Goal: Task Accomplishment & Management: Complete application form

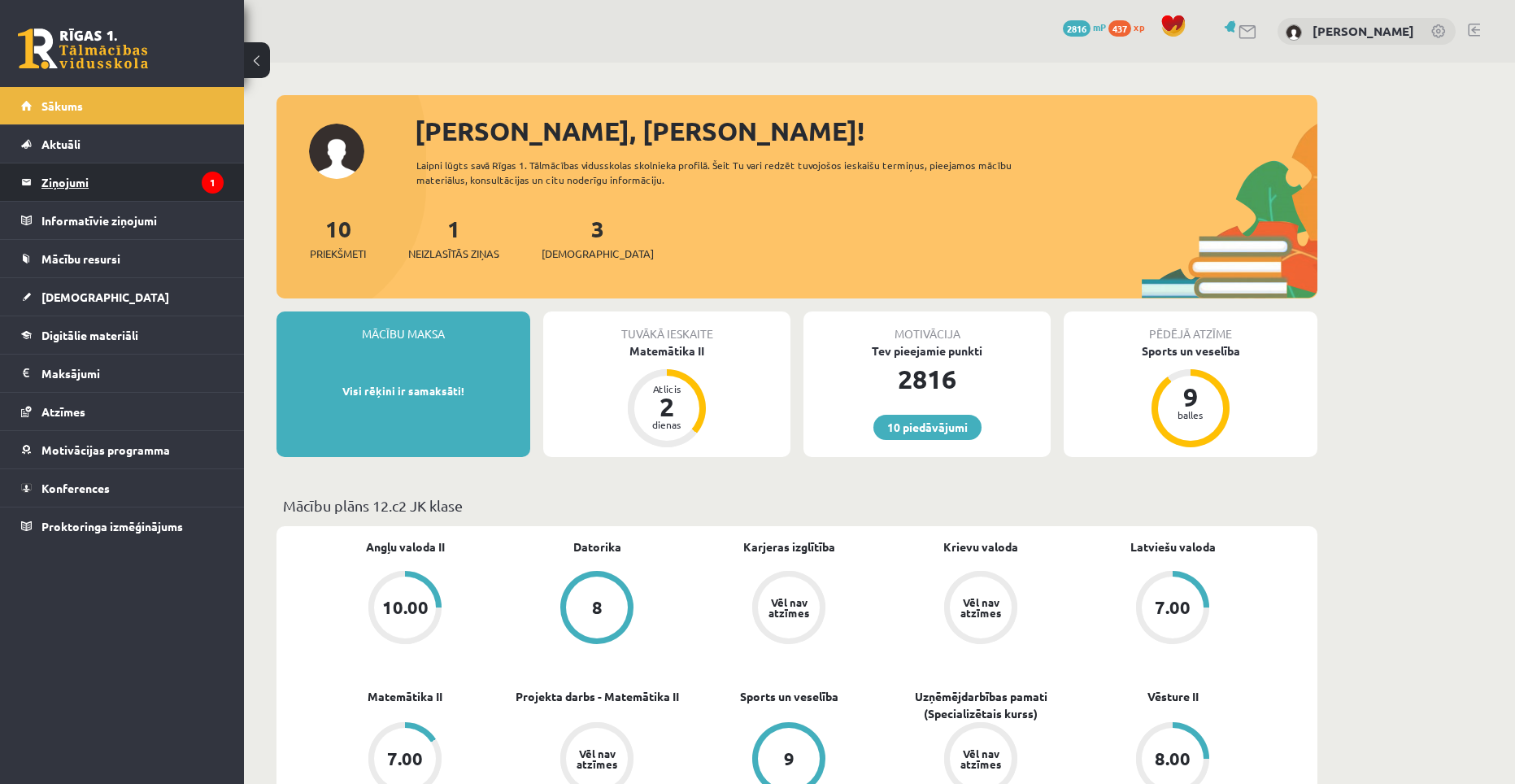
click at [135, 179] on legend "Ziņojumi 1" at bounding box center [132, 182] width 182 height 37
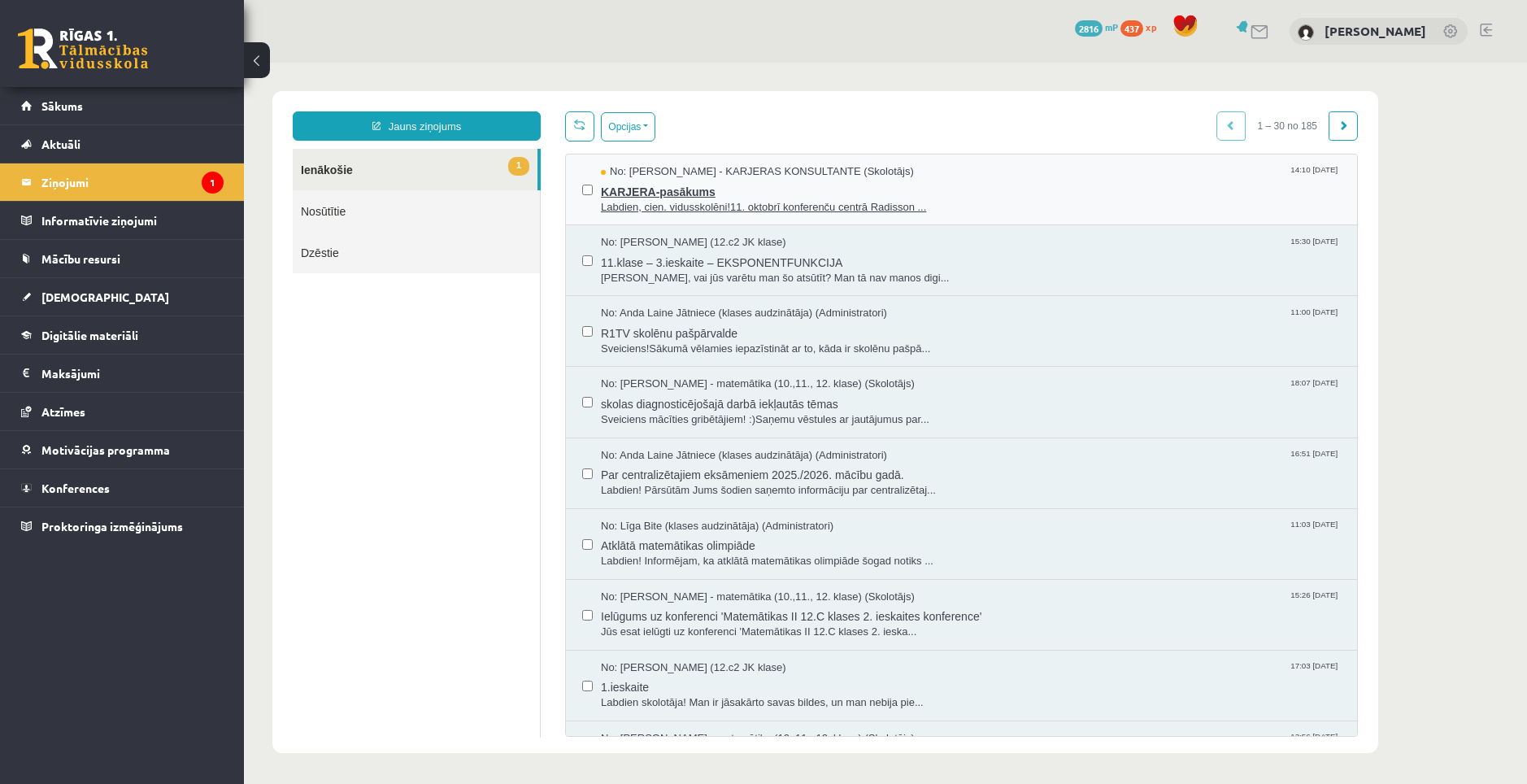
click at [638, 185] on span "KARJERA-pasākums" at bounding box center [971, 189] width 740 height 21
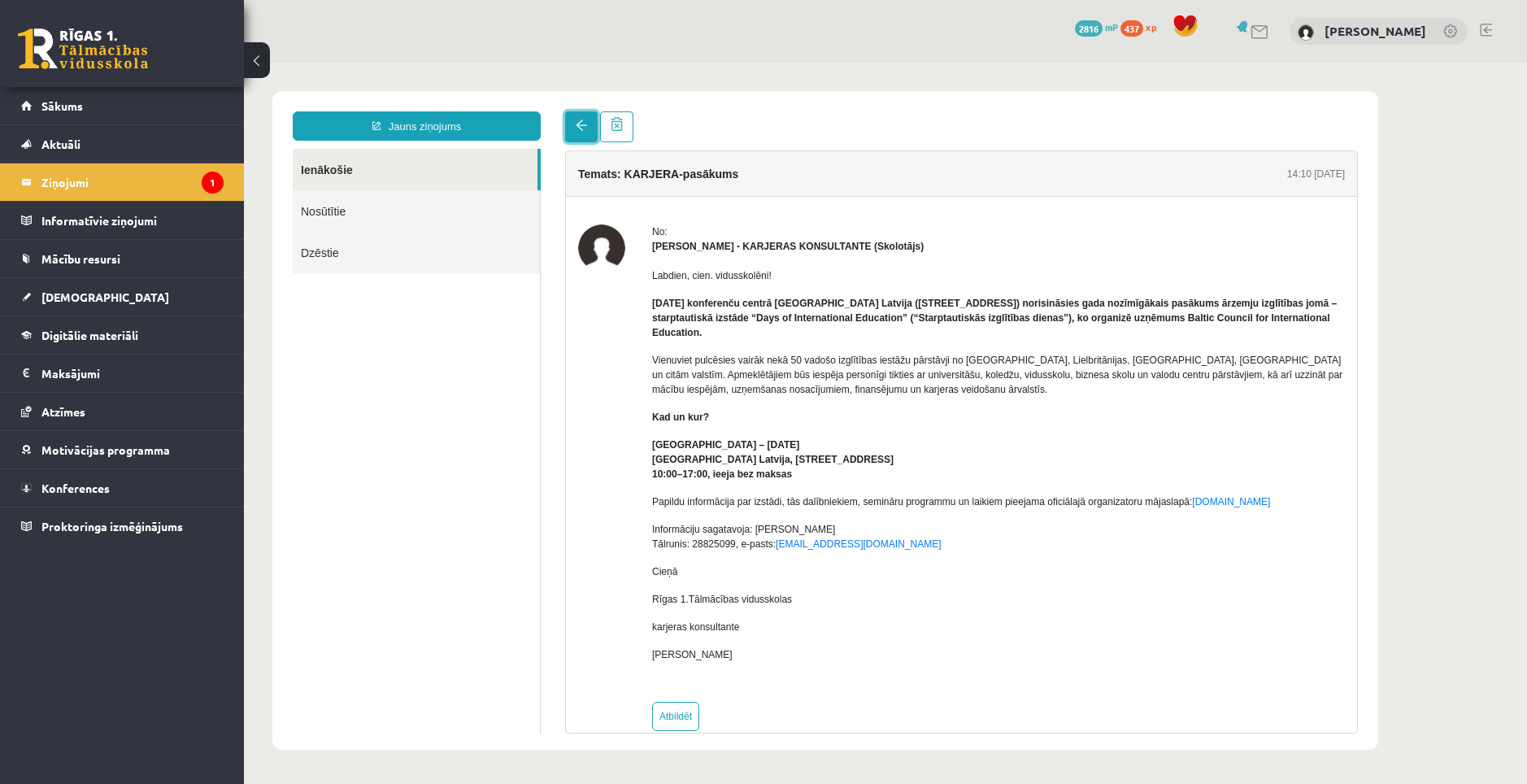
click at [577, 132] on link at bounding box center [581, 126] width 33 height 31
click at [60, 293] on span "[DEMOGRAPHIC_DATA]" at bounding box center [105, 297] width 128 height 15
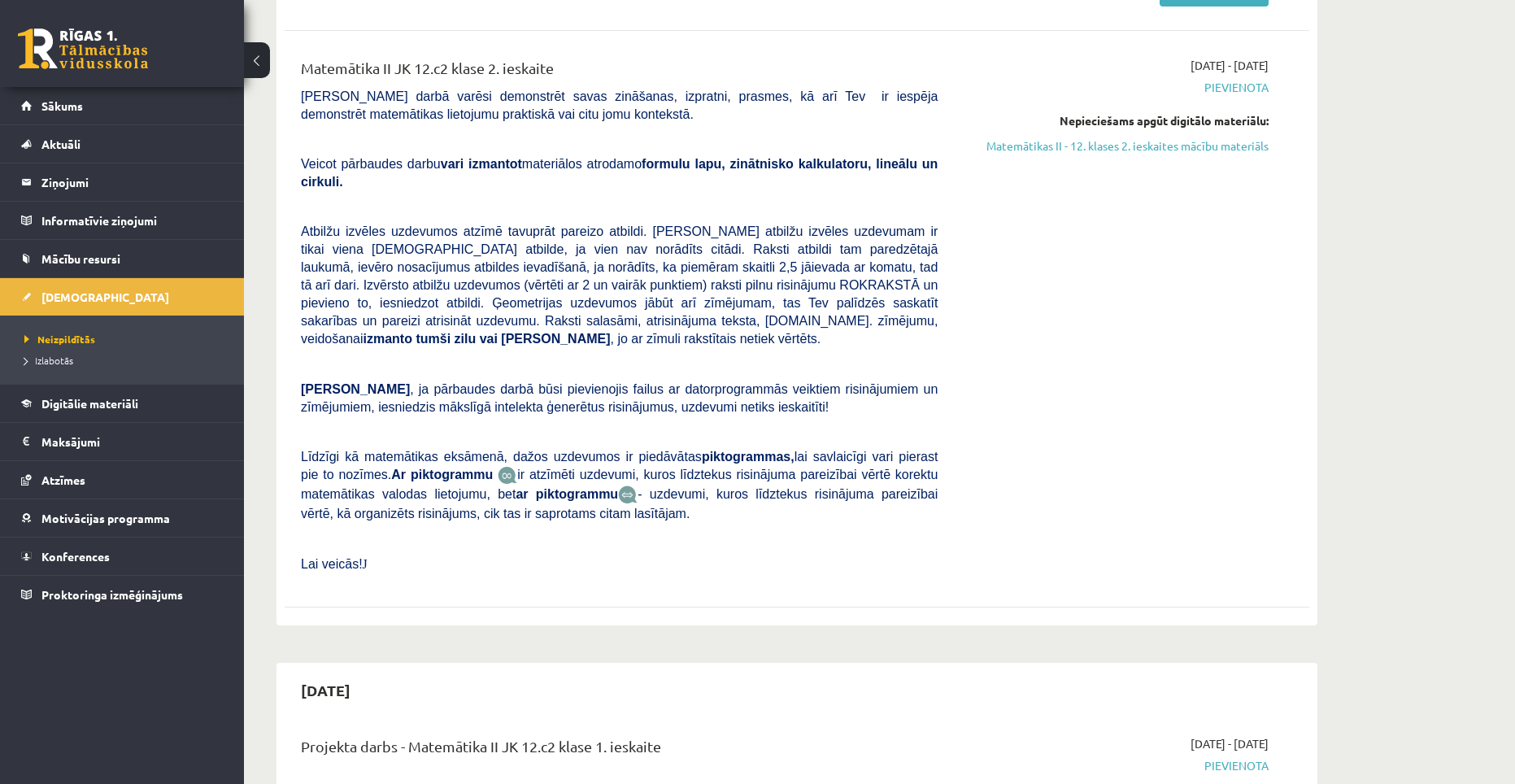
scroll to position [162, 0]
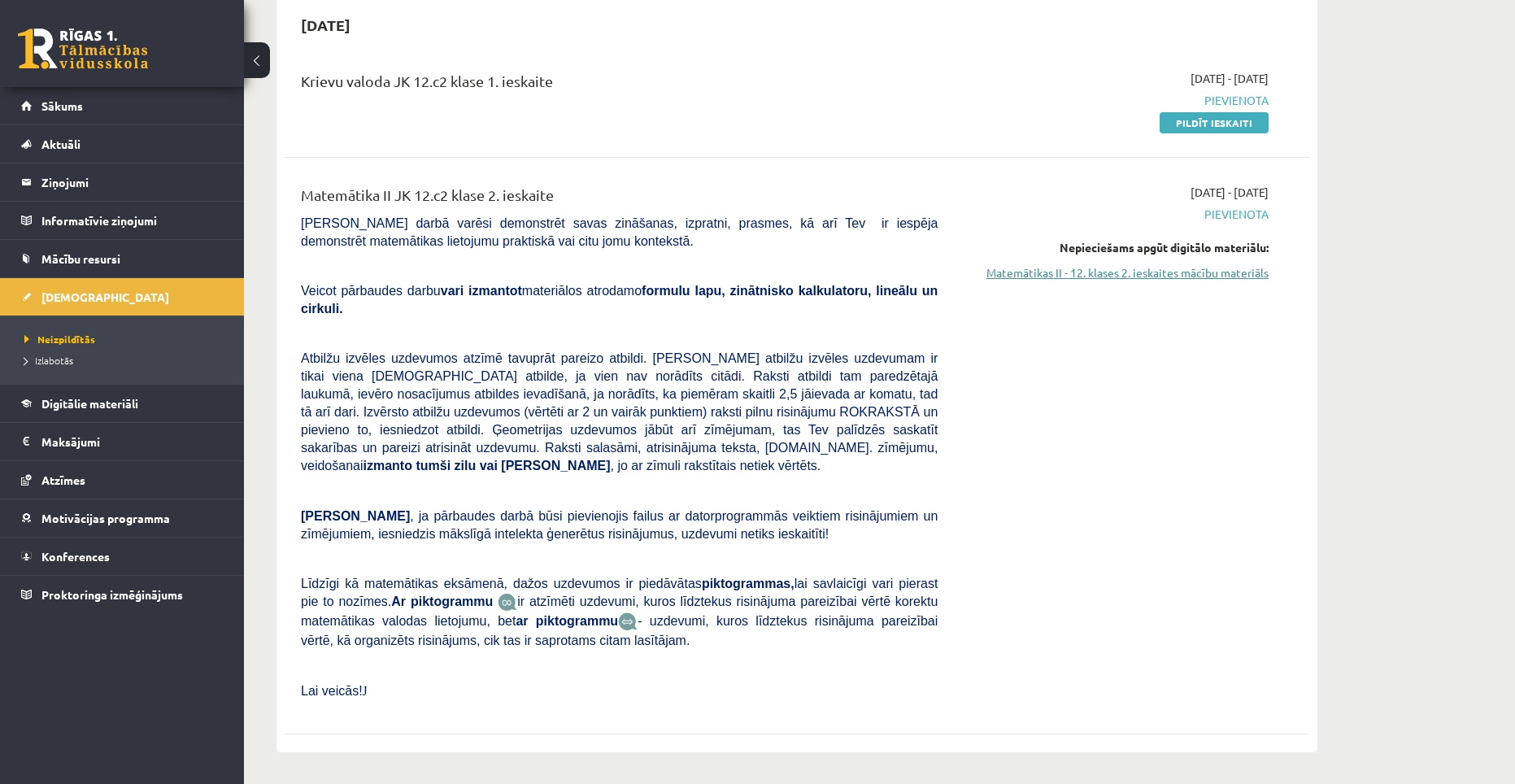
click at [1131, 277] on link "Matemātikas II - 12. klases 2. ieskaites mācību materiāls" at bounding box center [1115, 273] width 306 height 17
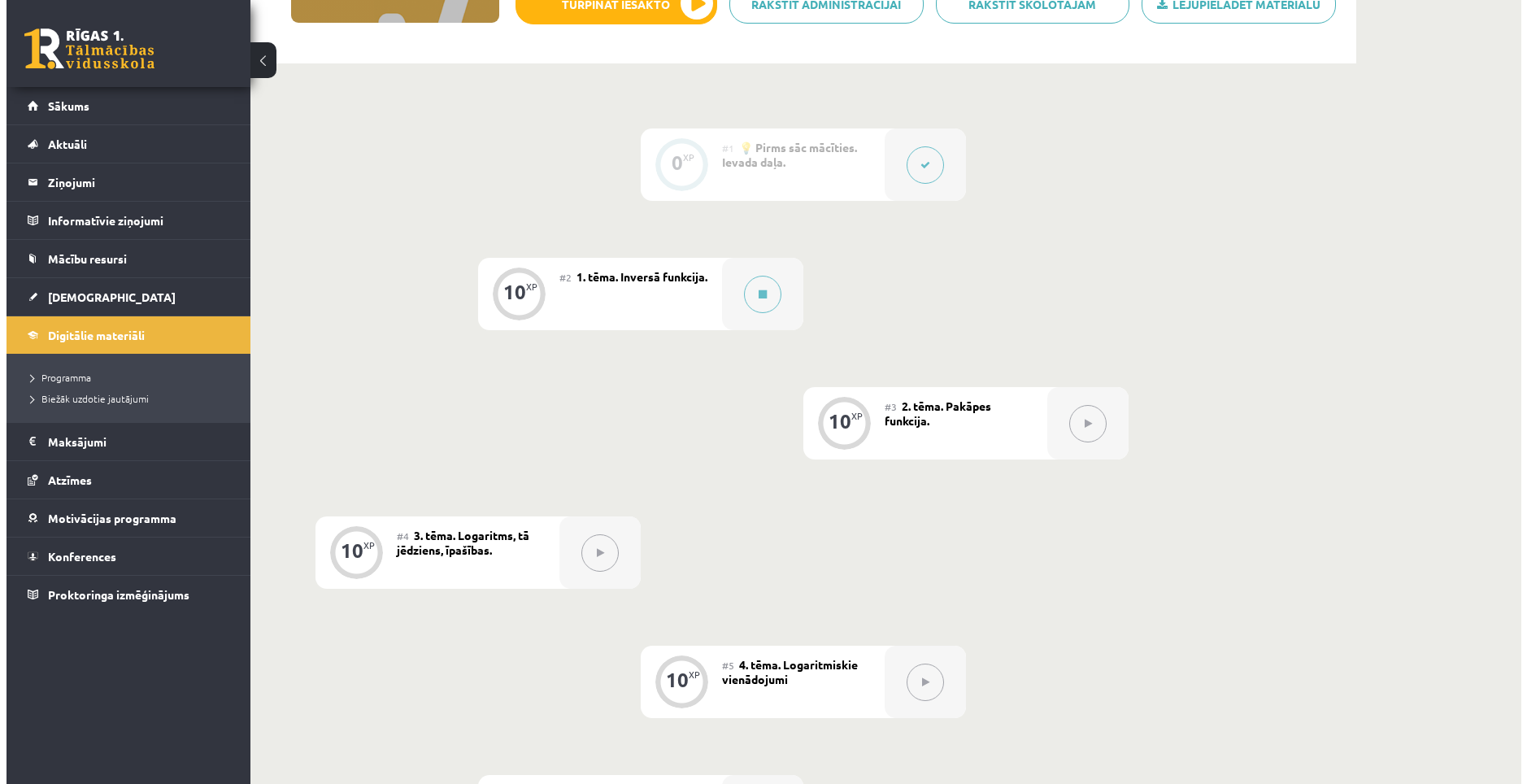
scroll to position [325, 0]
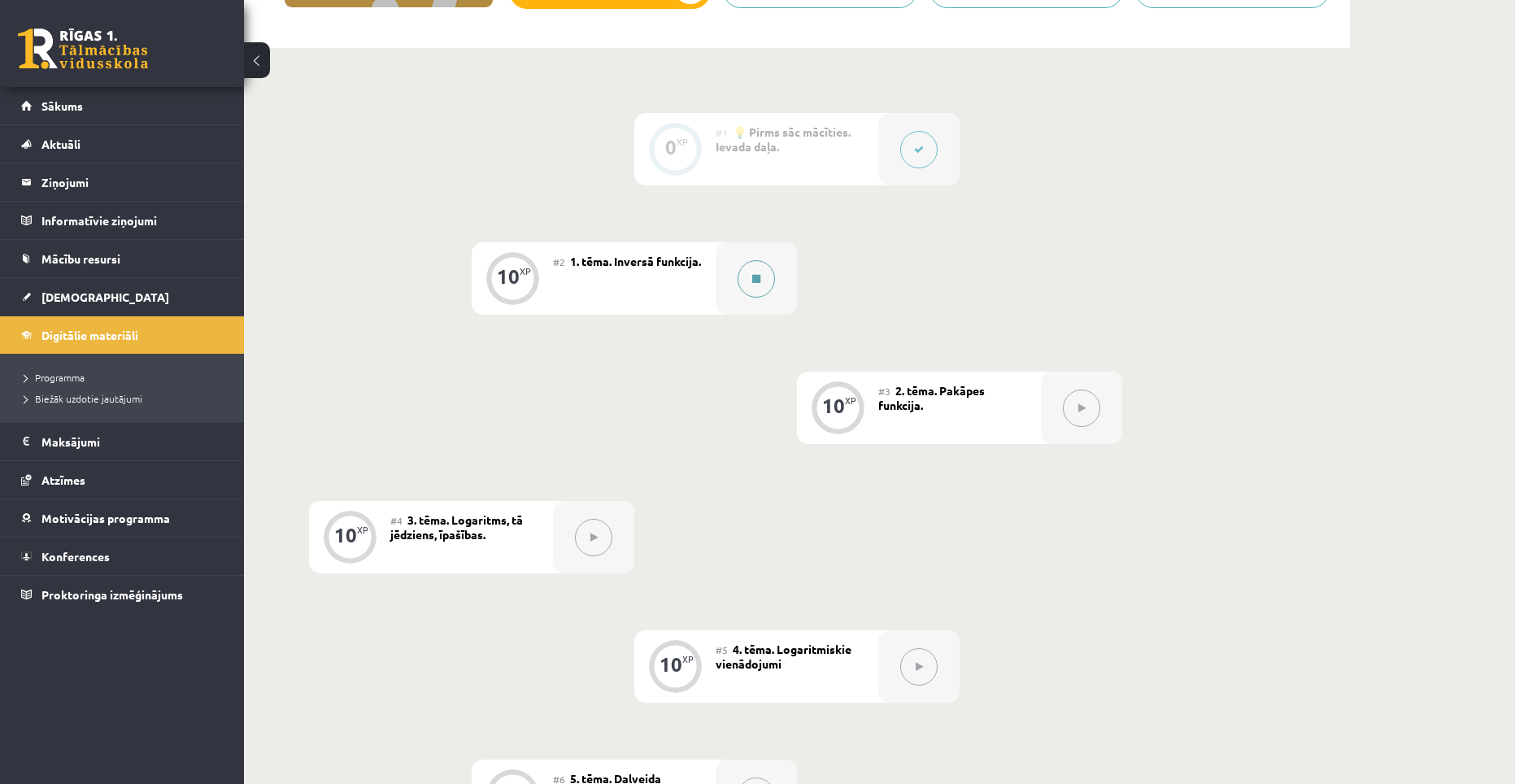
click at [771, 276] on button at bounding box center [756, 279] width 37 height 37
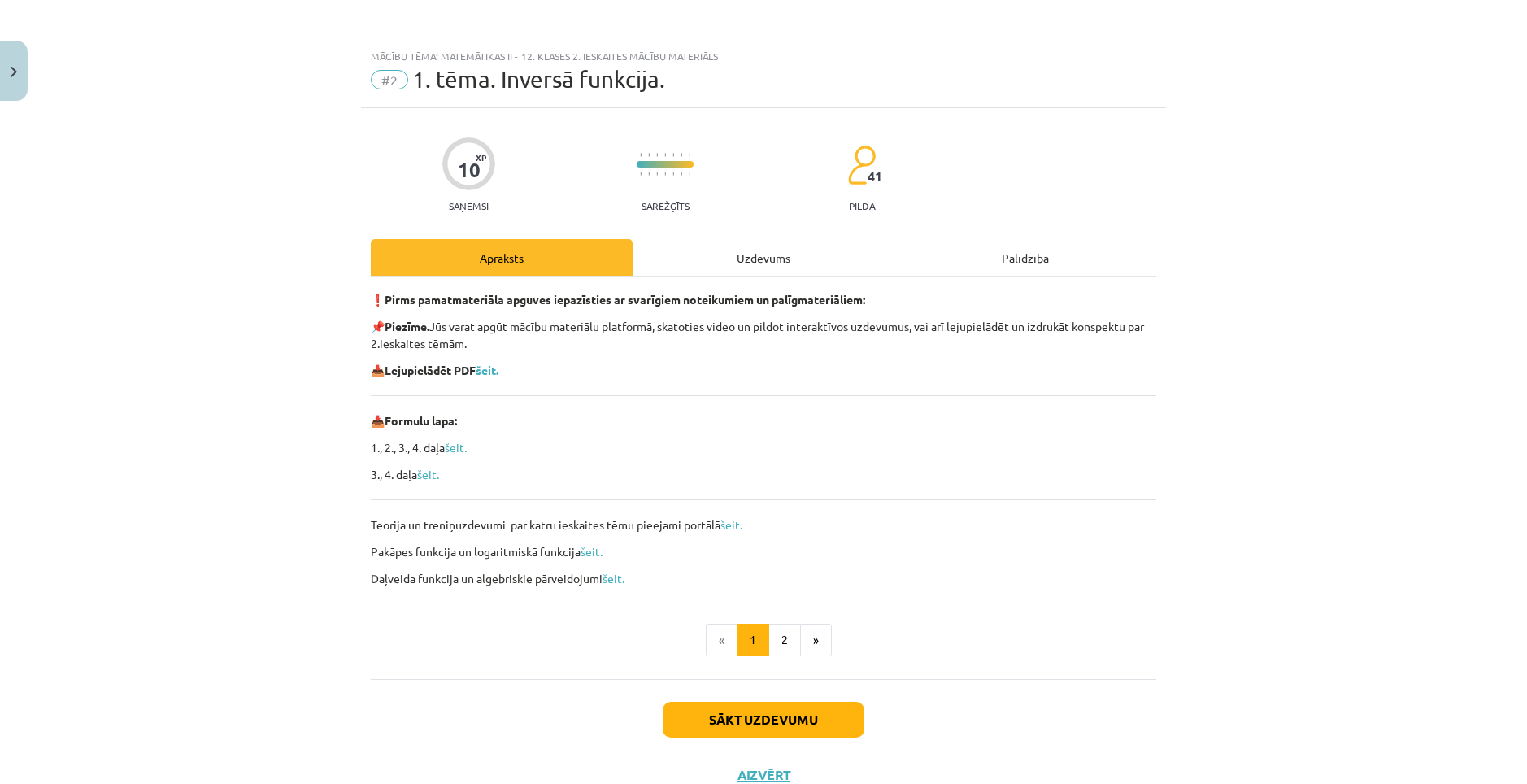
click at [765, 263] on div "Uzdevums" at bounding box center [764, 257] width 261 height 36
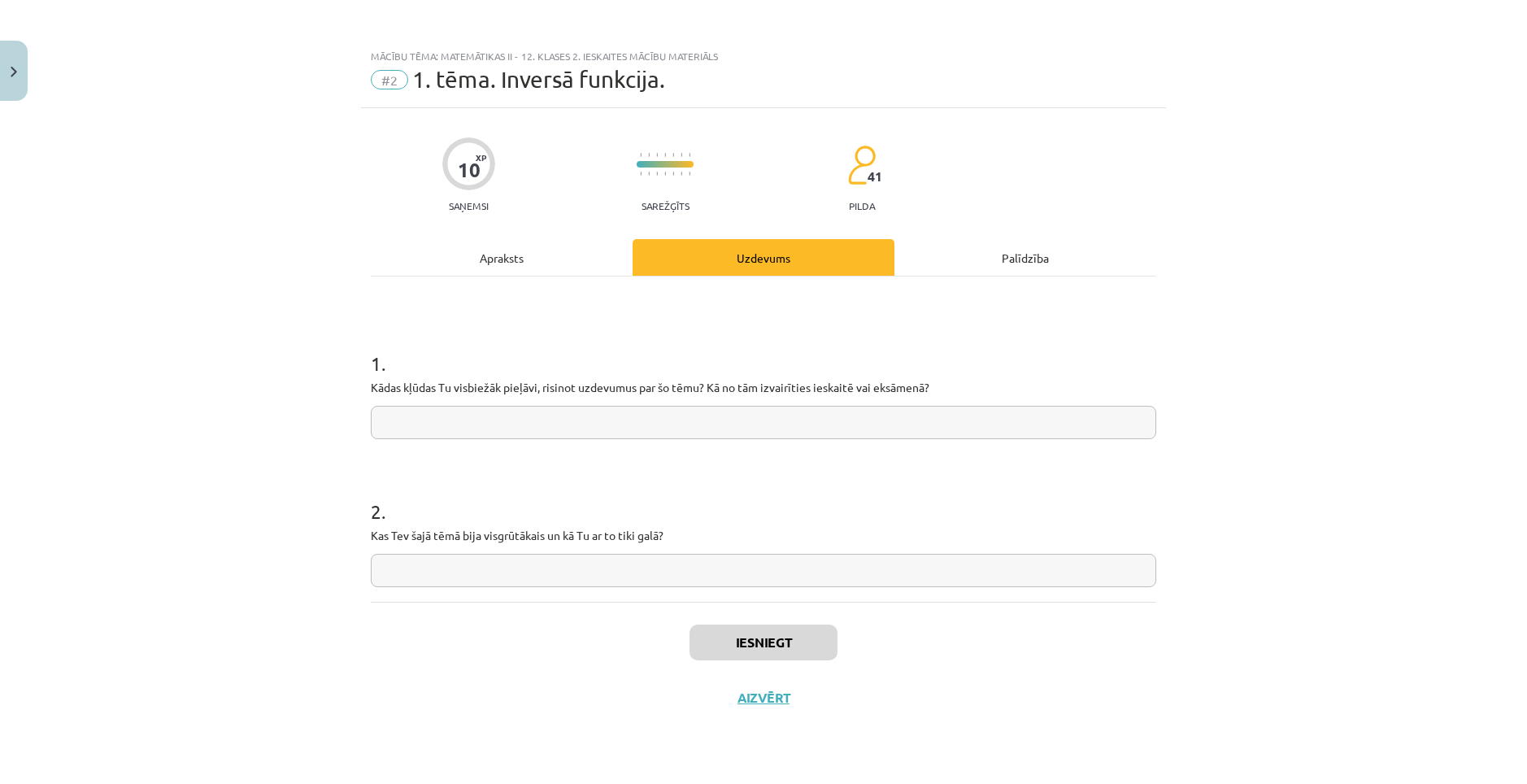
click at [659, 429] on input "text" at bounding box center [763, 423] width 785 height 34
type input "**********"
drag, startPoint x: 499, startPoint y: 85, endPoint x: 581, endPoint y: 73, distance: 82.9
click at [581, 73] on span "1. tēma. Inversā funkcija." at bounding box center [539, 79] width 253 height 27
click at [785, 705] on button "Aizvērt" at bounding box center [764, 697] width 62 height 16
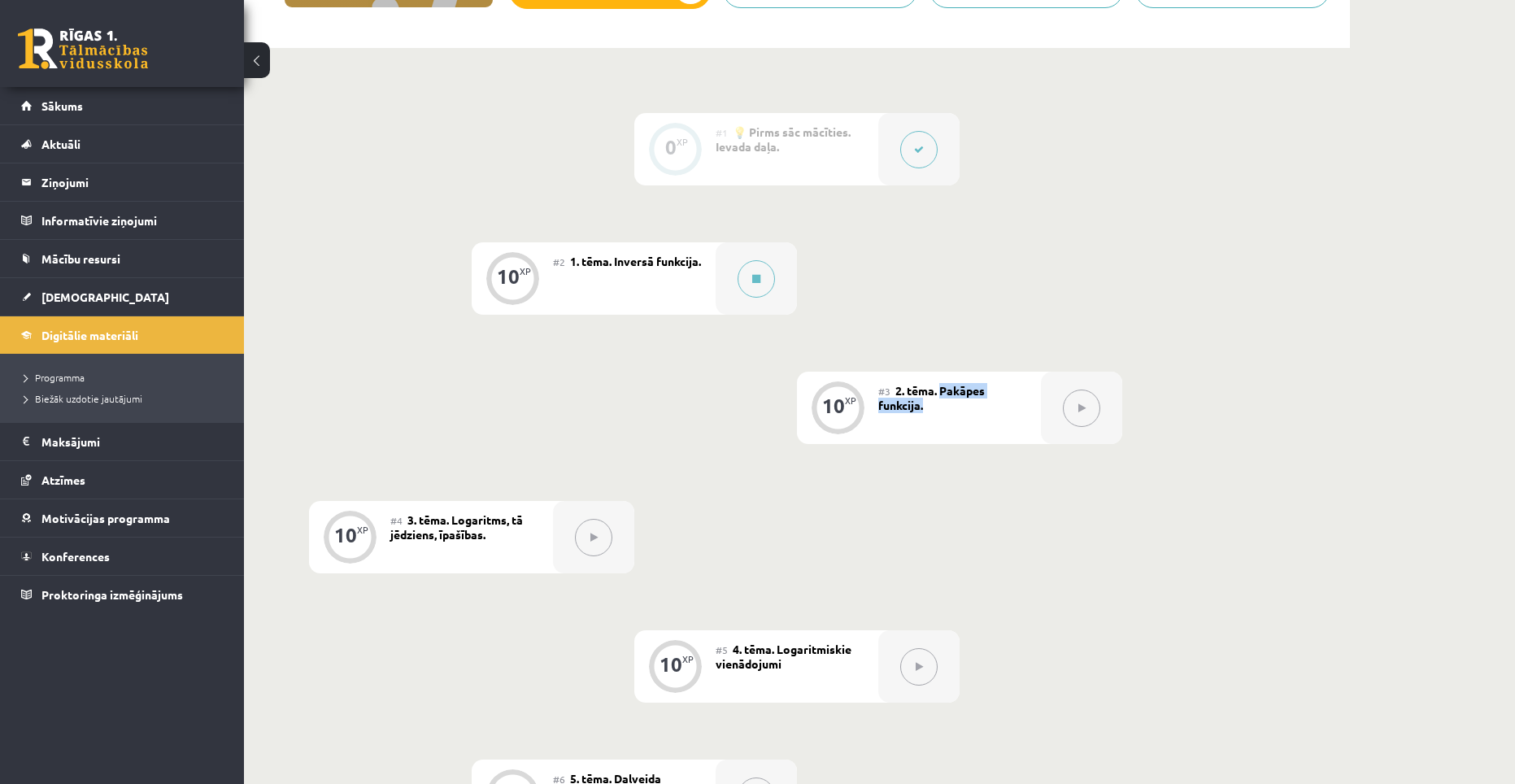
drag, startPoint x: 942, startPoint y: 389, endPoint x: 948, endPoint y: 401, distance: 13.4
click at [948, 401] on div "#3 2. tēma. Pakāpes funkcija." at bounding box center [960, 408] width 162 height 73
click at [739, 287] on button at bounding box center [756, 279] width 37 height 37
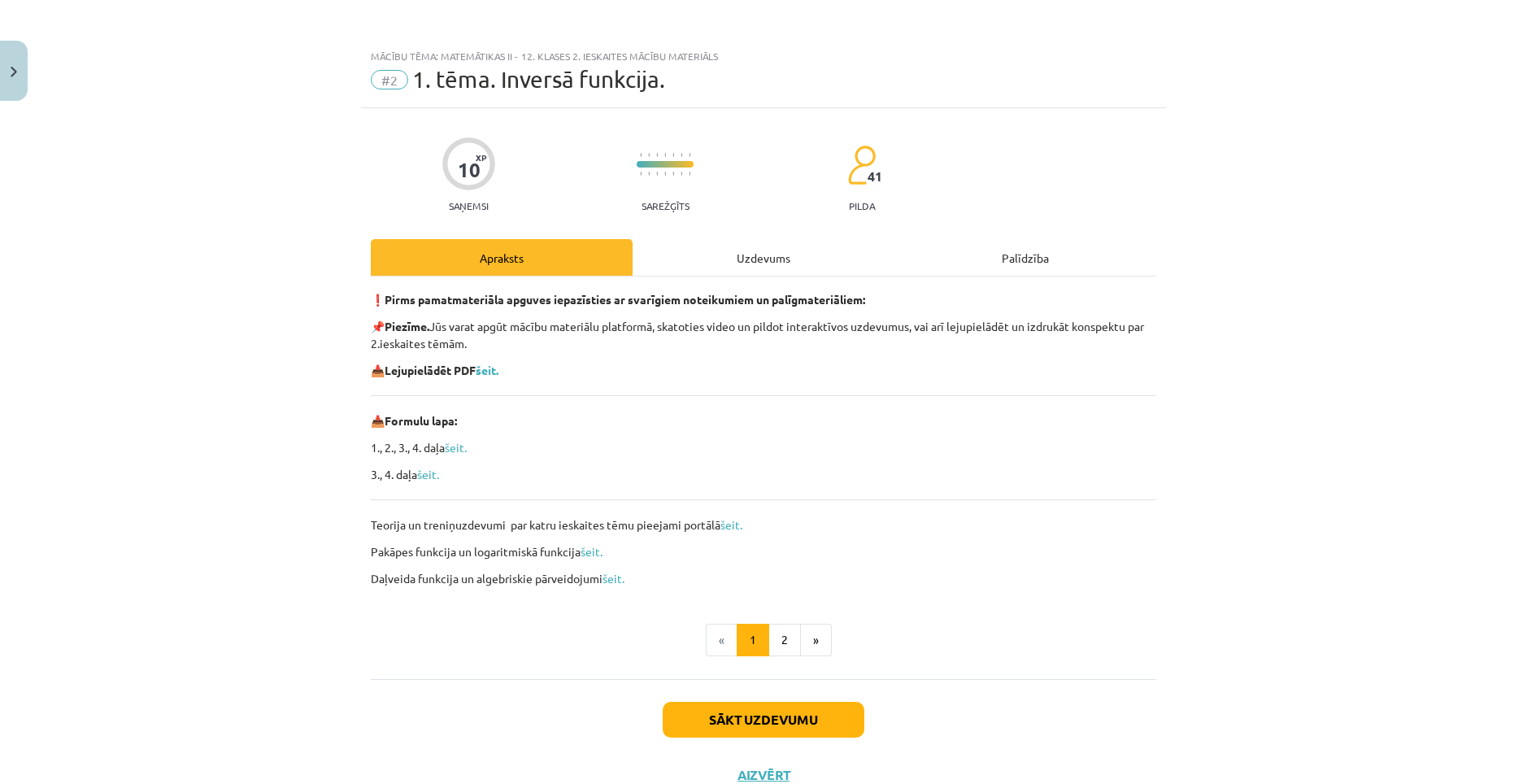
click at [734, 262] on div "Uzdevums" at bounding box center [764, 257] width 261 height 36
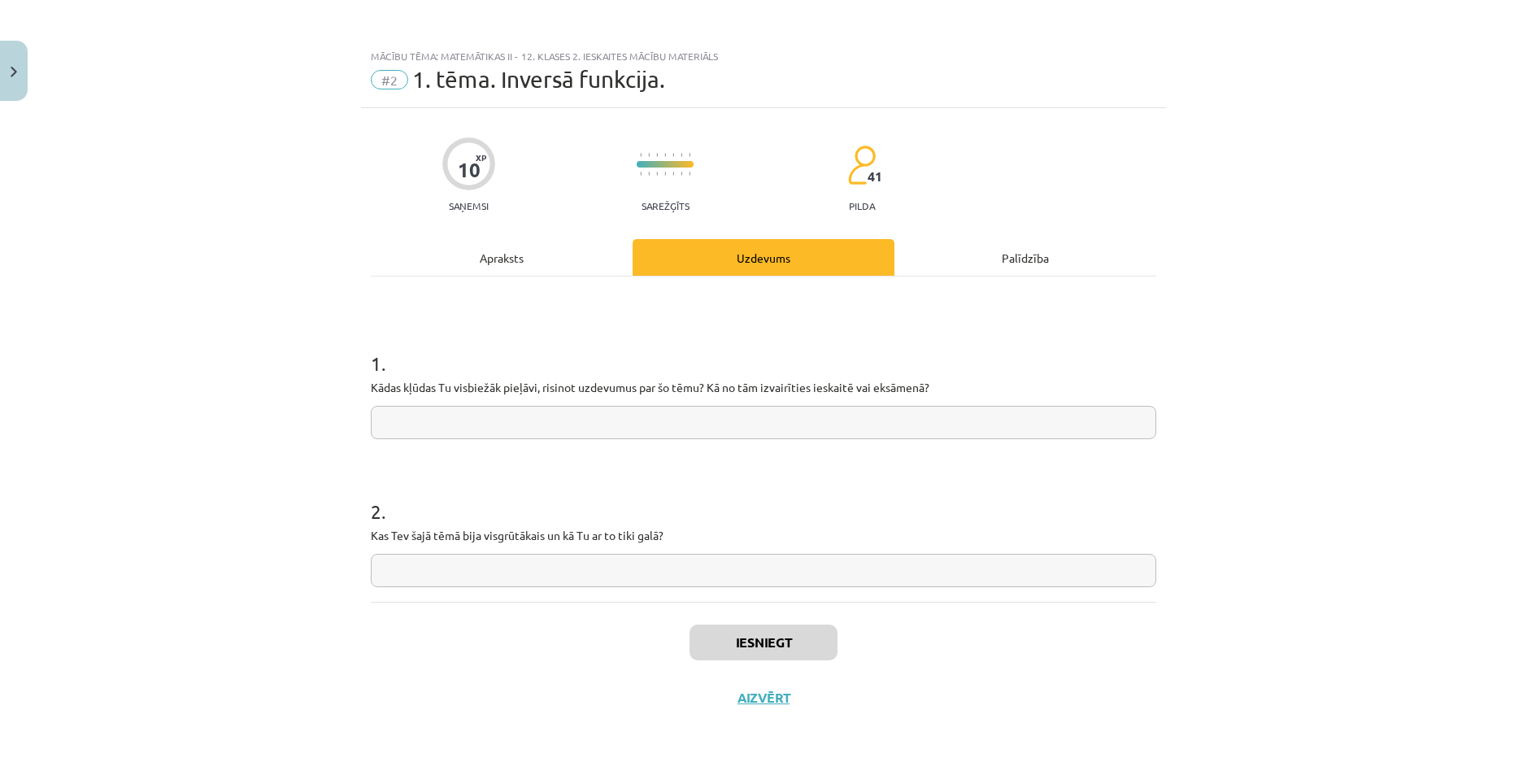
click at [576, 414] on input "text" at bounding box center [763, 423] width 785 height 34
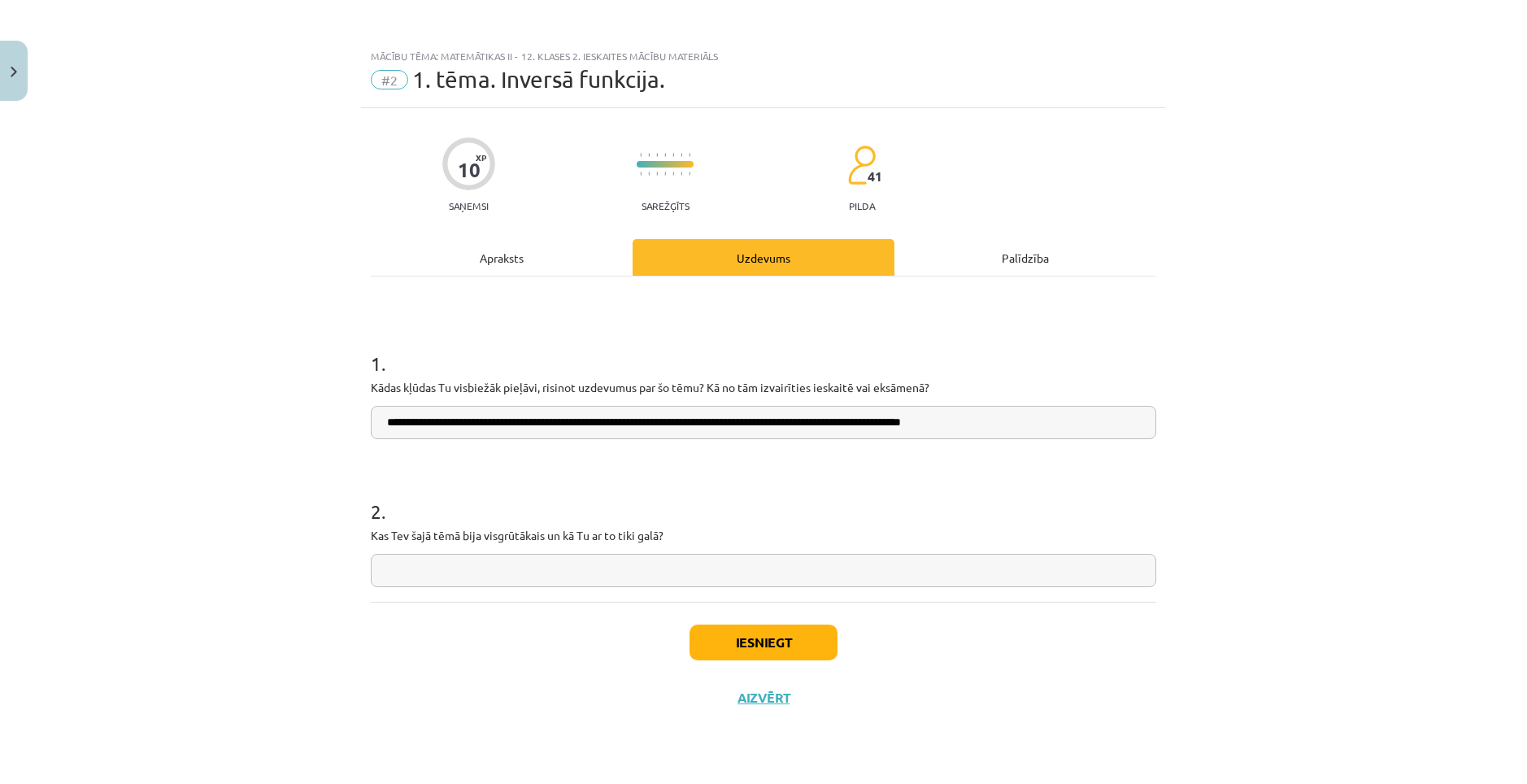
type input "**********"
click at [601, 575] on input "text" at bounding box center [763, 570] width 785 height 34
type input "**********"
click at [761, 628] on button "Iesniegt" at bounding box center [764, 642] width 148 height 35
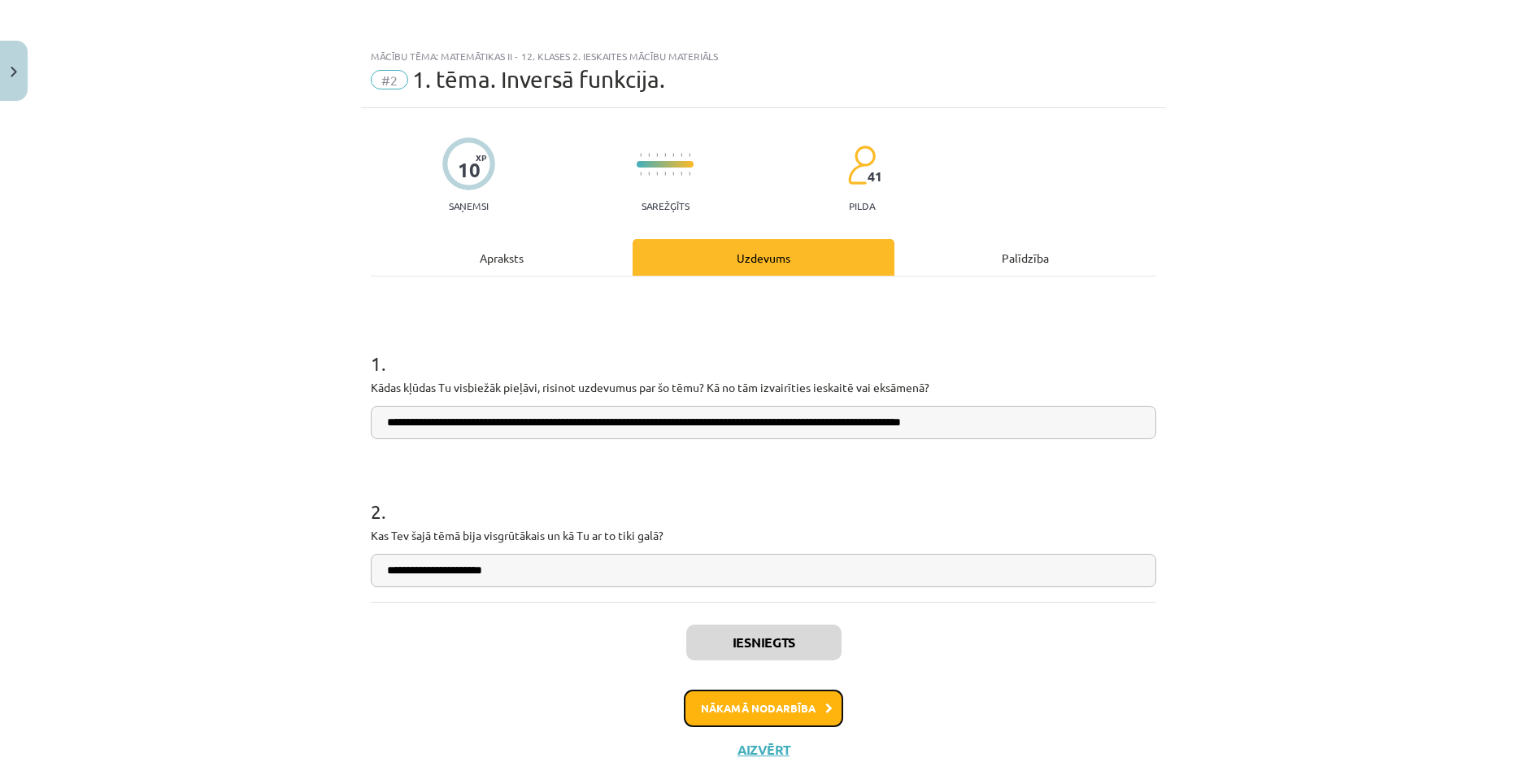
click at [761, 706] on button "Nākamā nodarbība" at bounding box center [764, 708] width 160 height 37
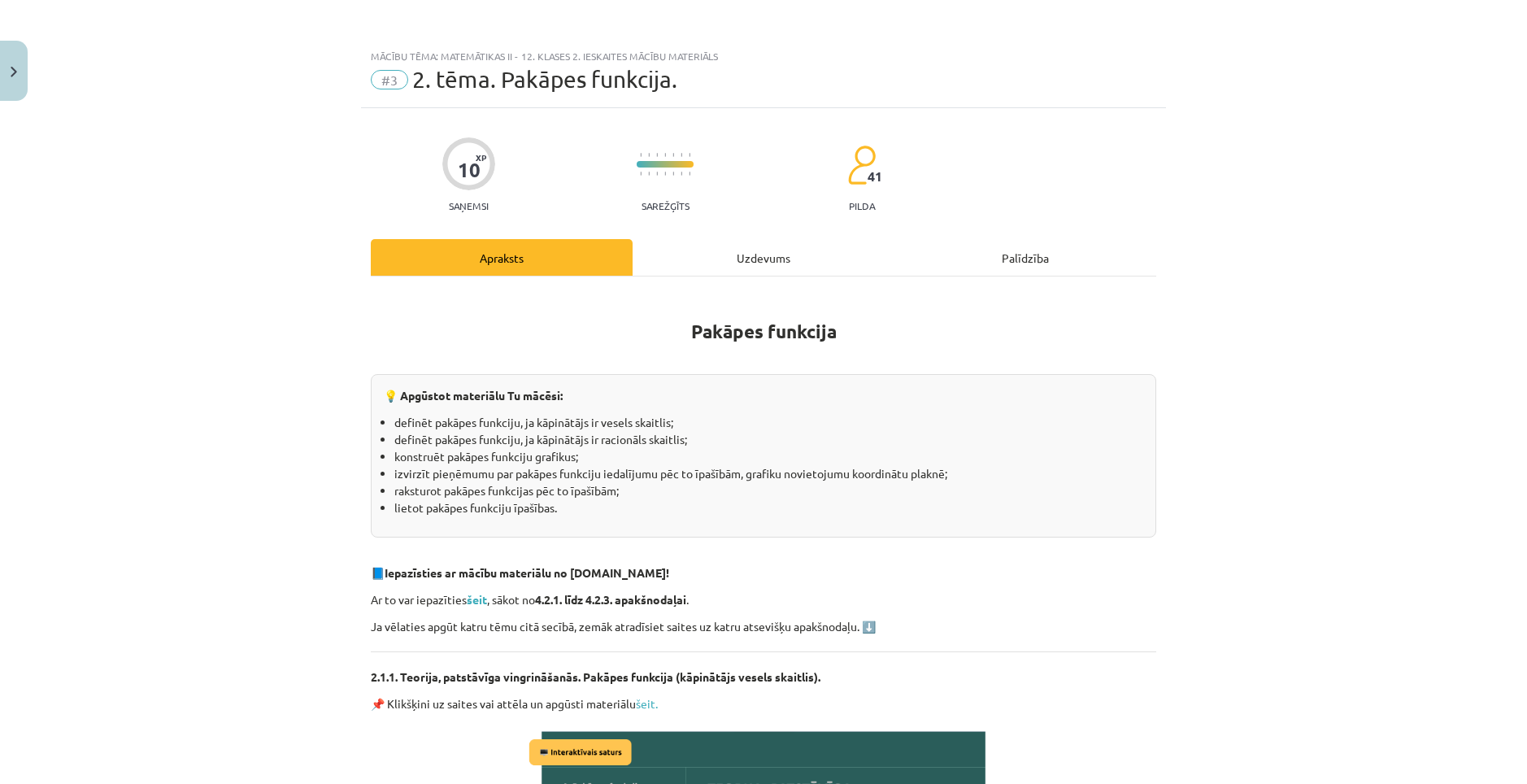
scroll to position [35, 0]
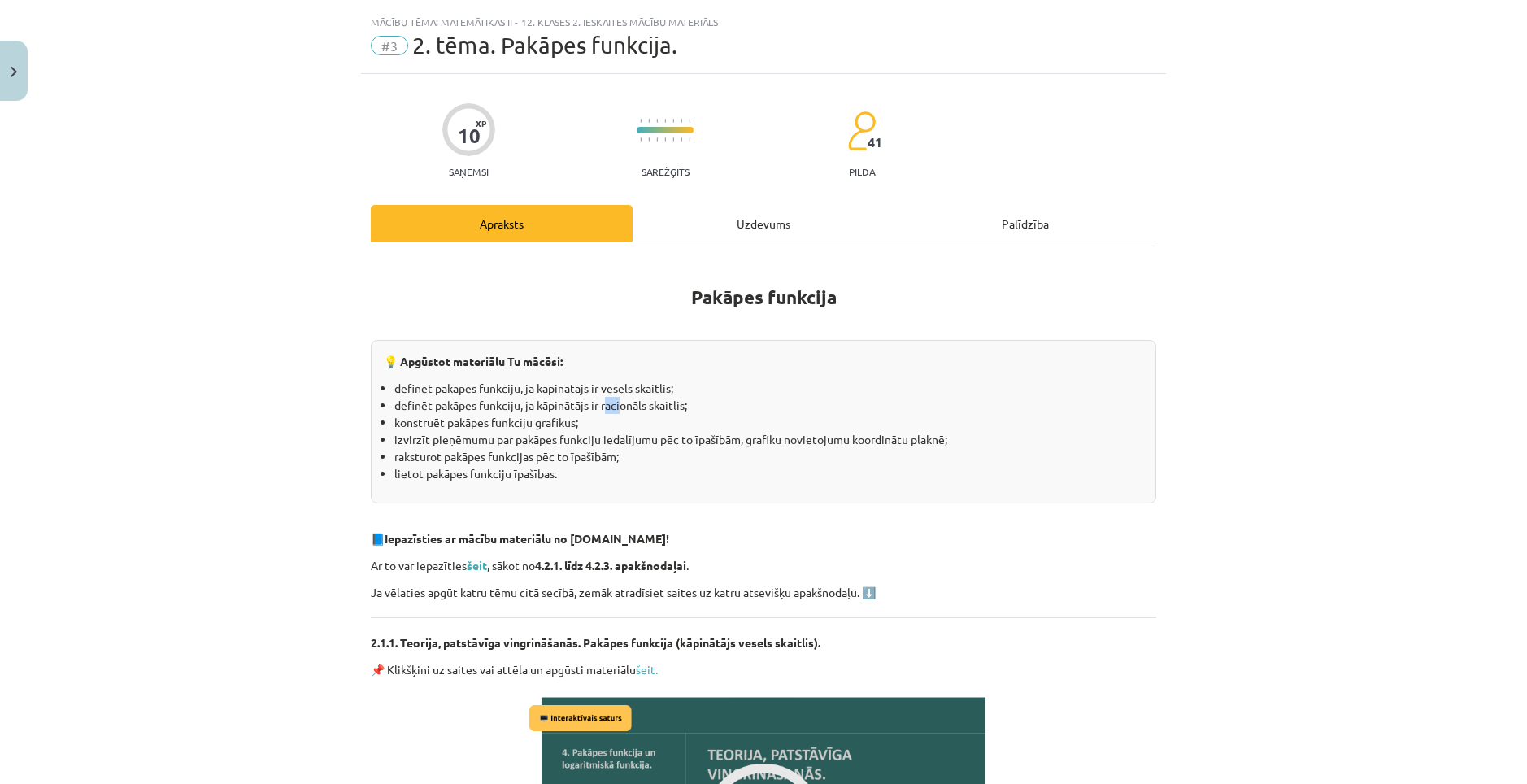
drag, startPoint x: 599, startPoint y: 409, endPoint x: 615, endPoint y: 407, distance: 16.1
click at [615, 407] on li "definēt pakāpes funkciju, ja kāpinātājs ir racionāls skaitlis;" at bounding box center [768, 405] width 749 height 17
click at [760, 205] on div "Uzdevums" at bounding box center [764, 223] width 261 height 36
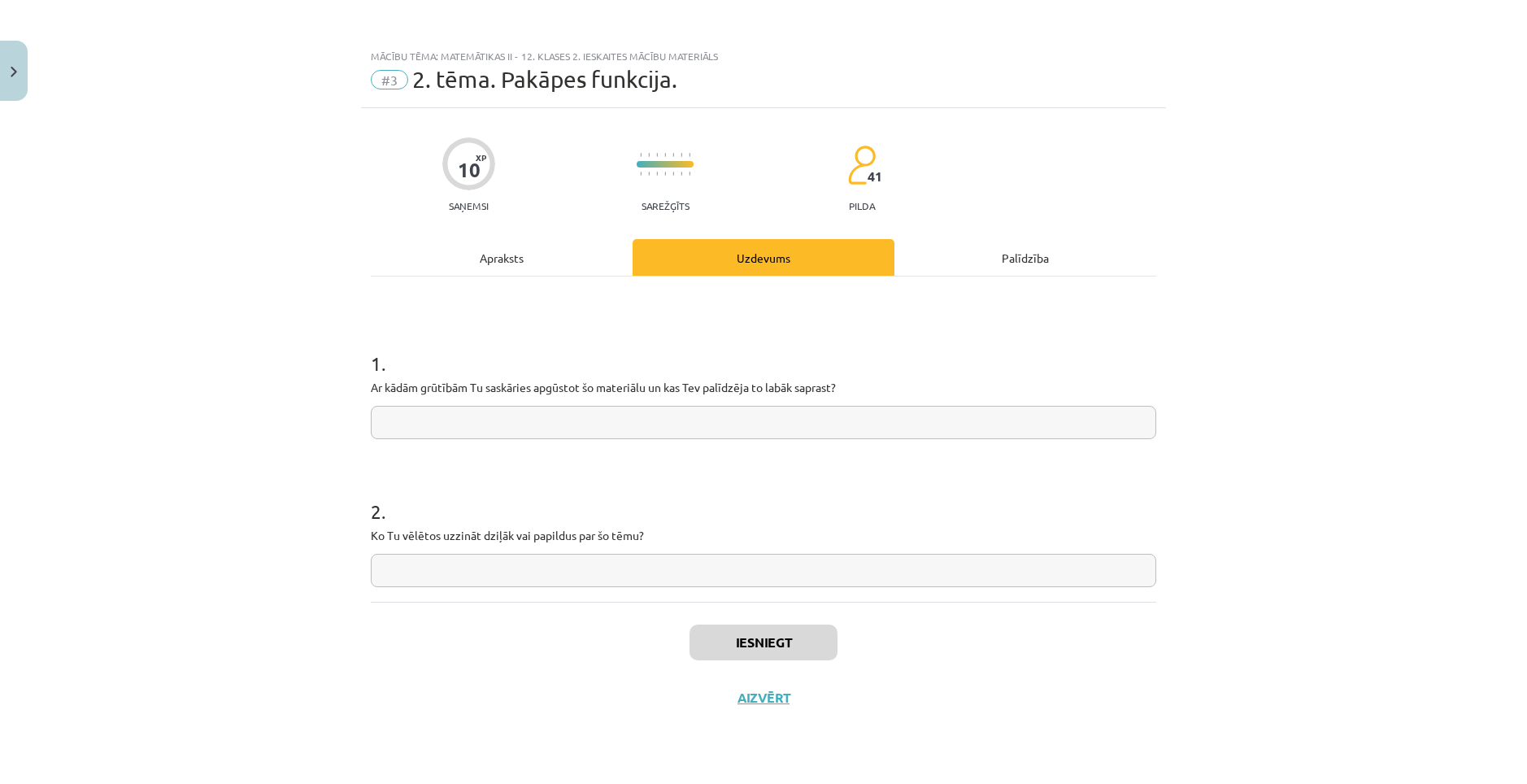
scroll to position [0, 0]
click at [679, 414] on input "text" at bounding box center [763, 423] width 785 height 34
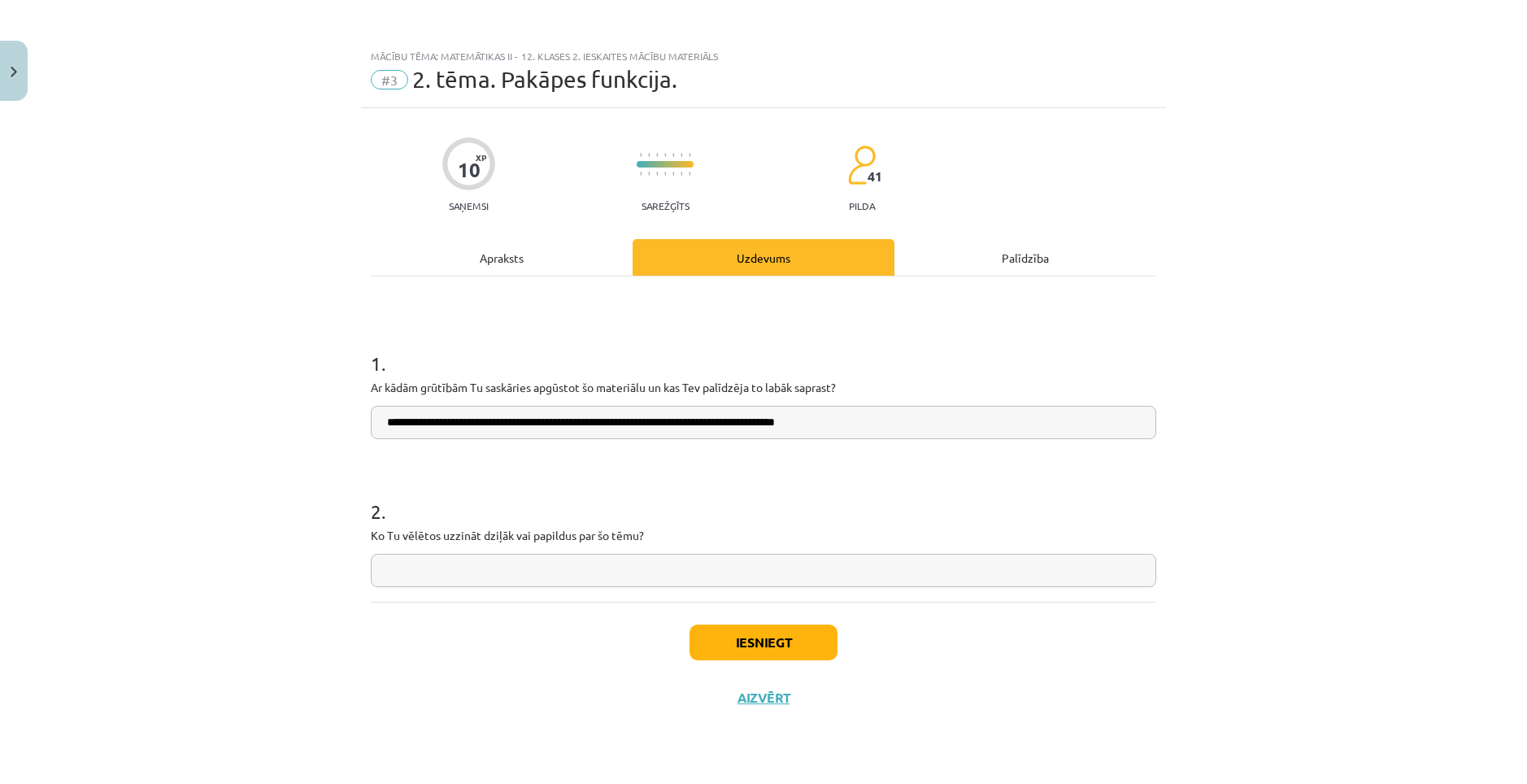
type input "**********"
click at [559, 561] on input "text" at bounding box center [763, 570] width 785 height 34
type input "****"
click at [772, 634] on button "Iesniegt" at bounding box center [764, 642] width 148 height 35
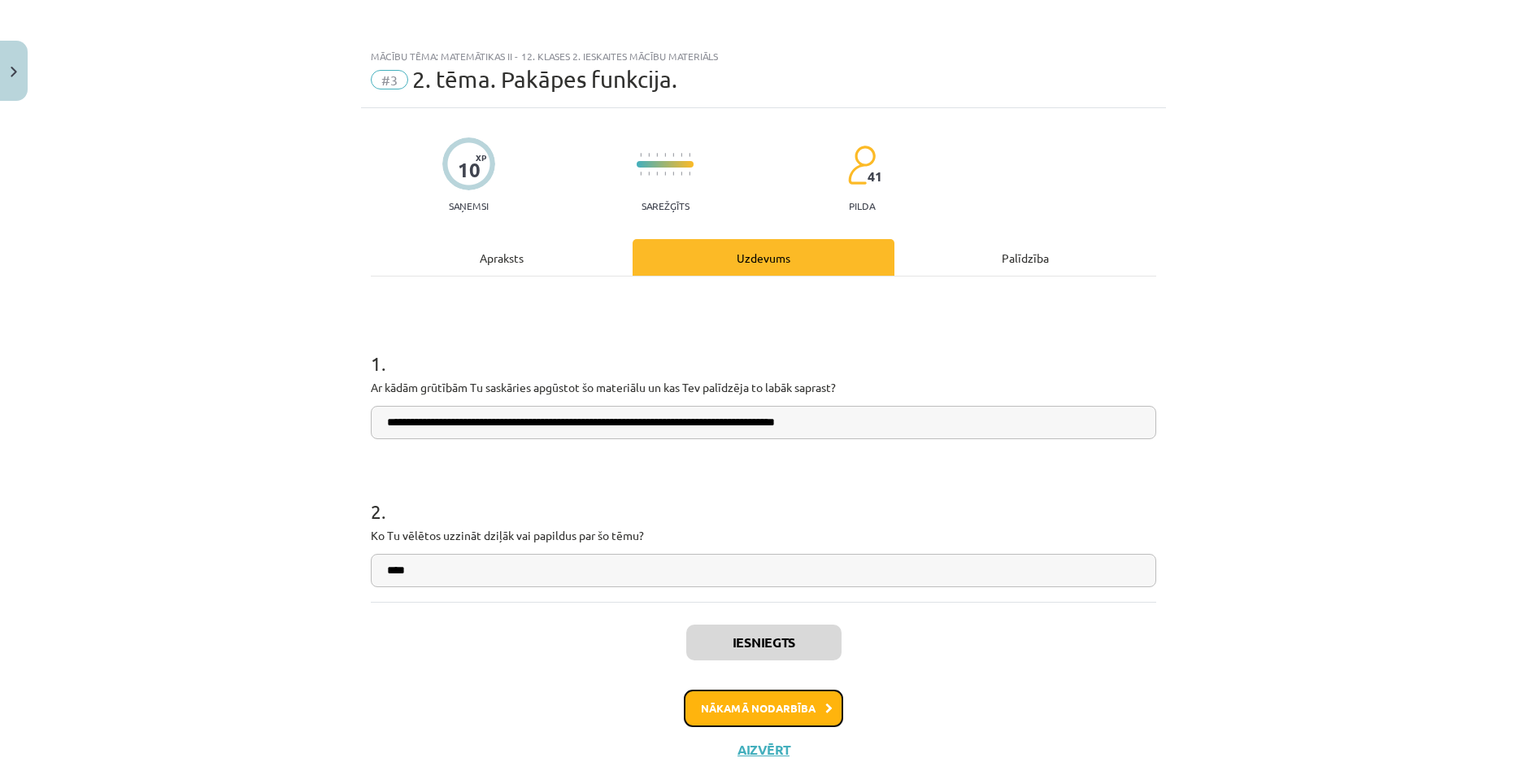
click at [778, 699] on button "Nākamā nodarbība" at bounding box center [764, 708] width 160 height 37
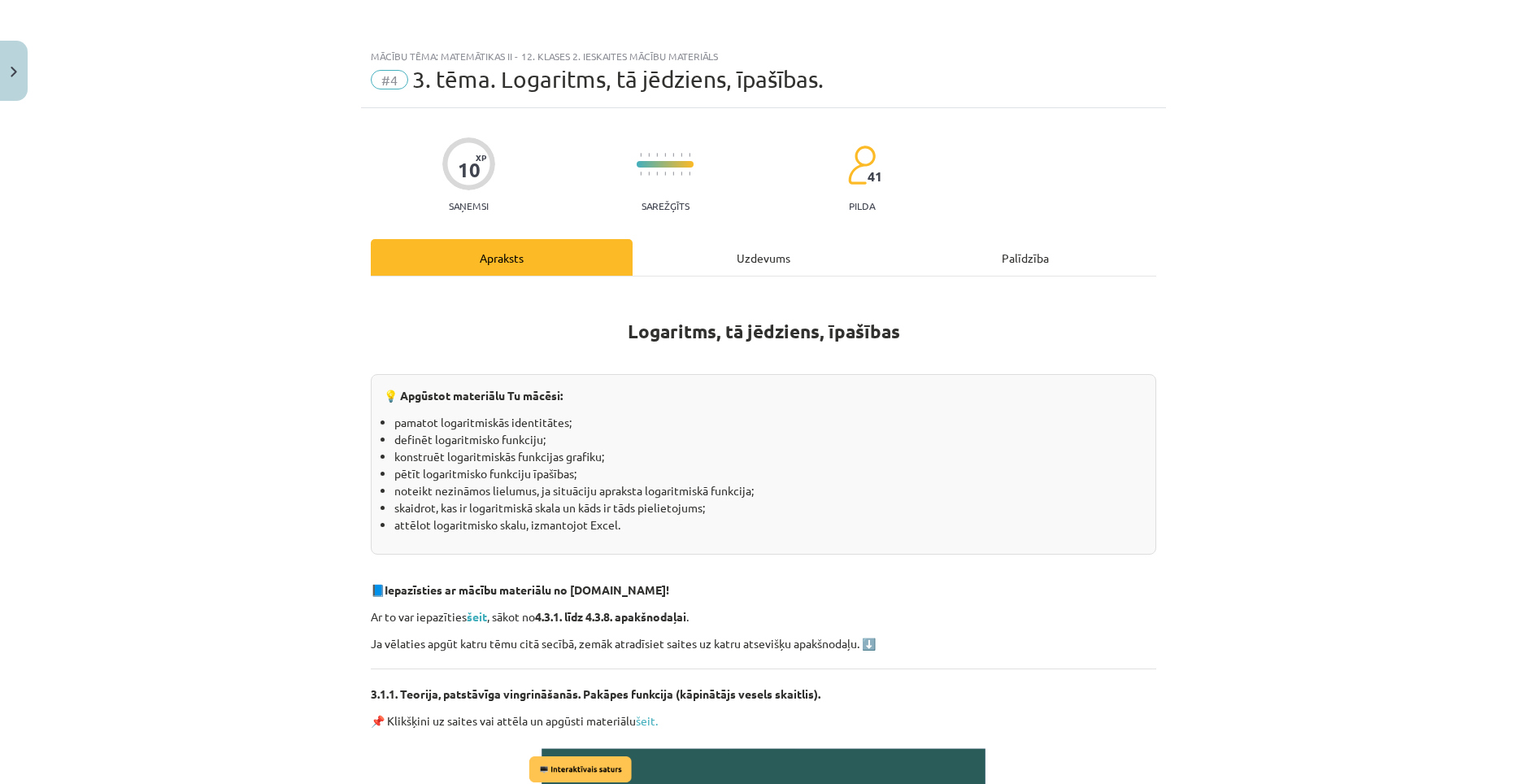
scroll to position [35, 0]
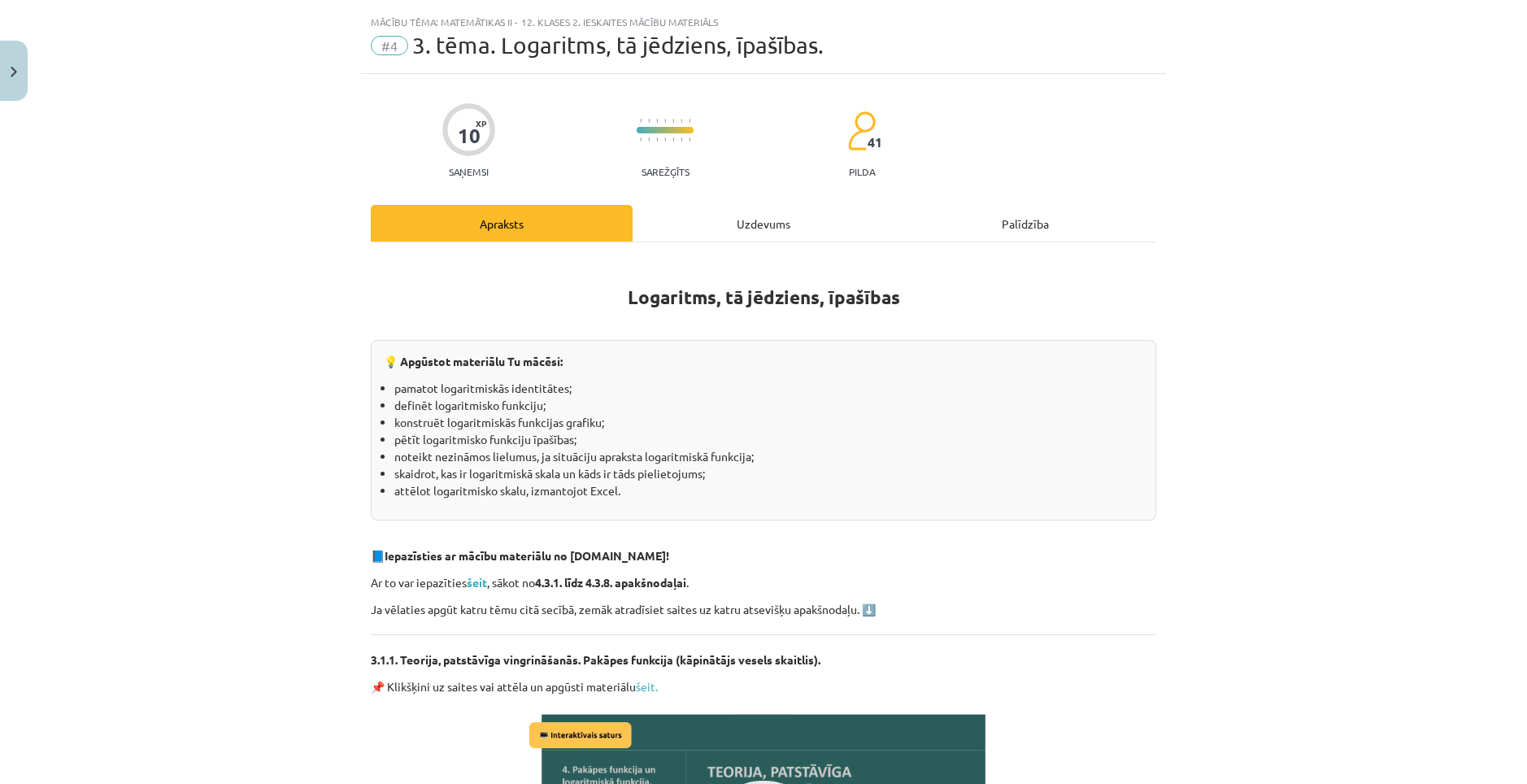
click at [778, 230] on div "Uzdevums" at bounding box center [764, 223] width 261 height 36
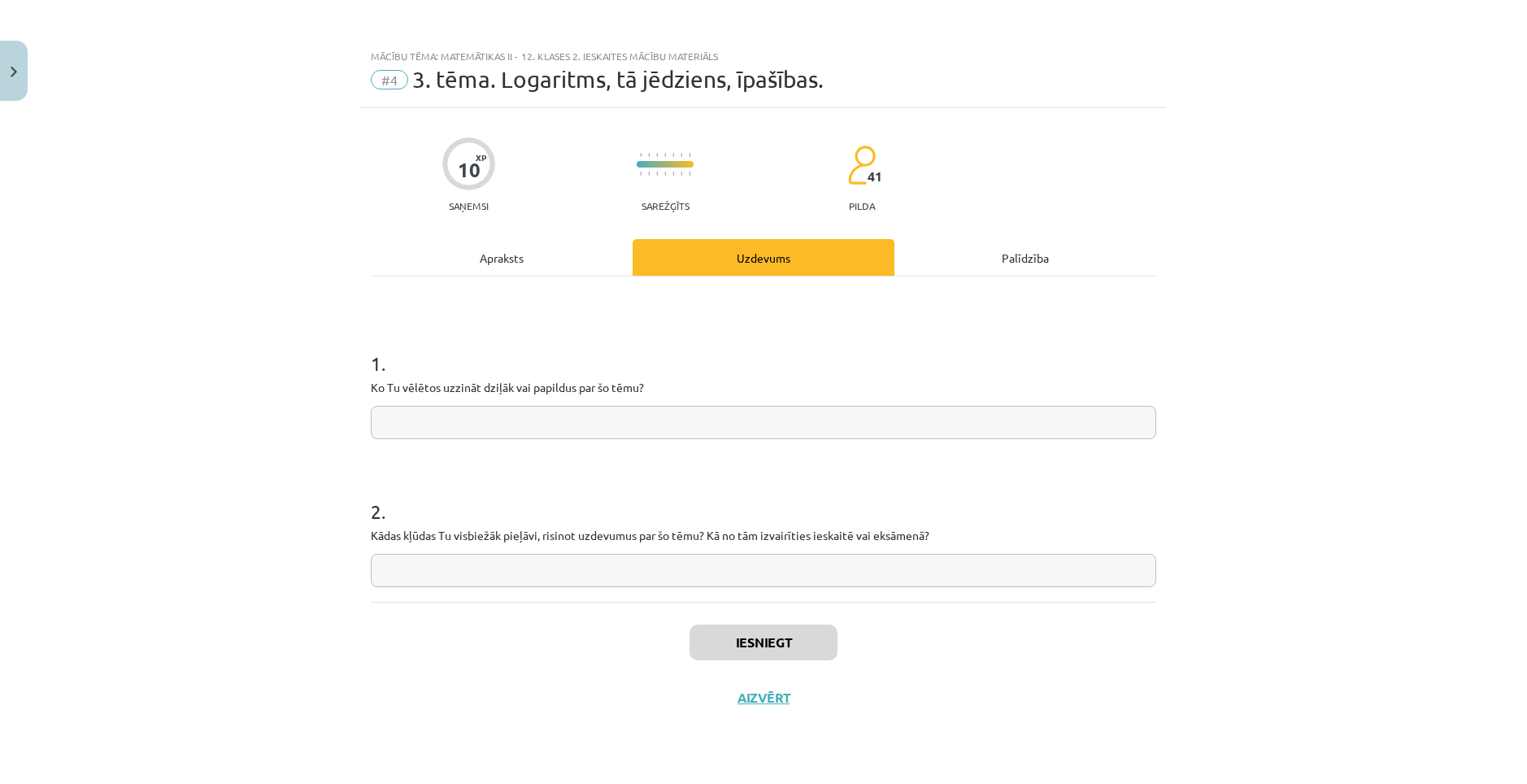
scroll to position [0, 0]
click at [665, 415] on input "text" at bounding box center [763, 423] width 785 height 34
type input "****"
click at [613, 556] on input "text" at bounding box center [763, 570] width 785 height 34
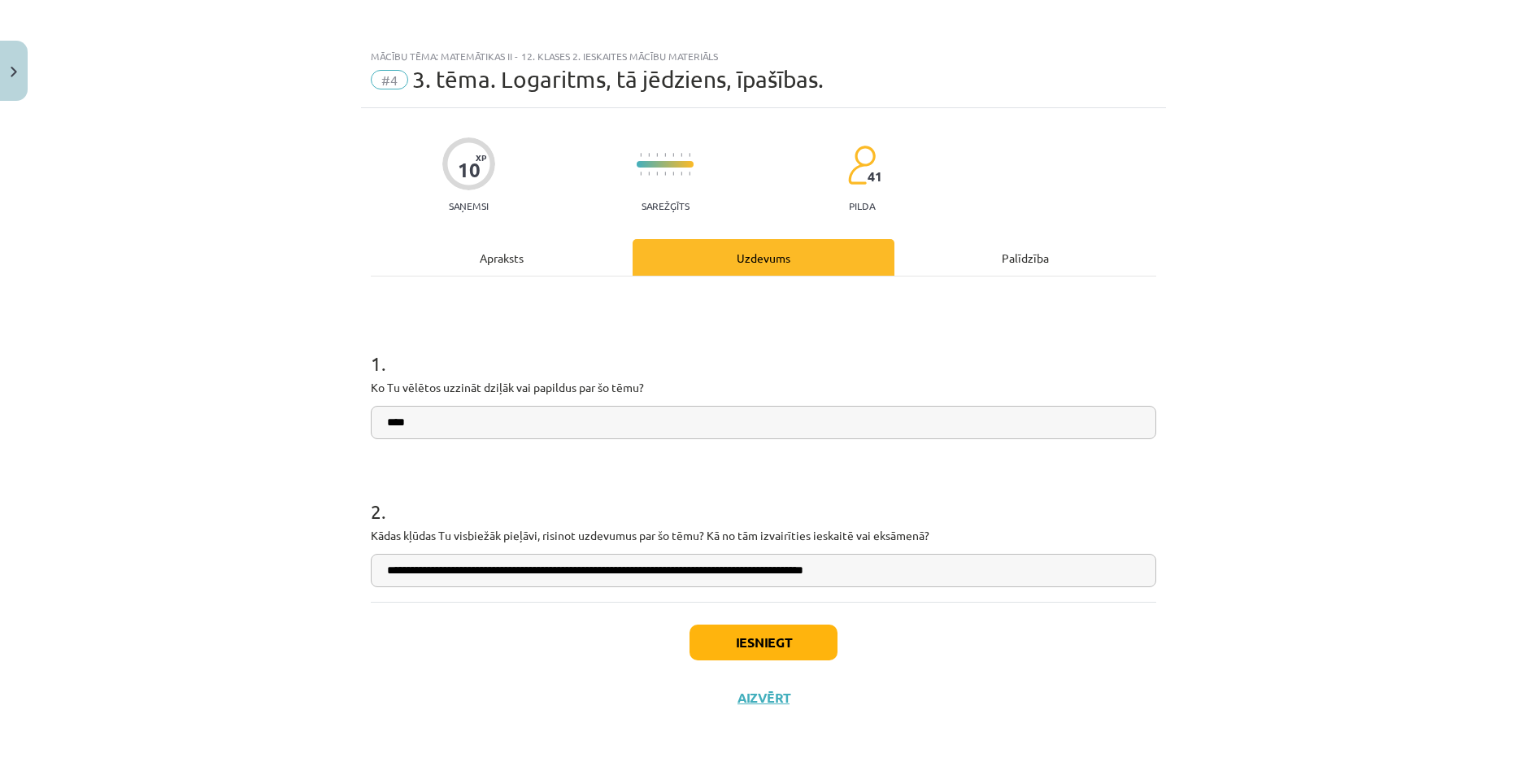
type input "**********"
click at [746, 642] on button "Iesniegt" at bounding box center [764, 642] width 148 height 35
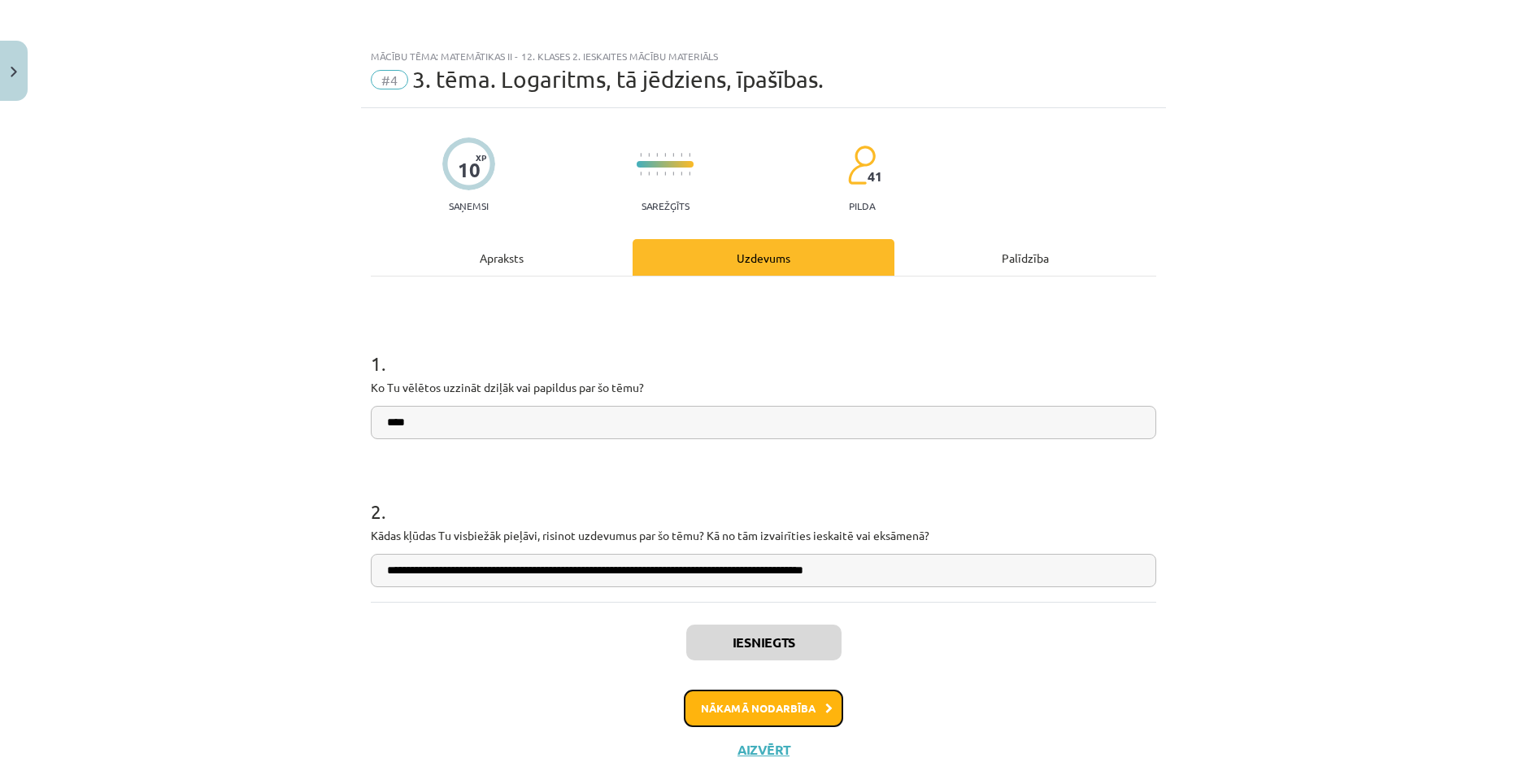
click at [774, 696] on button "Nākamā nodarbība" at bounding box center [764, 708] width 160 height 37
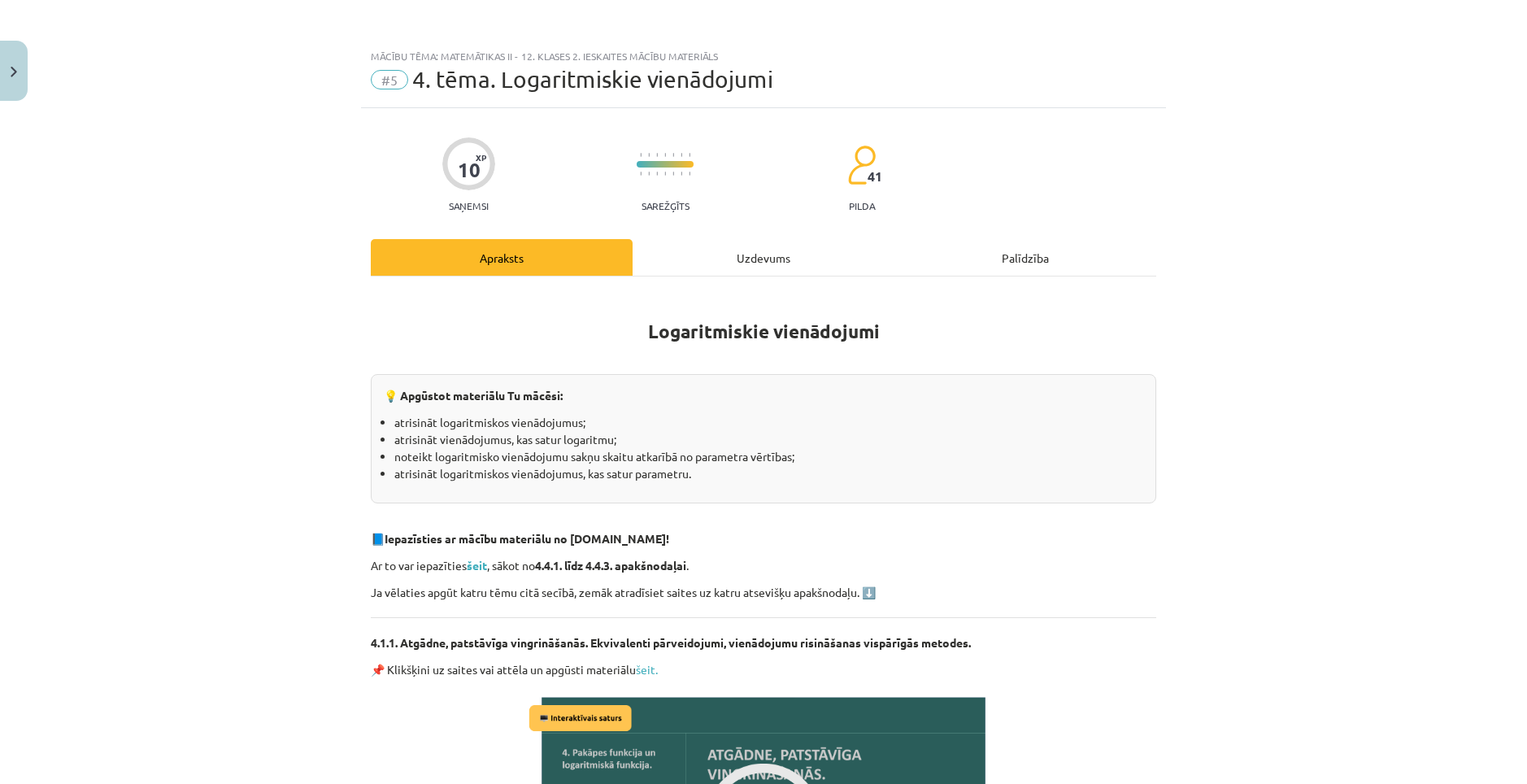
scroll to position [35, 0]
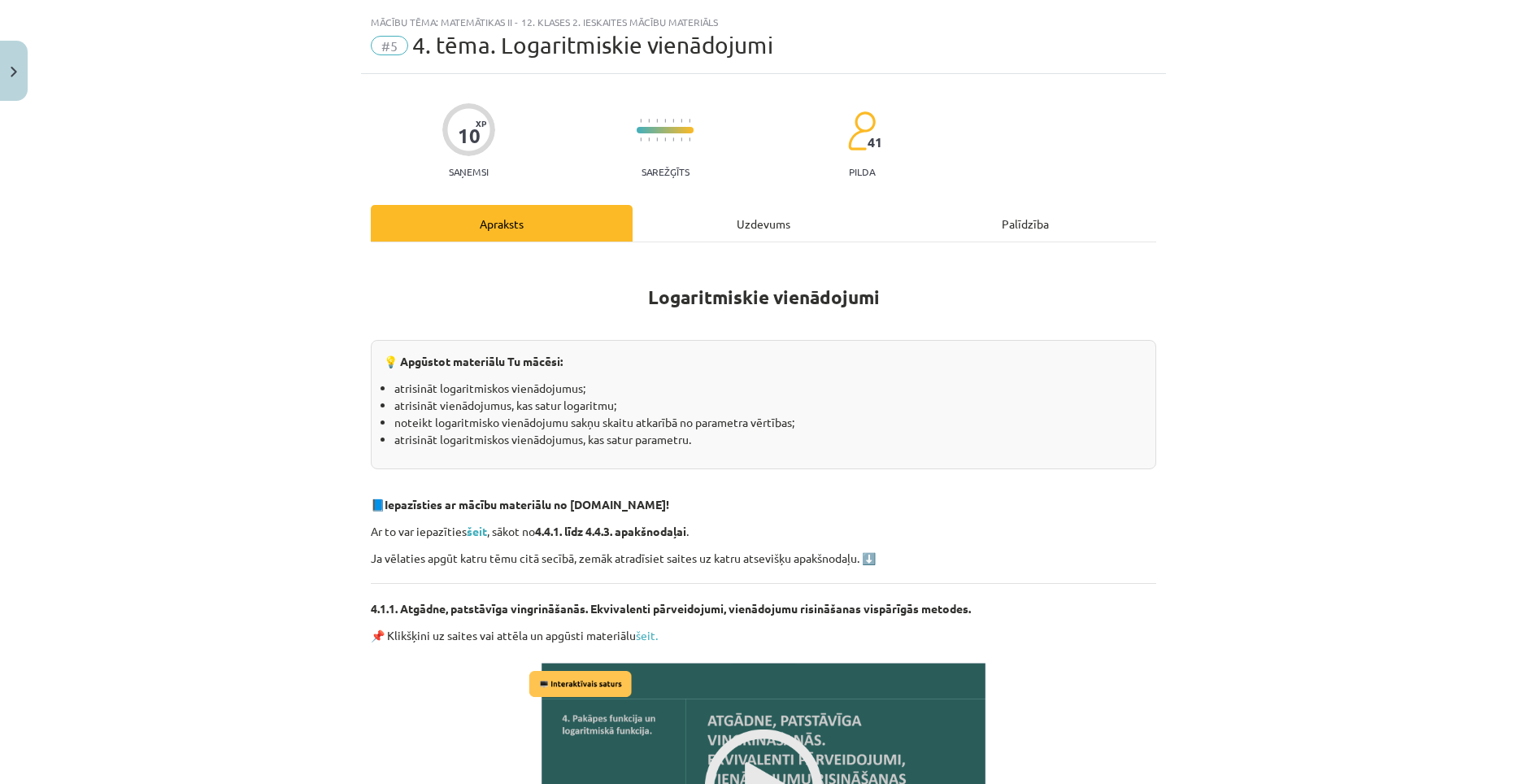
click at [744, 226] on div "Uzdevums" at bounding box center [764, 223] width 261 height 36
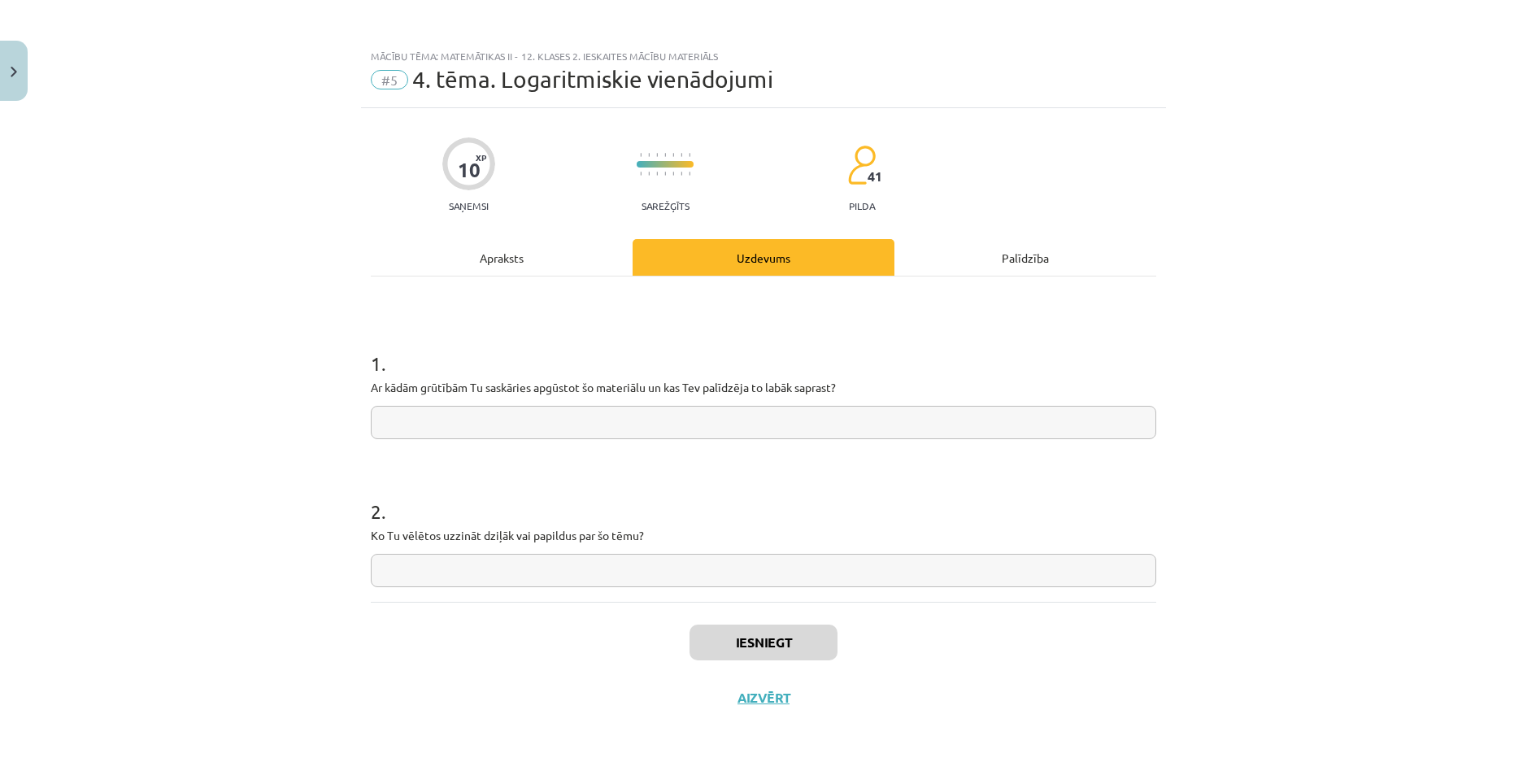
scroll to position [0, 0]
click at [652, 413] on input "text" at bounding box center [763, 423] width 785 height 34
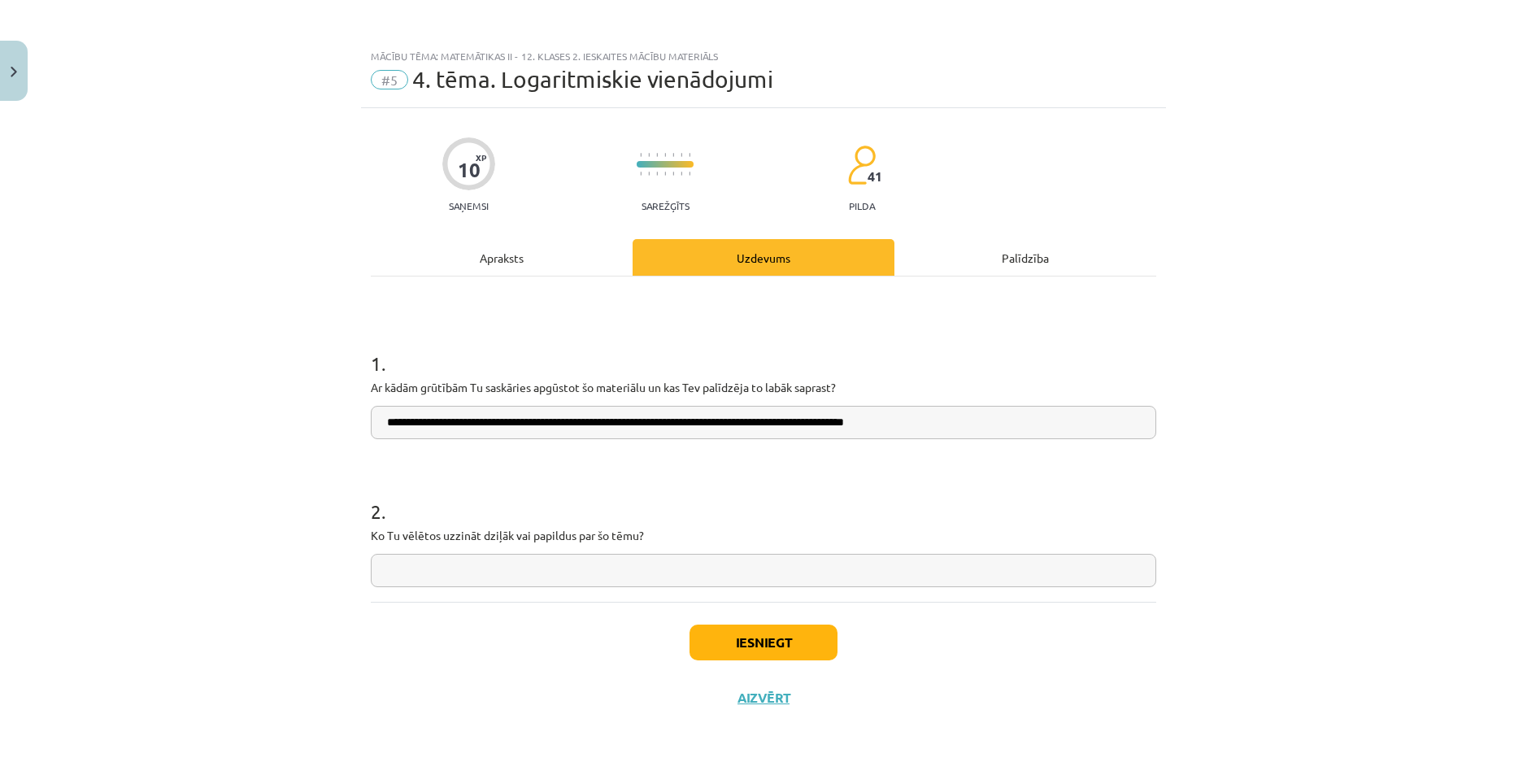
type input "**********"
click at [609, 569] on input "text" at bounding box center [763, 570] width 785 height 34
type input "****"
click at [761, 641] on button "Iesniegt" at bounding box center [764, 642] width 148 height 35
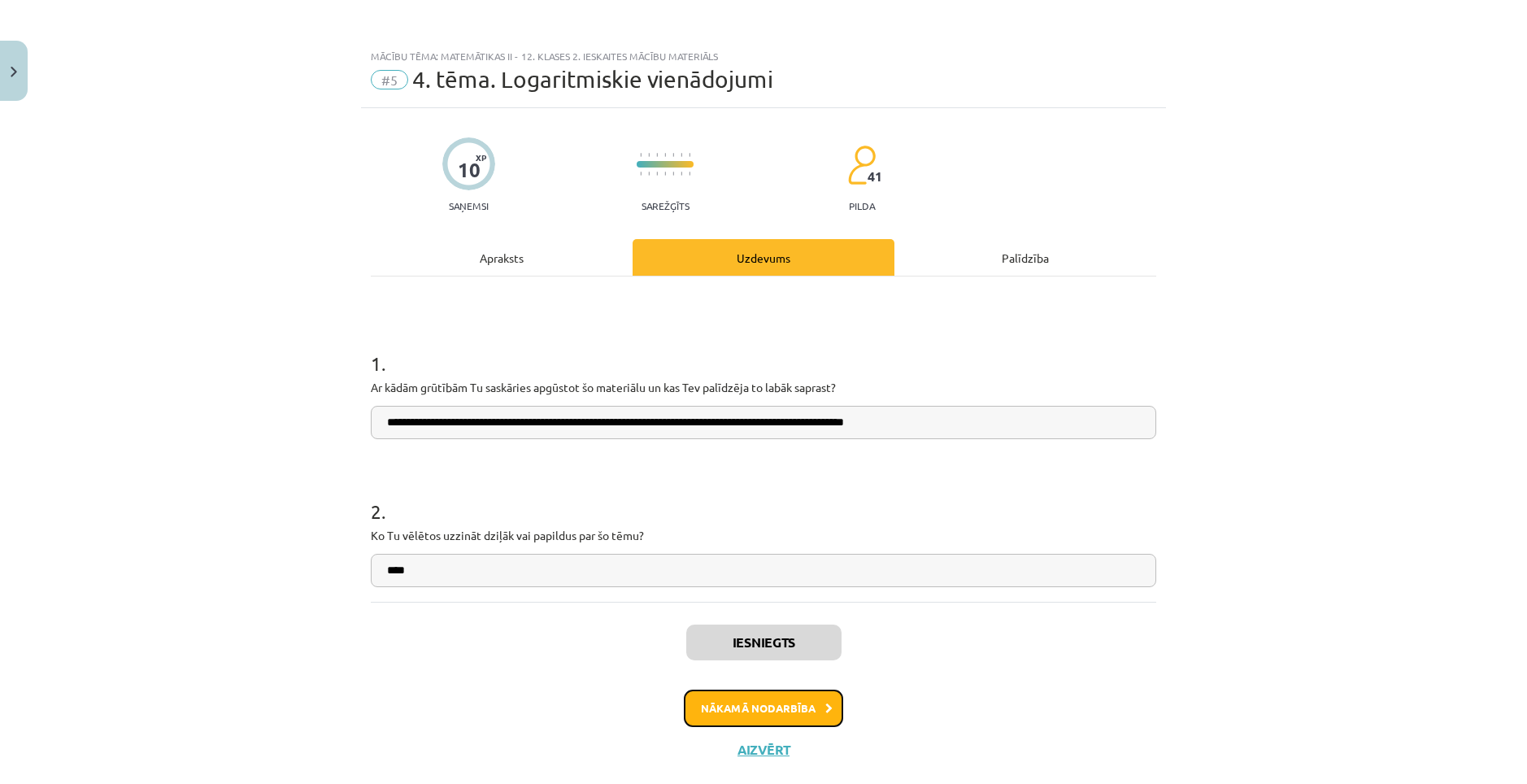
click at [776, 700] on button "Nākamā nodarbība" at bounding box center [764, 708] width 160 height 37
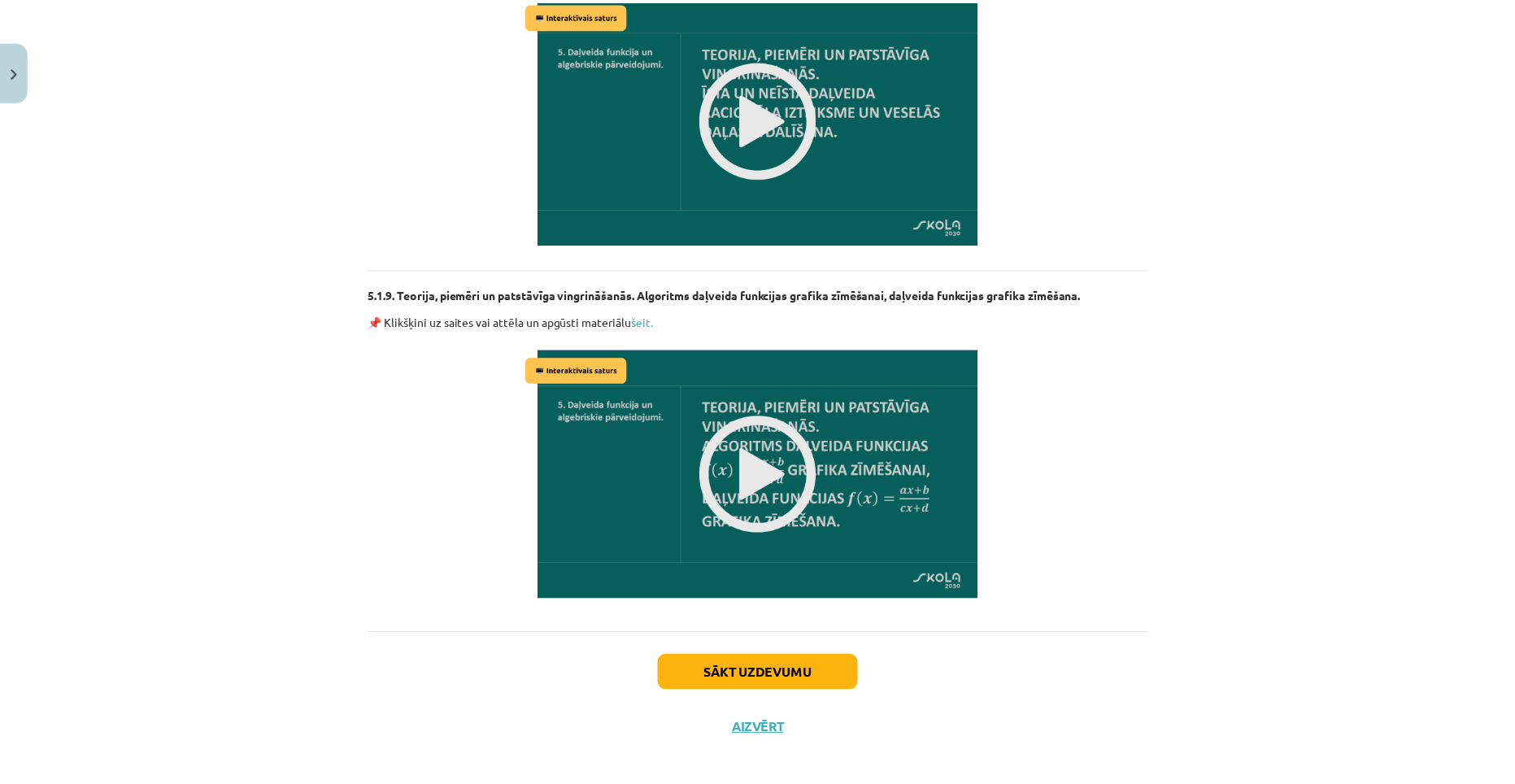
scroll to position [3253, 0]
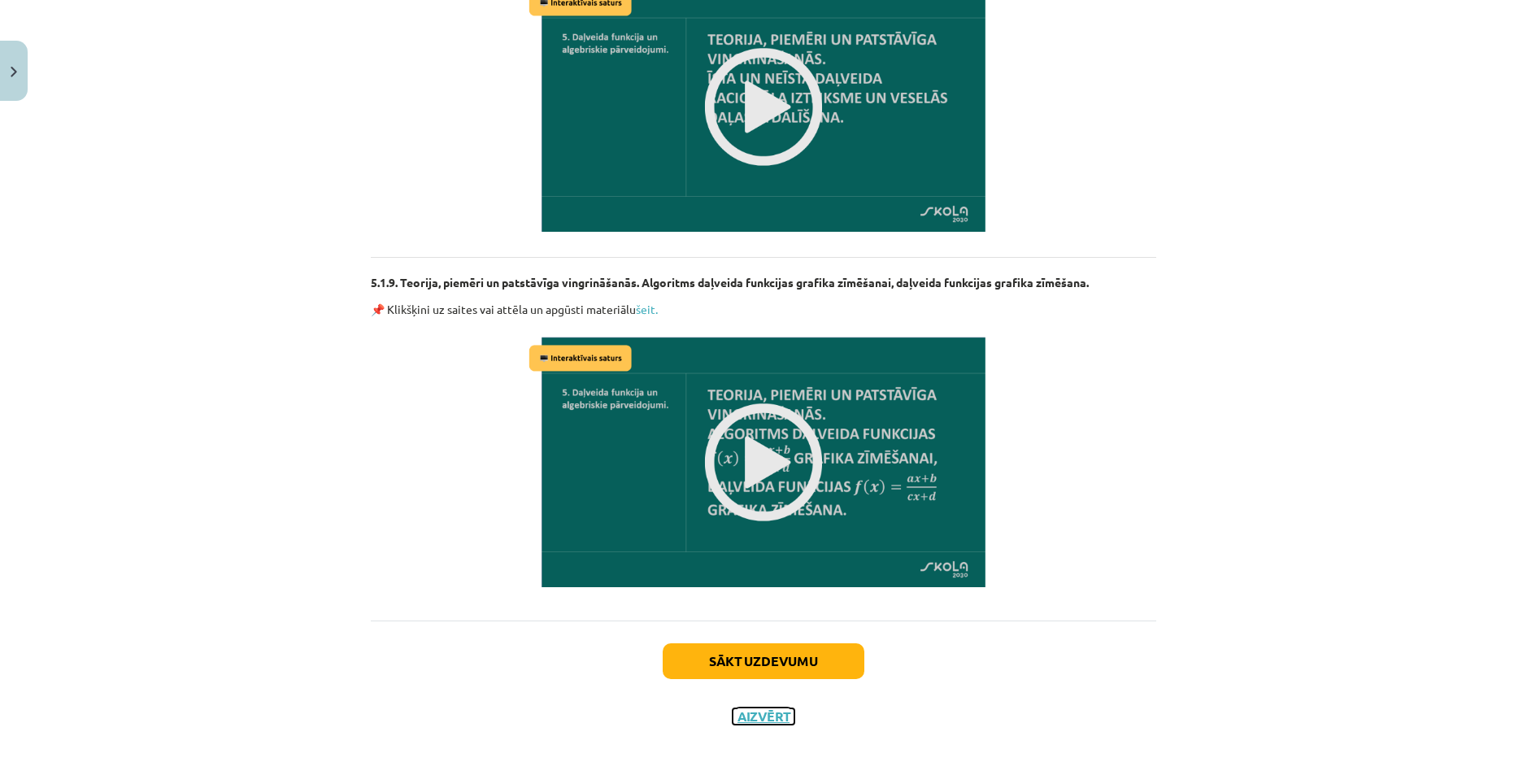
click at [764, 714] on button "Aizvērt" at bounding box center [764, 716] width 62 height 16
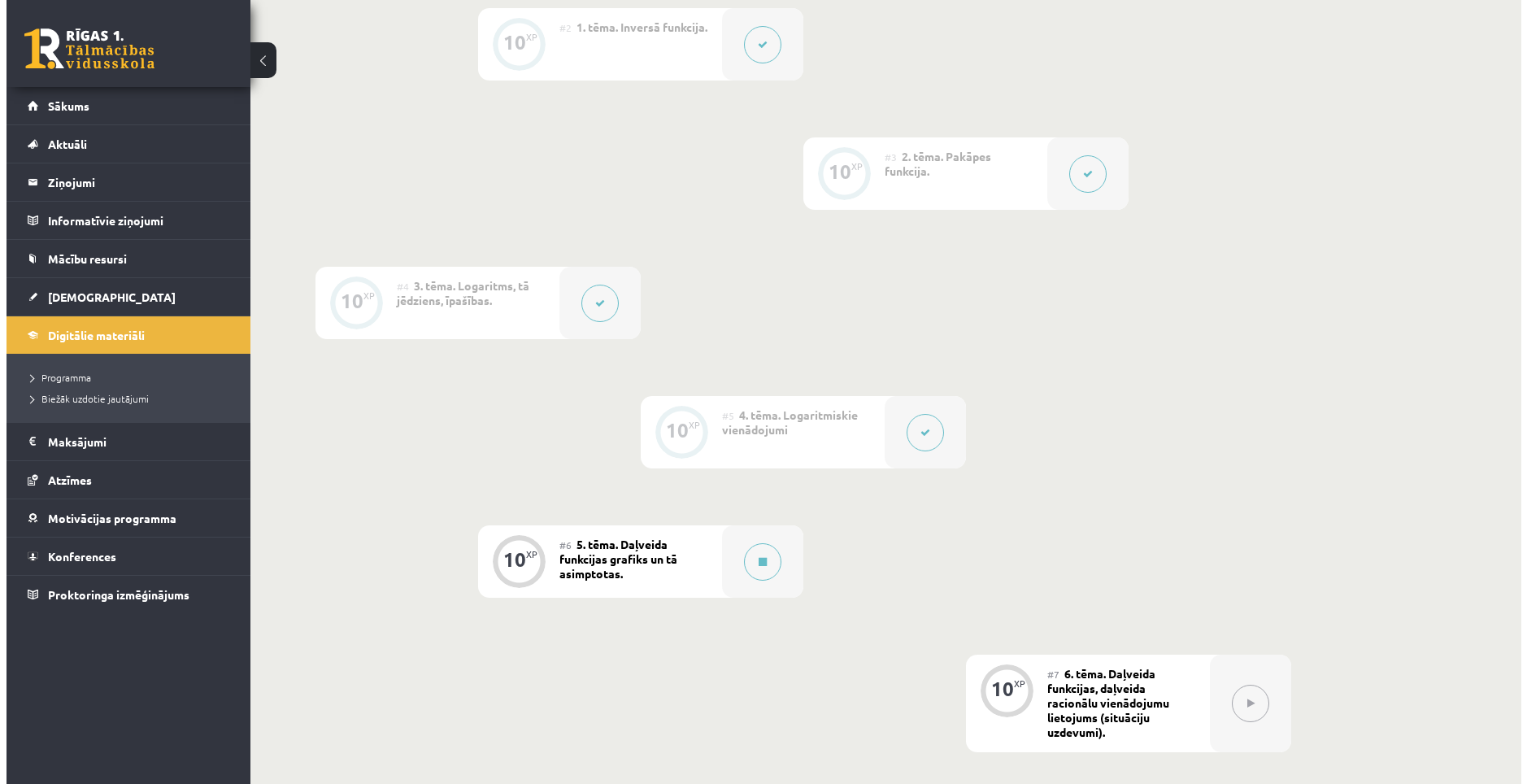
scroll to position [651, 0]
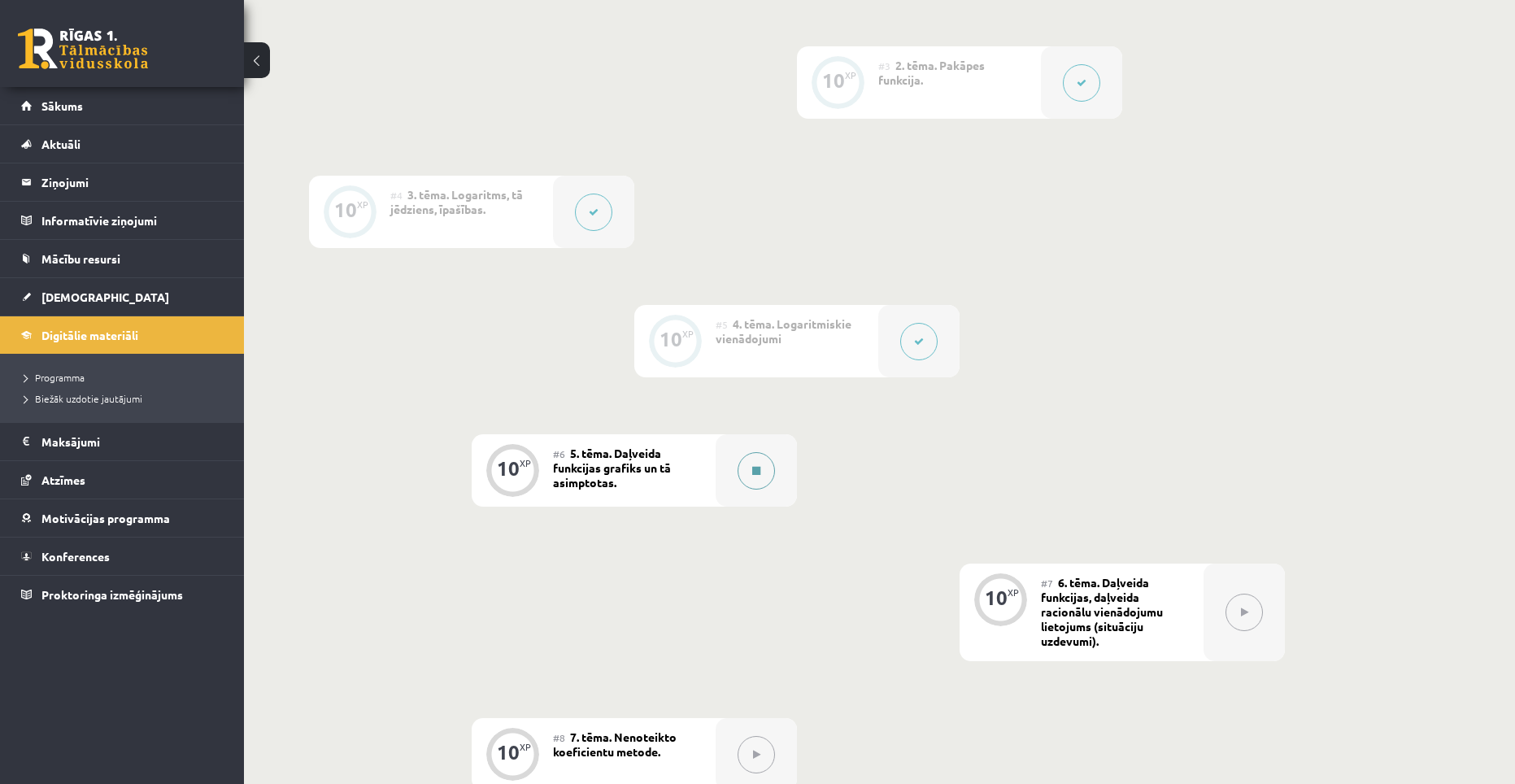
click at [759, 467] on icon at bounding box center [756, 470] width 8 height 9
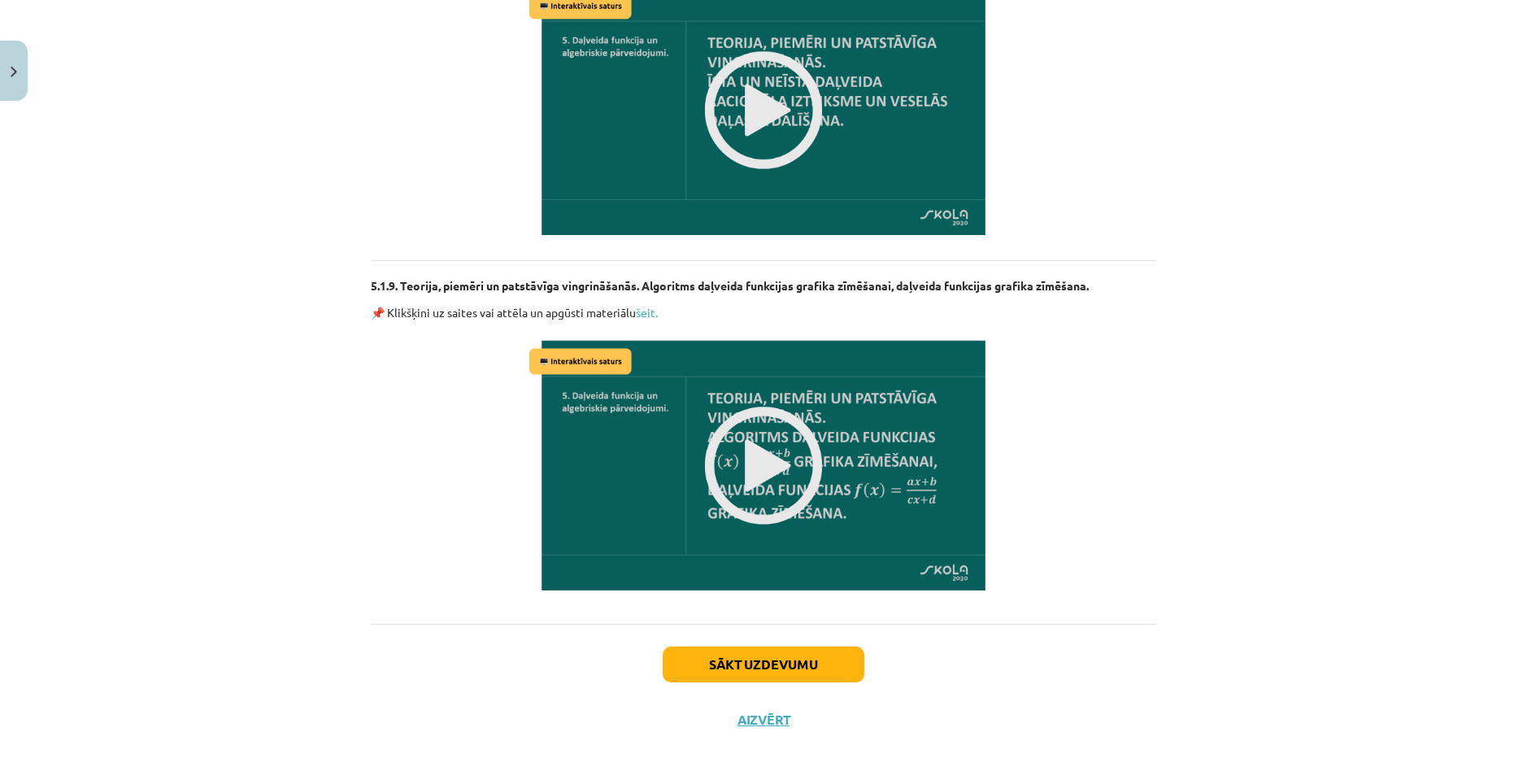
scroll to position [3253, 0]
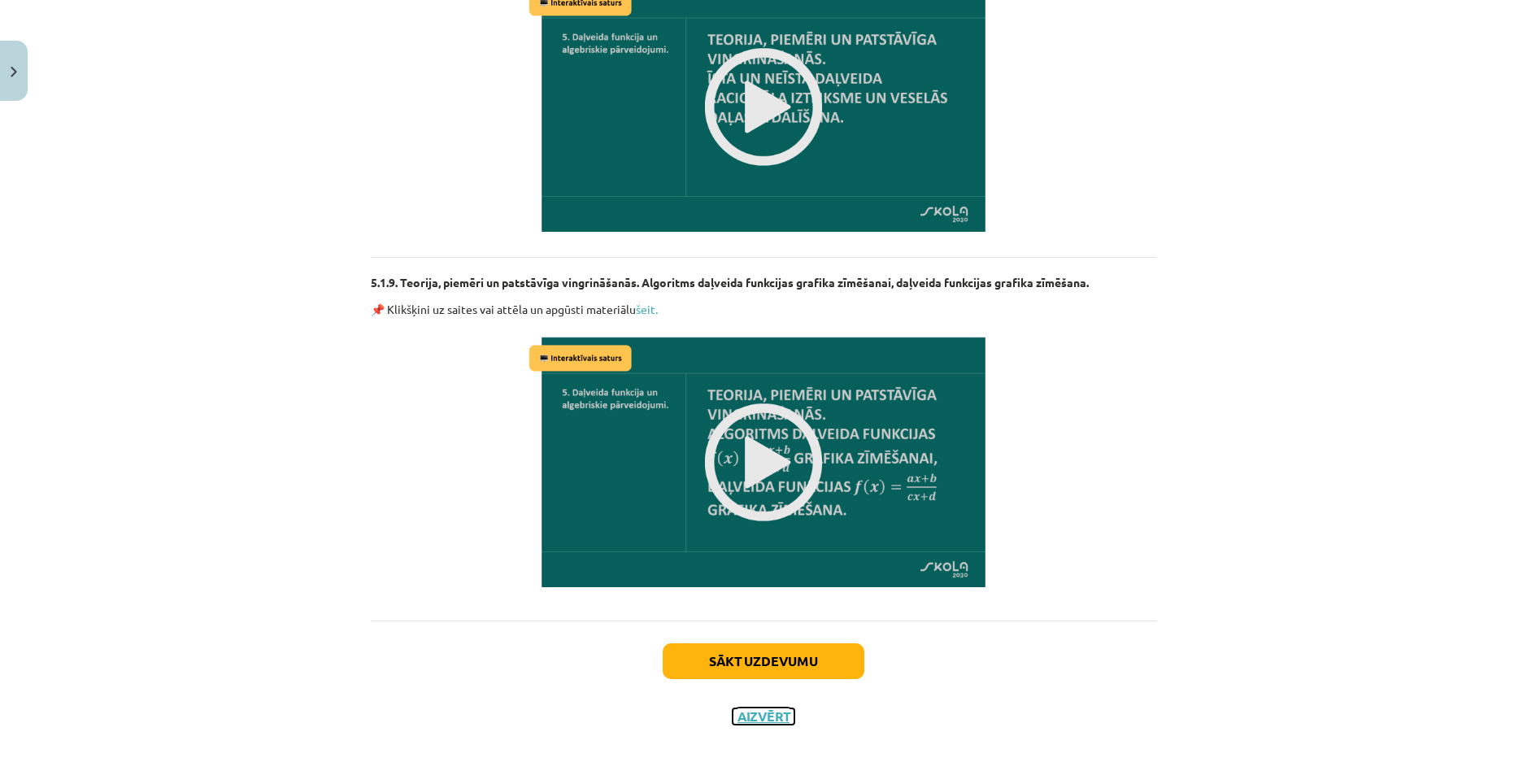
click at [750, 709] on button "Aizvērt" at bounding box center [764, 716] width 62 height 16
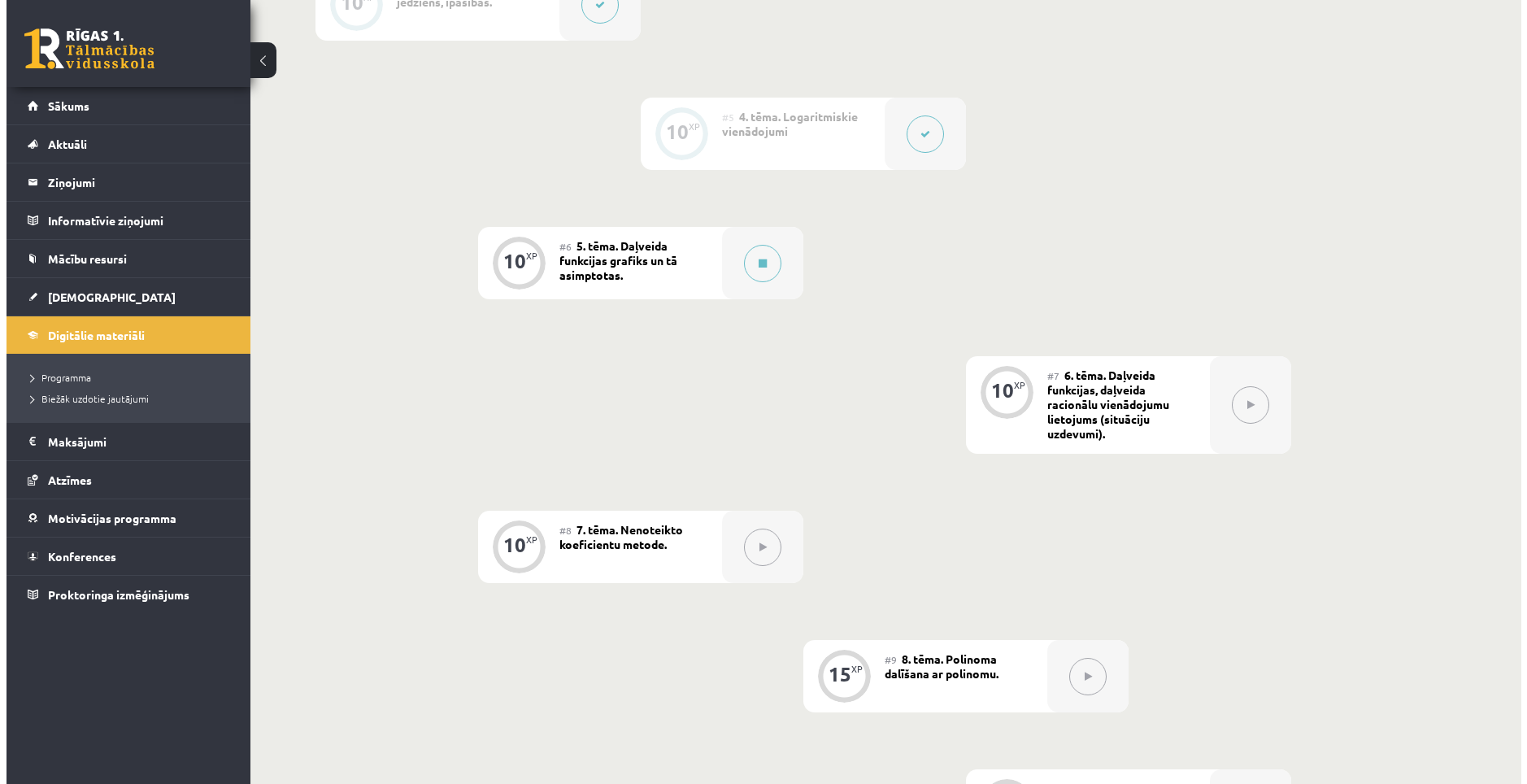
scroll to position [842, 0]
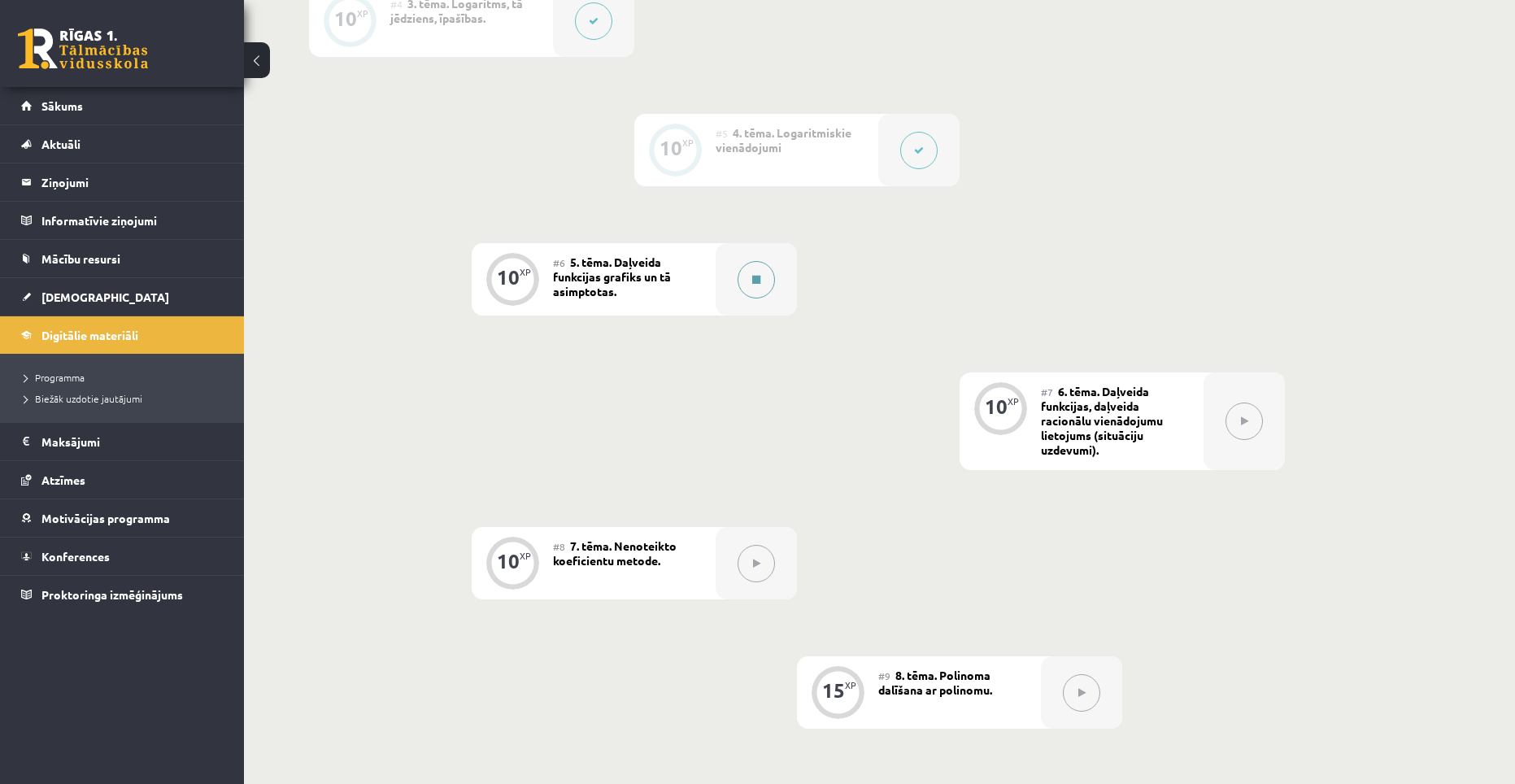
click at [749, 285] on button at bounding box center [756, 280] width 37 height 37
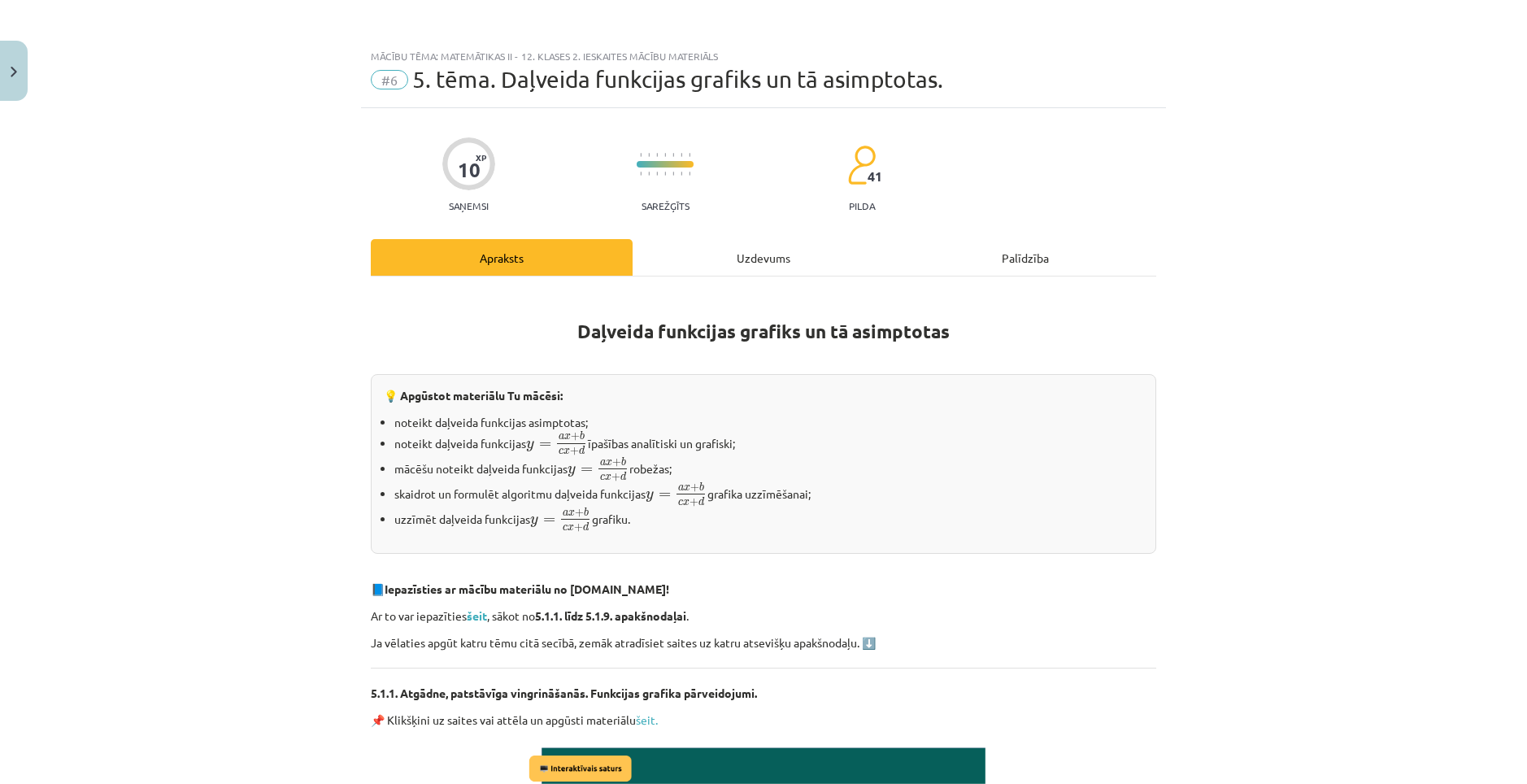
click at [757, 265] on div "Uzdevums" at bounding box center [764, 257] width 261 height 36
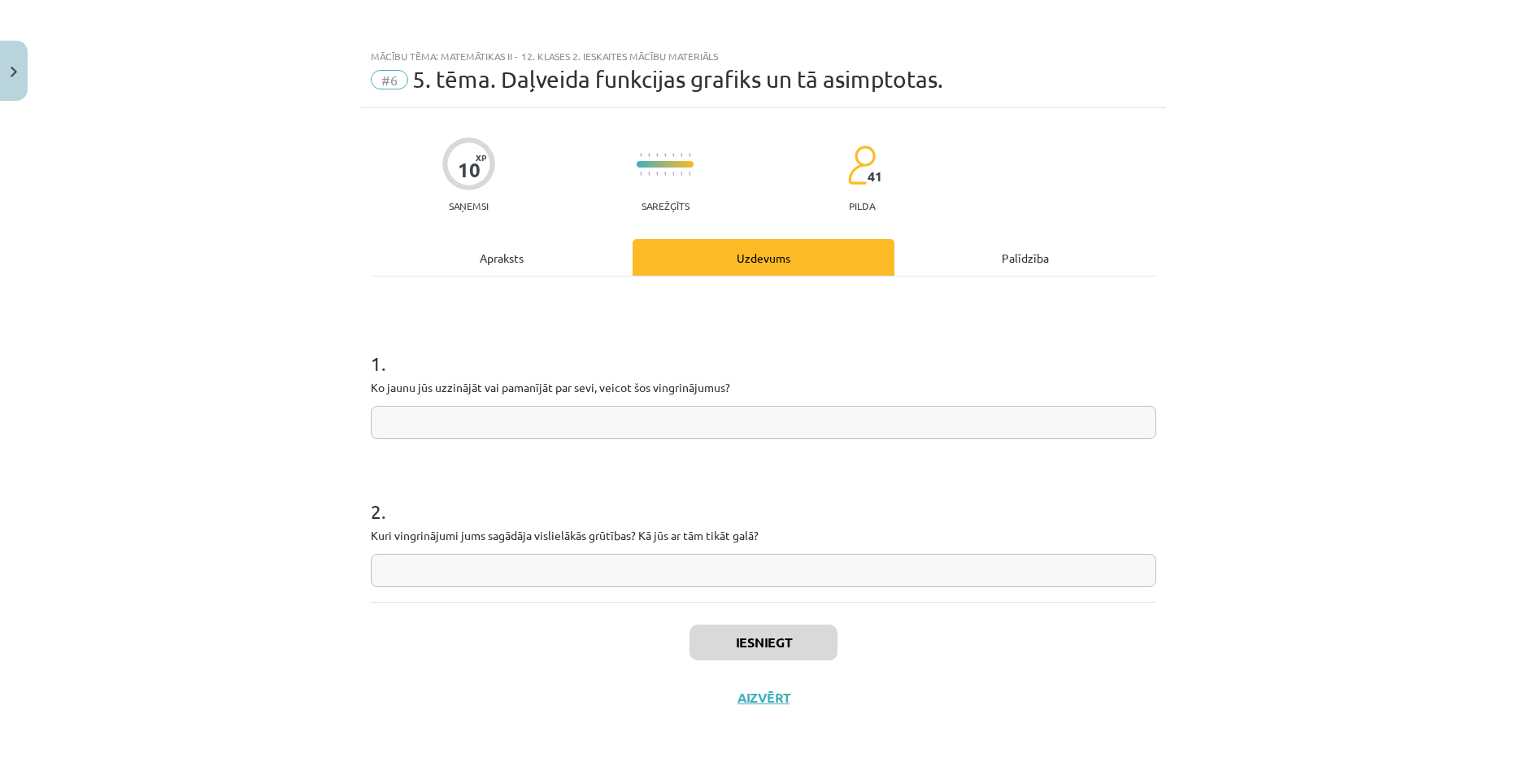
click at [671, 419] on input "text" at bounding box center [763, 423] width 785 height 34
type input "****"
click at [595, 563] on input "text" at bounding box center [763, 570] width 785 height 34
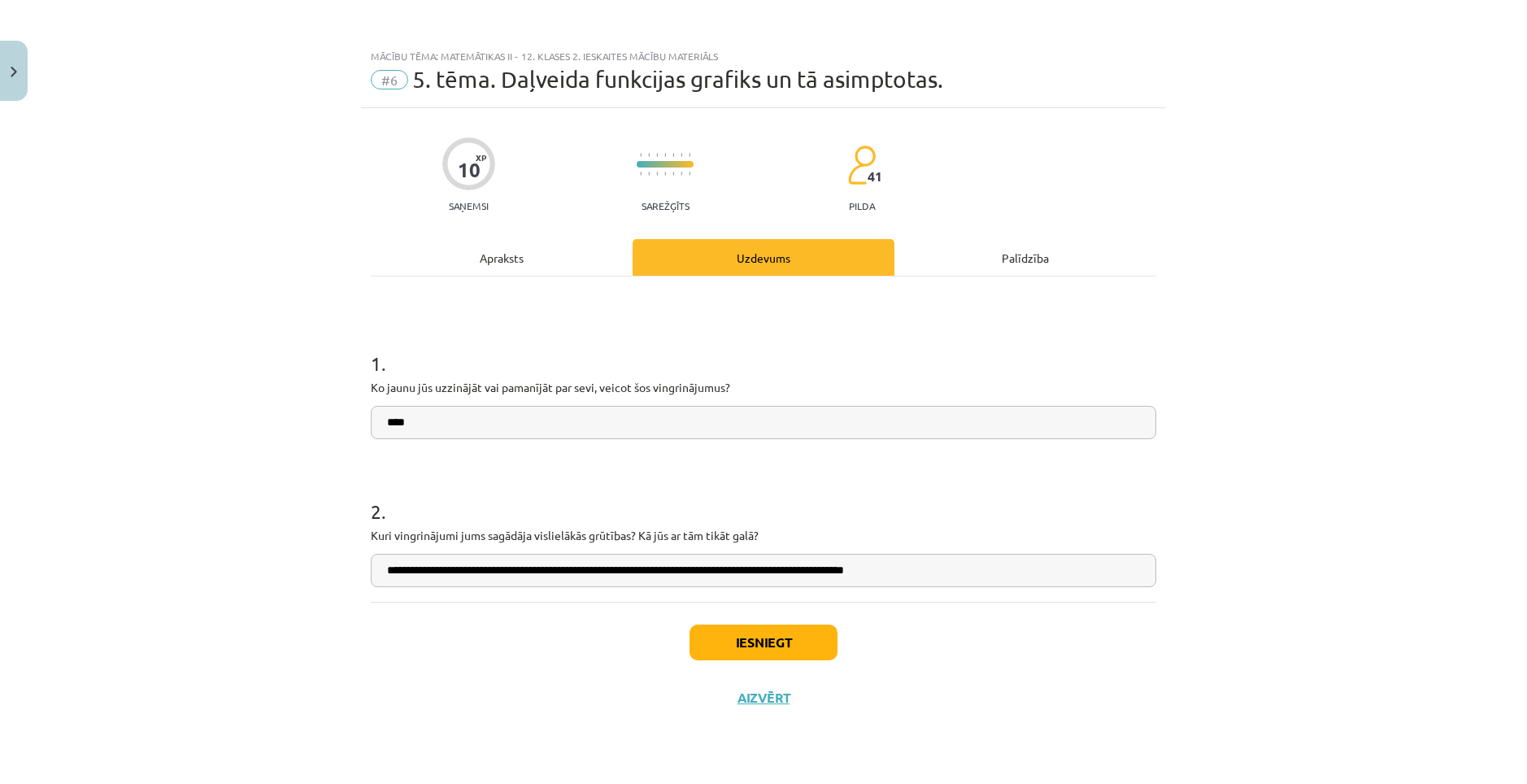
type input "**********"
click at [771, 637] on button "Iesniegt" at bounding box center [764, 642] width 148 height 35
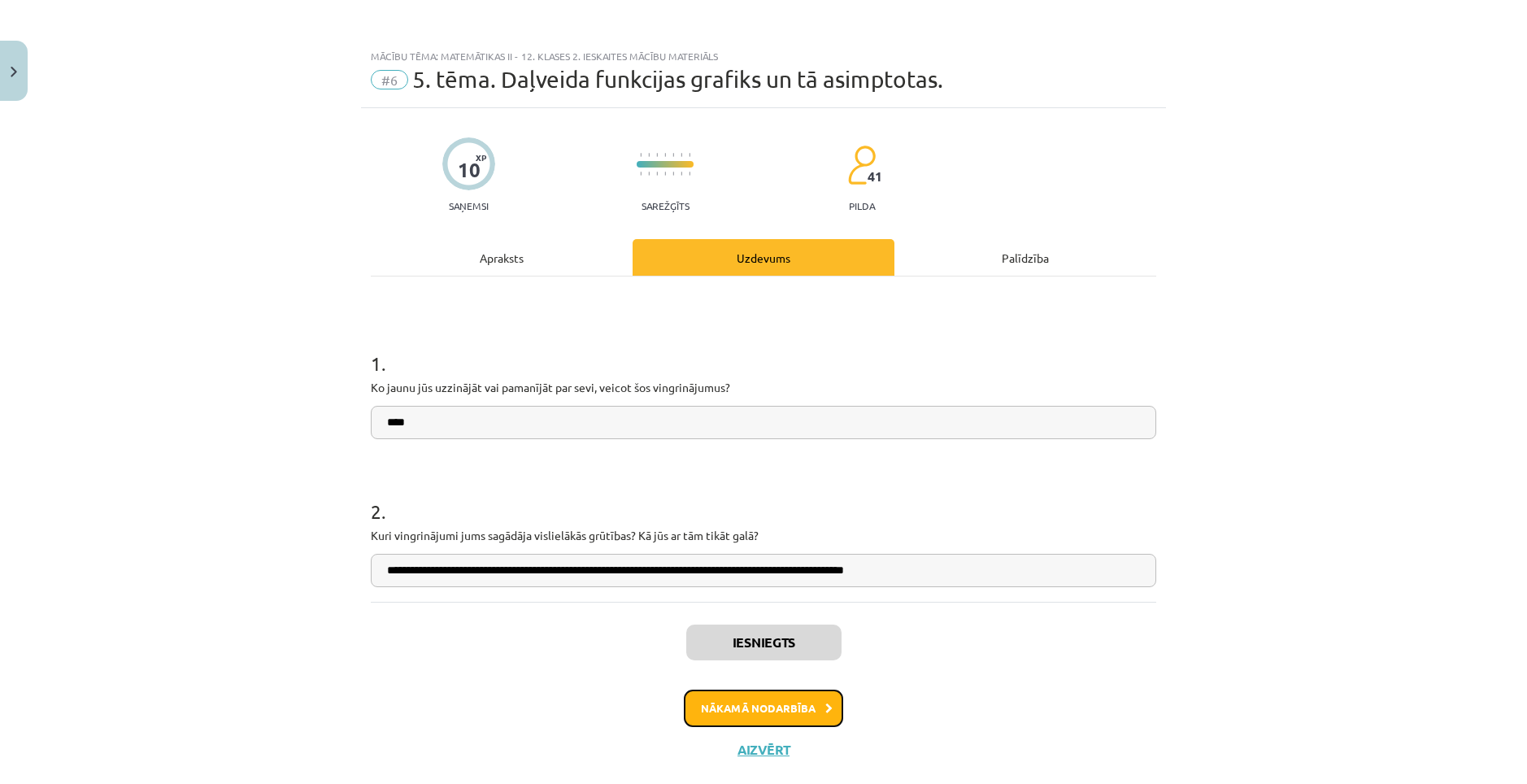
click at [753, 705] on button "Nākamā nodarbība" at bounding box center [764, 708] width 160 height 37
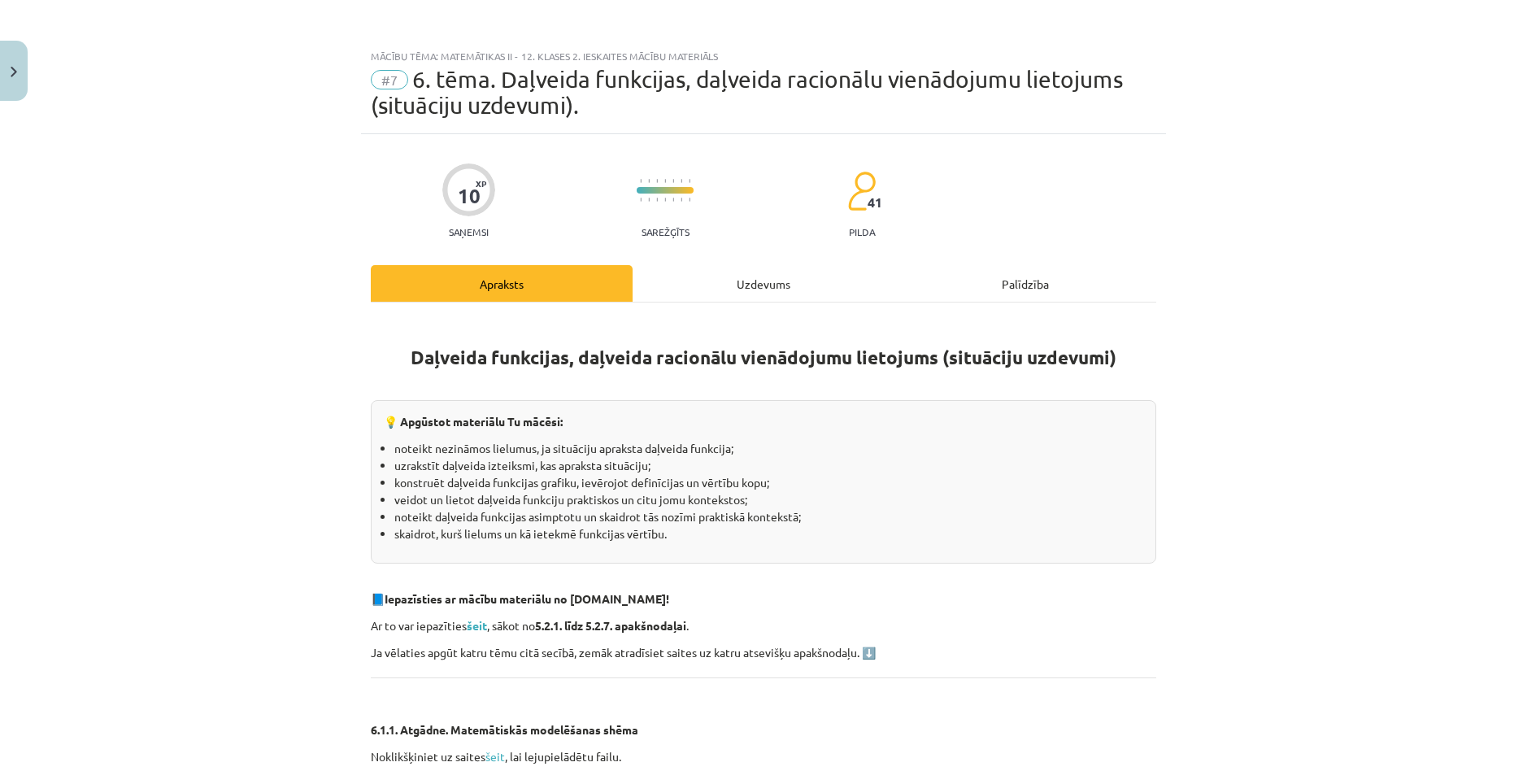
scroll to position [35, 0]
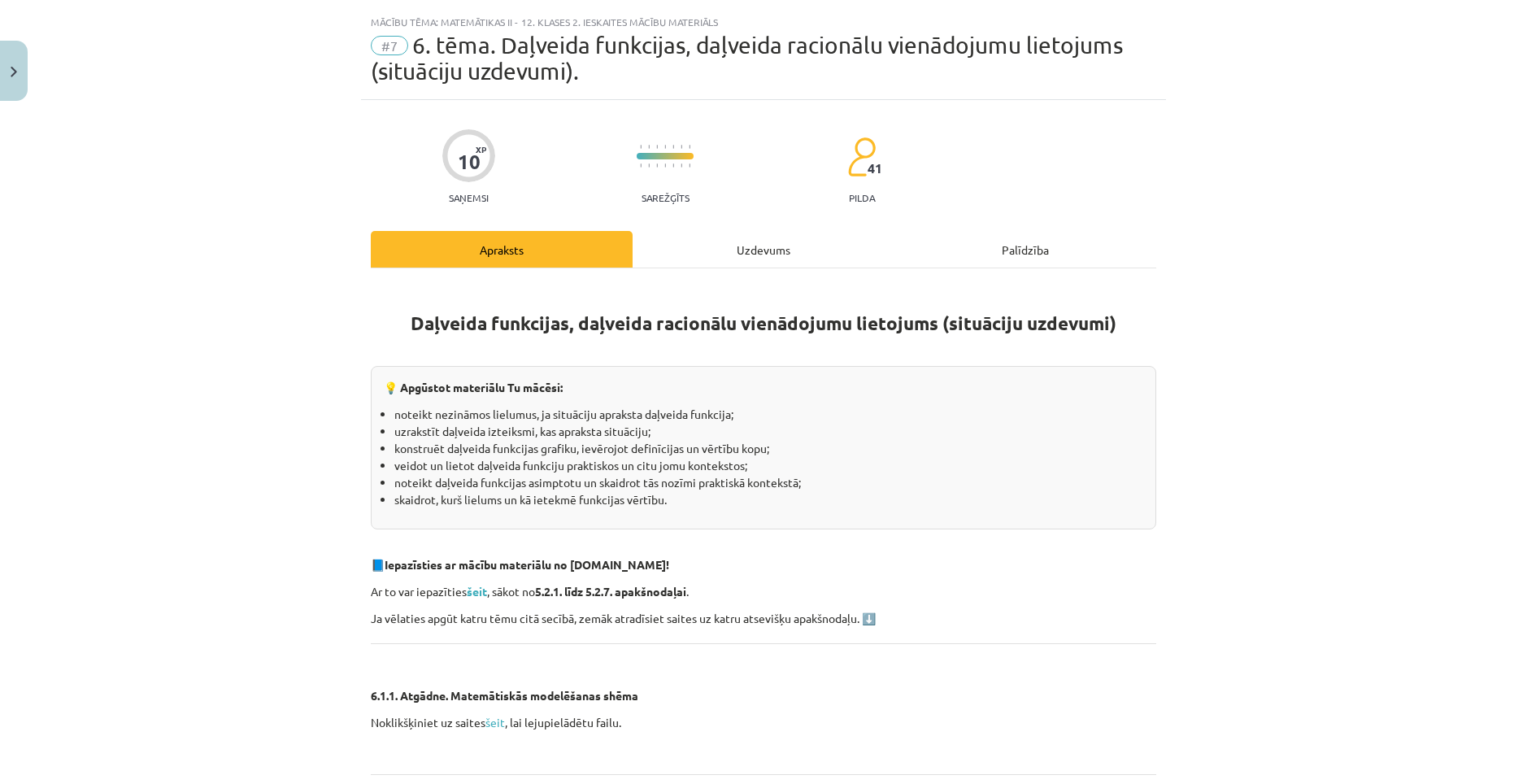
click at [685, 259] on div "Uzdevums" at bounding box center [764, 248] width 261 height 36
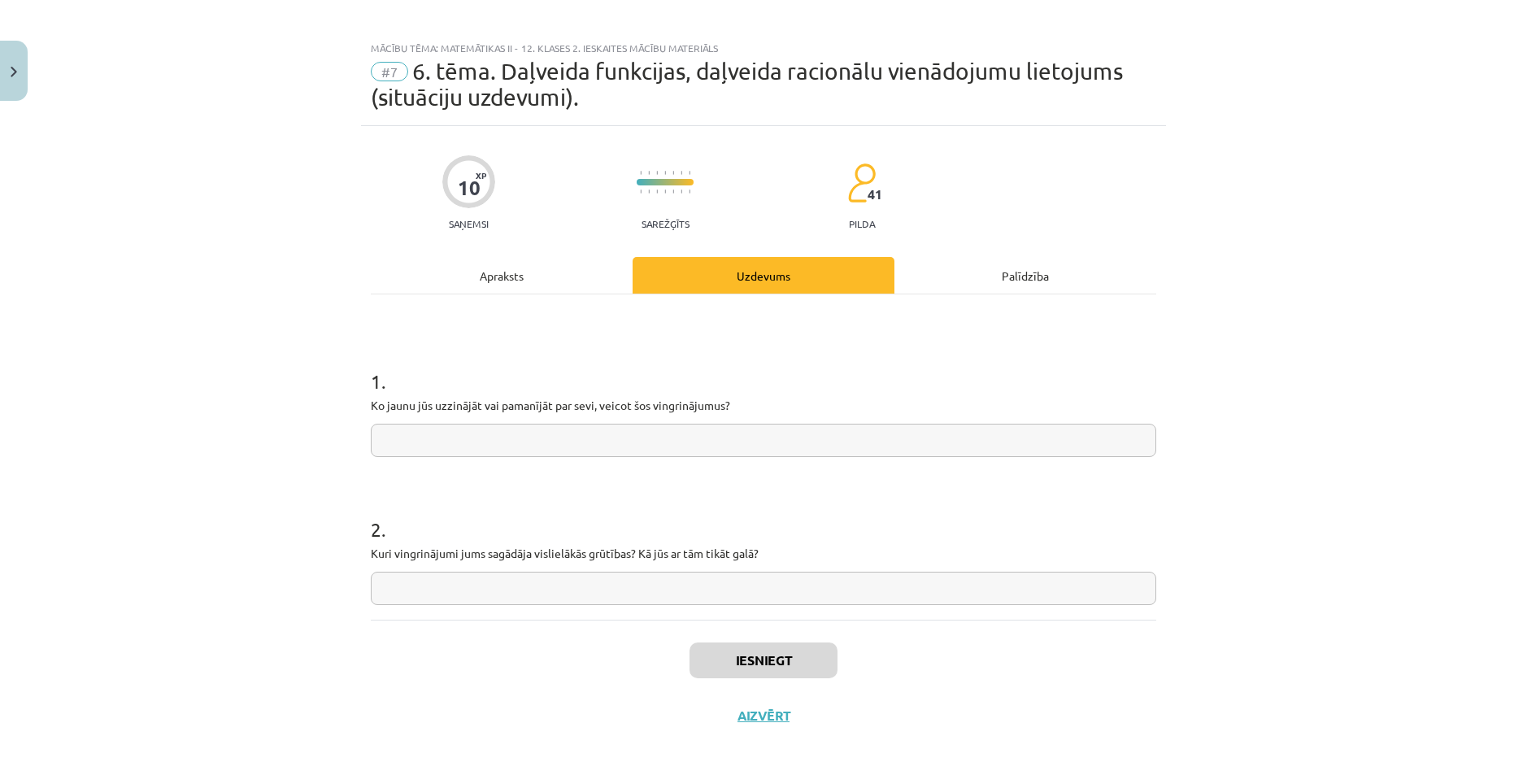
scroll to position [8, 0]
click at [638, 444] on input "text" at bounding box center [763, 441] width 785 height 34
type input "****"
click at [599, 590] on input "text" at bounding box center [763, 588] width 785 height 34
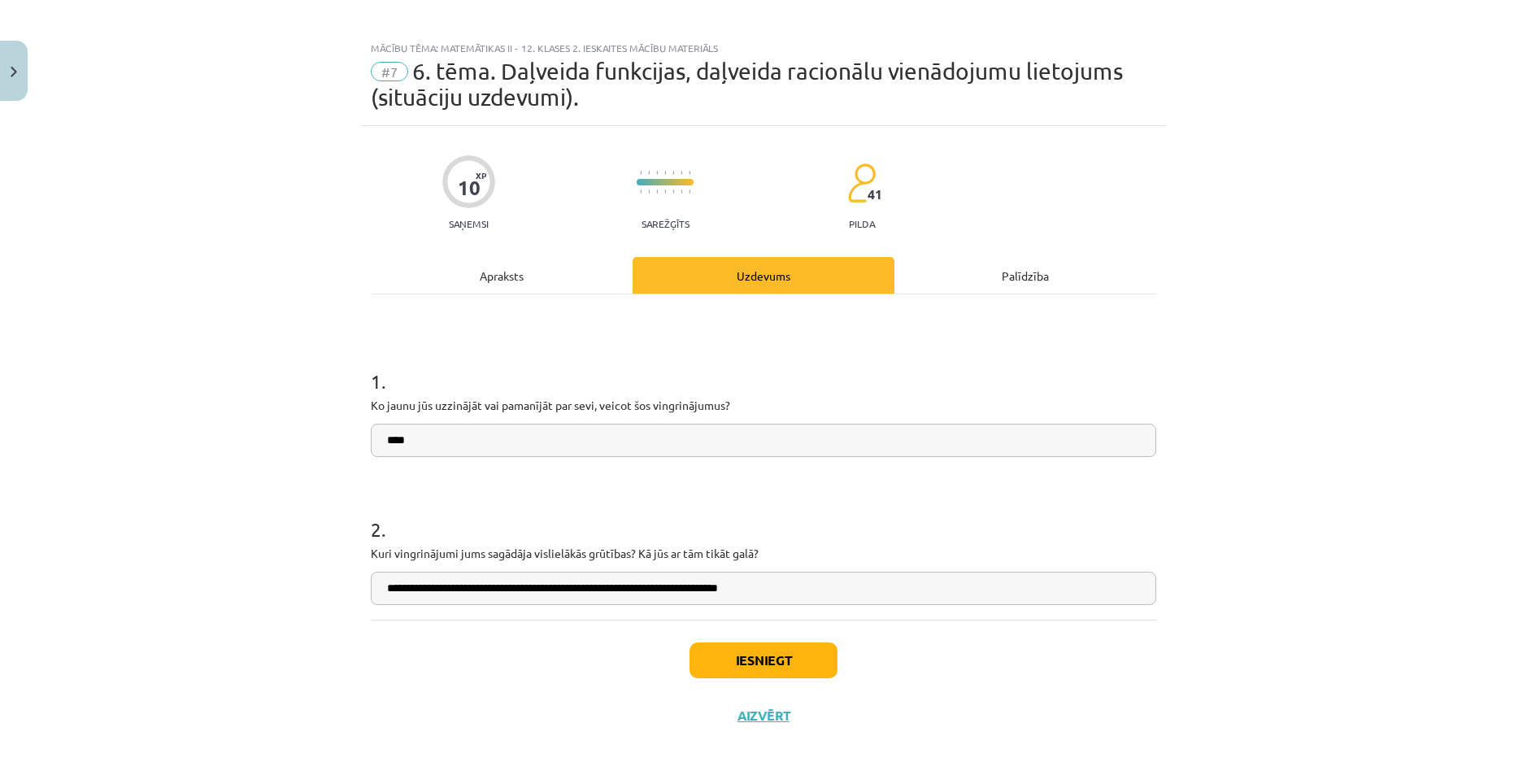
type input "**********"
click at [769, 654] on button "Iesniegt" at bounding box center [764, 660] width 148 height 35
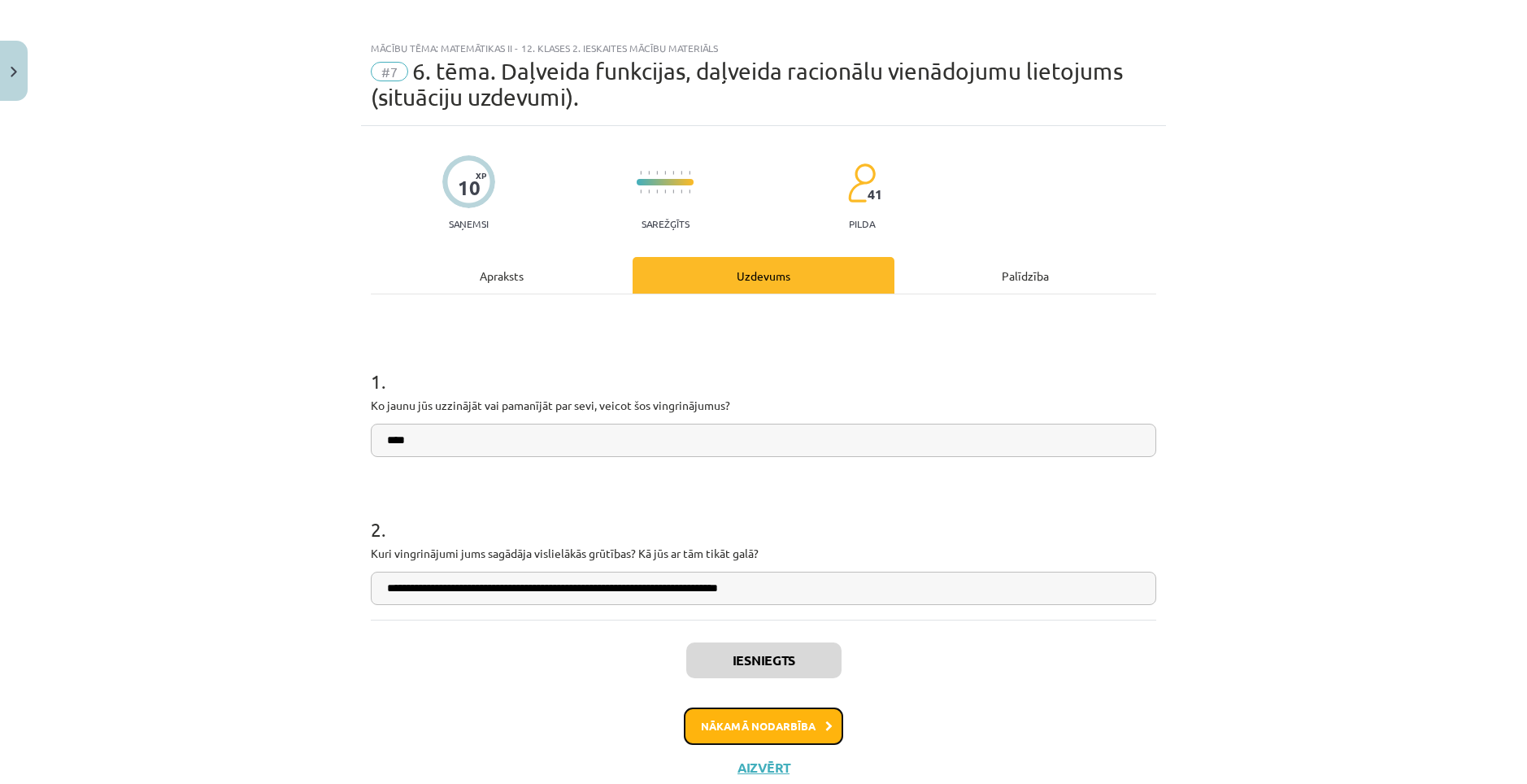
click at [765, 727] on button "Nākamā nodarbība" at bounding box center [764, 726] width 160 height 37
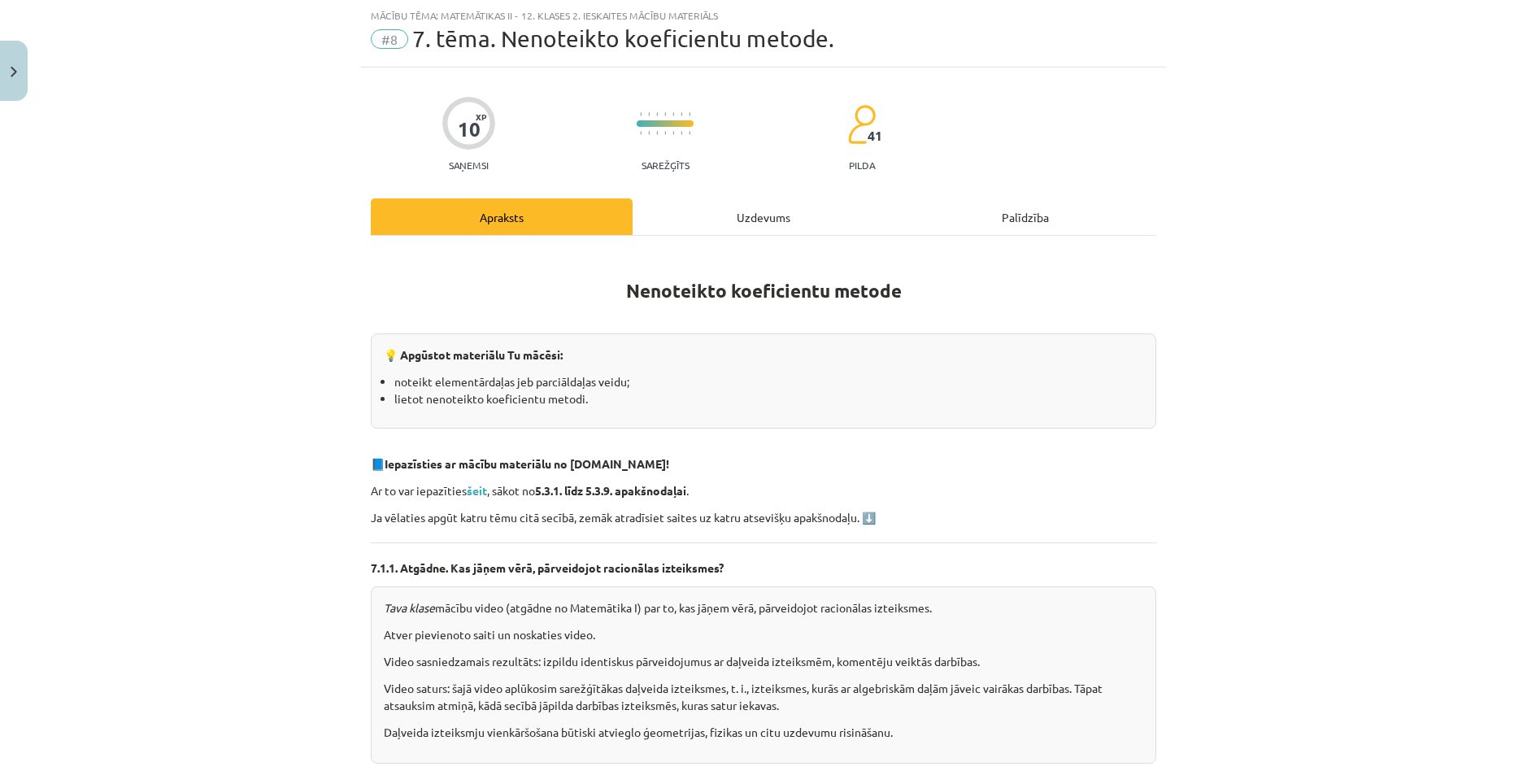
click at [746, 208] on div "Uzdevums" at bounding box center [764, 217] width 261 height 36
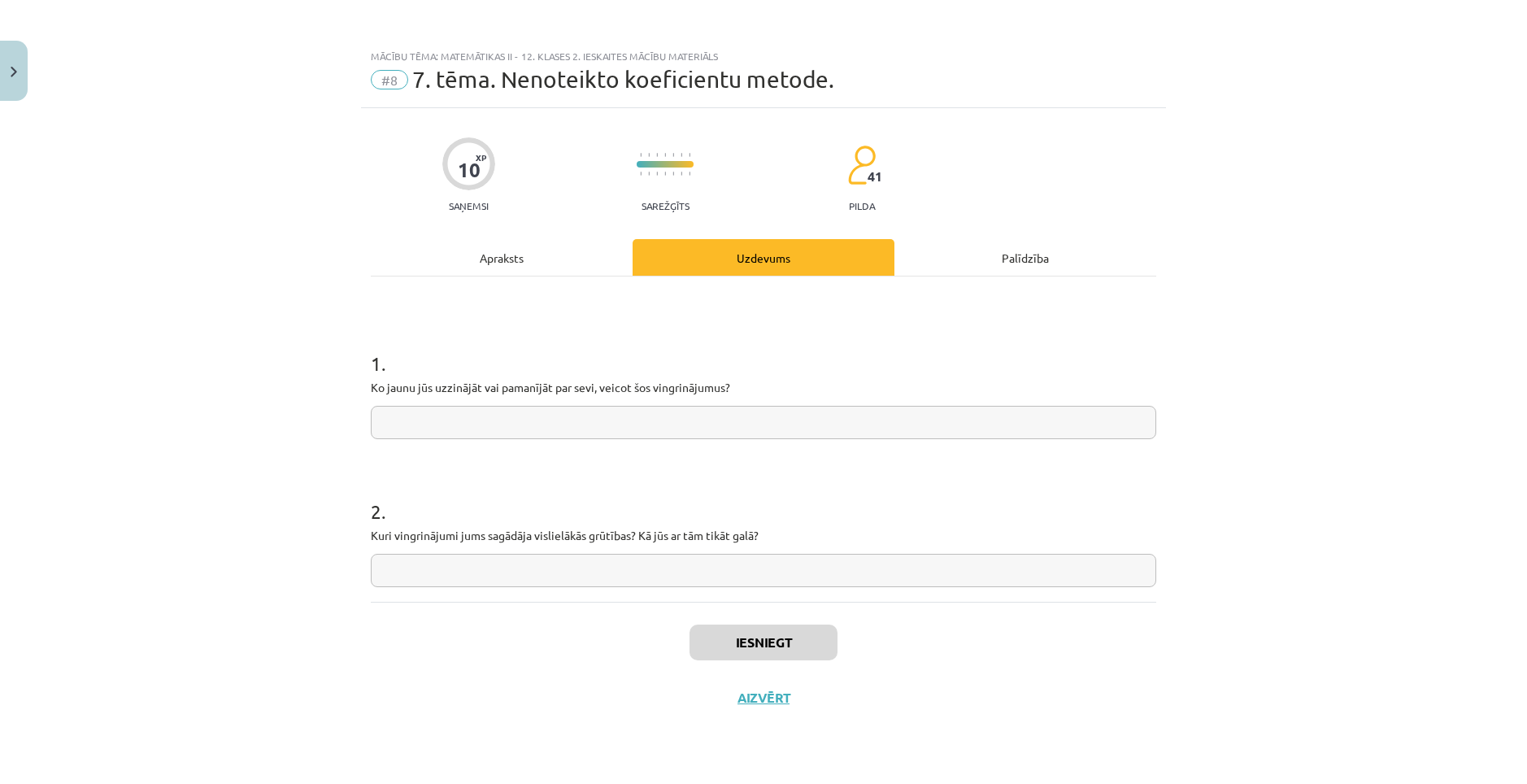
scroll to position [0, 0]
click at [646, 414] on input "text" at bounding box center [763, 423] width 785 height 34
type input "****"
click at [632, 562] on input "text" at bounding box center [763, 570] width 785 height 34
type input "**********"
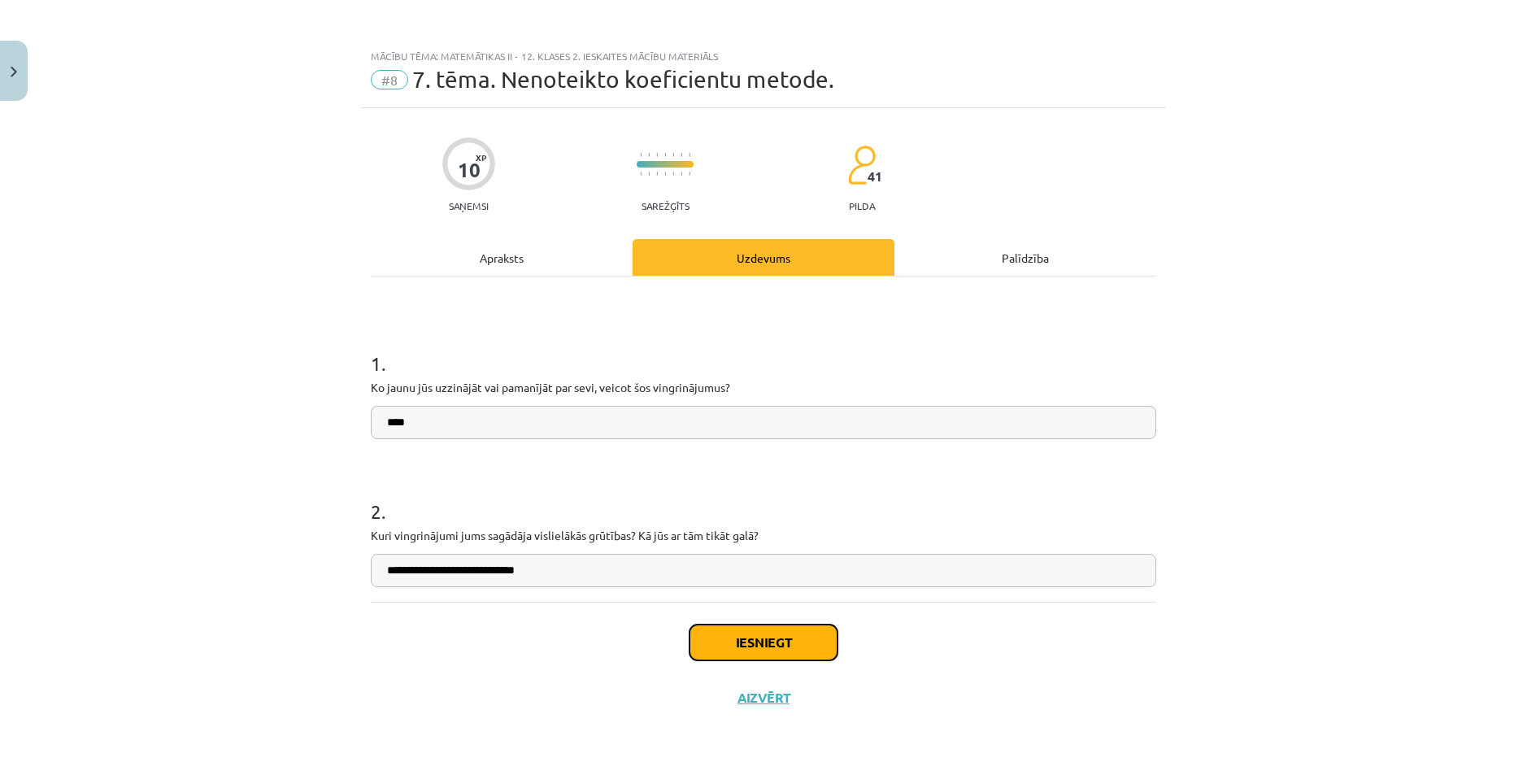
click at [721, 640] on button "Iesniegt" at bounding box center [764, 642] width 148 height 35
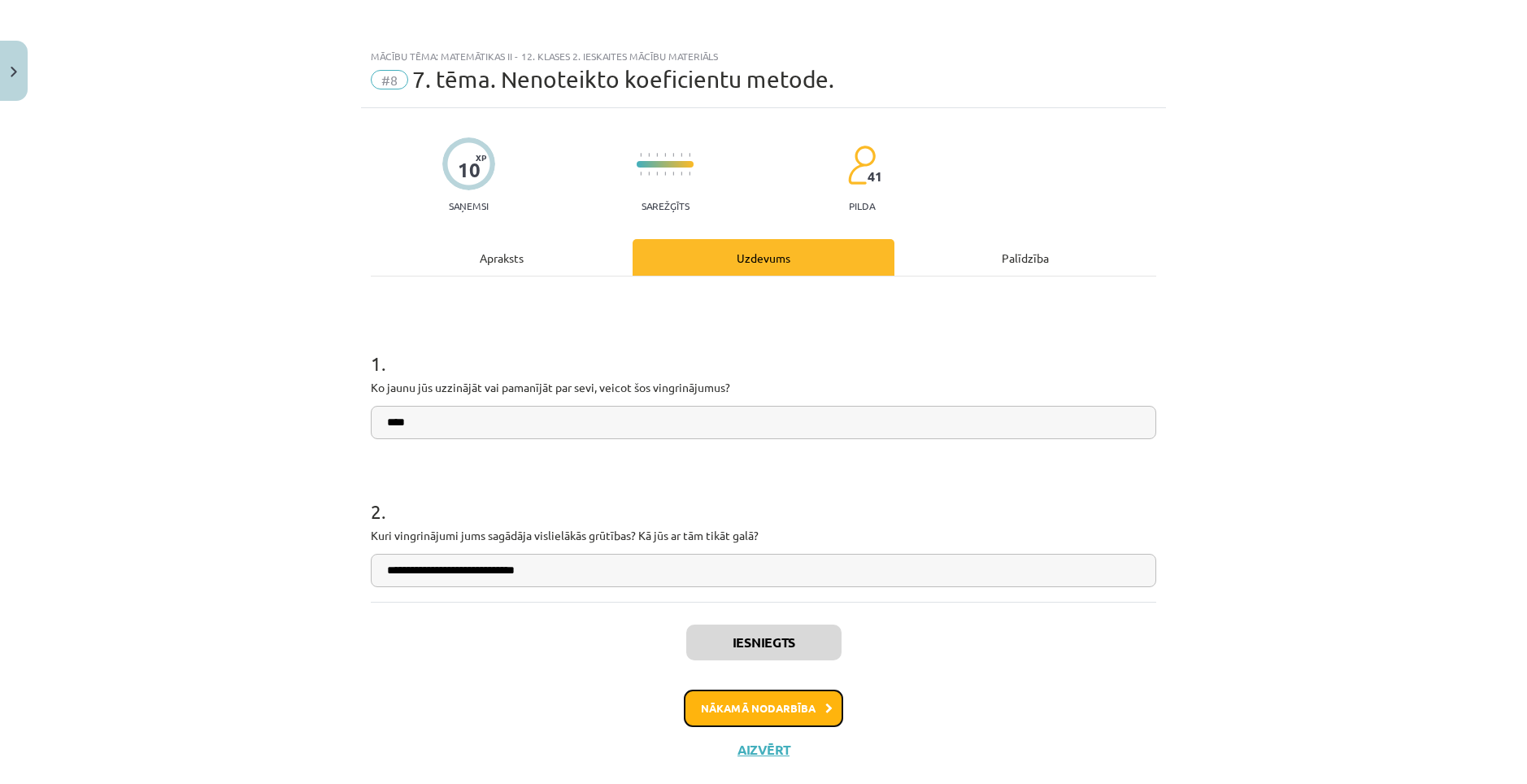
click at [791, 709] on button "Nākamā nodarbība" at bounding box center [764, 708] width 160 height 37
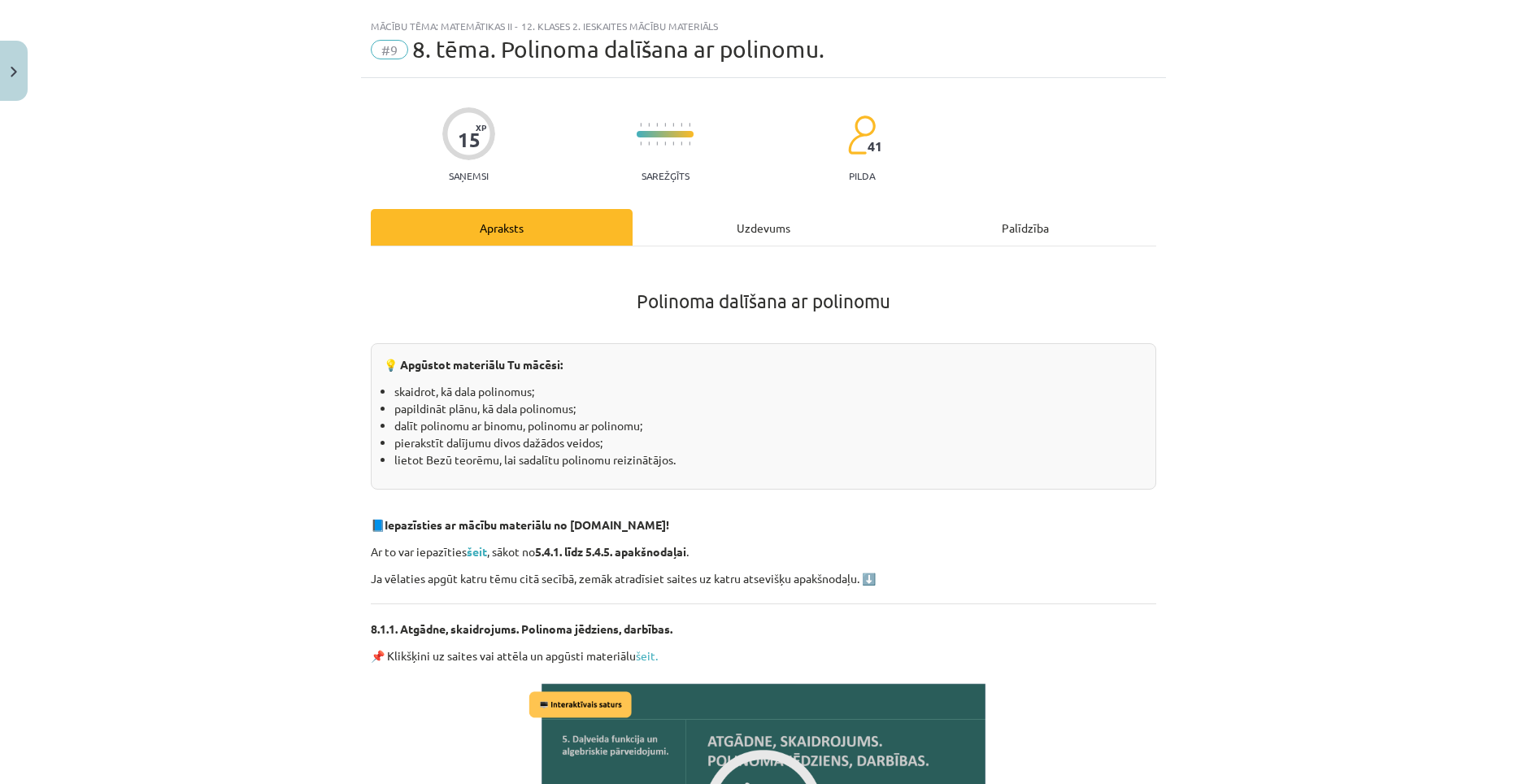
scroll to position [35, 0]
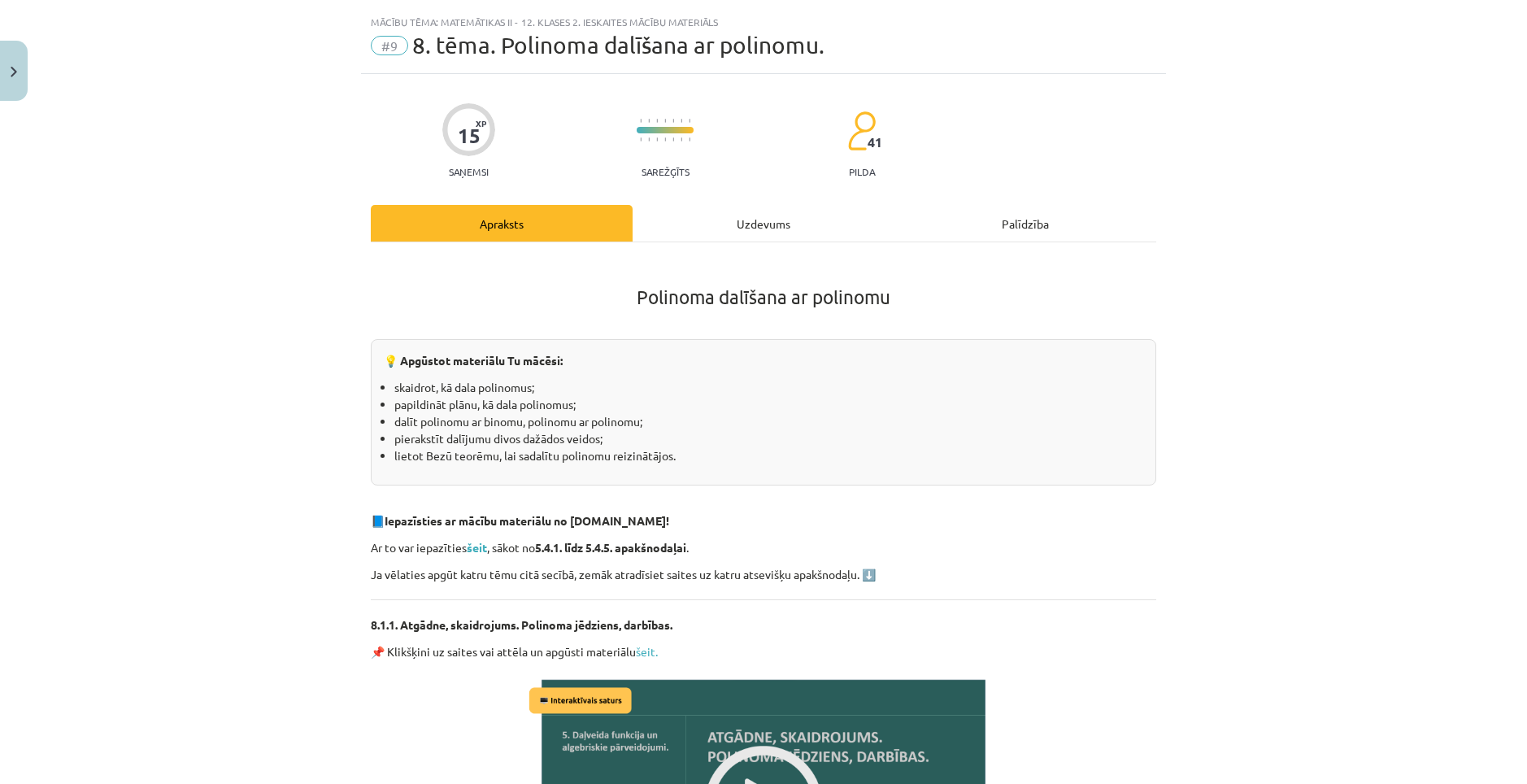
click at [737, 216] on div "Uzdevums" at bounding box center [764, 223] width 261 height 36
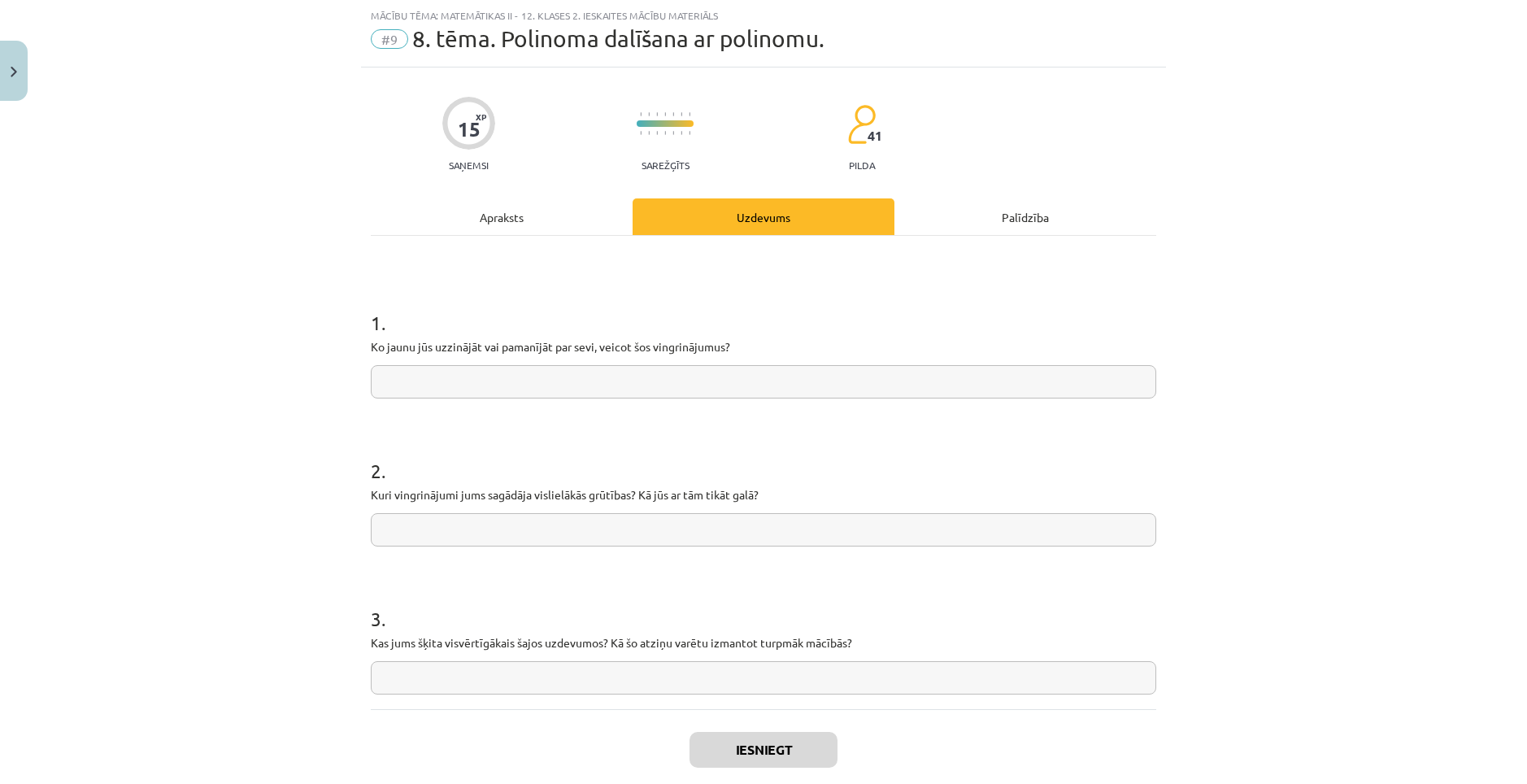
click at [627, 367] on input "text" at bounding box center [763, 382] width 785 height 34
type input "****"
click at [568, 534] on input "text" at bounding box center [763, 530] width 785 height 34
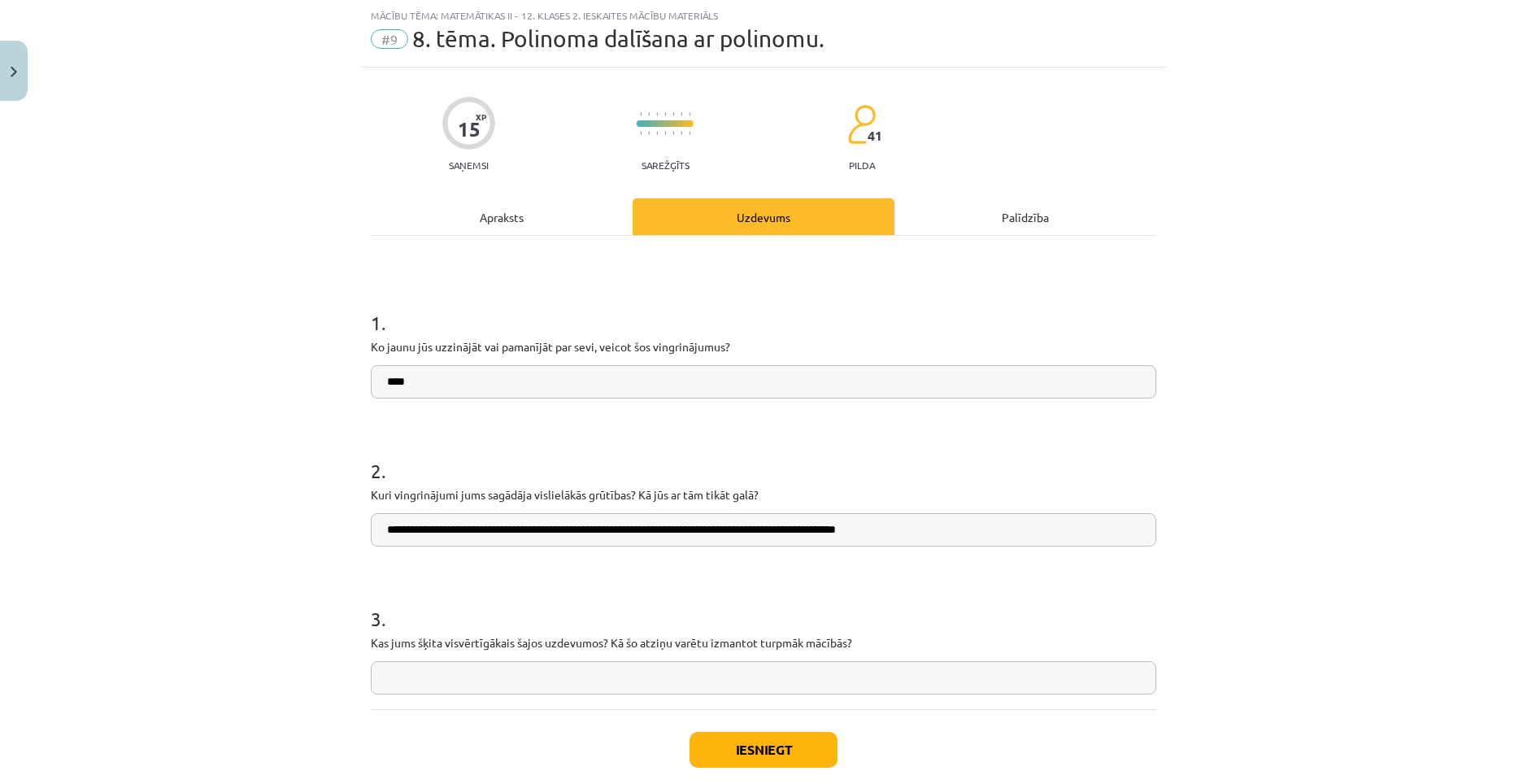
type input "**********"
click at [620, 665] on input "text" at bounding box center [763, 678] width 785 height 34
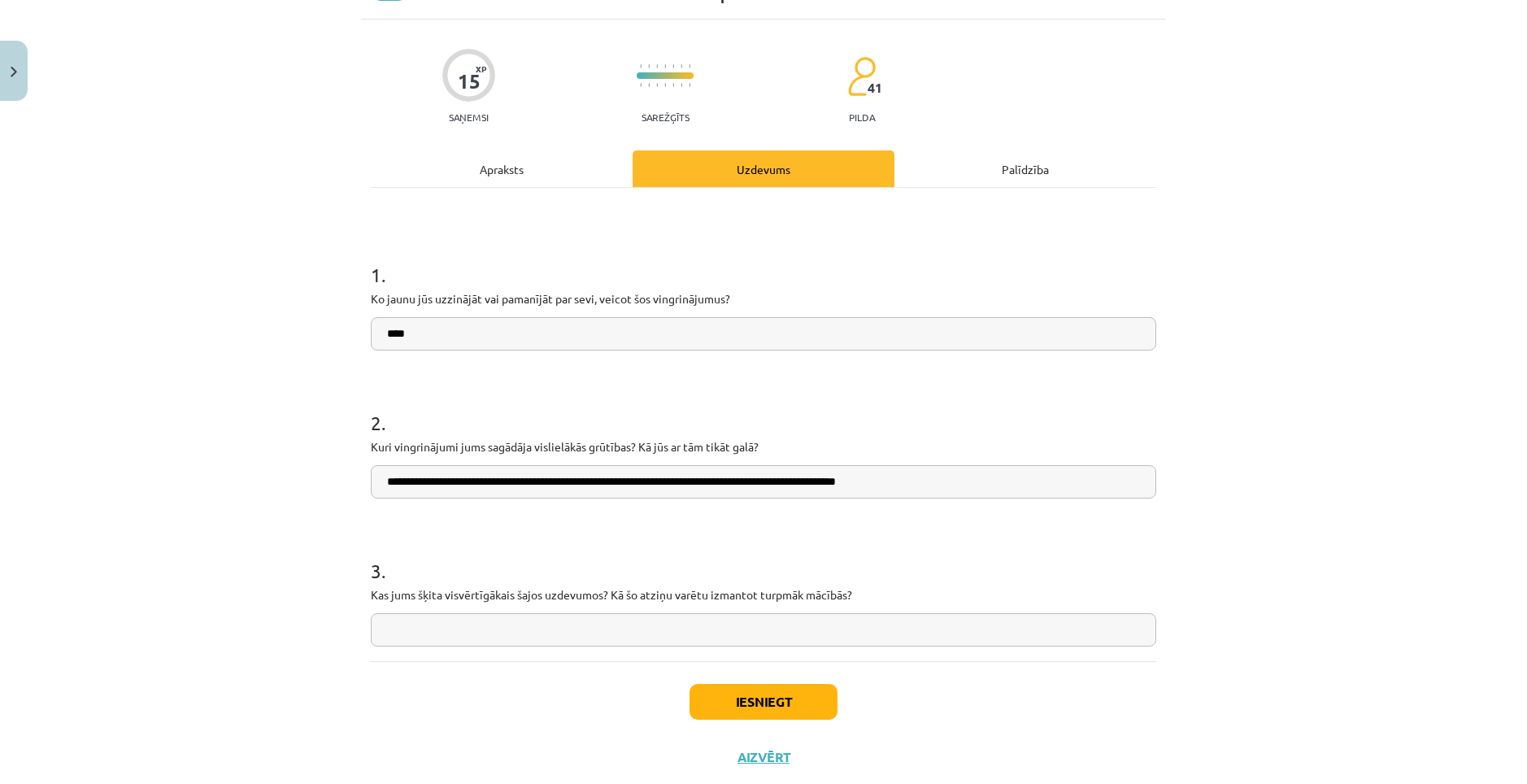
scroll to position [0, 0]
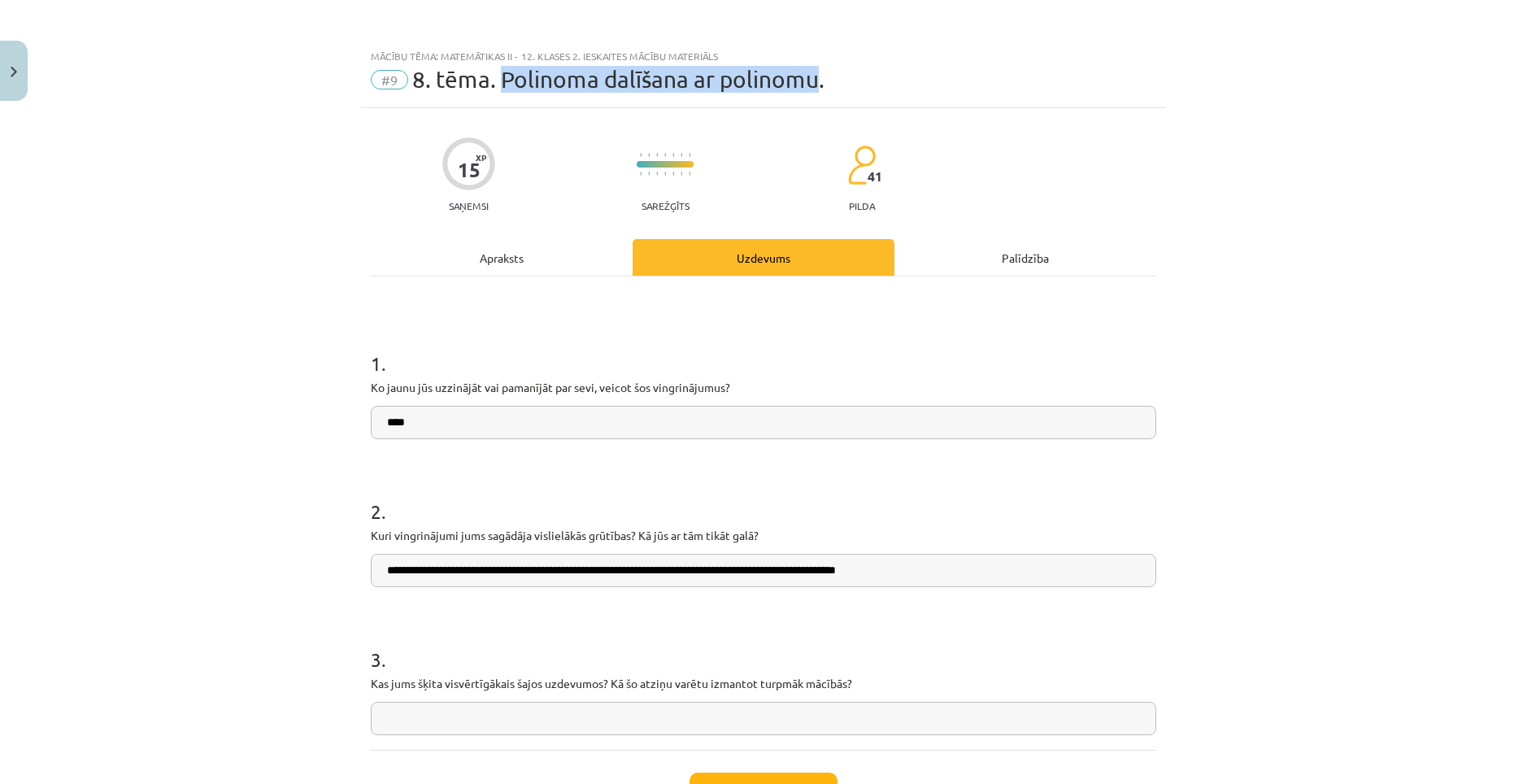
drag, startPoint x: 498, startPoint y: 85, endPoint x: 807, endPoint y: 78, distance: 309.1
click at [807, 78] on span "8. tēma. Polinoma dalīšana ar polinomu." at bounding box center [619, 79] width 413 height 27
click at [752, 342] on h1 "1 ." at bounding box center [763, 349] width 785 height 50
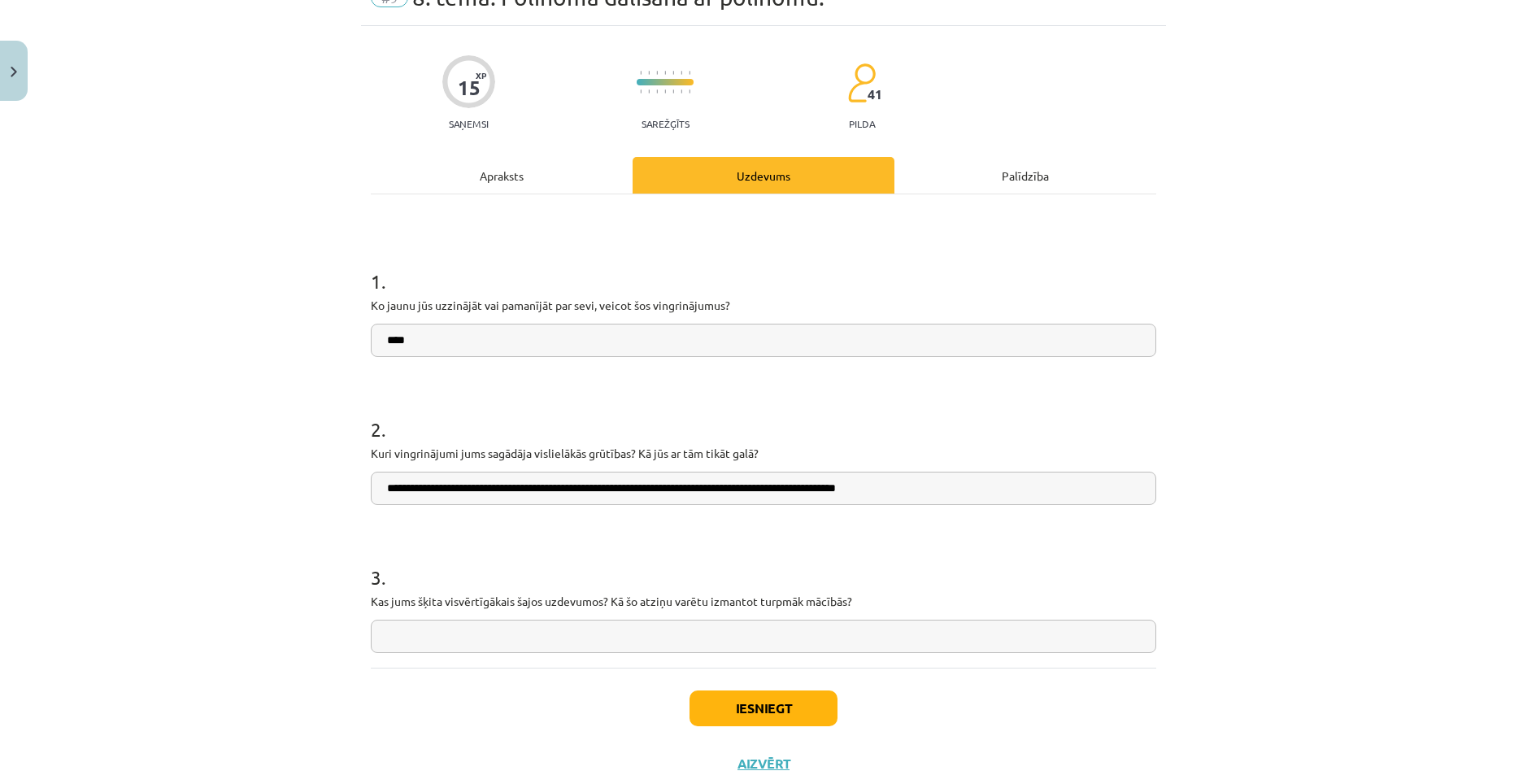
scroll to position [130, 0]
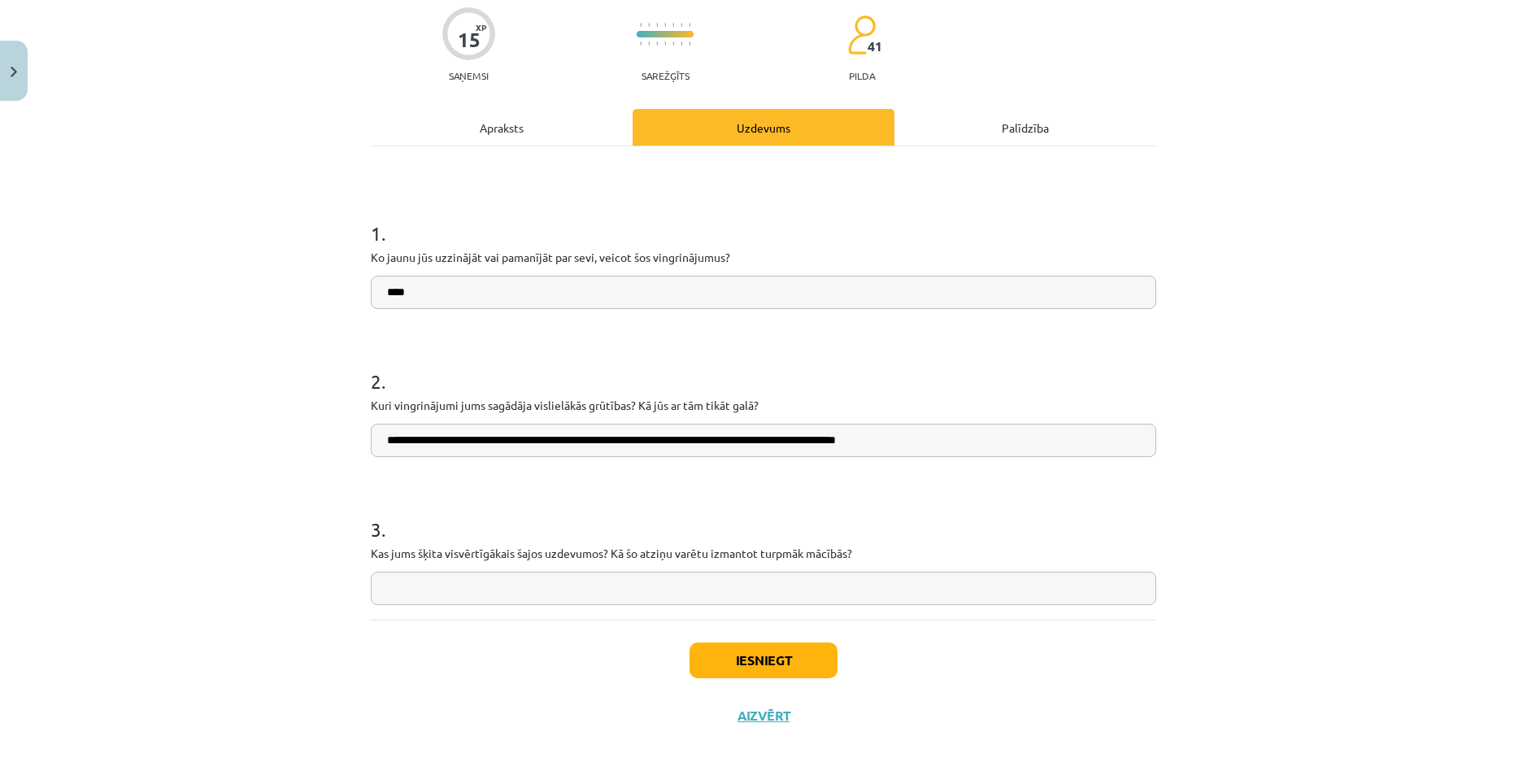
click at [695, 569] on div "3 . Kas jums šķita visvērtīgākais šajos uzdevumos? Kā šo atziņu varētu izmantot…" at bounding box center [763, 547] width 785 height 116
click at [683, 577] on input "text" at bounding box center [763, 588] width 785 height 34
type input "**********"
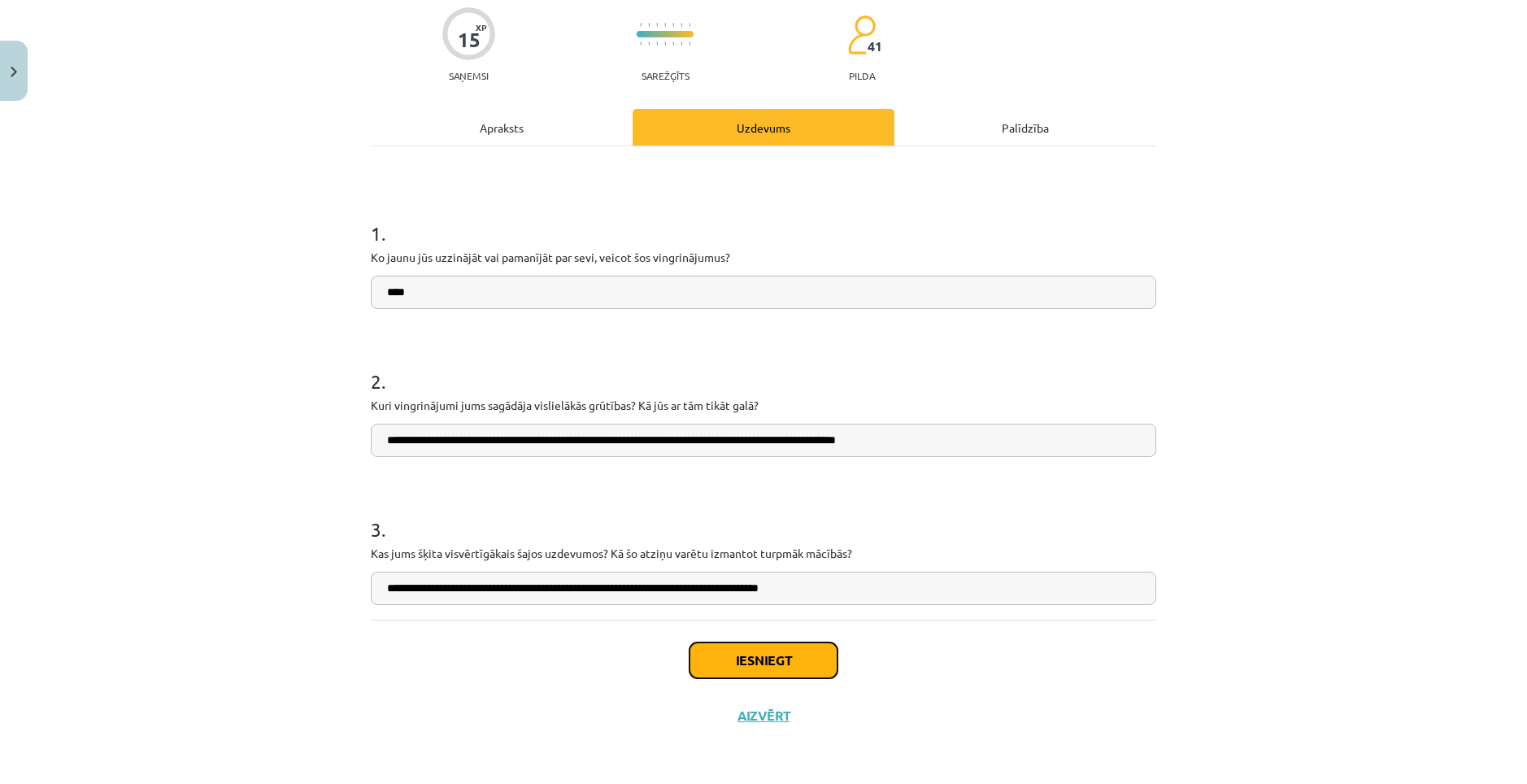
click at [741, 663] on button "Iesniegt" at bounding box center [764, 660] width 148 height 35
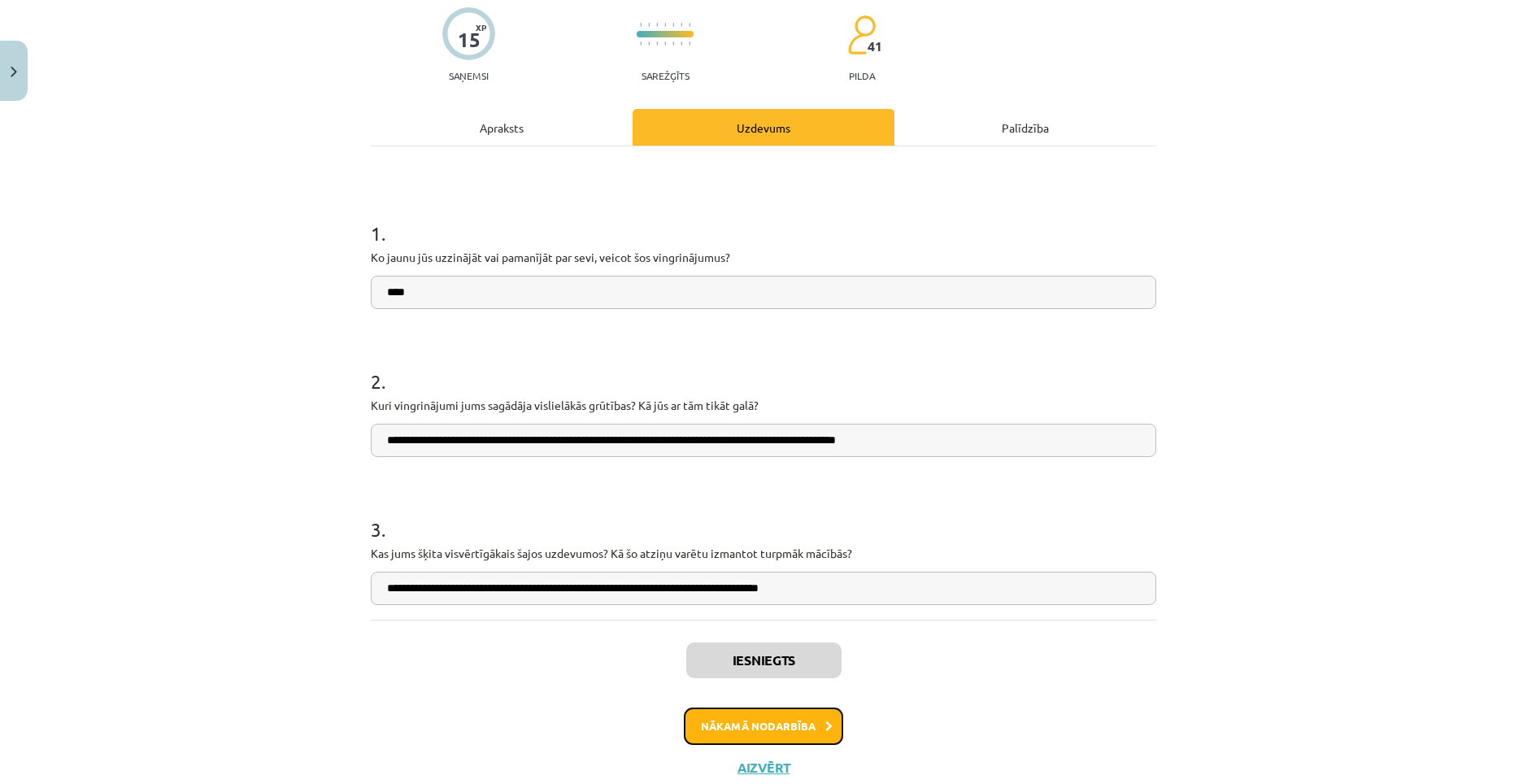
click at [758, 710] on button "Nākamā nodarbība" at bounding box center [764, 726] width 160 height 37
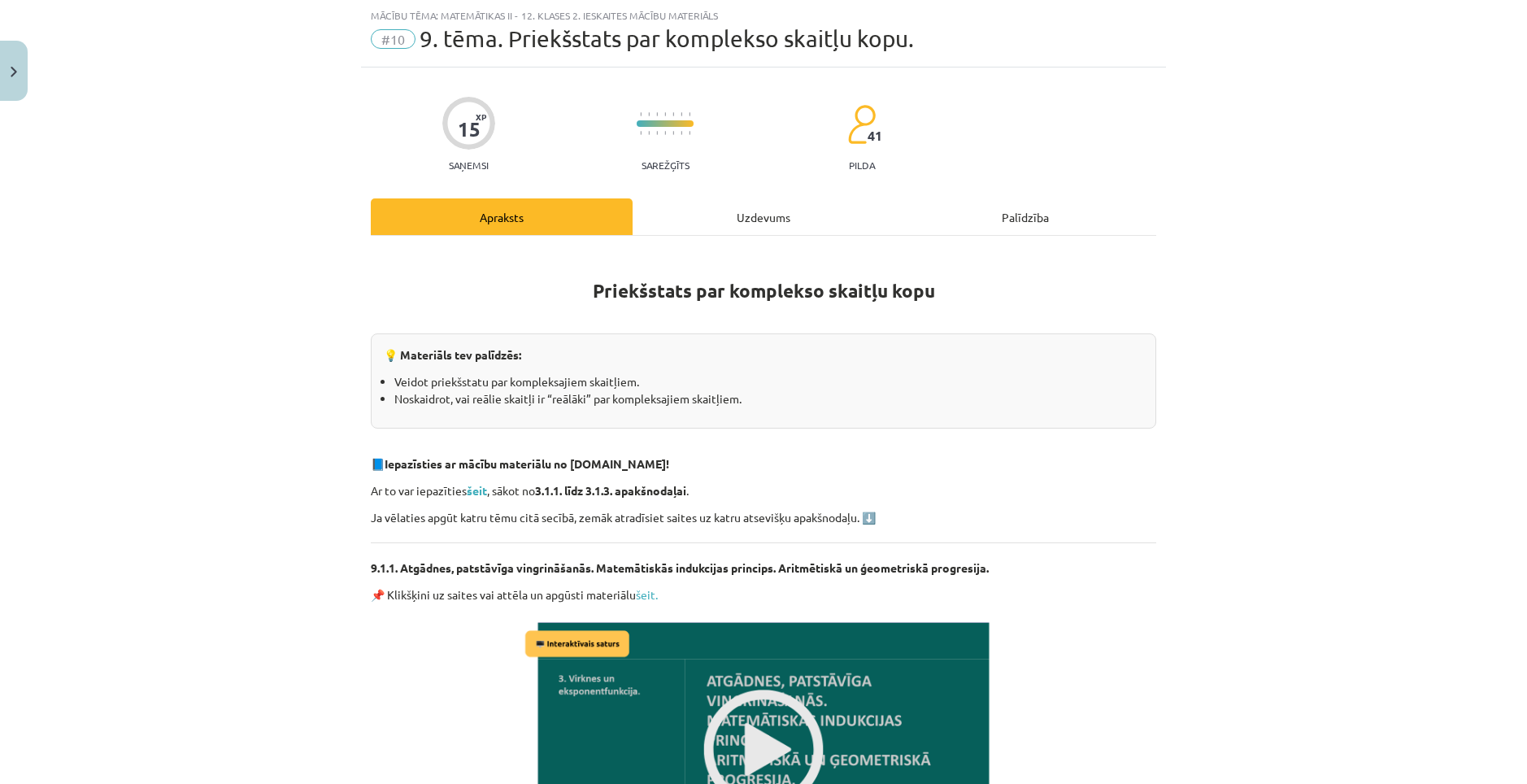
click at [747, 227] on div "Uzdevums" at bounding box center [764, 217] width 261 height 36
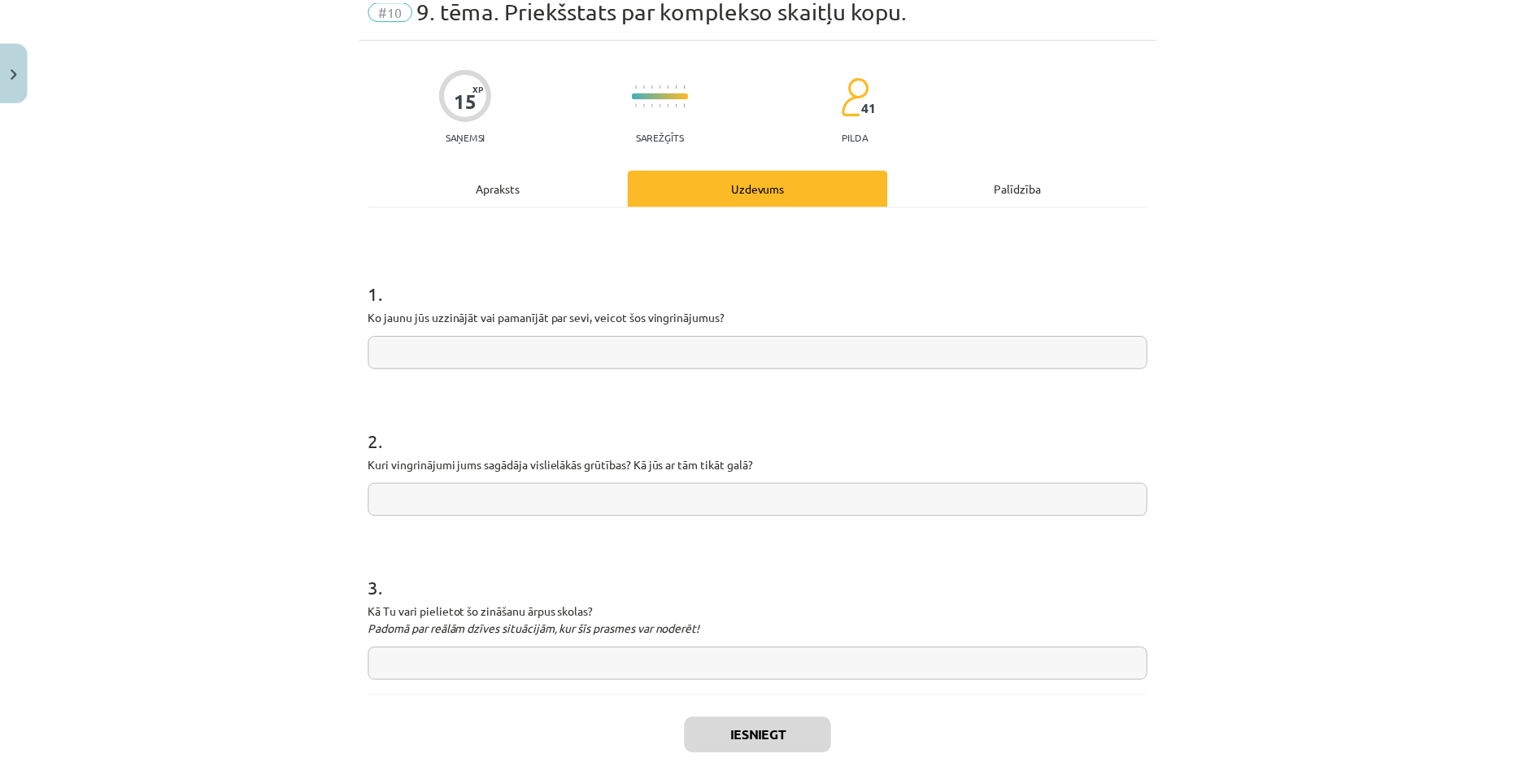
scroll to position [147, 0]
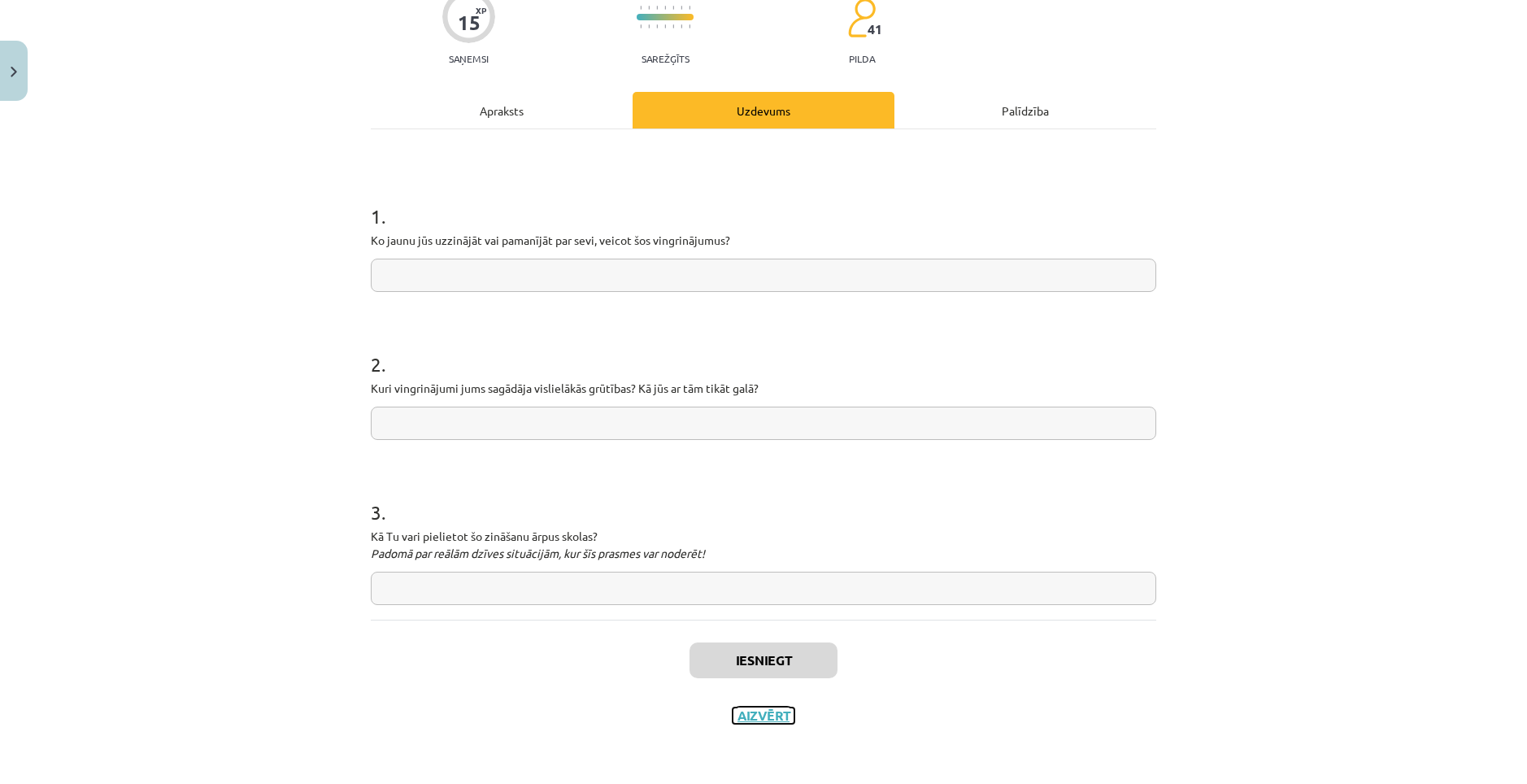
click at [760, 715] on button "Aizvērt" at bounding box center [764, 715] width 62 height 16
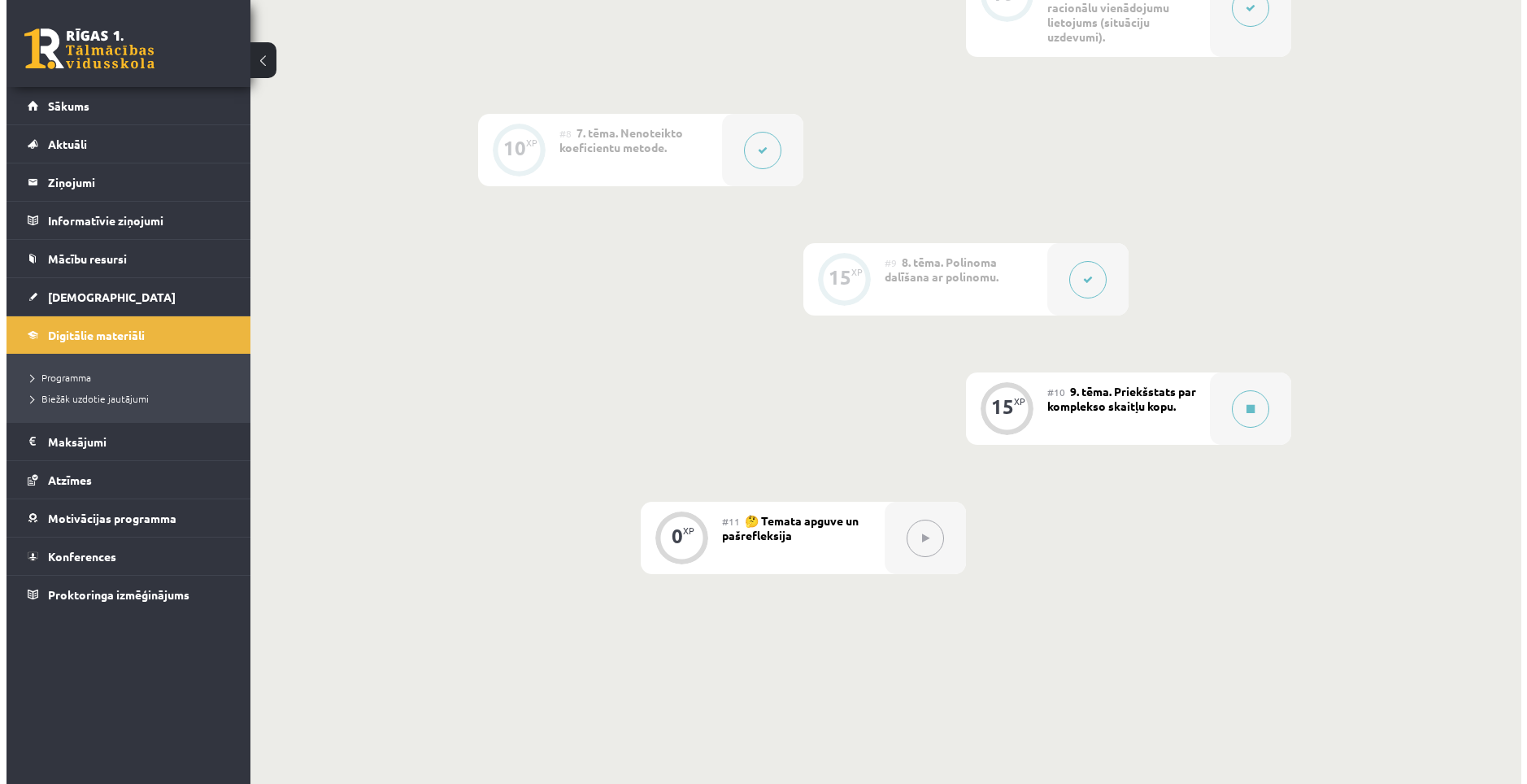
scroll to position [1248, 0]
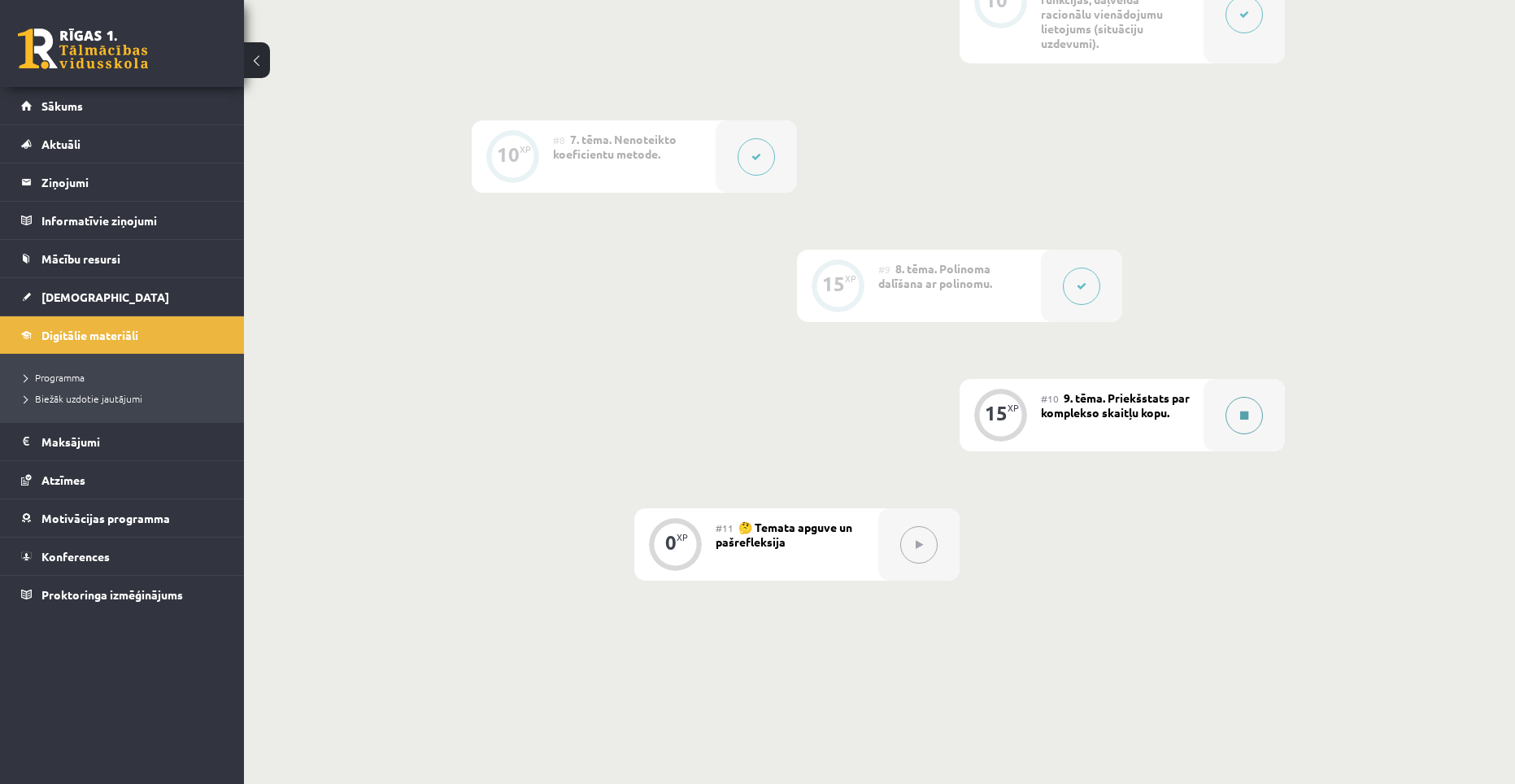
click at [1227, 417] on button at bounding box center [1244, 415] width 37 height 37
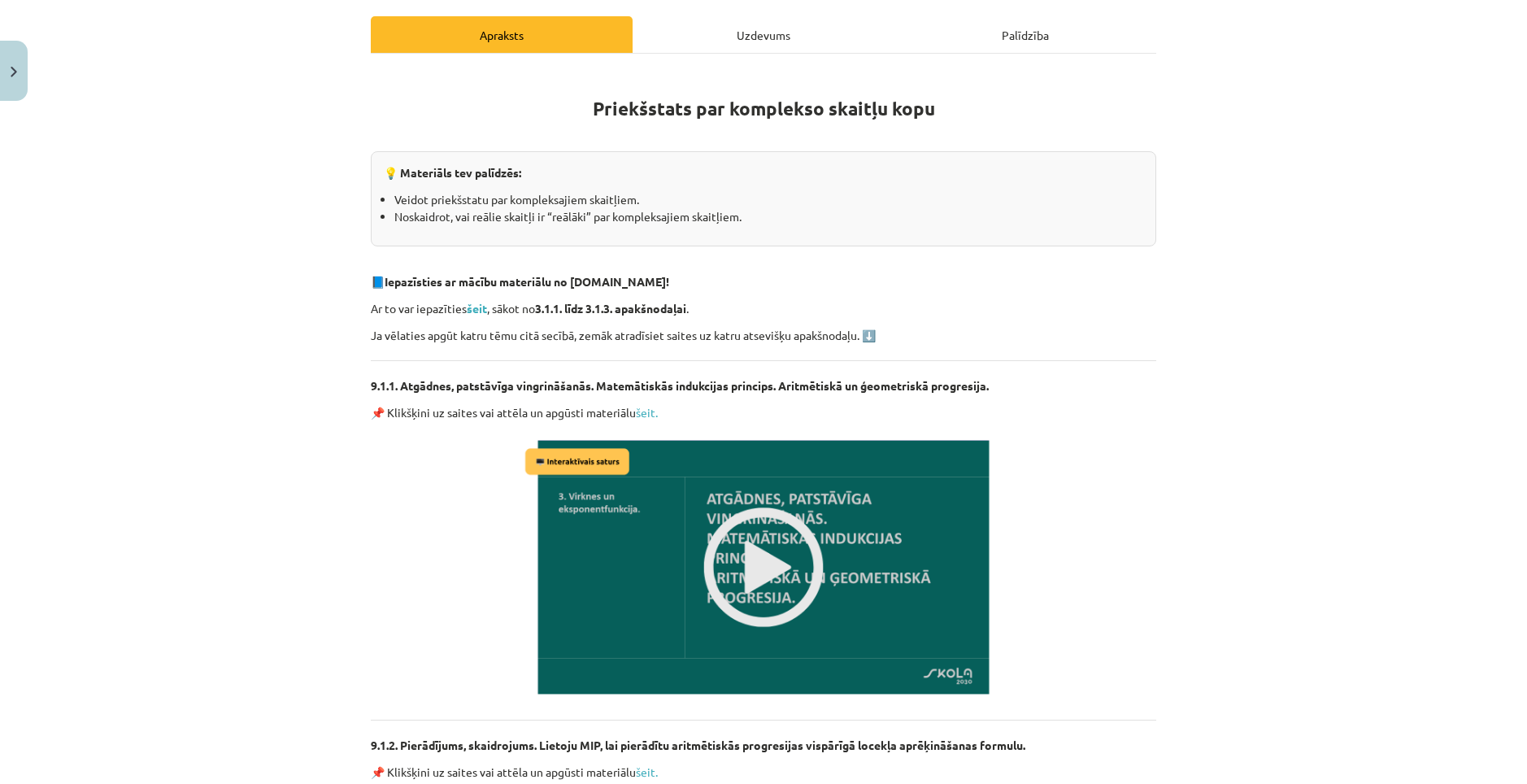
scroll to position [162, 0]
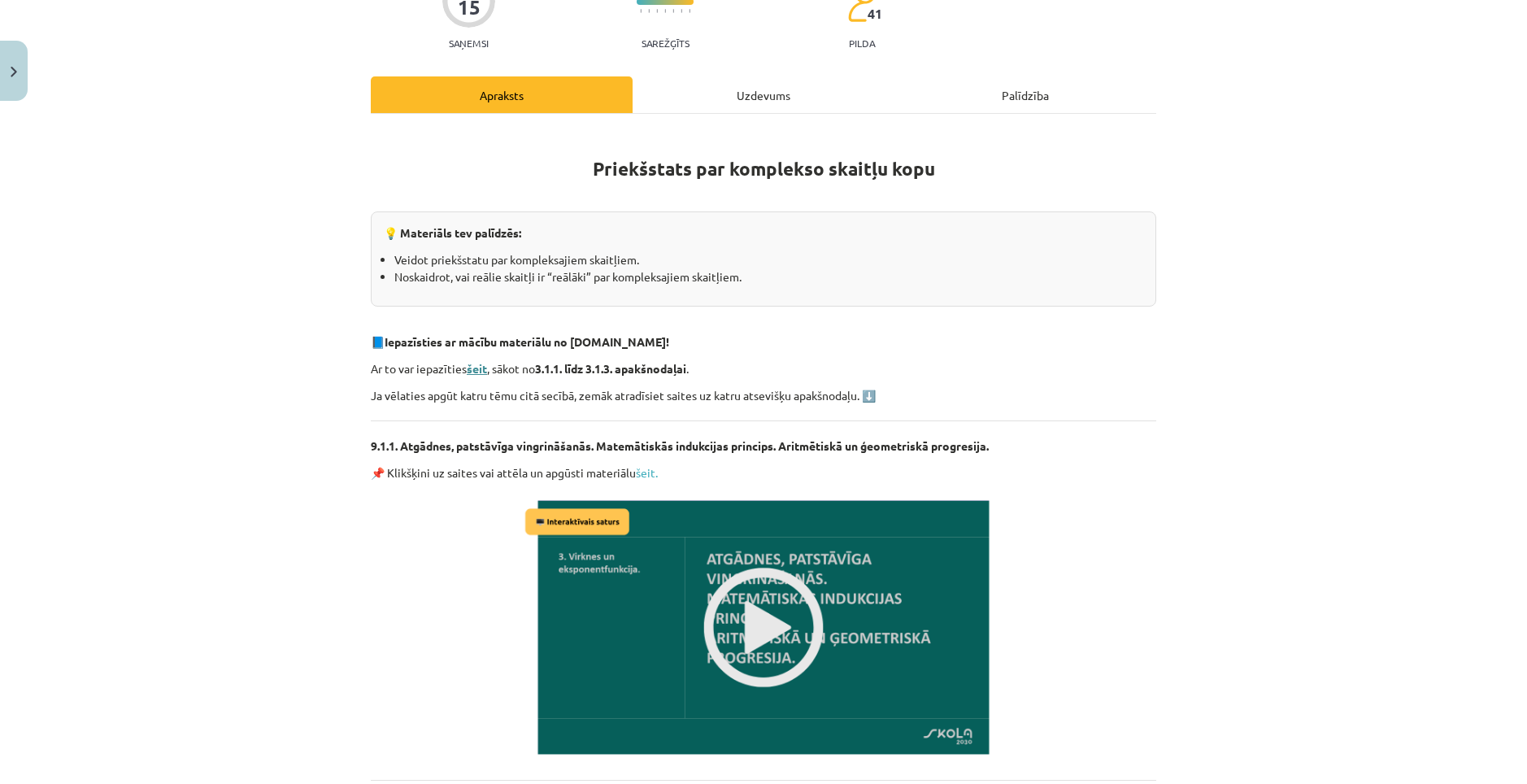
click at [470, 366] on strong "šeit" at bounding box center [477, 369] width 21 height 15
click at [745, 639] on img at bounding box center [763, 627] width 484 height 273
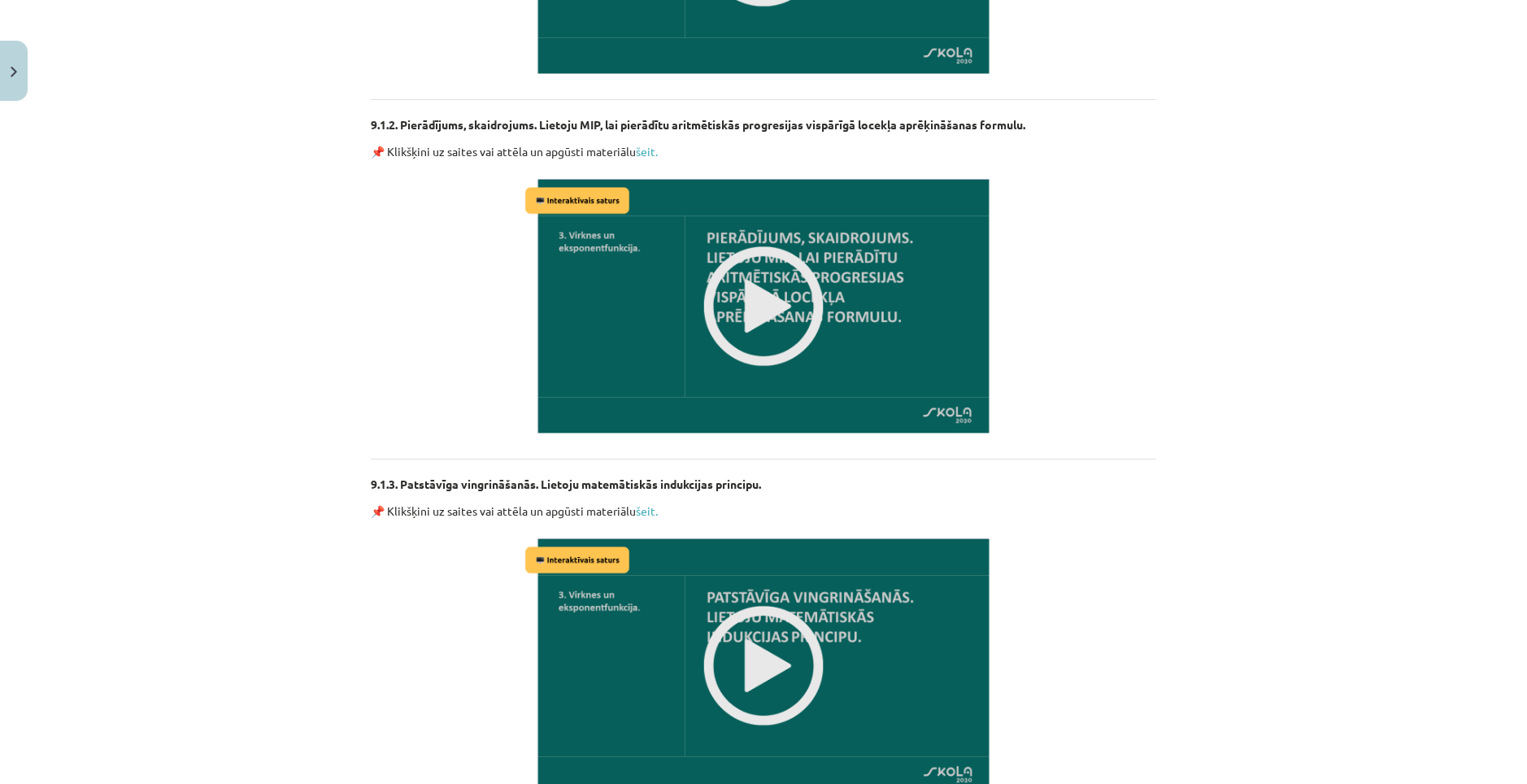
scroll to position [1138, 0]
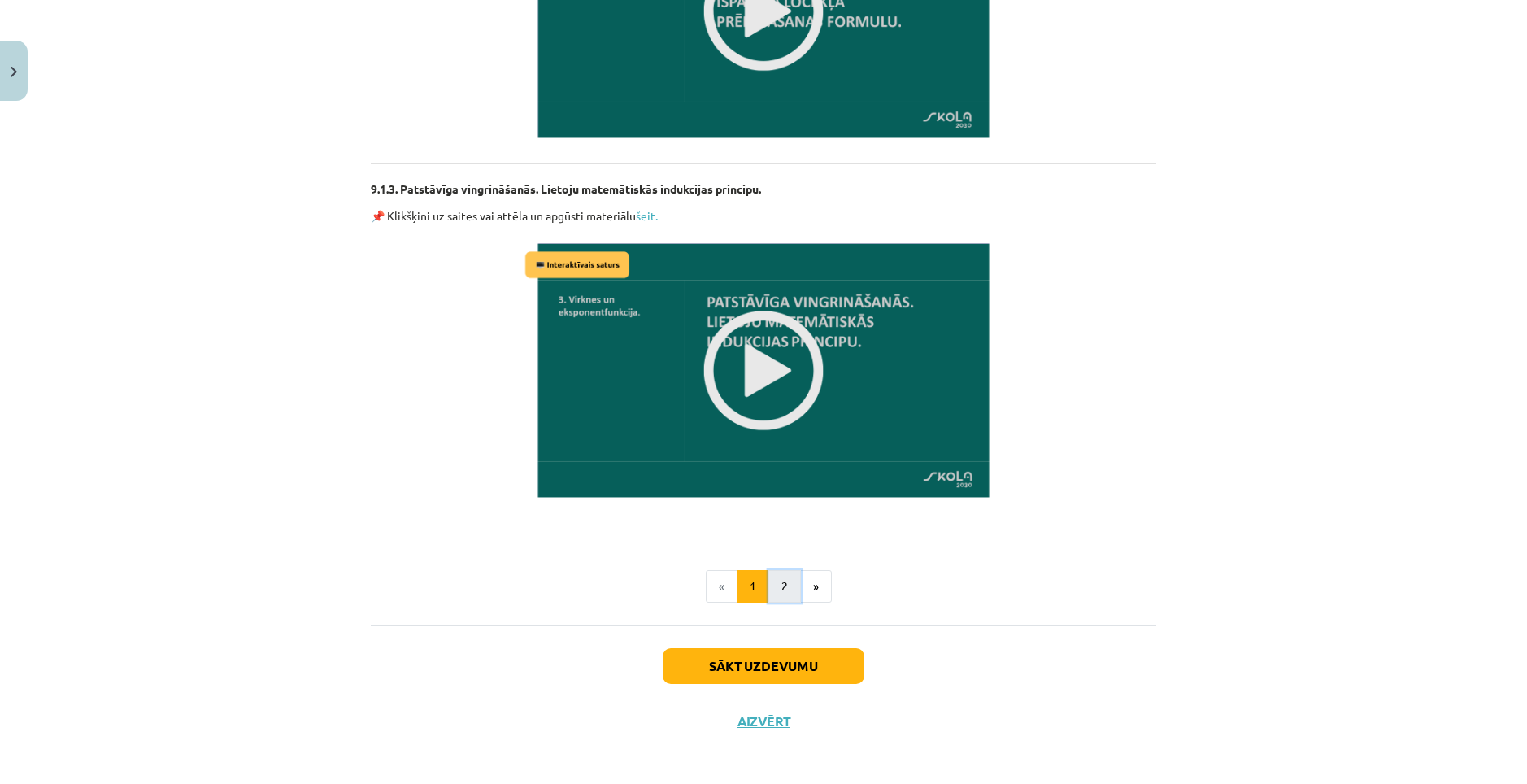
click at [790, 581] on button "2" at bounding box center [784, 586] width 33 height 33
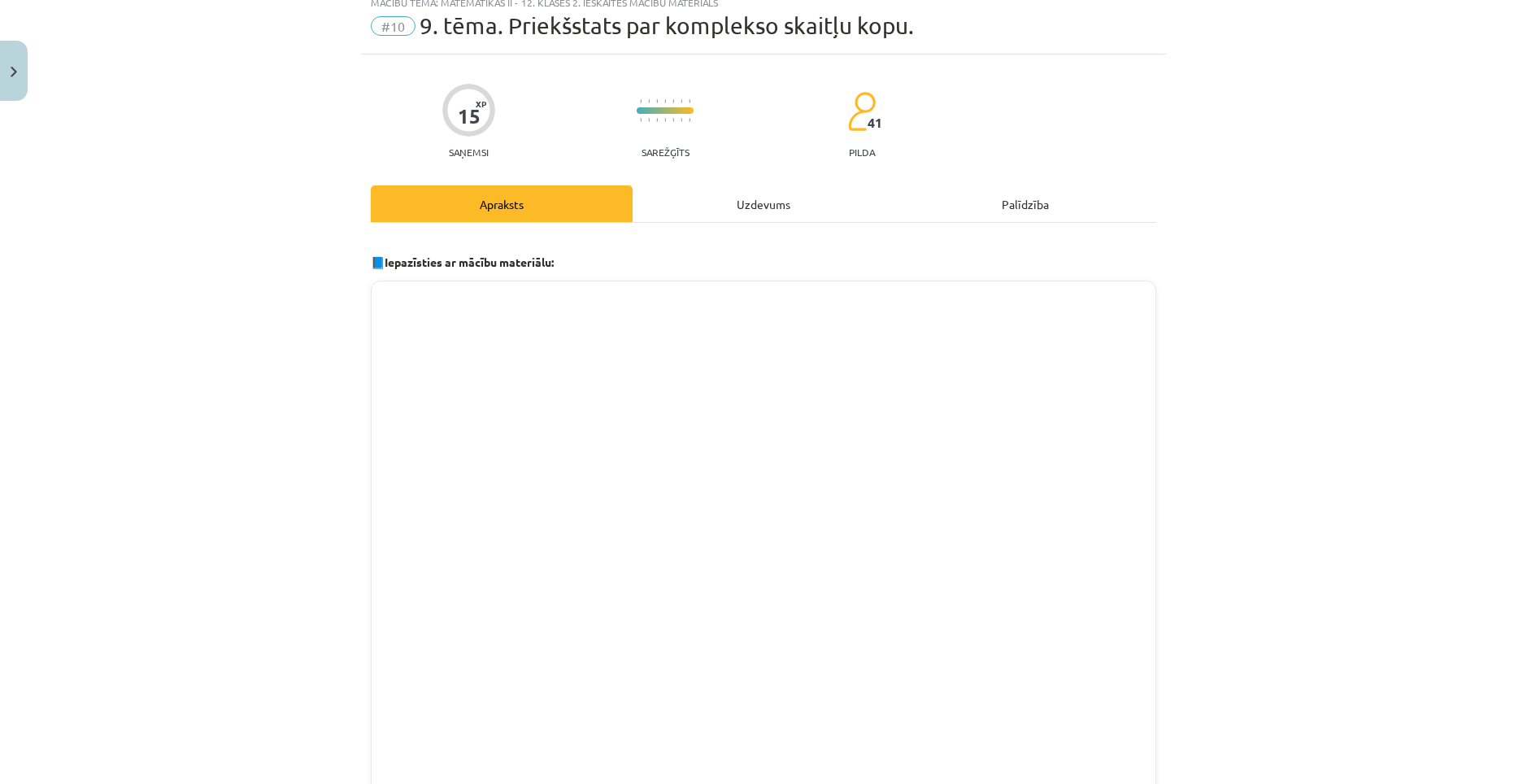
scroll to position [0, 0]
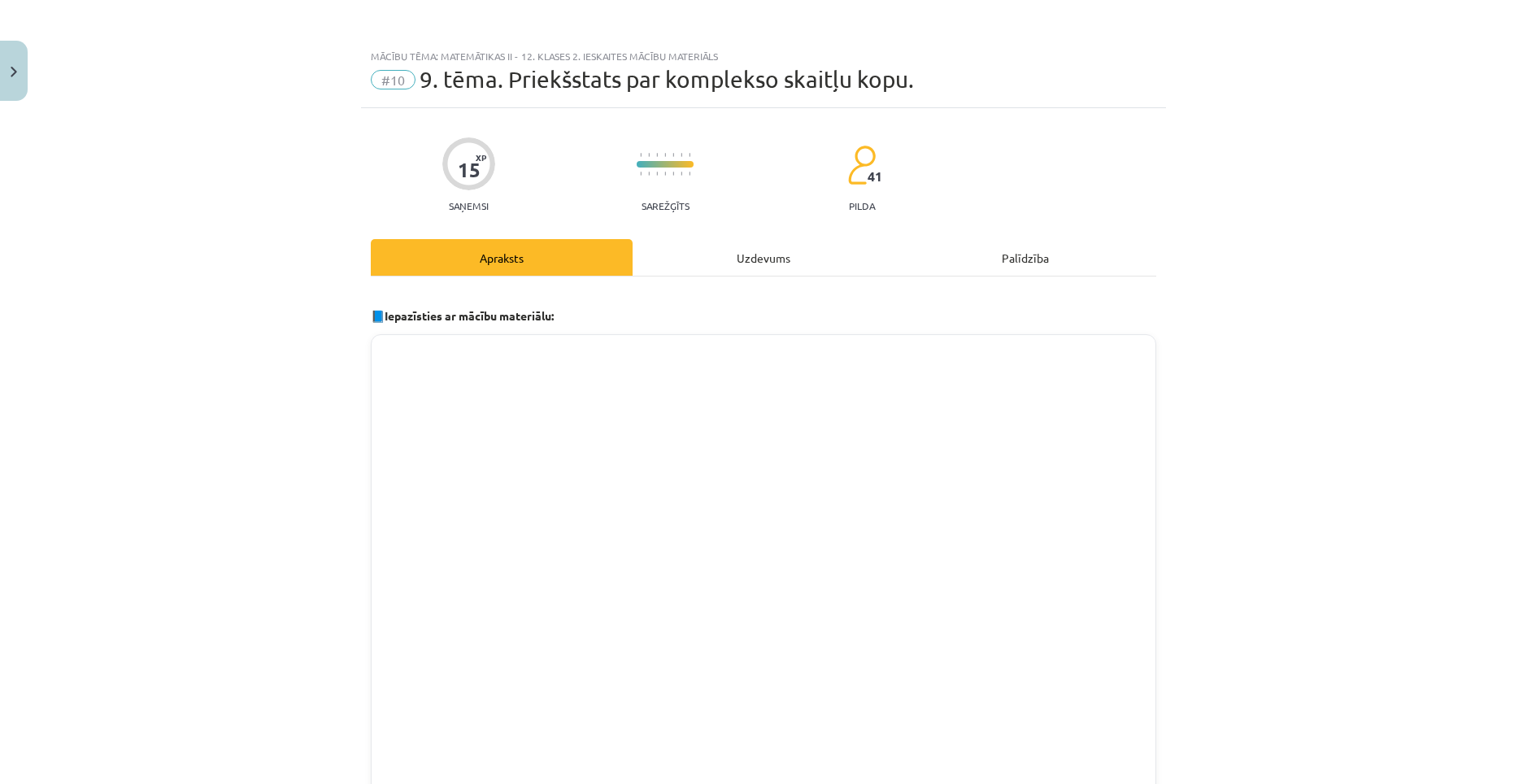
click at [775, 256] on div "Uzdevums" at bounding box center [764, 257] width 261 height 36
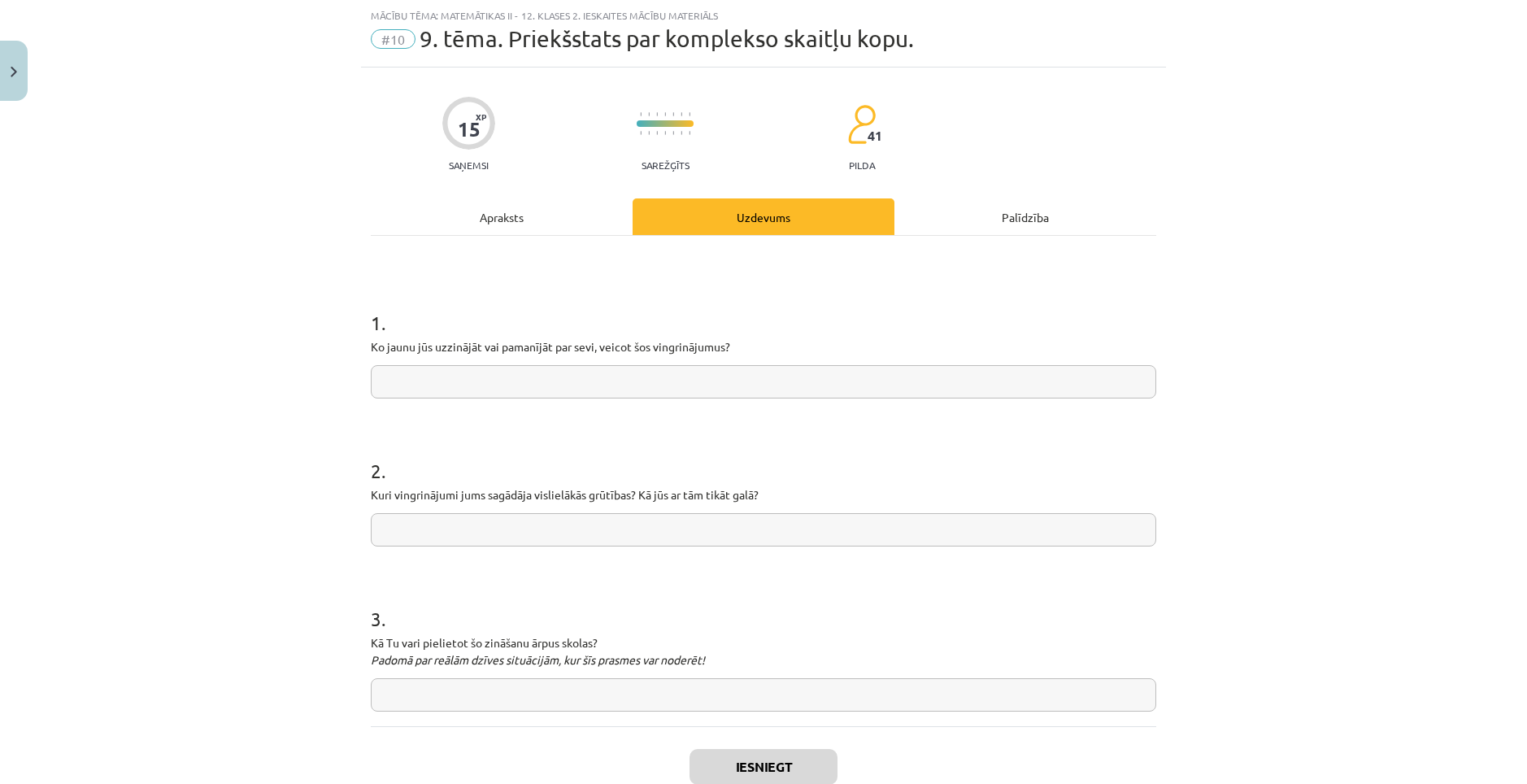
click at [698, 381] on input "text" at bounding box center [763, 382] width 785 height 34
type input "****"
click at [646, 517] on input "text" at bounding box center [763, 530] width 785 height 34
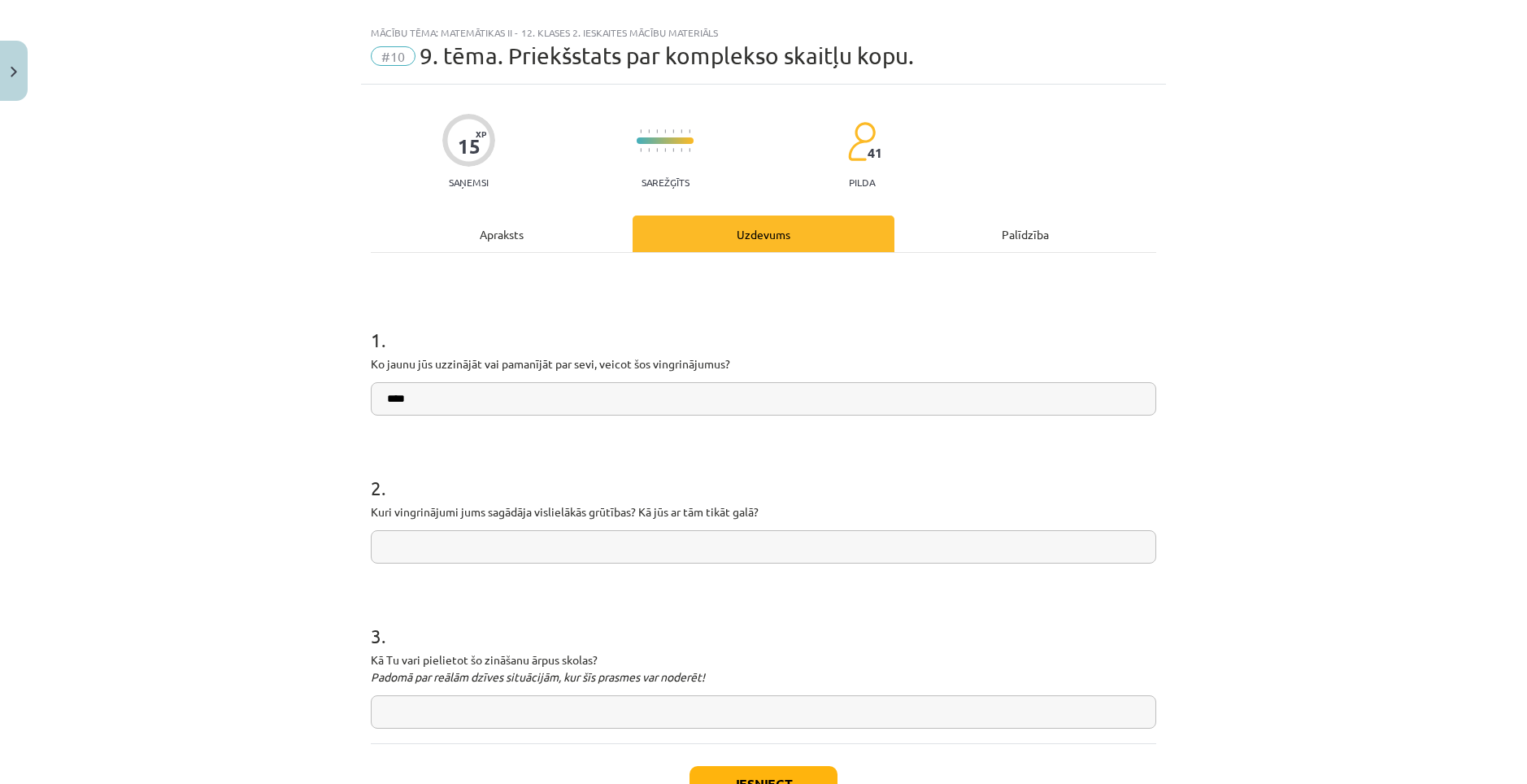
scroll to position [0, 0]
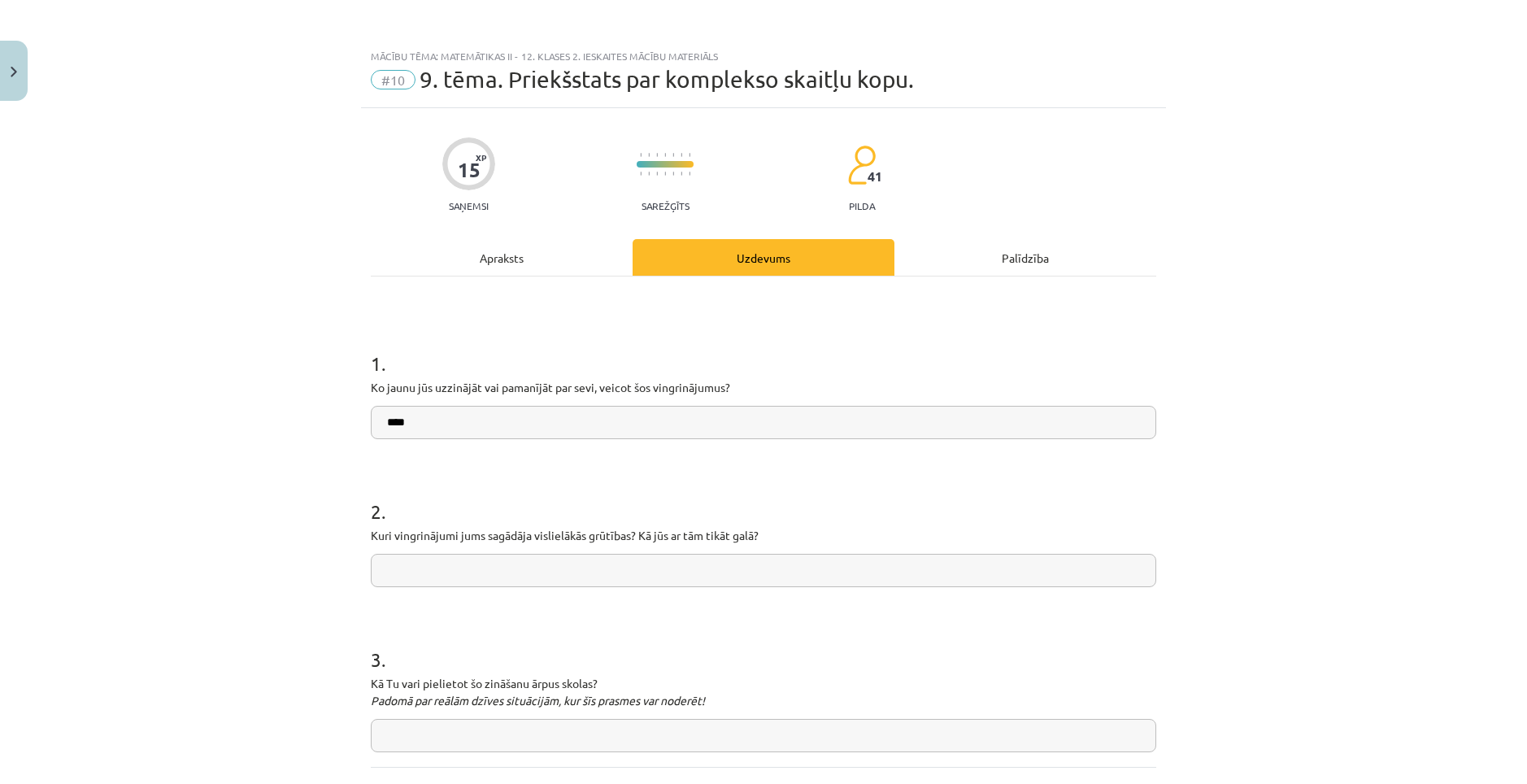
click at [548, 273] on div "Apraksts" at bounding box center [501, 257] width 261 height 36
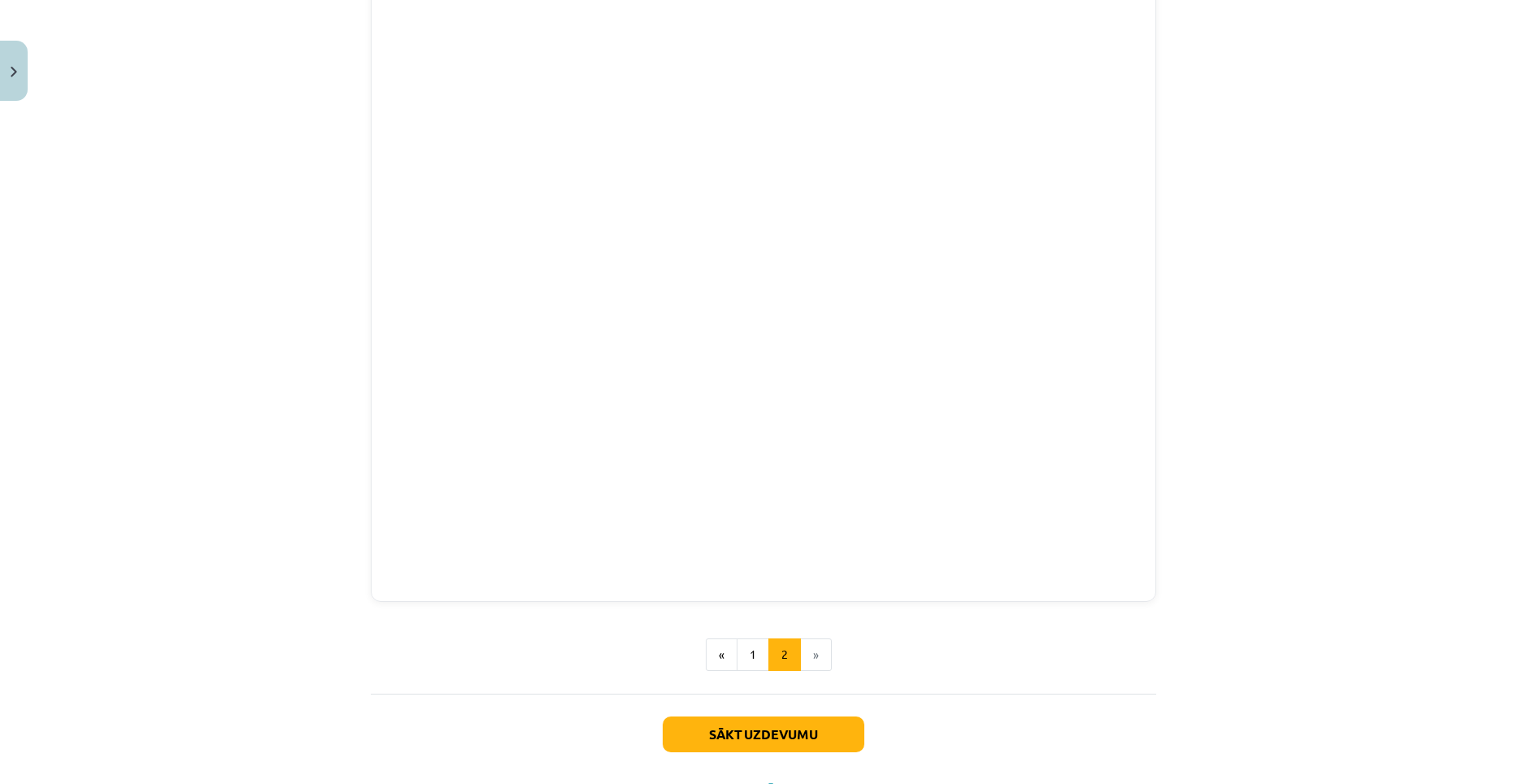
scroll to position [358, 0]
drag, startPoint x: 1240, startPoint y: 357, endPoint x: 1233, endPoint y: 413, distance: 56.4
click at [1233, 413] on div "Mācību tēma: Matemātikas ii - 12. klases 2. ieskaites mācību materiāls #10 9. t…" at bounding box center [764, 392] width 1527 height 784
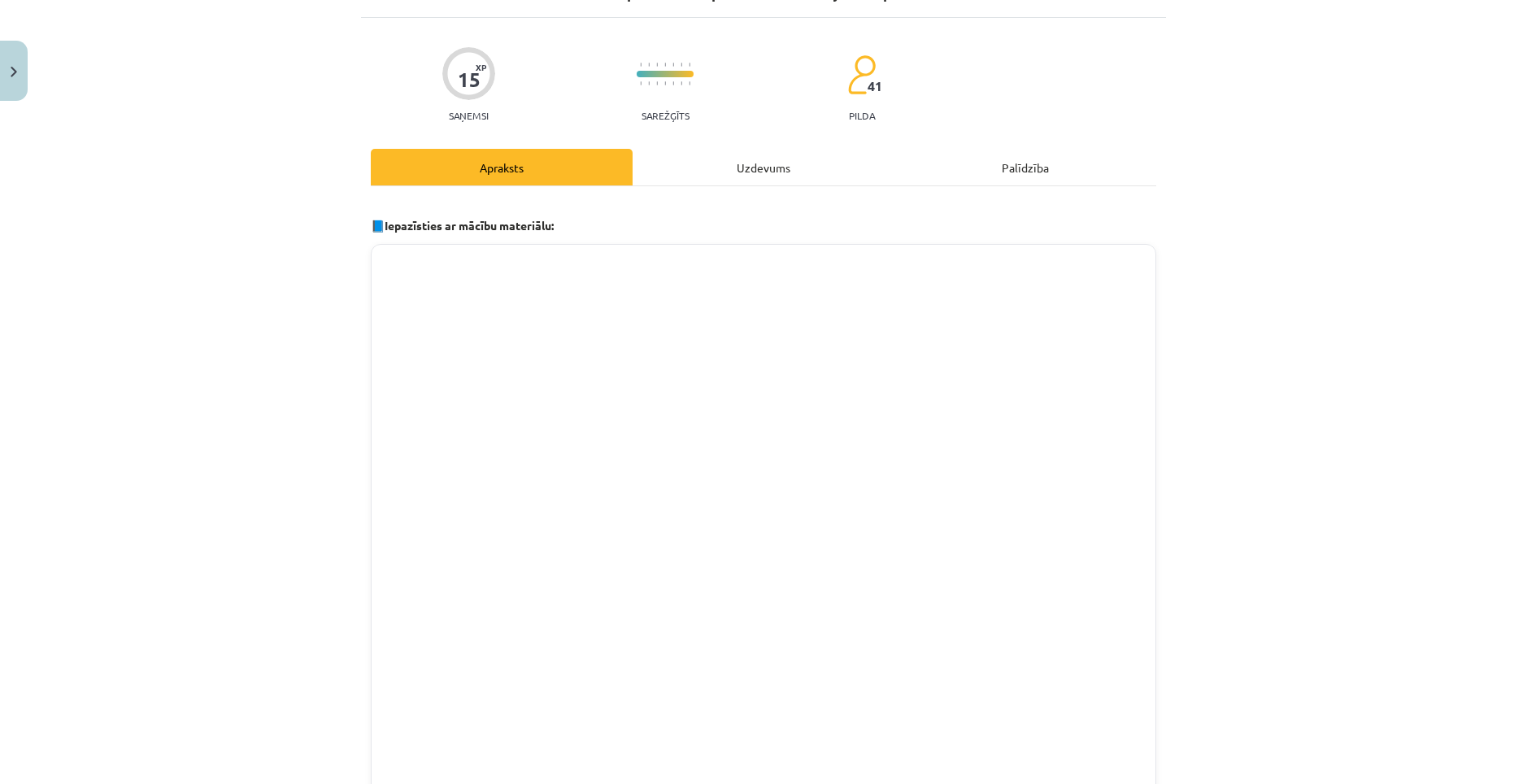
scroll to position [0, 0]
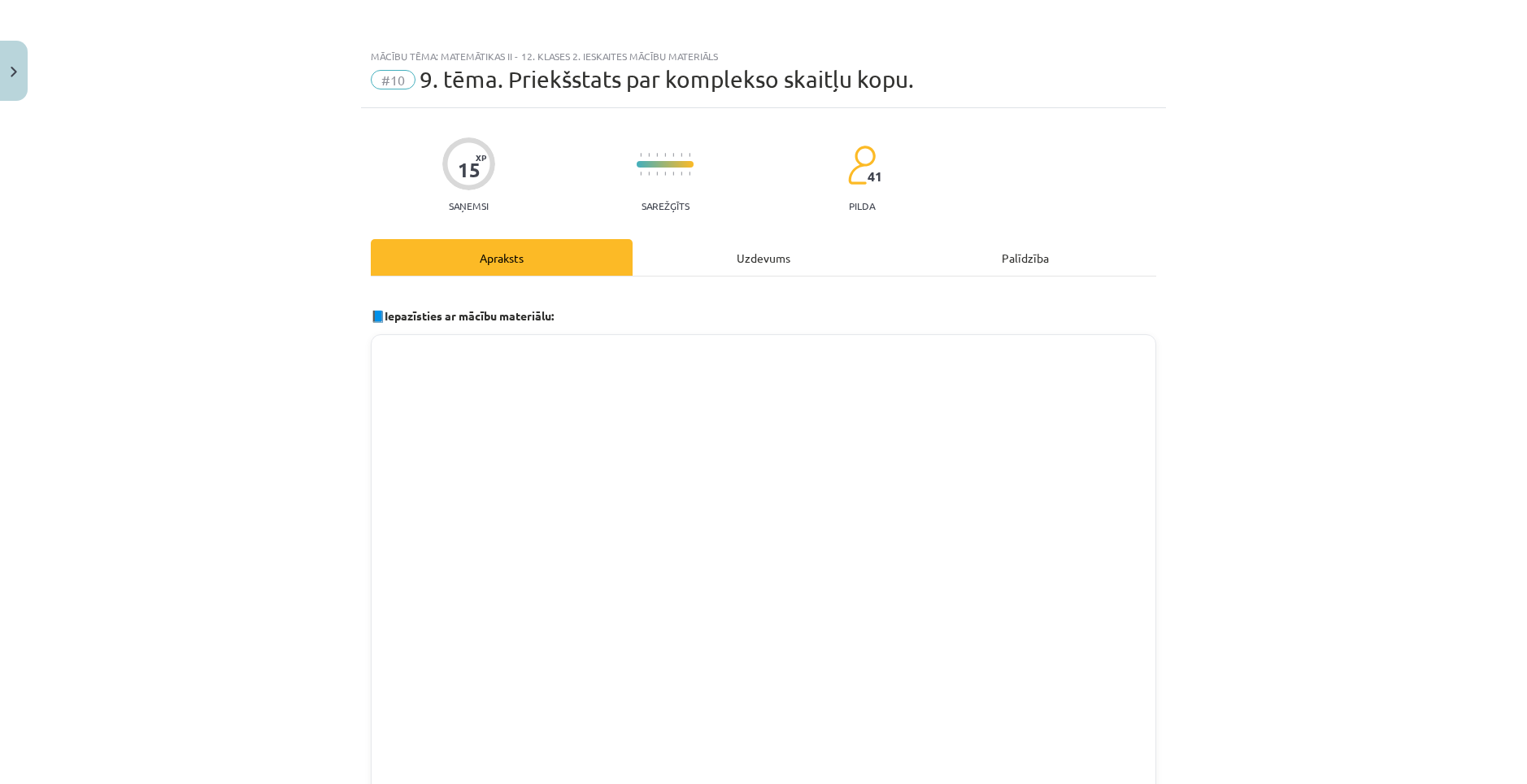
click at [738, 234] on div "15 XP Saņemsi Sarežģīts 41 pilda Apraksts Uzdevums Palīdzība 📘 Iepazīsties ar m…" at bounding box center [764, 645] width 805 height 1074
click at [751, 256] on div "Uzdevums" at bounding box center [764, 257] width 261 height 36
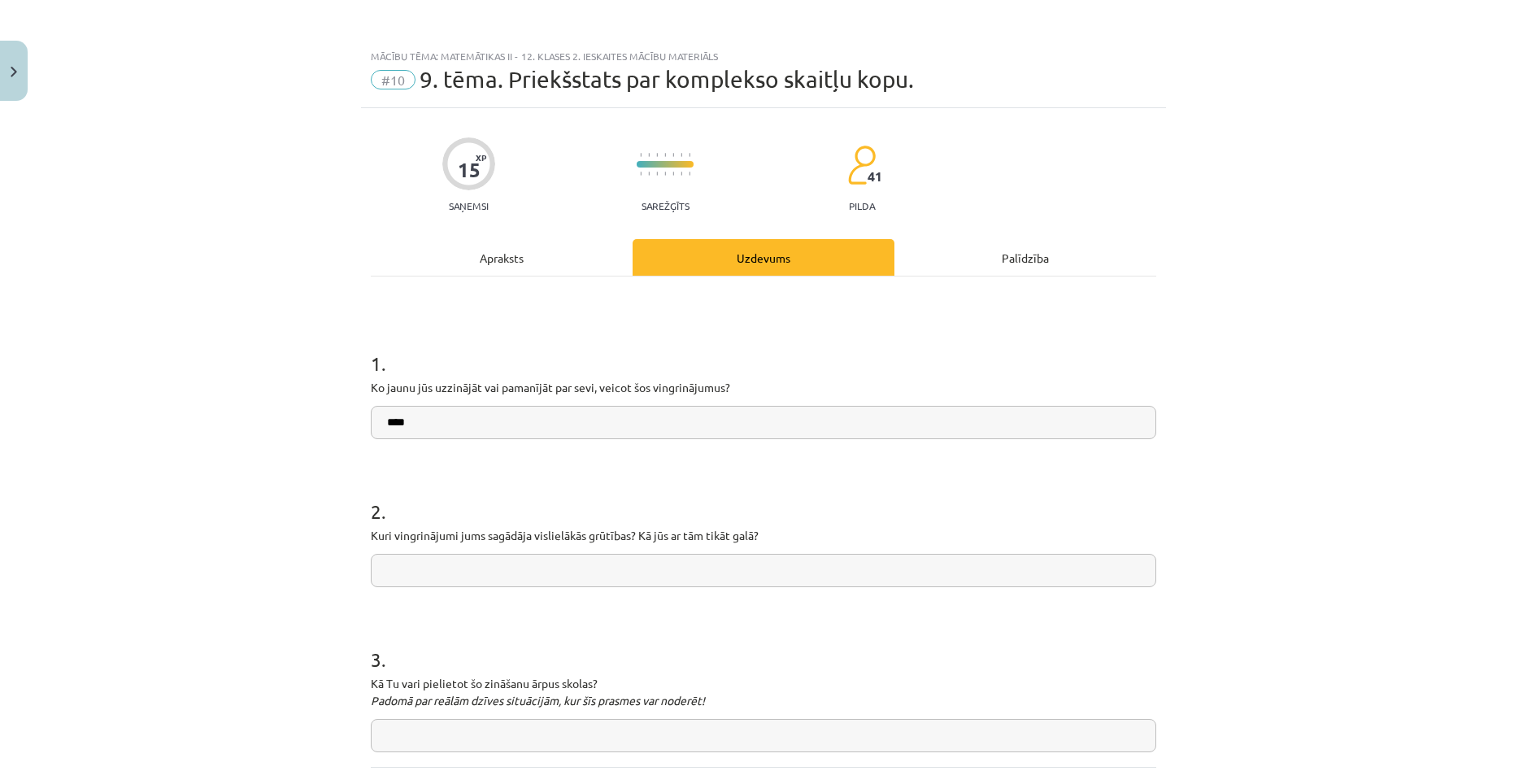
scroll to position [41, 0]
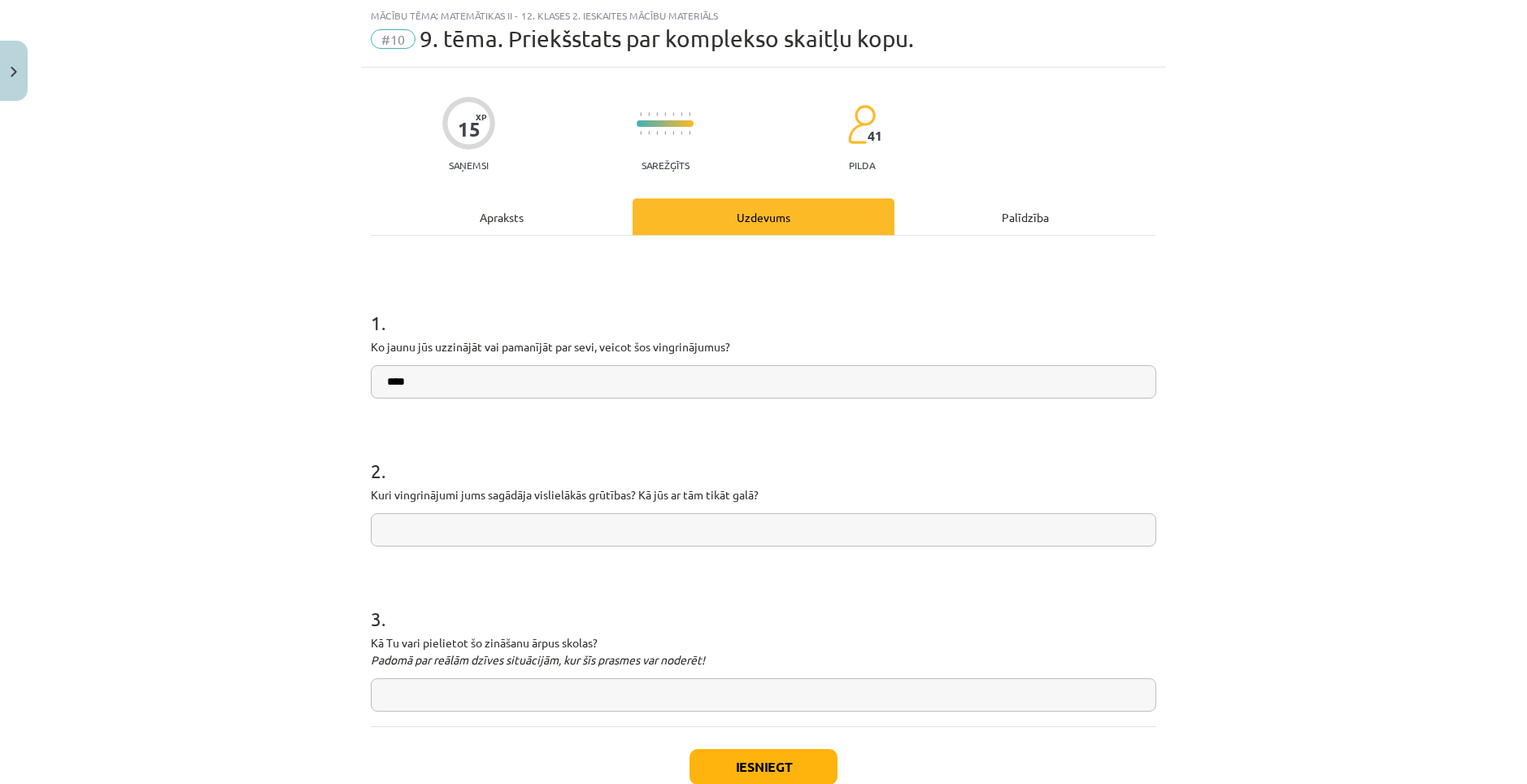
click at [572, 520] on input "text" at bounding box center [763, 530] width 785 height 34
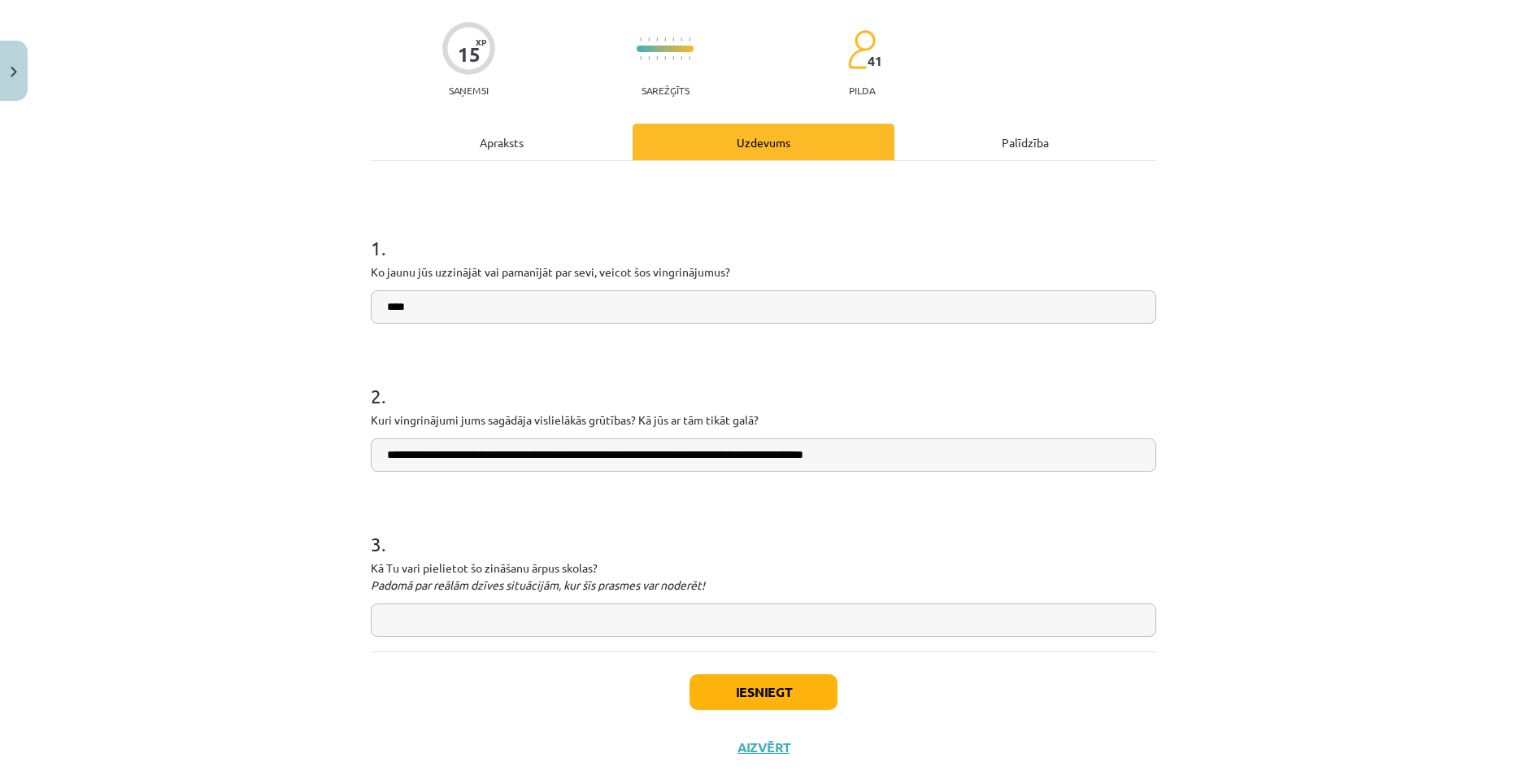
scroll to position [122, 0]
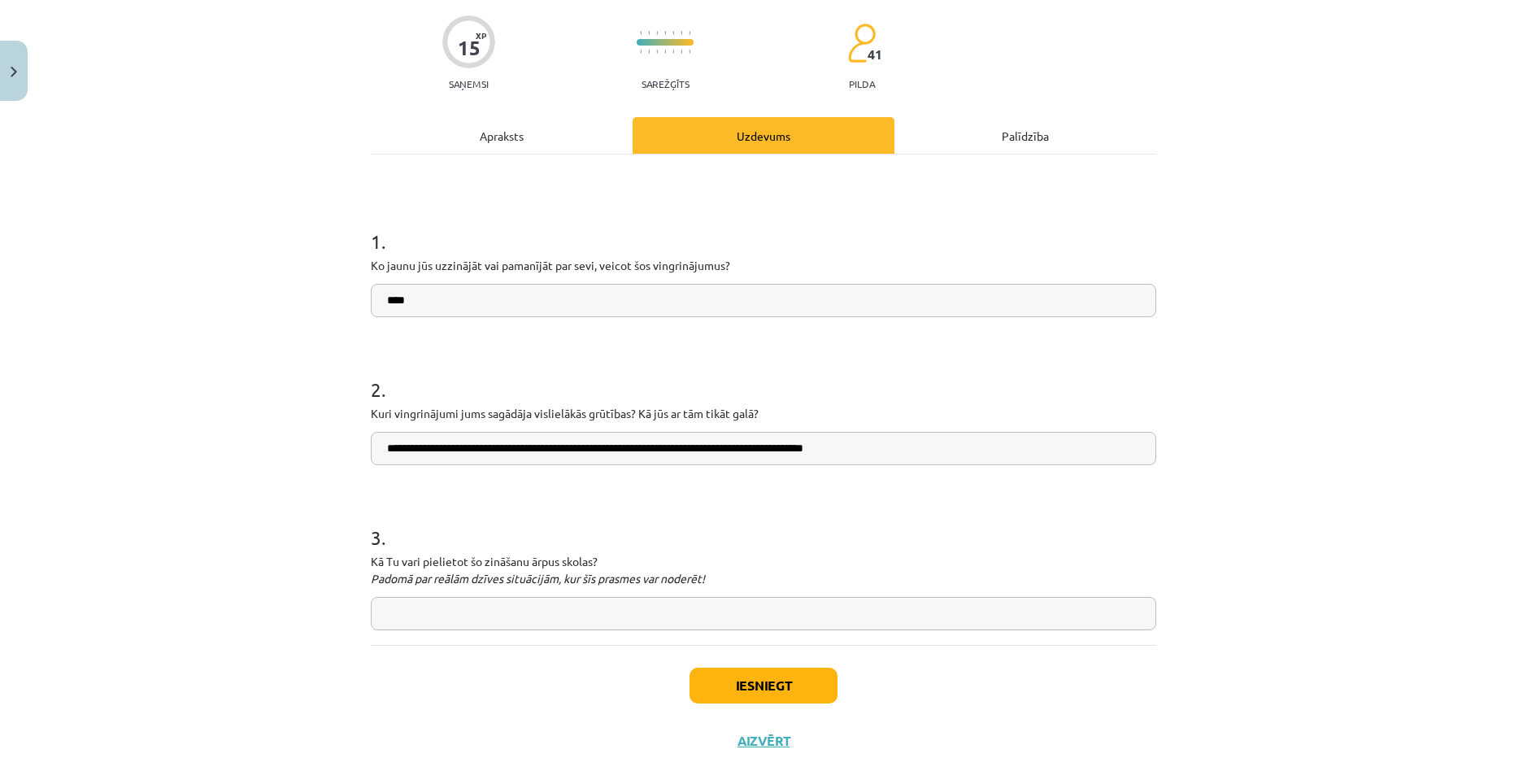
type input "**********"
drag, startPoint x: 362, startPoint y: 560, endPoint x: 591, endPoint y: 550, distance: 229.2
click at [591, 550] on div "**********" at bounding box center [764, 377] width 805 height 782
copy p "Kā Tu vari pielietot šo zināšanu ārpus skolas?"
click at [537, 602] on input "text" at bounding box center [763, 613] width 785 height 34
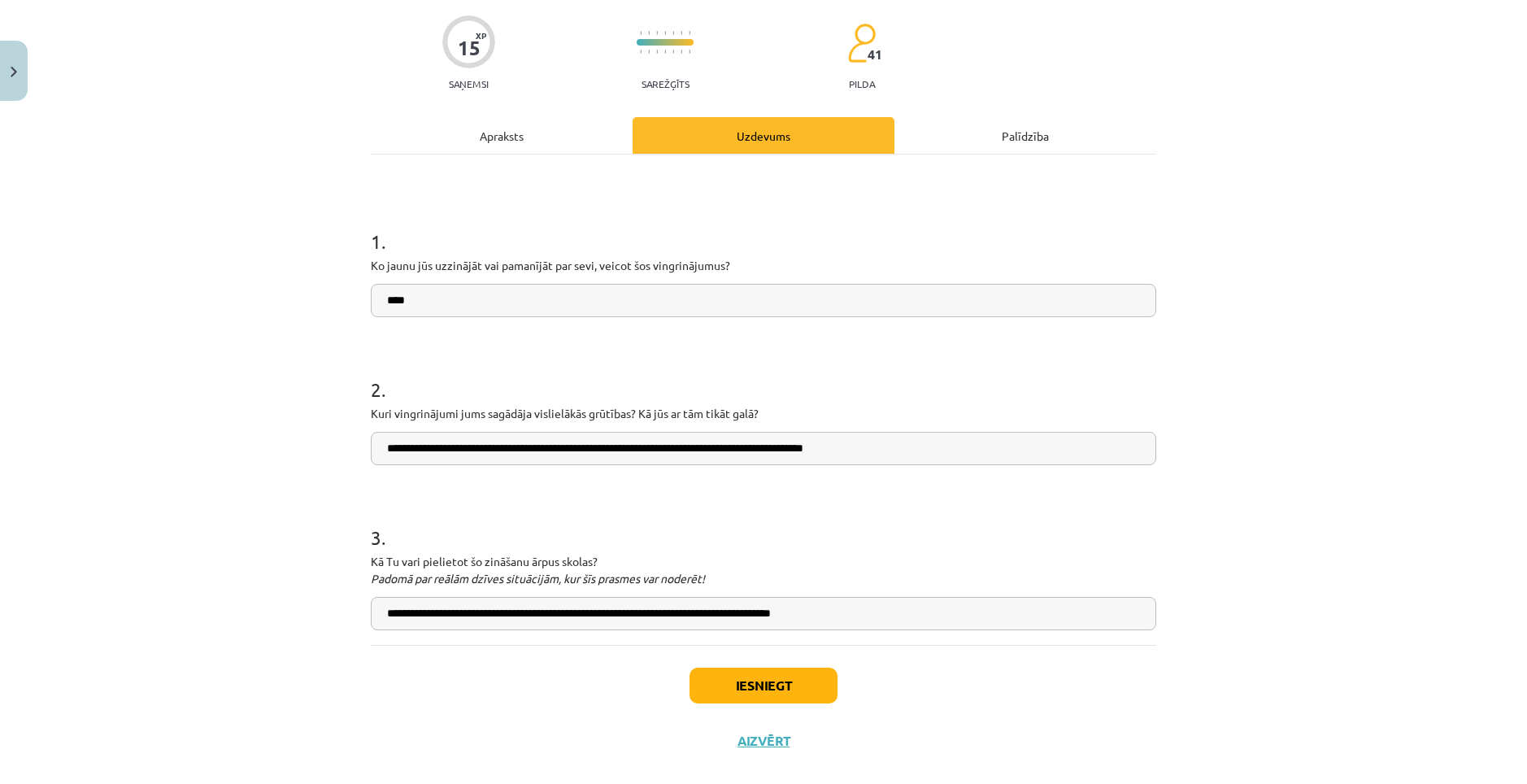
type input "**********"
click at [759, 682] on button "Iesniegt" at bounding box center [764, 685] width 148 height 35
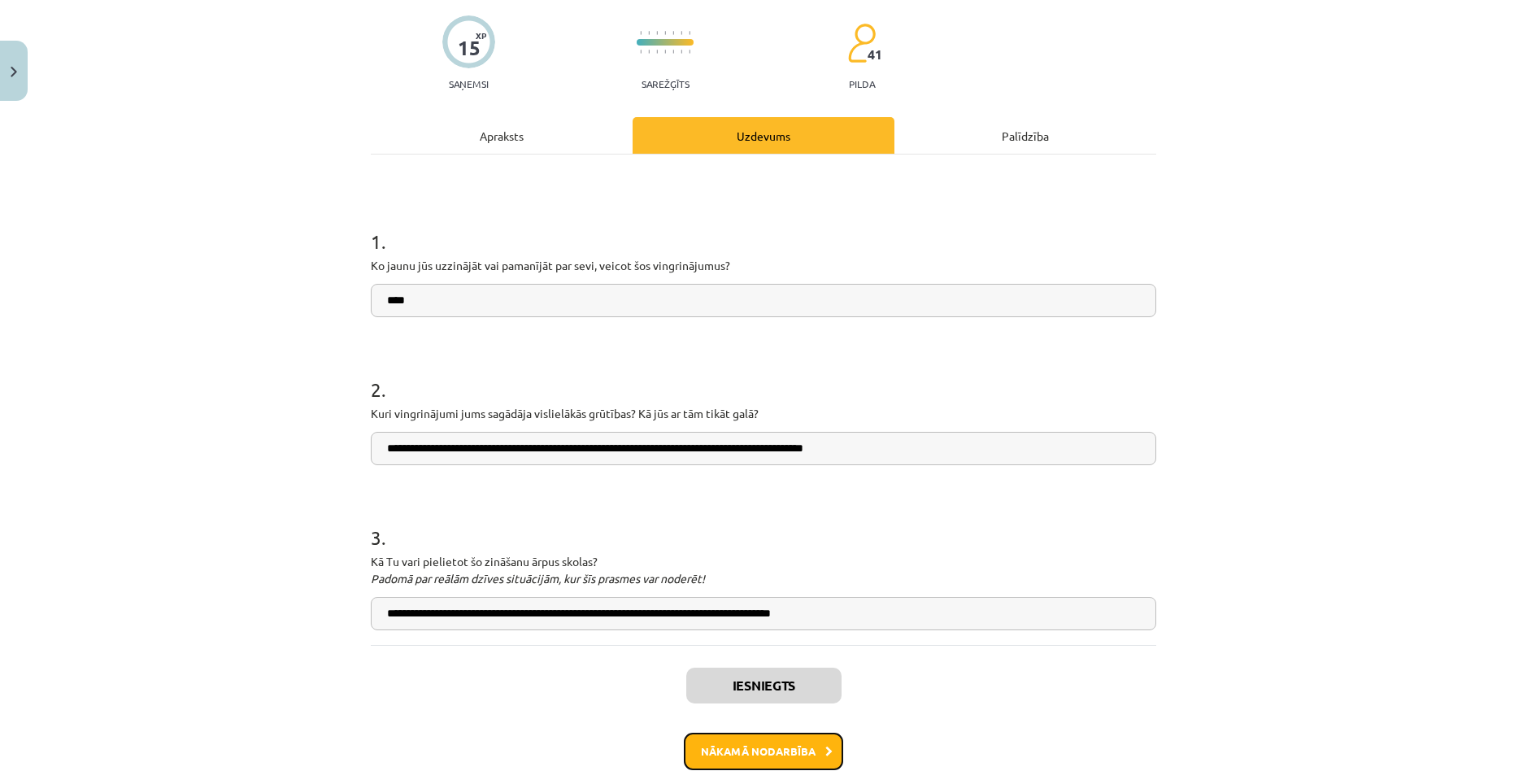
click at [758, 755] on button "Nākamā nodarbība" at bounding box center [764, 751] width 160 height 37
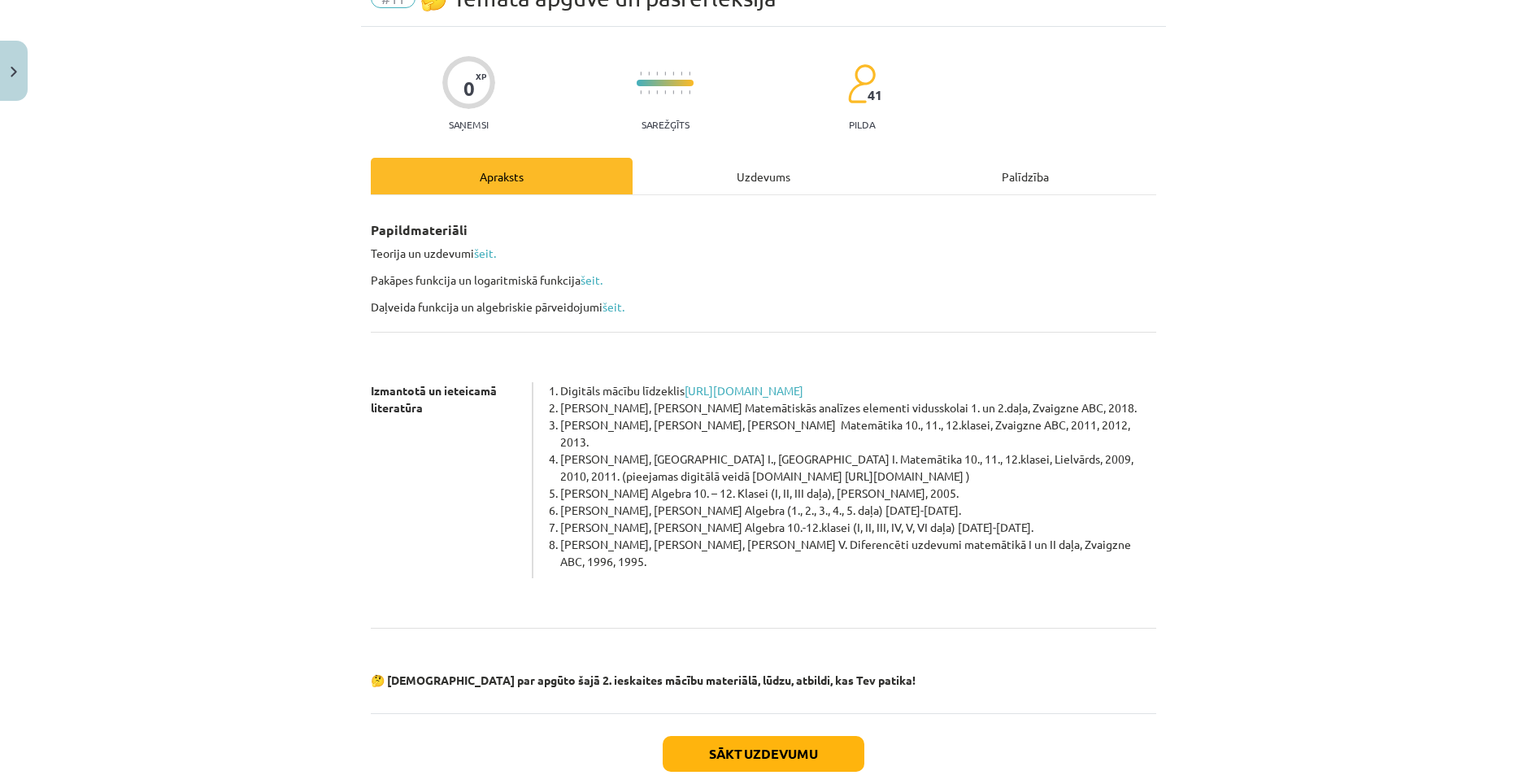
scroll to position [41, 0]
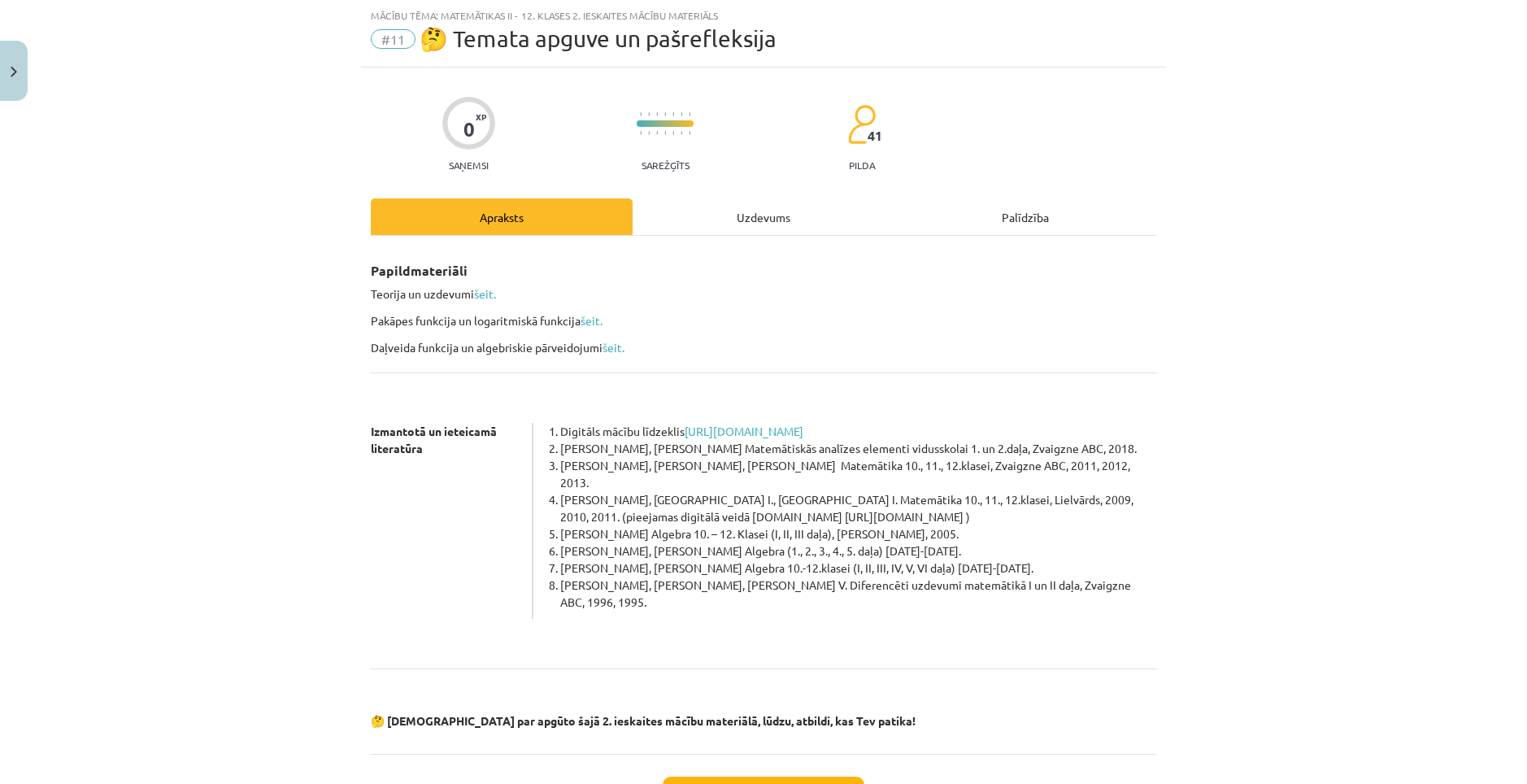
click at [715, 226] on div "Uzdevums" at bounding box center [764, 217] width 261 height 36
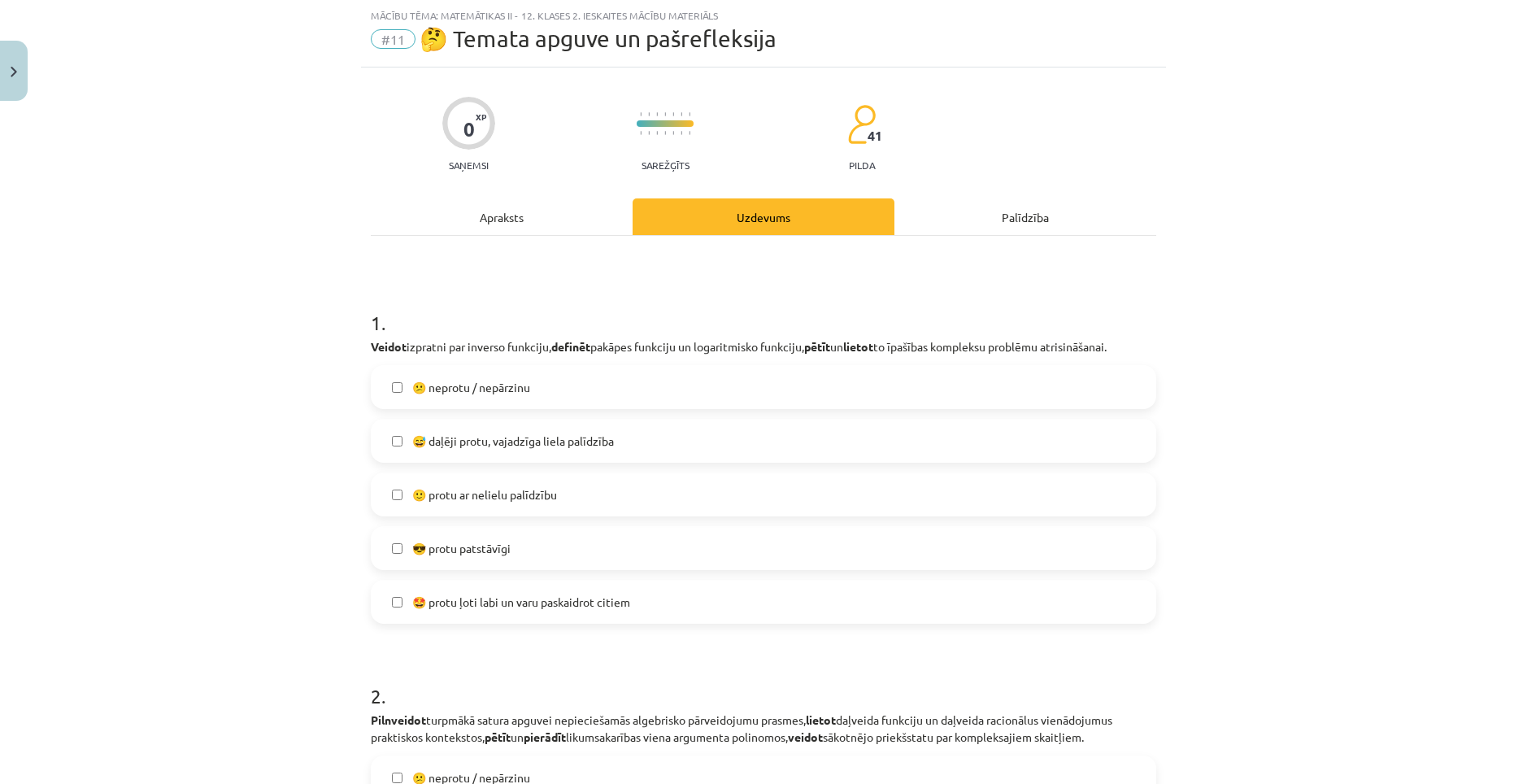
click at [542, 548] on label "😎 protu patstāvīgi" at bounding box center [764, 548] width 782 height 41
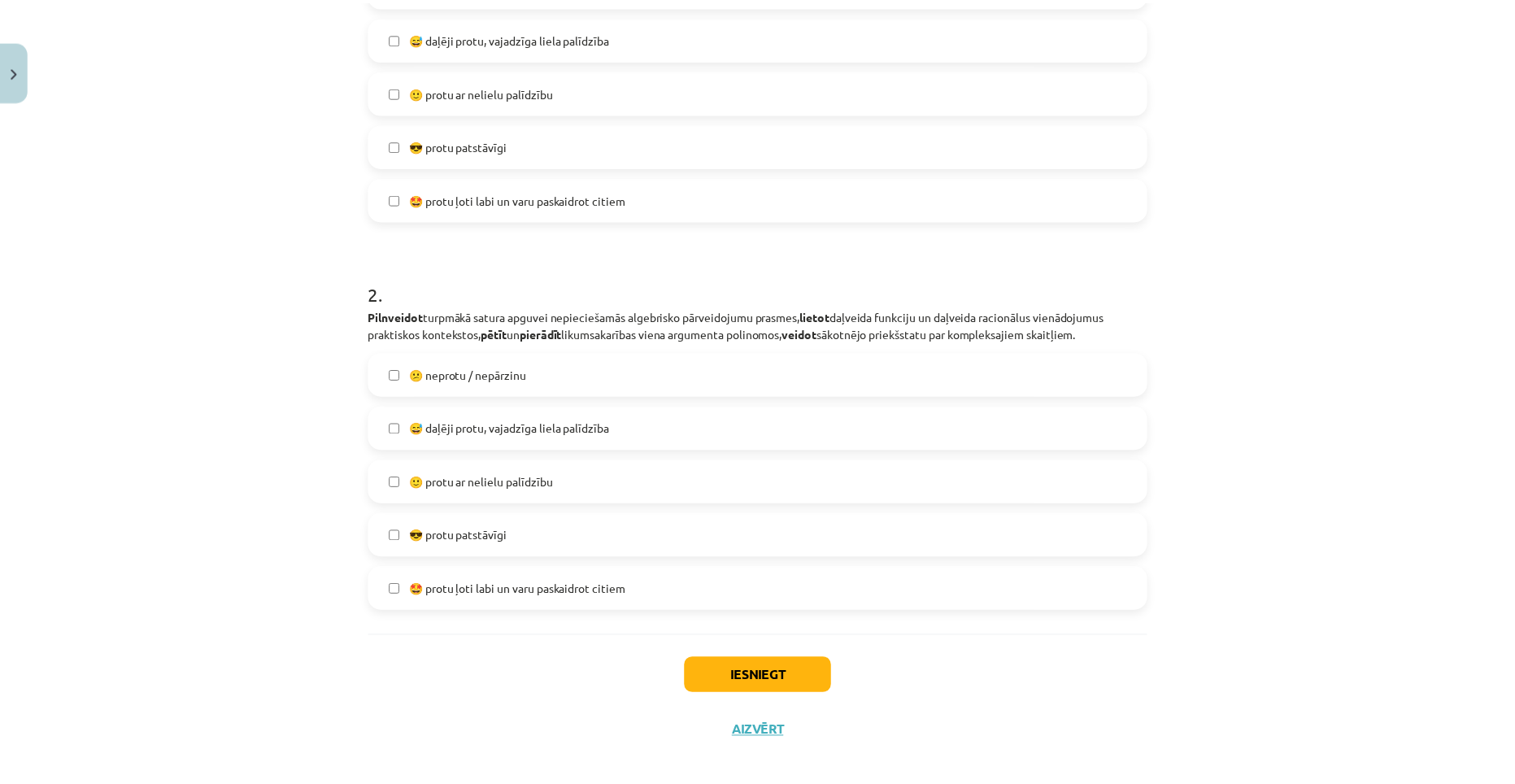
scroll to position [447, 0]
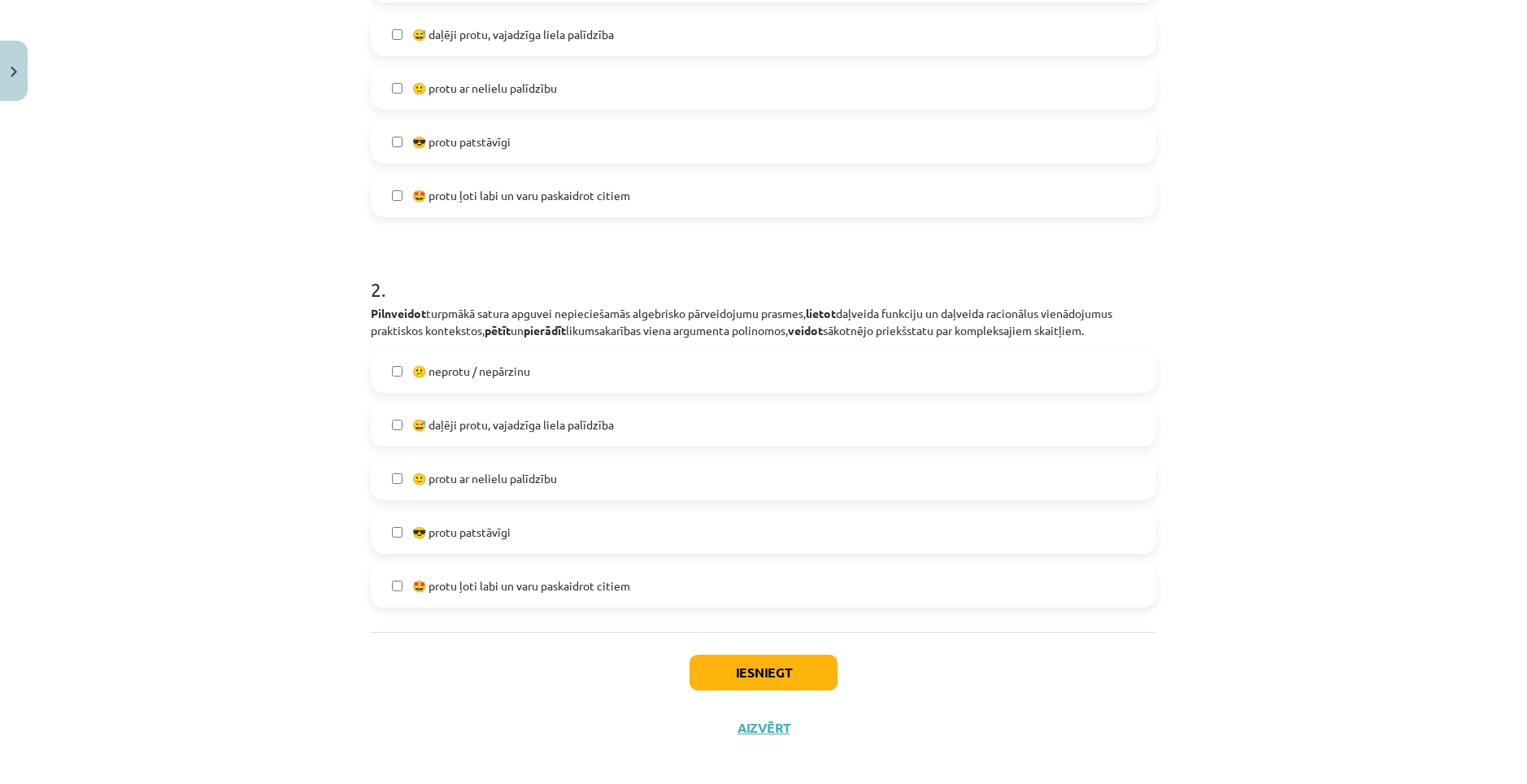
click at [554, 548] on label "😎 protu patstāvīgi" at bounding box center [764, 532] width 782 height 41
click at [731, 659] on button "Iesniegt" at bounding box center [764, 672] width 148 height 35
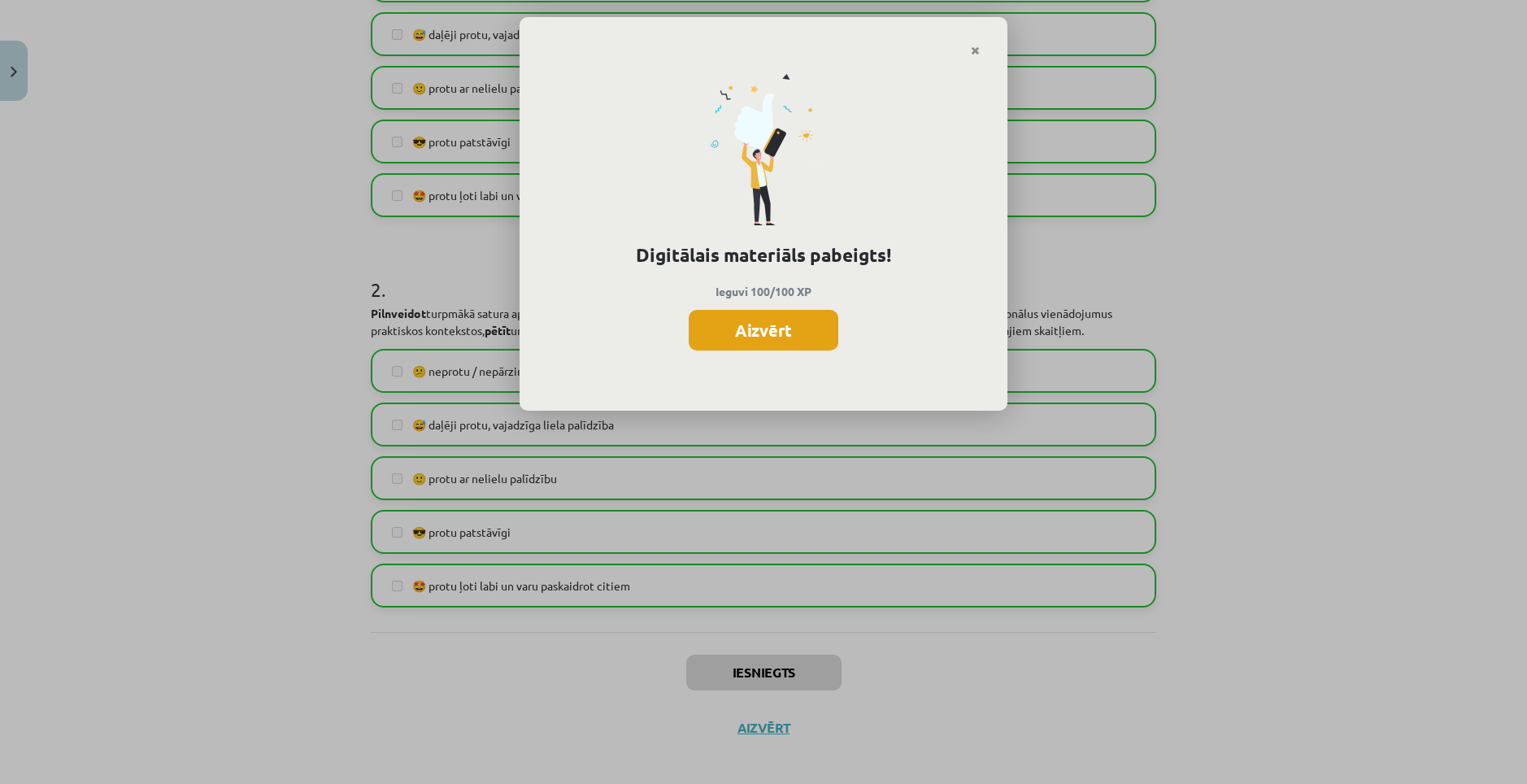
click at [765, 342] on button "Aizvērt" at bounding box center [764, 330] width 149 height 41
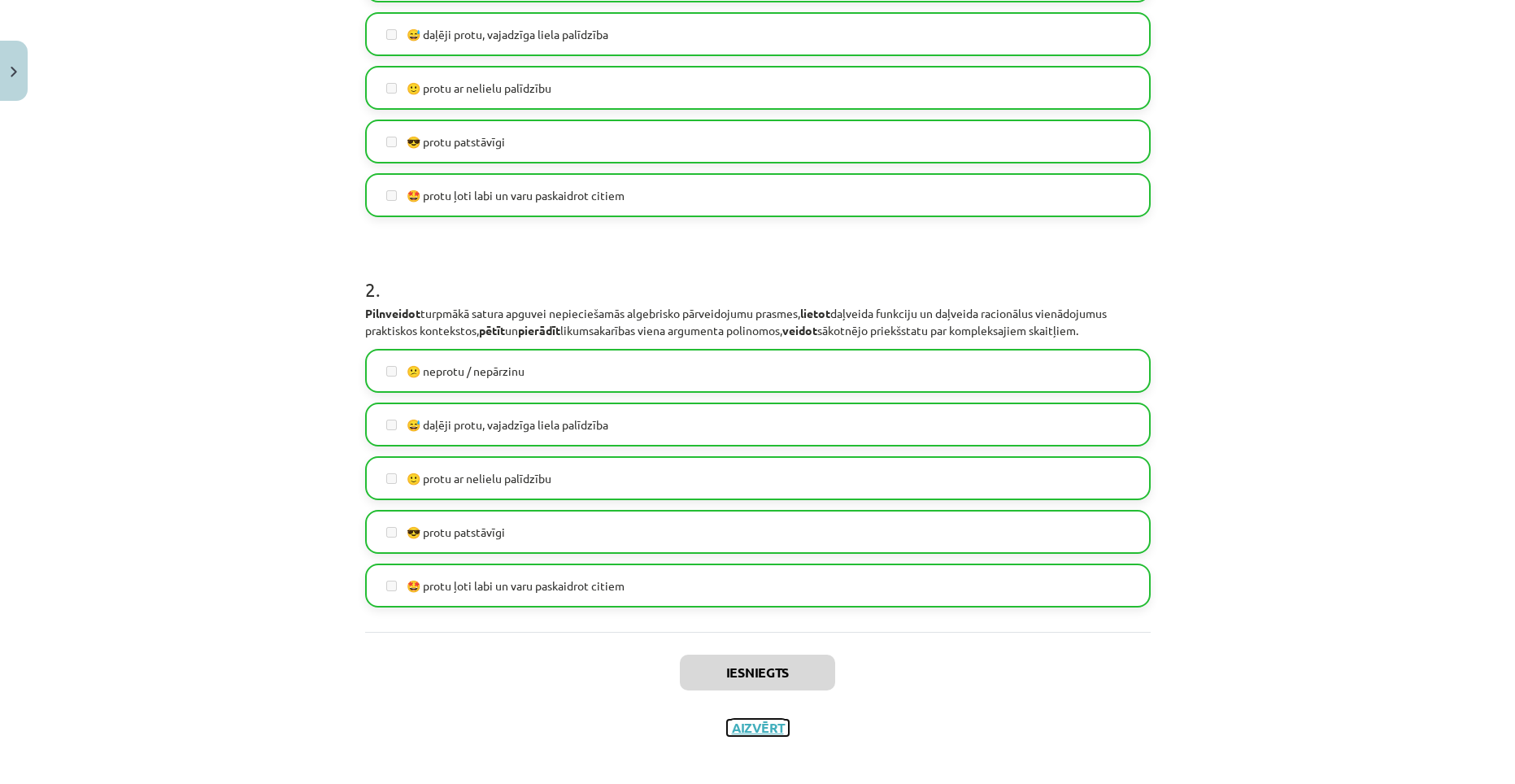
click at [735, 725] on button "Aizvērt" at bounding box center [758, 727] width 62 height 16
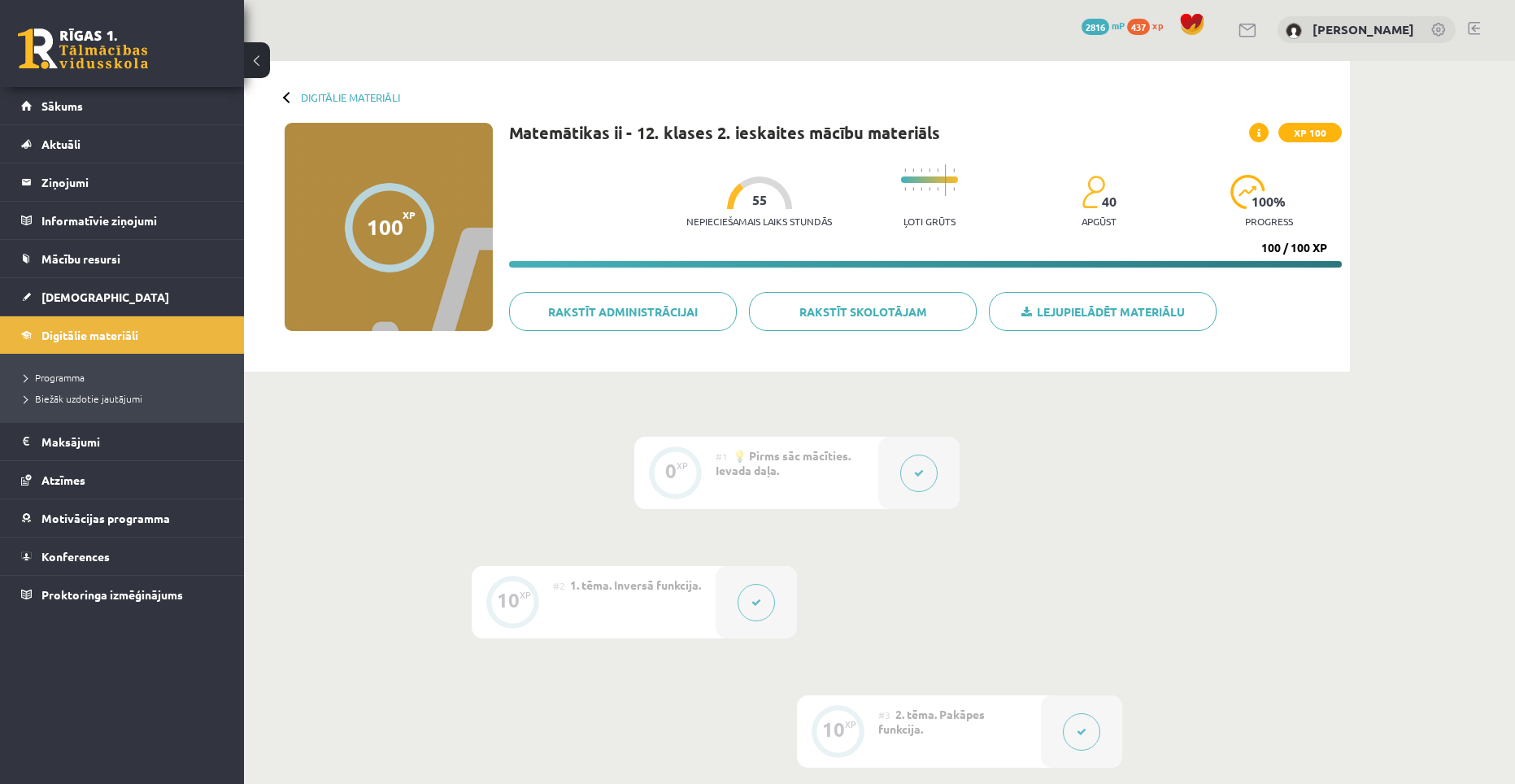
scroll to position [0, 0]
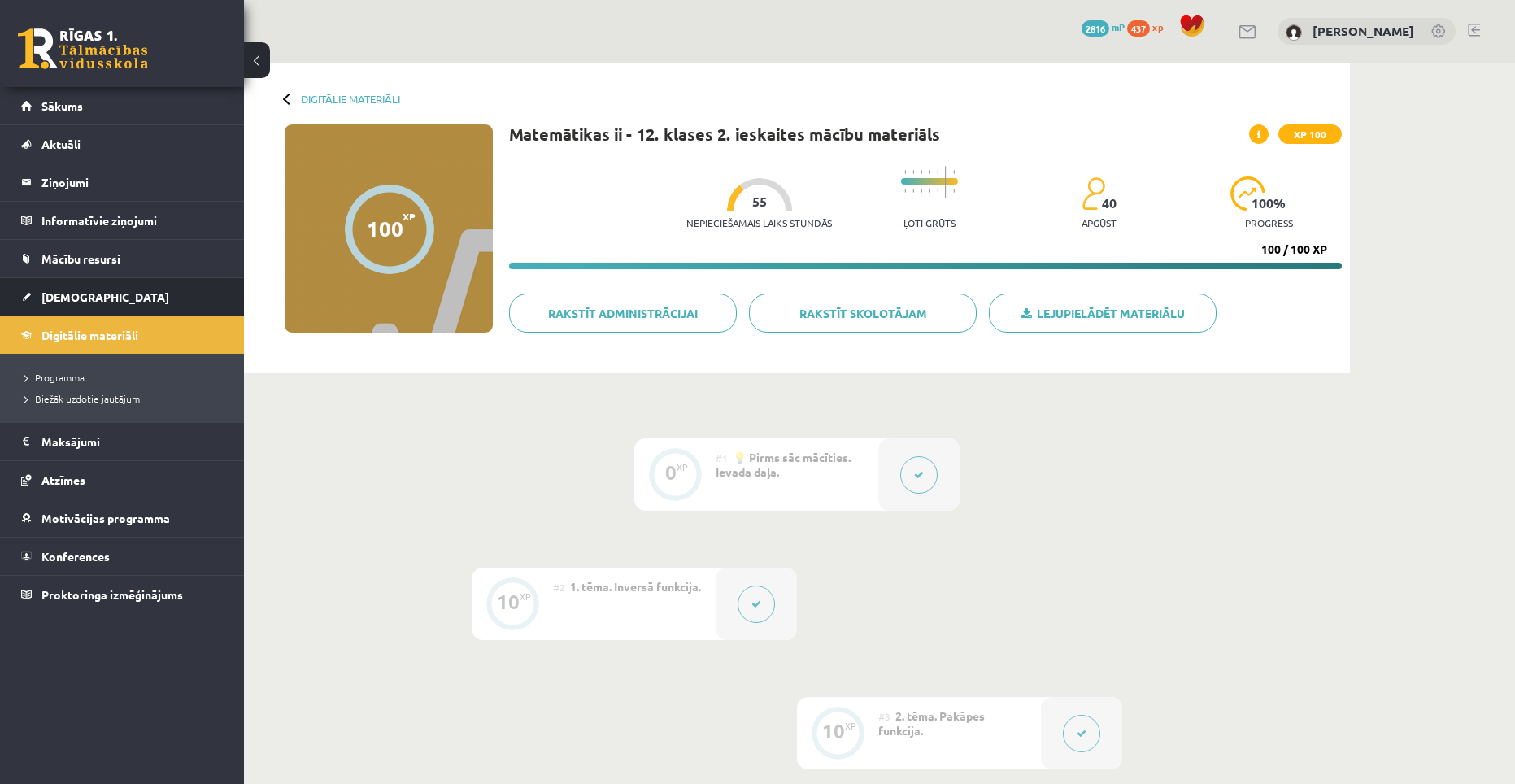
click at [85, 309] on link "[DEMOGRAPHIC_DATA]" at bounding box center [122, 297] width 203 height 37
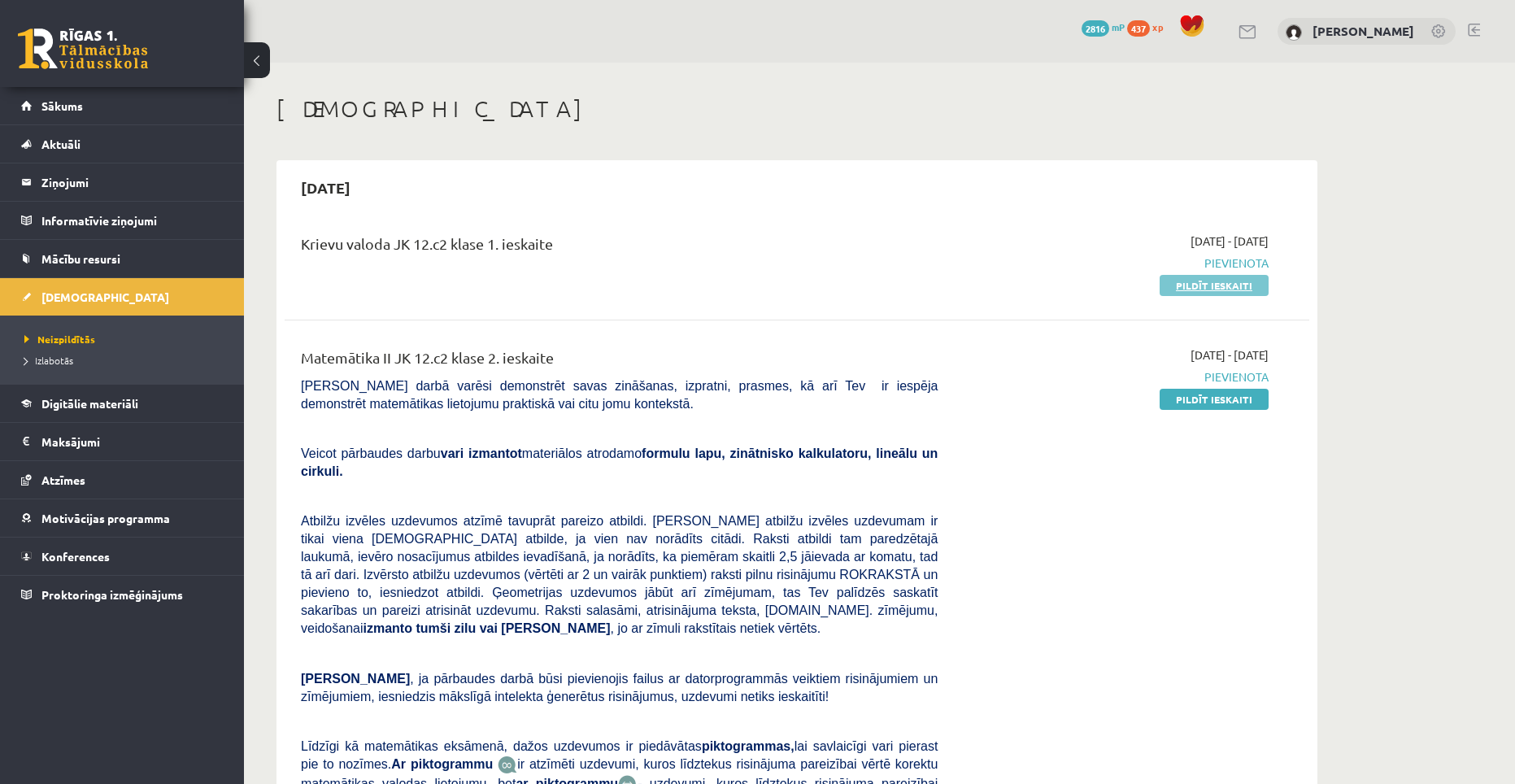
click at [1172, 285] on link "Pildīt ieskaiti" at bounding box center [1213, 285] width 109 height 21
click at [1203, 390] on link "Pildīt ieskaiti" at bounding box center [1213, 399] width 109 height 21
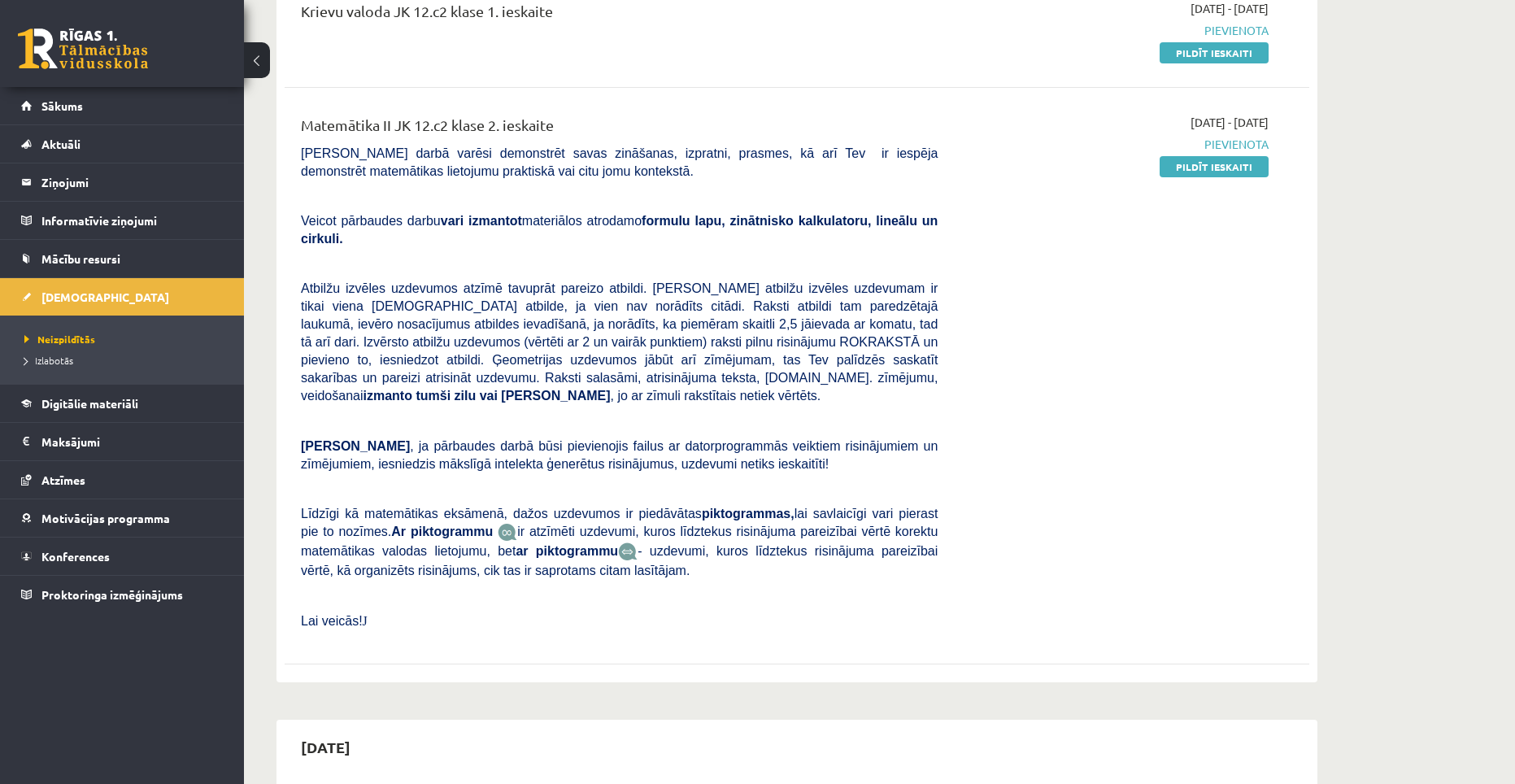
scroll to position [244, 0]
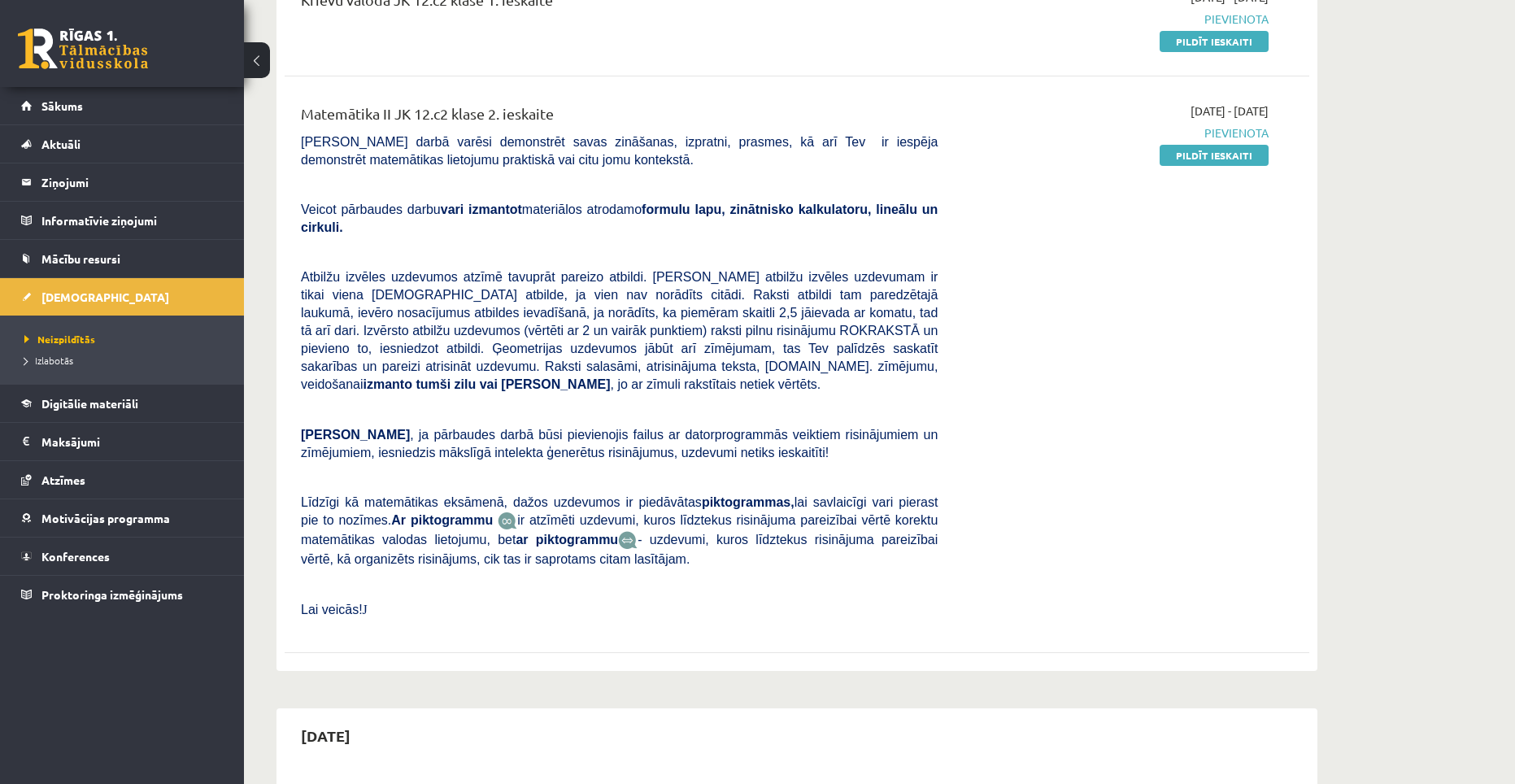
click at [840, 452] on div "Matemātika II JK 12.c2 klase 2. ieskaite Pārbaudes darbā varēsi demonstrēt sava…" at bounding box center [619, 365] width 661 height 525
click at [1195, 158] on link "Pildīt ieskaiti" at bounding box center [1213, 155] width 109 height 21
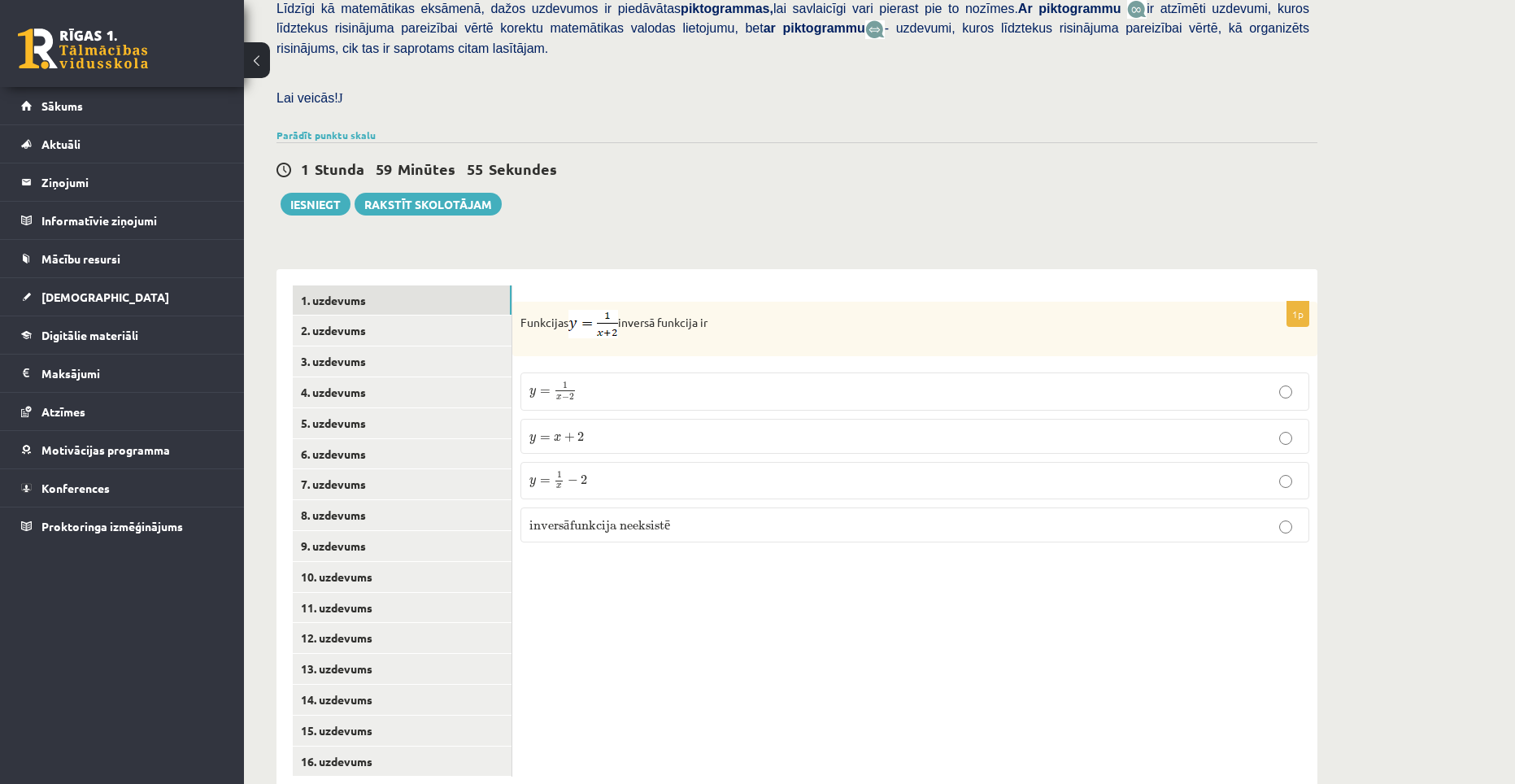
scroll to position [417, 0]
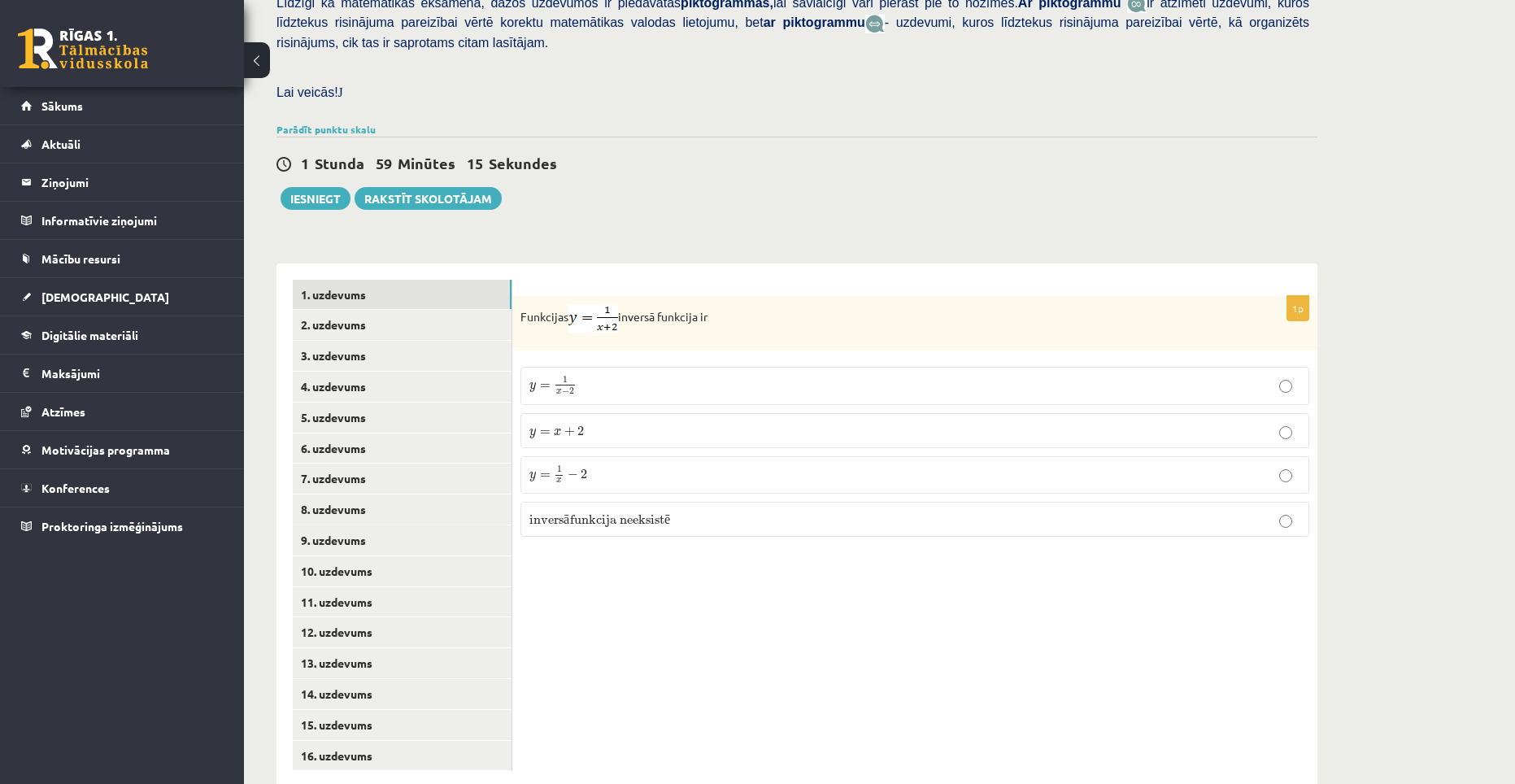
click at [722, 465] on p "y = 1 x − 2 y = 1 x − 2" at bounding box center [915, 474] width 771 height 19
click at [373, 310] on link "2. uzdevums" at bounding box center [402, 325] width 218 height 30
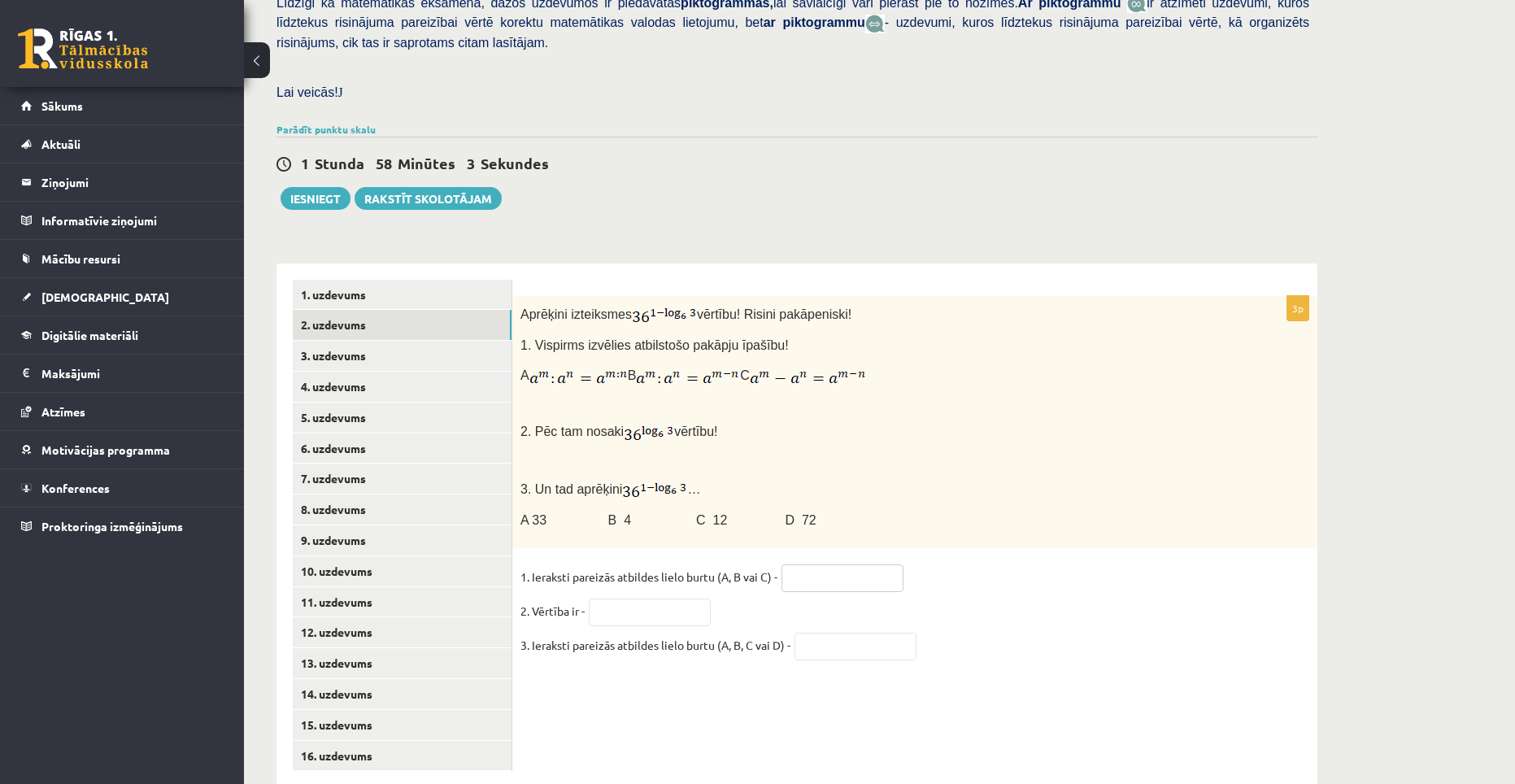
click at [854, 564] on input "text" at bounding box center [842, 578] width 122 height 28
click at [692, 598] on input "text" at bounding box center [650, 612] width 122 height 28
click at [814, 564] on input "text" at bounding box center [842, 578] width 122 height 28
type input "*"
click at [684, 598] on input "text" at bounding box center [650, 612] width 122 height 28
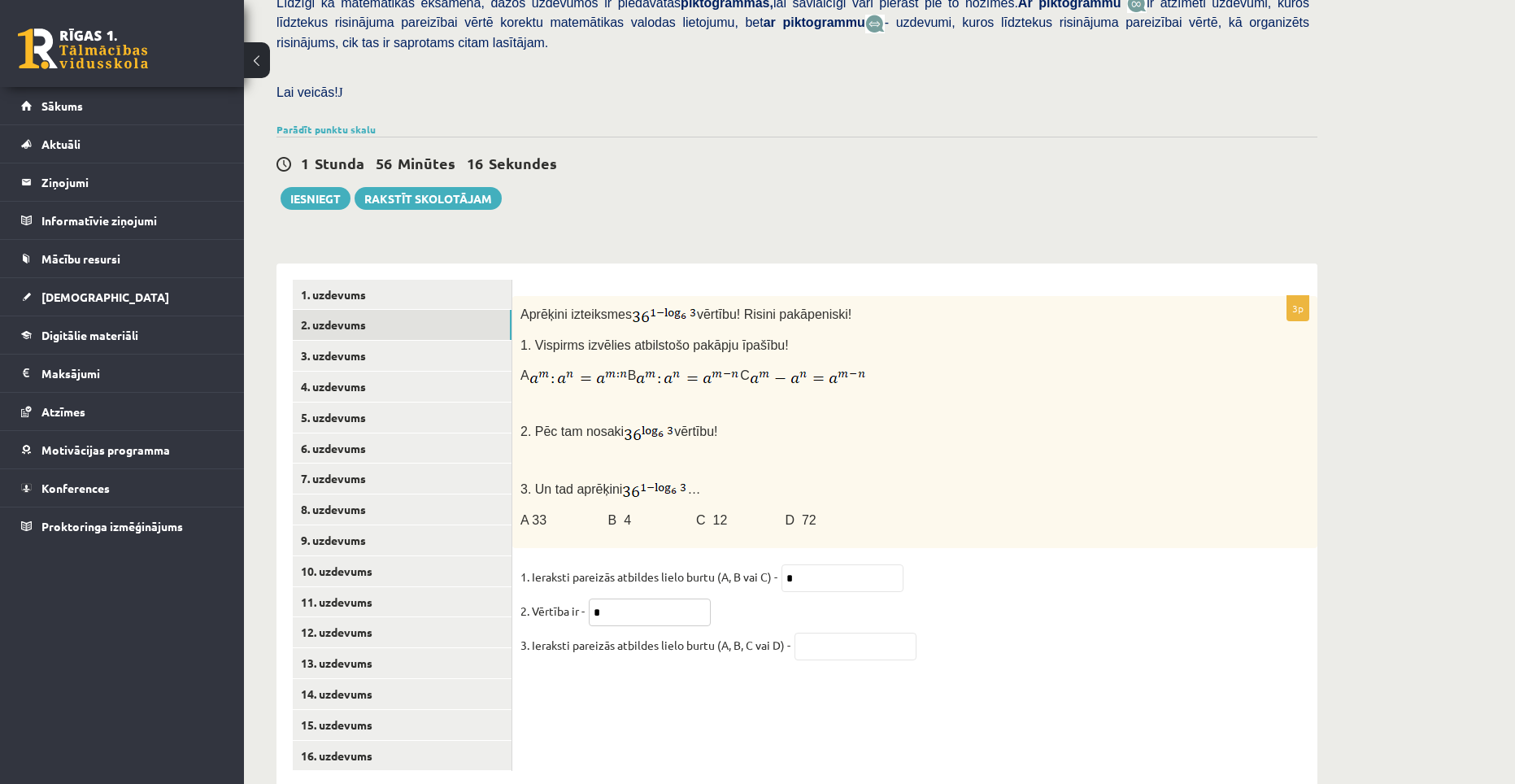
type input "*"
click at [832, 633] on input "text" at bounding box center [855, 647] width 122 height 28
click at [866, 633] on input "text" at bounding box center [855, 647] width 122 height 28
type input "*"
click at [361, 341] on link "3. uzdevums" at bounding box center [402, 356] width 218 height 30
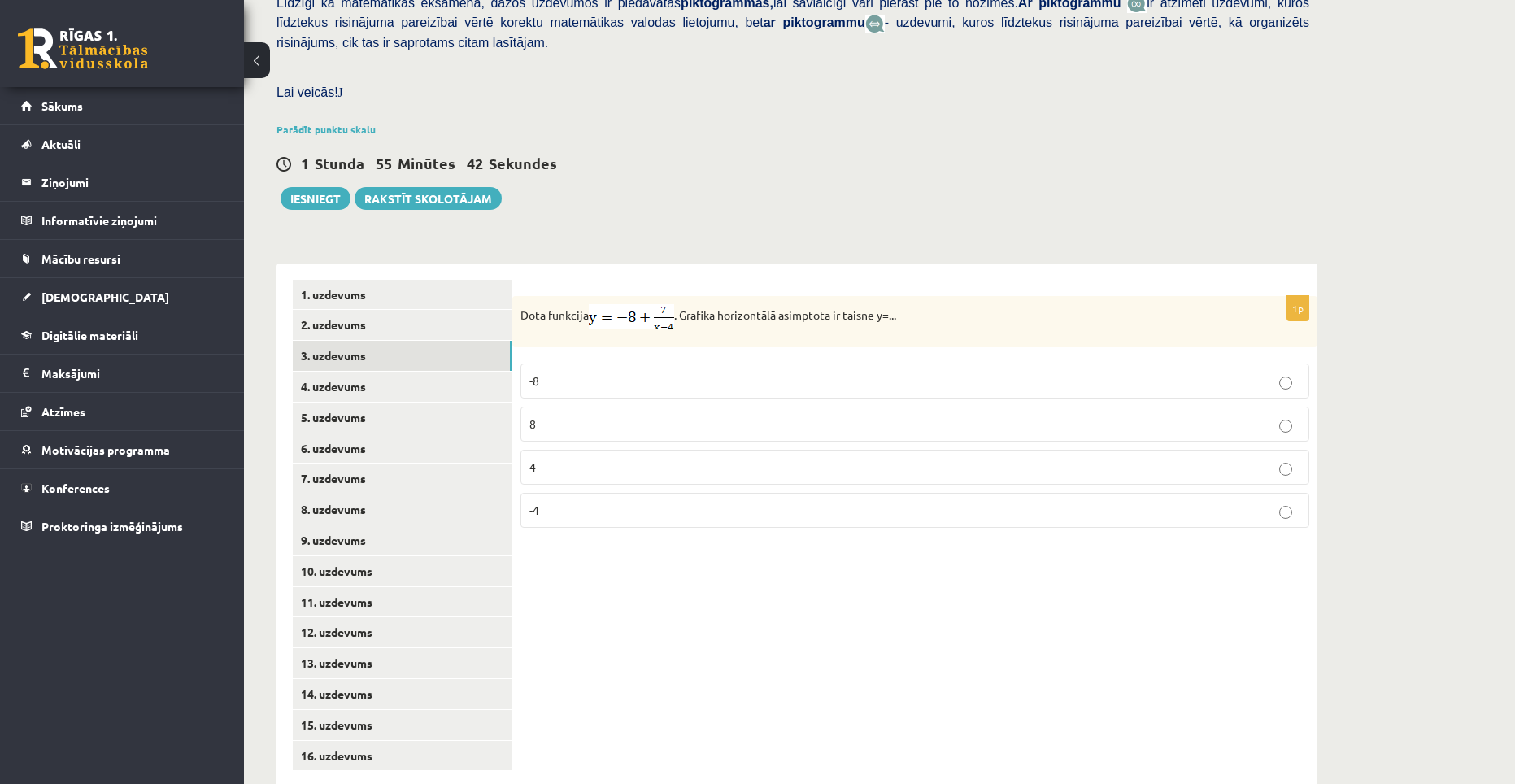
click at [664, 372] on p "-8" at bounding box center [915, 381] width 771 height 17
click at [357, 371] on link "4. uzdevums" at bounding box center [402, 386] width 218 height 30
click at [621, 451] on p "0,3+6i" at bounding box center [915, 459] width 771 height 17
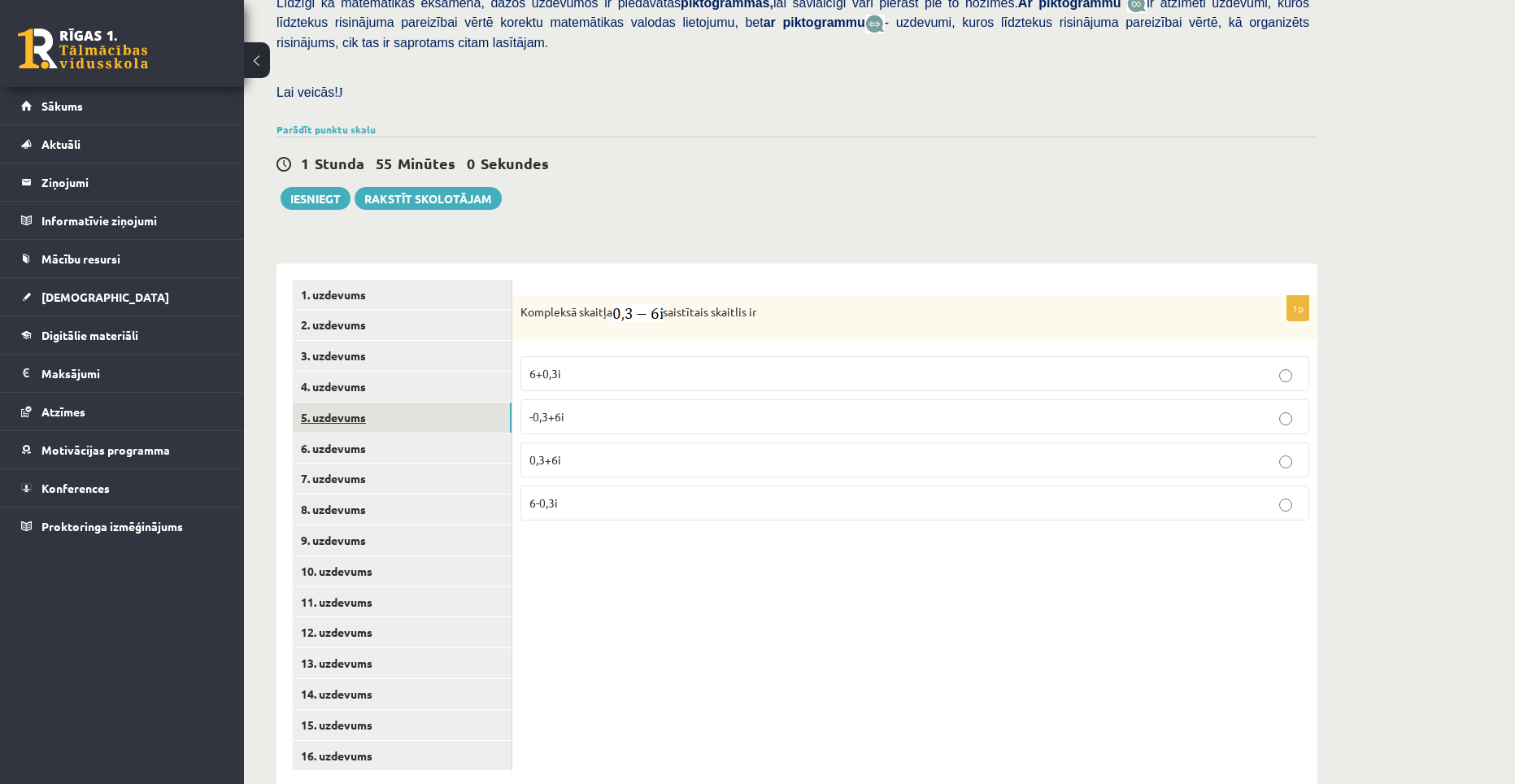
click at [389, 402] on link "5. uzdevums" at bounding box center [402, 417] width 218 height 30
click at [631, 357] on label "0,8-5i" at bounding box center [914, 373] width 789 height 35
click at [353, 433] on link "6. uzdevums" at bounding box center [402, 448] width 218 height 30
click at [767, 362] on p "- 3i" at bounding box center [915, 371] width 771 height 17
click at [367, 463] on link "7. uzdevums" at bounding box center [402, 478] width 218 height 30
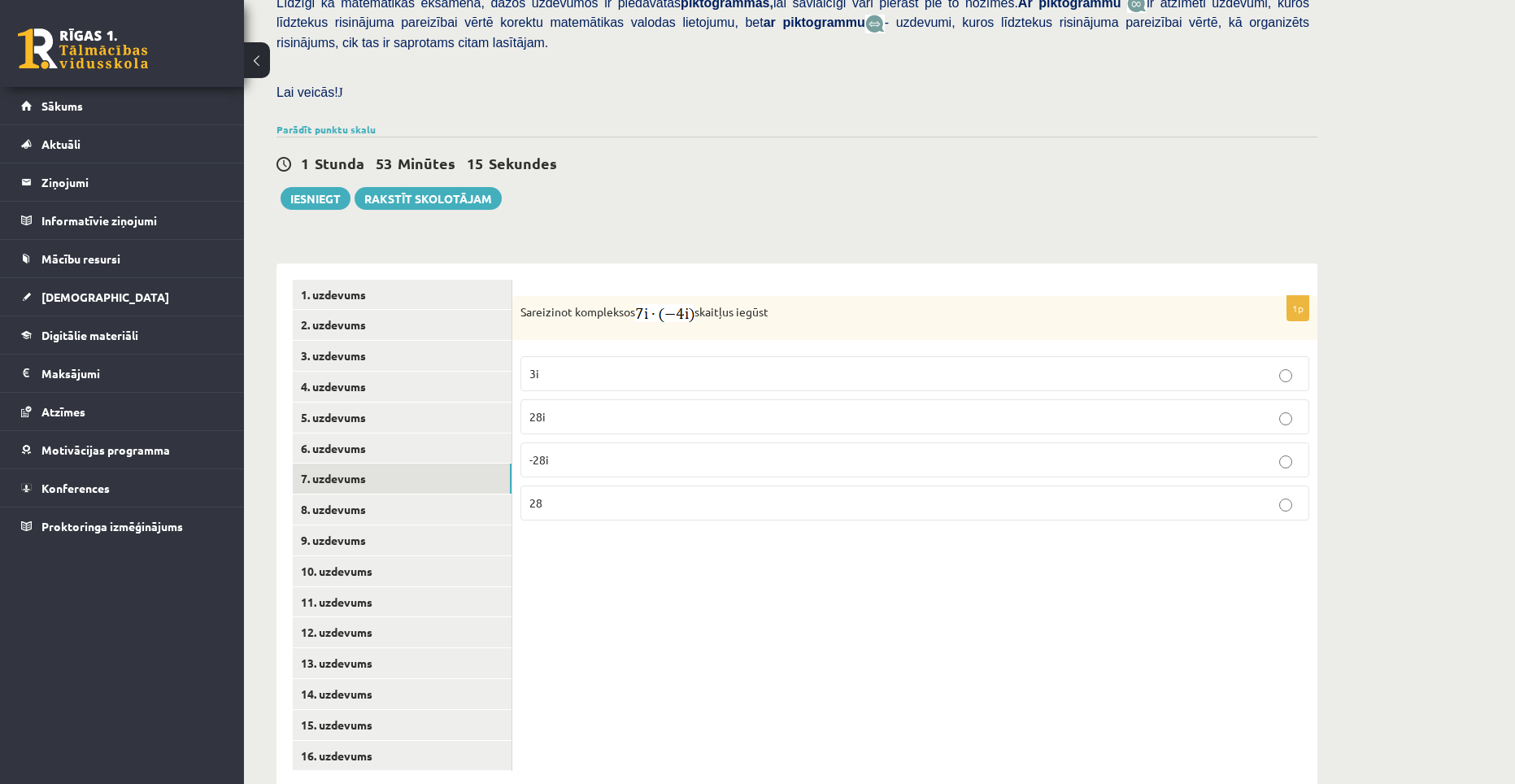
click at [654, 495] on p "28" at bounding box center [915, 503] width 771 height 17
click at [401, 495] on link "8. uzdevums" at bounding box center [402, 510] width 218 height 30
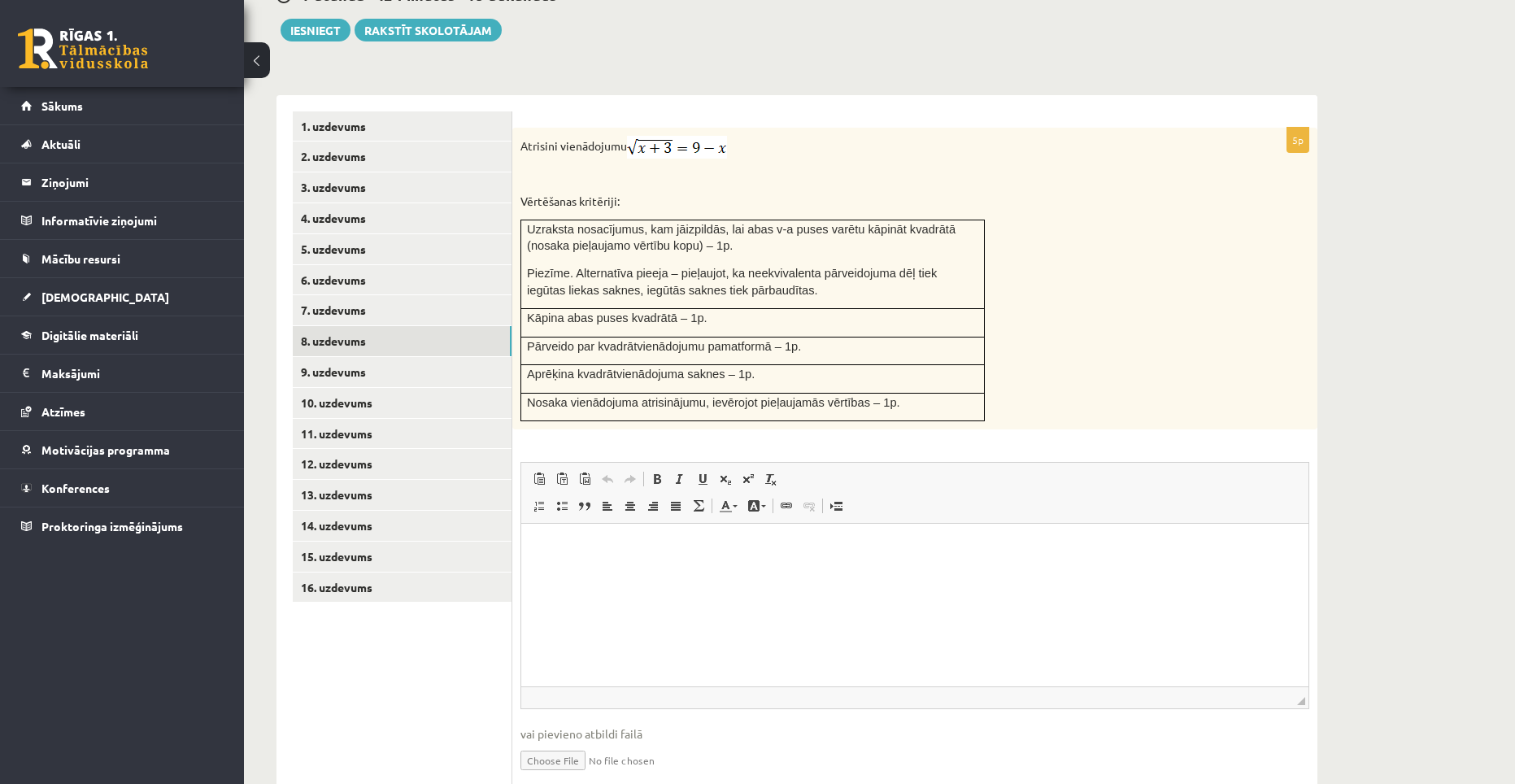
scroll to position [615, 0]
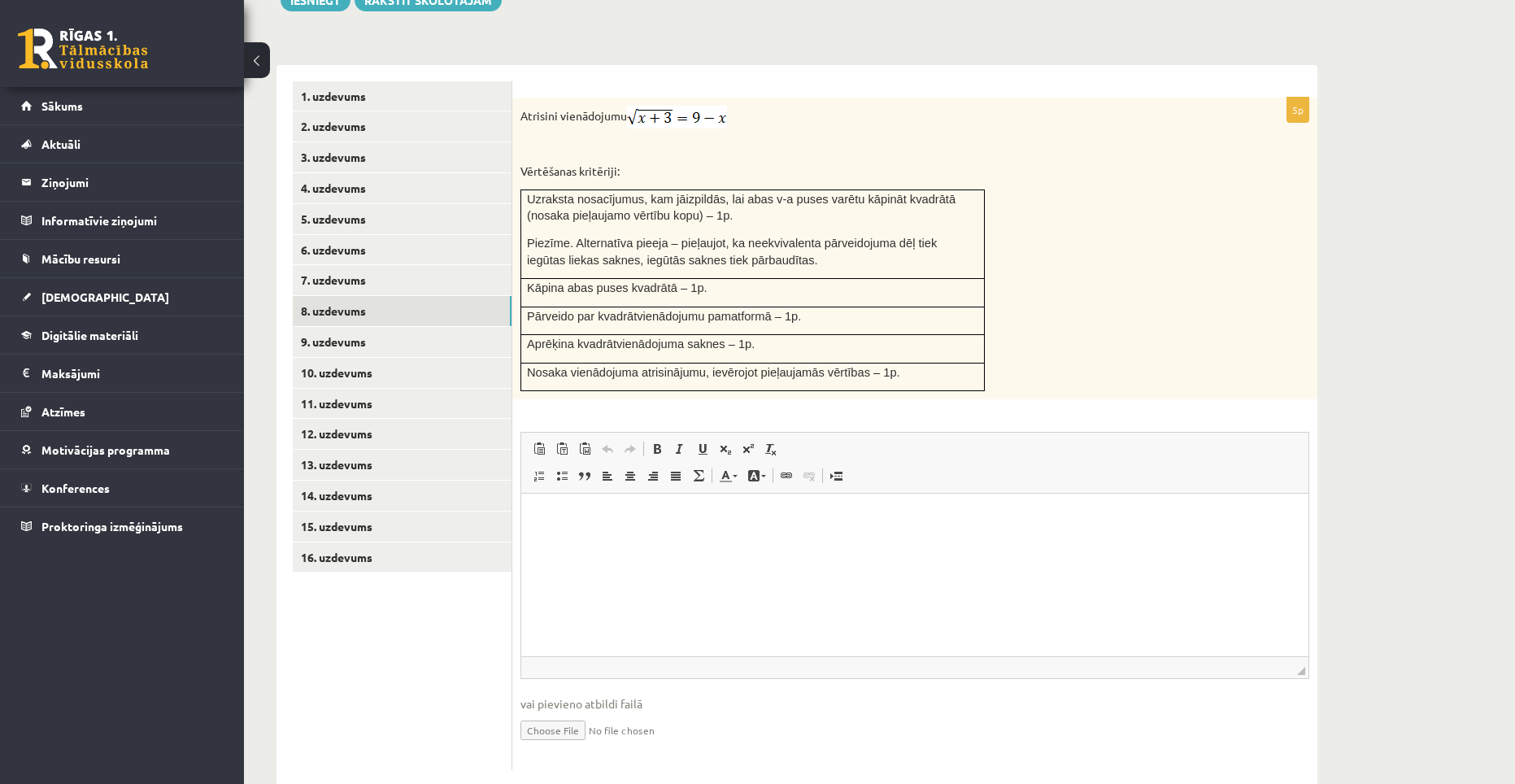
click at [562, 712] on input "file" at bounding box center [914, 729] width 789 height 34
click at [582, 712] on input "file" at bounding box center [914, 729] width 789 height 34
type input "**********"
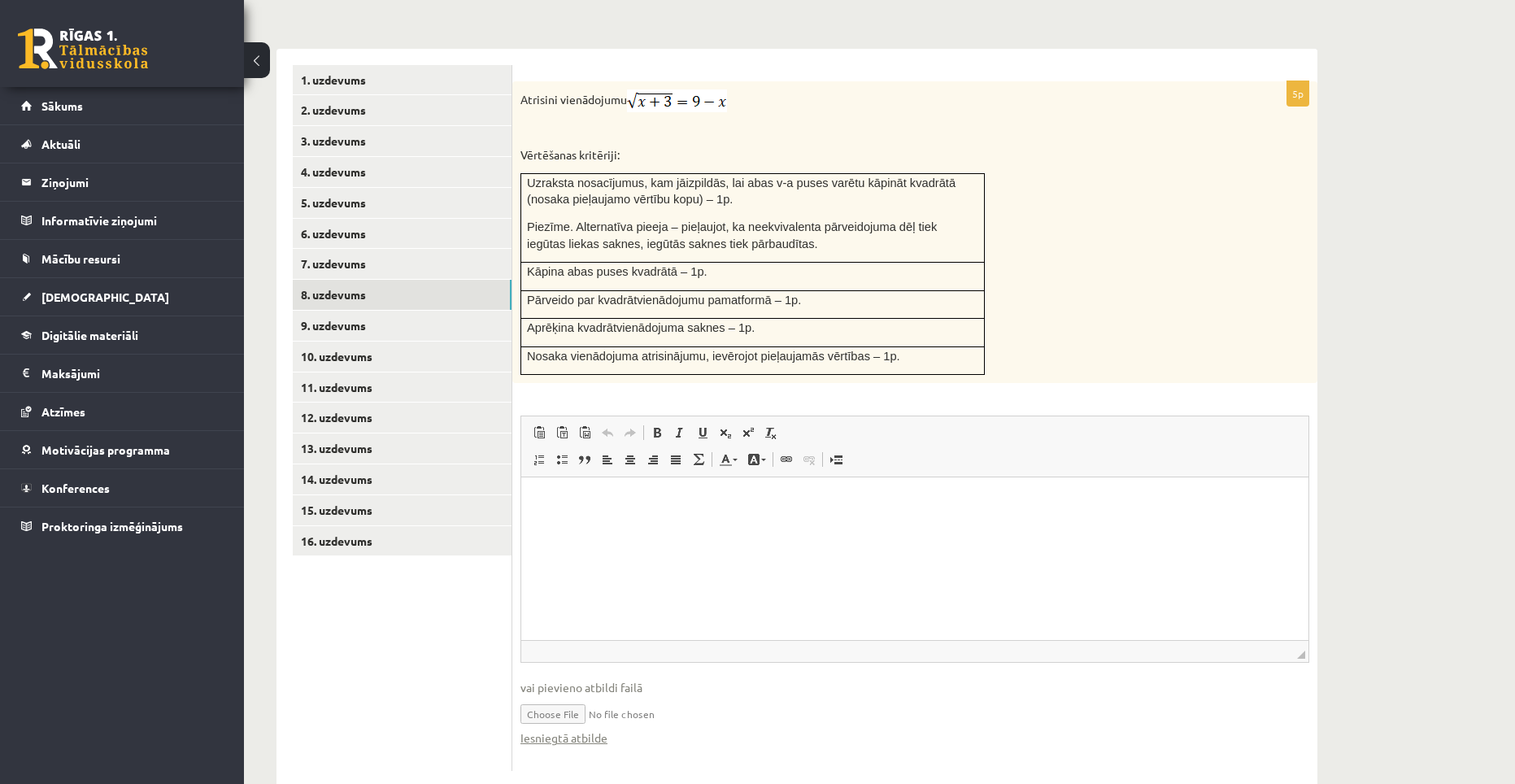
scroll to position [633, 0]
click at [593, 728] on link "Iesniegtā atbilde" at bounding box center [563, 736] width 87 height 17
click at [357, 310] on link "9. uzdevums" at bounding box center [402, 325] width 218 height 30
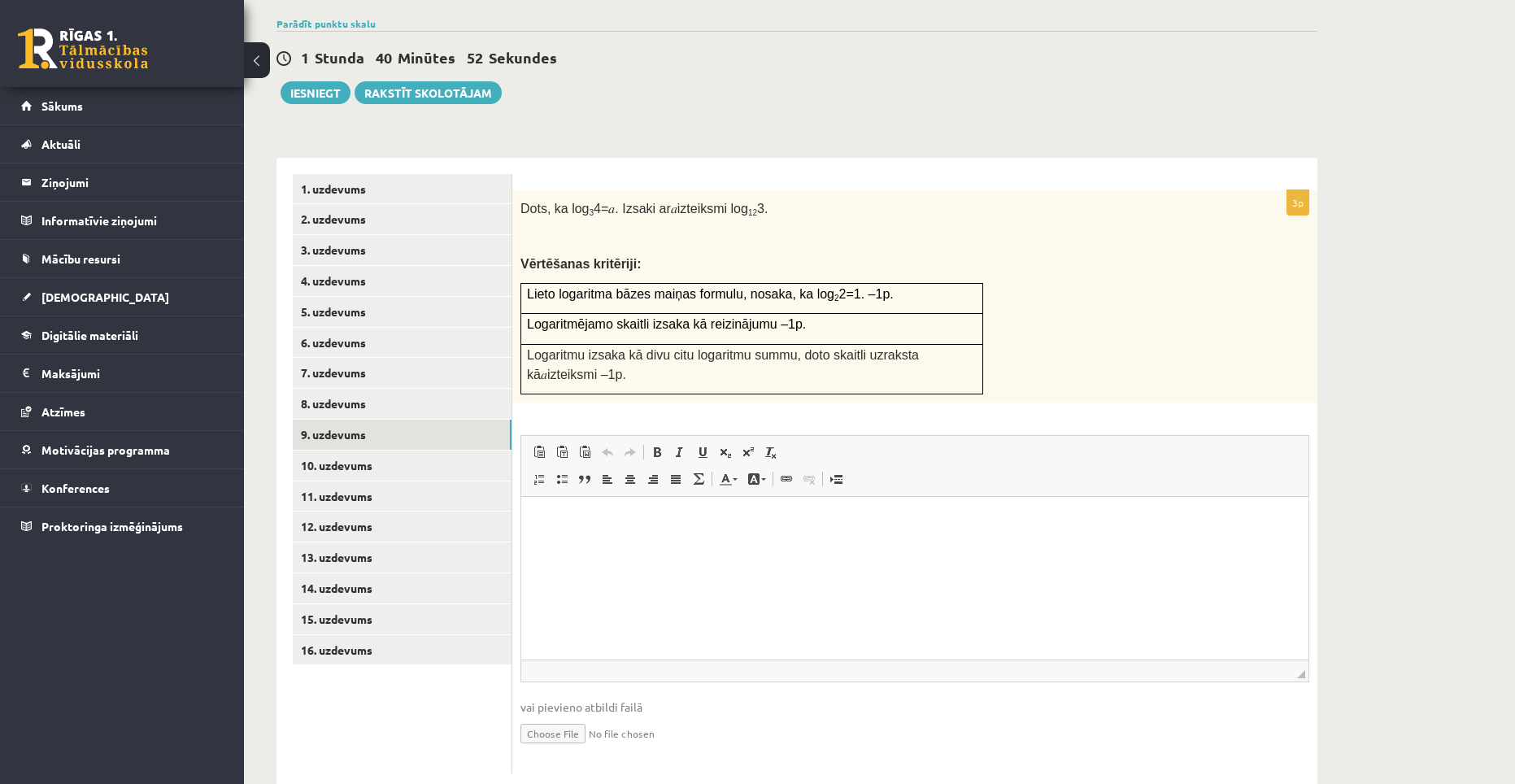
scroll to position [0, 0]
click at [553, 716] on input "file" at bounding box center [914, 733] width 789 height 34
type input "**********"
click at [586, 749] on link "Iesniegtā atbilde" at bounding box center [563, 757] width 87 height 17
click at [367, 451] on link "10. uzdevums" at bounding box center [402, 466] width 218 height 30
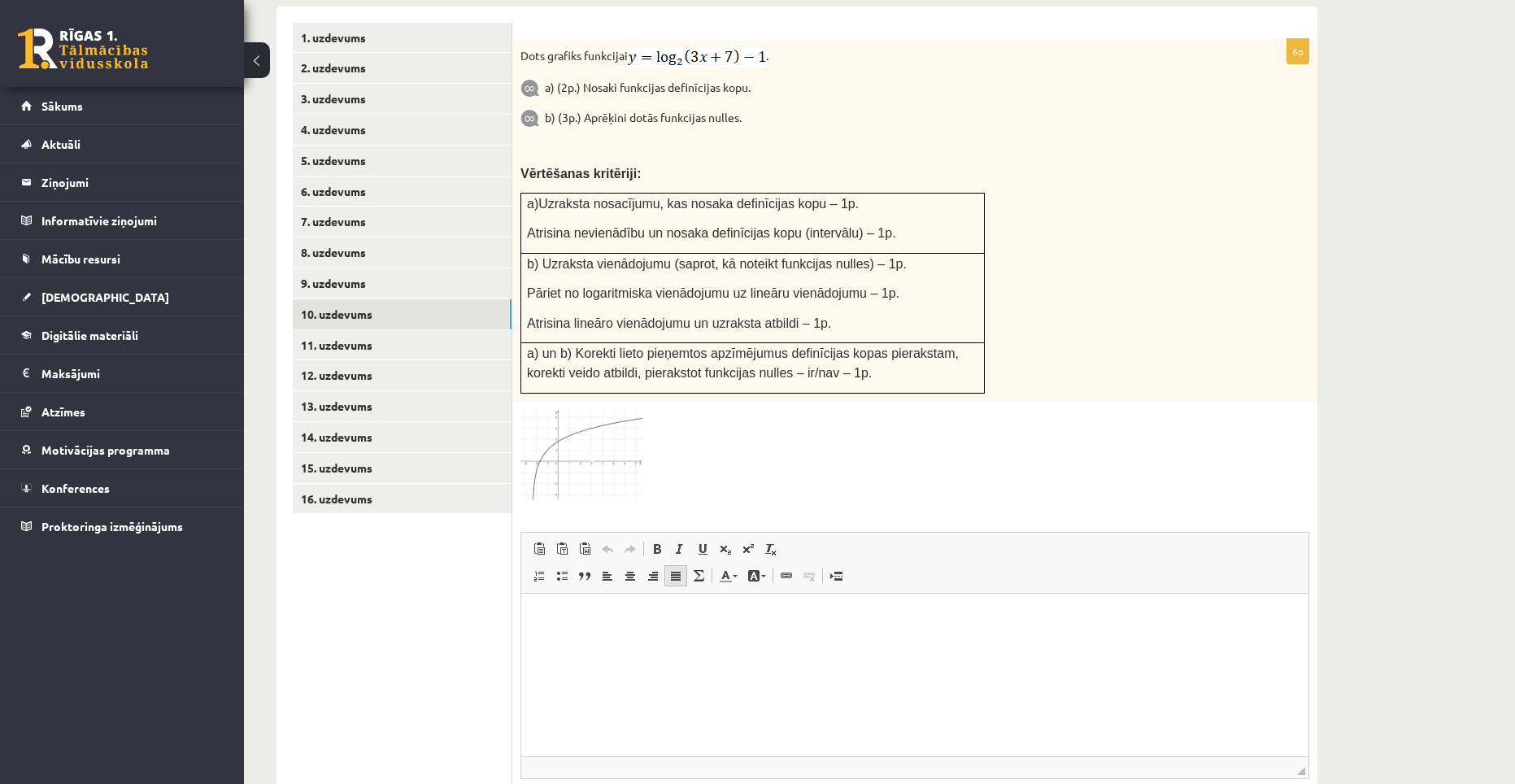
scroll to position [685, 0]
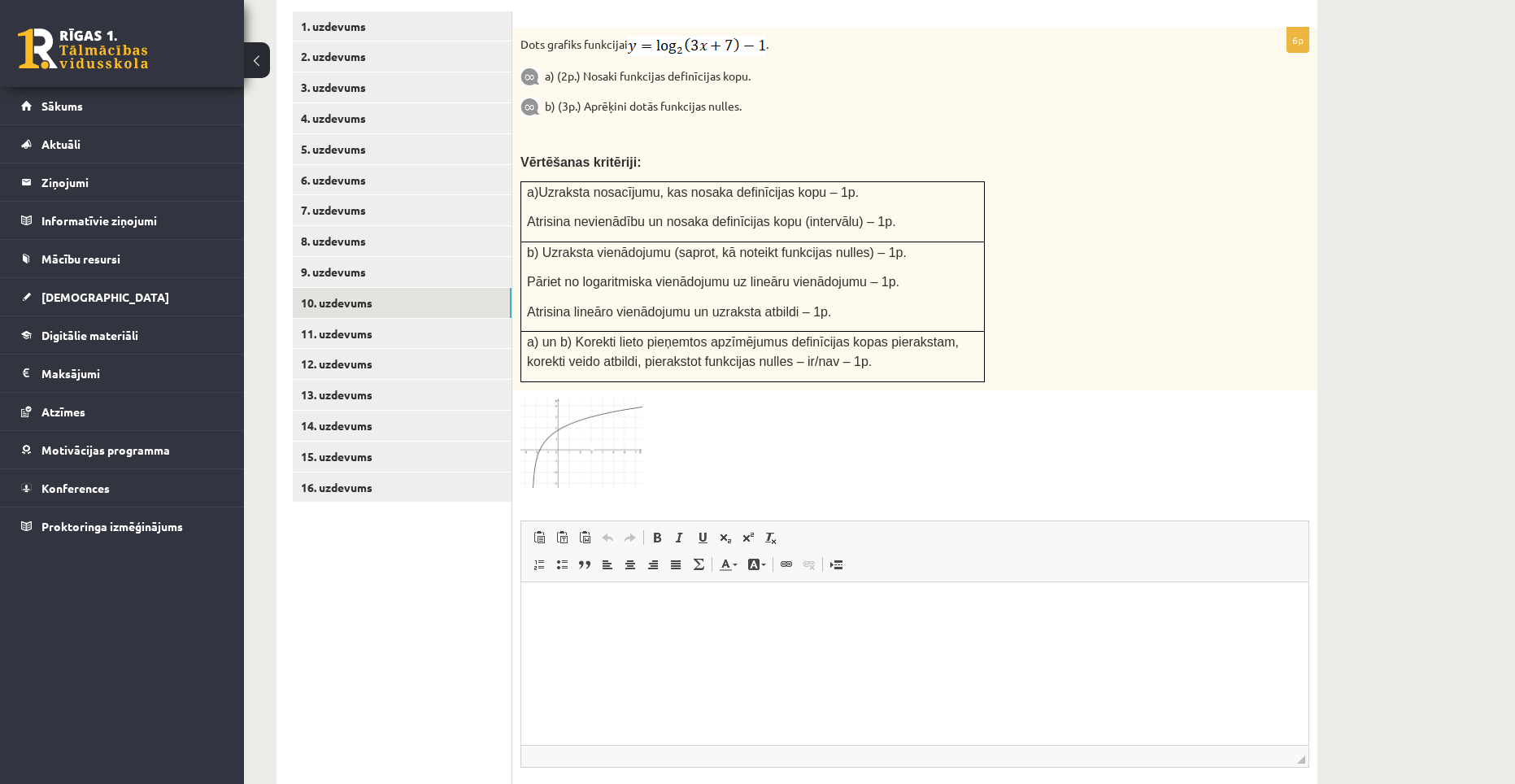
click at [578, 426] on img at bounding box center [581, 443] width 122 height 90
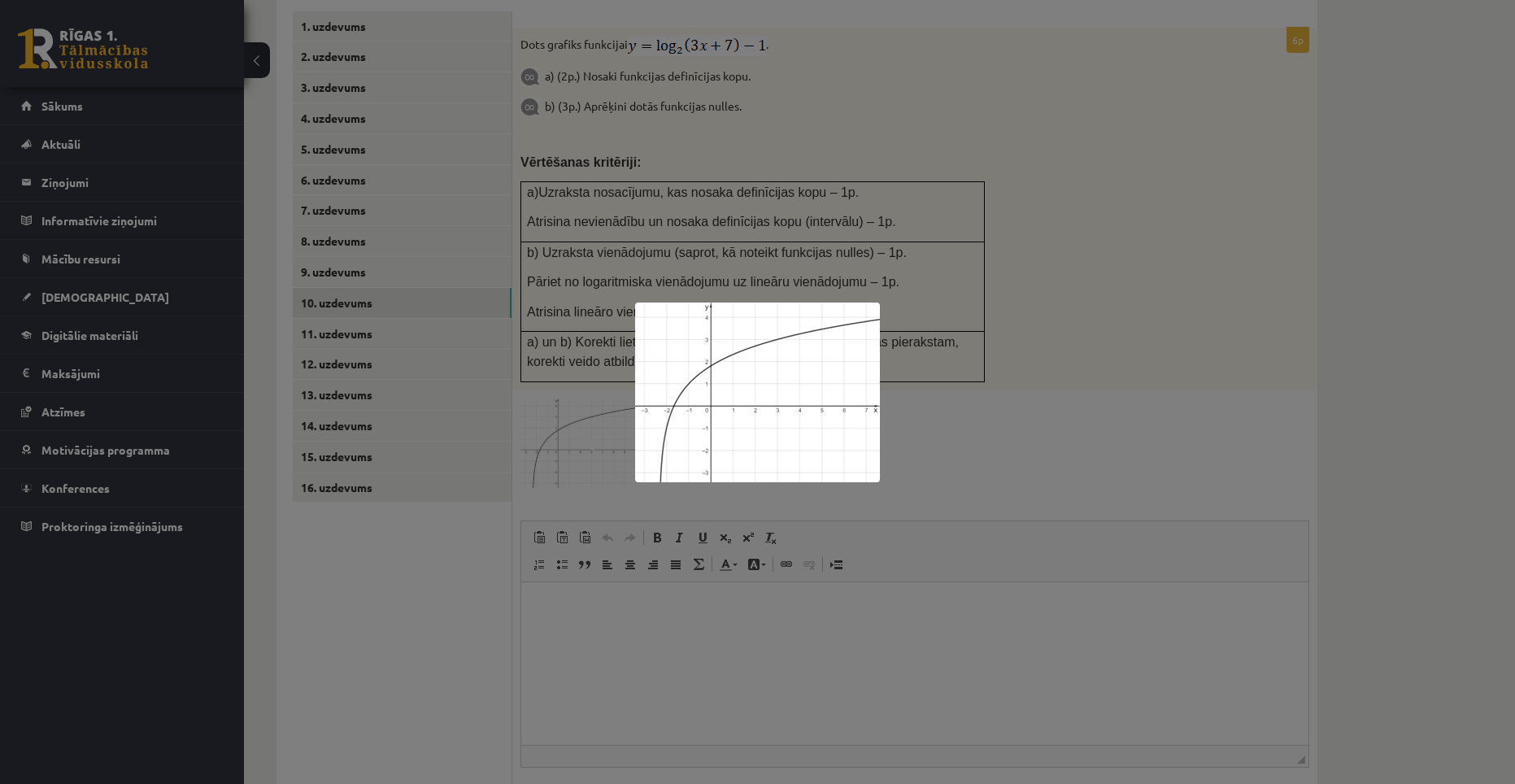
click at [1068, 408] on div at bounding box center [757, 392] width 1515 height 784
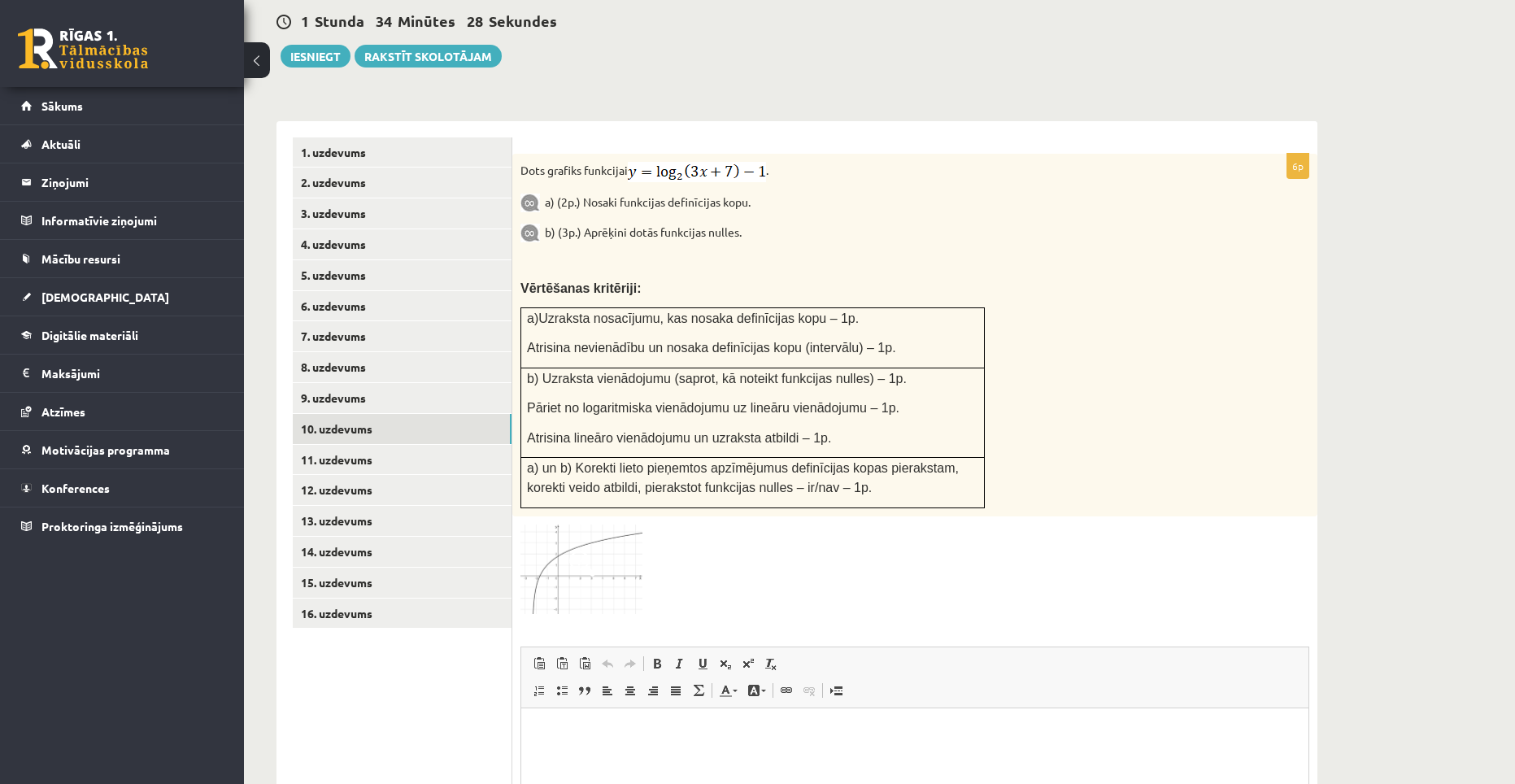
scroll to position [441, 0]
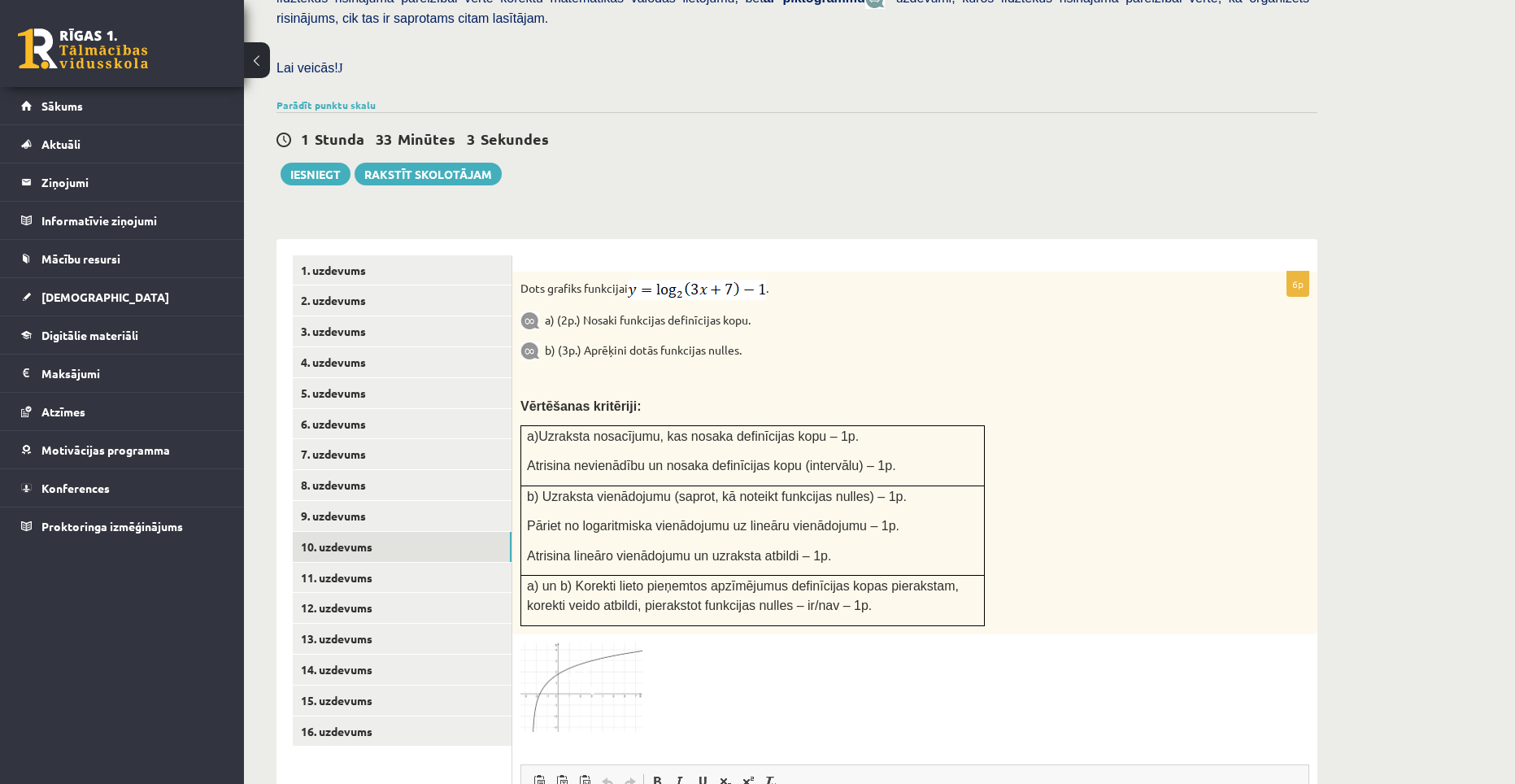
click at [823, 310] on p "a) (2p.) Nosaki funkcijas definīcijas kopu." at bounding box center [874, 320] width 708 height 21
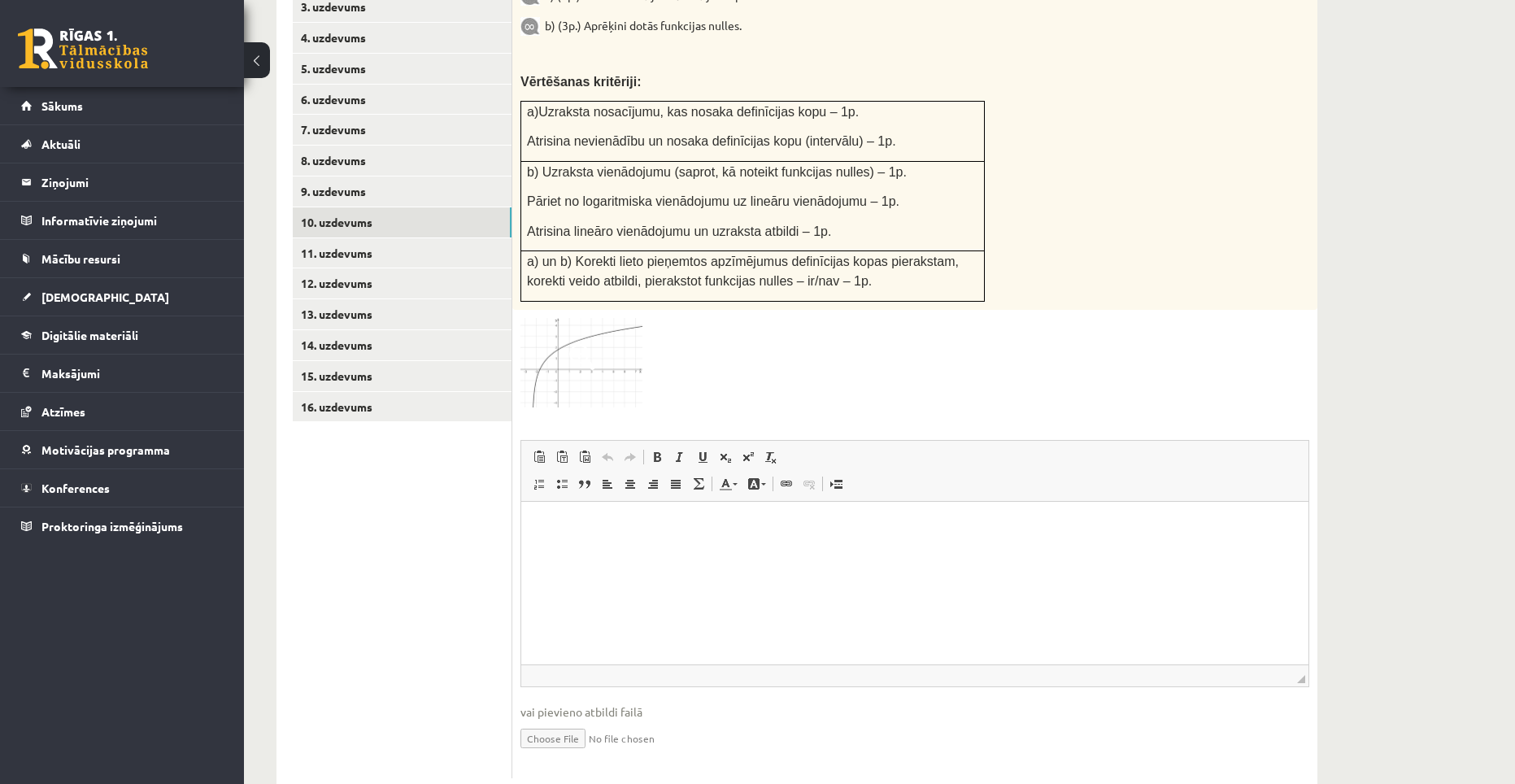
scroll to position [766, 0]
click at [580, 720] on input "file" at bounding box center [914, 736] width 789 height 34
type input "**********"
click at [598, 753] on link "Iesniegtā atbilde" at bounding box center [563, 762] width 87 height 17
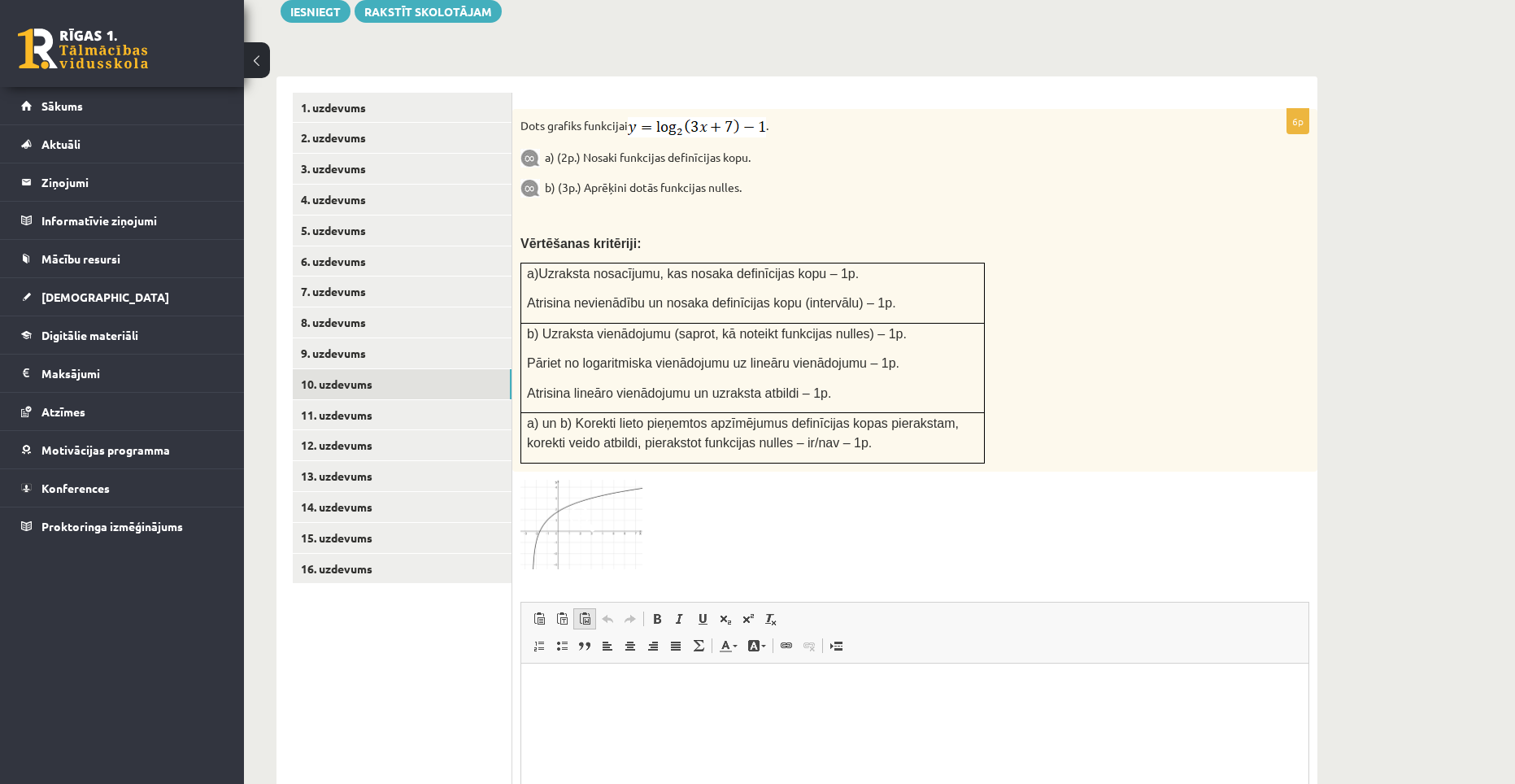
scroll to position [523, 0]
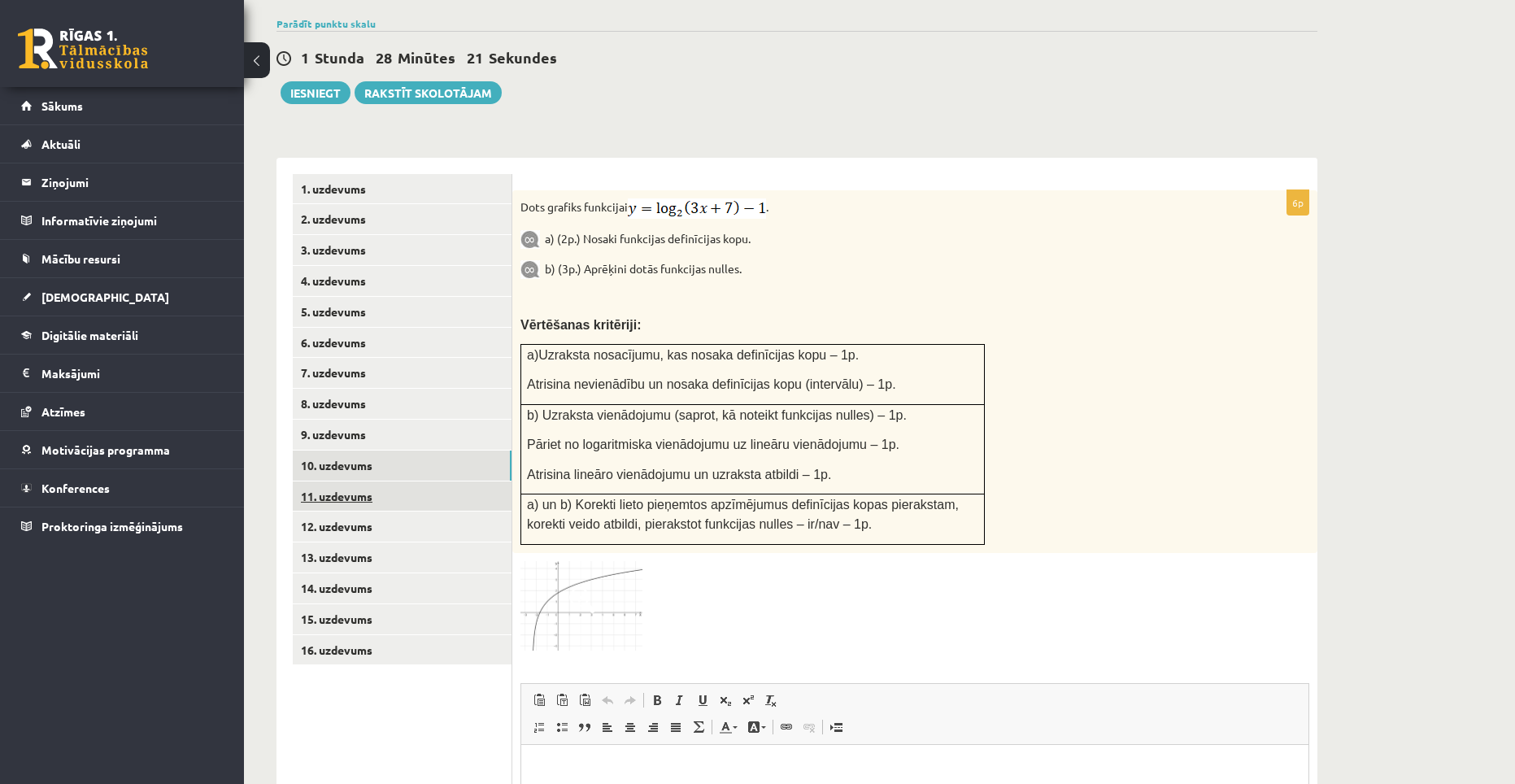
click at [357, 482] on link "11. uzdevums" at bounding box center [402, 497] width 218 height 30
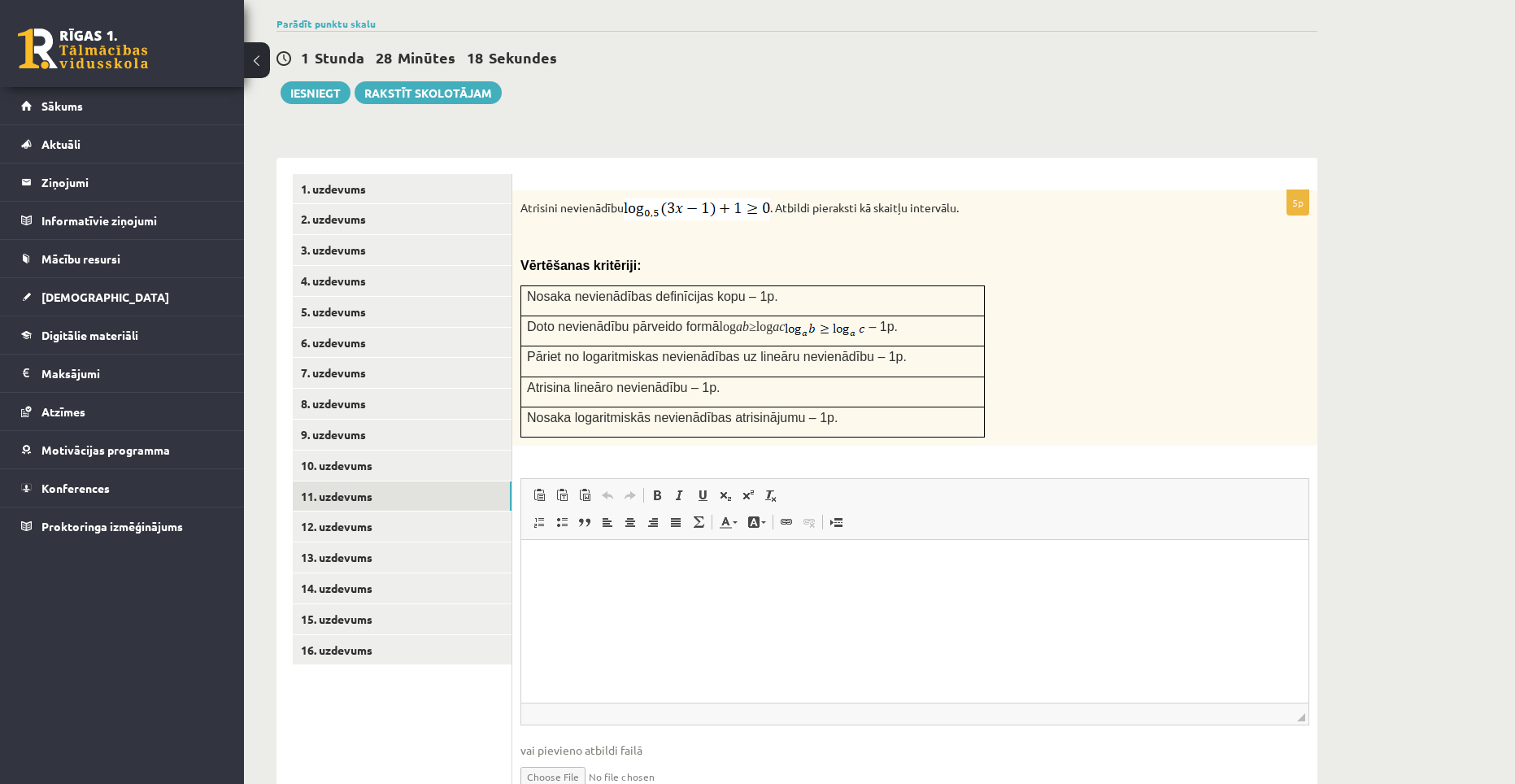
scroll to position [0, 0]
click at [586, 759] on input "file" at bounding box center [914, 776] width 789 height 34
type input "**********"
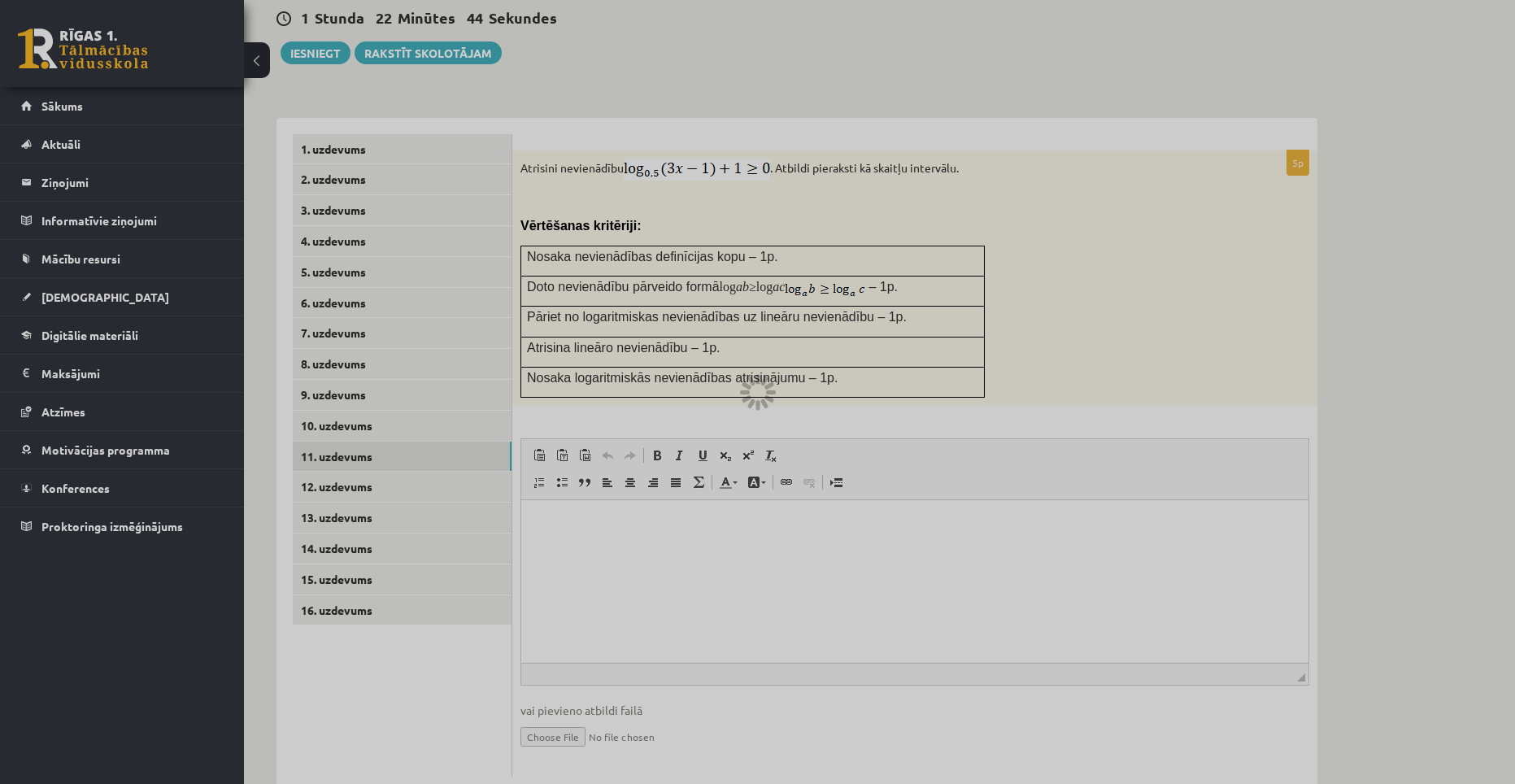
scroll to position [565, 0]
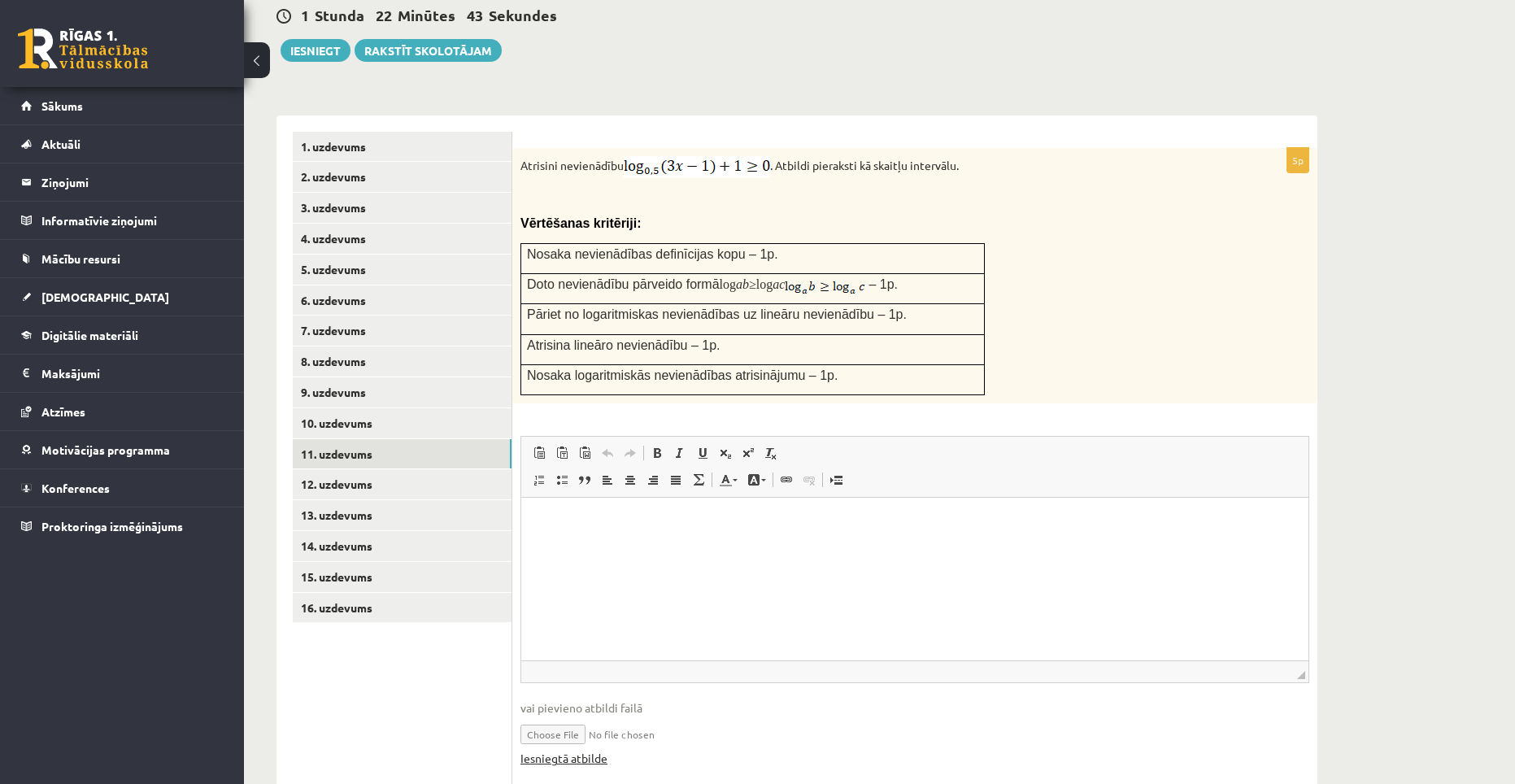
click at [583, 749] on link "Iesniegtā atbilde" at bounding box center [563, 758] width 87 height 17
click at [362, 469] on link "12. uzdevums" at bounding box center [402, 484] width 218 height 30
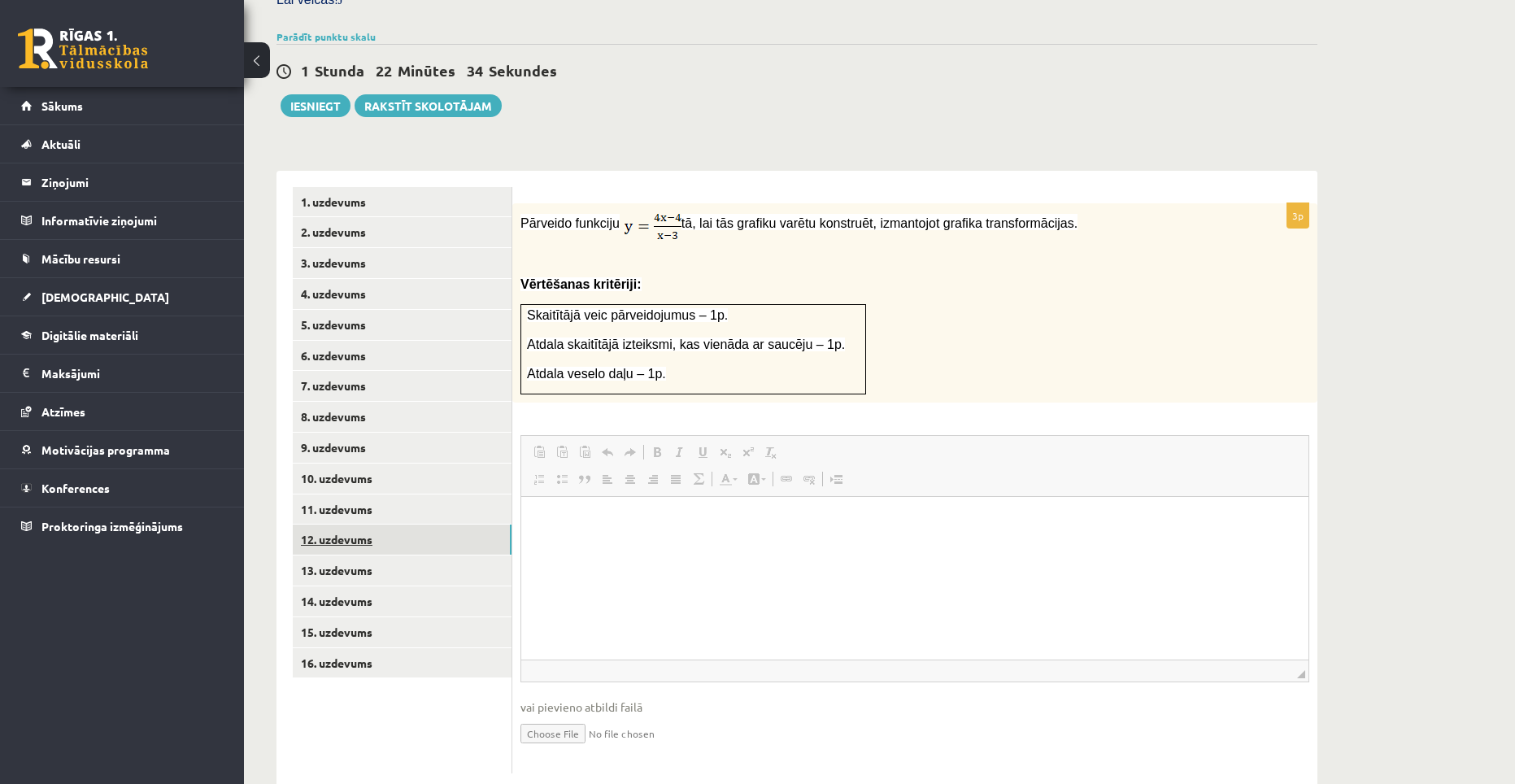
scroll to position [0, 0]
click at [572, 716] on input "file" at bounding box center [914, 733] width 789 height 34
type input "**********"
click at [594, 749] on link "Iesniegtā atbilde" at bounding box center [563, 757] width 87 height 17
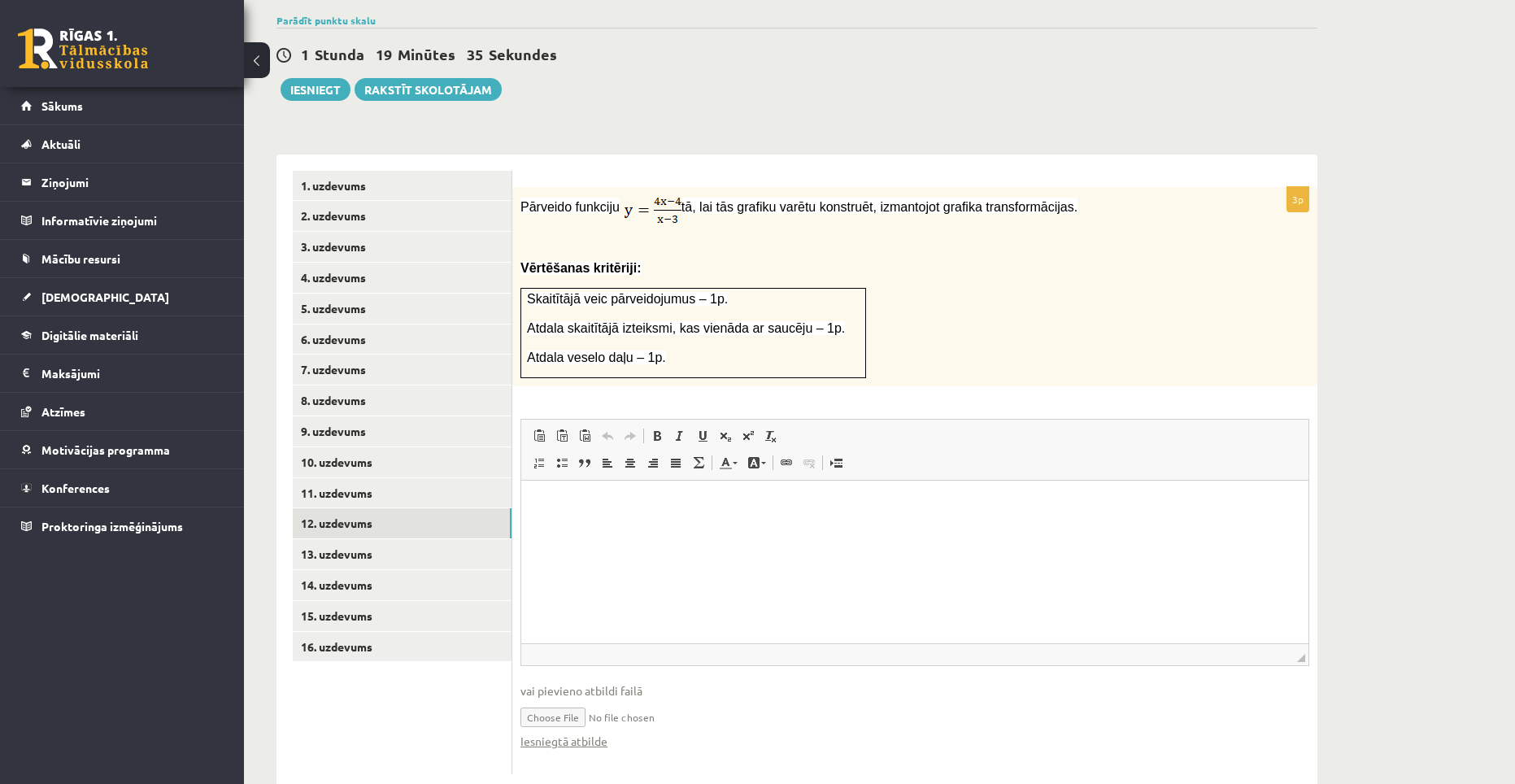
scroll to position [526, 0]
click at [358, 539] on link "13. uzdevums" at bounding box center [402, 553] width 218 height 30
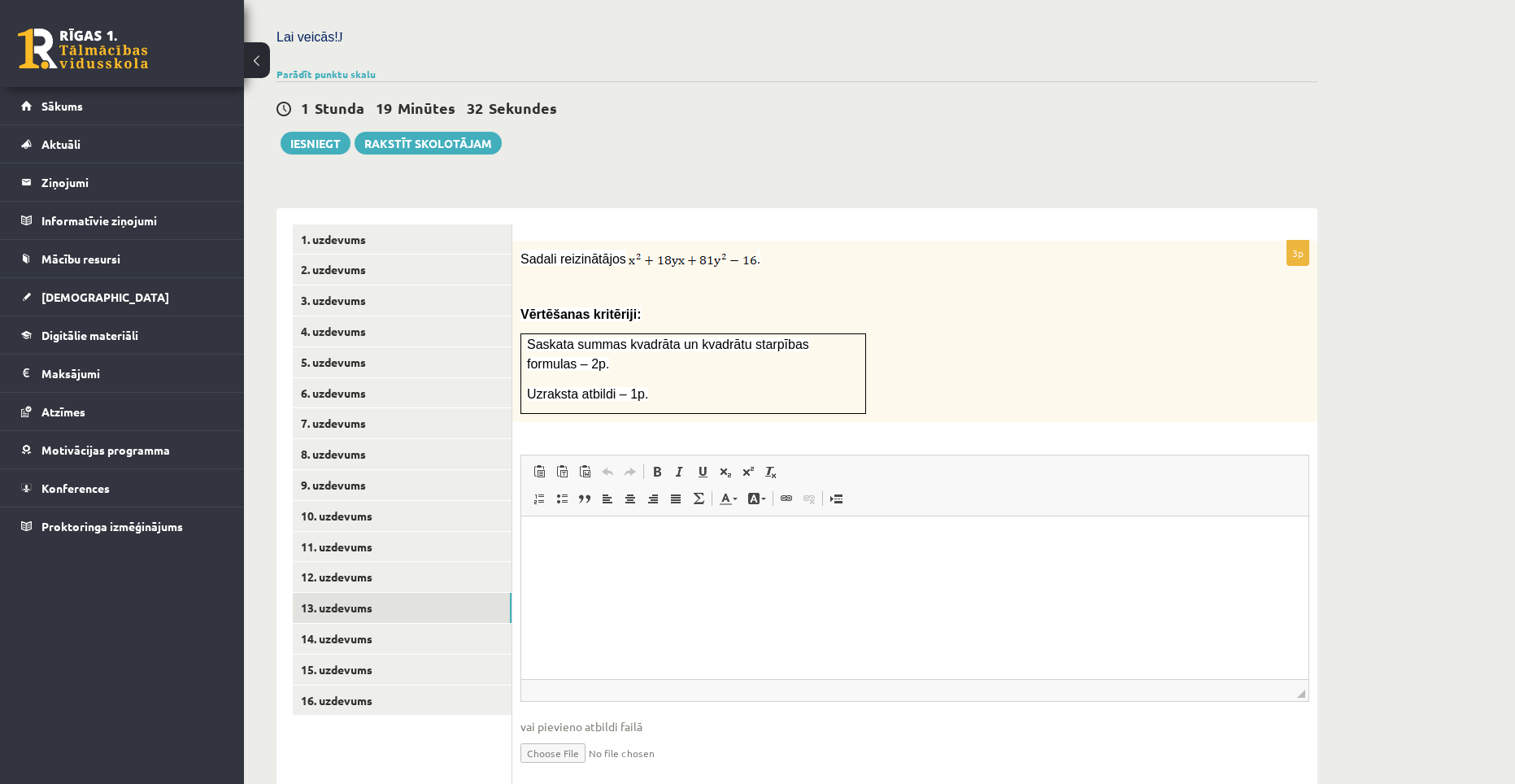
scroll to position [0, 0]
click at [582, 735] on input "file" at bounding box center [914, 751] width 789 height 34
type input "**********"
click at [591, 768] on link "Iesniegtā atbilde" at bounding box center [563, 777] width 87 height 17
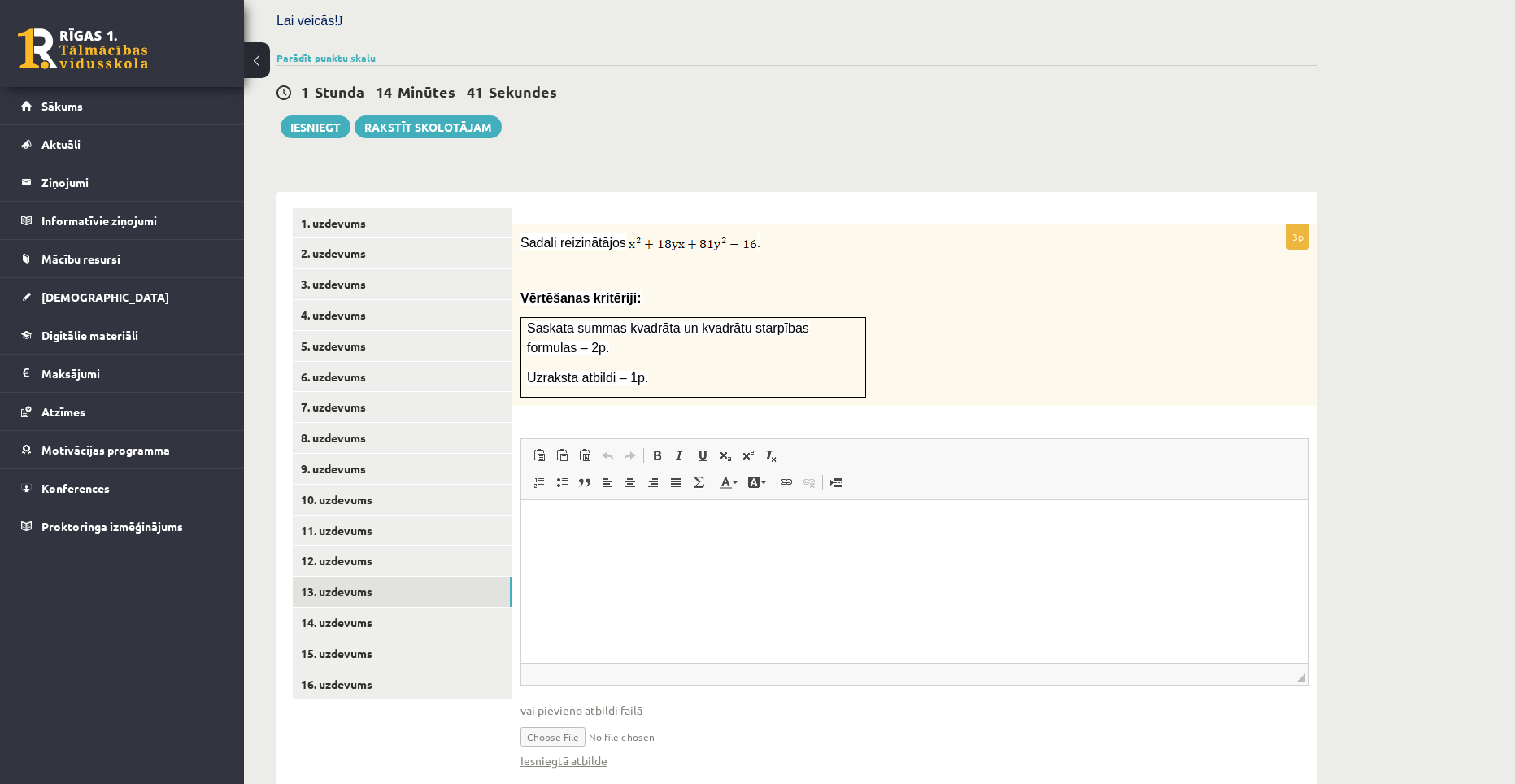
scroll to position [489, 0]
click at [371, 607] on link "14. uzdevums" at bounding box center [402, 622] width 218 height 30
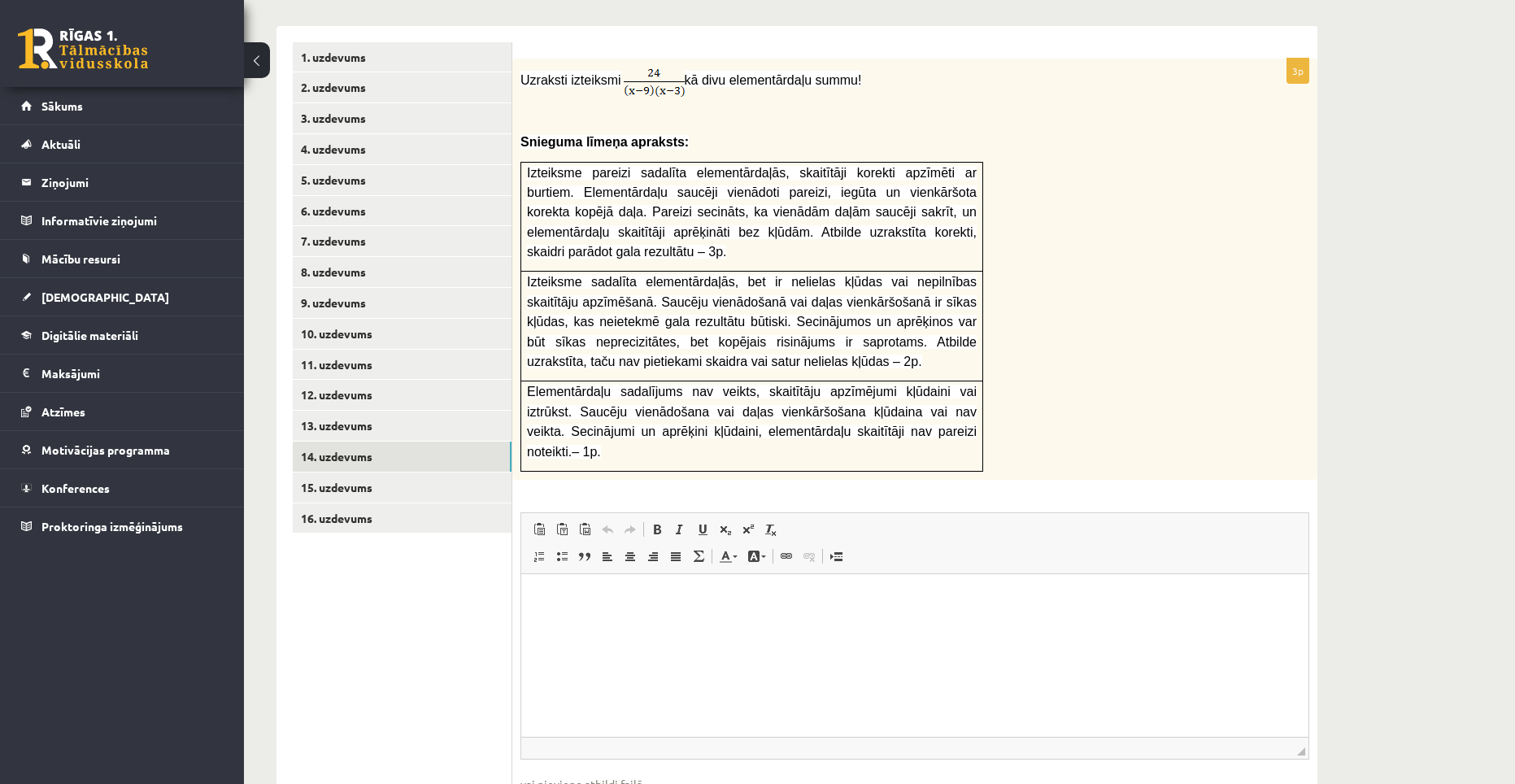
scroll to position [684, 0]
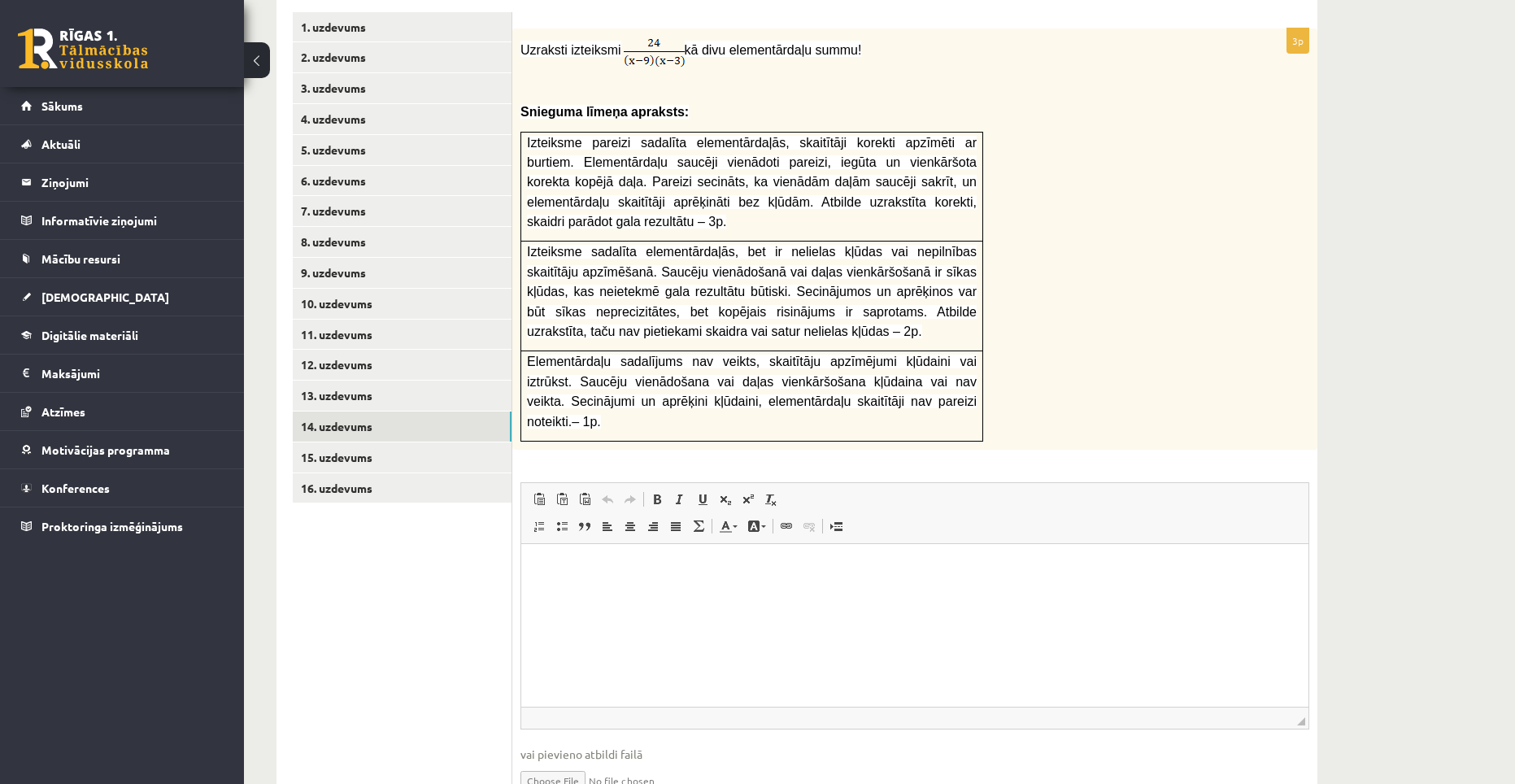
click at [575, 763] on input "file" at bounding box center [914, 779] width 789 height 34
type input "**********"
click at [379, 442] on link "15. uzdevums" at bounding box center [402, 457] width 218 height 30
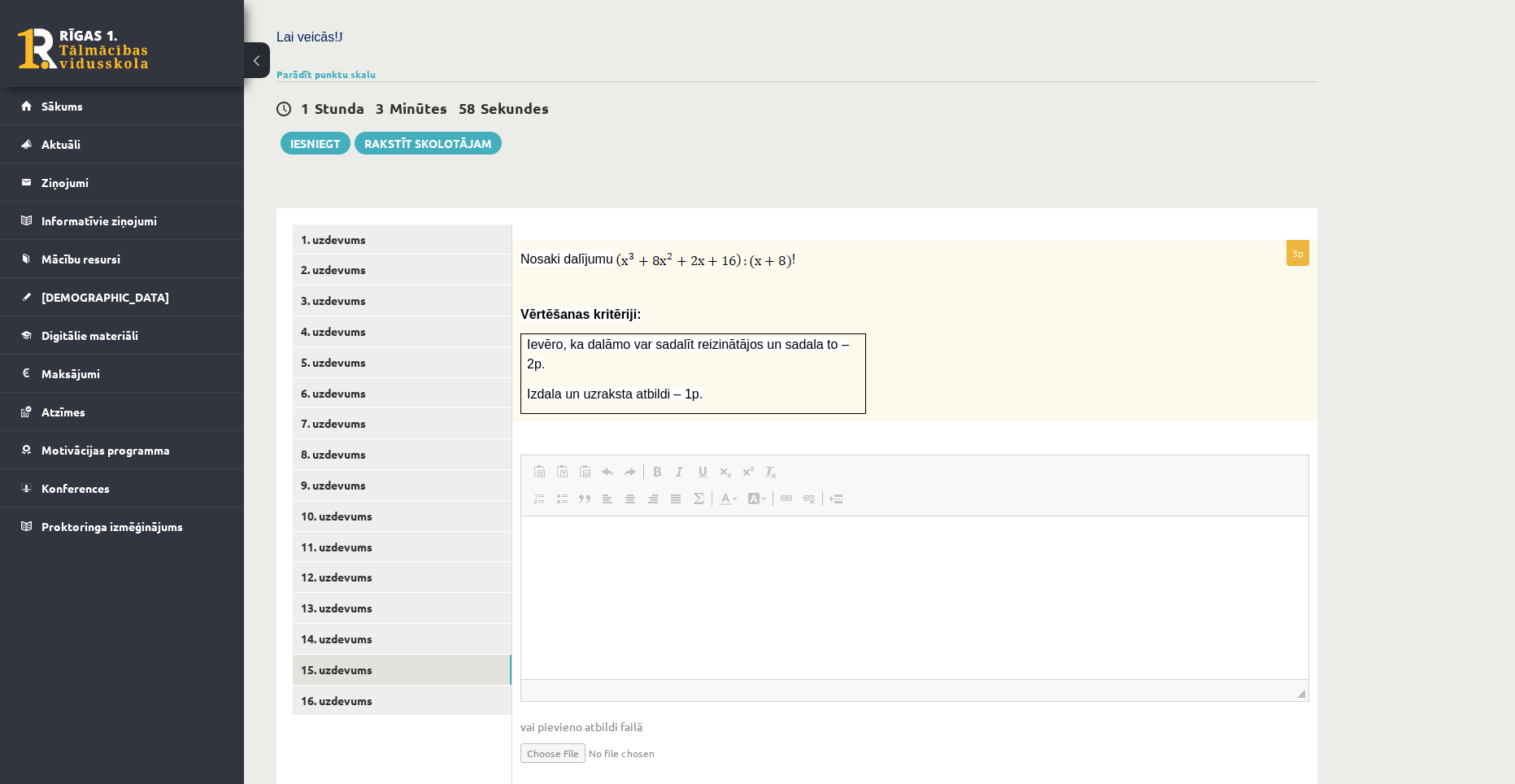
scroll to position [0, 0]
click at [588, 735] on input "file" at bounding box center [914, 751] width 789 height 34
type input "**********"
click at [593, 768] on link "Iesniegtā atbilde" at bounding box center [563, 777] width 87 height 17
click at [576, 735] on input "file" at bounding box center [914, 751] width 789 height 34
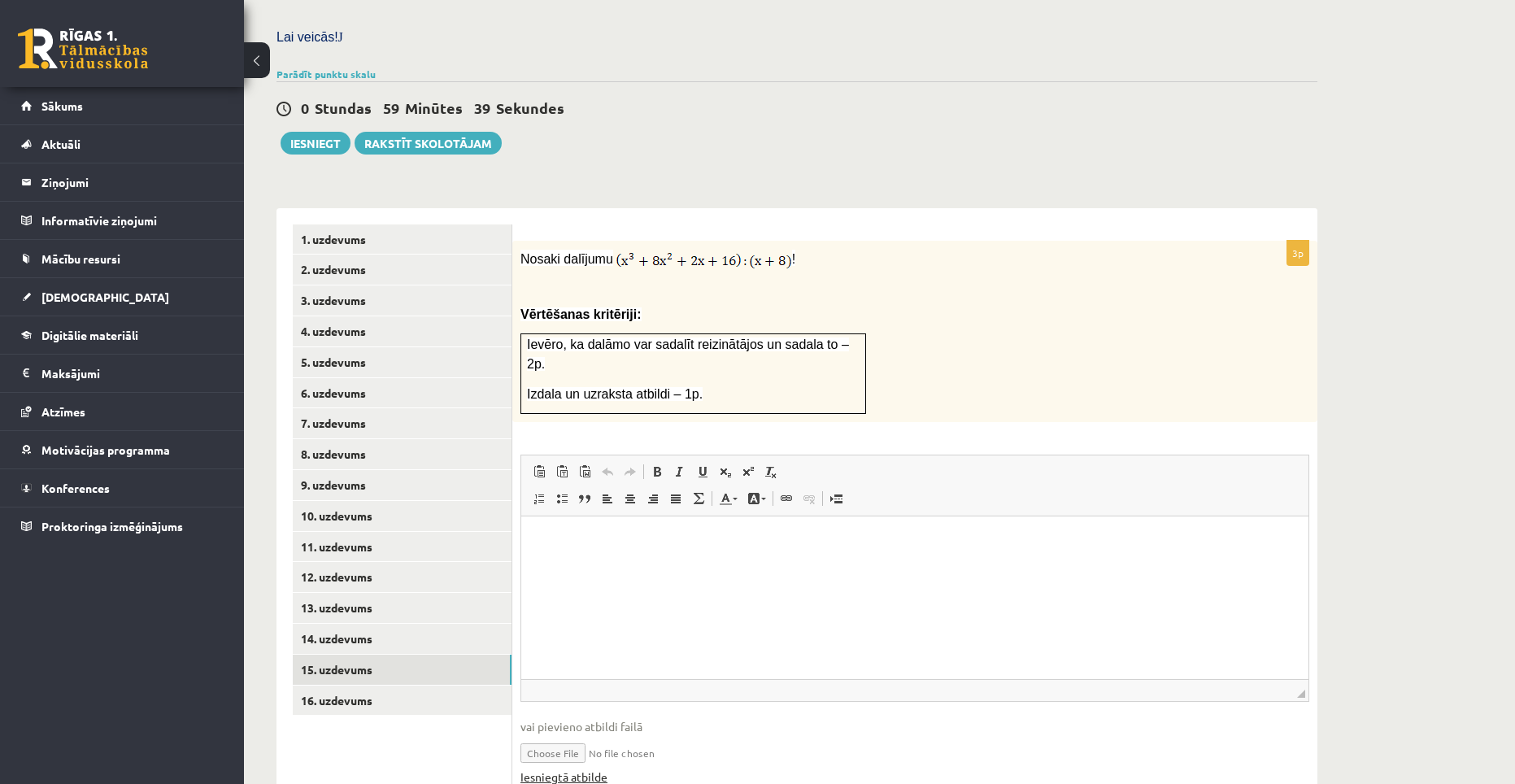
click at [588, 768] on link "Iesniegtā atbilde" at bounding box center [563, 777] width 87 height 17
click at [567, 735] on input "file" at bounding box center [914, 751] width 789 height 34
type input "**********"
click at [595, 768] on link "Iesniegtā atbilde" at bounding box center [563, 777] width 87 height 17
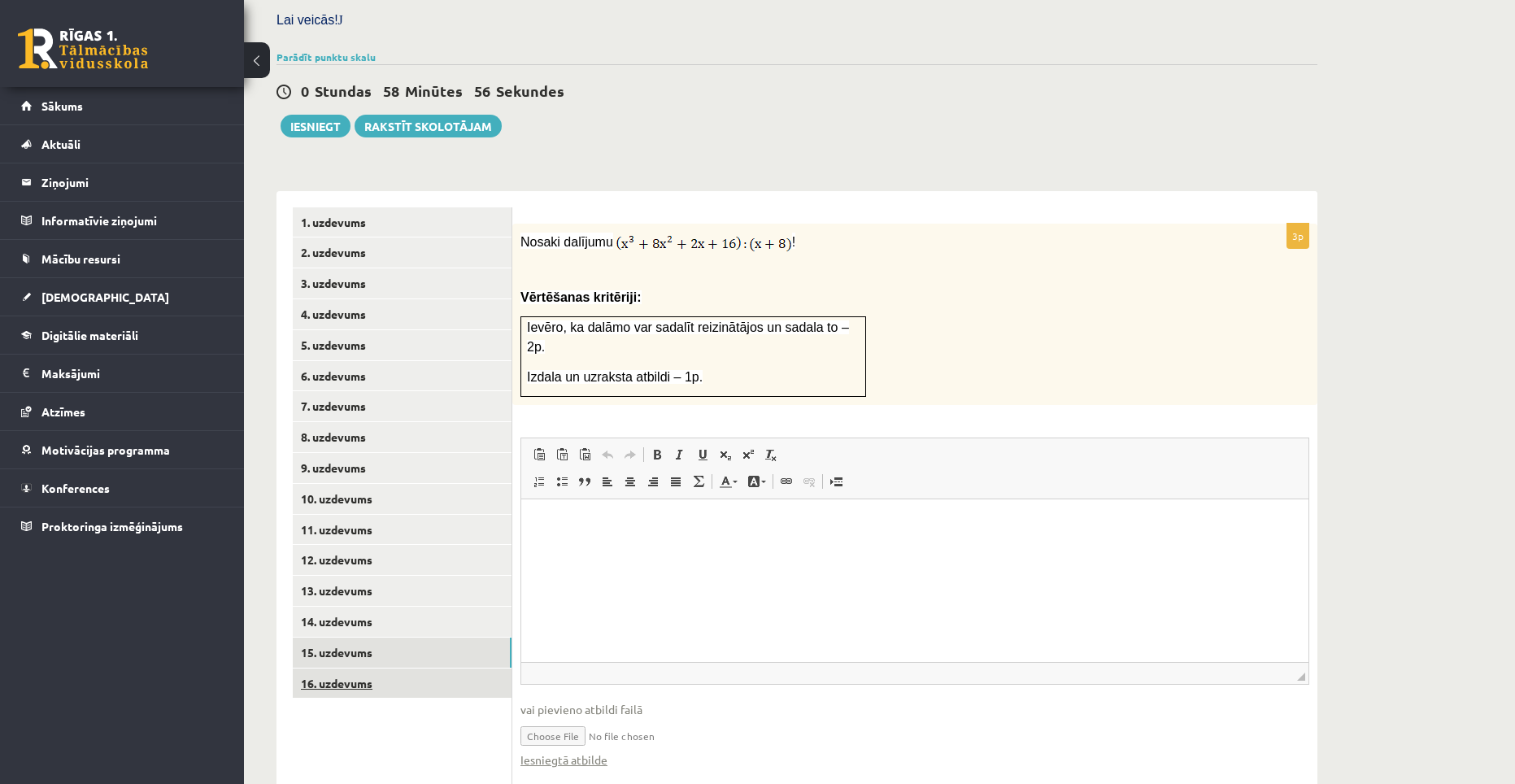
click at [379, 668] on link "16. uzdevums" at bounding box center [402, 683] width 218 height 30
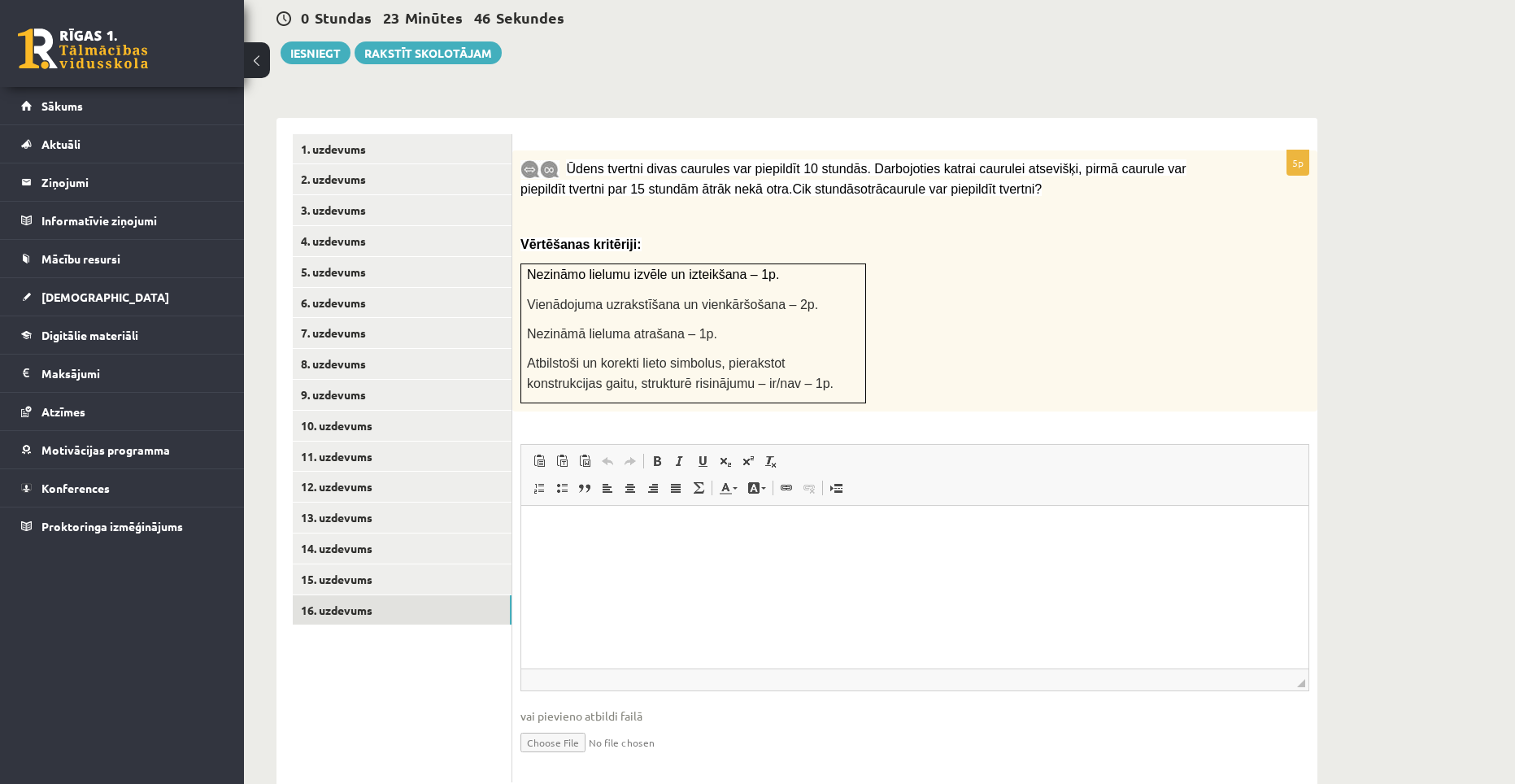
scroll to position [569, 0]
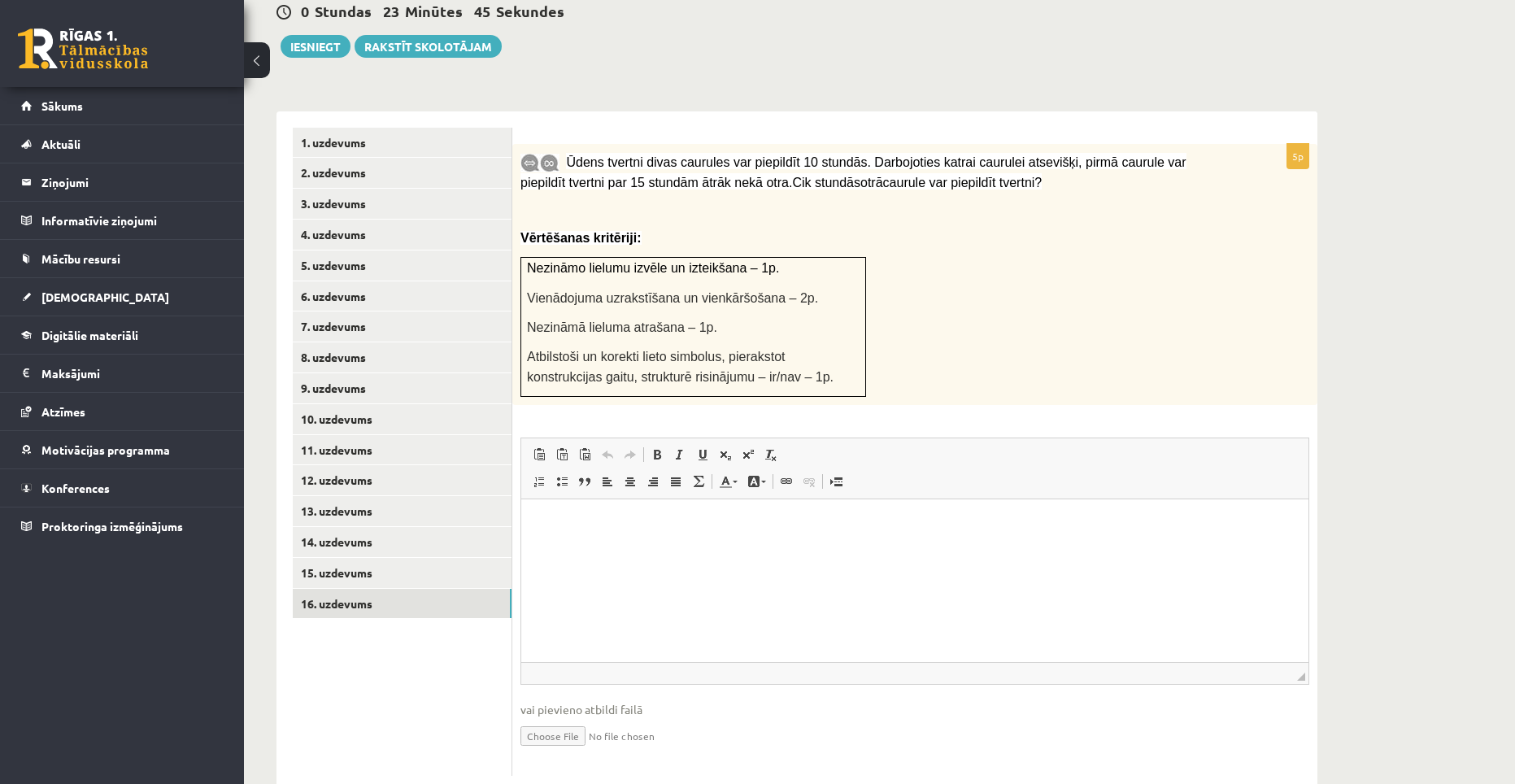
click at [579, 718] on input "file" at bounding box center [914, 735] width 789 height 34
type input "**********"
click at [590, 751] on link "Iesniegtā atbilde" at bounding box center [563, 760] width 87 height 17
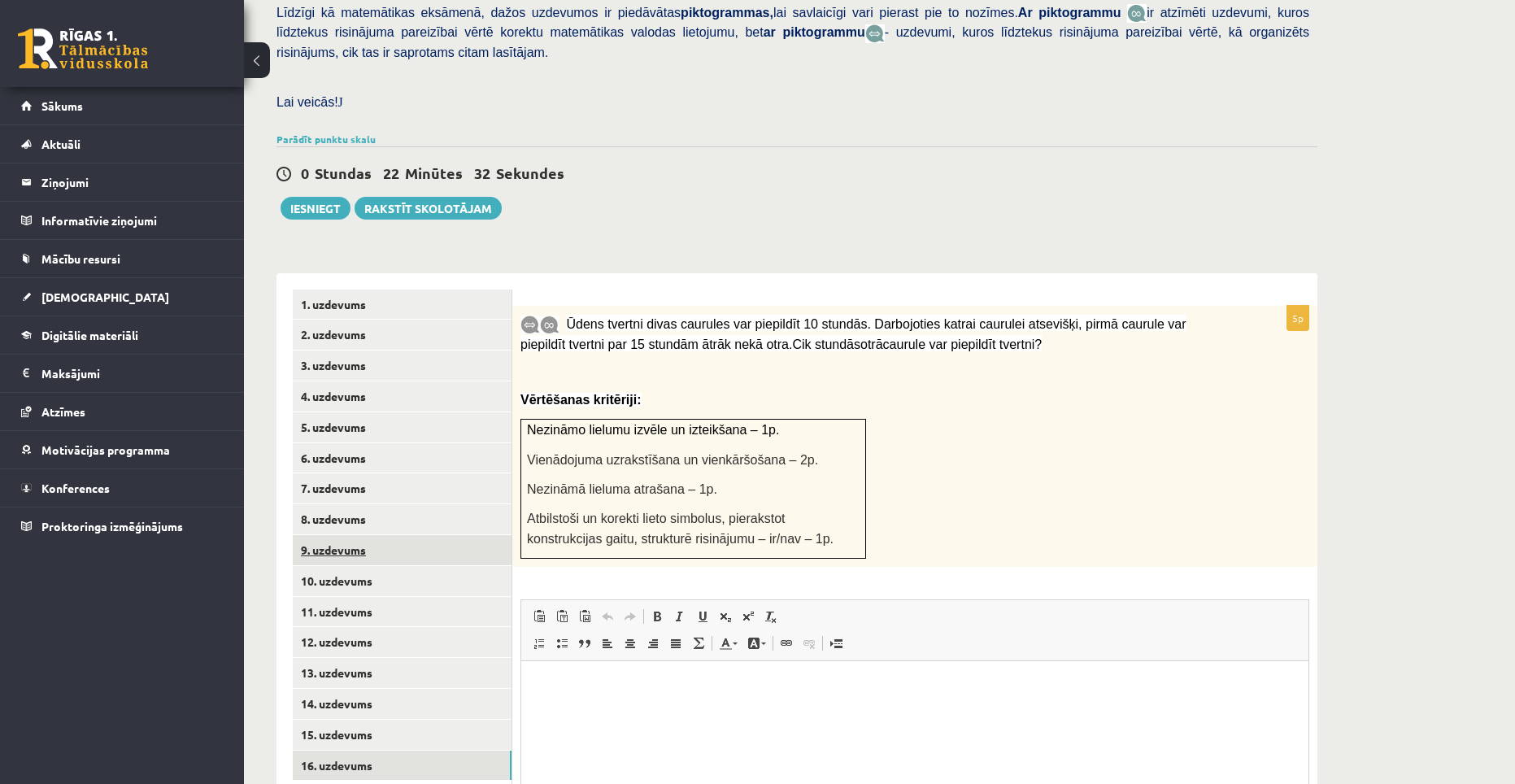
scroll to position [407, 0]
click at [370, 290] on link "1. uzdevums" at bounding box center [402, 305] width 218 height 30
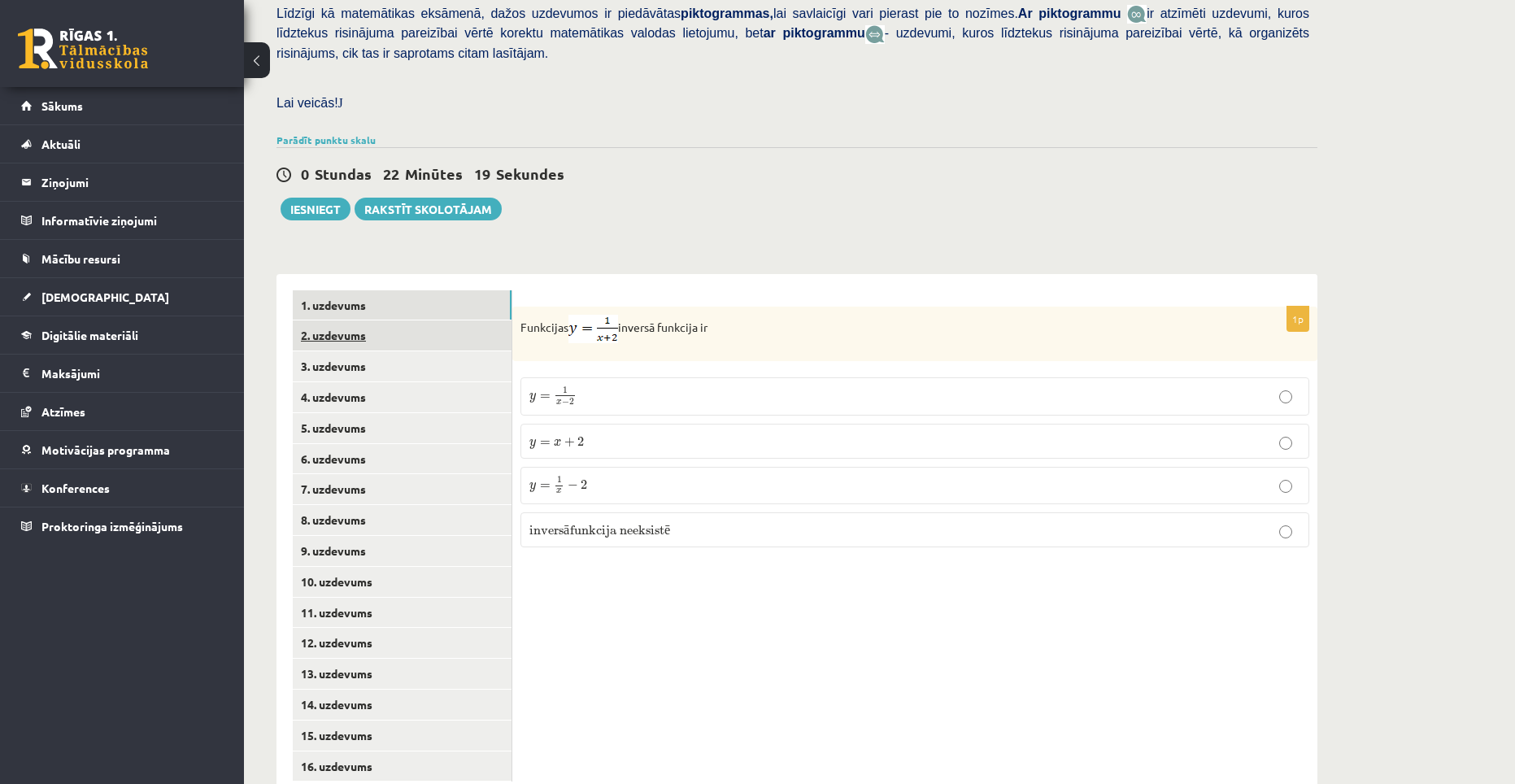
click at [386, 320] on link "2. uzdevums" at bounding box center [402, 335] width 218 height 30
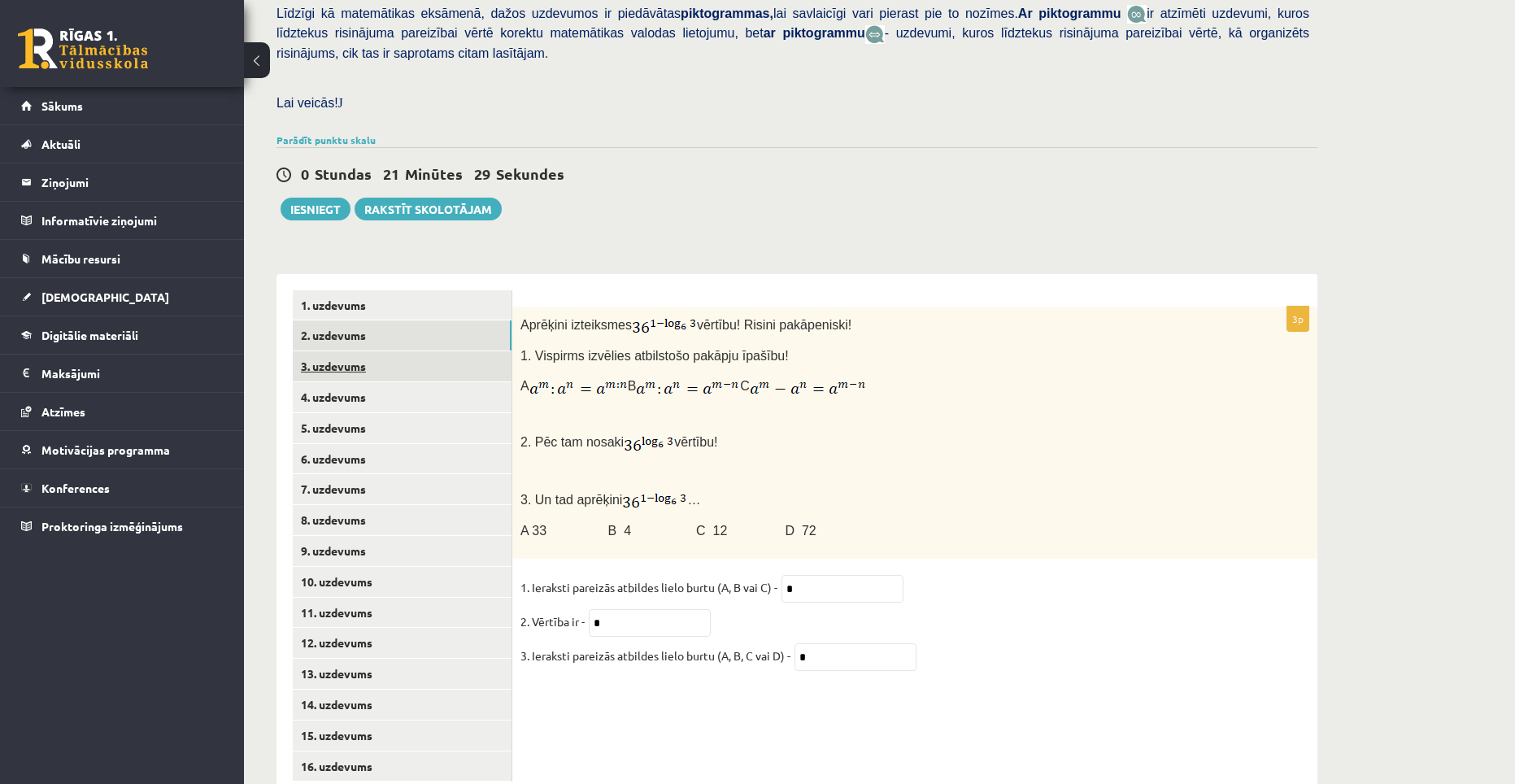
click at [322, 351] on link "3. uzdevums" at bounding box center [402, 366] width 218 height 30
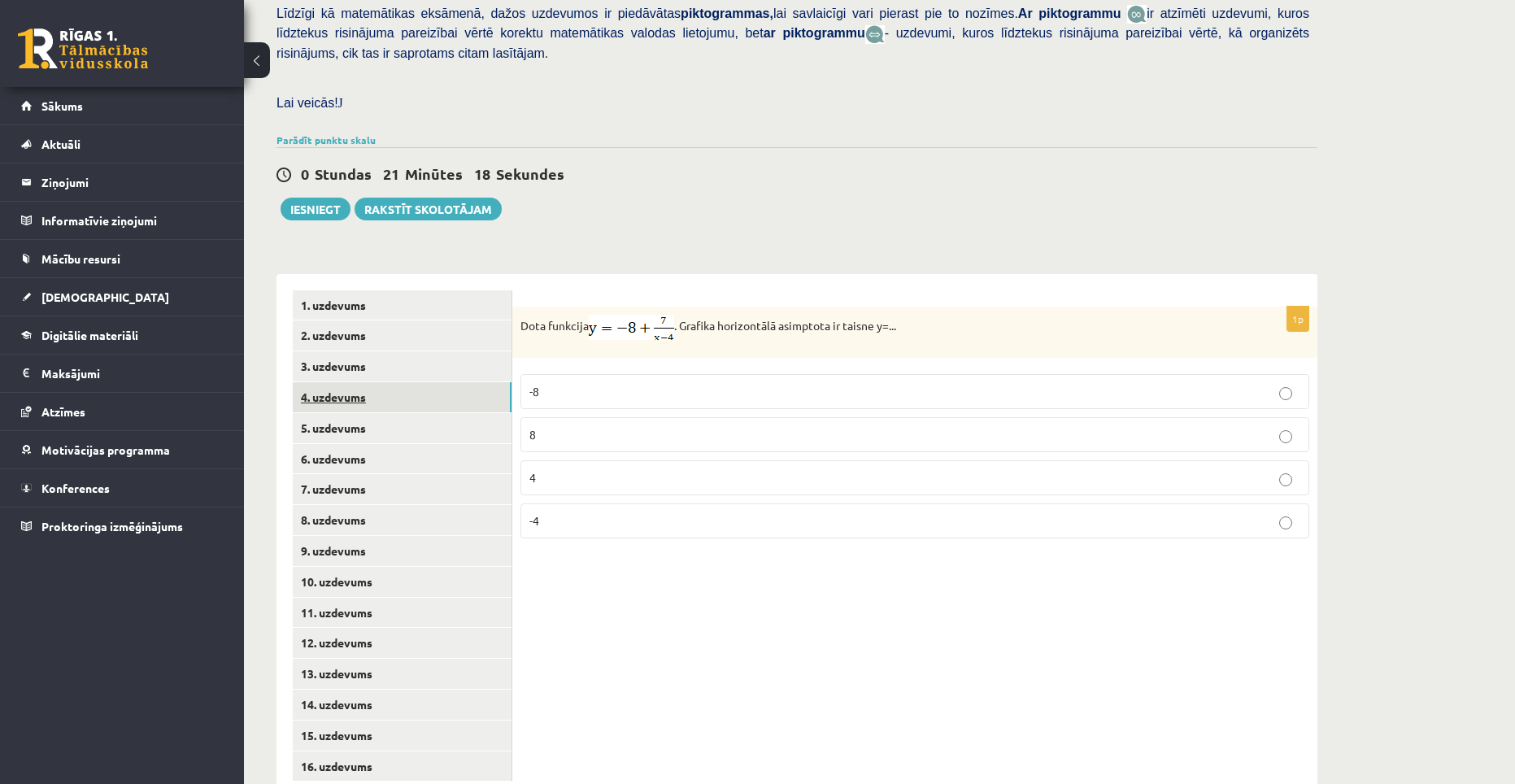
click at [340, 382] on link "4. uzdevums" at bounding box center [402, 397] width 218 height 30
click at [357, 413] on link "5. uzdevums" at bounding box center [402, 427] width 218 height 30
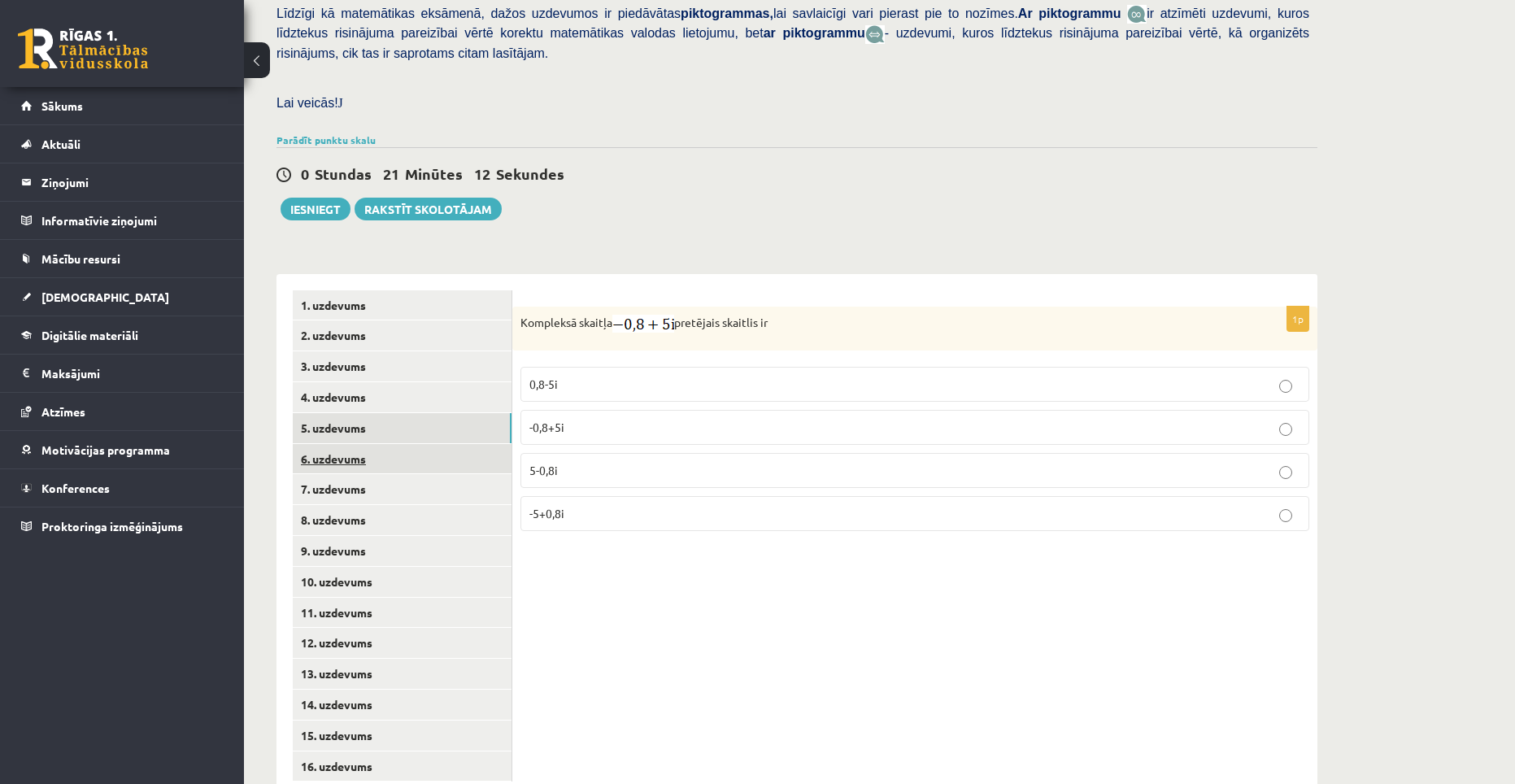
click at [362, 444] on link "6. uzdevums" at bounding box center [402, 459] width 218 height 30
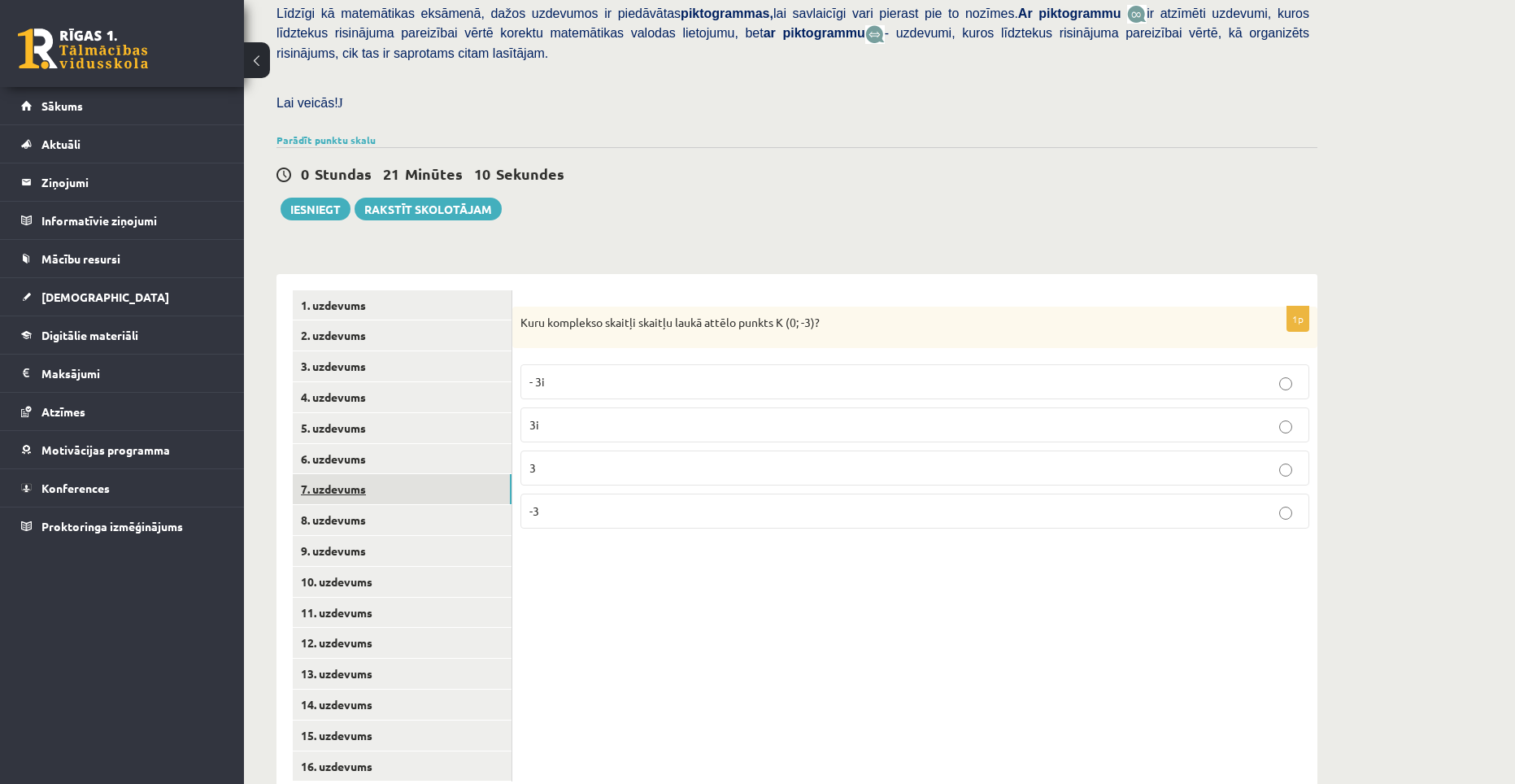
click at [362, 474] on link "7. uzdevums" at bounding box center [402, 489] width 218 height 30
click at [358, 505] on link "8. uzdevums" at bounding box center [402, 520] width 218 height 30
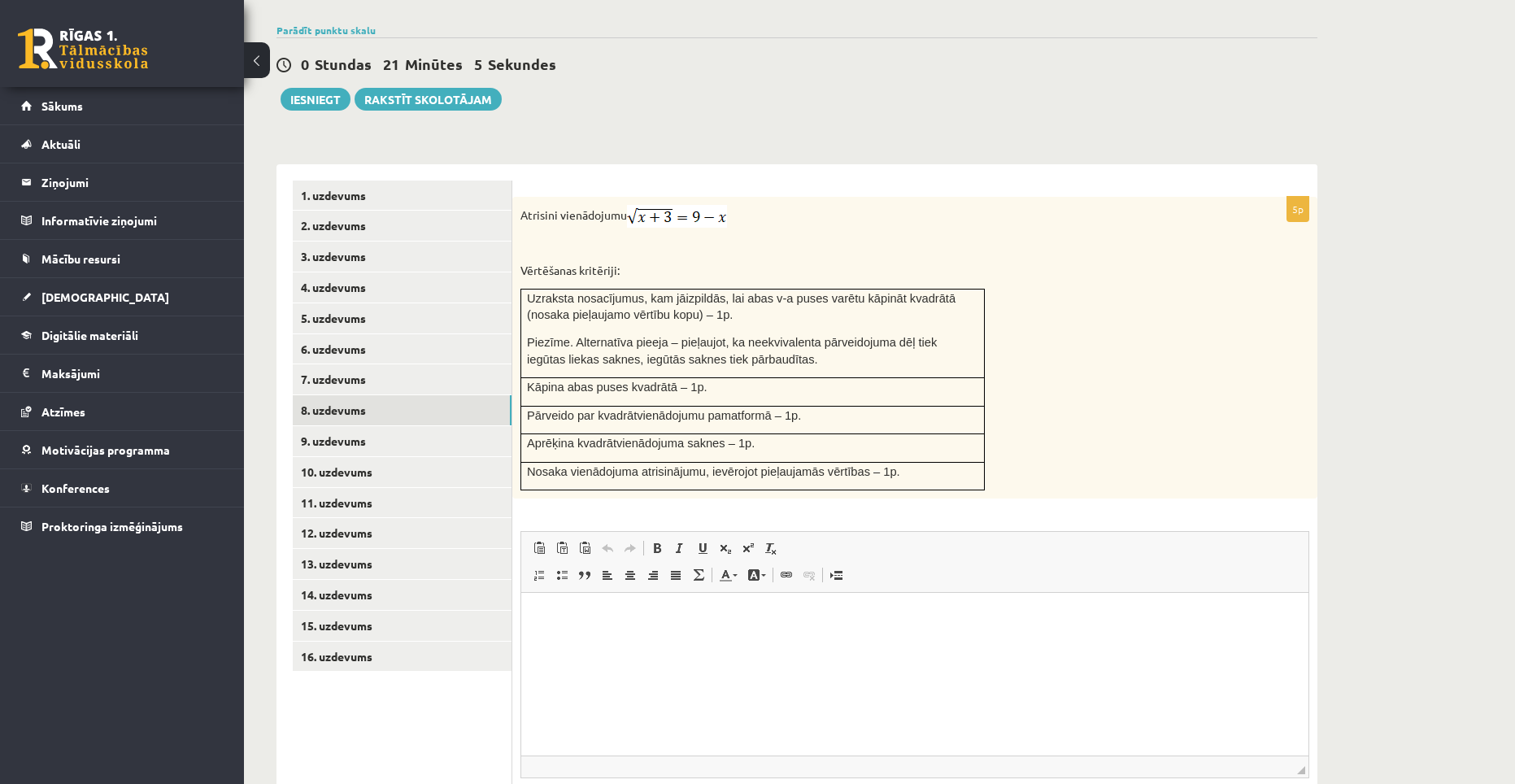
scroll to position [569, 0]
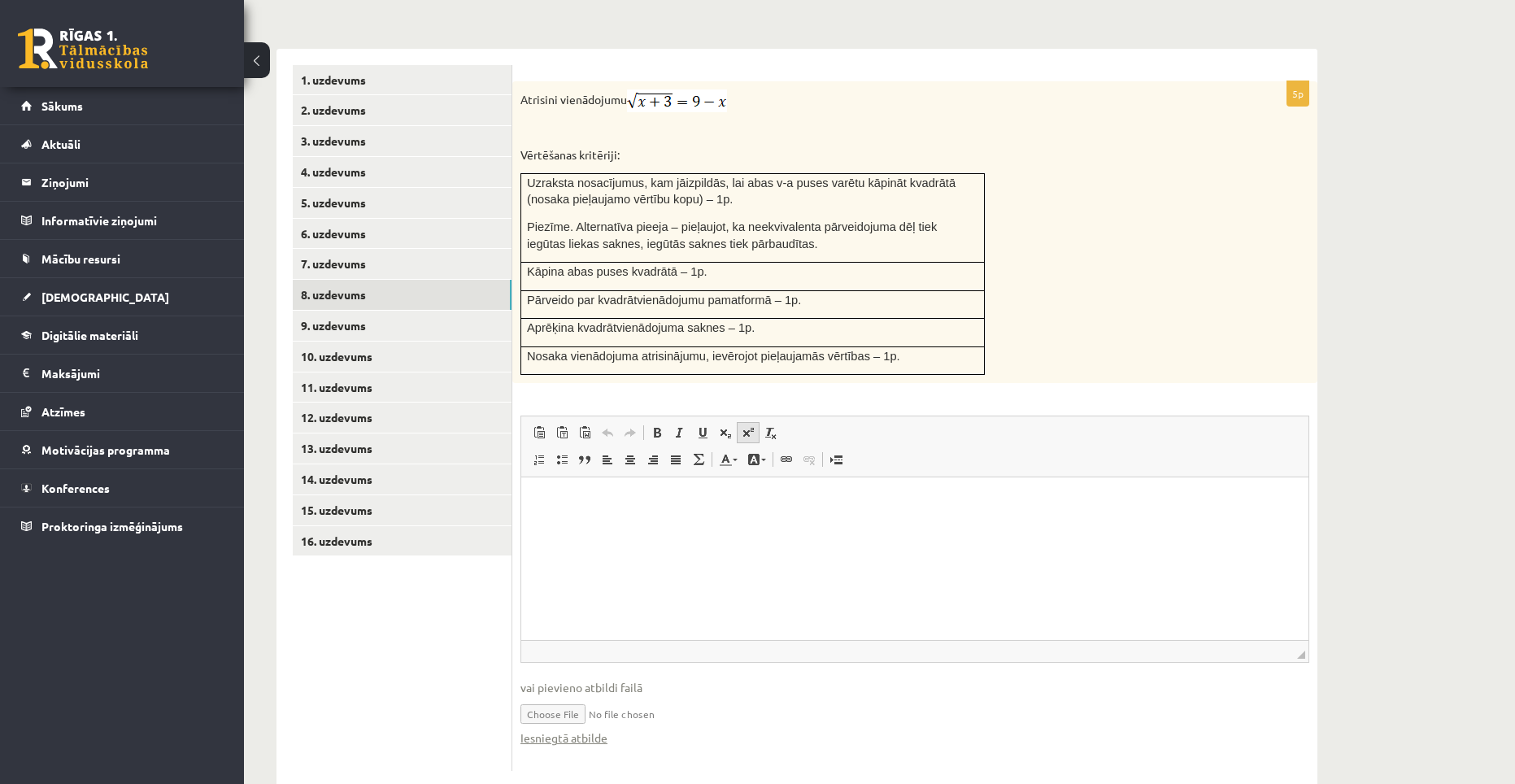
scroll to position [633, 0]
click at [364, 310] on link "9. uzdevums" at bounding box center [402, 325] width 218 height 30
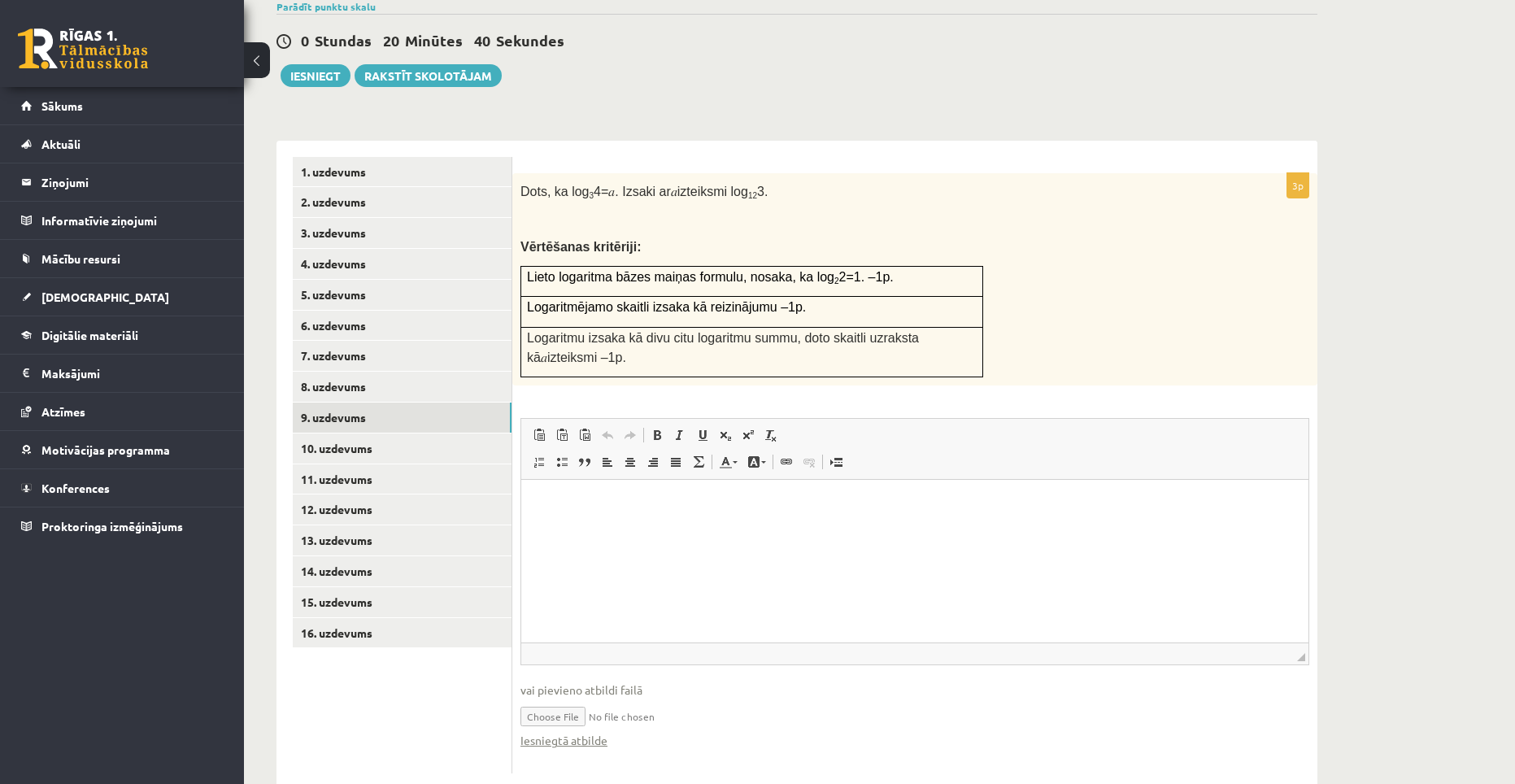
scroll to position [0, 0]
click at [599, 732] on link "Iesniegtā atbilde" at bounding box center [563, 740] width 87 height 17
click at [394, 433] on link "10. uzdevums" at bounding box center [402, 448] width 218 height 30
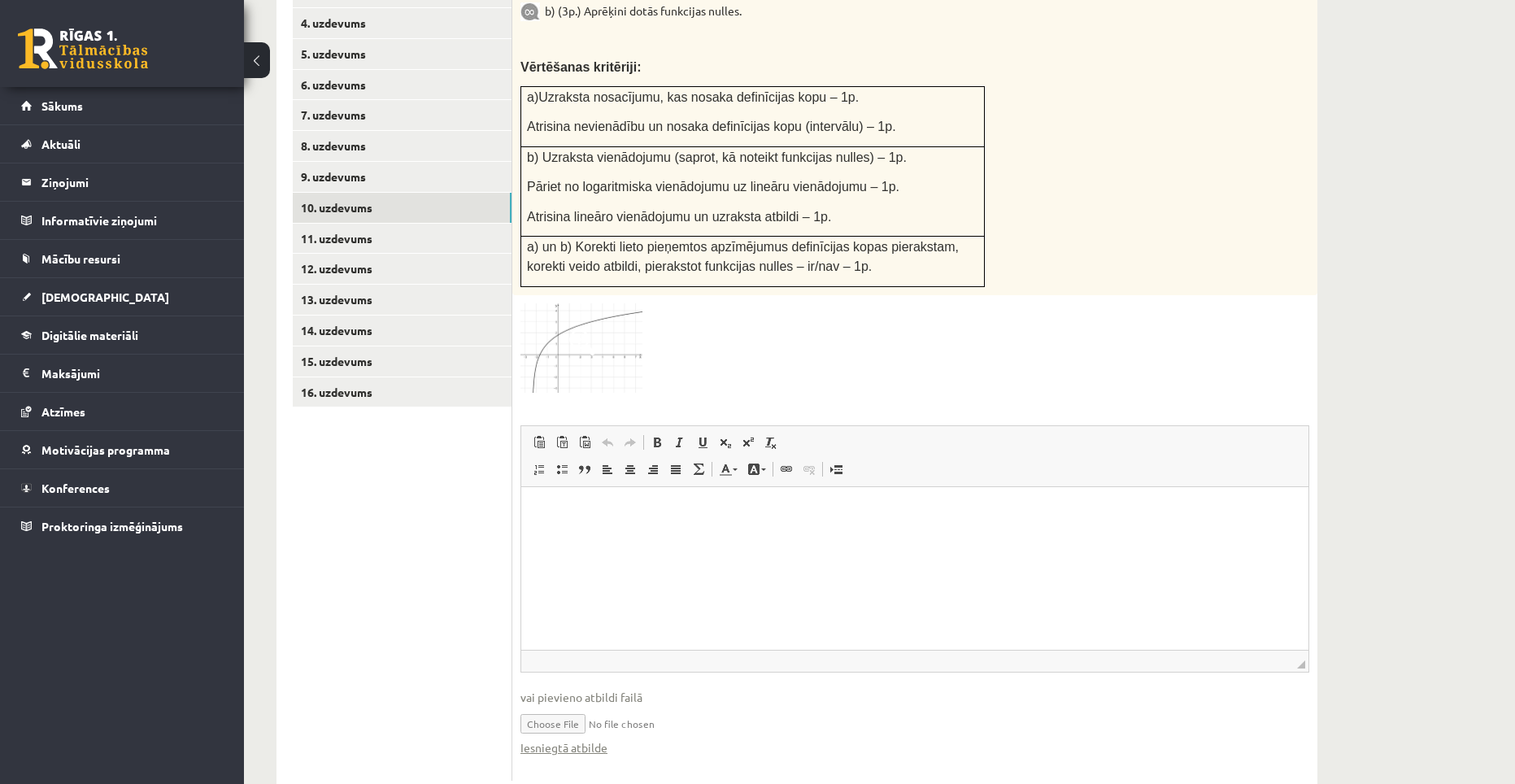
scroll to position [784, 0]
click at [596, 735] on link "Iesniegtā atbilde" at bounding box center [563, 744] width 87 height 17
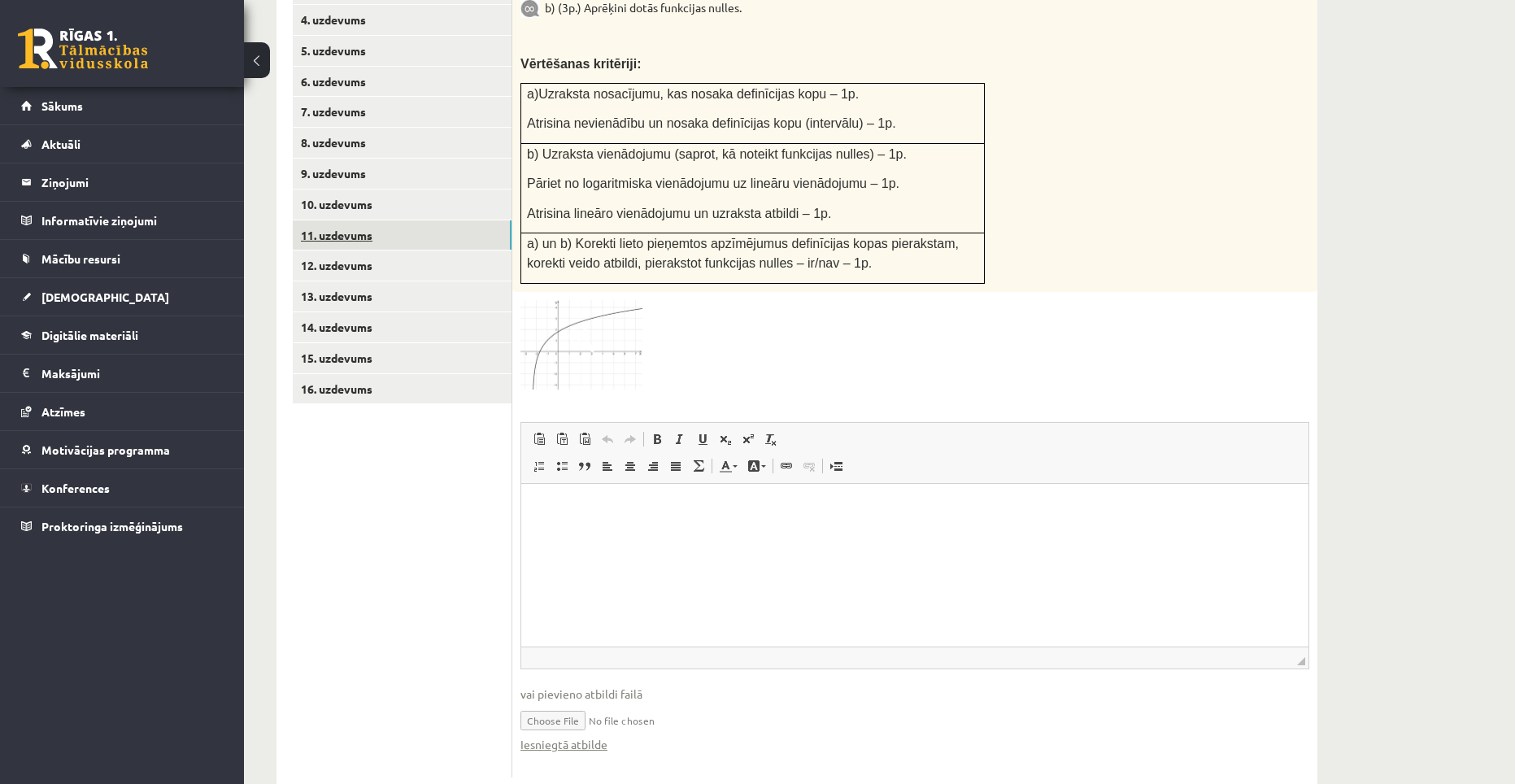
click at [373, 220] on link "11. uzdevums" at bounding box center [402, 235] width 218 height 30
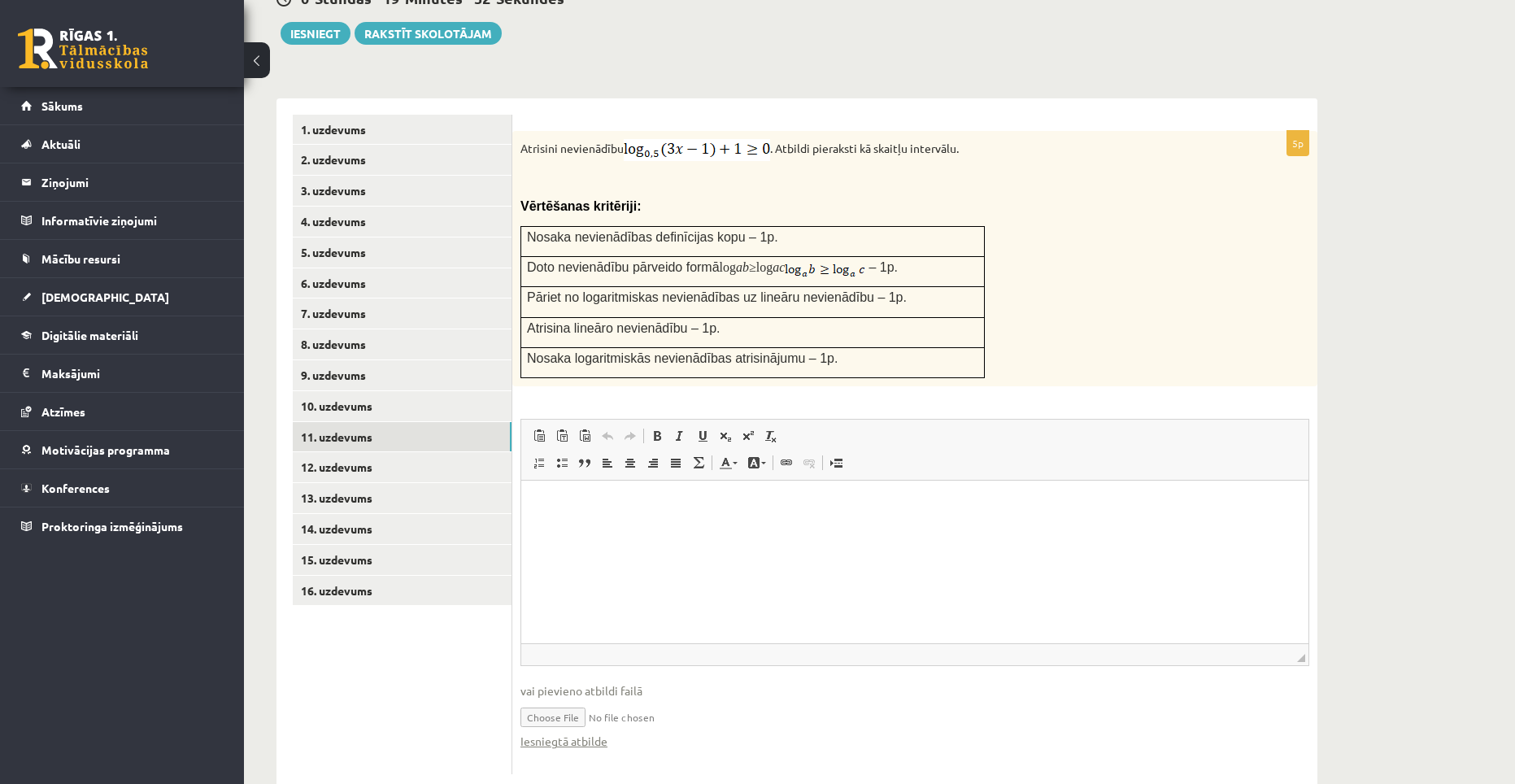
scroll to position [0, 0]
click at [605, 733] on link "Iesniegtā atbilde" at bounding box center [563, 741] width 87 height 17
click at [352, 452] on link "12. uzdevums" at bounding box center [402, 467] width 218 height 30
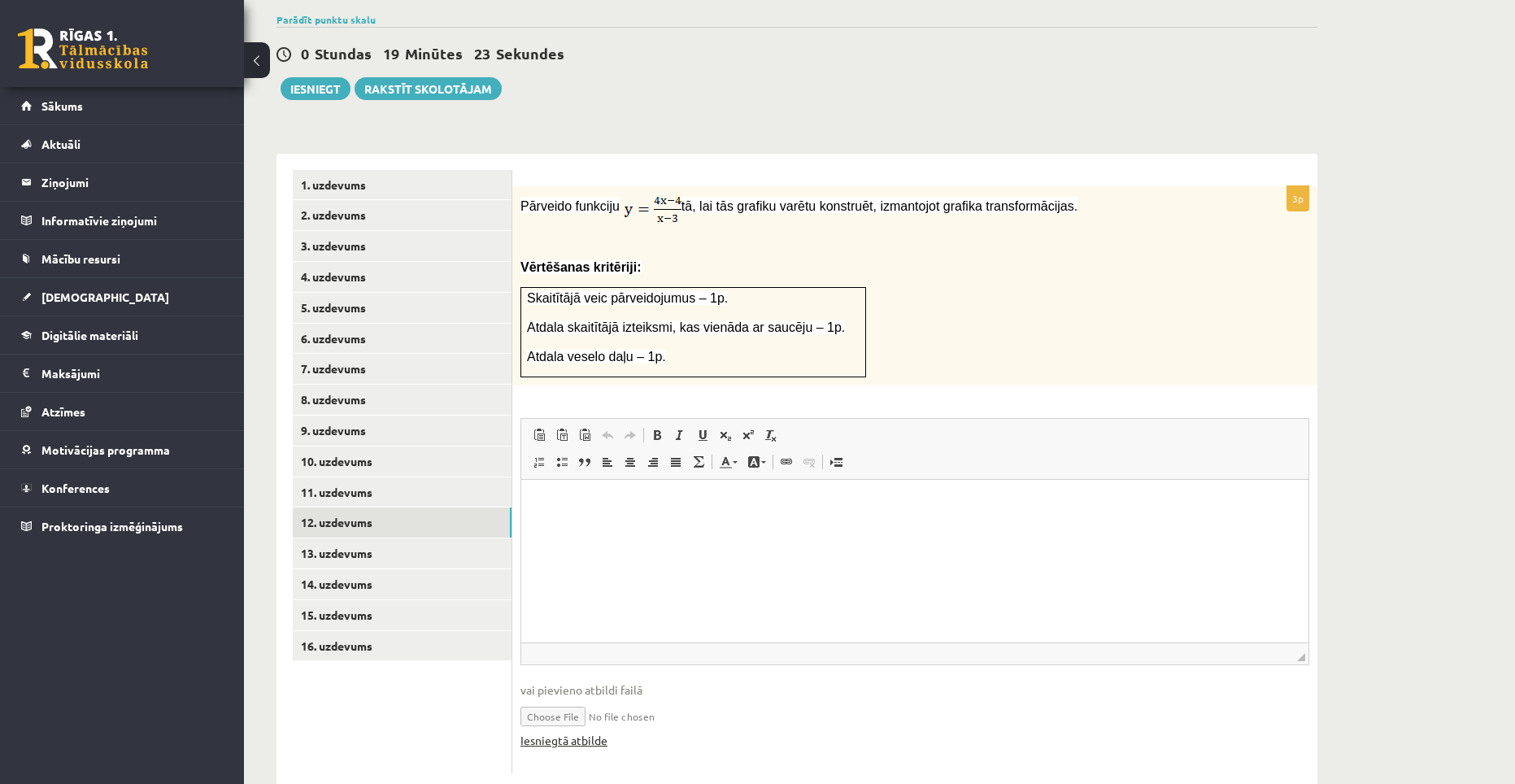
click at [591, 732] on link "Iesniegtā atbilde" at bounding box center [563, 740] width 87 height 17
click at [407, 539] on link "13. uzdevums" at bounding box center [402, 553] width 218 height 30
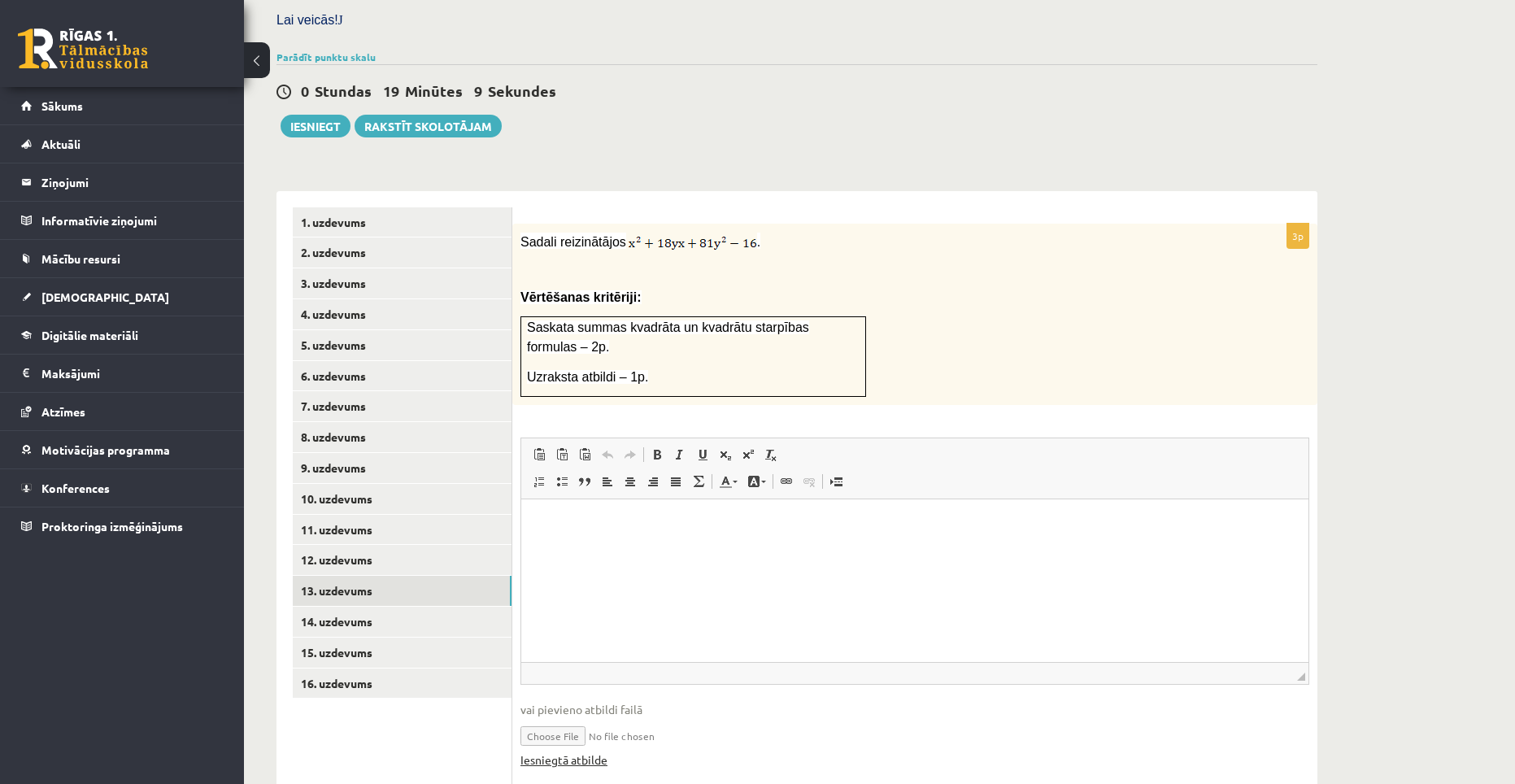
click at [600, 751] on link "Iesniegtā atbilde" at bounding box center [563, 760] width 87 height 17
click at [378, 607] on link "14. uzdevums" at bounding box center [402, 622] width 218 height 30
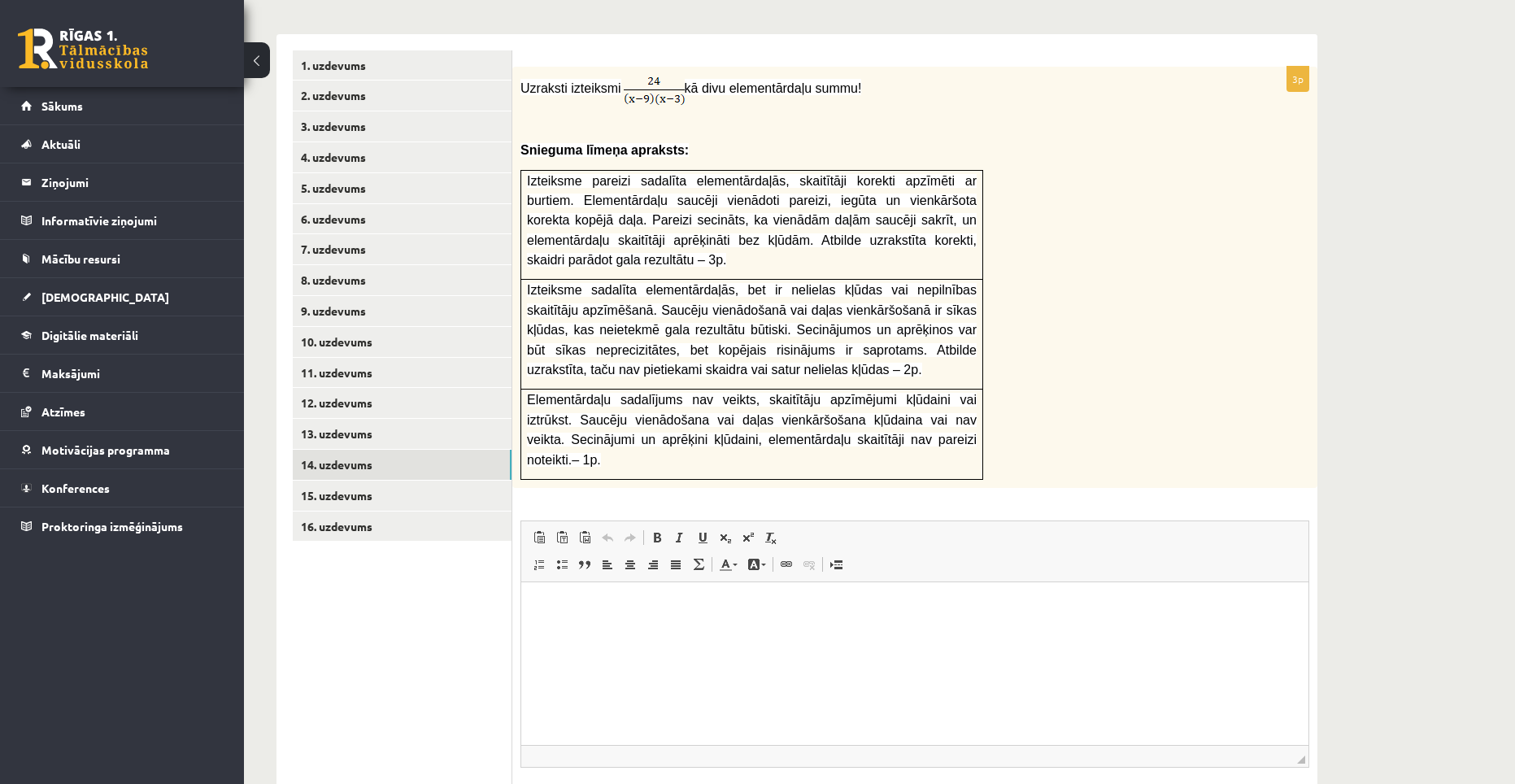
scroll to position [652, 0]
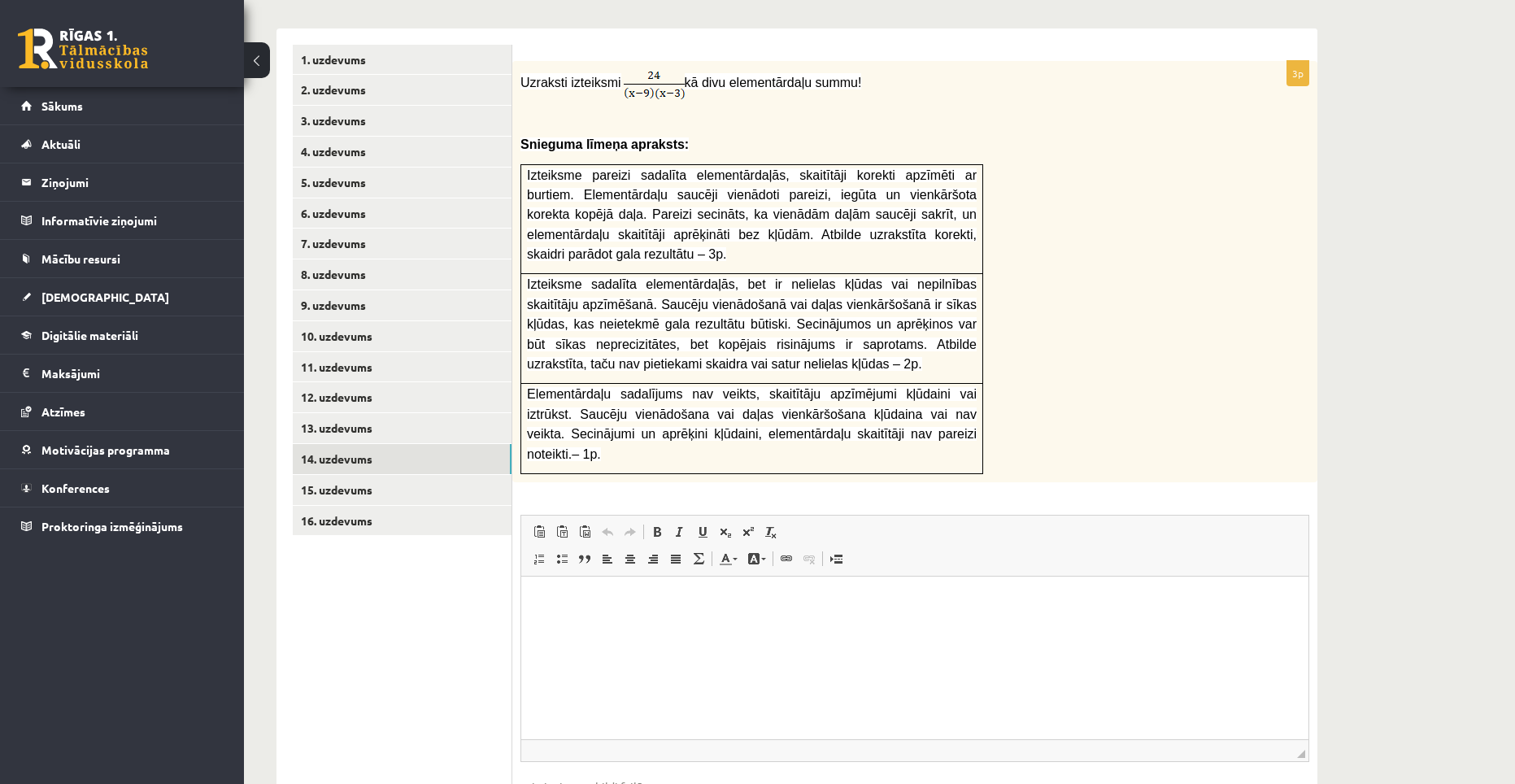
click at [328, 475] on link "15. uzdevums" at bounding box center [402, 490] width 218 height 30
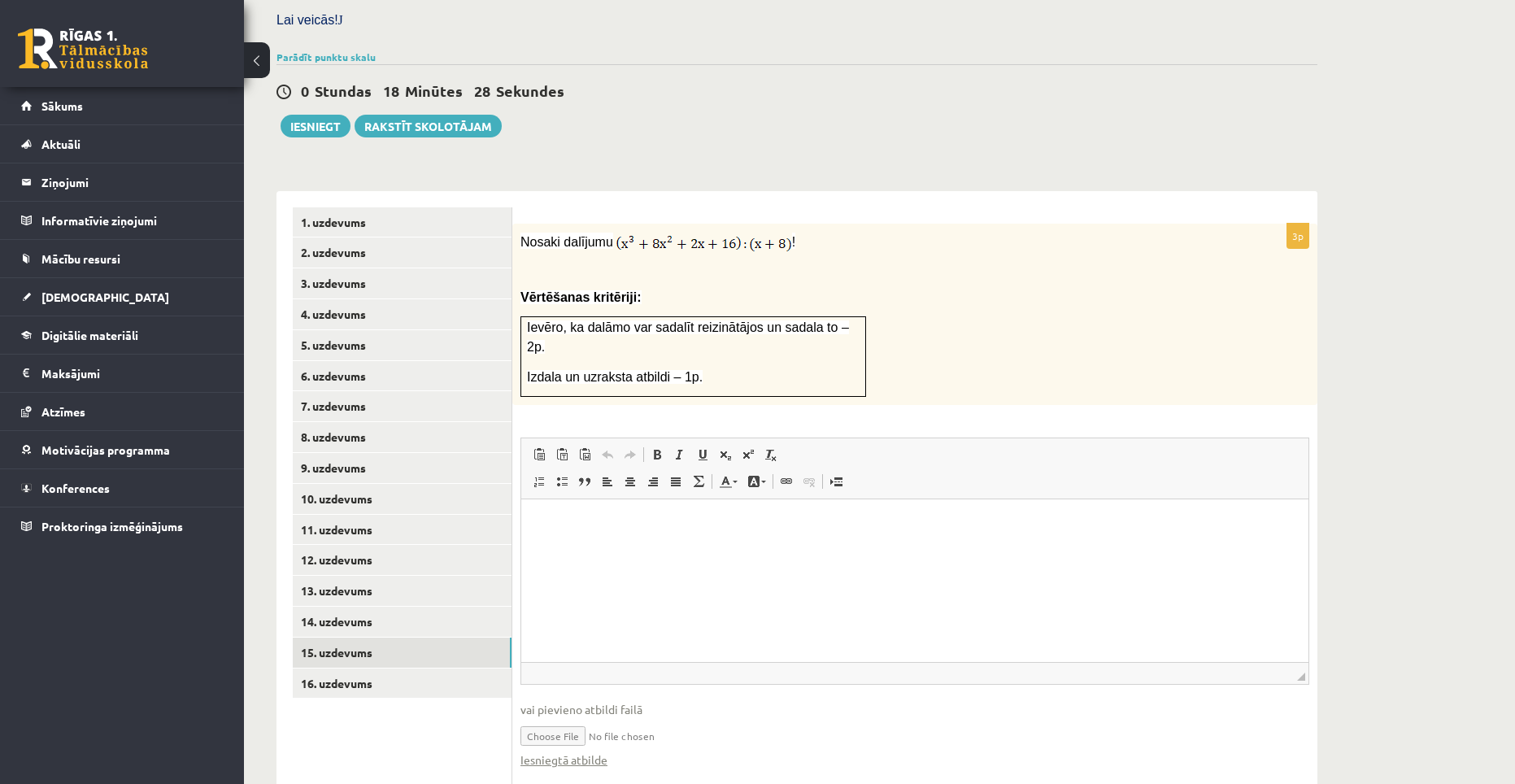
scroll to position [0, 0]
click at [596, 751] on link "Iesniegtā atbilde" at bounding box center [563, 760] width 87 height 17
click at [400, 668] on link "16. uzdevums" at bounding box center [402, 683] width 218 height 30
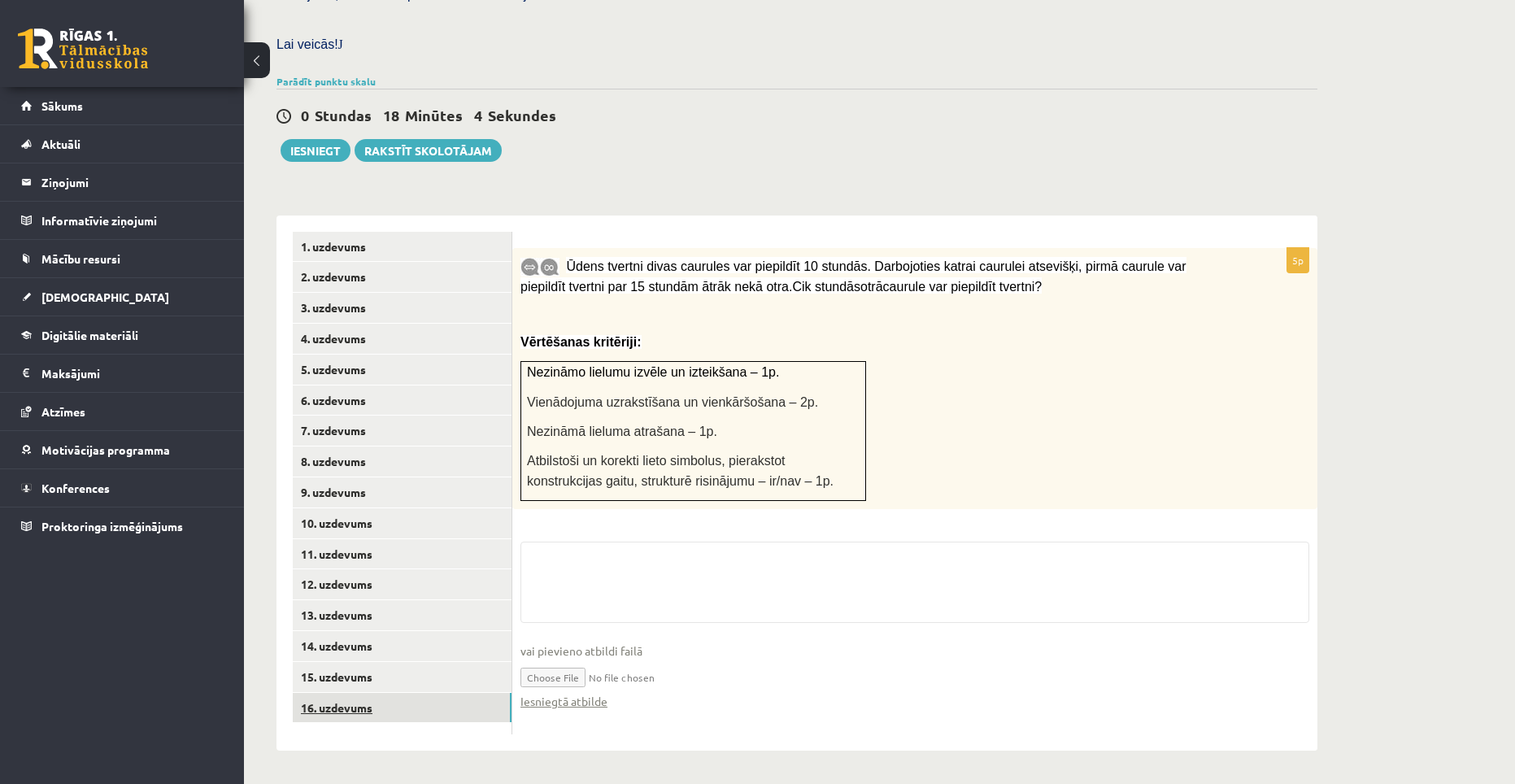
scroll to position [425, 0]
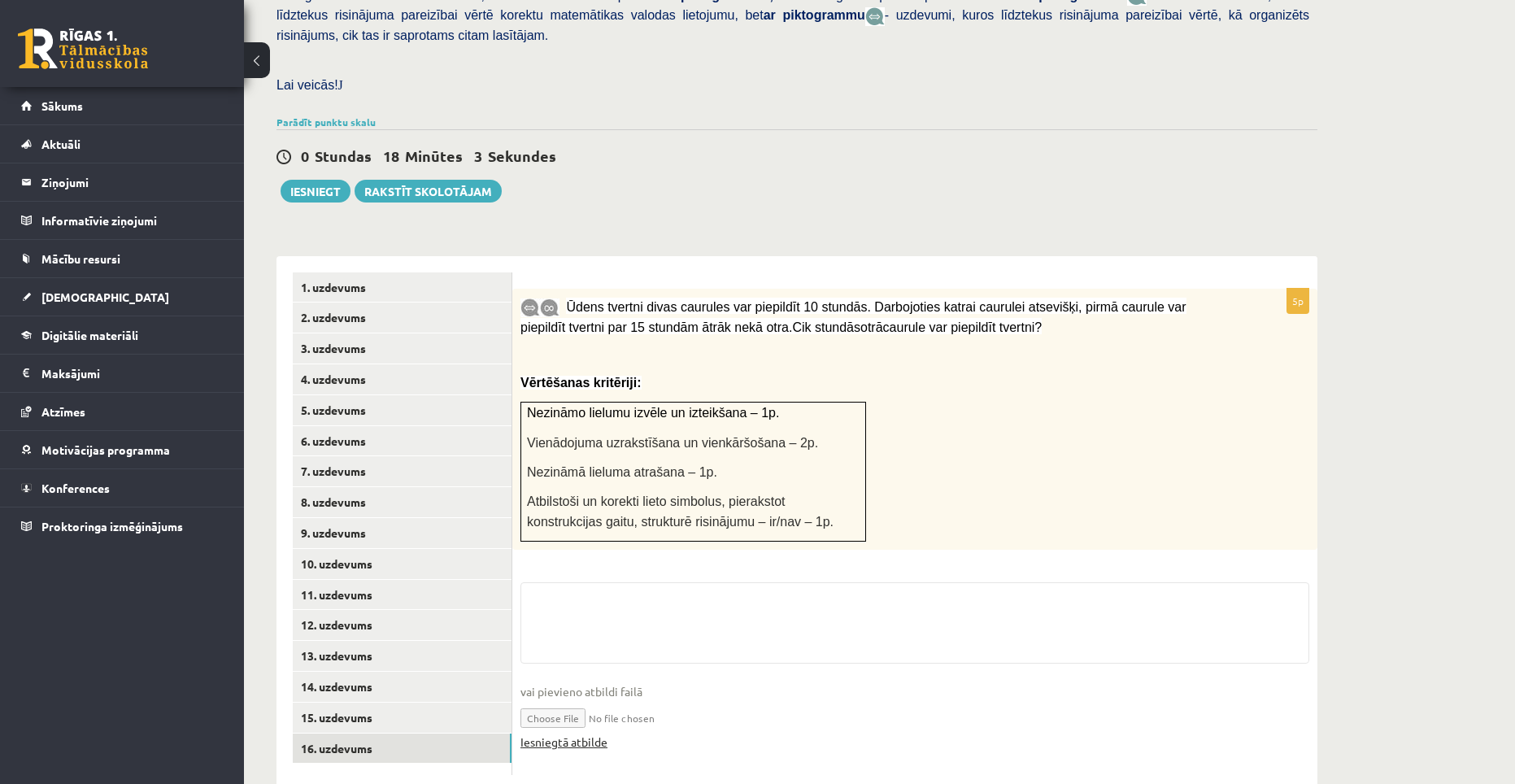
click at [568, 734] on link "Iesniegtā atbilde" at bounding box center [563, 742] width 87 height 17
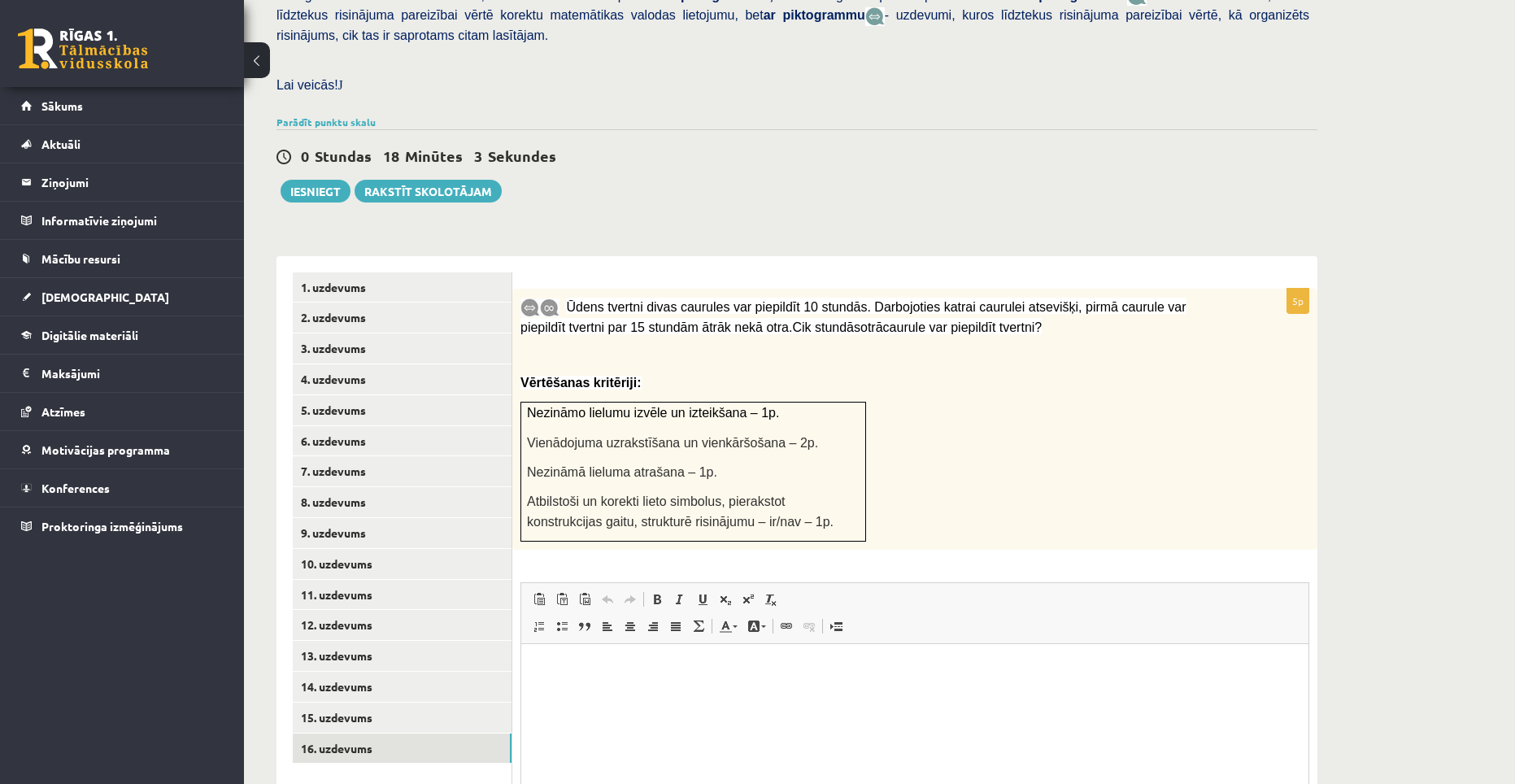
scroll to position [0, 0]
click at [335, 179] on button "Iesniegt" at bounding box center [316, 190] width 70 height 22
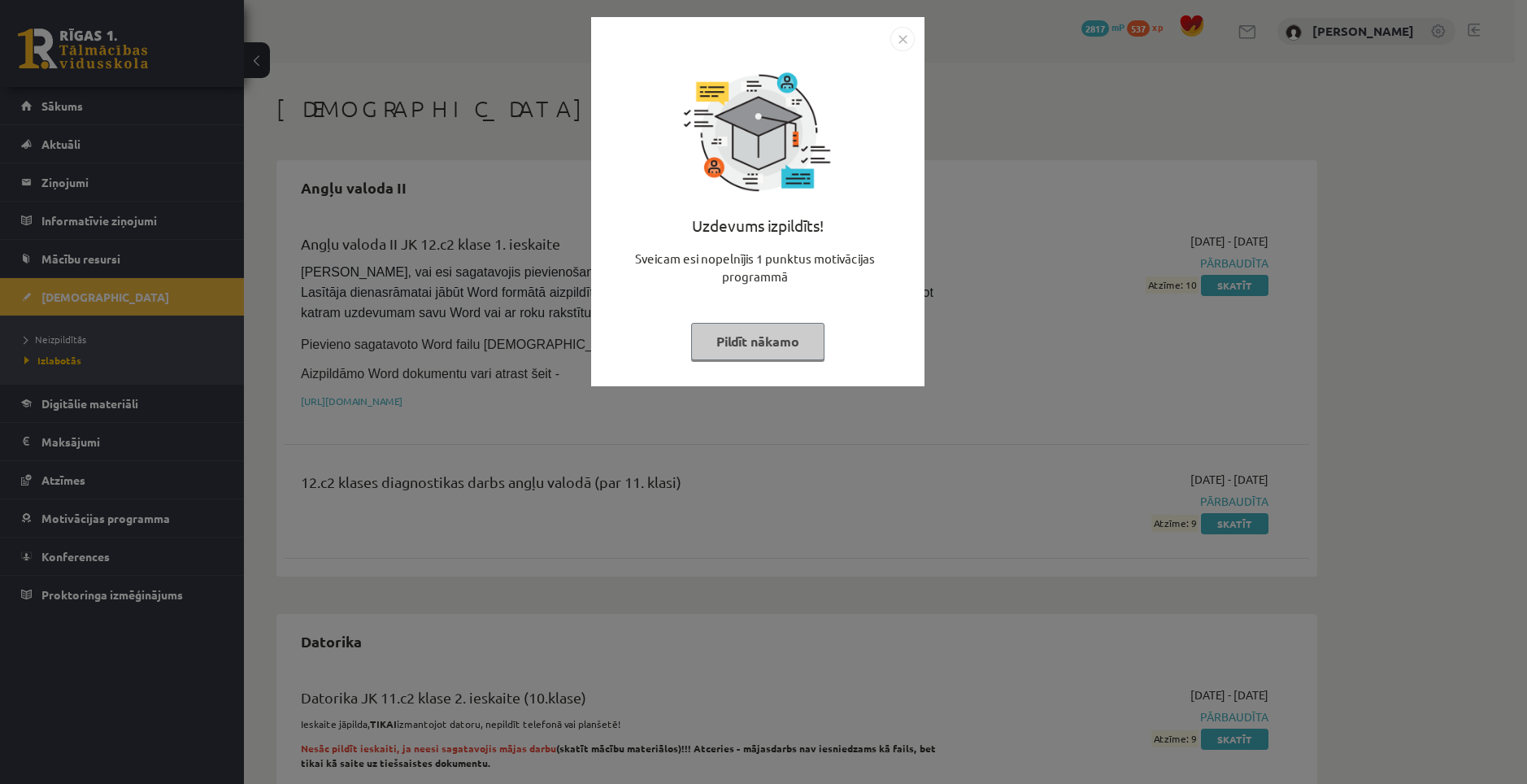
click at [772, 332] on button "Pildīt nākamo" at bounding box center [757, 342] width 133 height 37
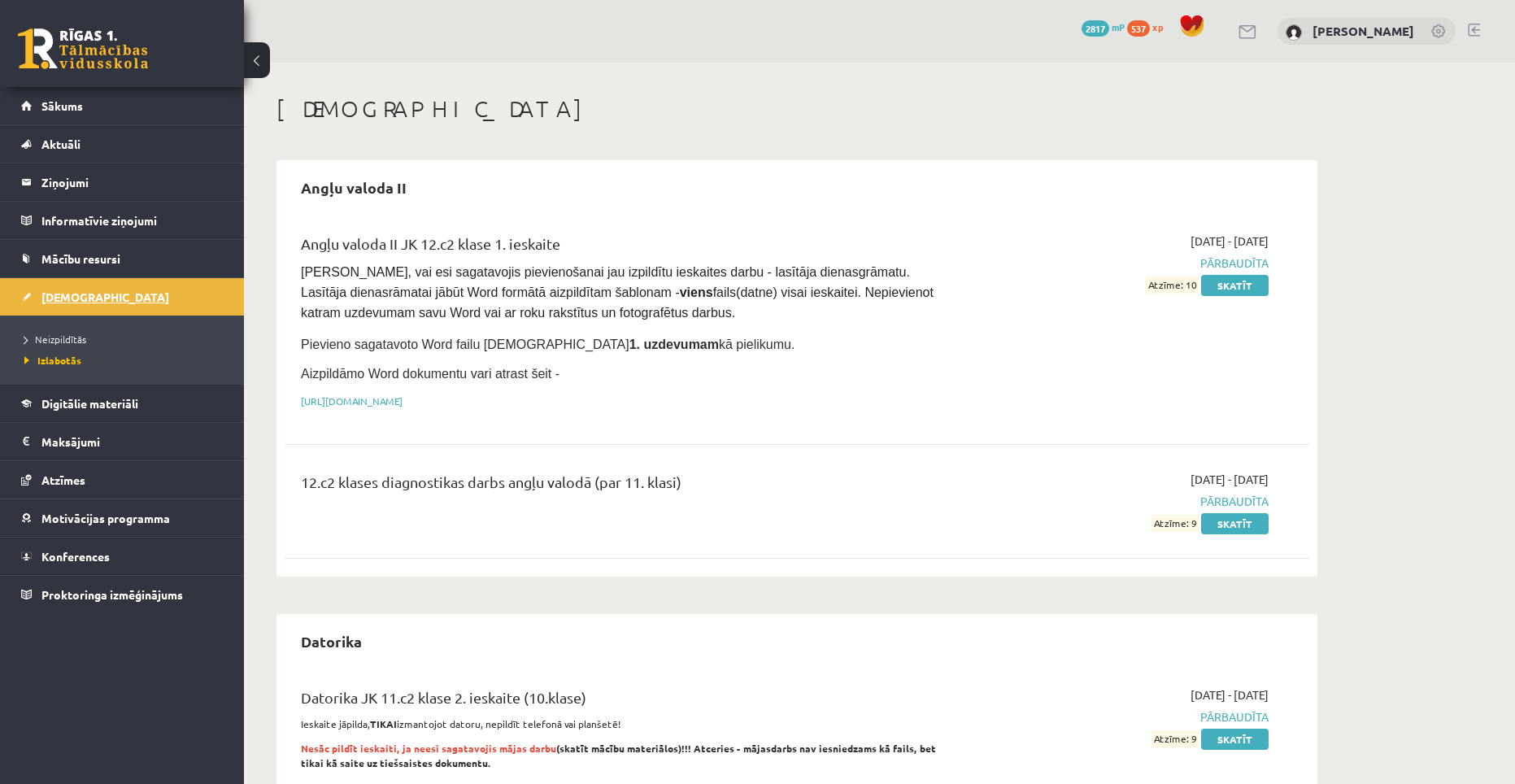
click at [118, 291] on link "[DEMOGRAPHIC_DATA]" at bounding box center [122, 297] width 203 height 37
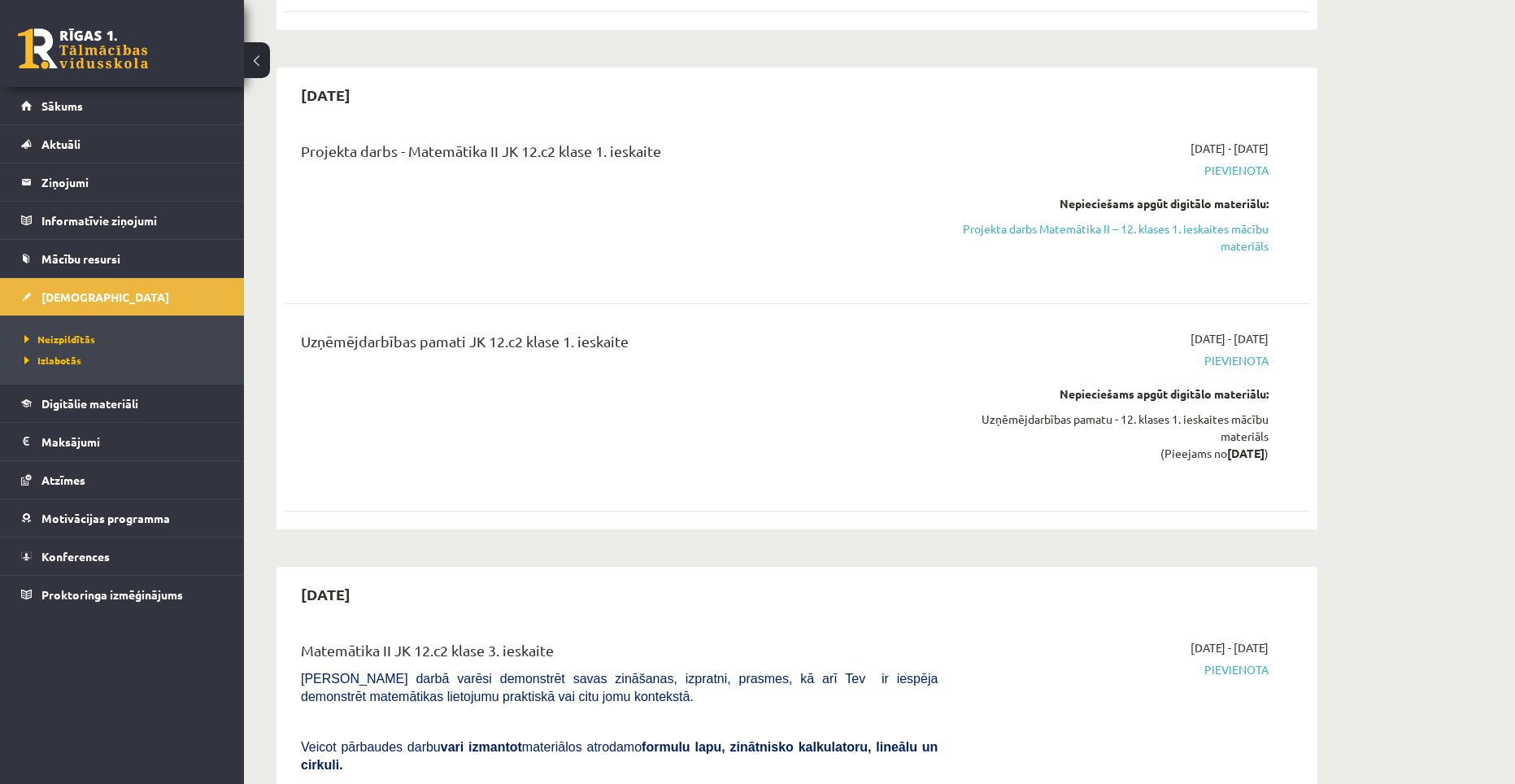
scroll to position [894, 0]
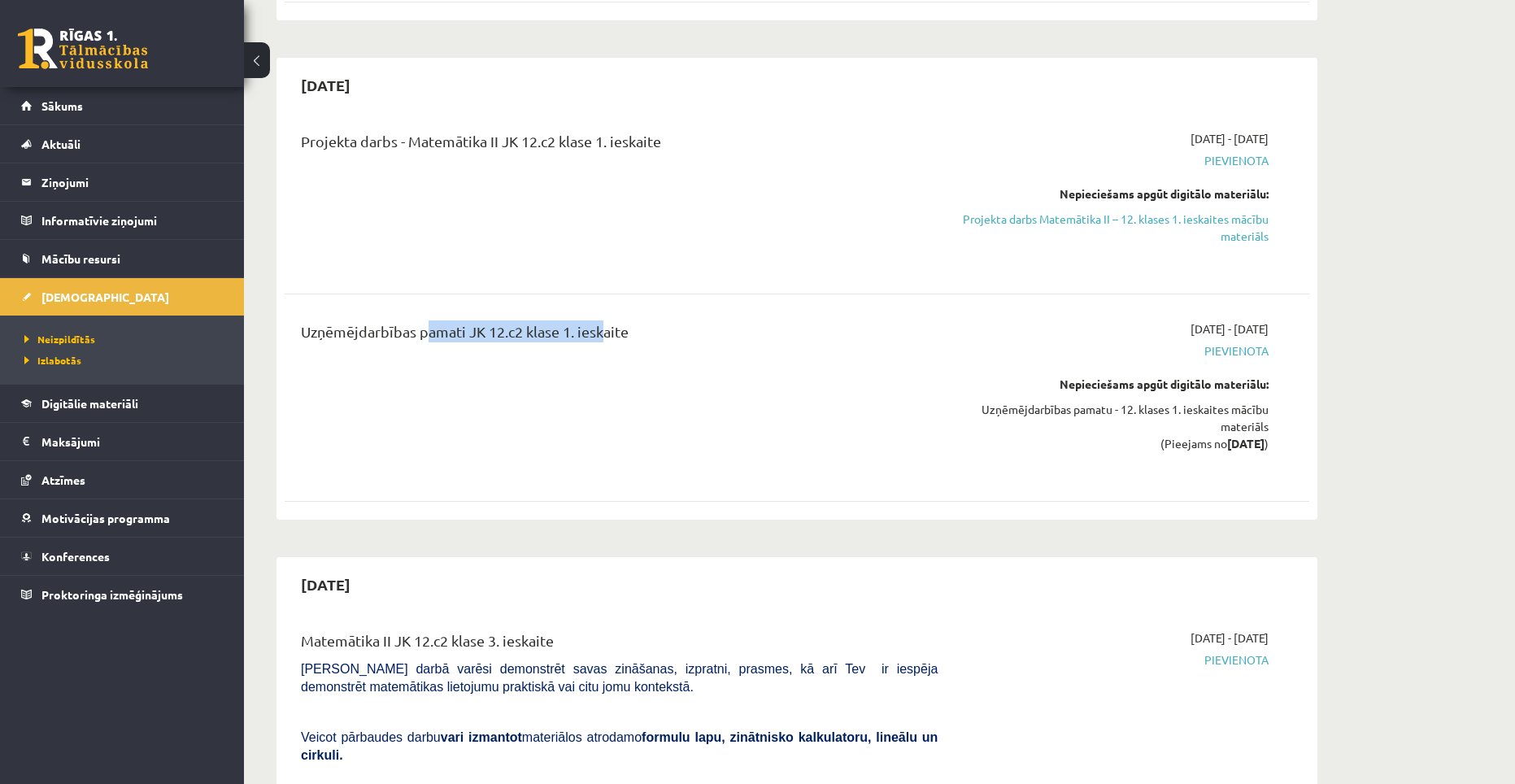
drag, startPoint x: 419, startPoint y: 299, endPoint x: 602, endPoint y: 312, distance: 183.5
click at [602, 320] on div "Uzņēmējdarbības pamati JK 12.c2 klase 1. ieskaite" at bounding box center [619, 335] width 637 height 30
click at [633, 335] on div "Uzņēmējdarbības pamati JK 12.c2 klase 1. ieskaite" at bounding box center [619, 397] width 661 height 154
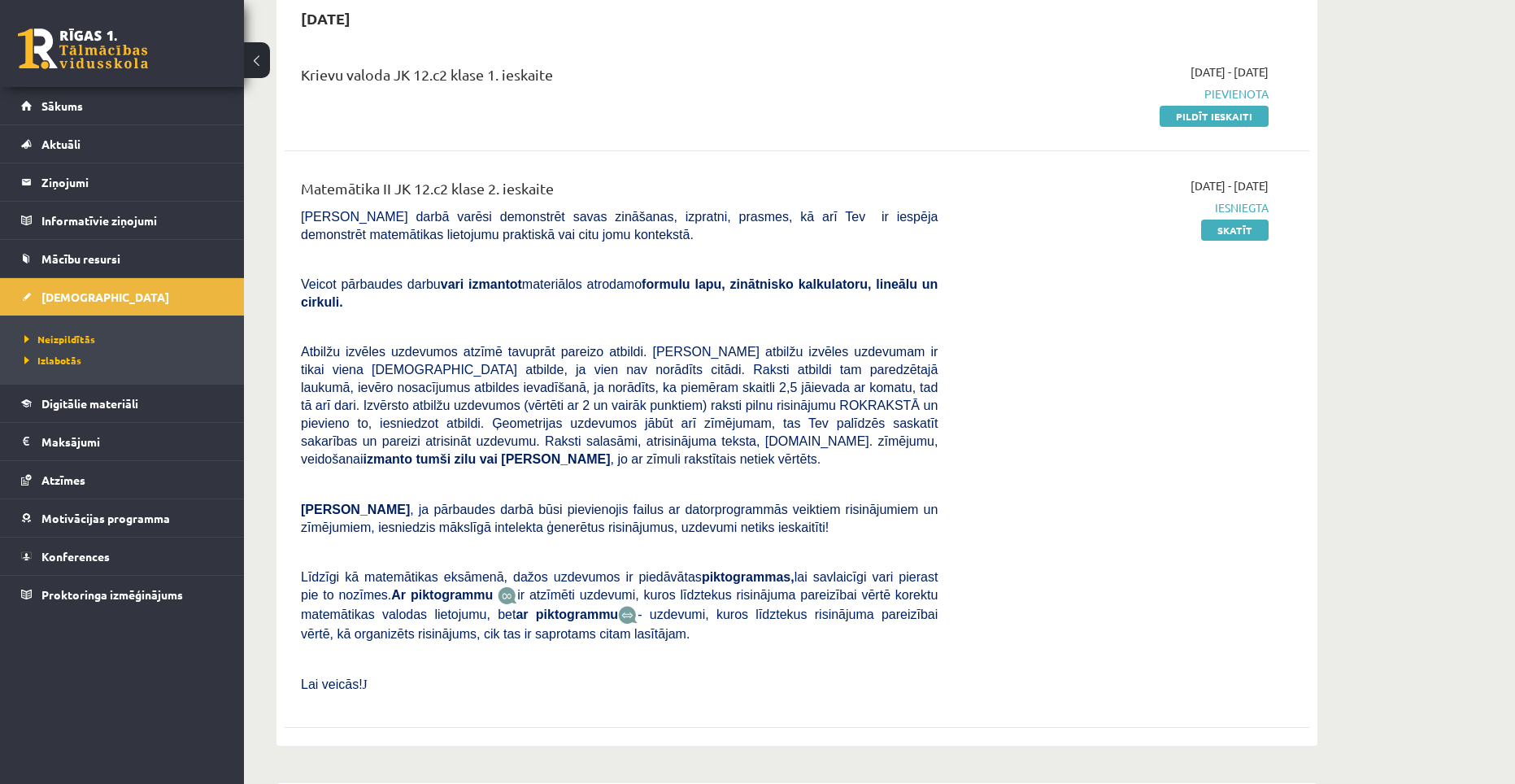
scroll to position [162, 0]
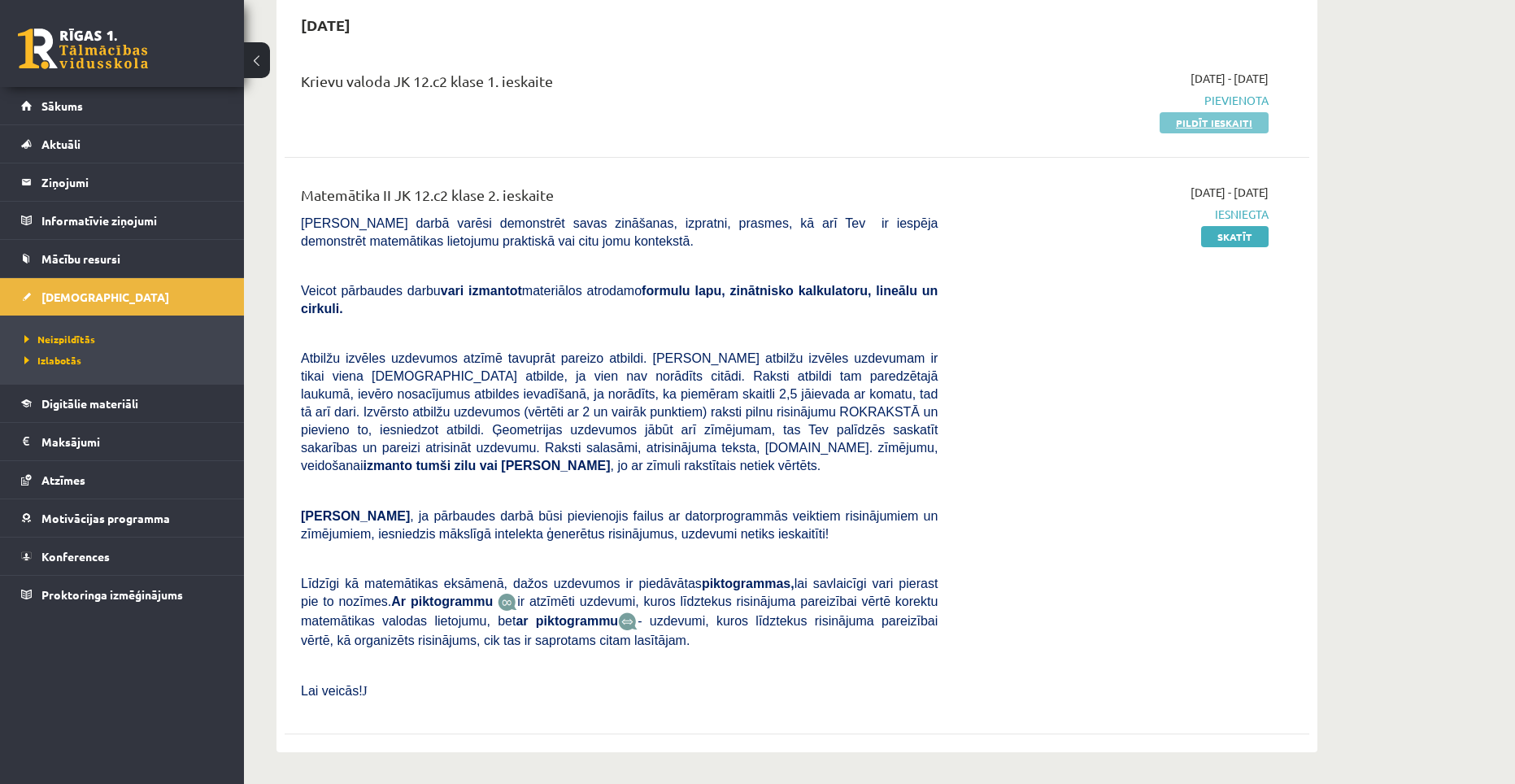
click at [1217, 126] on link "Pildīt ieskaiti" at bounding box center [1213, 122] width 109 height 21
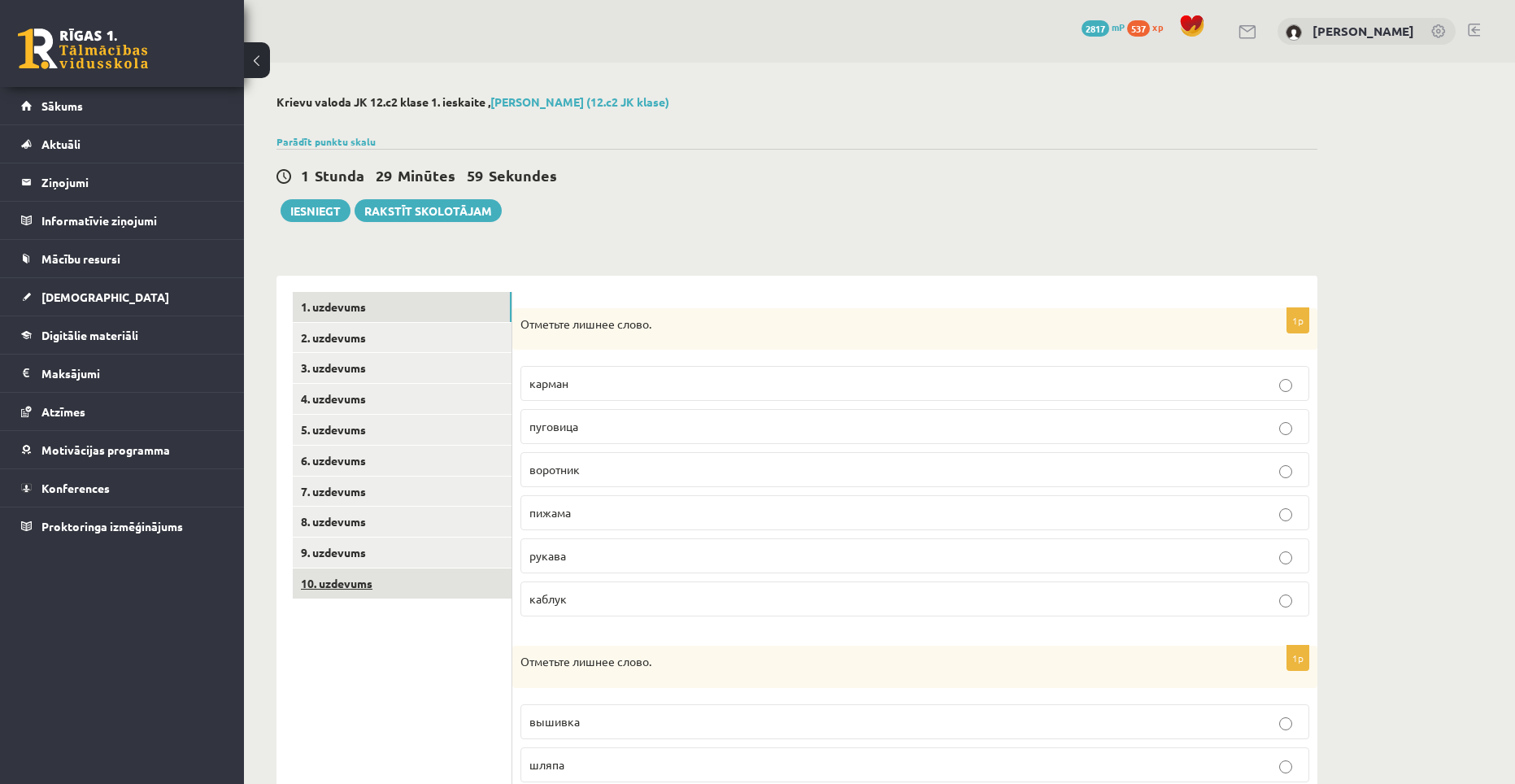
click at [349, 579] on link "10. uzdevums" at bounding box center [402, 583] width 218 height 30
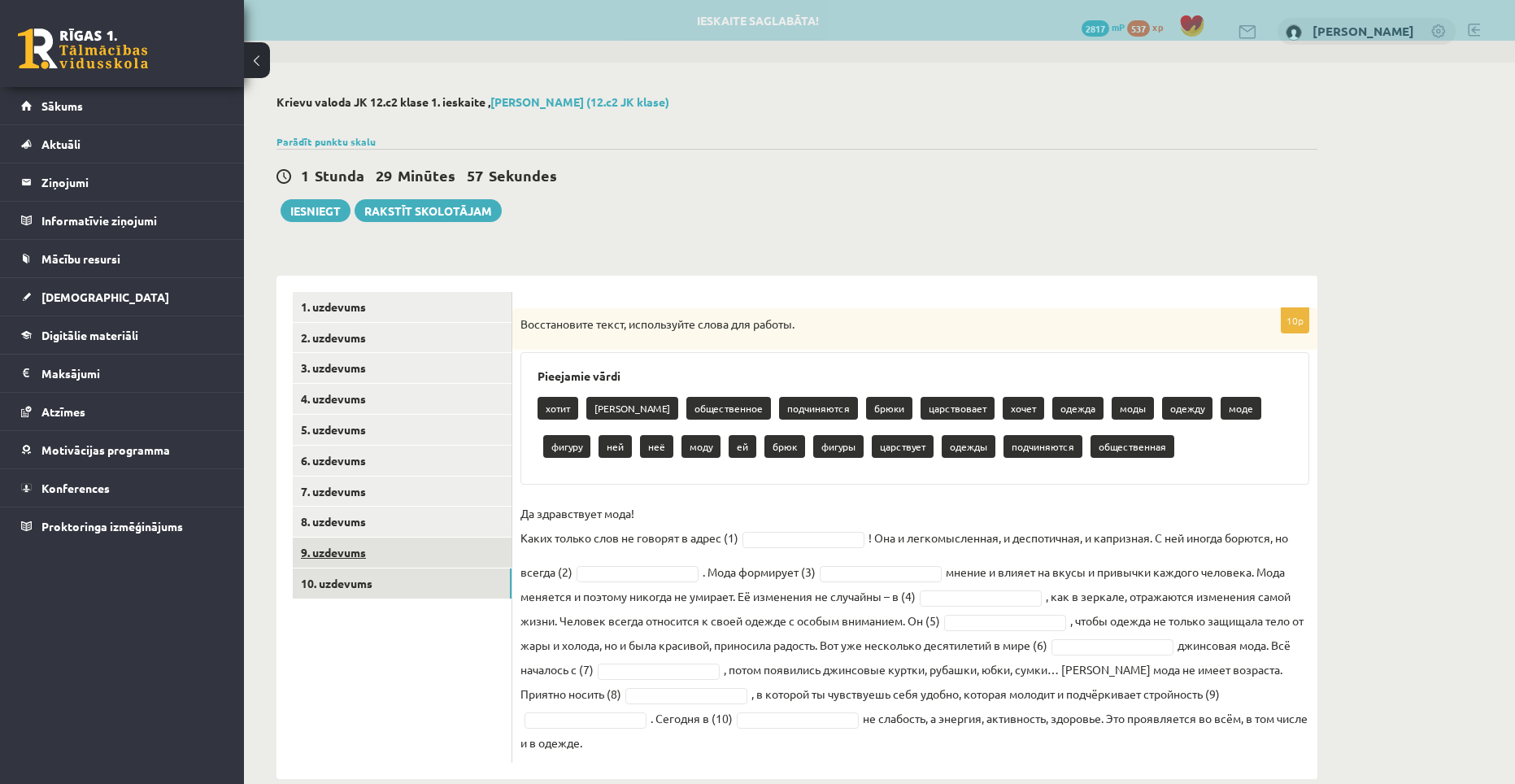
click at [349, 560] on link "9. uzdevums" at bounding box center [402, 553] width 218 height 30
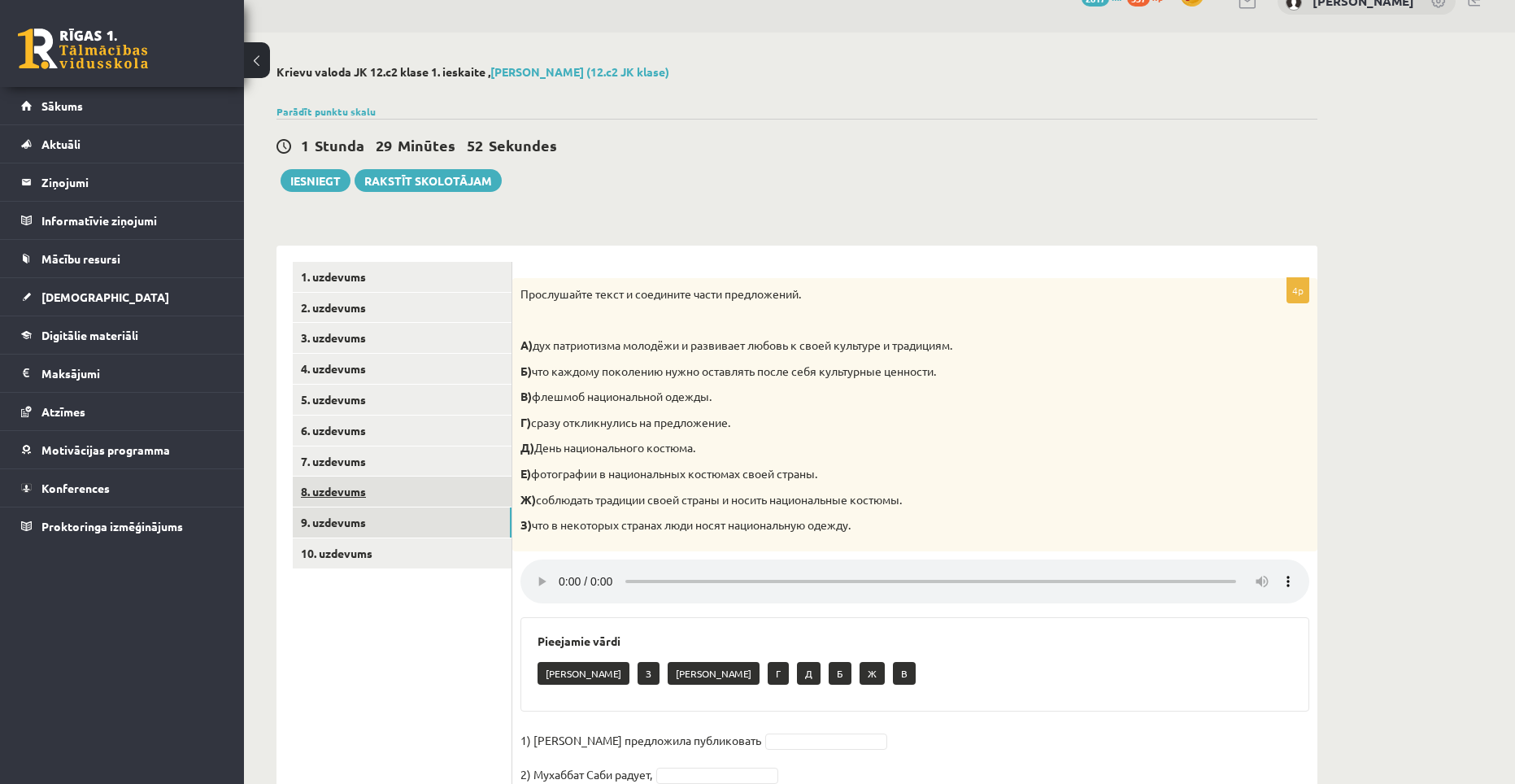
scroll to position [7, 0]
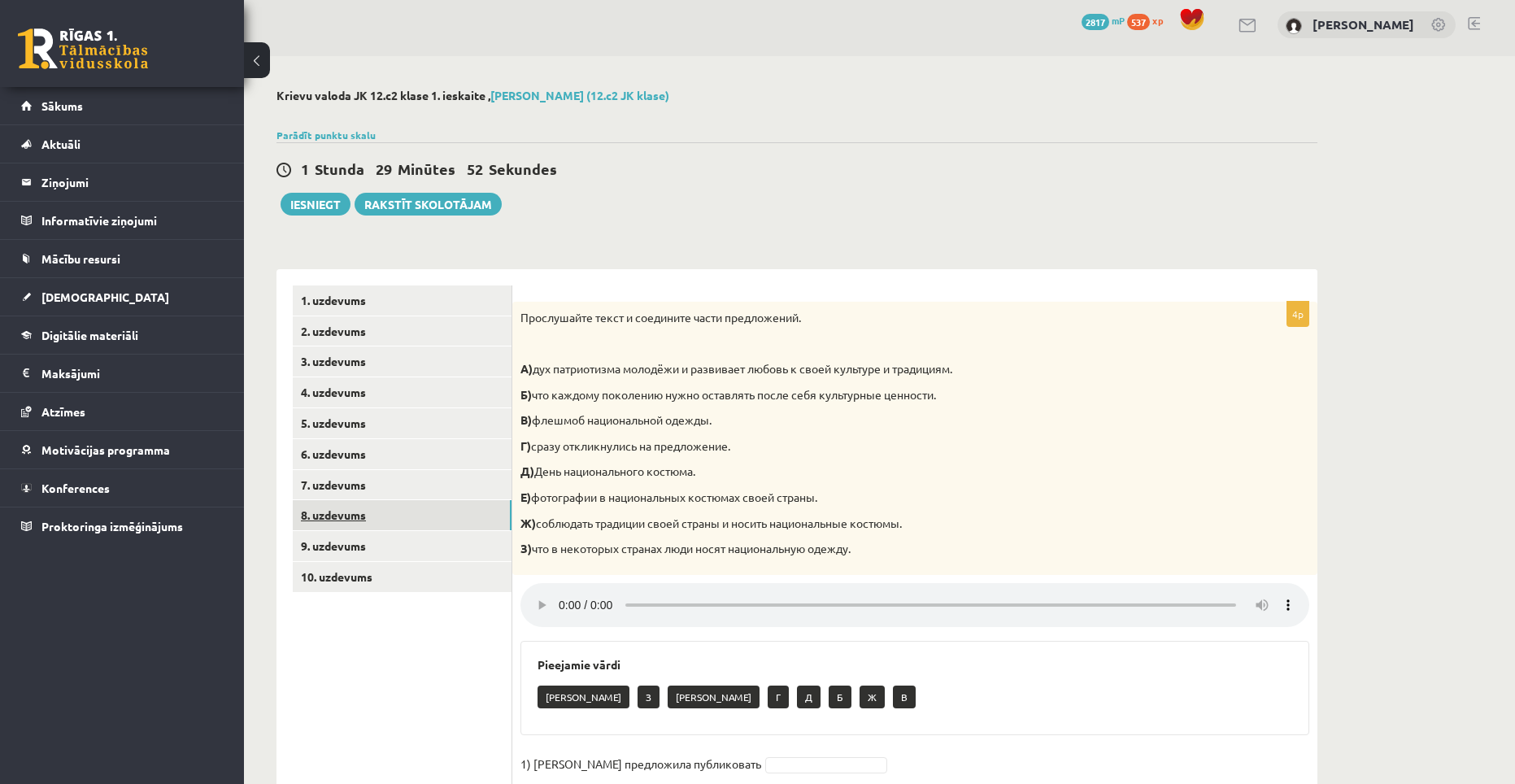
click at [348, 511] on link "8. uzdevums" at bounding box center [402, 515] width 218 height 30
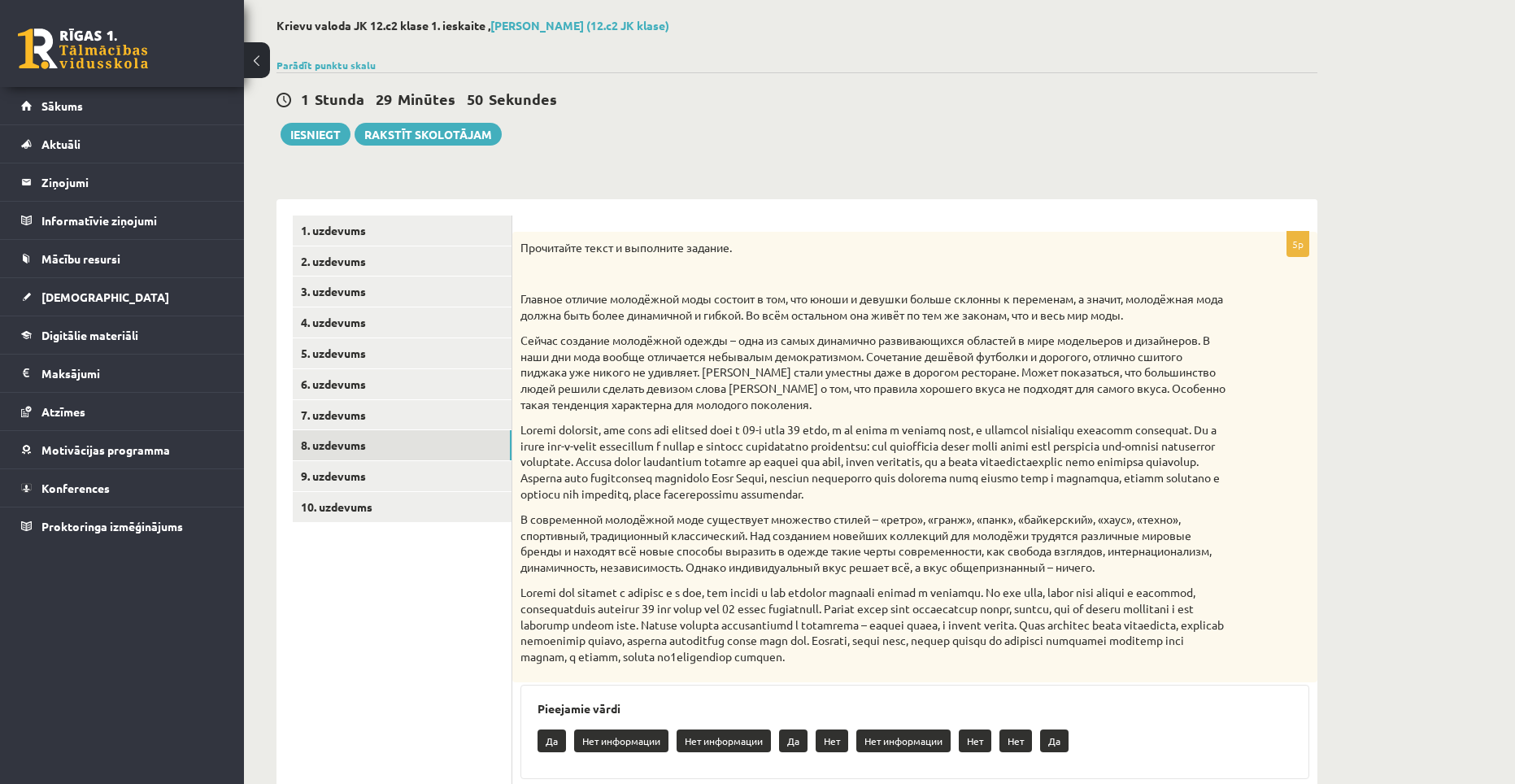
scroll to position [73, 0]
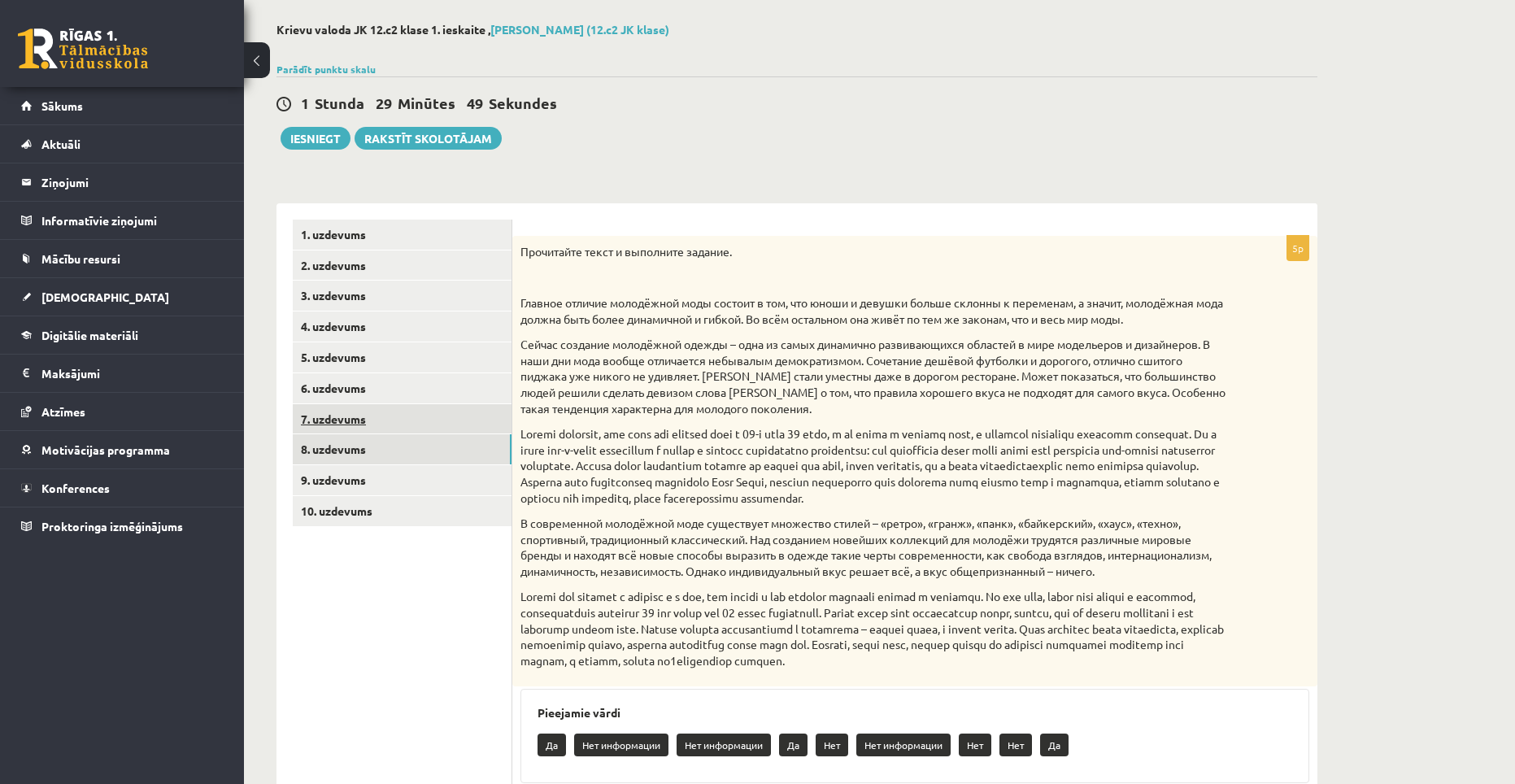
click at [344, 415] on link "7. uzdevums" at bounding box center [402, 419] width 218 height 30
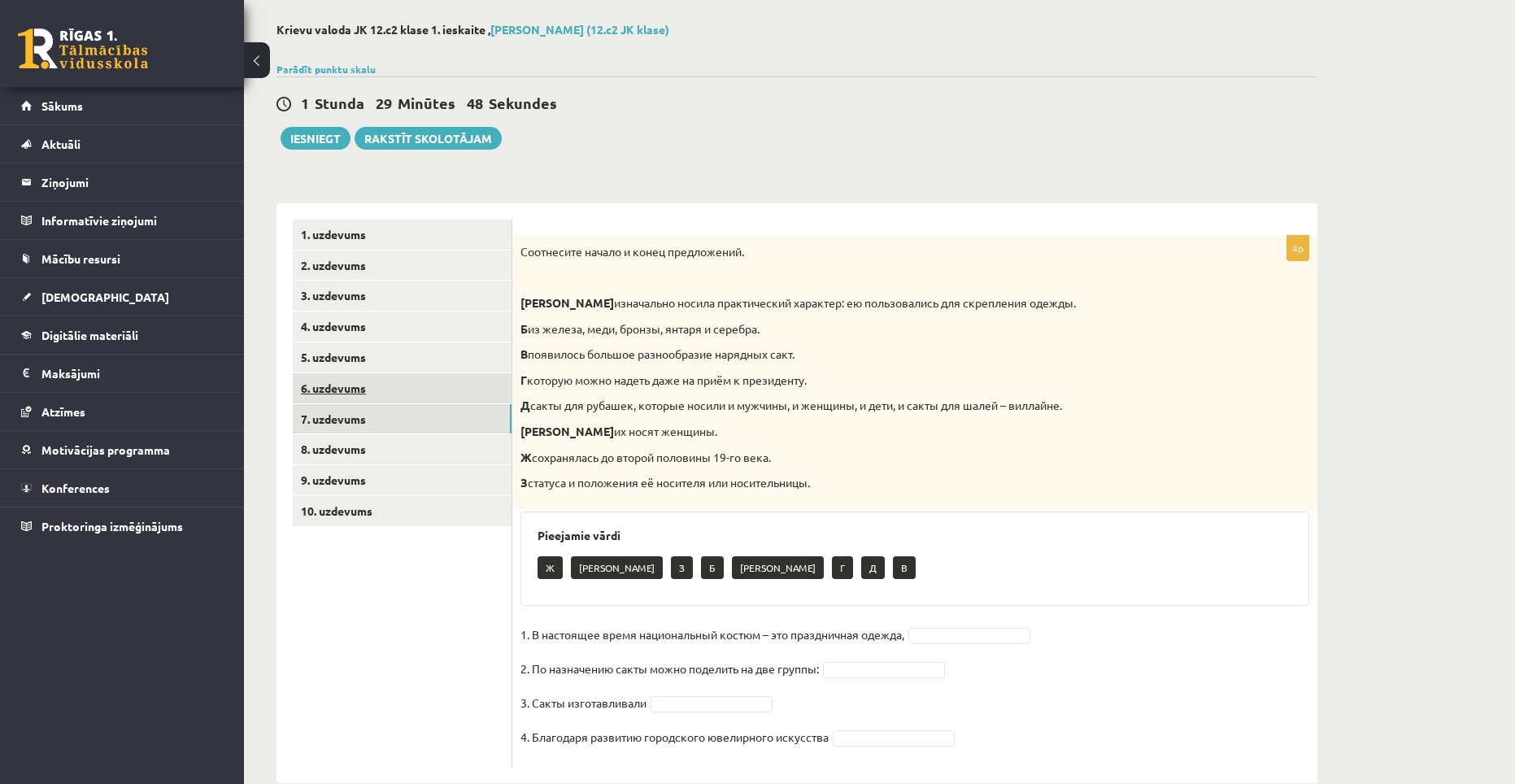
click at [348, 385] on link "6. uzdevums" at bounding box center [402, 388] width 218 height 30
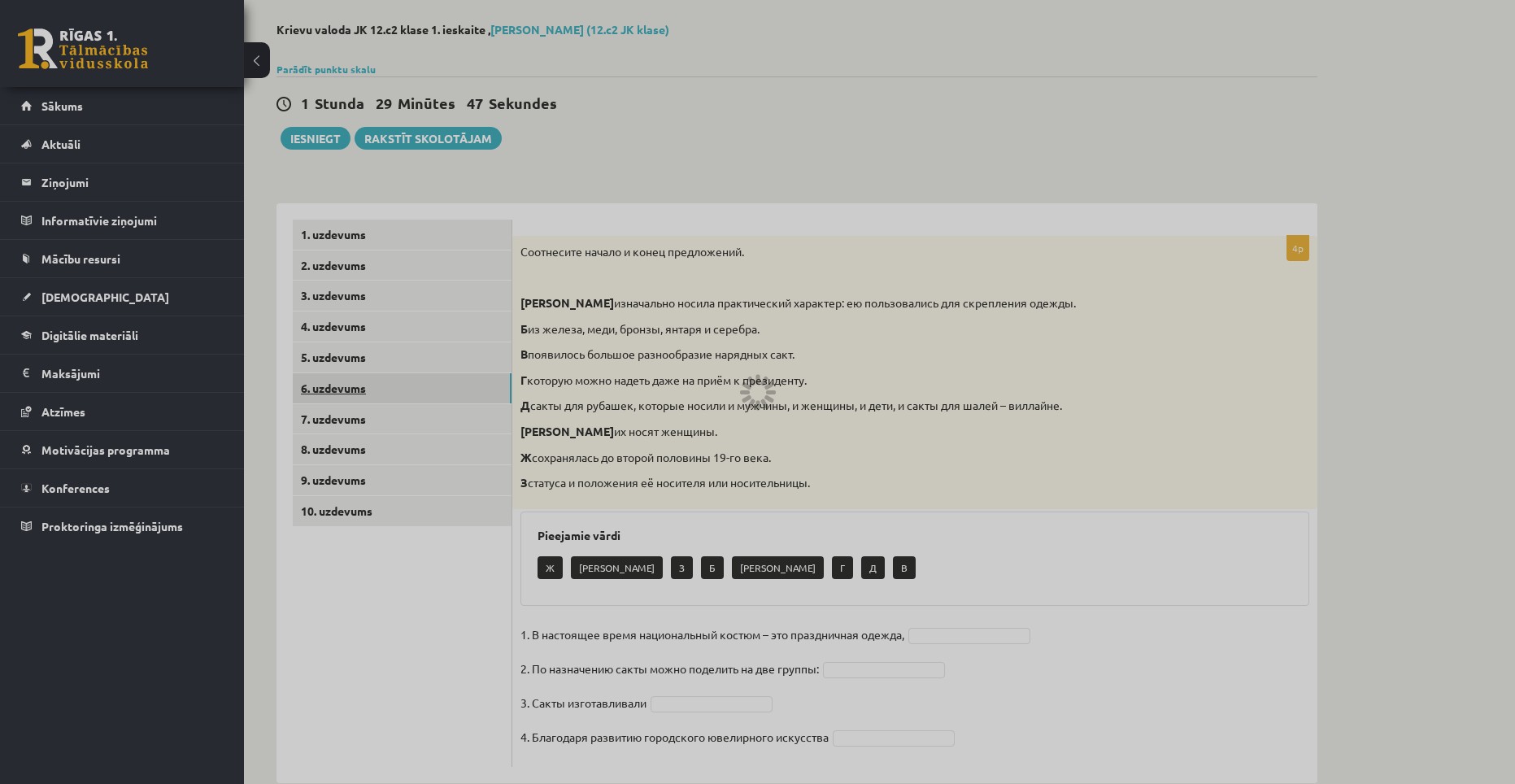
scroll to position [0, 0]
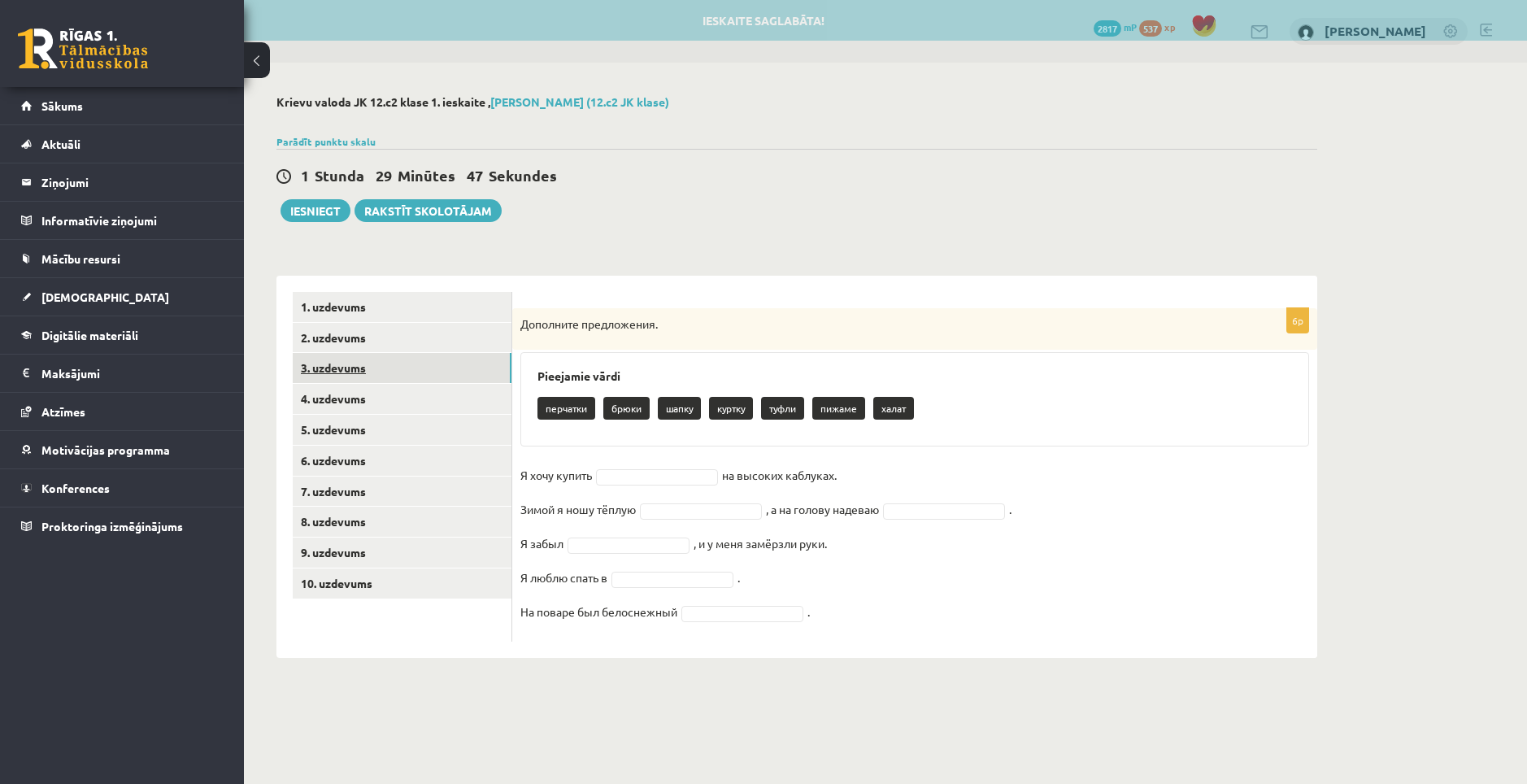
click at [353, 357] on link "3. uzdevums" at bounding box center [402, 368] width 218 height 30
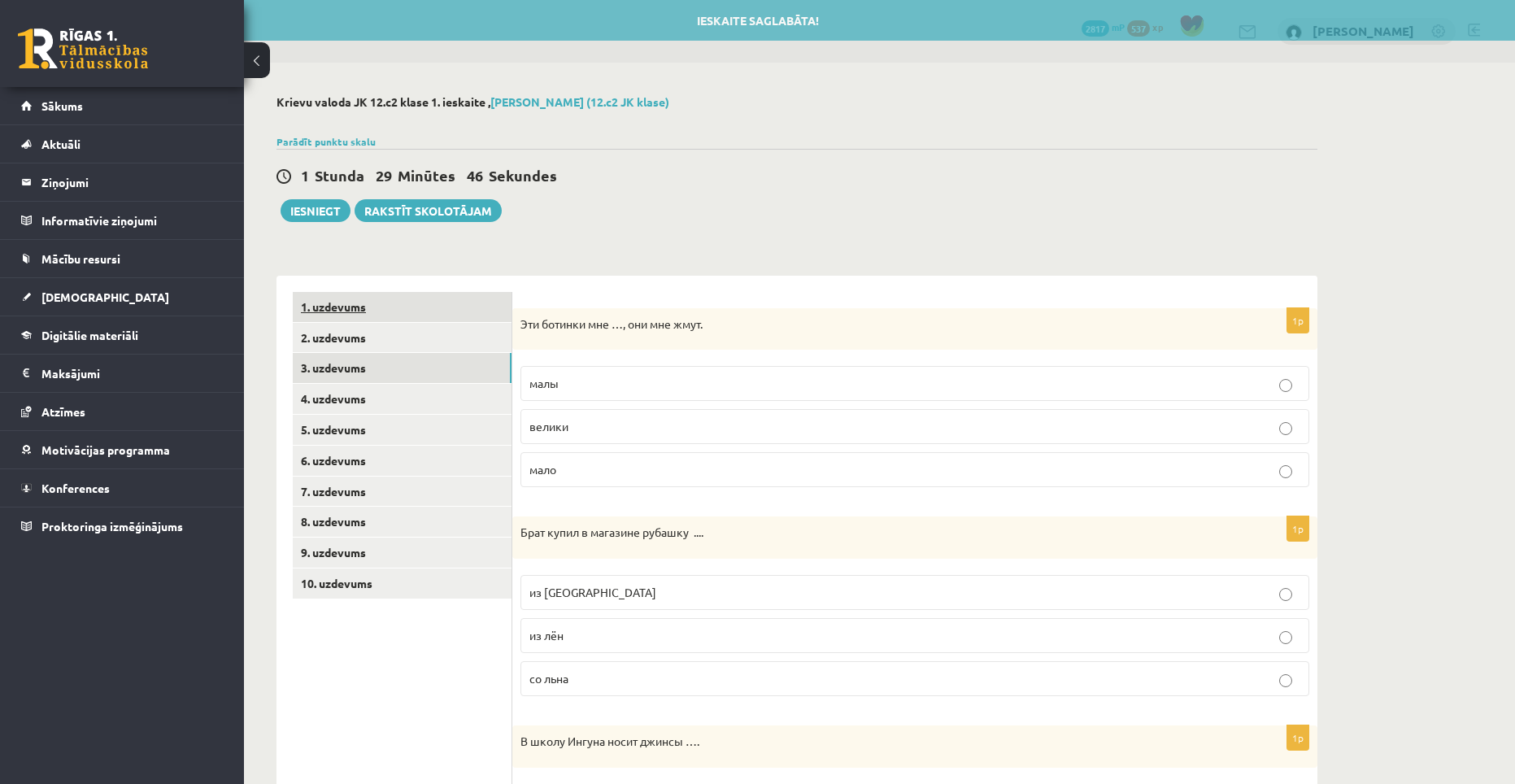
click at [357, 306] on link "1. uzdevums" at bounding box center [402, 307] width 218 height 30
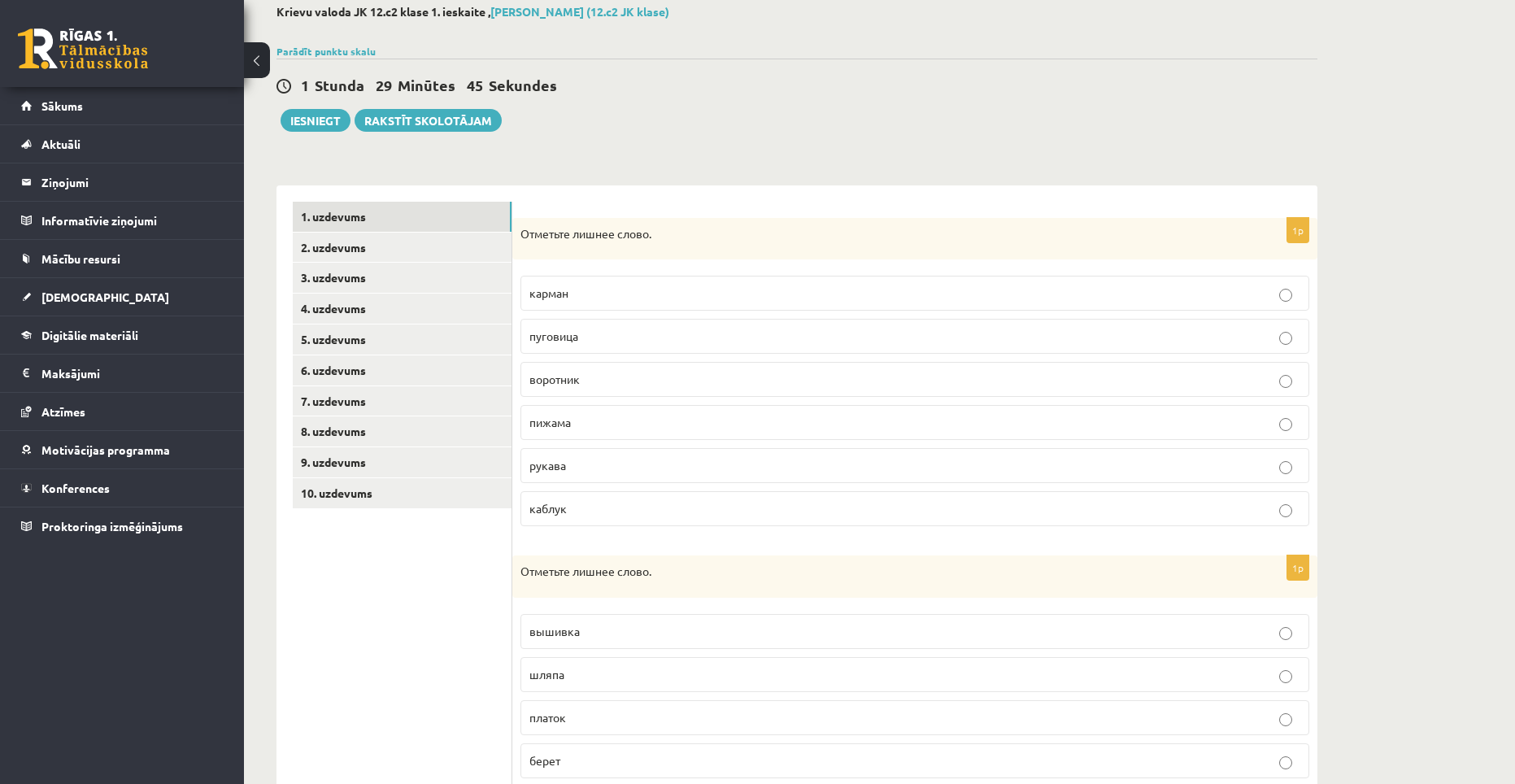
scroll to position [162, 0]
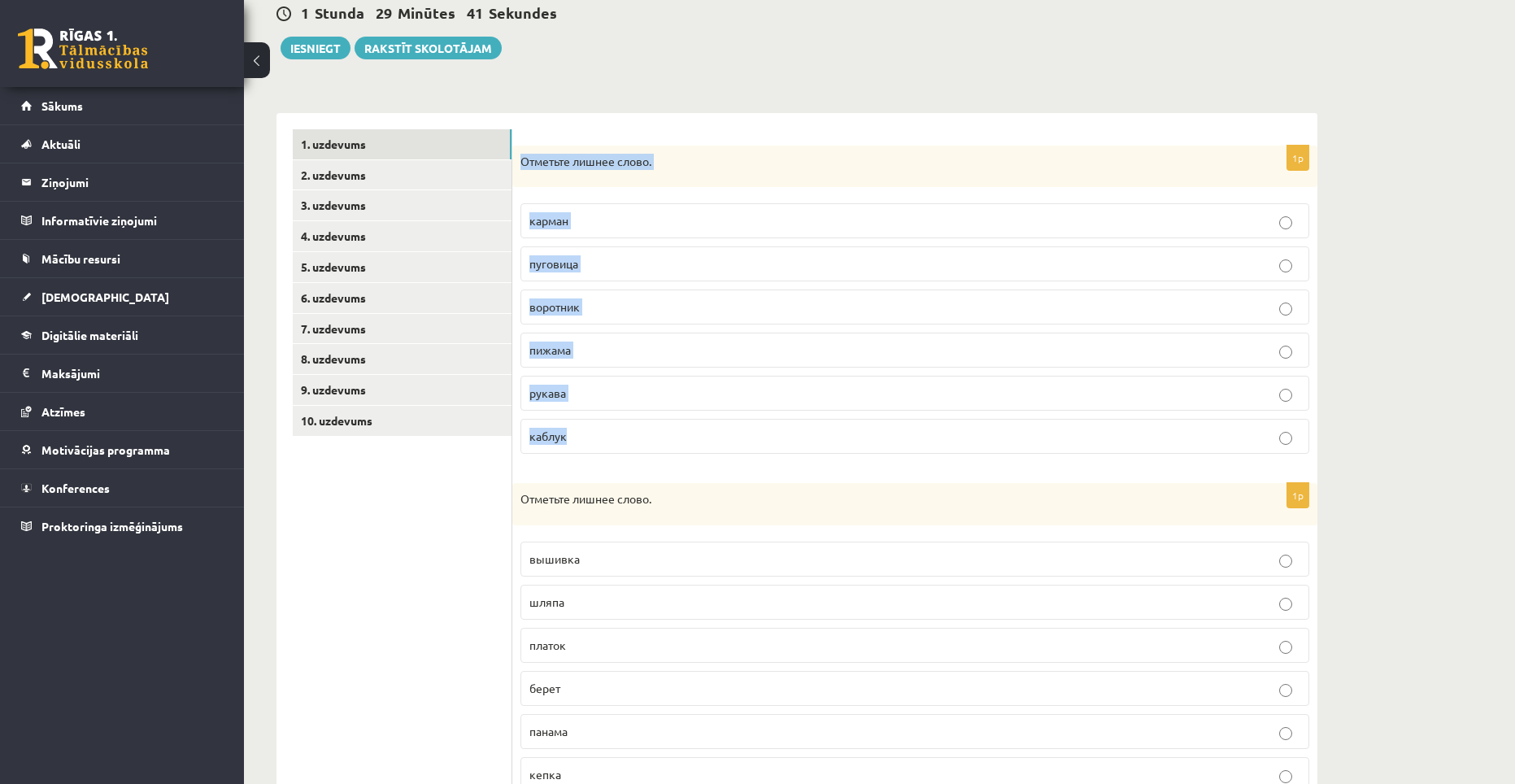
drag, startPoint x: 520, startPoint y: 157, endPoint x: 643, endPoint y: 416, distance: 286.7
click at [643, 416] on div "1p Отметьте лишнее слово. карман пуговица воротник пижама рукава каблук" at bounding box center [915, 306] width 805 height 322
copy div "Отметьте лишнее слово. карман пуговица воротник пижама рукава каблук"
click at [638, 437] on p "каблук" at bounding box center [915, 436] width 771 height 17
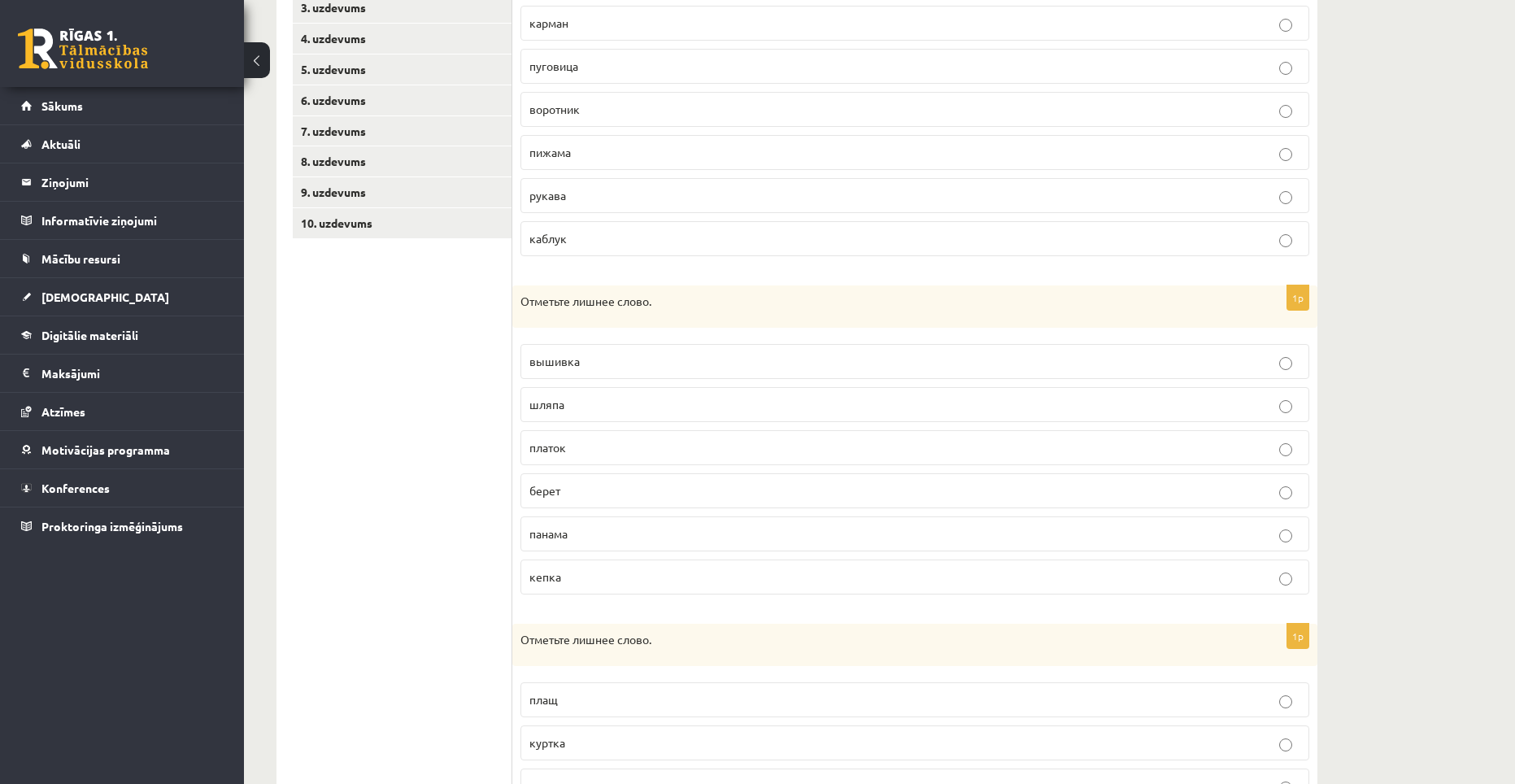
scroll to position [366, 0]
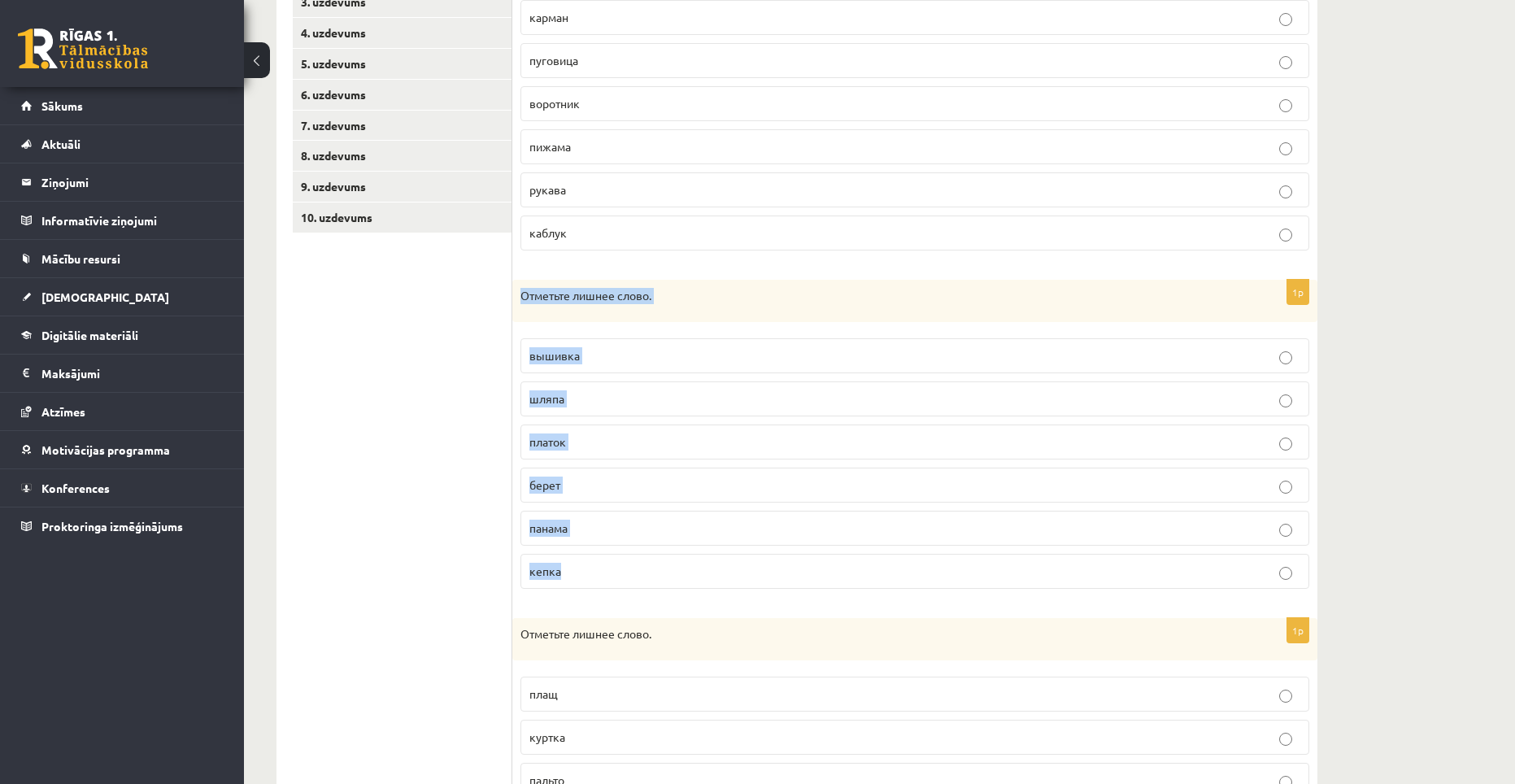
drag, startPoint x: 521, startPoint y: 293, endPoint x: 610, endPoint y: 553, distance: 274.8
click at [610, 553] on div "1p Отметьте лишнее слово. вышивка шляпа платок берет панама кепка" at bounding box center [915, 441] width 805 height 322
copy div "Отметьте лишнее слово. вышивка шляпа платок берет панама кепка"
click at [627, 357] on p "вышивка" at bounding box center [915, 356] width 771 height 17
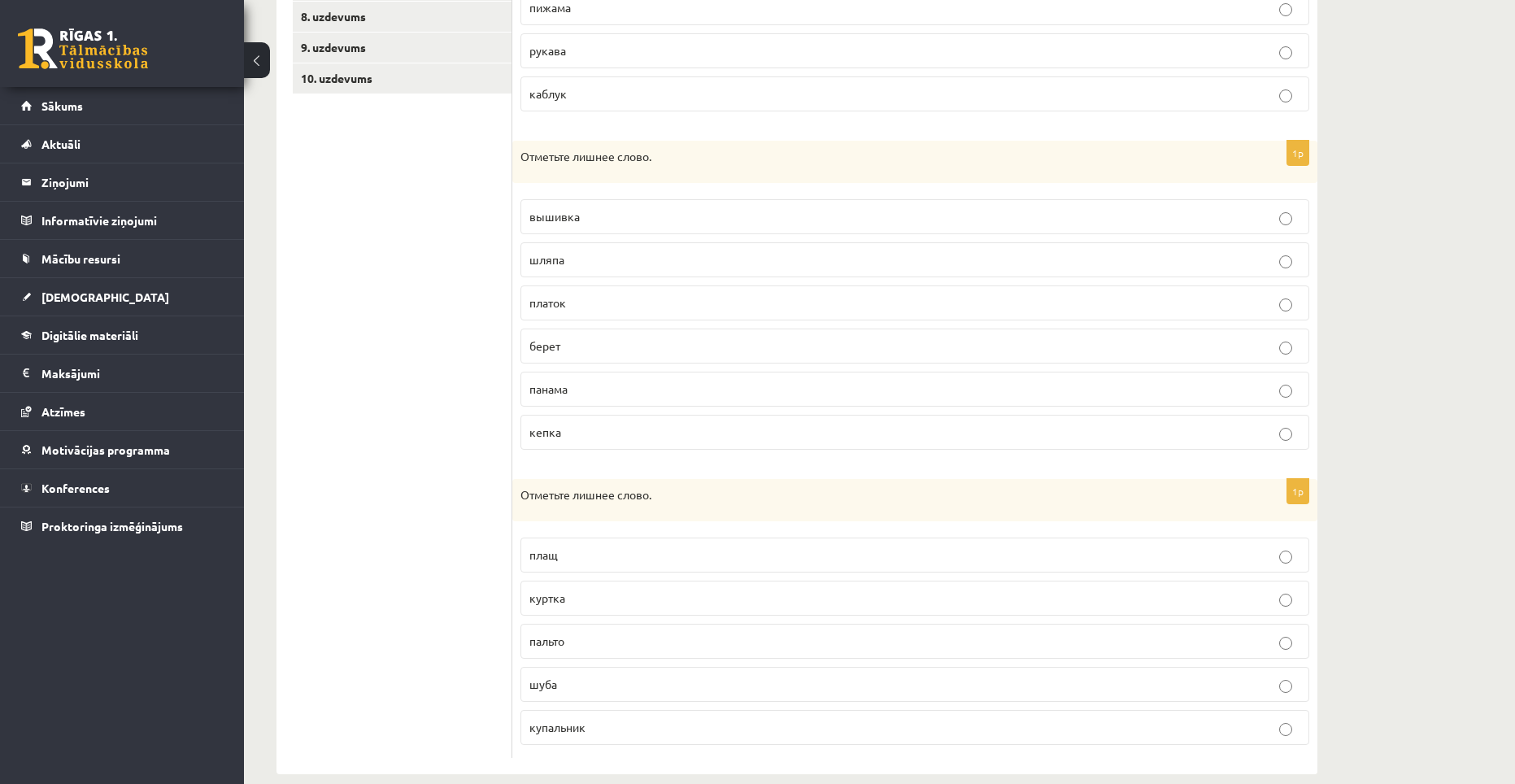
scroll to position [528, 0]
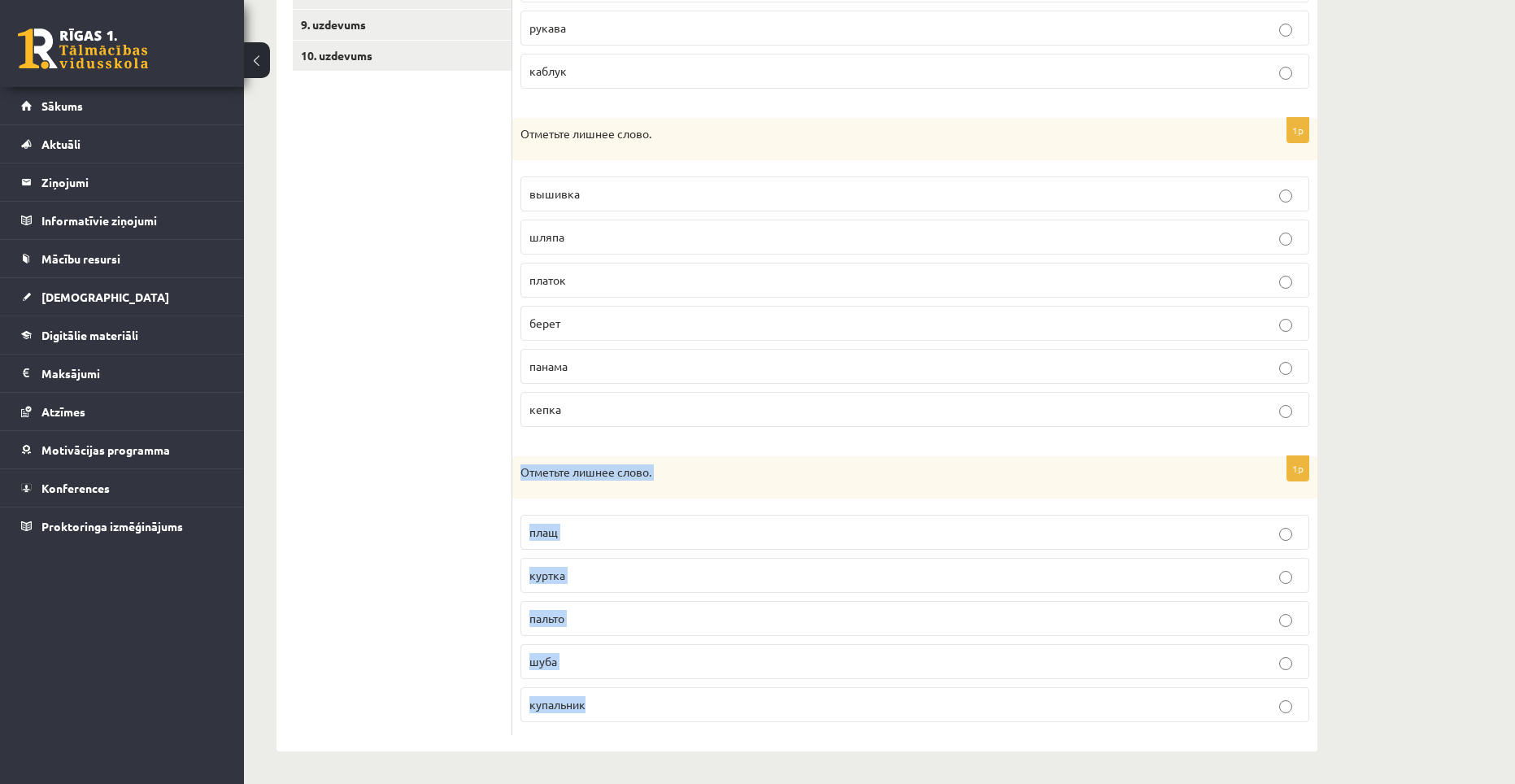
drag, startPoint x: 522, startPoint y: 476, endPoint x: 610, endPoint y: 700, distance: 240.7
click at [610, 700] on div "1p Отметьте лишнее слово. плащ куртка пальто шуба купальник" at bounding box center [915, 595] width 805 height 279
copy div "Отметьте лишнее слово. плащ куртка пальто шуба купальник"
click at [591, 698] on p "купальник" at bounding box center [915, 705] width 771 height 17
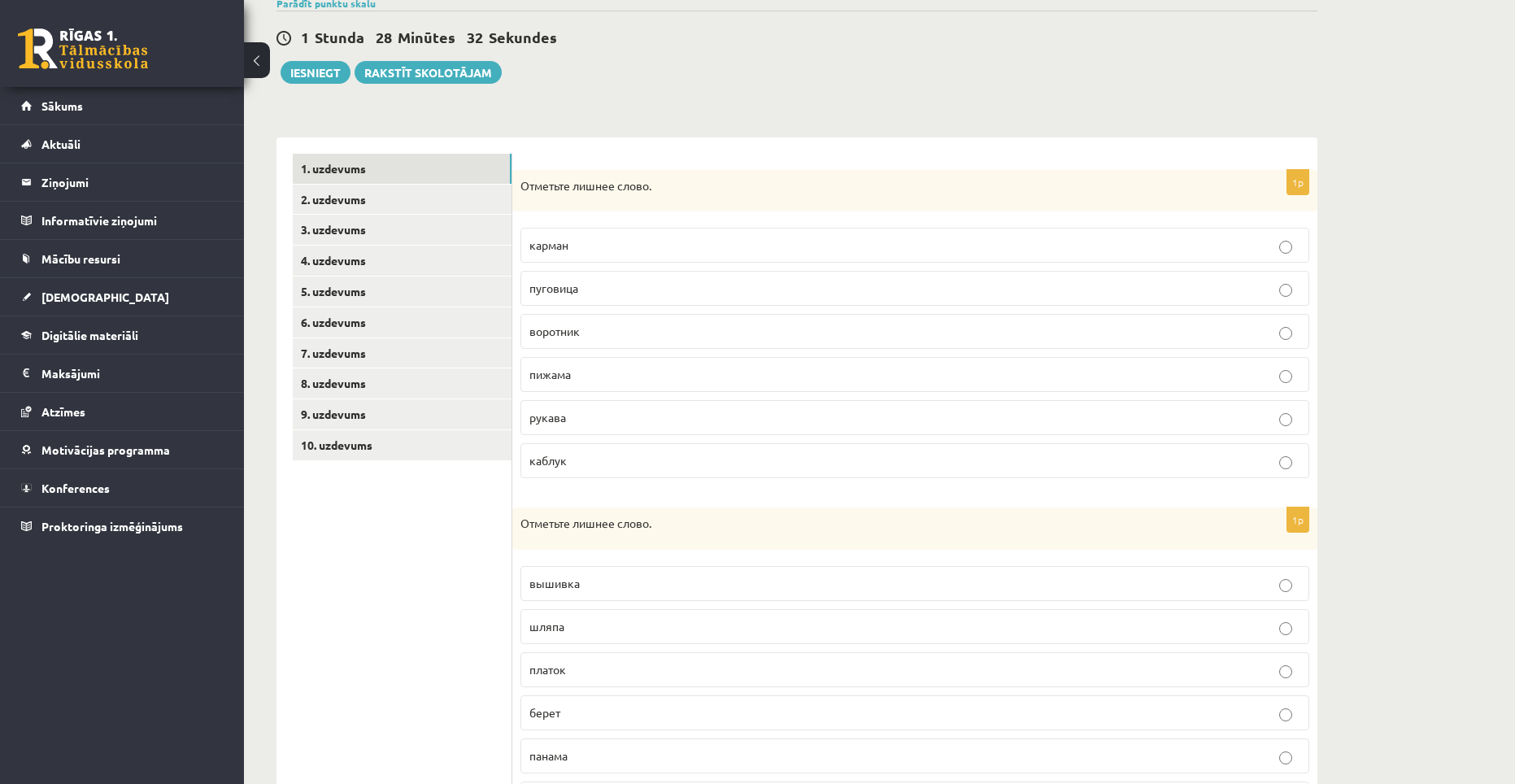
scroll to position [122, 0]
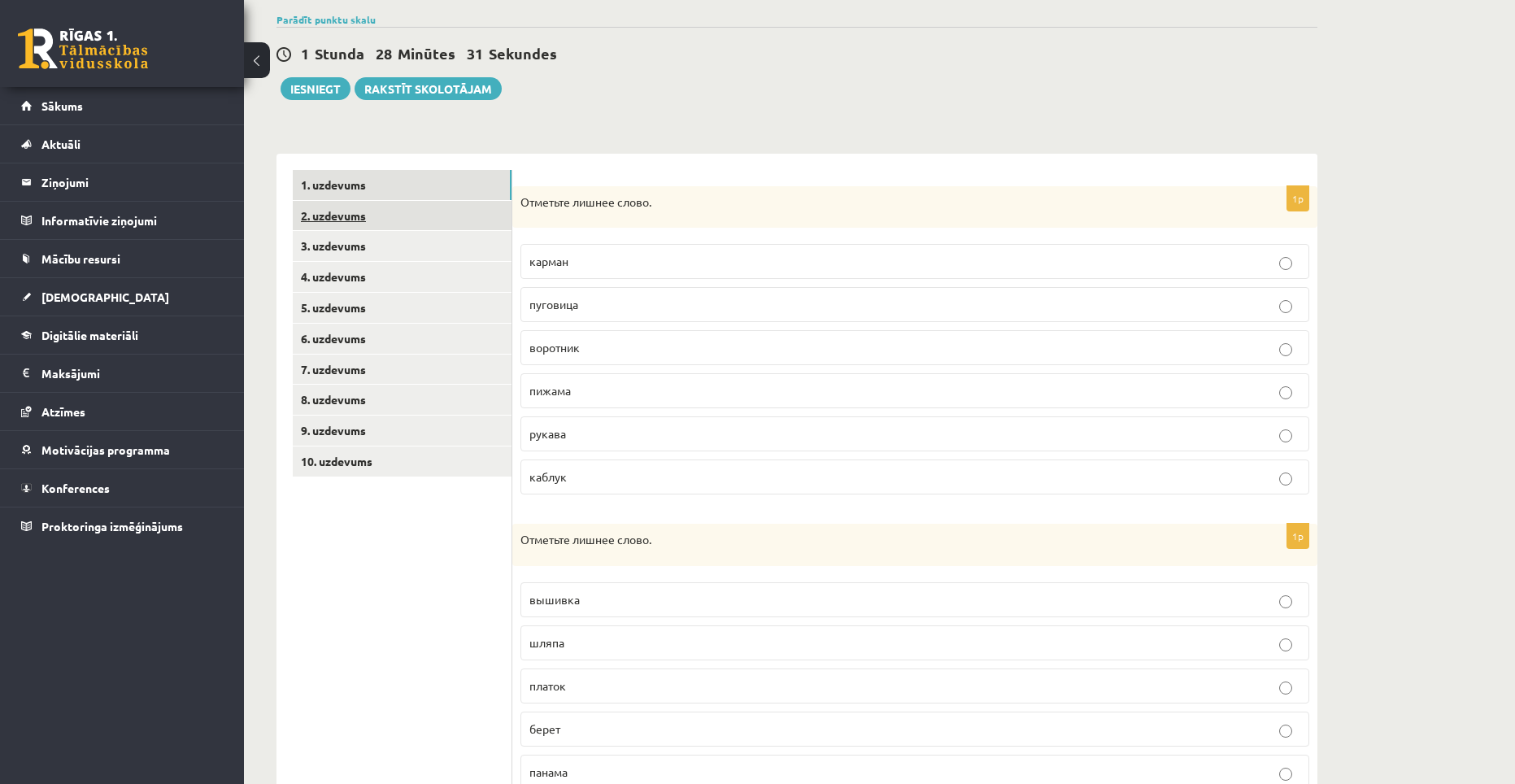
click at [331, 218] on link "2. uzdevums" at bounding box center [402, 216] width 218 height 30
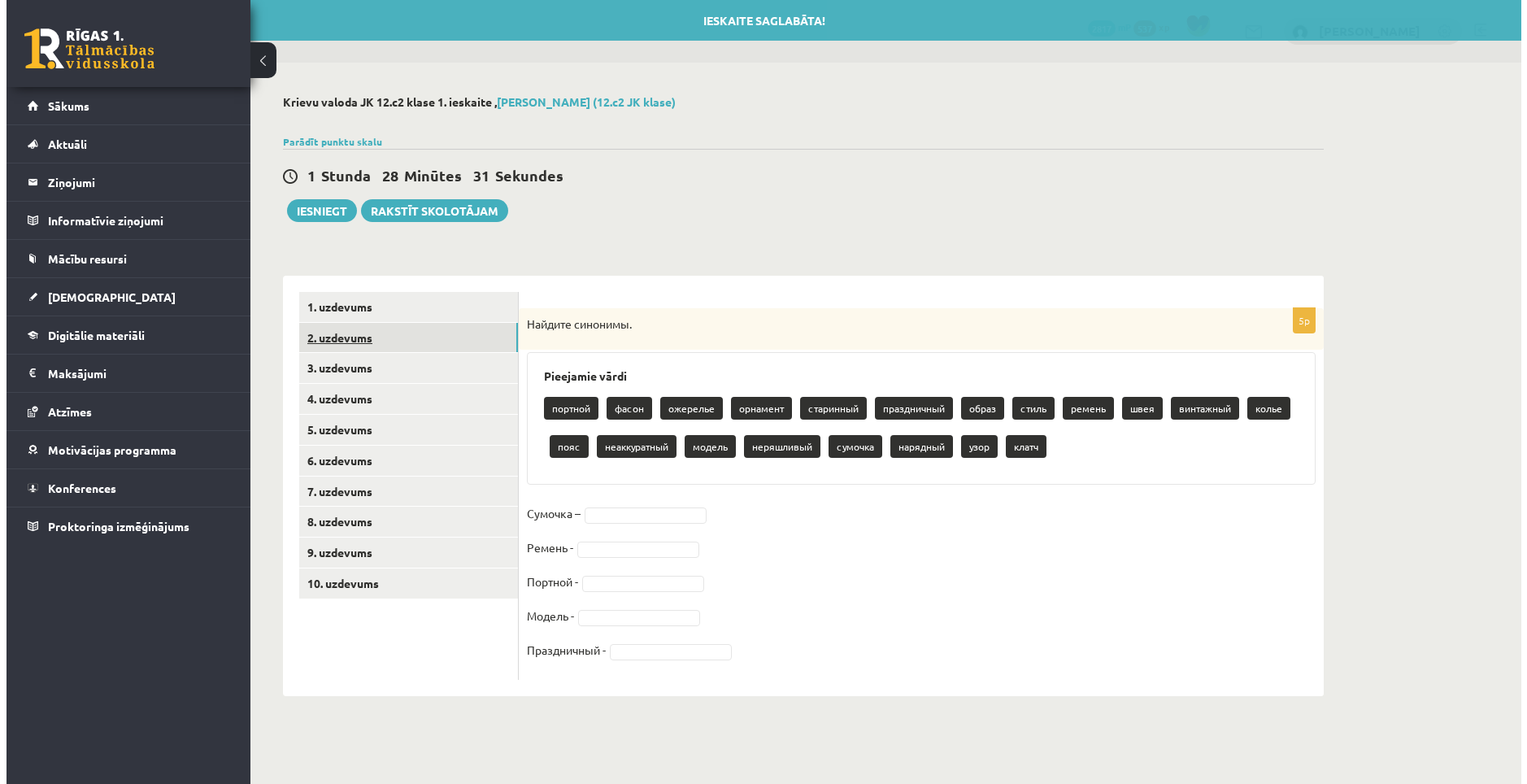
scroll to position [0, 0]
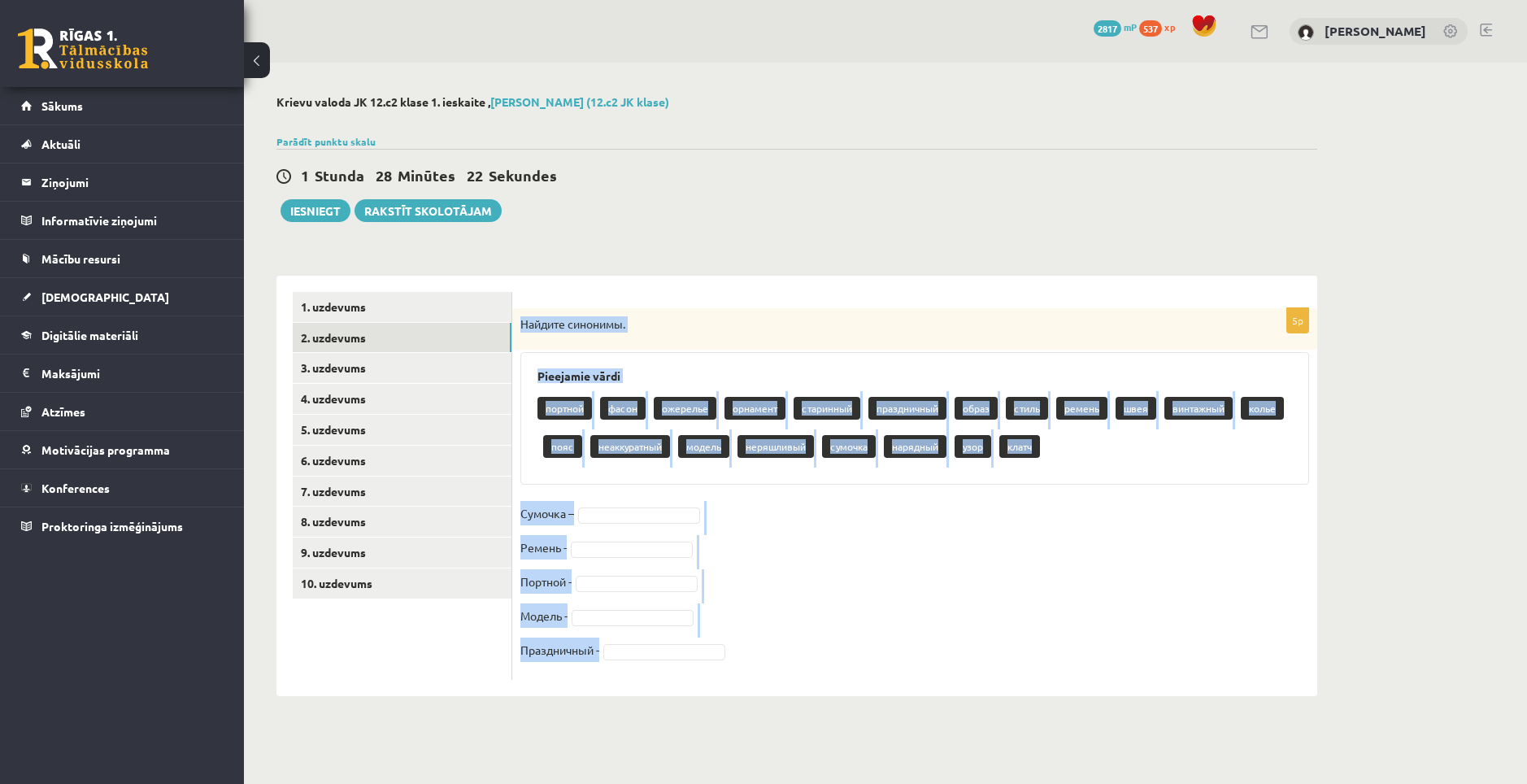
drag, startPoint x: 520, startPoint y: 322, endPoint x: 702, endPoint y: 653, distance: 377.7
click at [702, 653] on div "5p Найдите синонимы. Pieejamie vārdi портной фасон ожерелье орнамент старинный …" at bounding box center [915, 494] width 805 height 371
copy div "Найдите синонимы. Pieejamie vārdi портной фасон ожерелье орнамент старинный пра…"
click at [758, 504] on fieldset "Сумочка – Ремень - Портной - Модель - Праздничный -" at bounding box center [914, 586] width 789 height 171
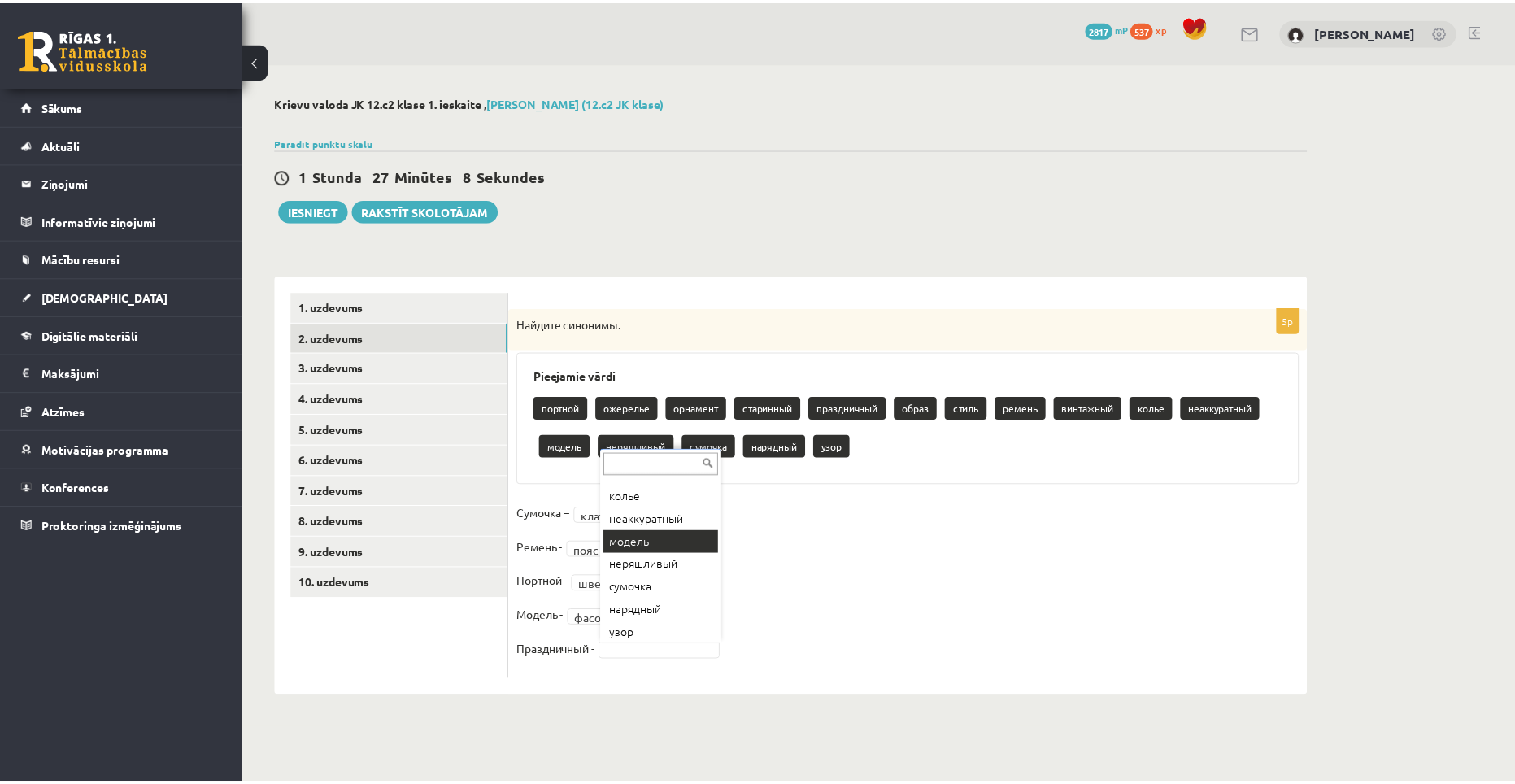
scroll to position [224, 0]
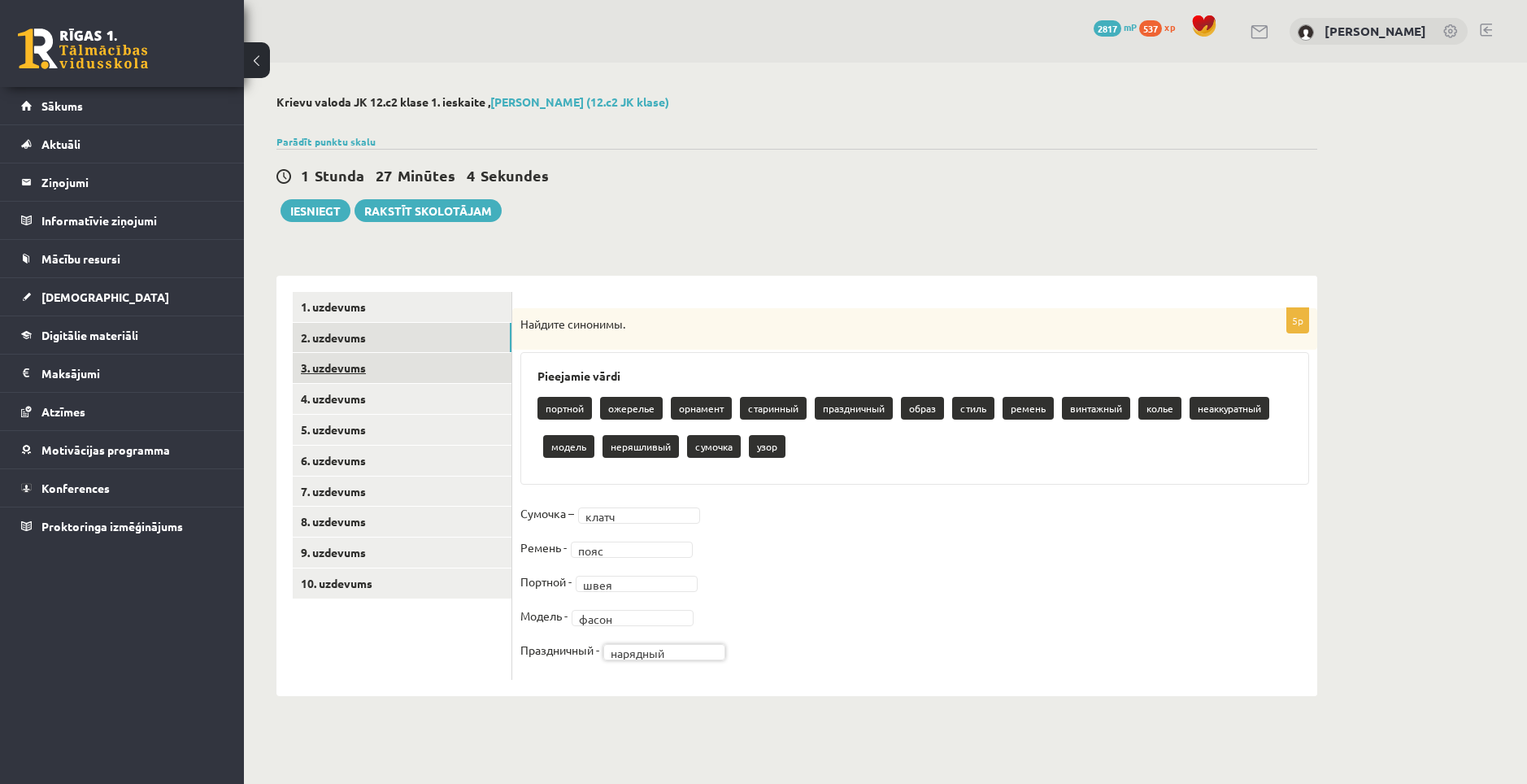
click at [358, 364] on link "3. uzdevums" at bounding box center [402, 368] width 218 height 30
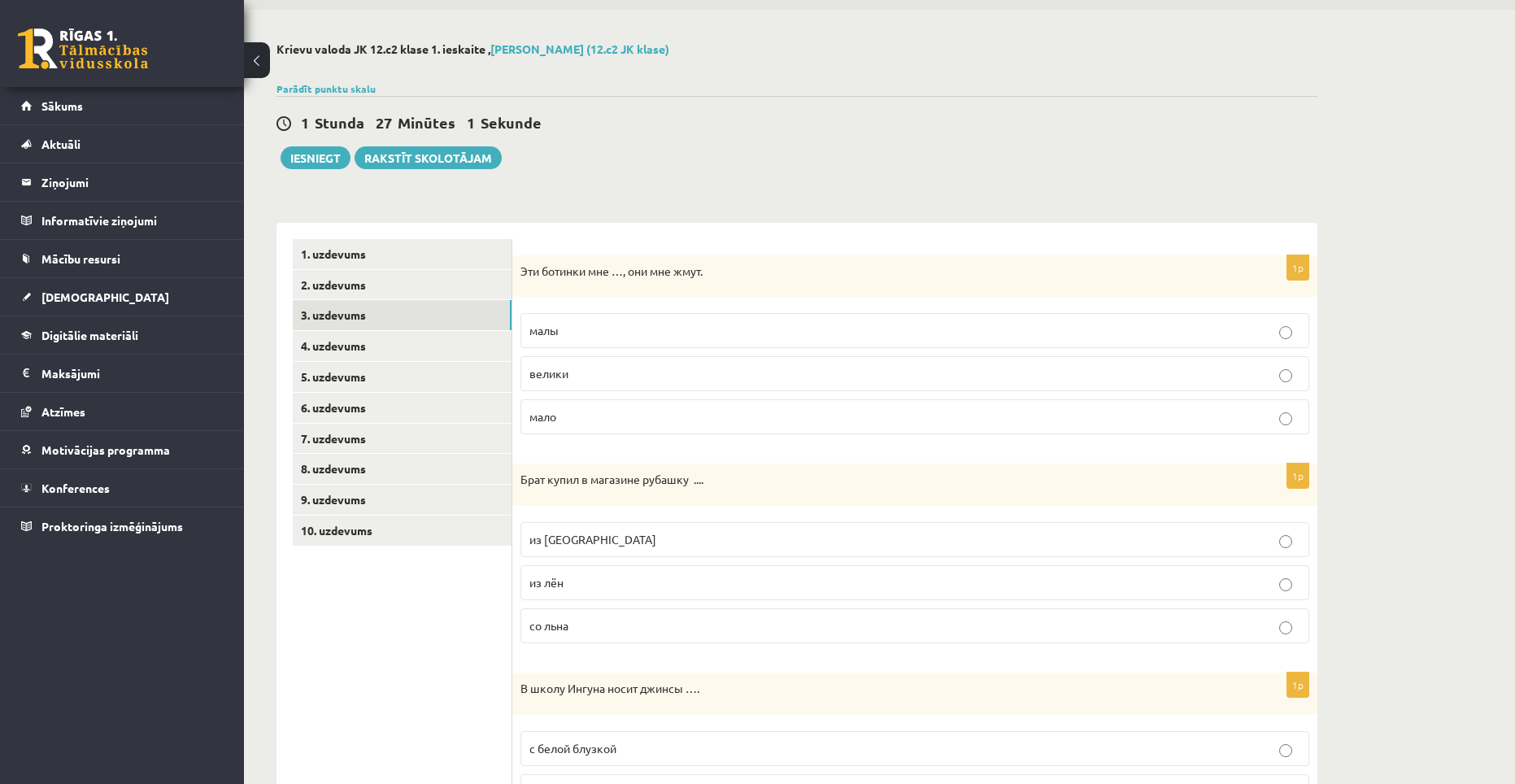
scroll to position [0, 0]
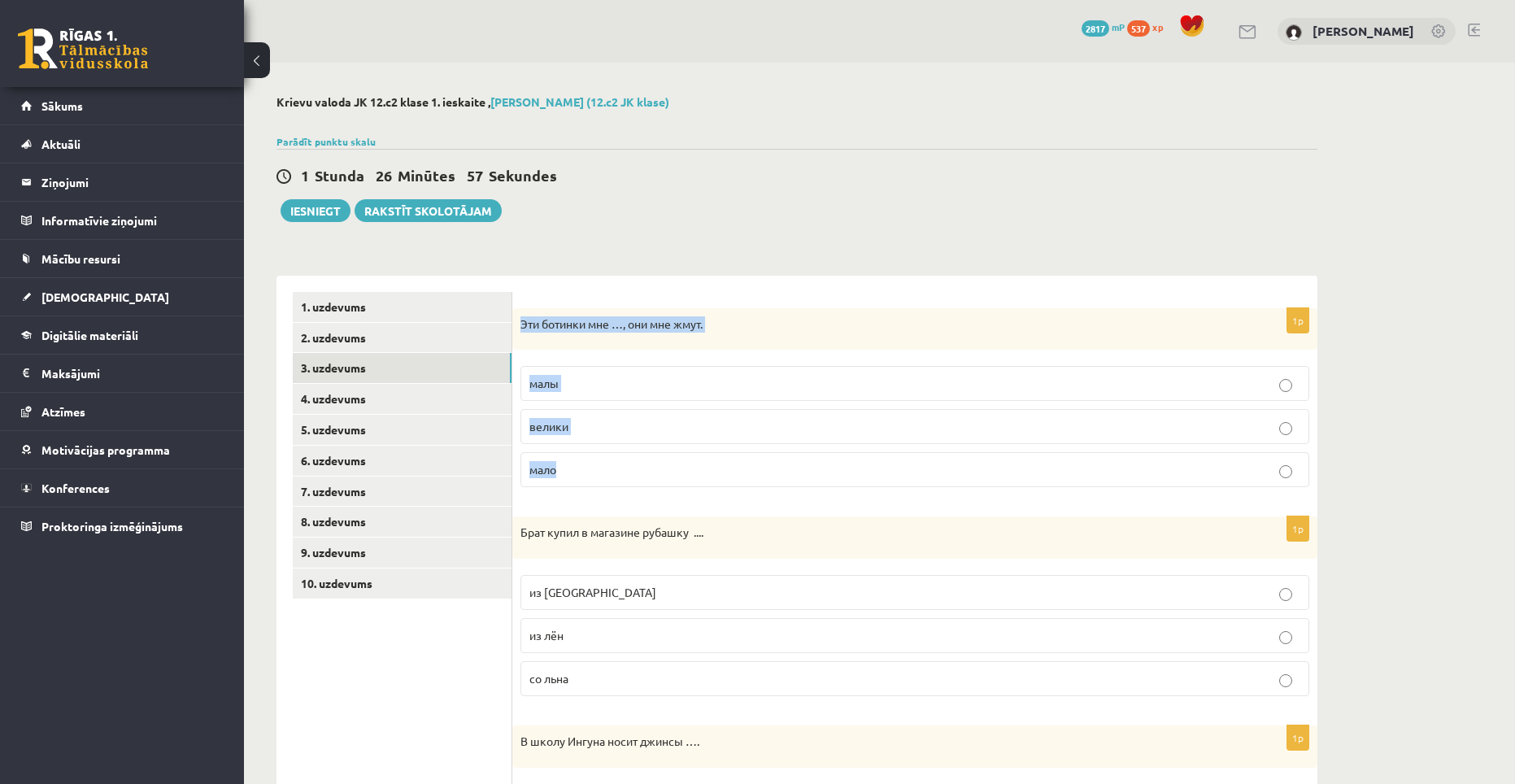
drag, startPoint x: 521, startPoint y: 326, endPoint x: 582, endPoint y: 453, distance: 140.9
click at [582, 453] on div "1p Эти ботинки мне …, они мне жмут. малы велики мало" at bounding box center [915, 404] width 805 height 192
copy div "Эти ботинки мне …, они мне жмут. малы велики мало"
click at [673, 390] on p "малы" at bounding box center [915, 384] width 771 height 17
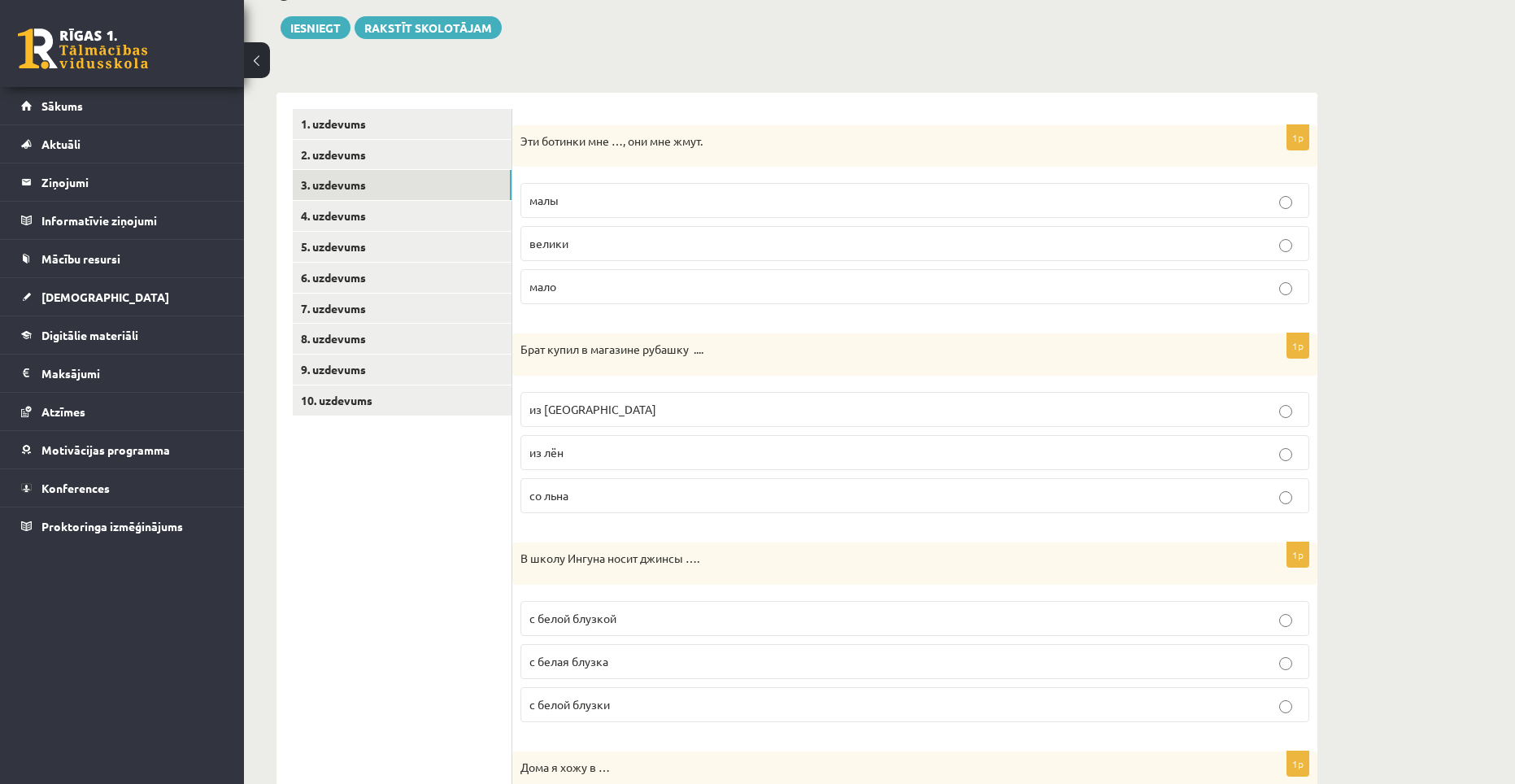
scroll to position [325, 0]
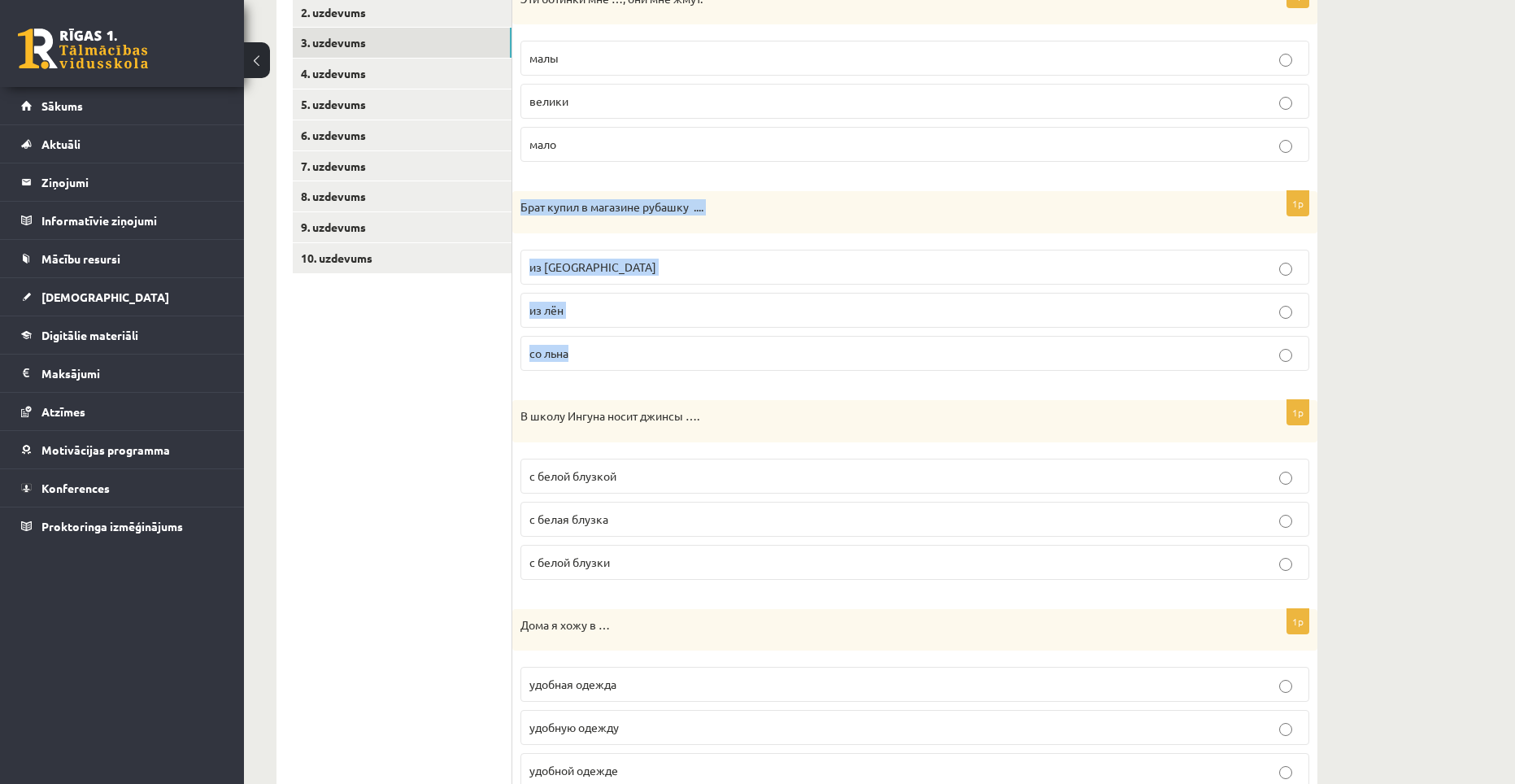
drag, startPoint x: 517, startPoint y: 209, endPoint x: 610, endPoint y: 332, distance: 154.2
click at [610, 332] on div "1p Брат купил в магазине рубашку .... из льна из лён со льна" at bounding box center [915, 287] width 805 height 192
copy div "Брат купил в магазине рубашку .... из льна из лён со льна"
click at [621, 261] on p "из льна" at bounding box center [915, 267] width 771 height 17
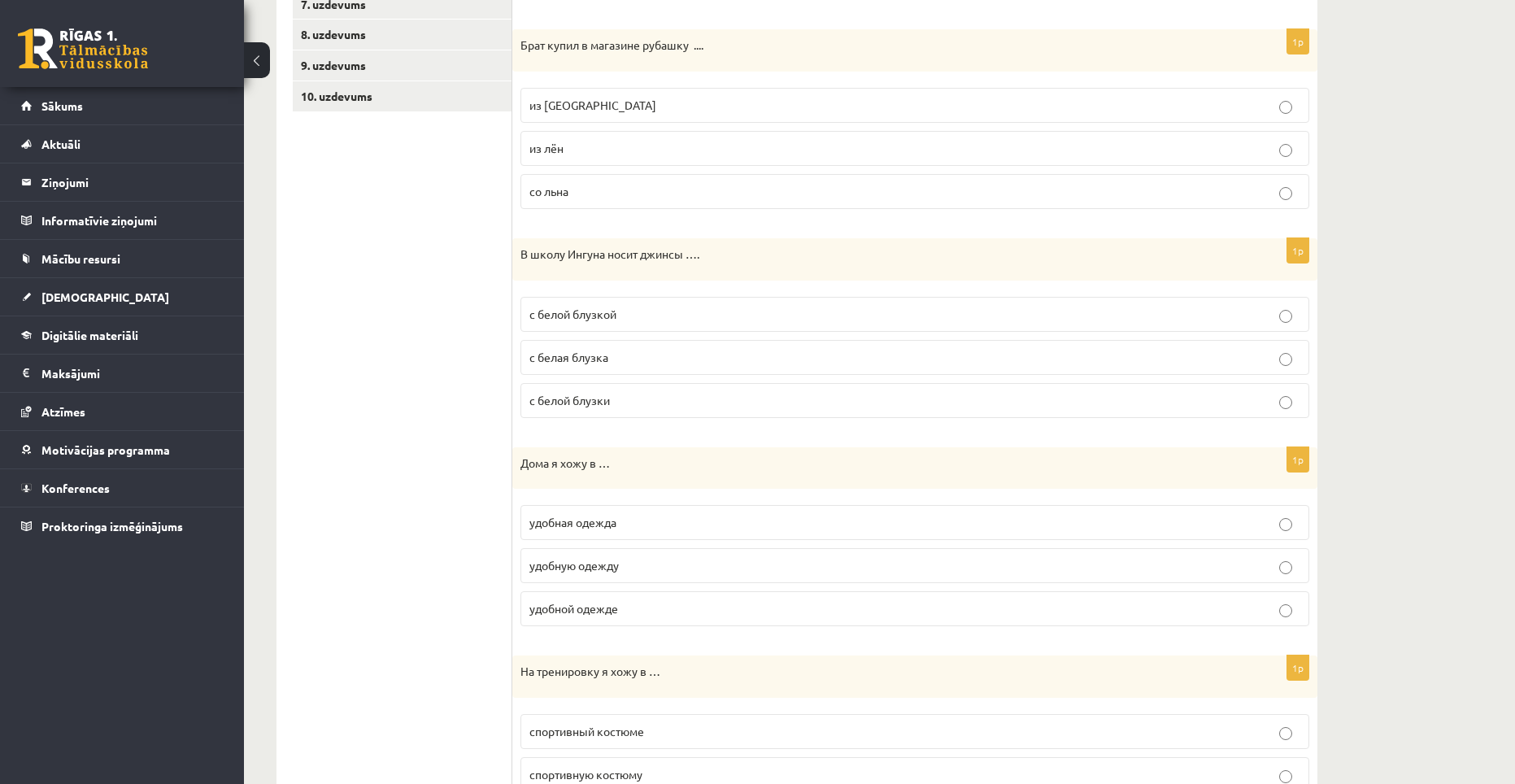
scroll to position [488, 0]
drag, startPoint x: 521, startPoint y: 251, endPoint x: 648, endPoint y: 411, distance: 204.3
click at [648, 411] on div "1p В школу Ингуна носит джинсы …. с белой блузкой с белая блузка с белой блузки" at bounding box center [915, 333] width 805 height 192
copy div "В школу Ингуна носит джинсы …. с белой блузкой с белая блузка с белой блузки"
click at [638, 317] on p "с белой блузкой" at bounding box center [915, 314] width 771 height 17
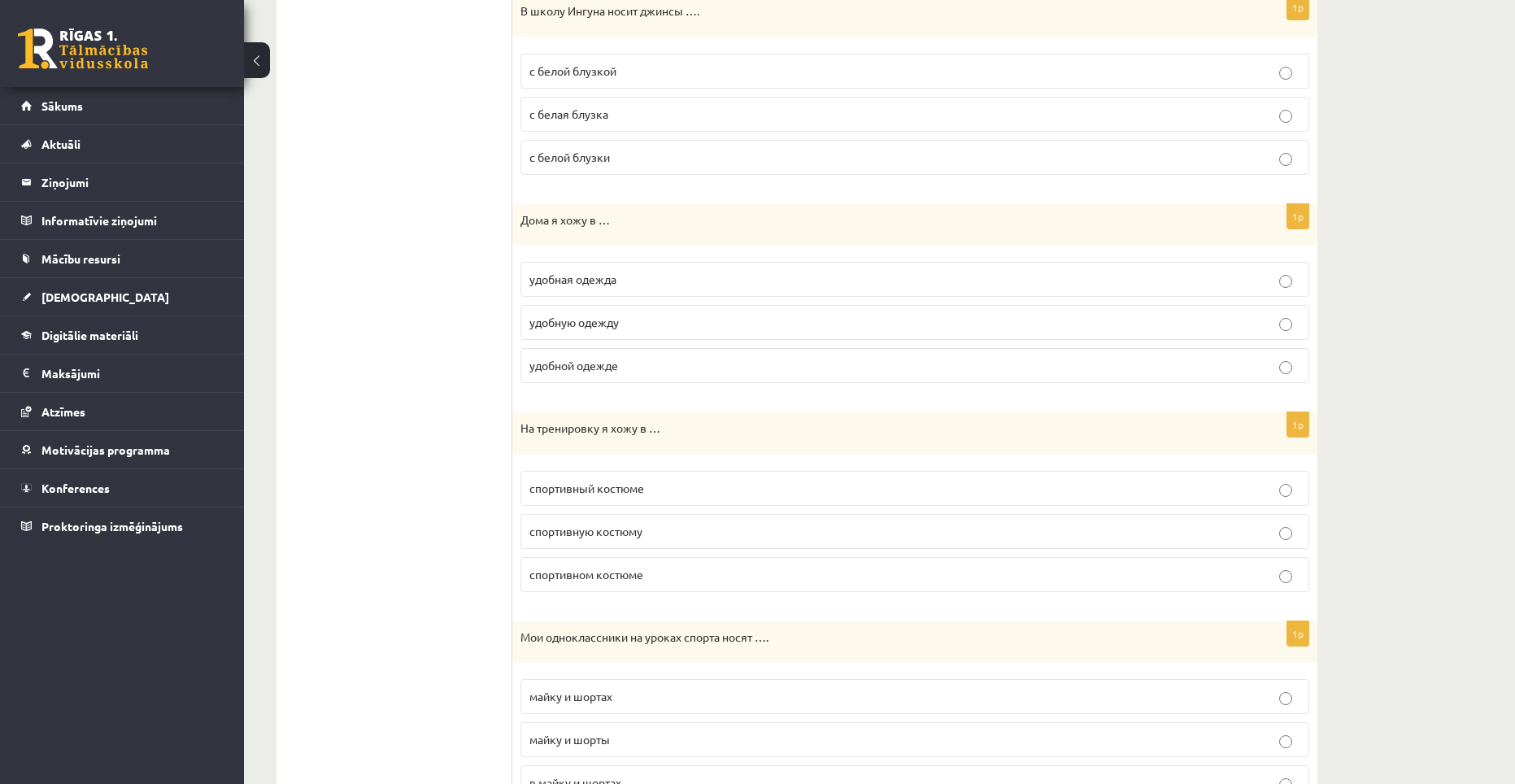
scroll to position [732, 0]
drag, startPoint x: 520, startPoint y: 221, endPoint x: 637, endPoint y: 363, distance: 184.0
click at [637, 363] on div "1p Дома я хожу в … удобная одежда удобную одежду удобной одежде" at bounding box center [915, 299] width 805 height 192
copy div "Дома я хожу в … удобная одежда удобную одежду удобной одежде"
click at [679, 359] on p "удобной одежде" at bounding box center [915, 364] width 771 height 17
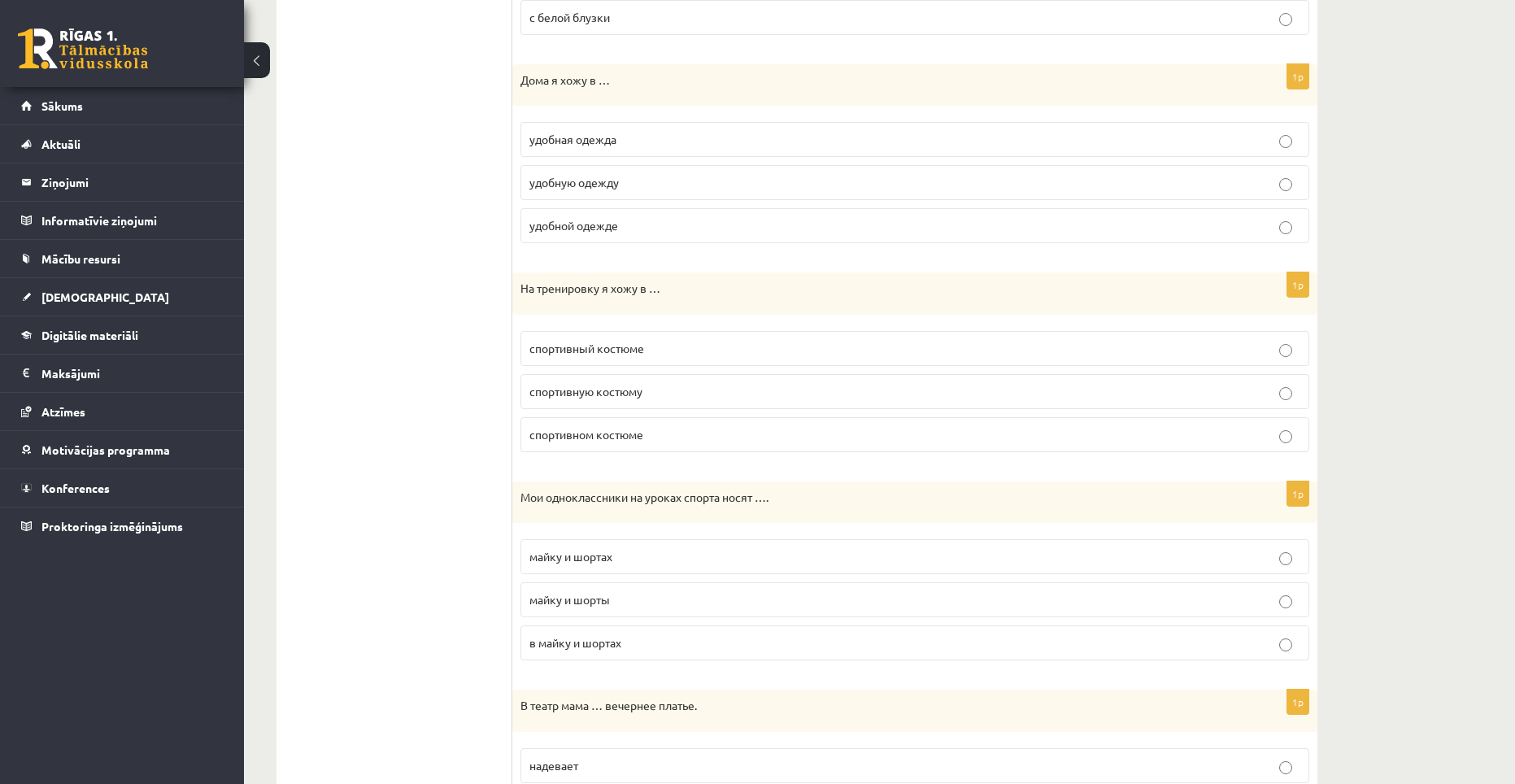
scroll to position [975, 0]
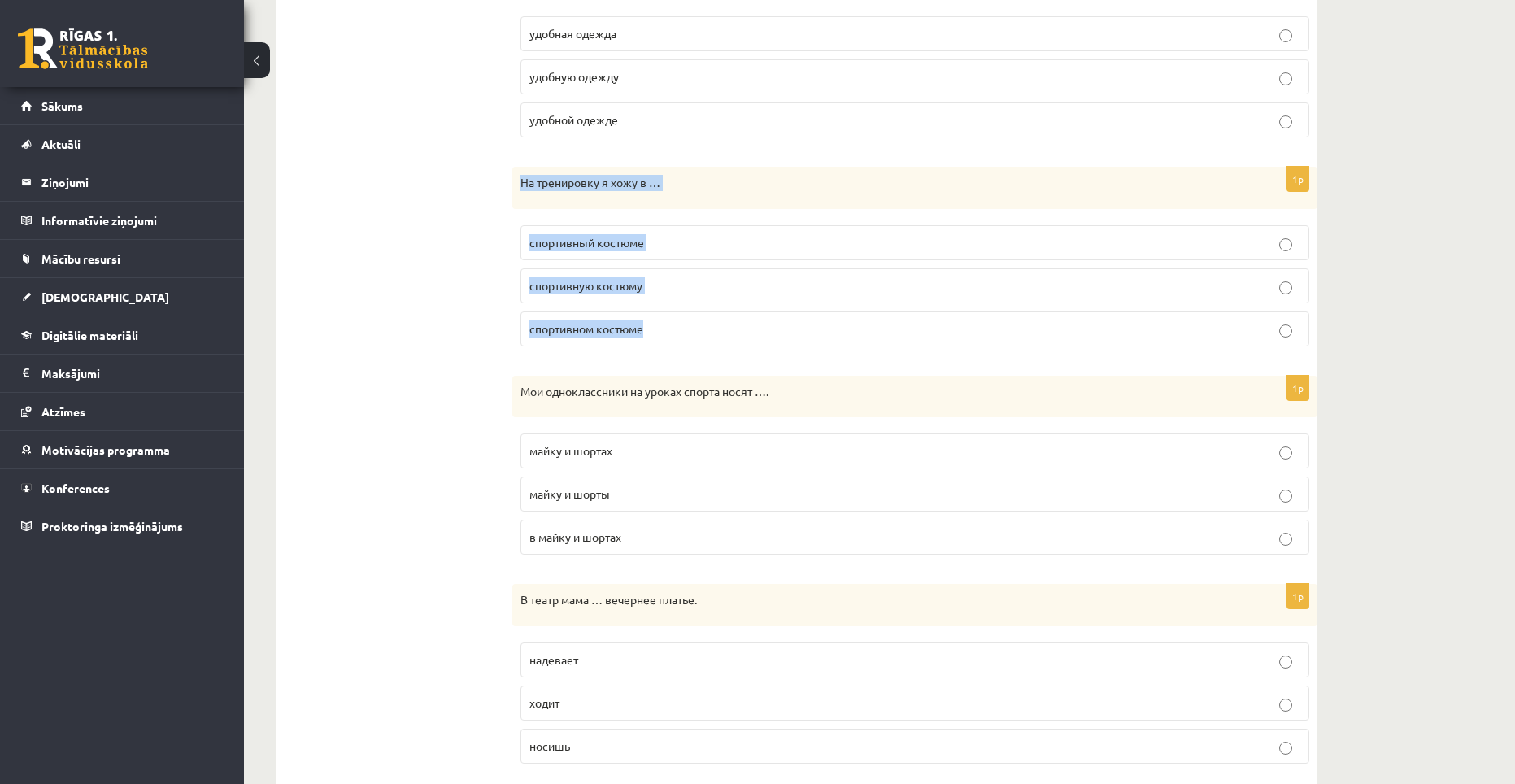
drag, startPoint x: 519, startPoint y: 179, endPoint x: 666, endPoint y: 308, distance: 195.6
click at [666, 308] on div "1p На тренировку я хожу в … спортивный костюме спортивную костюму спортивном ко…" at bounding box center [915, 263] width 805 height 192
copy div "На тренировку я хожу в … спортивный костюме спортивную костюму спортивном костю…"
click at [673, 323] on p "спортивном костюме" at bounding box center [915, 329] width 771 height 17
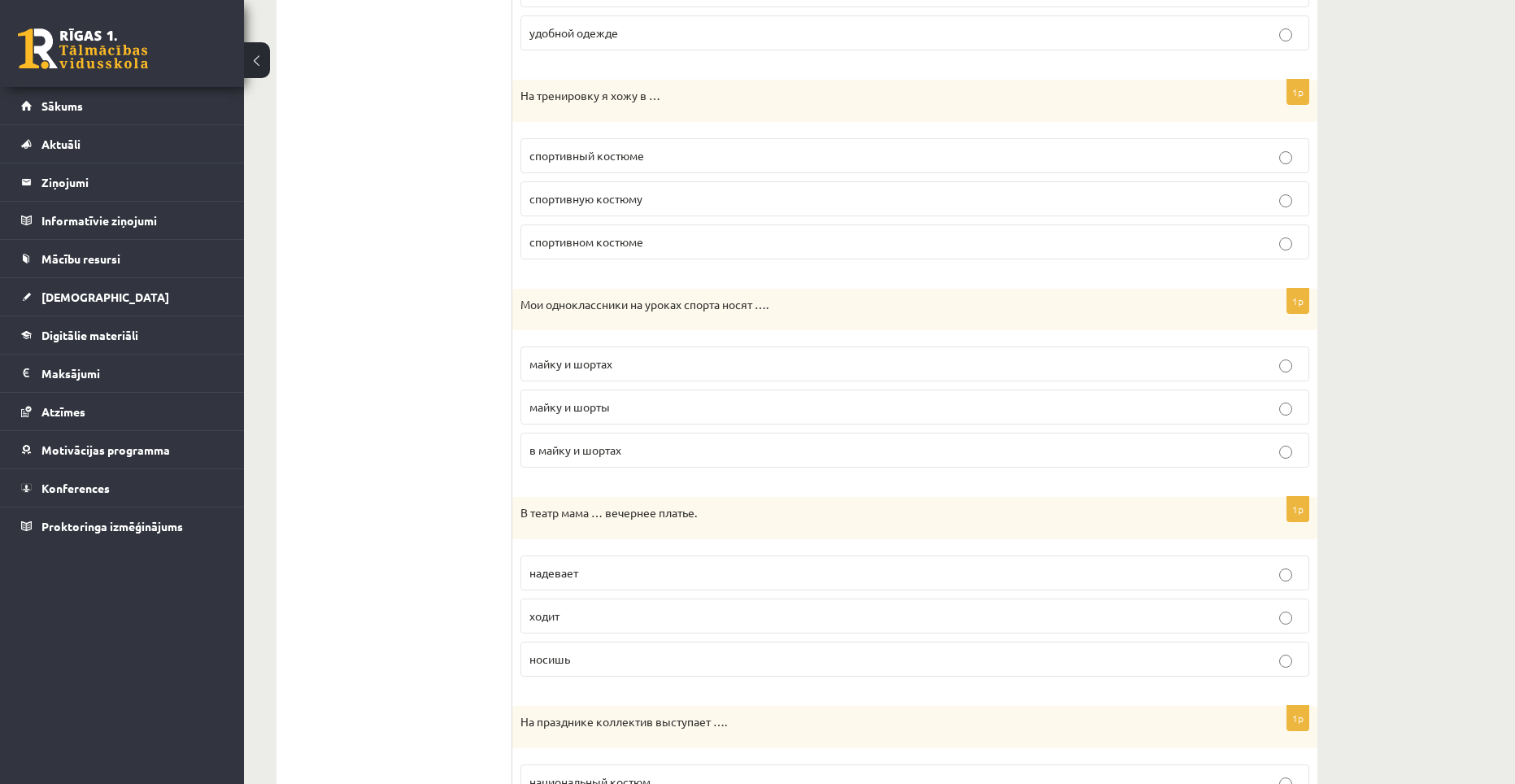
scroll to position [1138, 0]
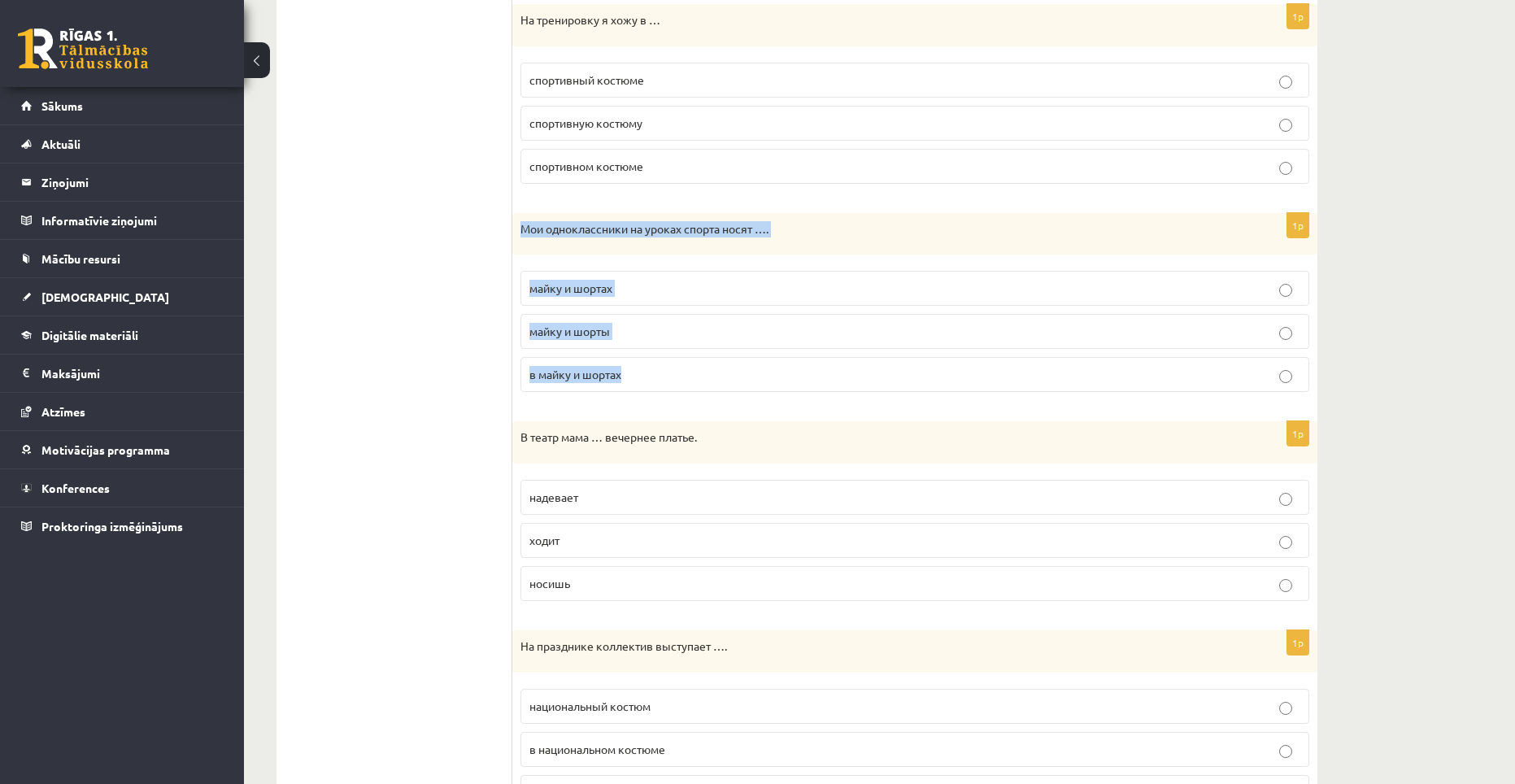
drag, startPoint x: 523, startPoint y: 227, endPoint x: 659, endPoint y: 385, distance: 208.5
click at [659, 385] on div "1p Мои одноклассники на уроках спорта носят …. майку и шортах майку и шорты в м…" at bounding box center [915, 309] width 805 height 192
copy div "Мои одноклассники на уроках спорта носят …. майку и шортах майку и шорты в майк…"
click at [637, 332] on p "майку и шорты" at bounding box center [915, 331] width 771 height 17
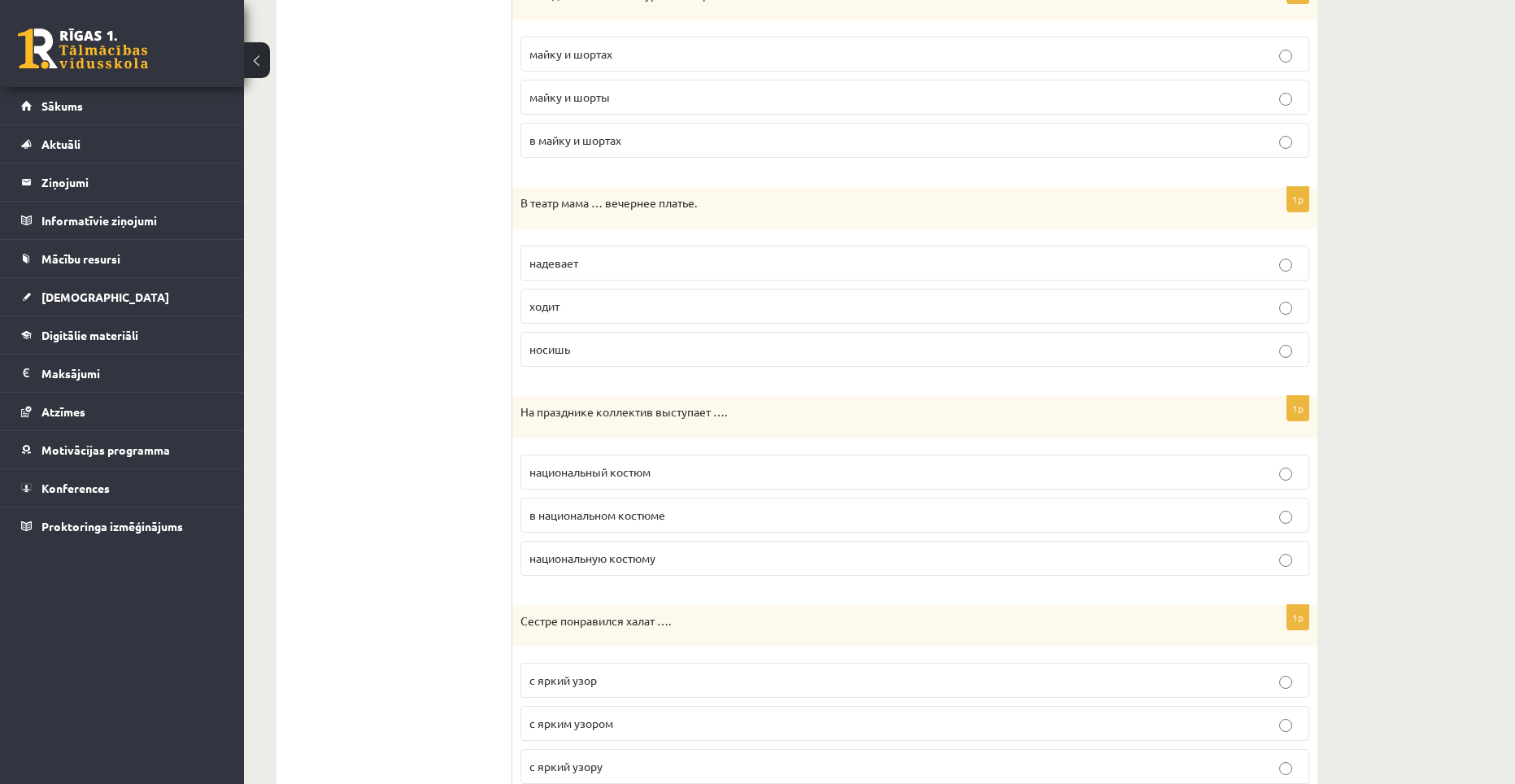
scroll to position [1382, 0]
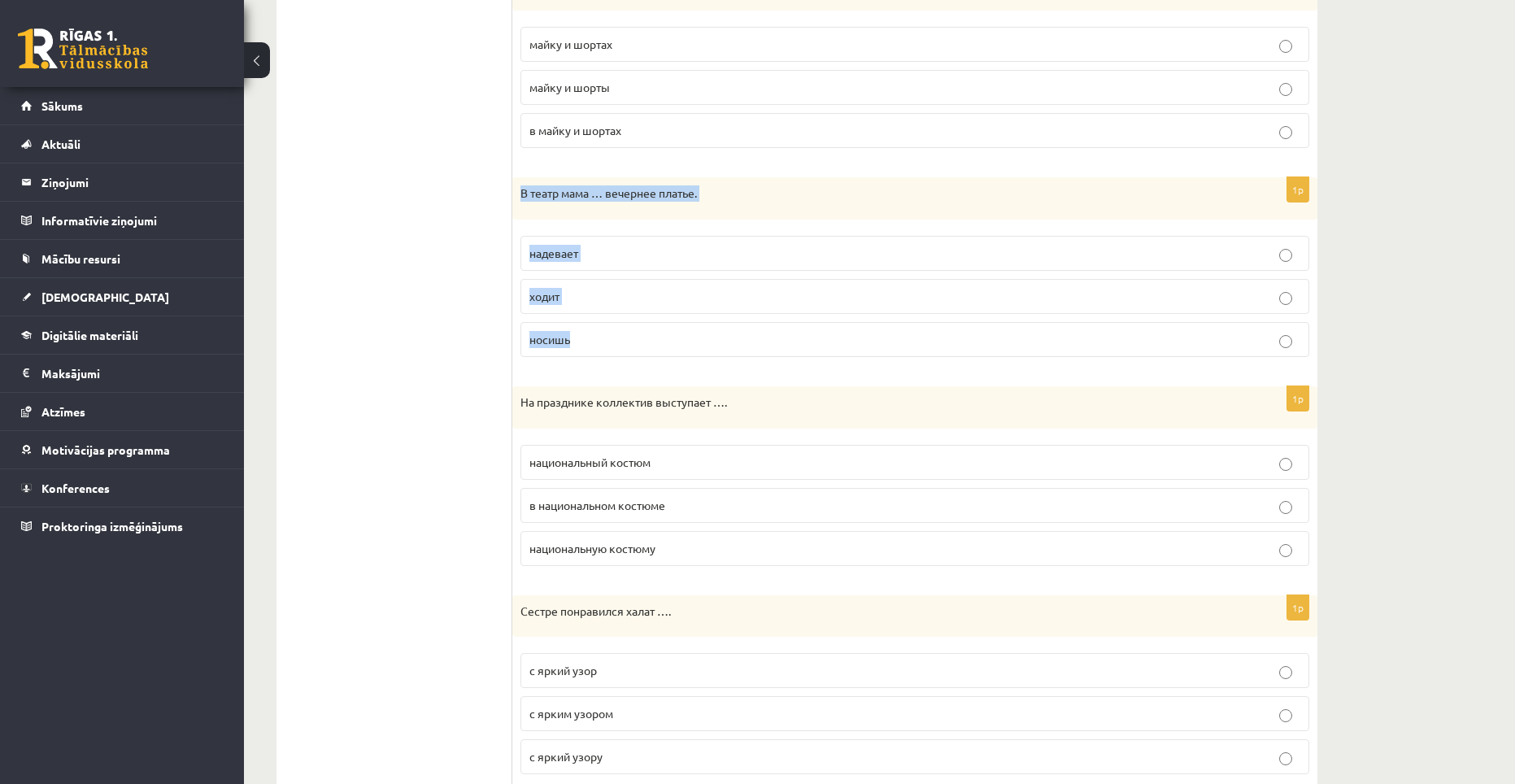
drag, startPoint x: 517, startPoint y: 193, endPoint x: 585, endPoint y: 328, distance: 151.2
click at [585, 328] on div "1p В театр мама … вечернее платье. надевает ходит носишь" at bounding box center [915, 273] width 805 height 192
click at [587, 257] on p "надевает" at bounding box center [915, 253] width 771 height 17
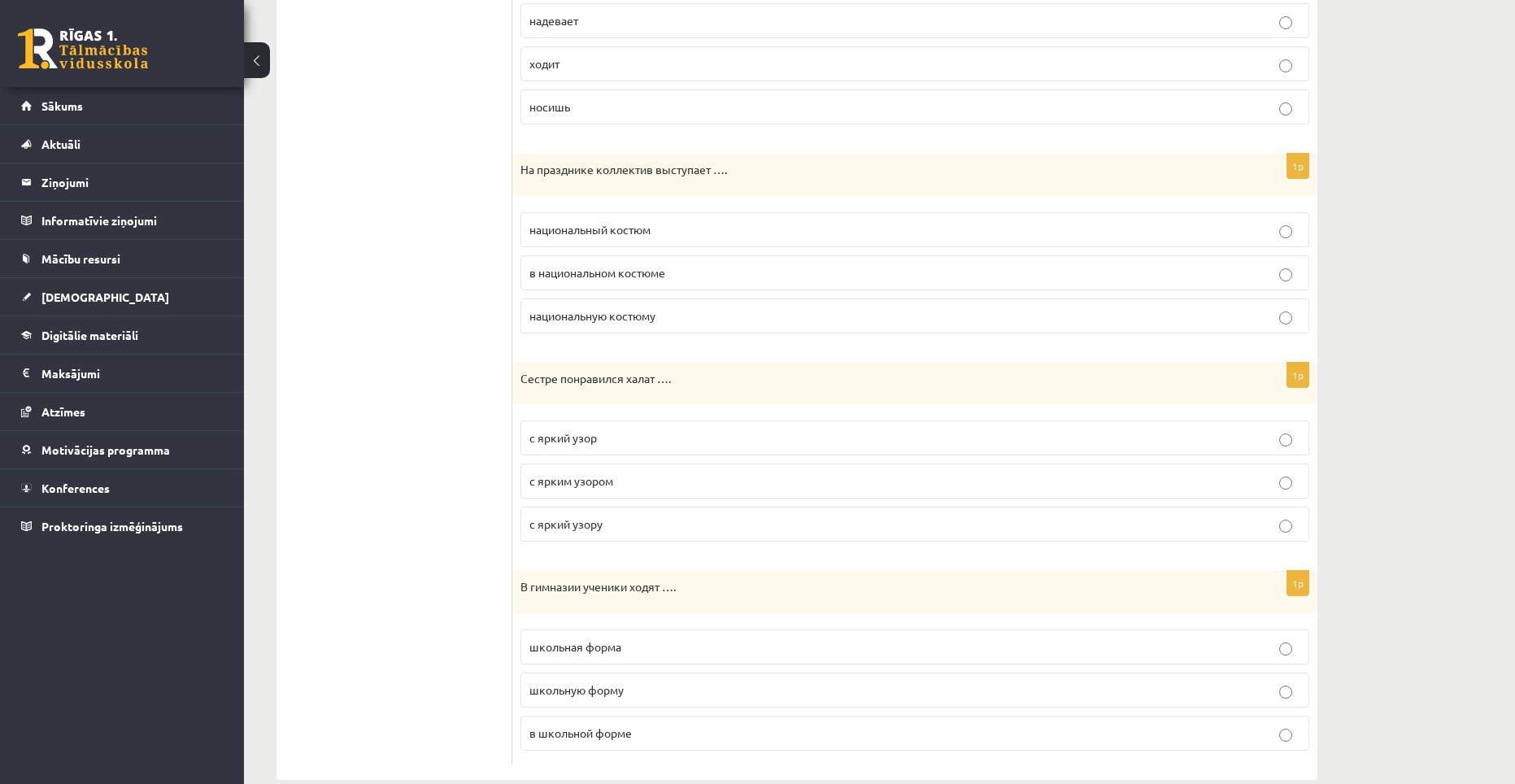
scroll to position [1644, 0]
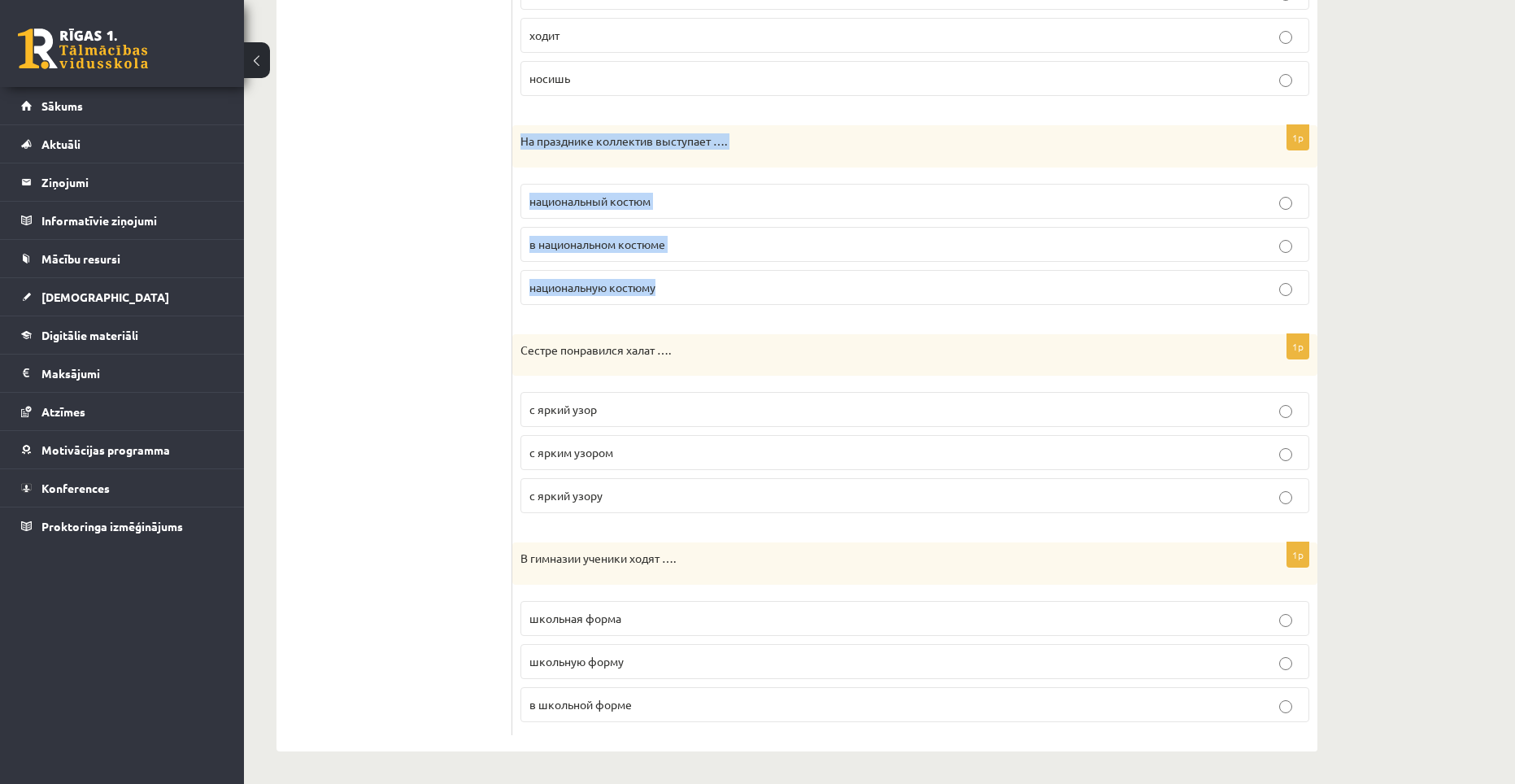
drag, startPoint x: 518, startPoint y: 136, endPoint x: 666, endPoint y: 290, distance: 213.6
click at [666, 290] on div "1p На празднике коллектив выступает …. национальный костюм в национальном костю…" at bounding box center [915, 221] width 805 height 192
click at [677, 253] on label "в национальном костюме" at bounding box center [914, 244] width 789 height 35
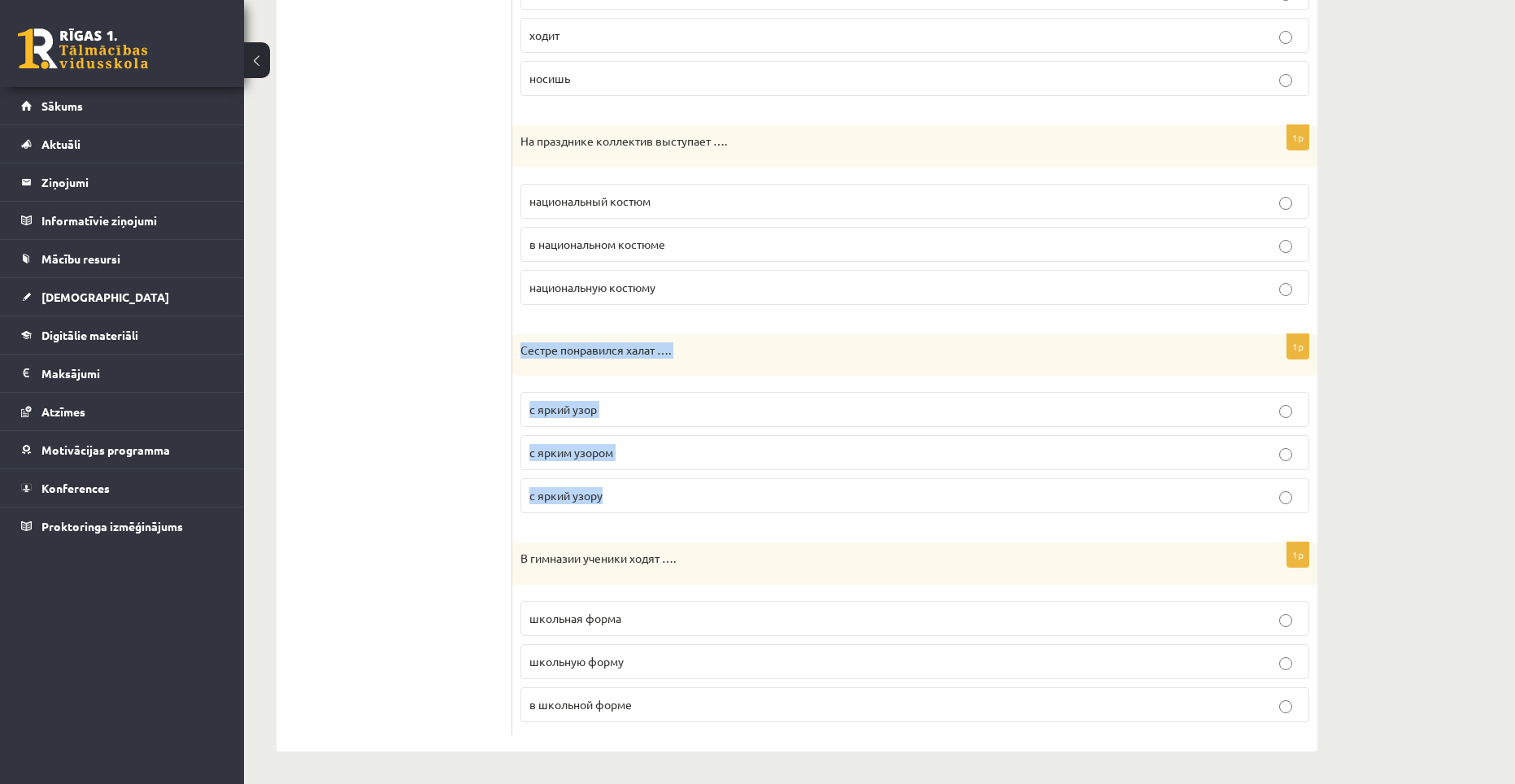
drag, startPoint x: 522, startPoint y: 346, endPoint x: 625, endPoint y: 497, distance: 182.8
click at [625, 497] on div "1p Сестре понравился халат …. с яркий узор с ярким узором с яркий узору" at bounding box center [915, 430] width 805 height 192
click at [669, 463] on label "с ярким узором" at bounding box center [914, 452] width 789 height 35
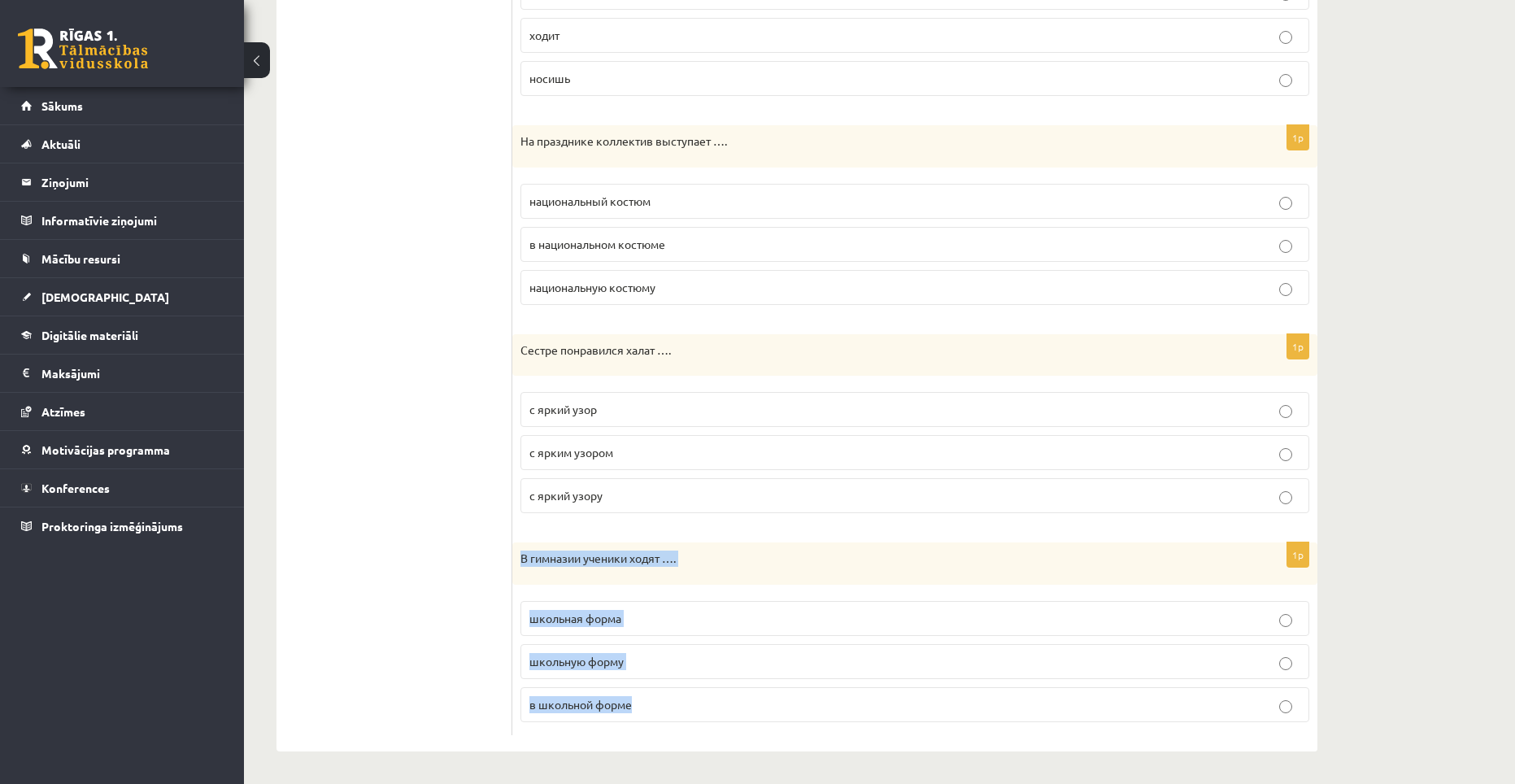
drag, startPoint x: 524, startPoint y: 563, endPoint x: 654, endPoint y: 695, distance: 185.3
click at [654, 695] on div "1p В гимназии ученики ходят …. школьная форма школьную форму в школьной форме" at bounding box center [915, 638] width 805 height 192
click at [661, 702] on p "в школьной форме" at bounding box center [915, 705] width 771 height 17
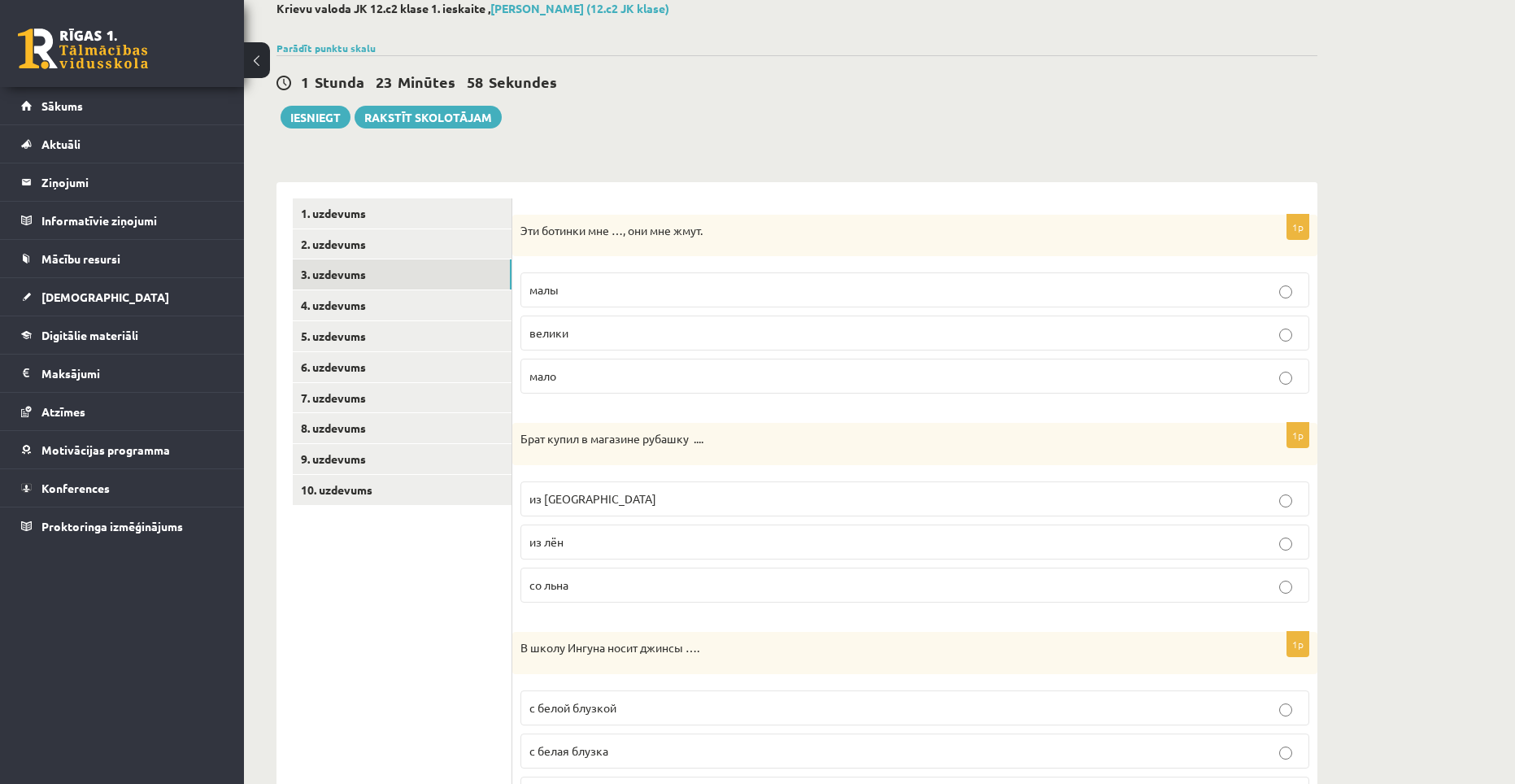
scroll to position [18, 0]
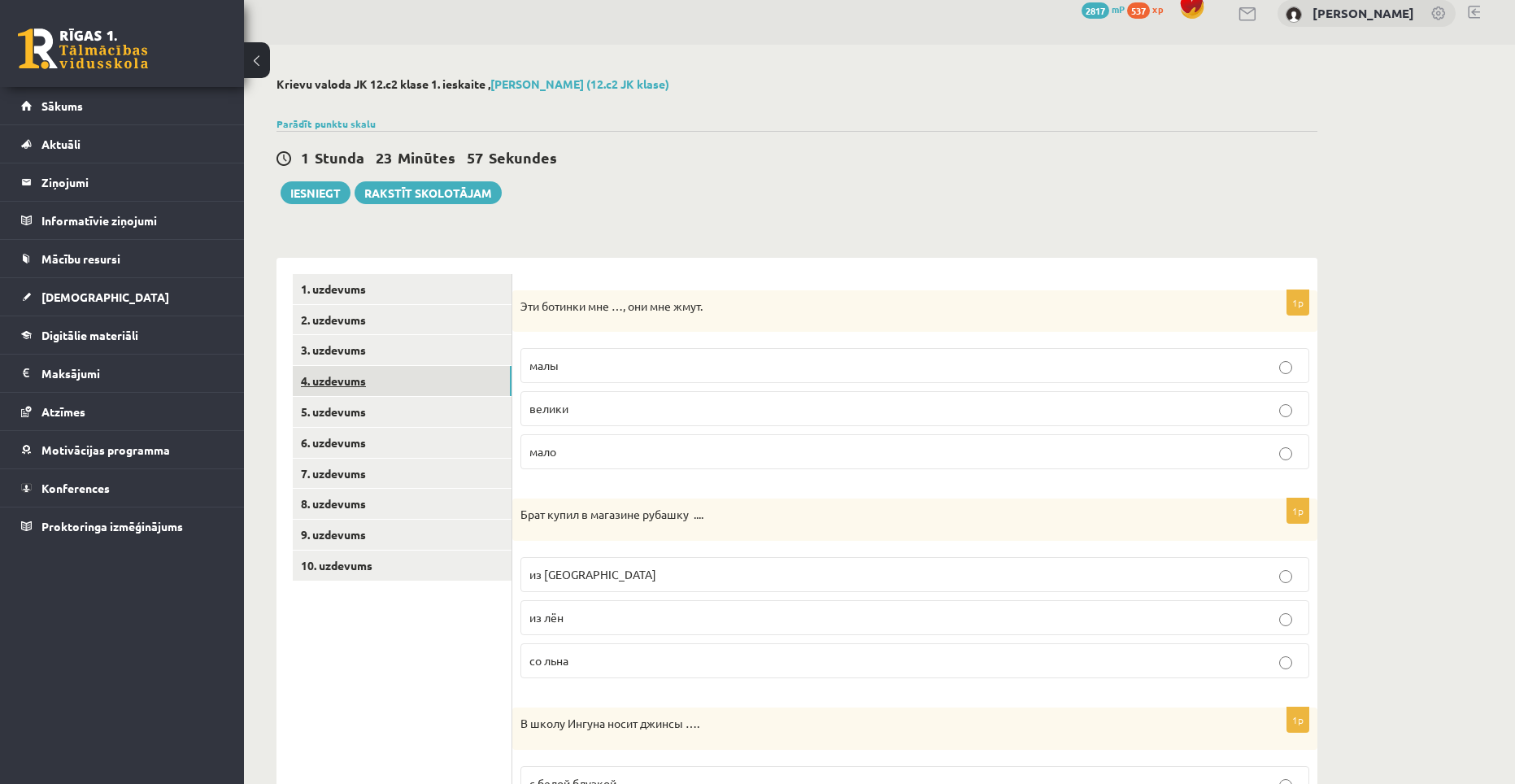
click at [351, 371] on link "4. uzdevums" at bounding box center [402, 381] width 218 height 30
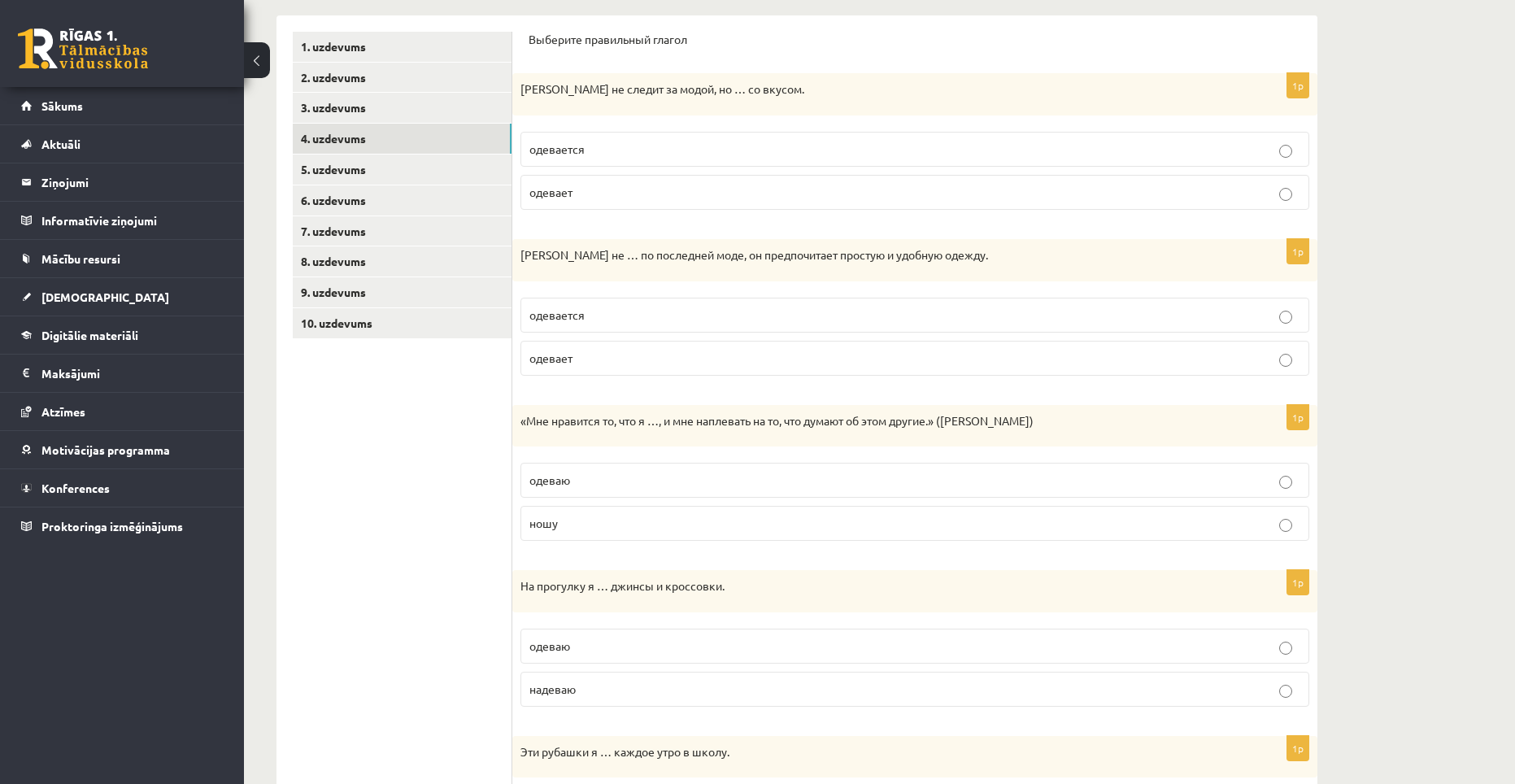
scroll to position [85, 0]
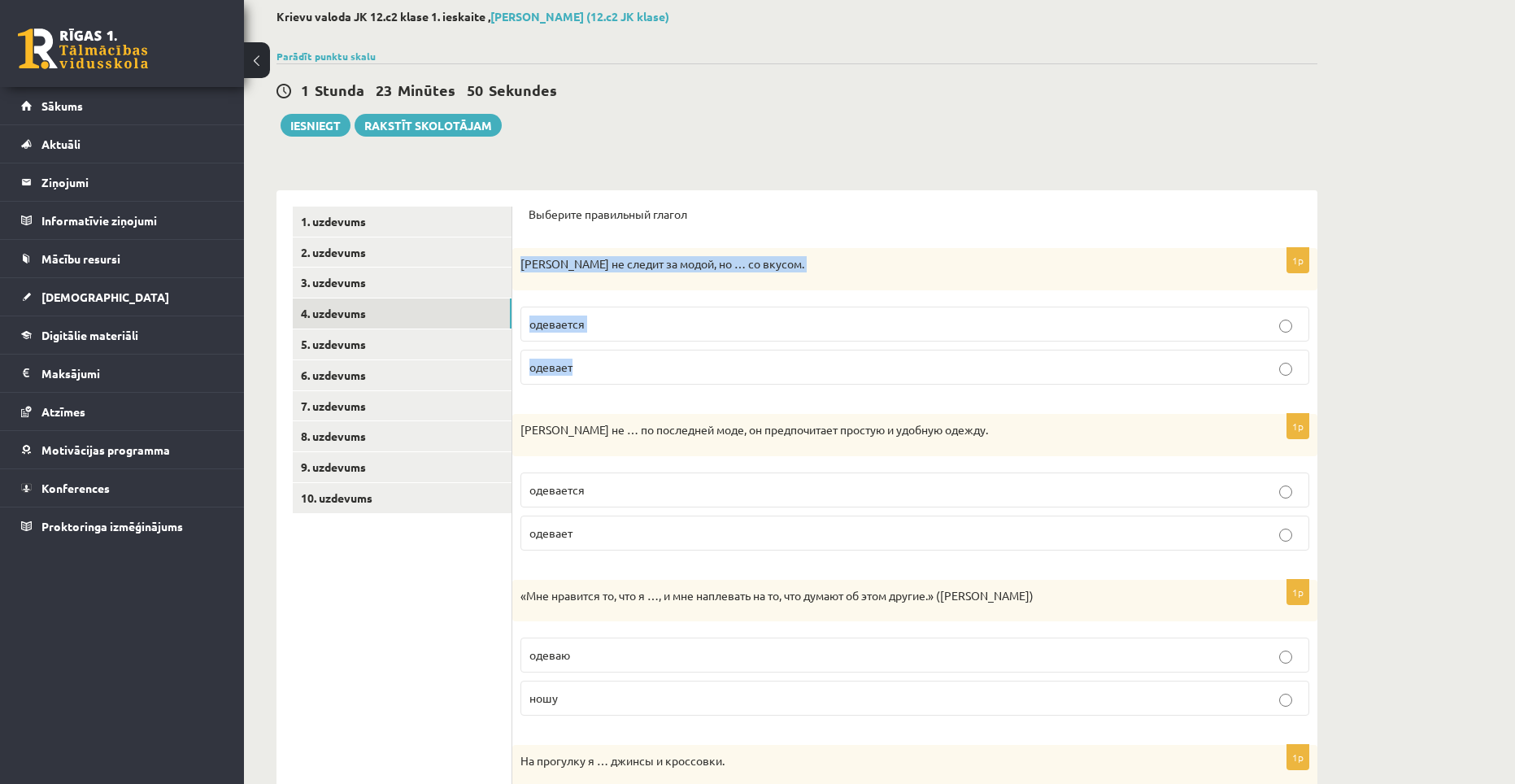
drag, startPoint x: 519, startPoint y: 261, endPoint x: 584, endPoint y: 350, distance: 110.2
click at [584, 350] on div "1p Ивар не следит за модой, но … со вкусом. одевается одевает" at bounding box center [915, 323] width 805 height 149
click at [618, 317] on p "одевается" at bounding box center [915, 324] width 771 height 17
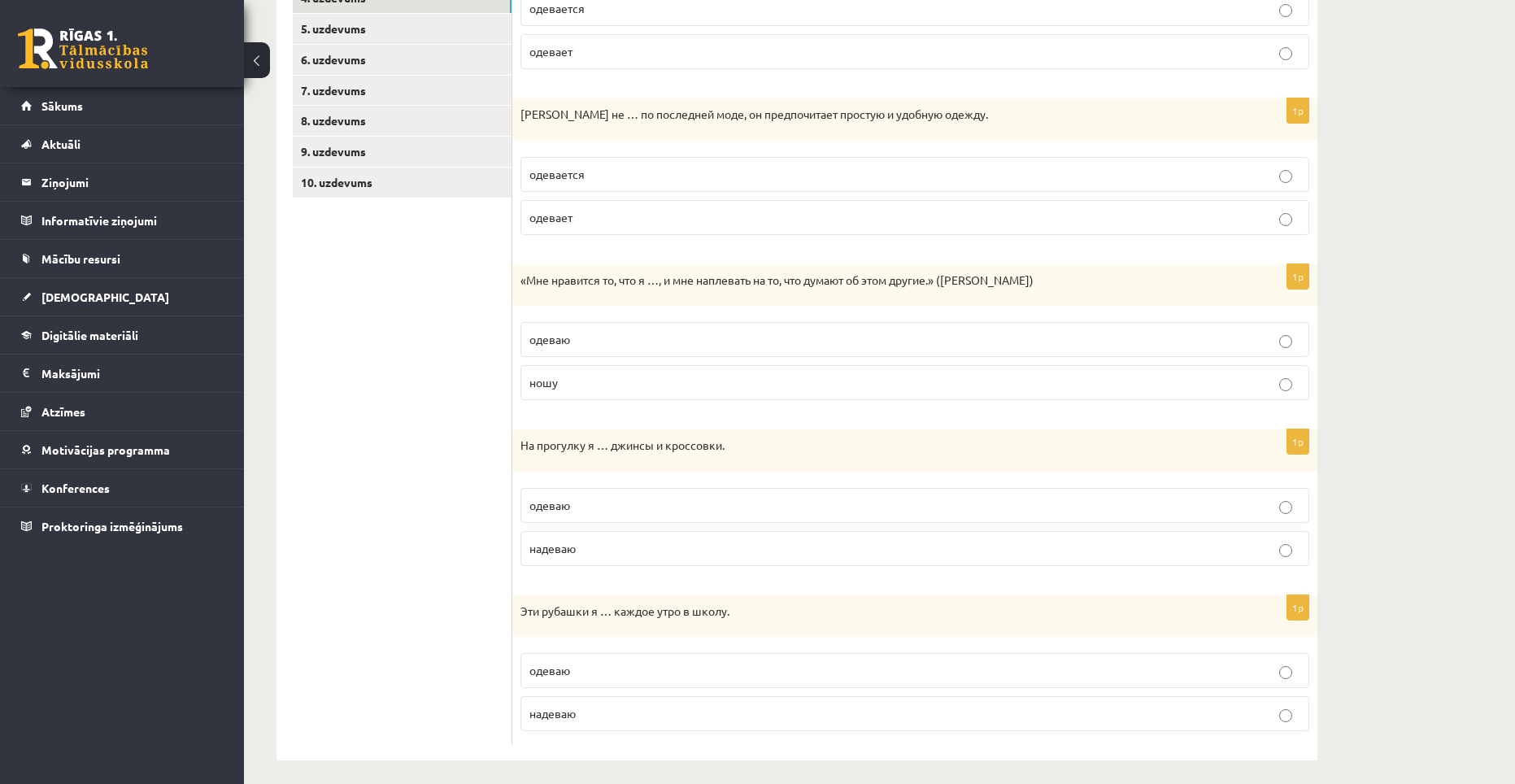
scroll to position [411, 0]
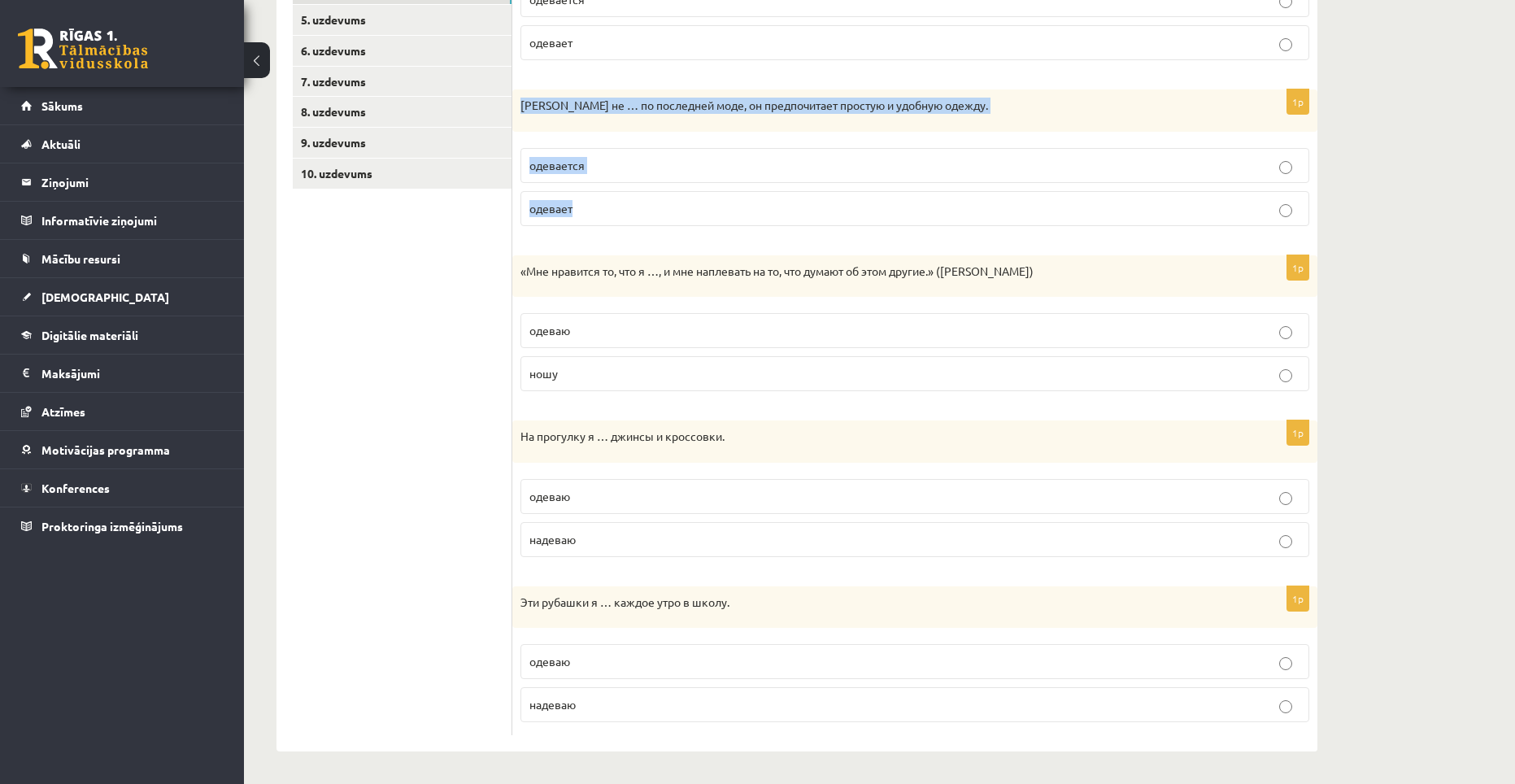
drag, startPoint x: 519, startPoint y: 105, endPoint x: 580, endPoint y: 195, distance: 108.7
click at [580, 195] on div "1p Антон не … по последней моде, он предпочитает простую и удобную одежду. одев…" at bounding box center [915, 164] width 805 height 149
click at [625, 172] on p "одевается" at bounding box center [915, 165] width 771 height 17
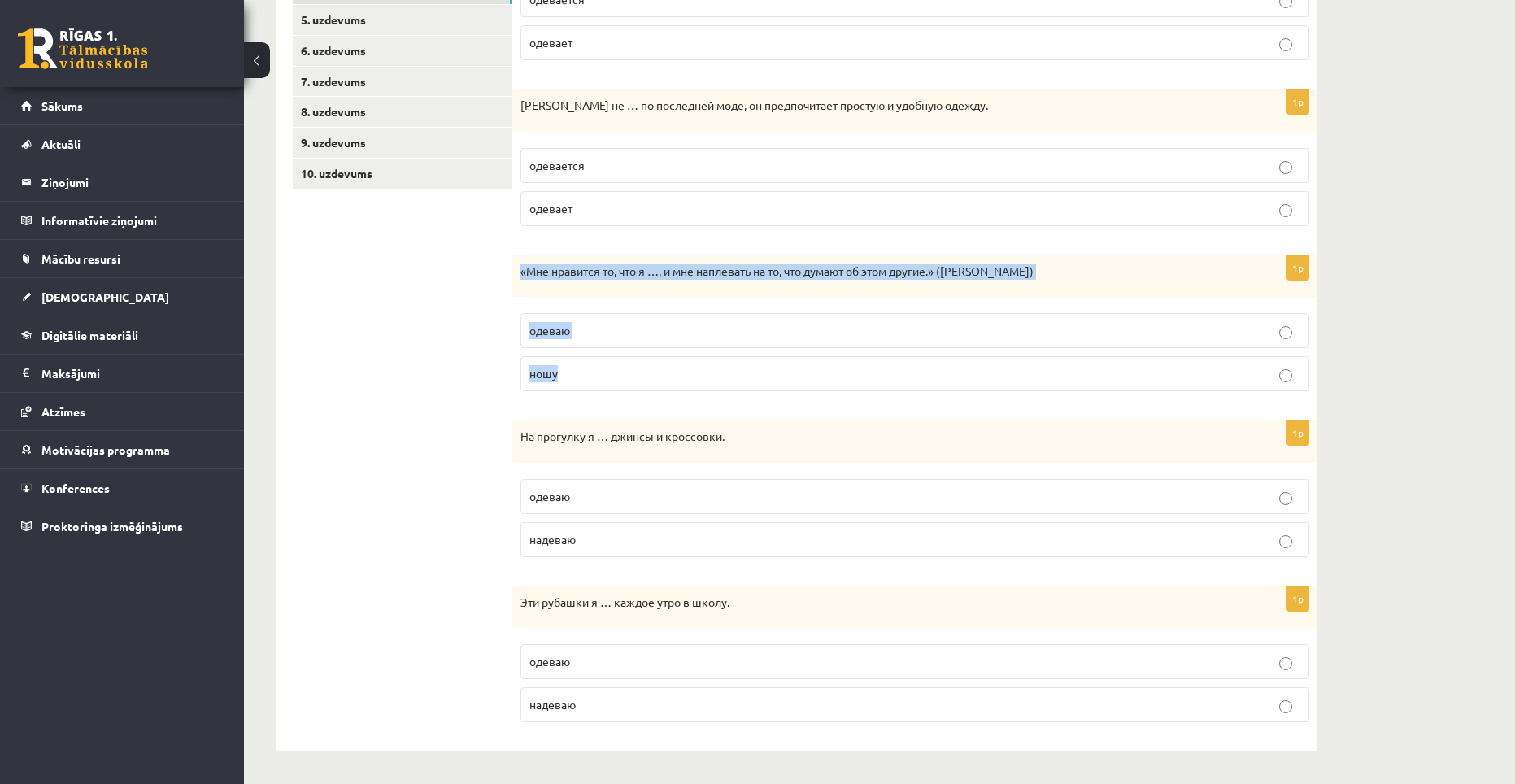
drag, startPoint x: 520, startPoint y: 264, endPoint x: 589, endPoint y: 356, distance: 115.0
click at [589, 356] on div "1p «Мне нравится то, что я …, и мне наплевать на то, что думают об этом другие.…" at bounding box center [915, 330] width 805 height 149
click at [572, 366] on p "ношу" at bounding box center [915, 373] width 771 height 17
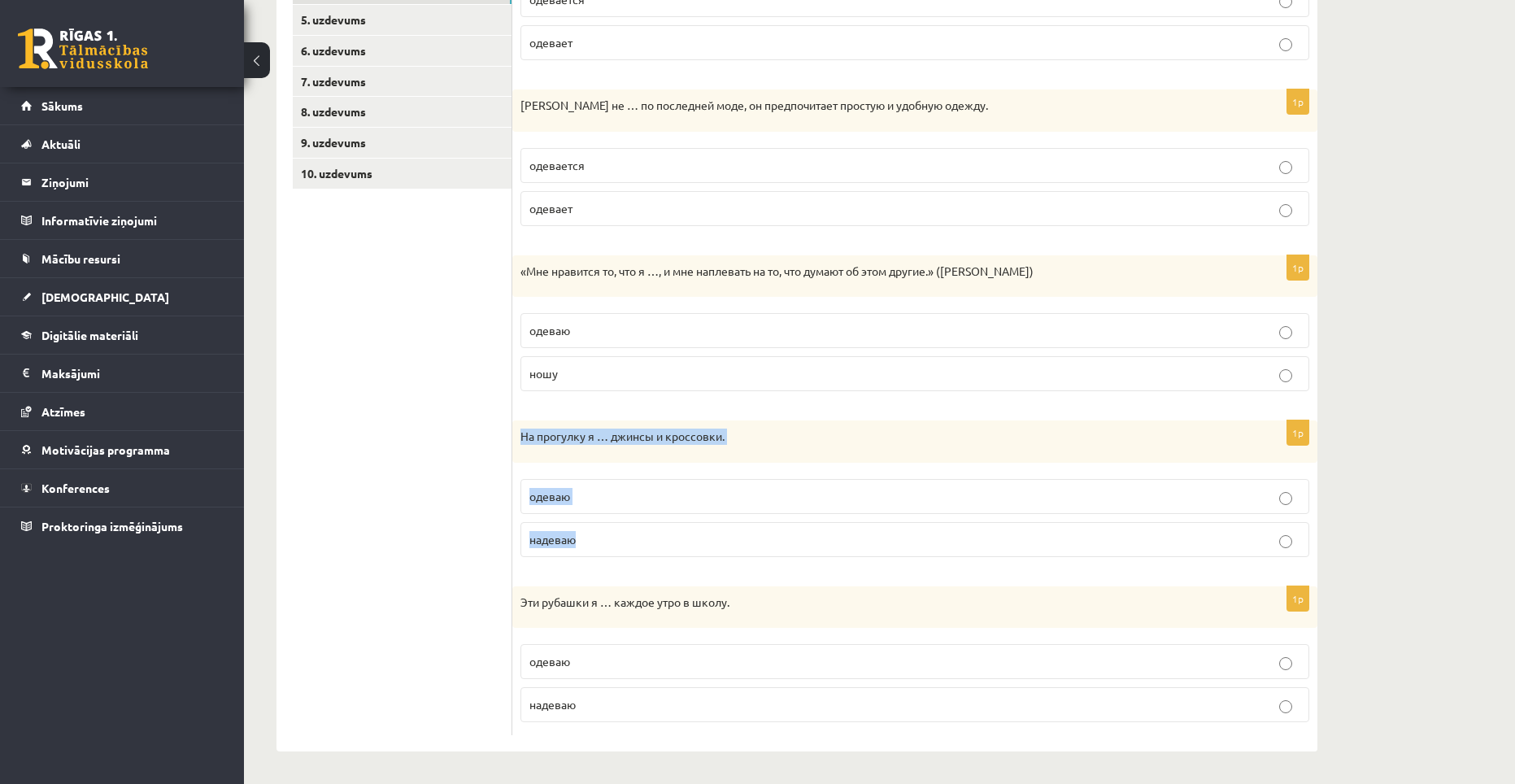
drag, startPoint x: 522, startPoint y: 433, endPoint x: 595, endPoint y: 536, distance: 126.2
click at [595, 536] on div "1p На прогулку я … джинсы и кроссовки. одеваю надеваю" at bounding box center [915, 495] width 805 height 149
click at [606, 529] on label "надеваю" at bounding box center [914, 539] width 789 height 35
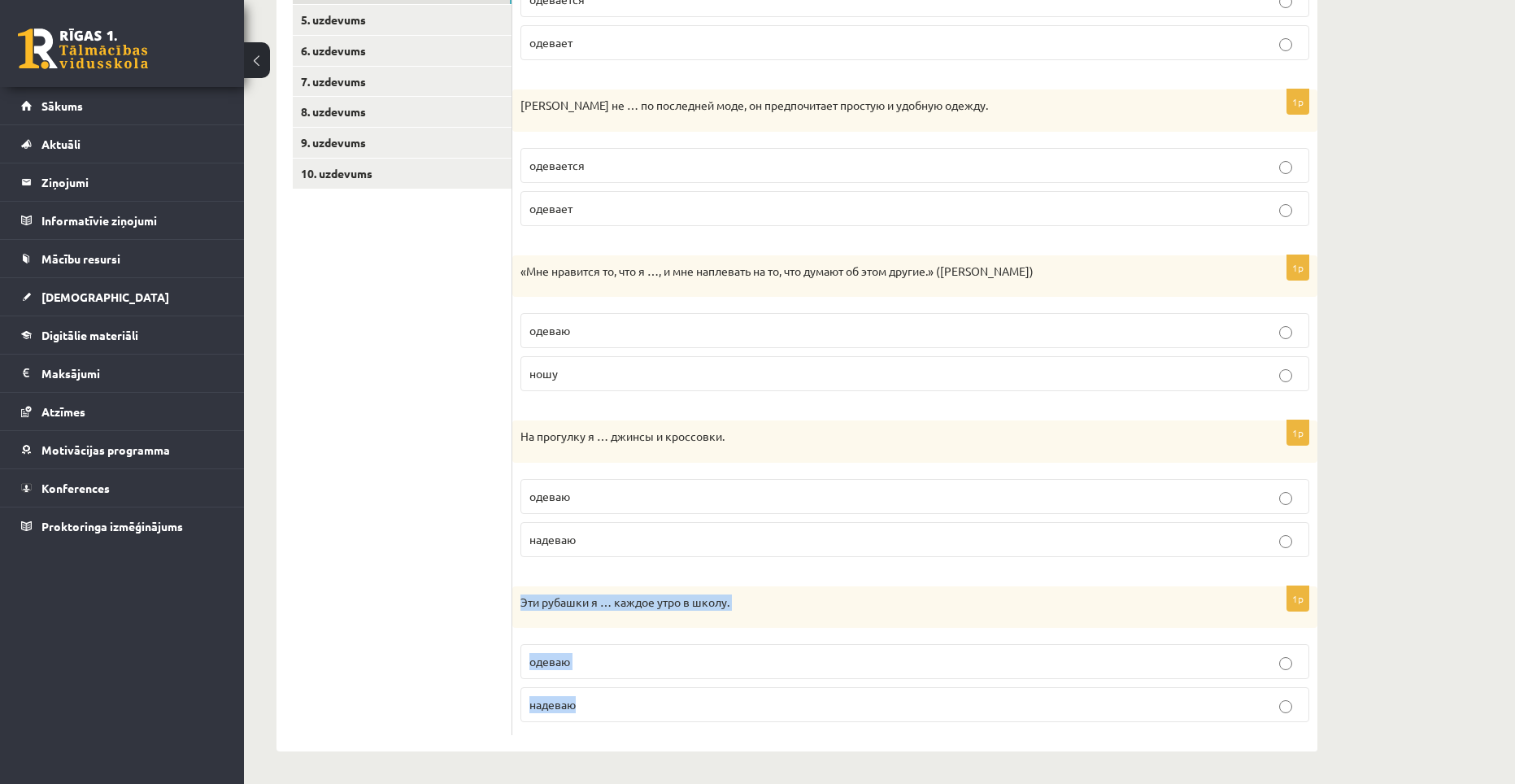
drag, startPoint x: 520, startPoint y: 606, endPoint x: 581, endPoint y: 707, distance: 118.0
click at [581, 707] on div "1p Эти рубашки я … каждое утро в школу. одеваю надеваю" at bounding box center [915, 661] width 805 height 149
click at [603, 702] on p "надеваю" at bounding box center [915, 705] width 771 height 17
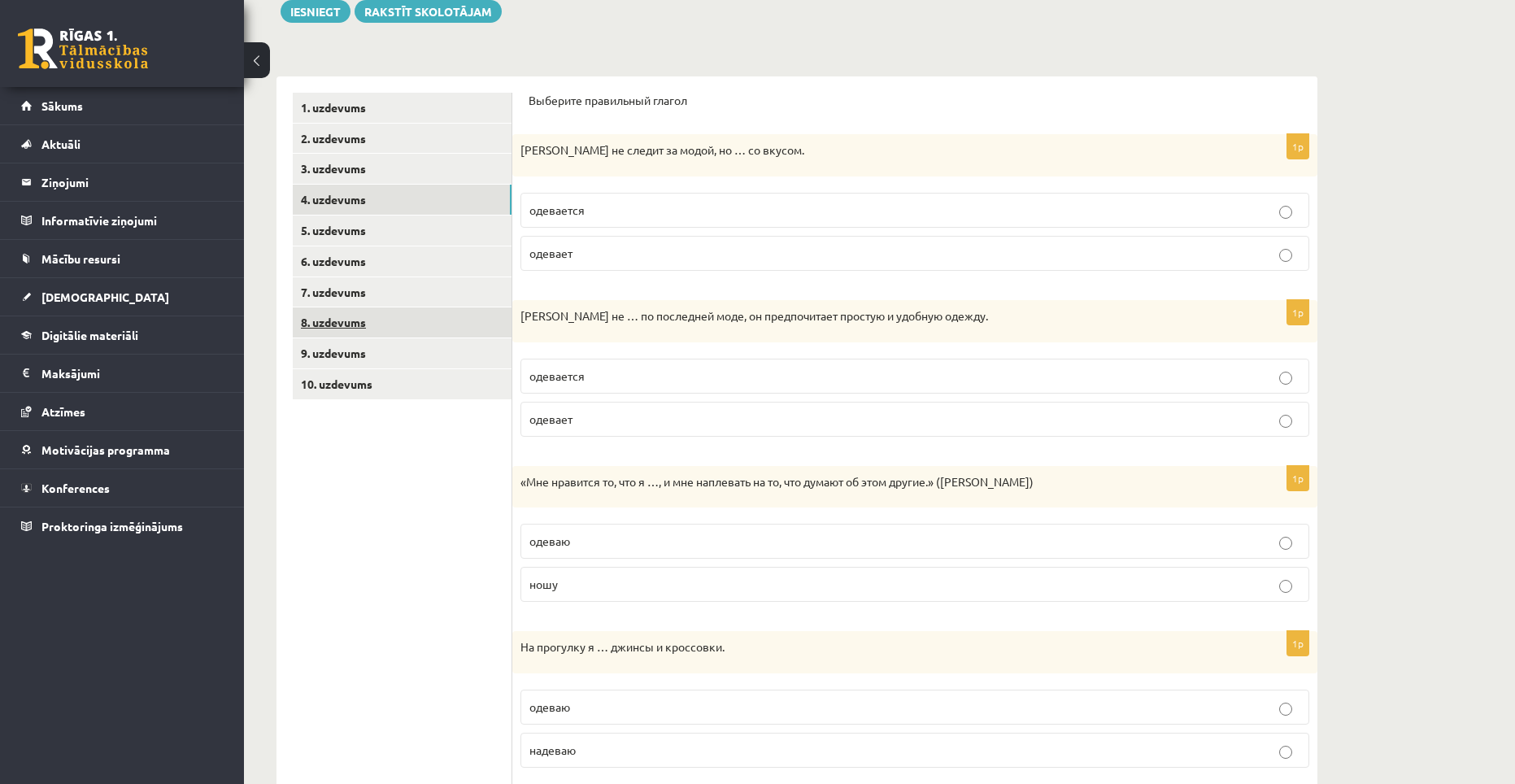
scroll to position [167, 0]
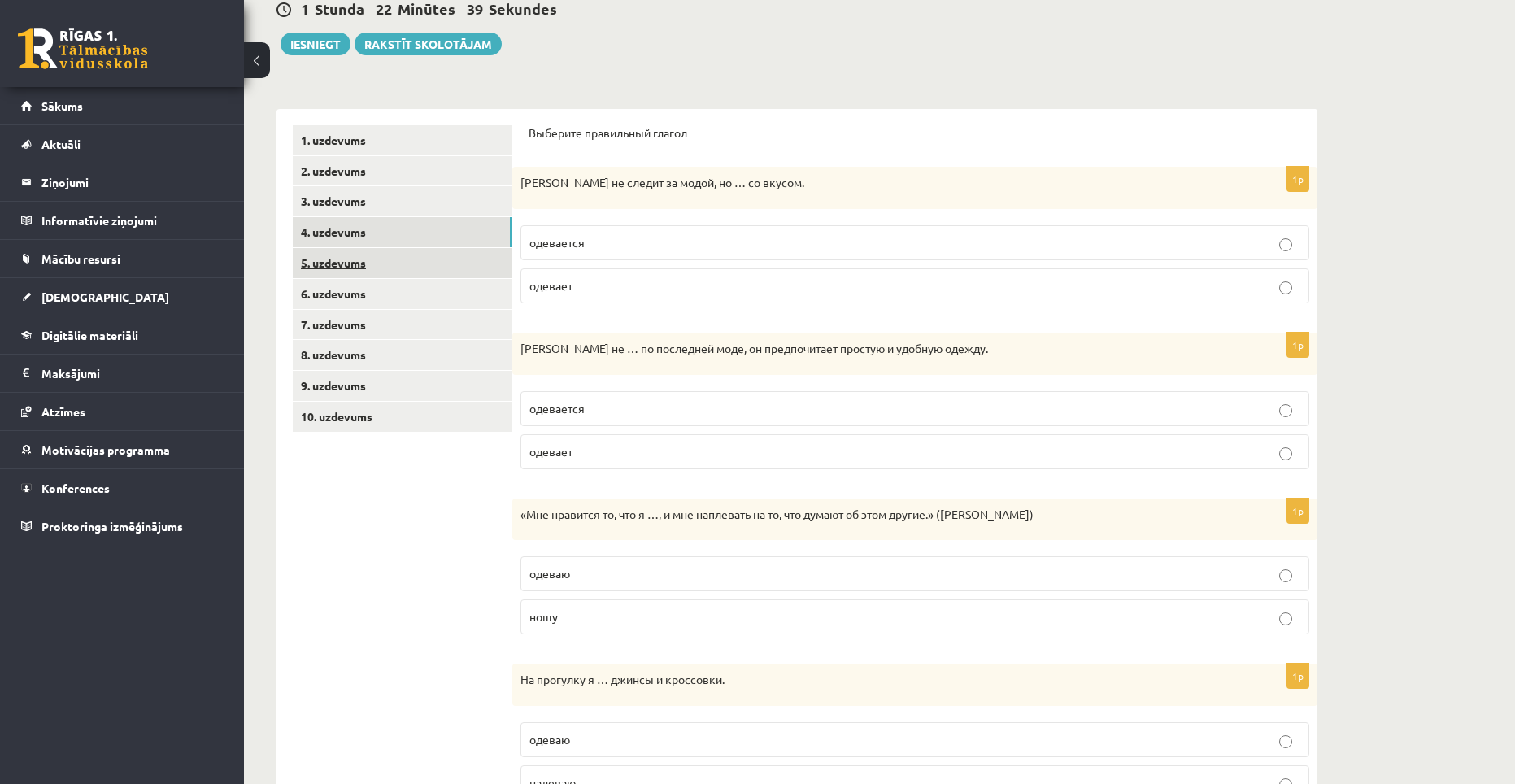
click at [369, 269] on link "5. uzdevums" at bounding box center [402, 263] width 218 height 30
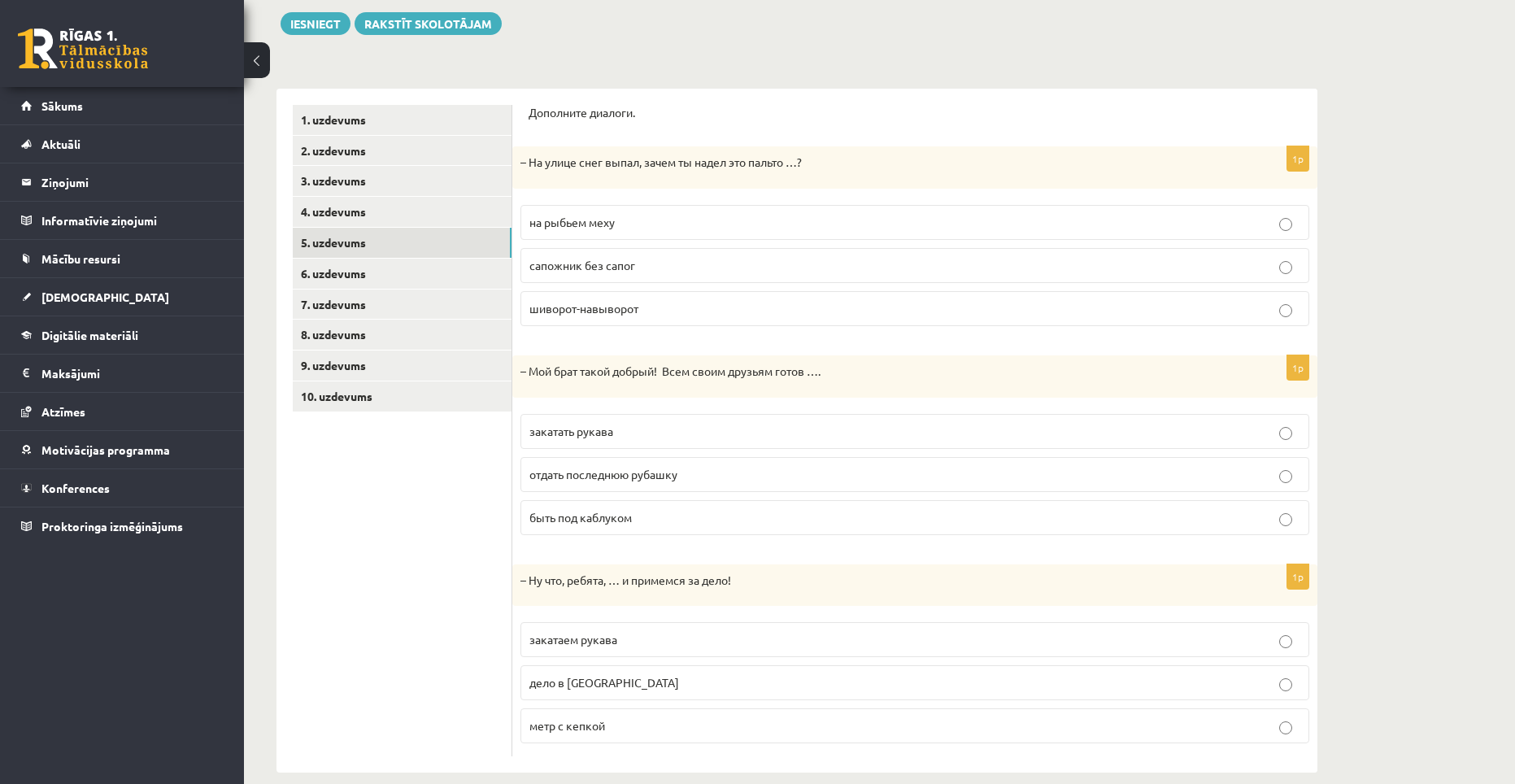
scroll to position [209, 0]
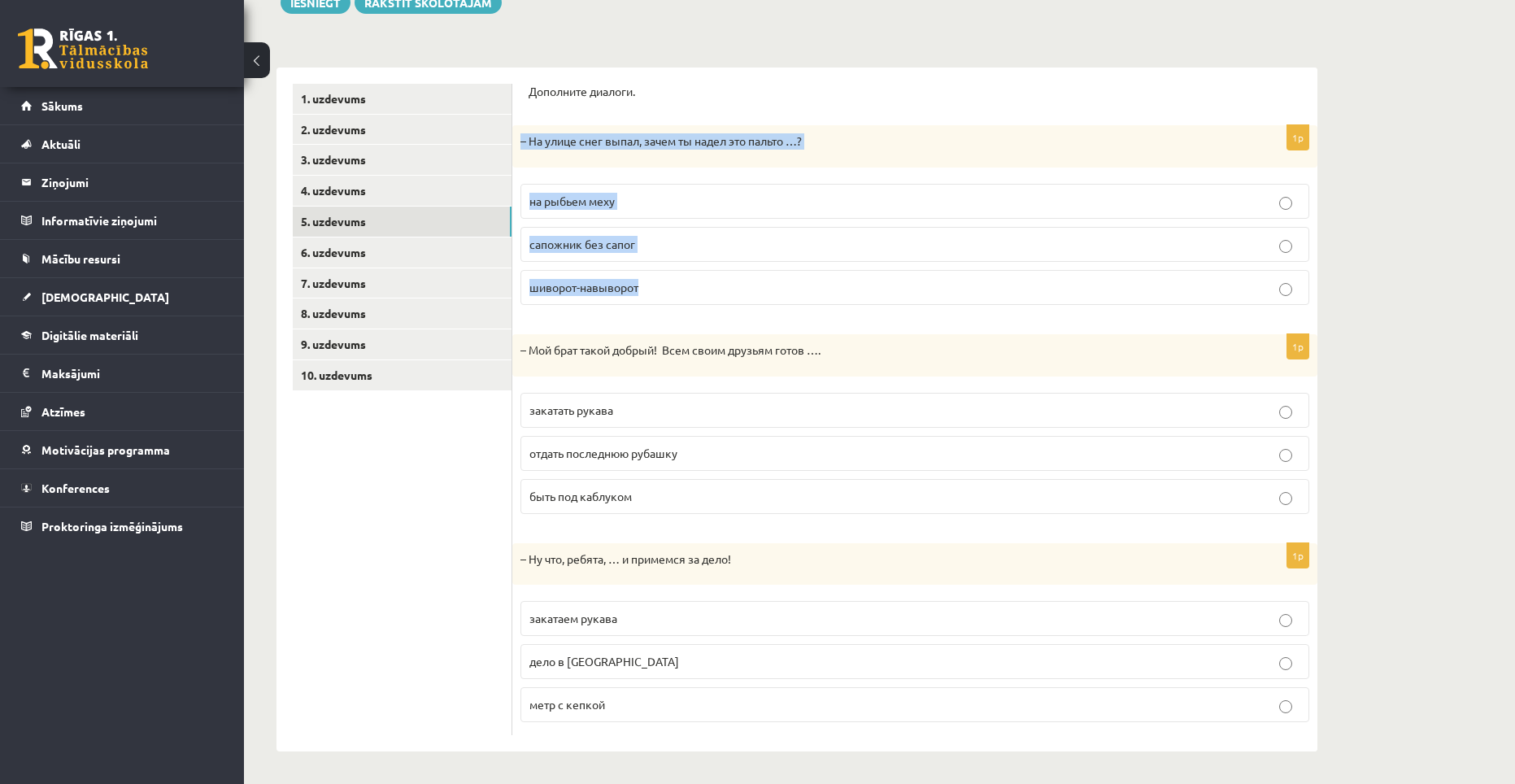
drag, startPoint x: 519, startPoint y: 144, endPoint x: 667, endPoint y: 285, distance: 204.4
click at [667, 285] on div "1p – На улице снег выпал, зачем ты надел это пальто …? на рыбьем меху сапожник …" at bounding box center [915, 221] width 805 height 192
click at [646, 277] on label "шиворот-навыворот" at bounding box center [914, 287] width 789 height 35
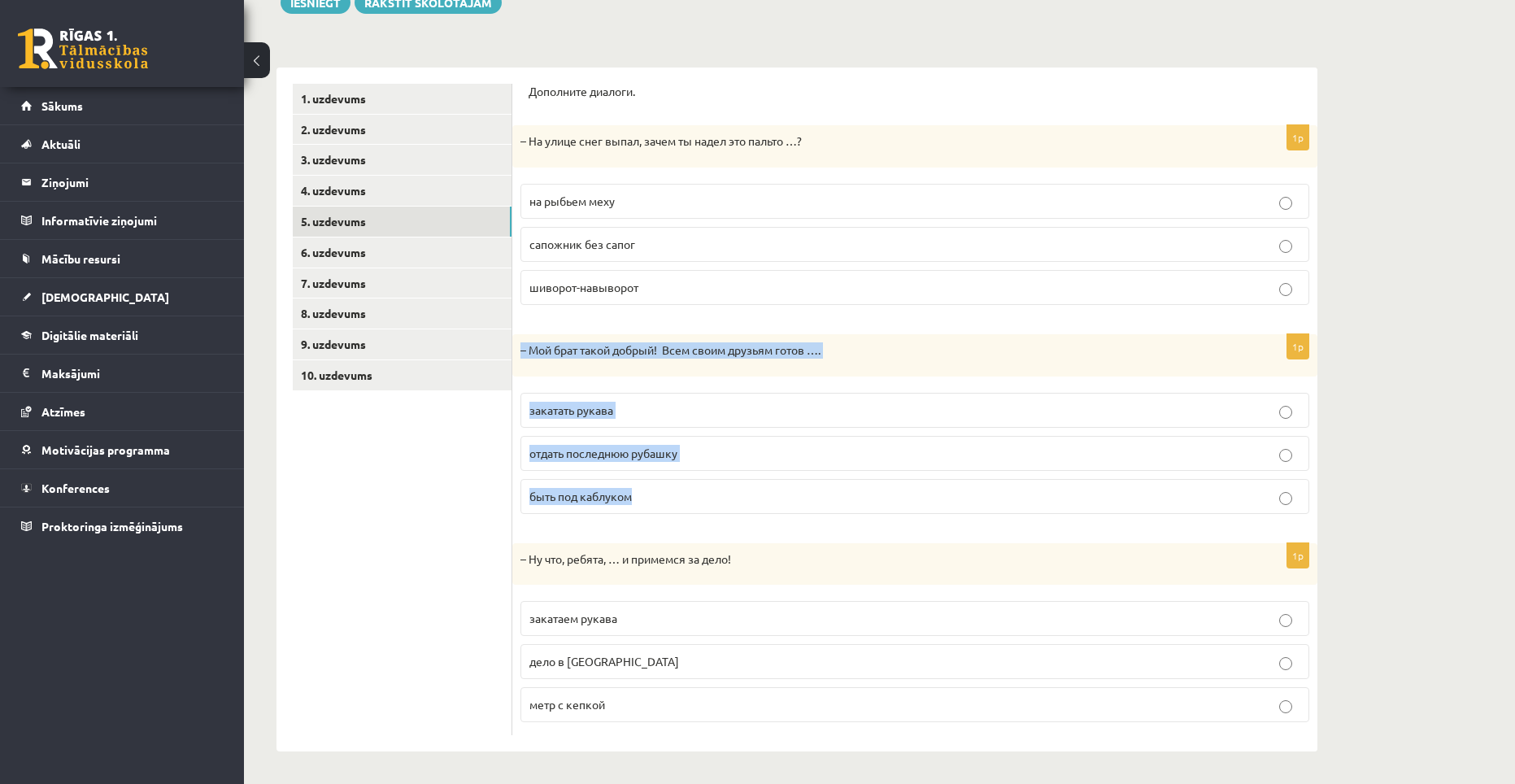
drag, startPoint x: 520, startPoint y: 348, endPoint x: 638, endPoint y: 493, distance: 186.9
click at [638, 493] on div "1p – Мой брат такой добрый! Всем своим друзьям готов …. закатать рукава отдать …" at bounding box center [915, 430] width 805 height 192
click at [707, 454] on p "отдать последнюю рубашку" at bounding box center [915, 453] width 771 height 17
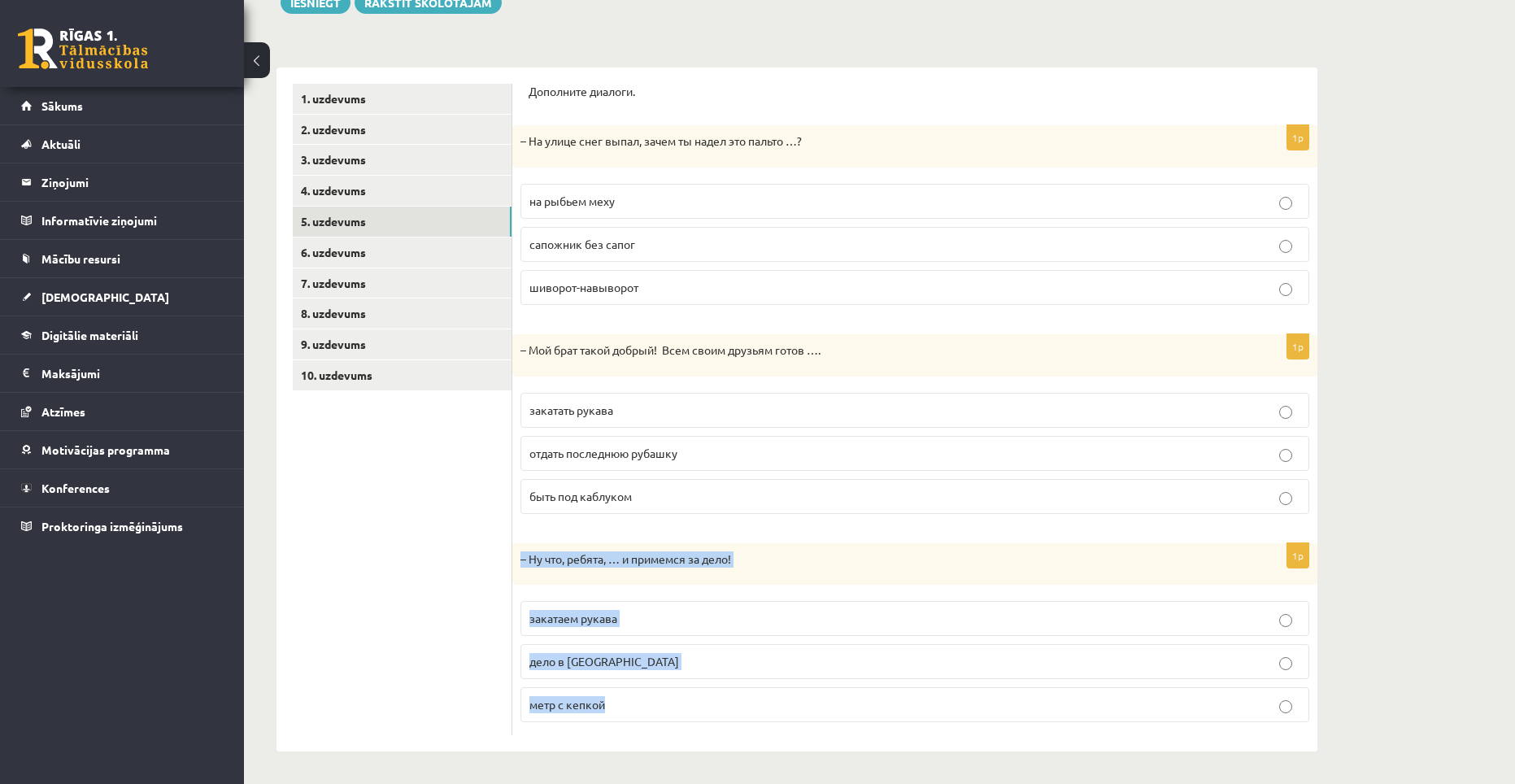
drag, startPoint x: 520, startPoint y: 561, endPoint x: 631, endPoint y: 700, distance: 177.9
click at [631, 700] on div "1p – Ну что, ребята, … и примемся за дело! закатаем рукава дело в шляпе метр с …" at bounding box center [915, 639] width 805 height 192
click at [661, 625] on p "закатаем рукава" at bounding box center [915, 618] width 771 height 17
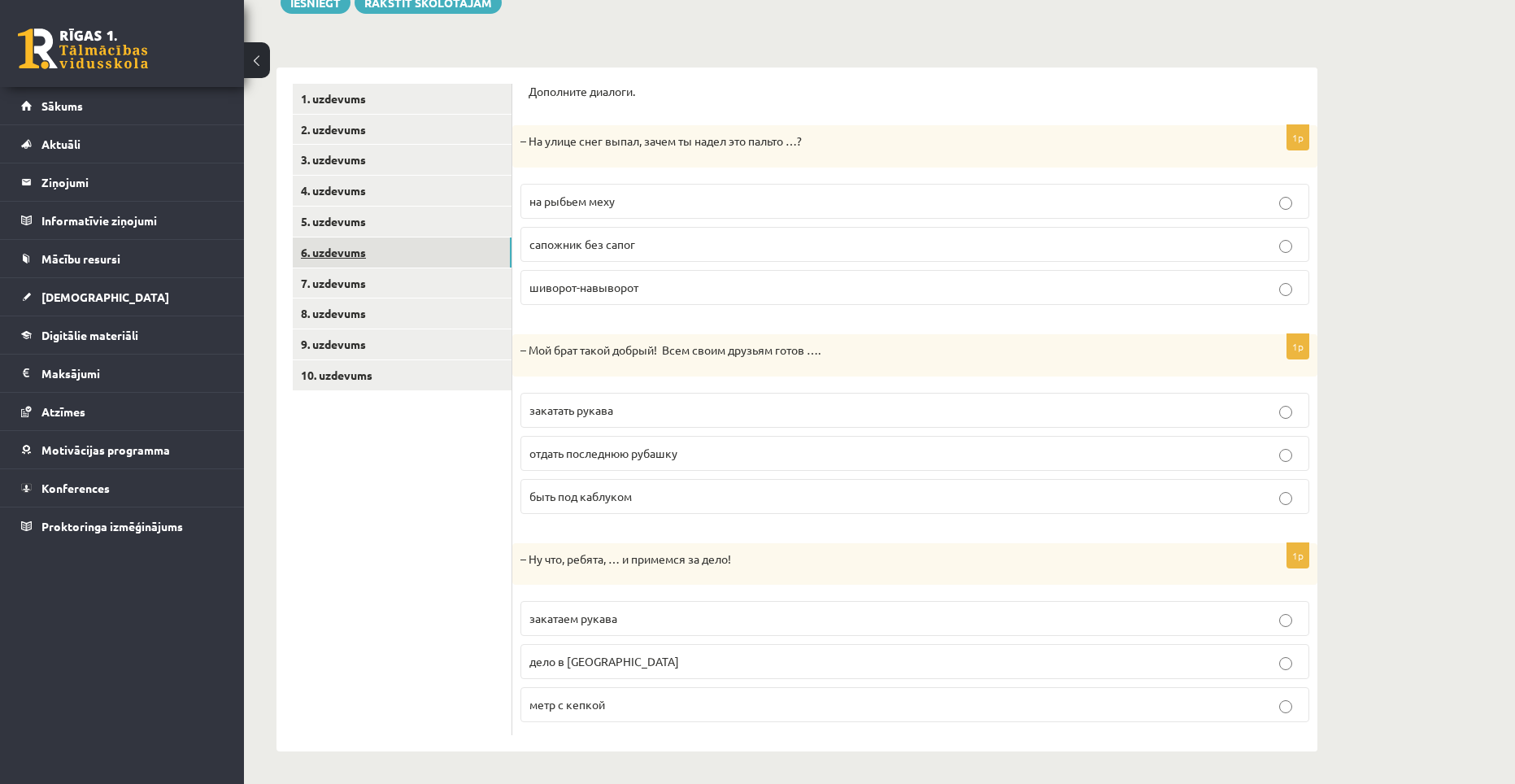
click at [352, 245] on link "6. uzdevums" at bounding box center [402, 252] width 218 height 30
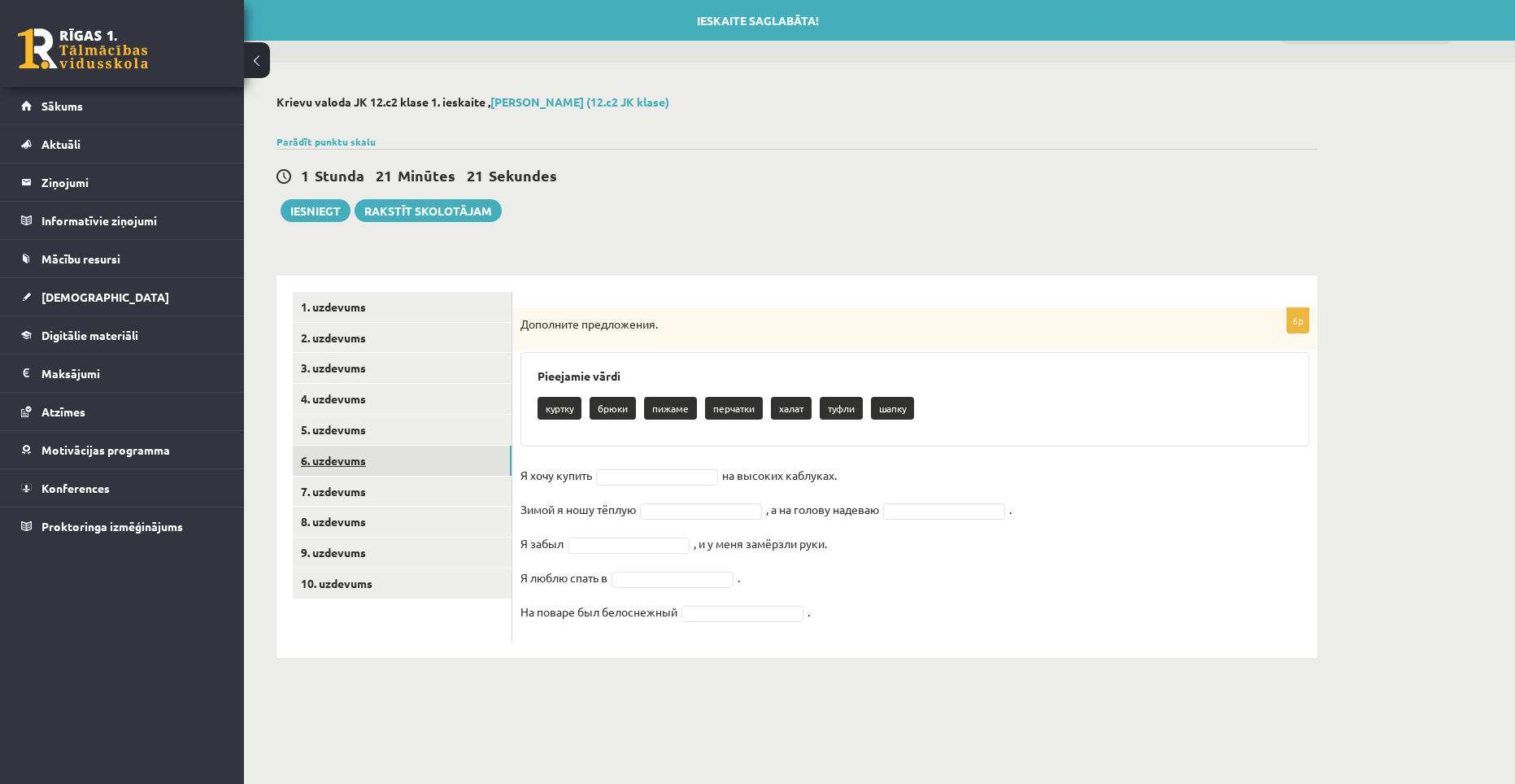
scroll to position [0, 0]
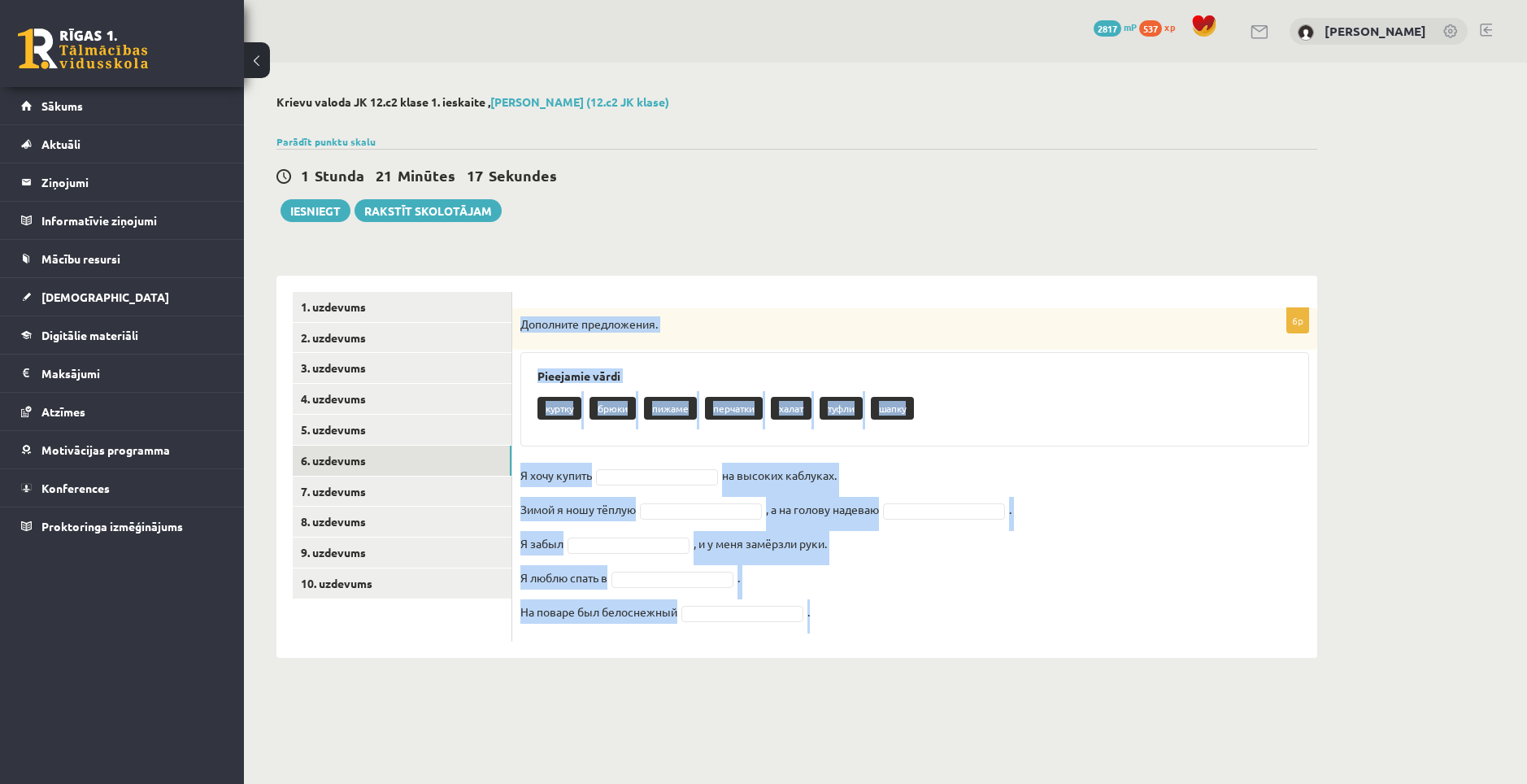
drag, startPoint x: 520, startPoint y: 328, endPoint x: 823, endPoint y: 621, distance: 421.5
click at [823, 621] on div "6p Дополните предложения. Pieejamie vārdi куртку брюки пижаме перчатки халат ту…" at bounding box center [915, 474] width 805 height 333
click at [755, 375] on h3 "Pieejamie vārdi" at bounding box center [915, 375] width 754 height 14
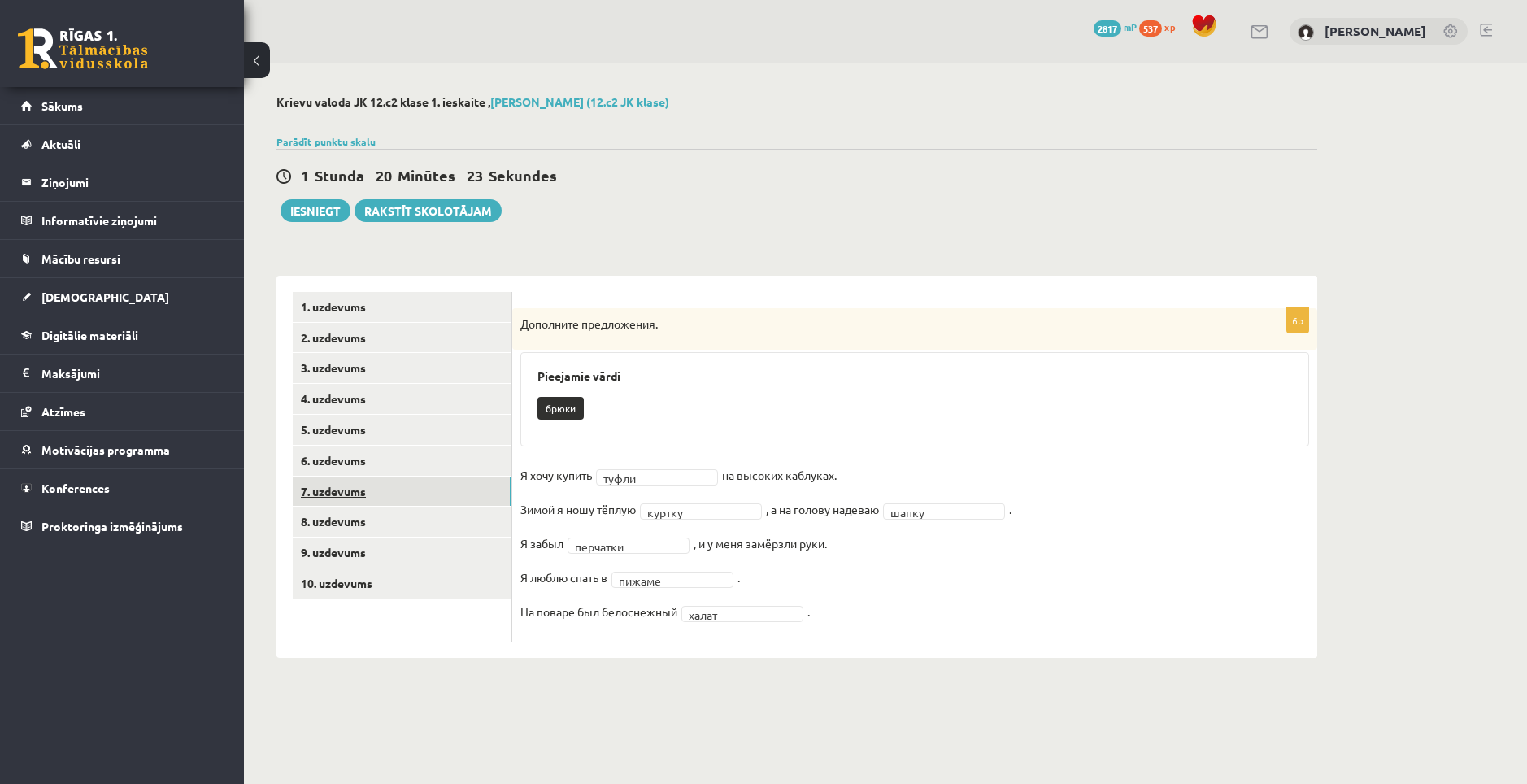
click at [367, 495] on link "7. uzdevums" at bounding box center [402, 491] width 218 height 30
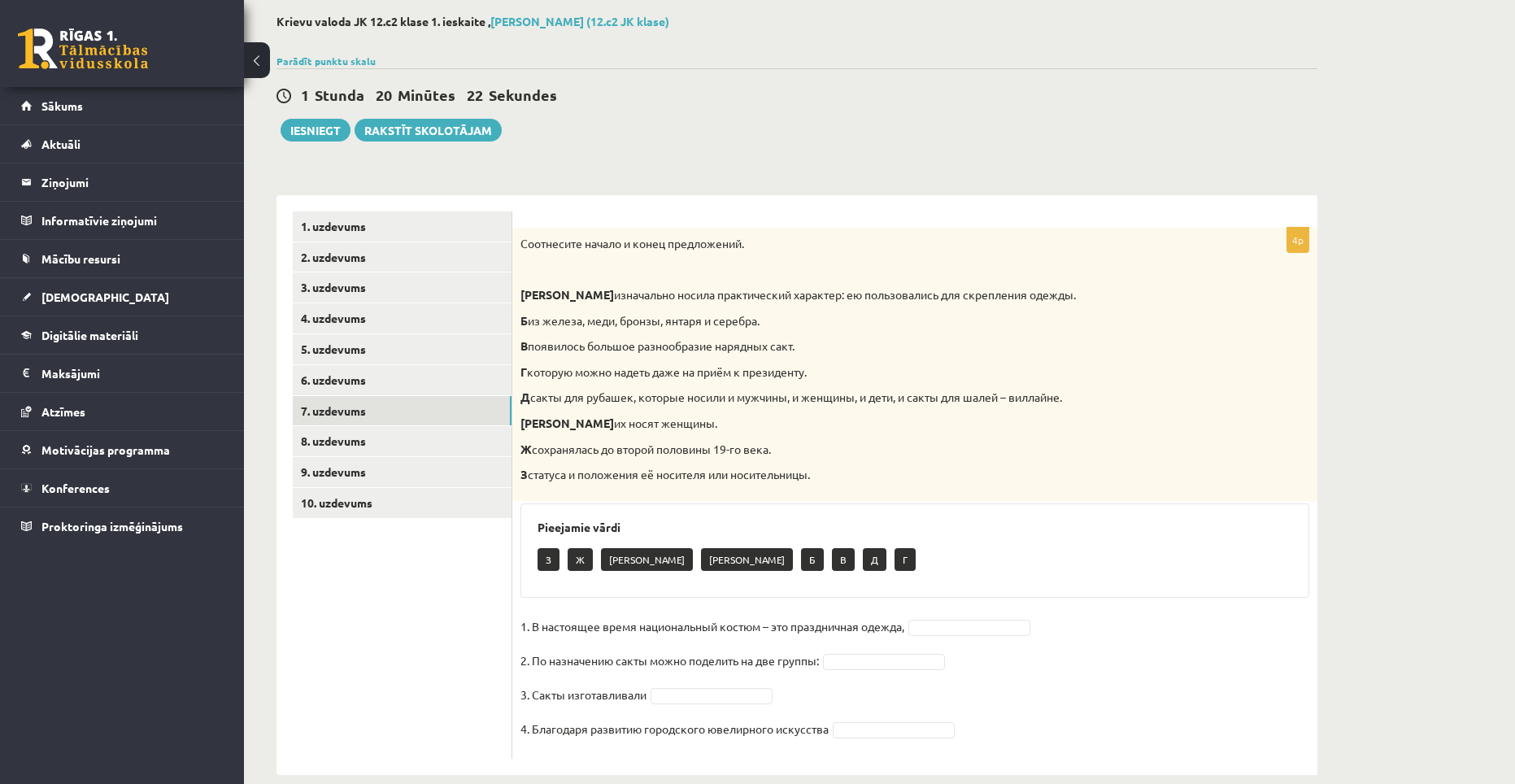
scroll to position [105, 0]
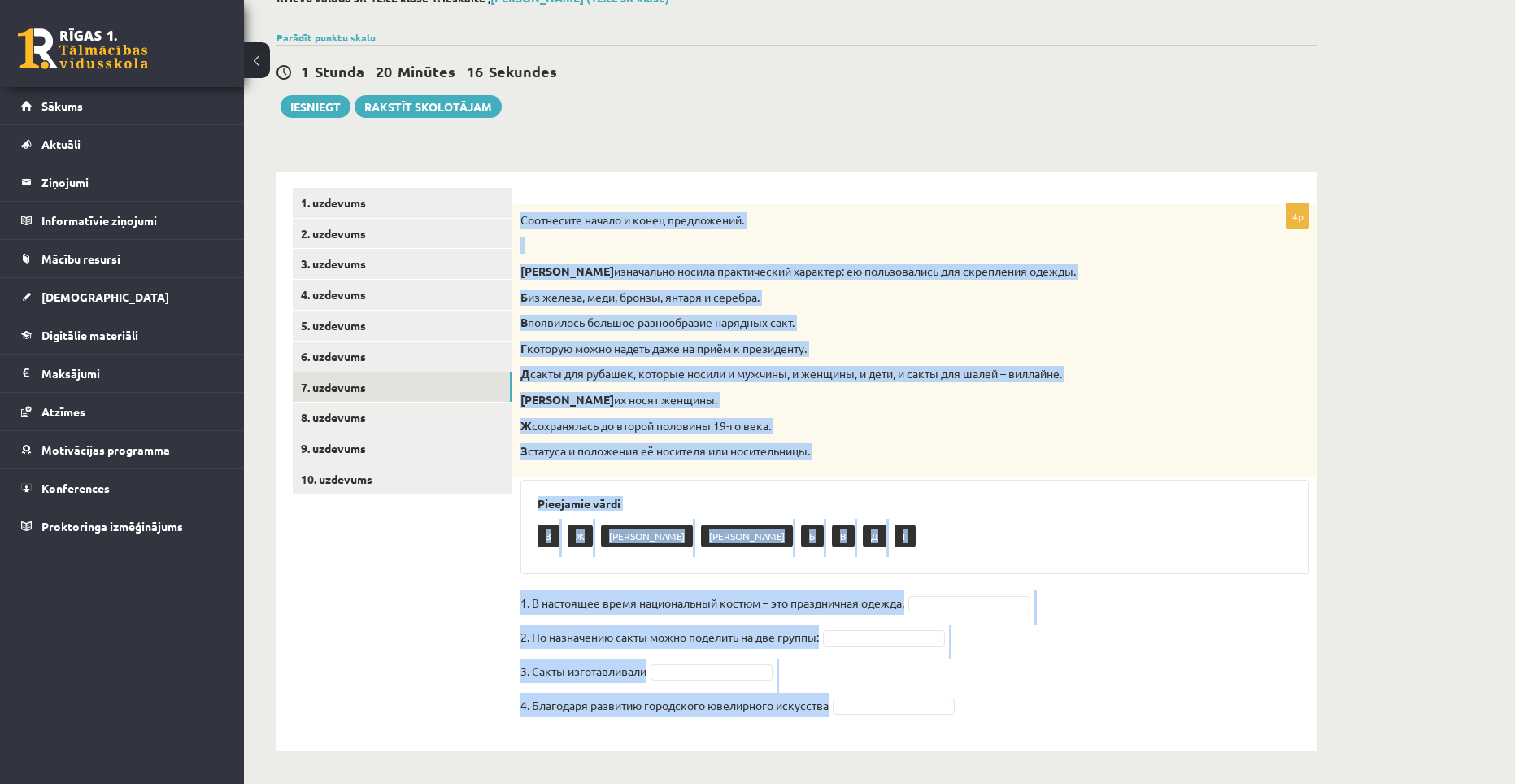
drag, startPoint x: 519, startPoint y: 214, endPoint x: 1045, endPoint y: 707, distance: 720.9
click at [1045, 707] on div "4p Соотнесите начало и конец предложений. А изначально носила практический хара…" at bounding box center [915, 469] width 805 height 531
click at [919, 539] on div "З Ж А Е Б В Д Г" at bounding box center [915, 538] width 754 height 38
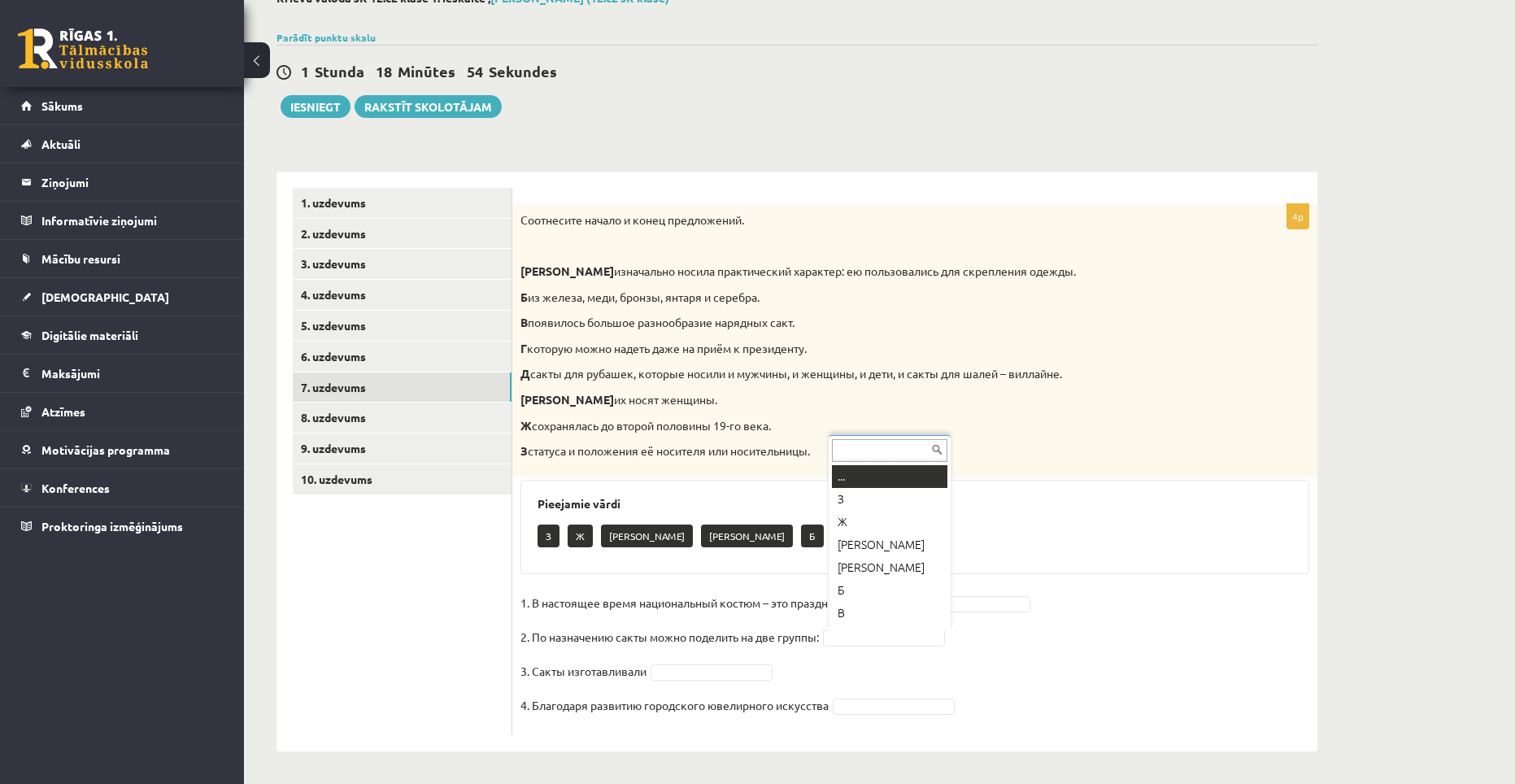
scroll to position [20, 0]
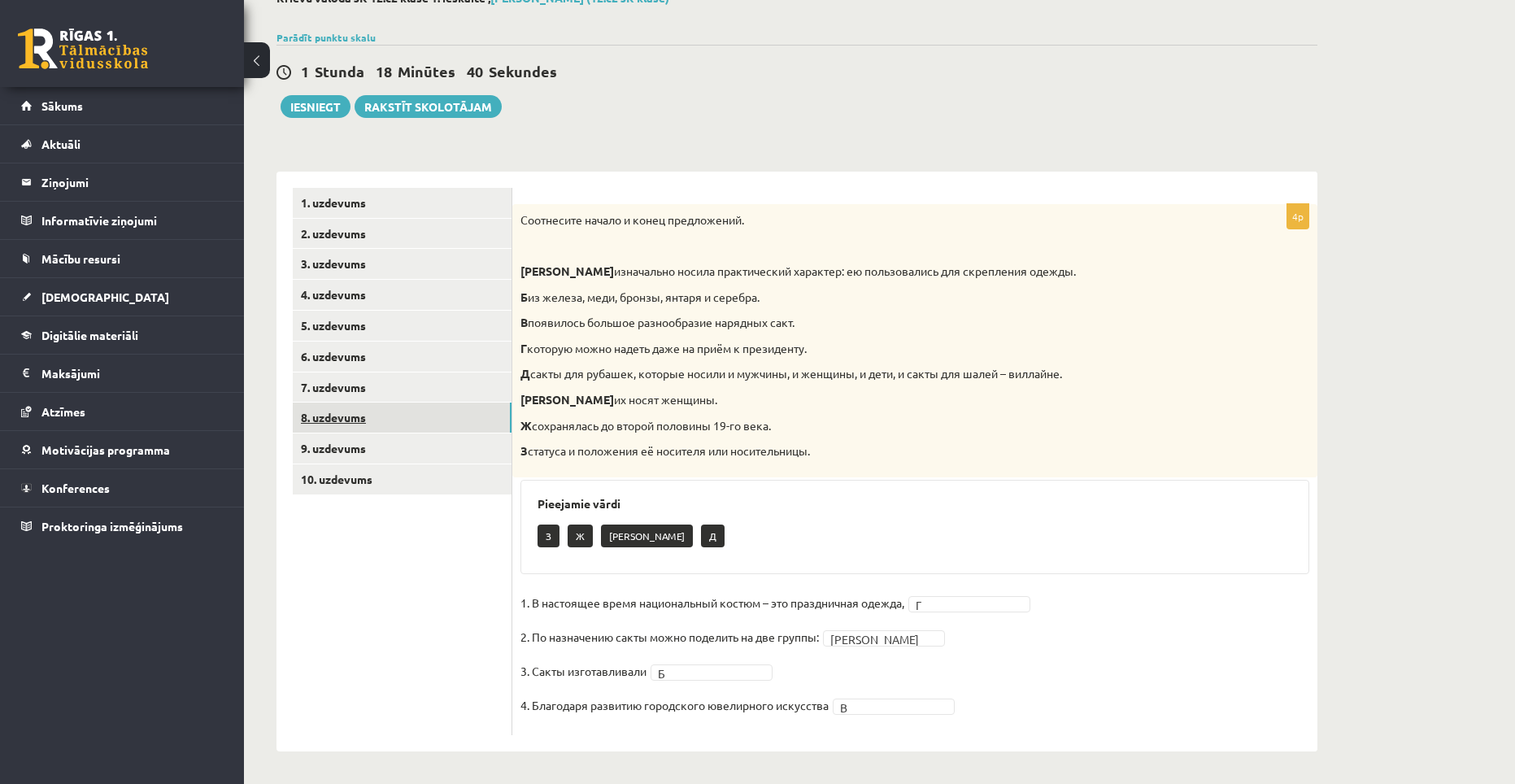
click at [380, 418] on link "8. uzdevums" at bounding box center [402, 417] width 218 height 30
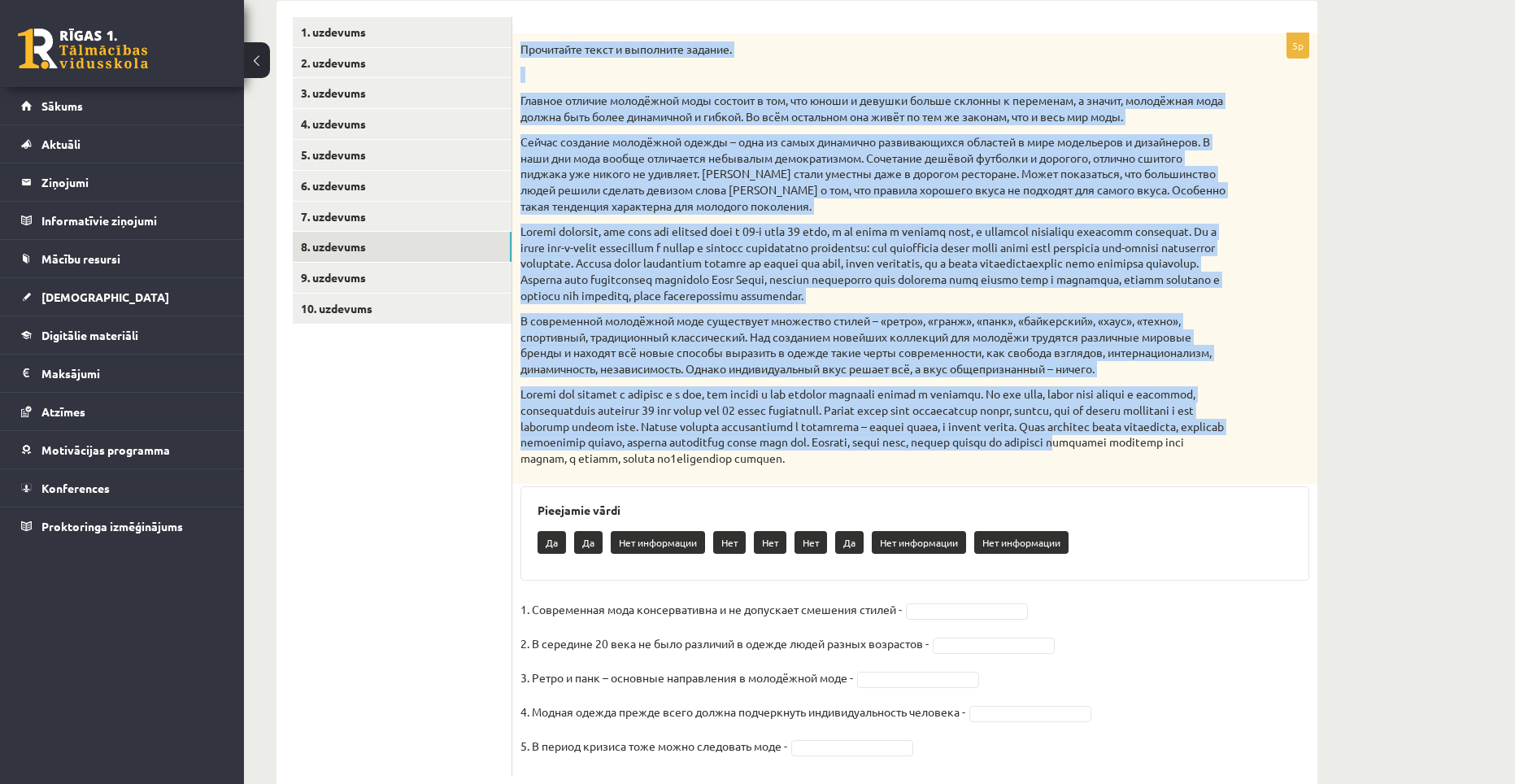
scroll to position [316, 0]
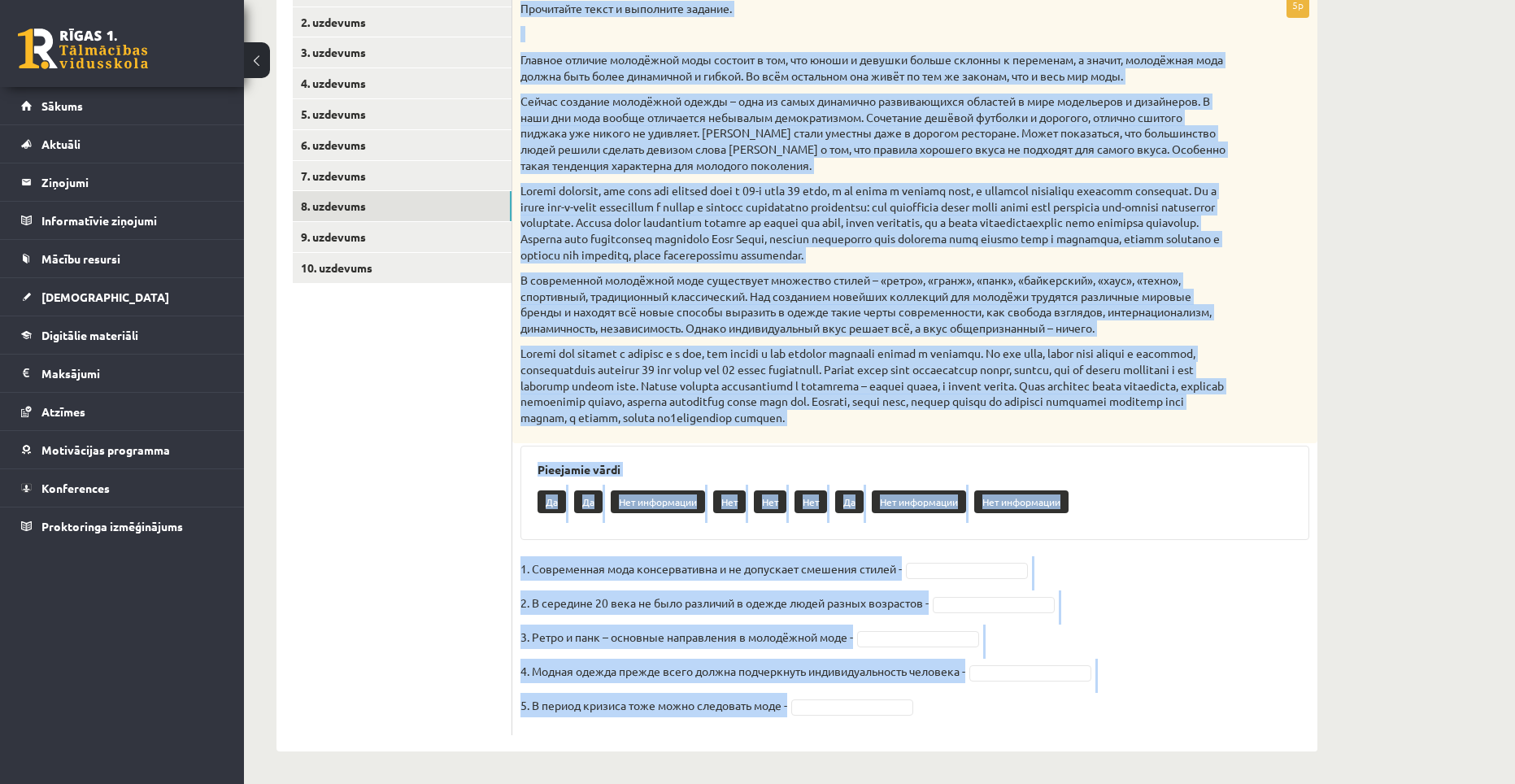
drag, startPoint x: 518, startPoint y: 169, endPoint x: 872, endPoint y: 704, distance: 641.5
click at [872, 704] on div "5p Прочитайте текст и выполните задание. Главное отличие молодёжной моды состои…" at bounding box center [915, 363] width 805 height 742
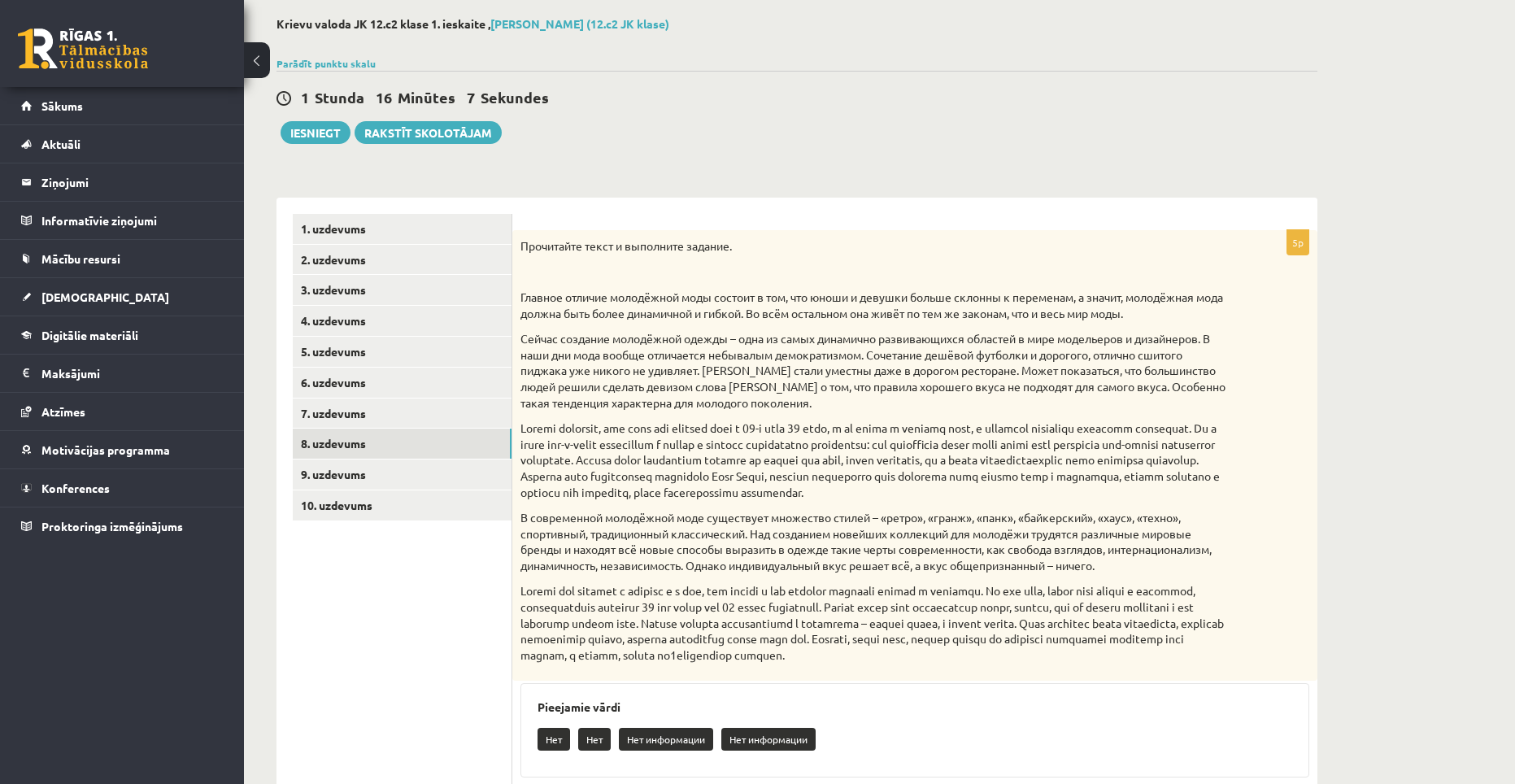
scroll to position [81, 0]
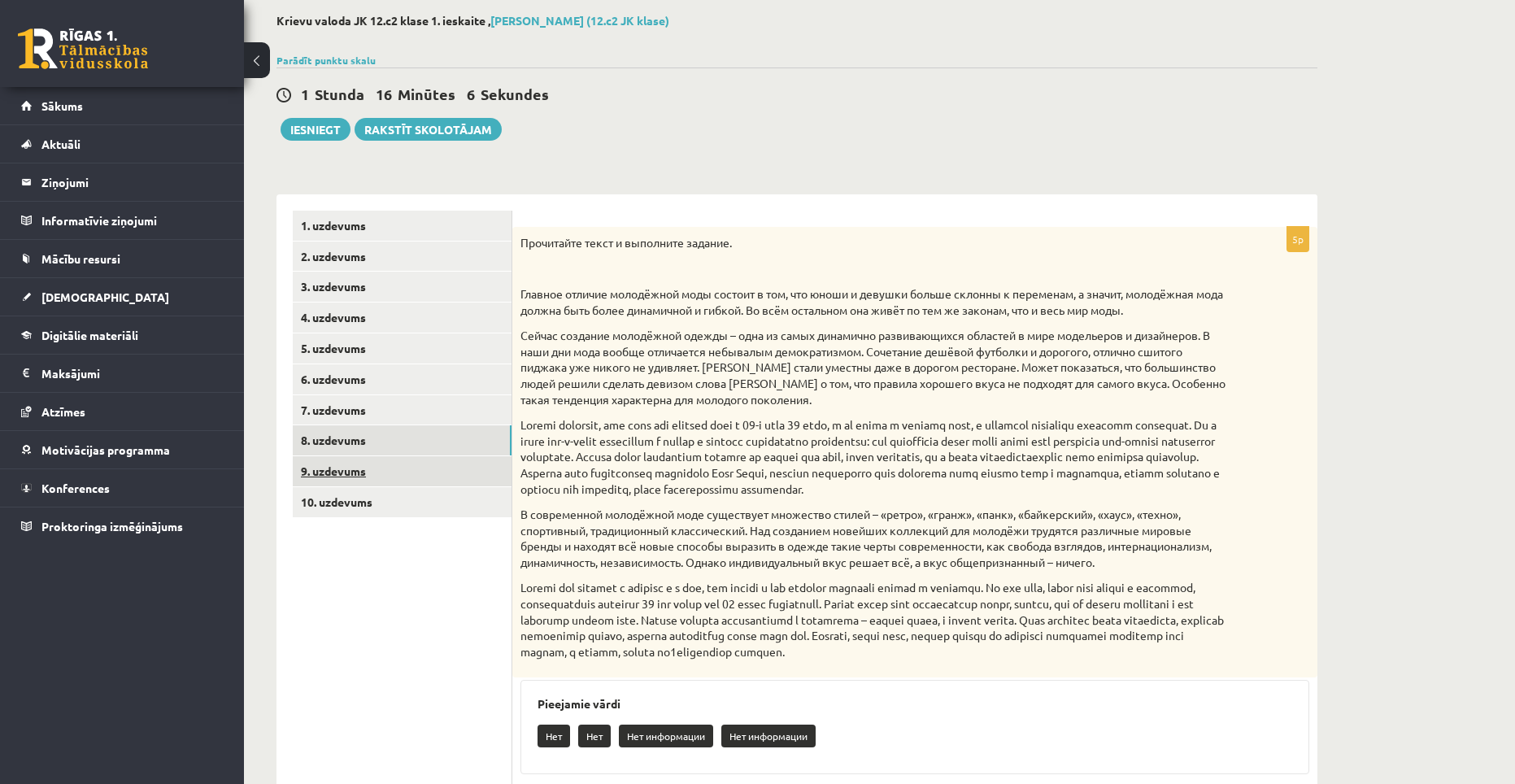
click at [347, 474] on link "9. uzdevums" at bounding box center [402, 471] width 218 height 30
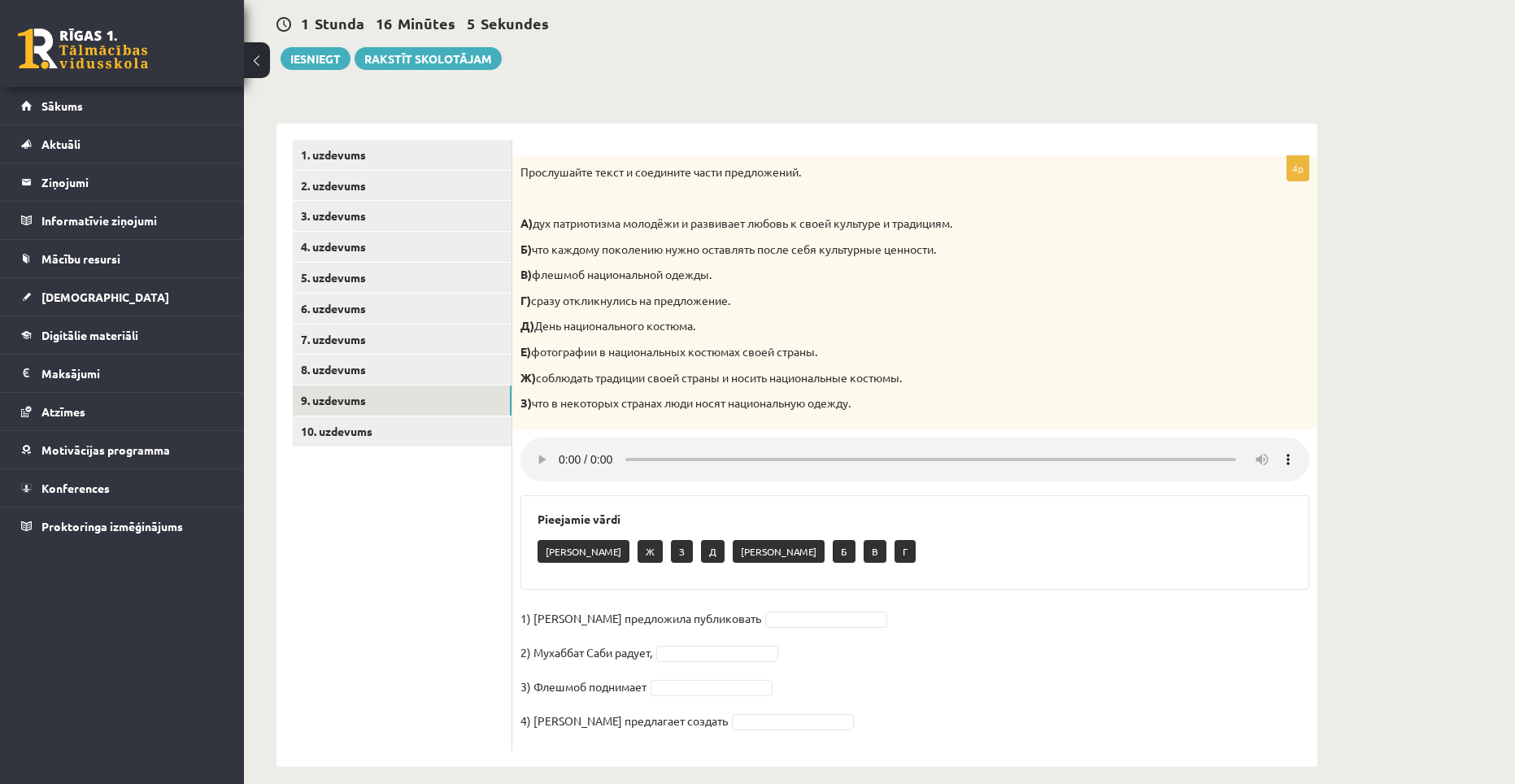
scroll to position [169, 0]
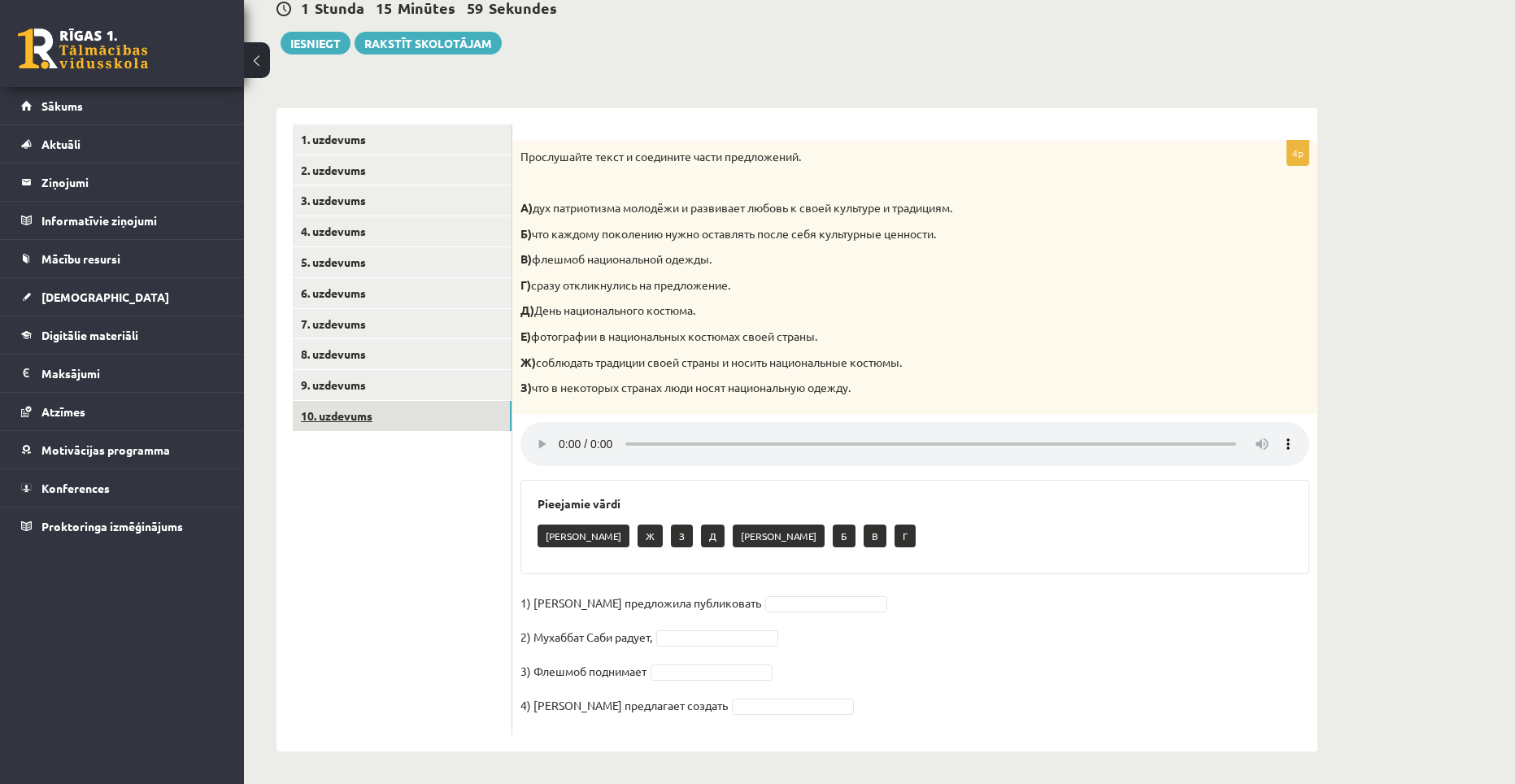
click at [389, 417] on link "10. uzdevums" at bounding box center [402, 415] width 218 height 30
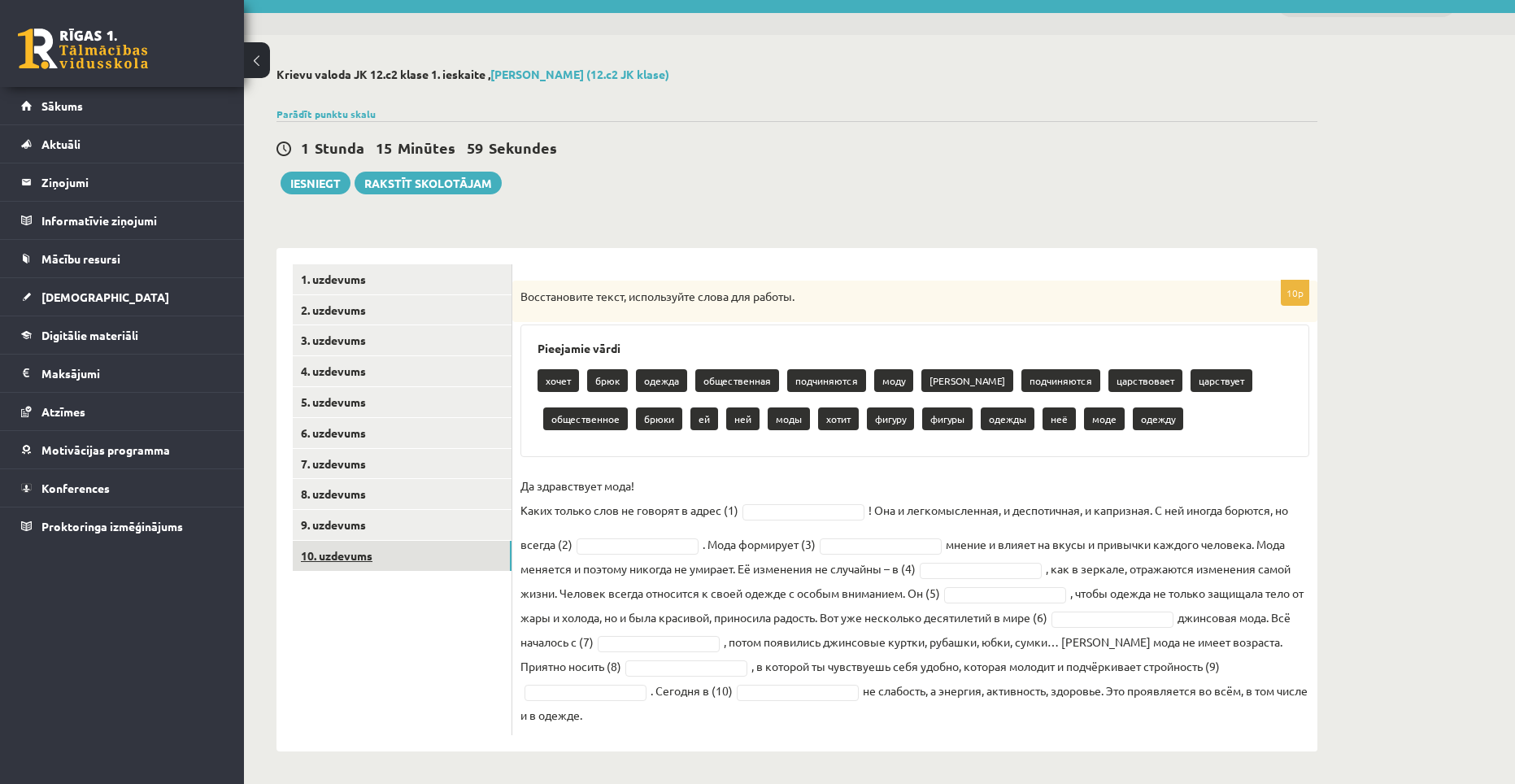
scroll to position [28, 0]
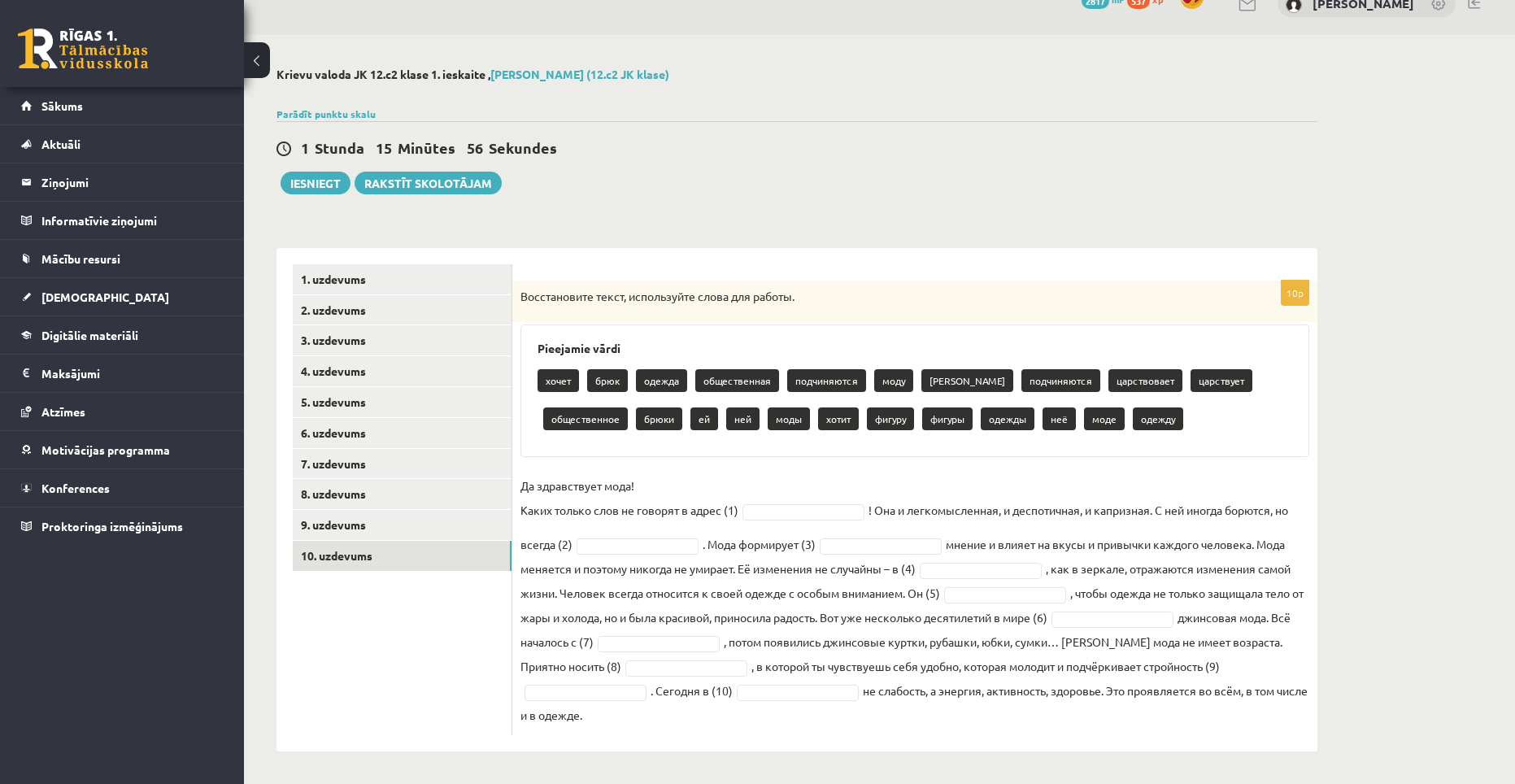
drag, startPoint x: 519, startPoint y: 298, endPoint x: 735, endPoint y: 714, distance: 468.7
click at [735, 714] on div "10p Восстановите текст, используйте слова для работы. Pieejamie vārdi хочет брю…" at bounding box center [915, 508] width 805 height 455
click at [703, 506] on p "Да здравствует мода! Каких только слов не говорят в адрес (1)" at bounding box center [628, 497] width 217 height 49
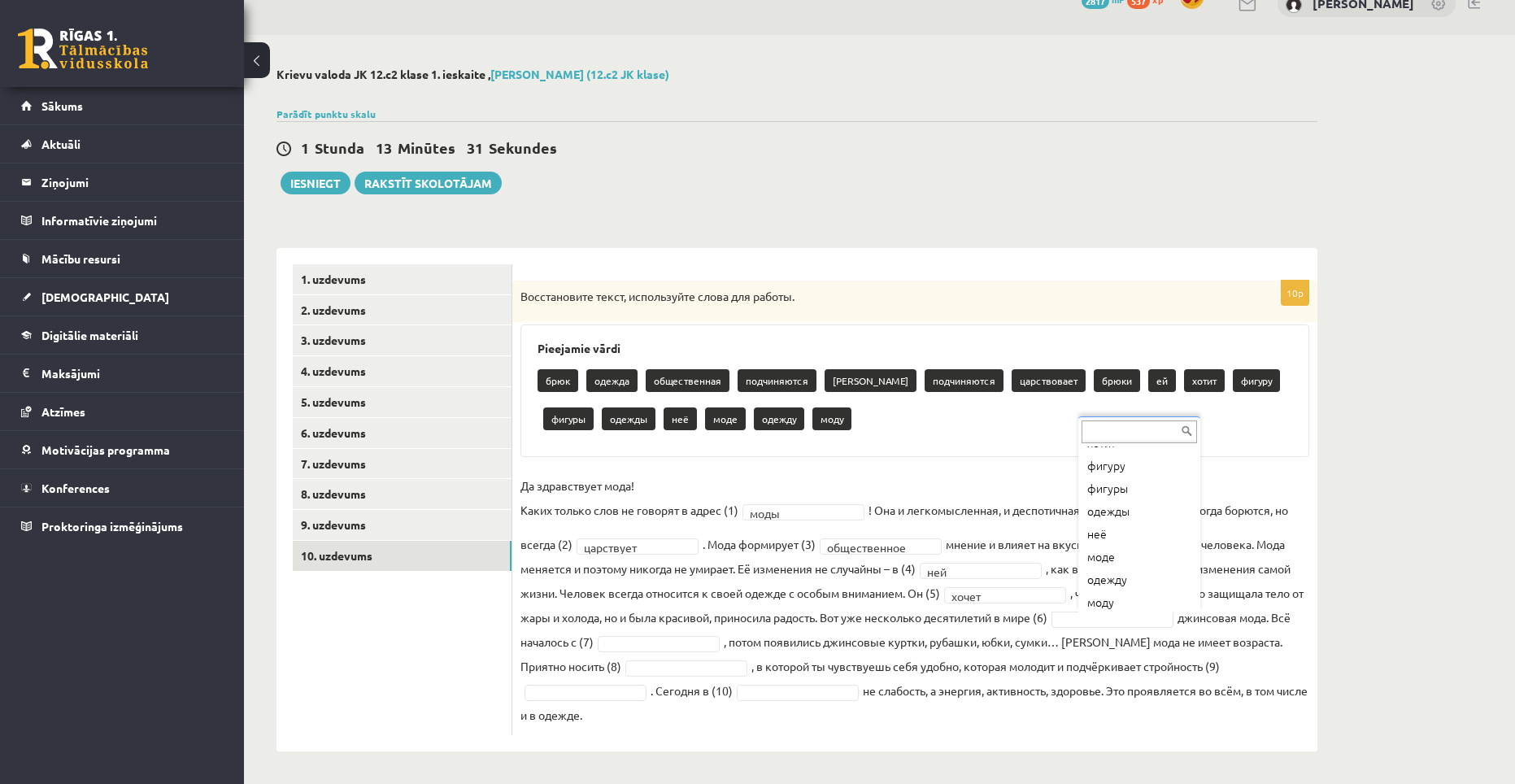
scroll to position [247, 0]
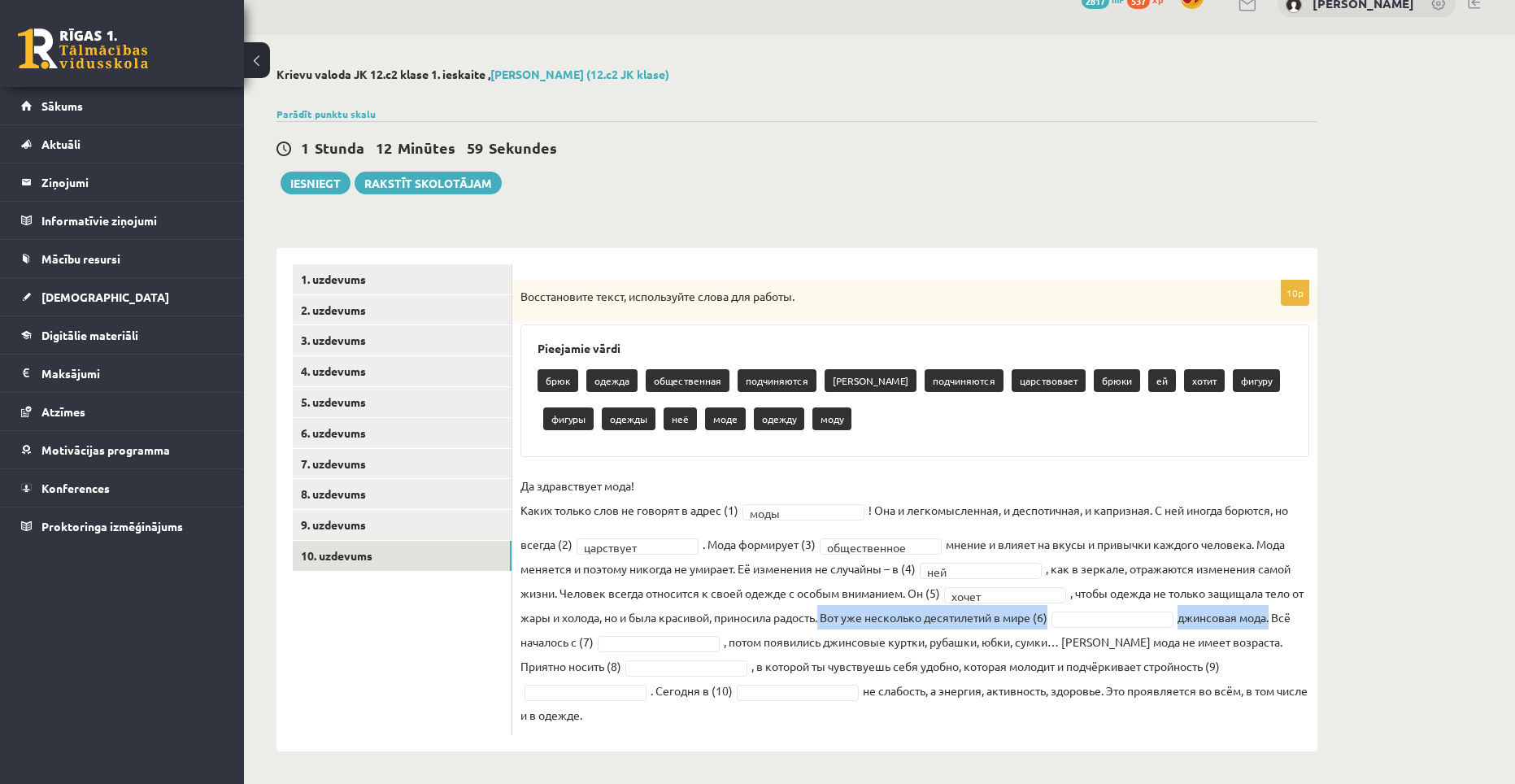
drag, startPoint x: 841, startPoint y: 621, endPoint x: 1296, endPoint y: 615, distance: 455.0
click at [1296, 615] on fieldset "**********" at bounding box center [914, 600] width 789 height 254
click at [696, 470] on div "10p Восстановите текст, используйте слова для работы. Pieejamie vārdi брюк одеж…" at bounding box center [915, 508] width 805 height 455
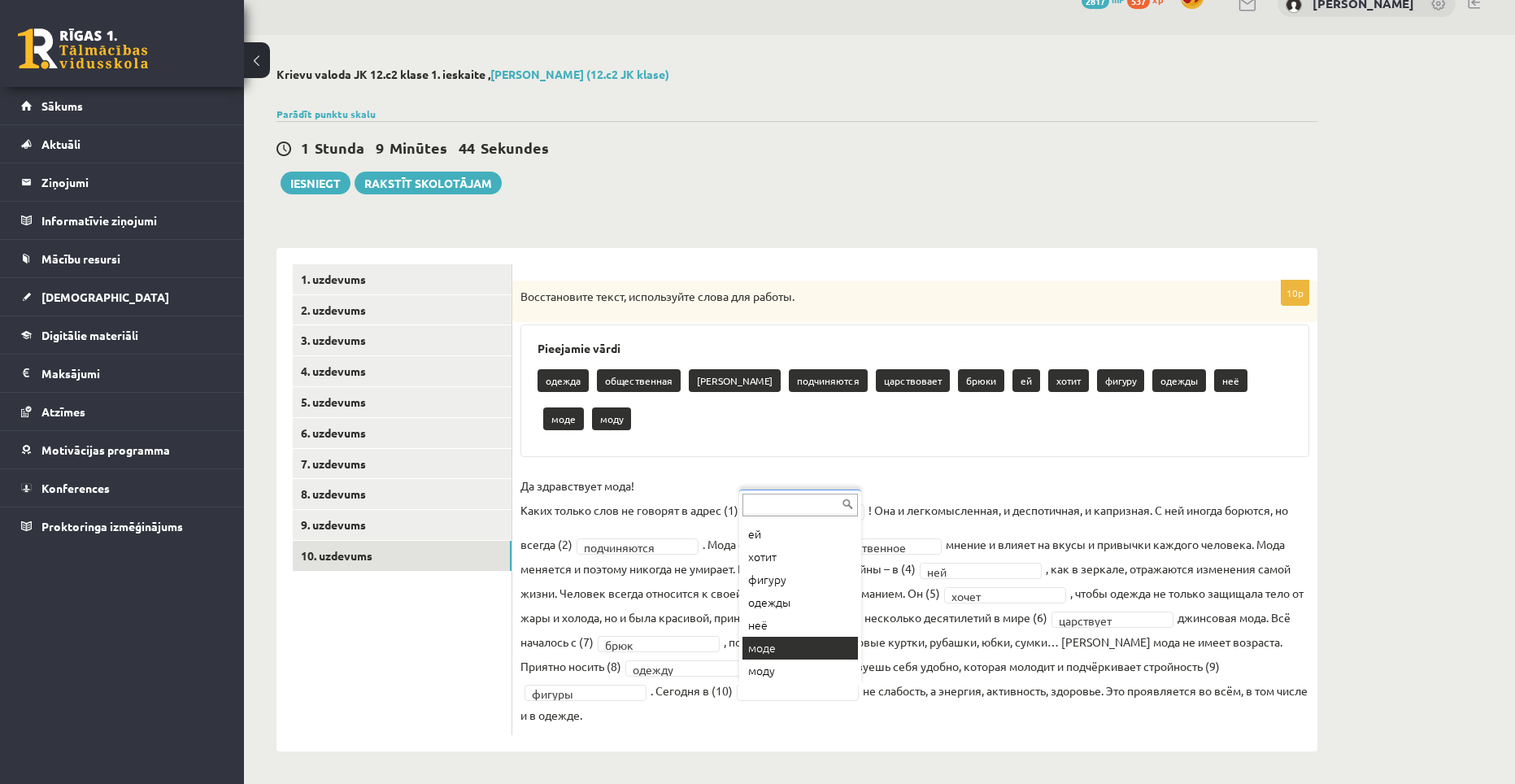
scroll to position [0, 0]
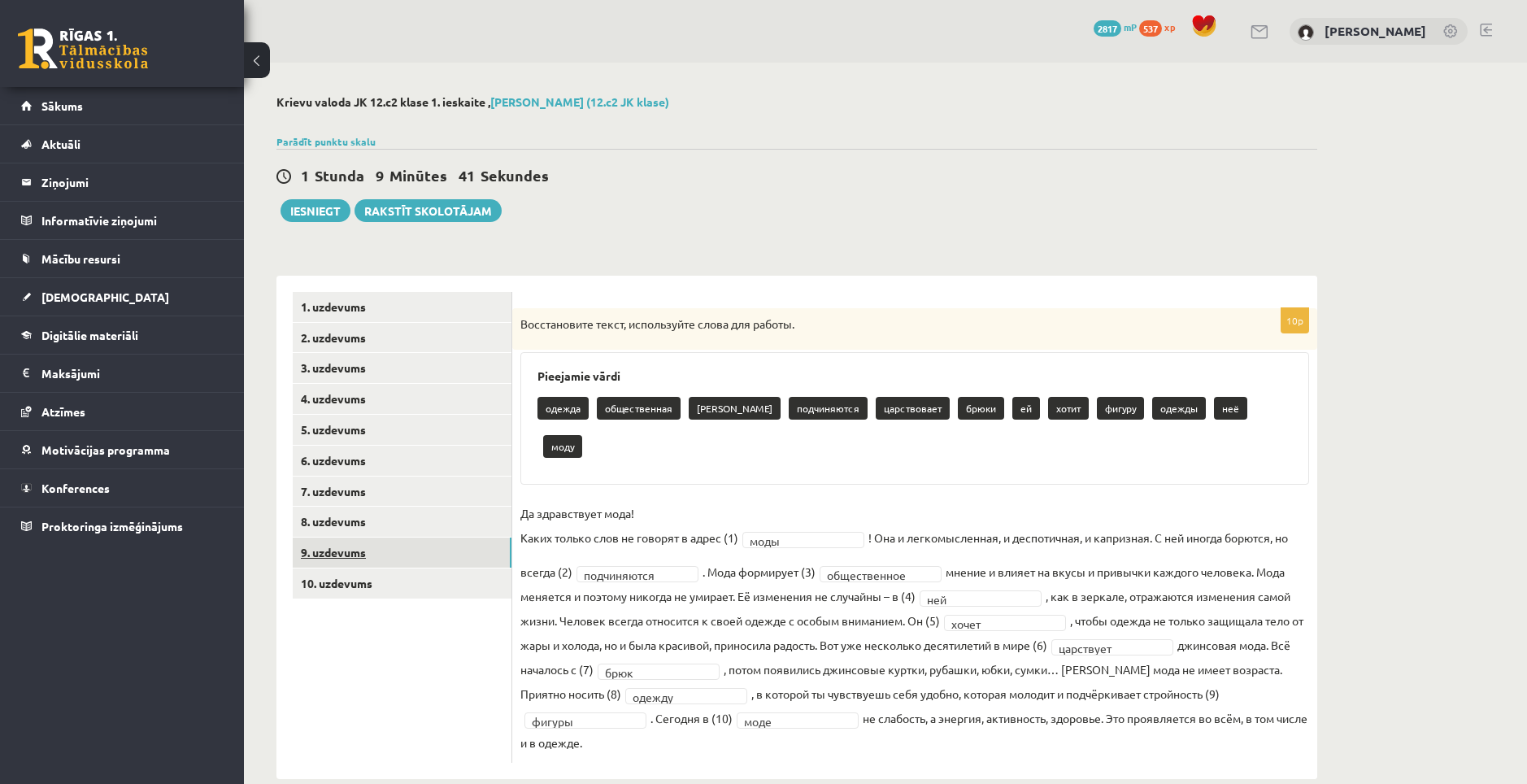
click at [350, 553] on link "9. uzdevums" at bounding box center [402, 553] width 218 height 30
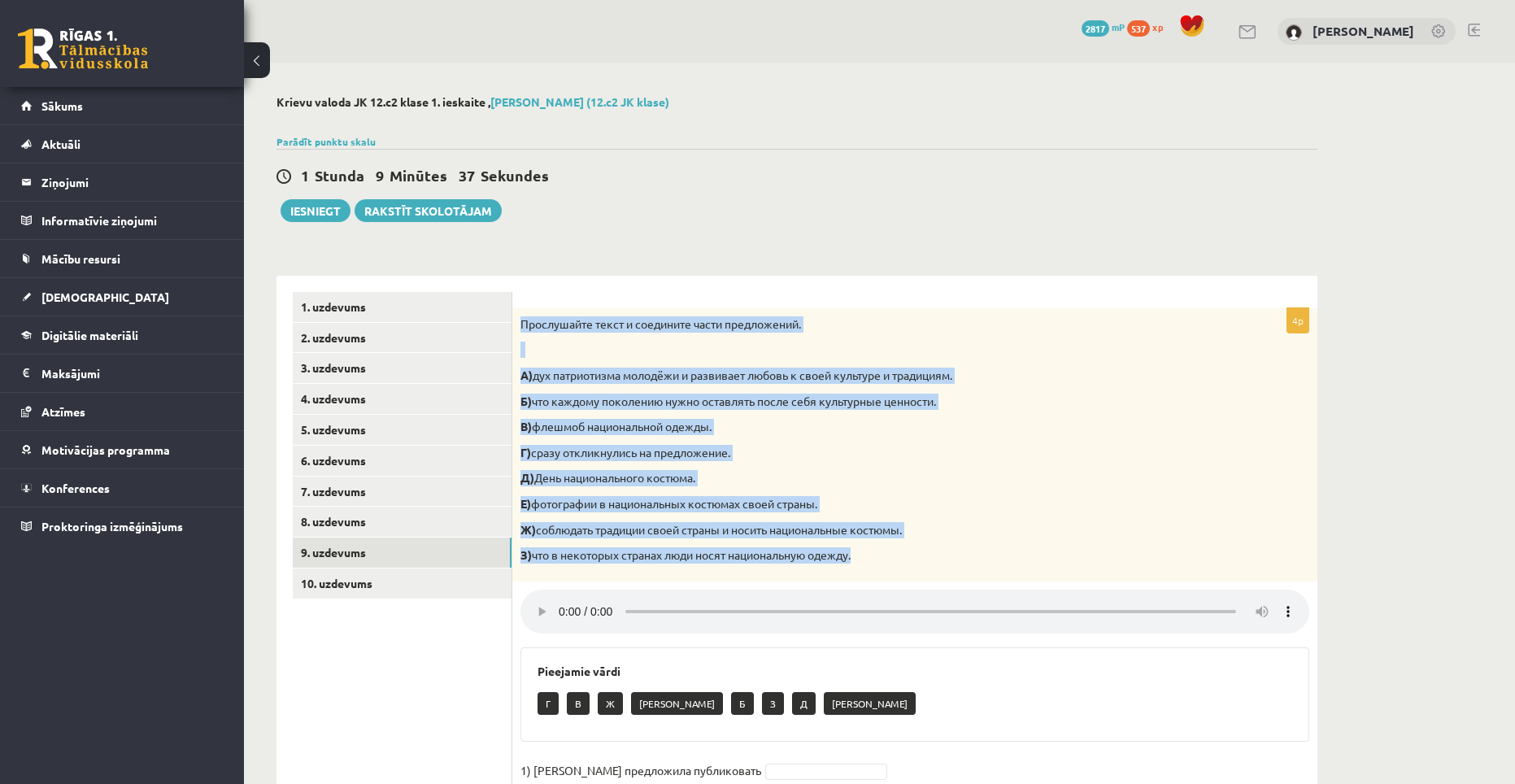
drag, startPoint x: 520, startPoint y: 321, endPoint x: 897, endPoint y: 546, distance: 439.0
click at [897, 546] on div "Прослушайте текст и соедините части предложений. А) дух патриотизма молодёжи и …" at bounding box center [915, 444] width 805 height 273
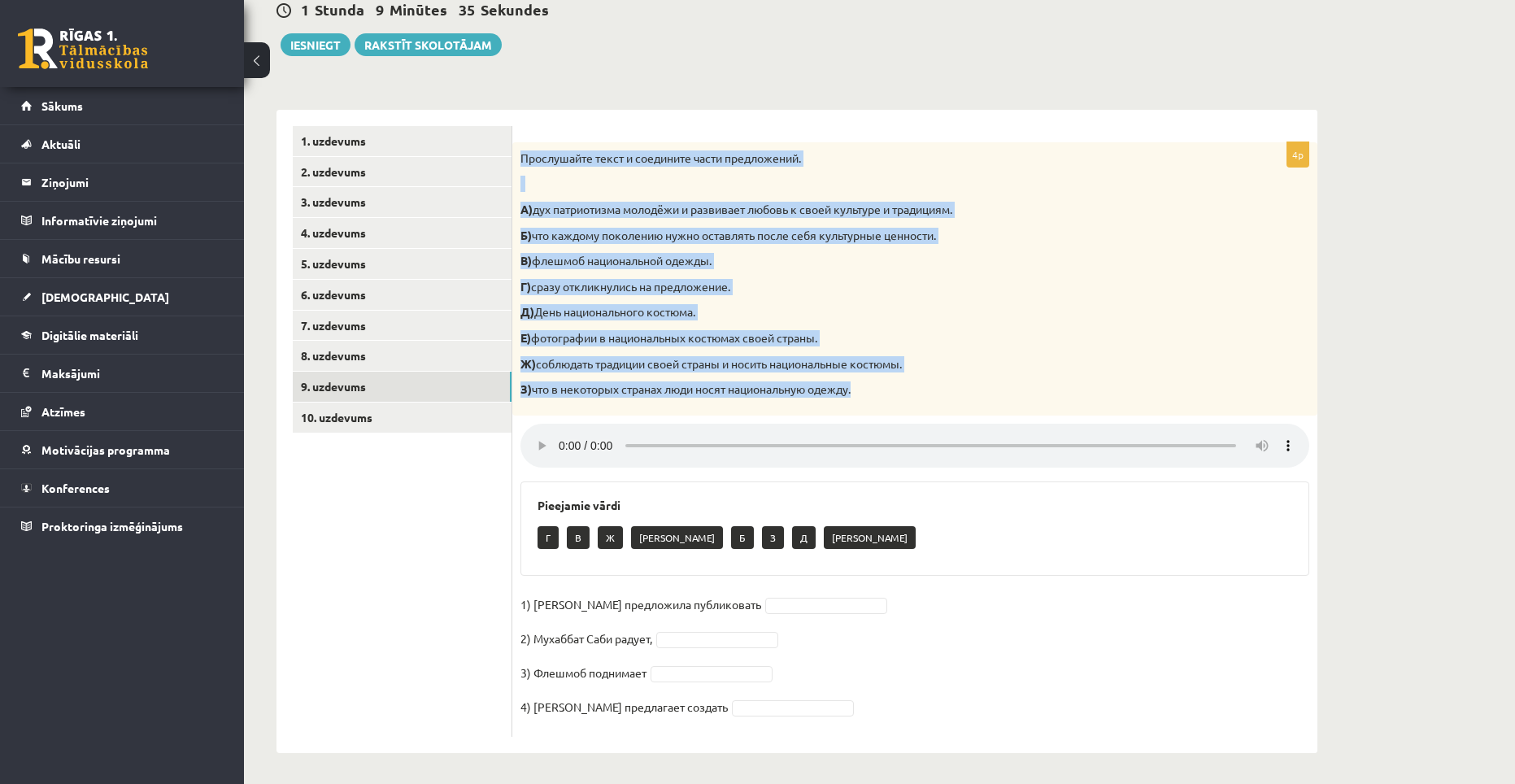
scroll to position [169, 0]
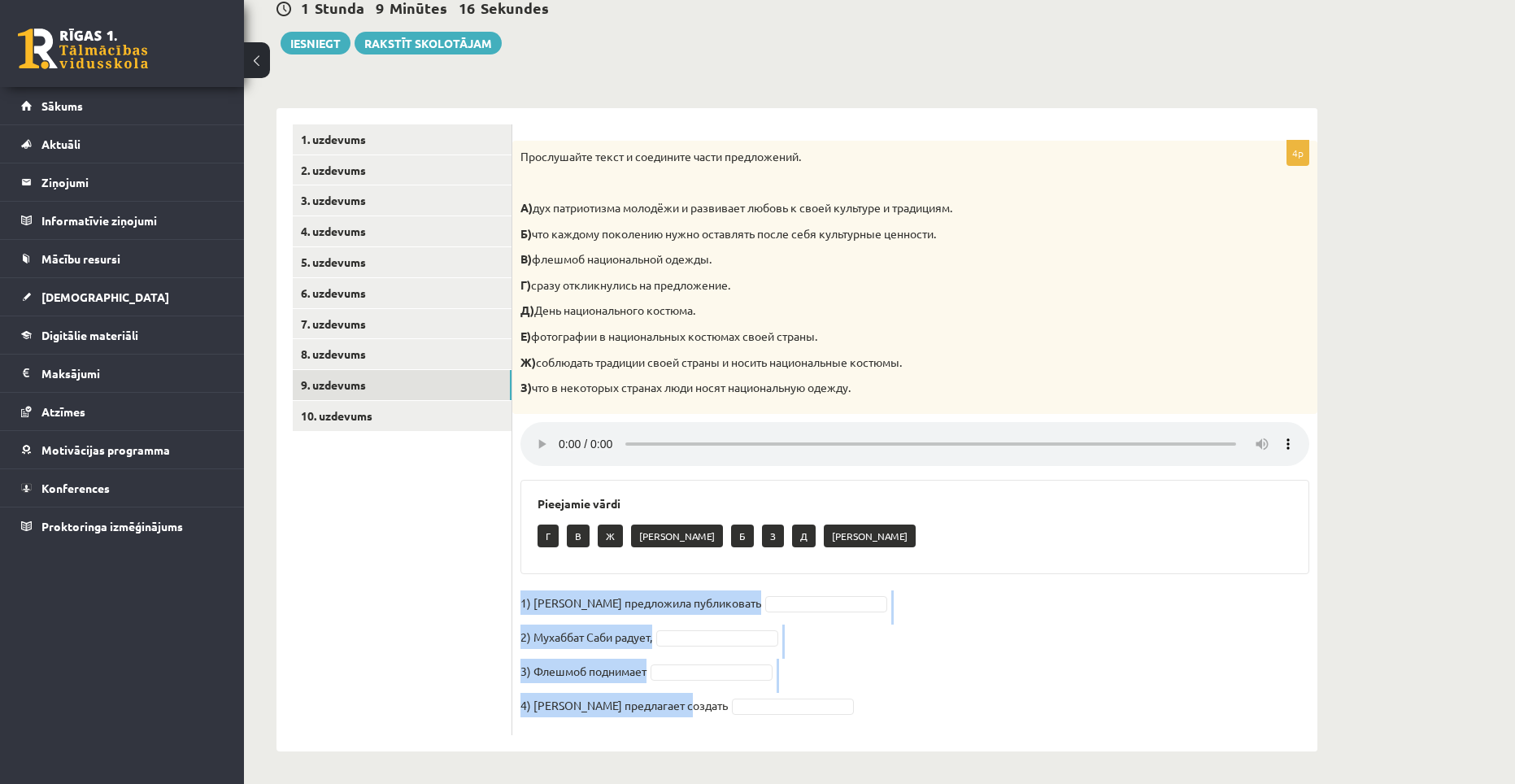
drag, startPoint x: 520, startPoint y: 601, endPoint x: 688, endPoint y: 708, distance: 199.2
click at [688, 708] on fieldset "1) Девушка предложила публиковать 2) Мухаббат Саби радует, 3) Флешмоб поднимает…" at bounding box center [914, 658] width 789 height 136
click at [646, 599] on p "1) Девушка предложила публиковать" at bounding box center [640, 602] width 241 height 24
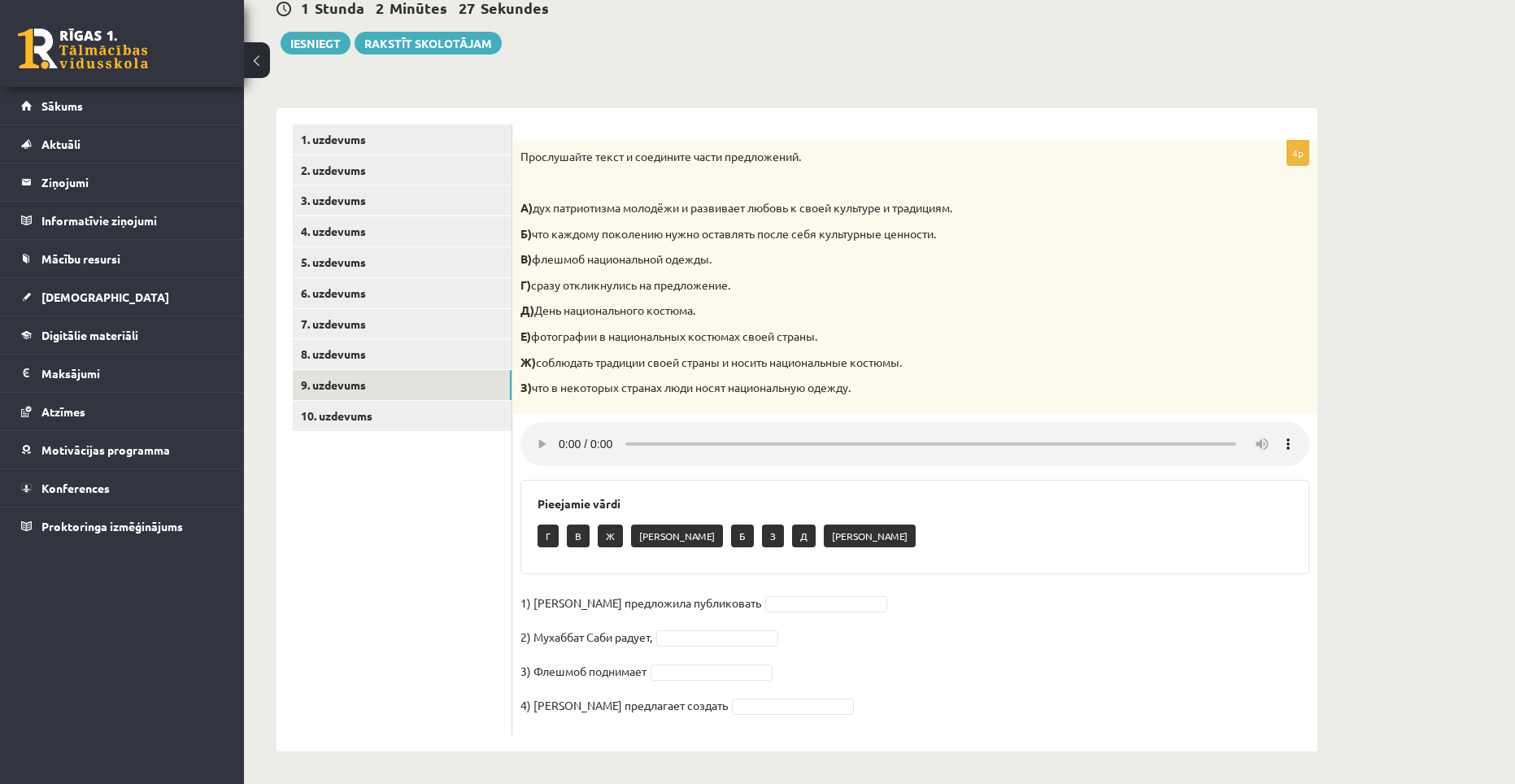
click at [1394, 266] on div "**********" at bounding box center [878, 340] width 1270 height 889
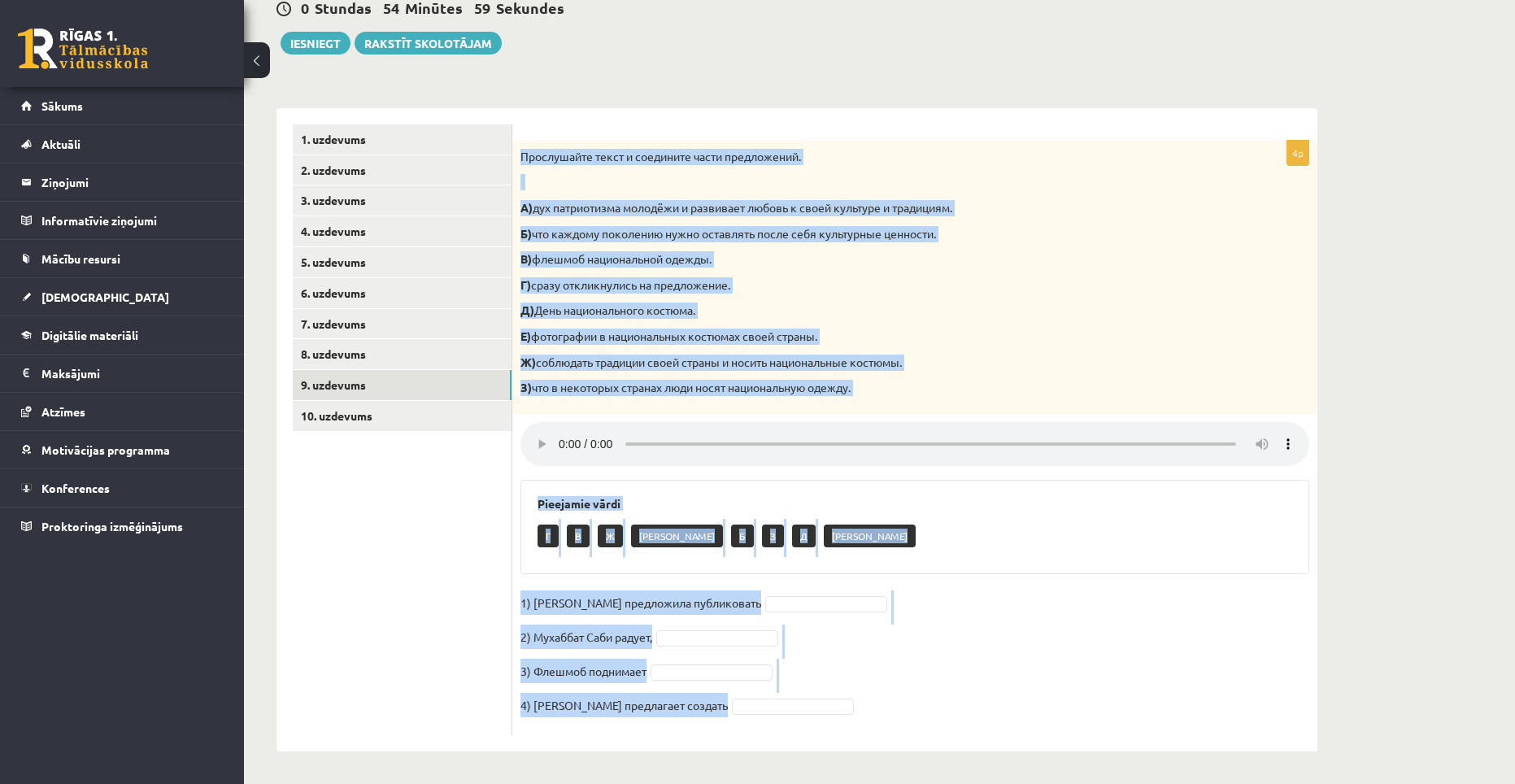
drag, startPoint x: 521, startPoint y: 153, endPoint x: 696, endPoint y: 701, distance: 575.3
click at [696, 701] on div "4p Прослушайте текст и соедините части предложений. А) дух патриотизма молодёжи…" at bounding box center [915, 438] width 805 height 595
click at [885, 536] on div "Г В Ж Е Б З Д А" at bounding box center [915, 538] width 754 height 38
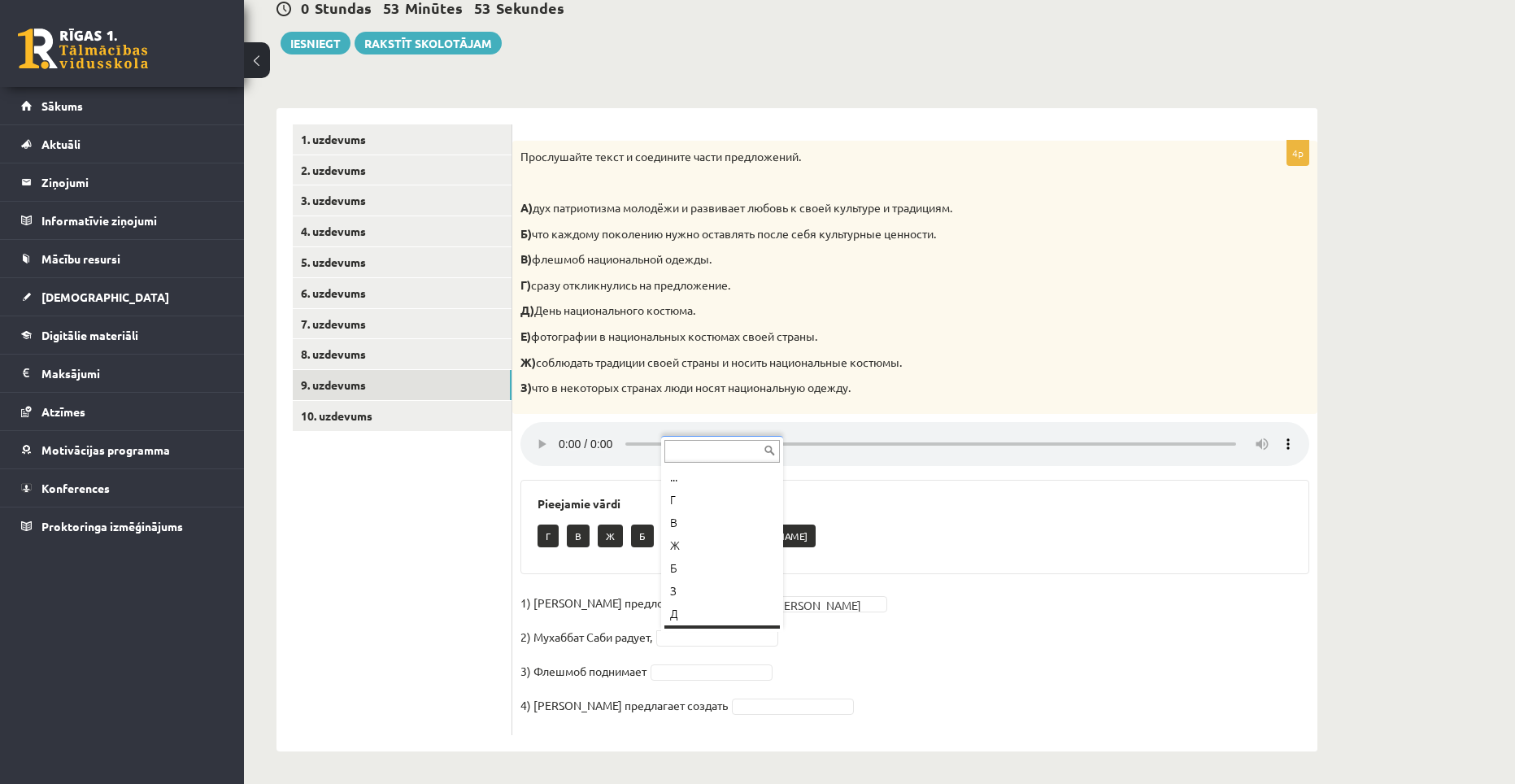
scroll to position [20, 0]
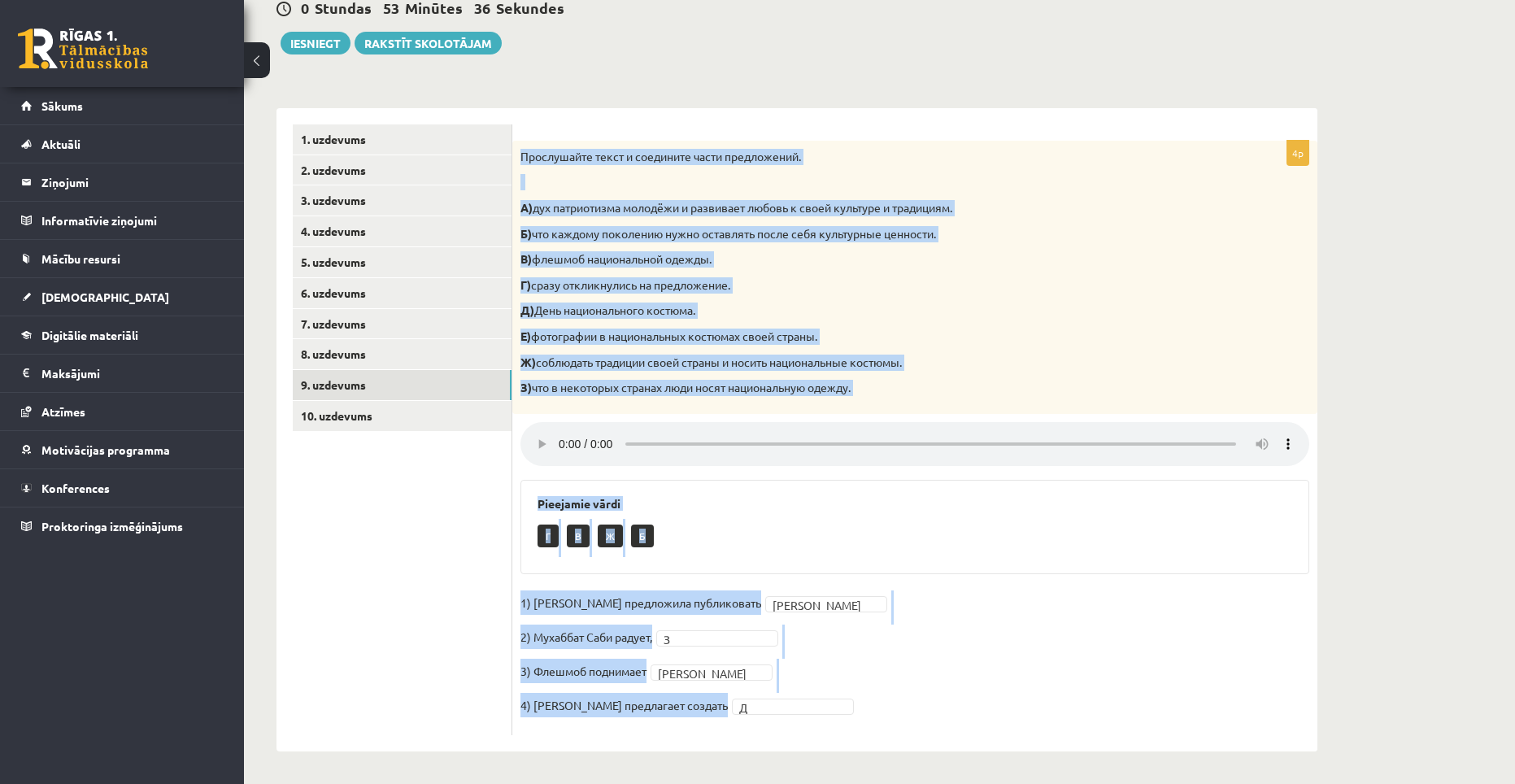
drag, startPoint x: 520, startPoint y: 153, endPoint x: 704, endPoint y: 721, distance: 597.1
click at [704, 721] on div "4p Прослушайте текст и соедините части предложений. А) дух патриотизма молодёжи…" at bounding box center [915, 438] width 805 height 595
click at [742, 495] on div "Pieejamie vārdi Г В Ж Б" at bounding box center [914, 526] width 789 height 94
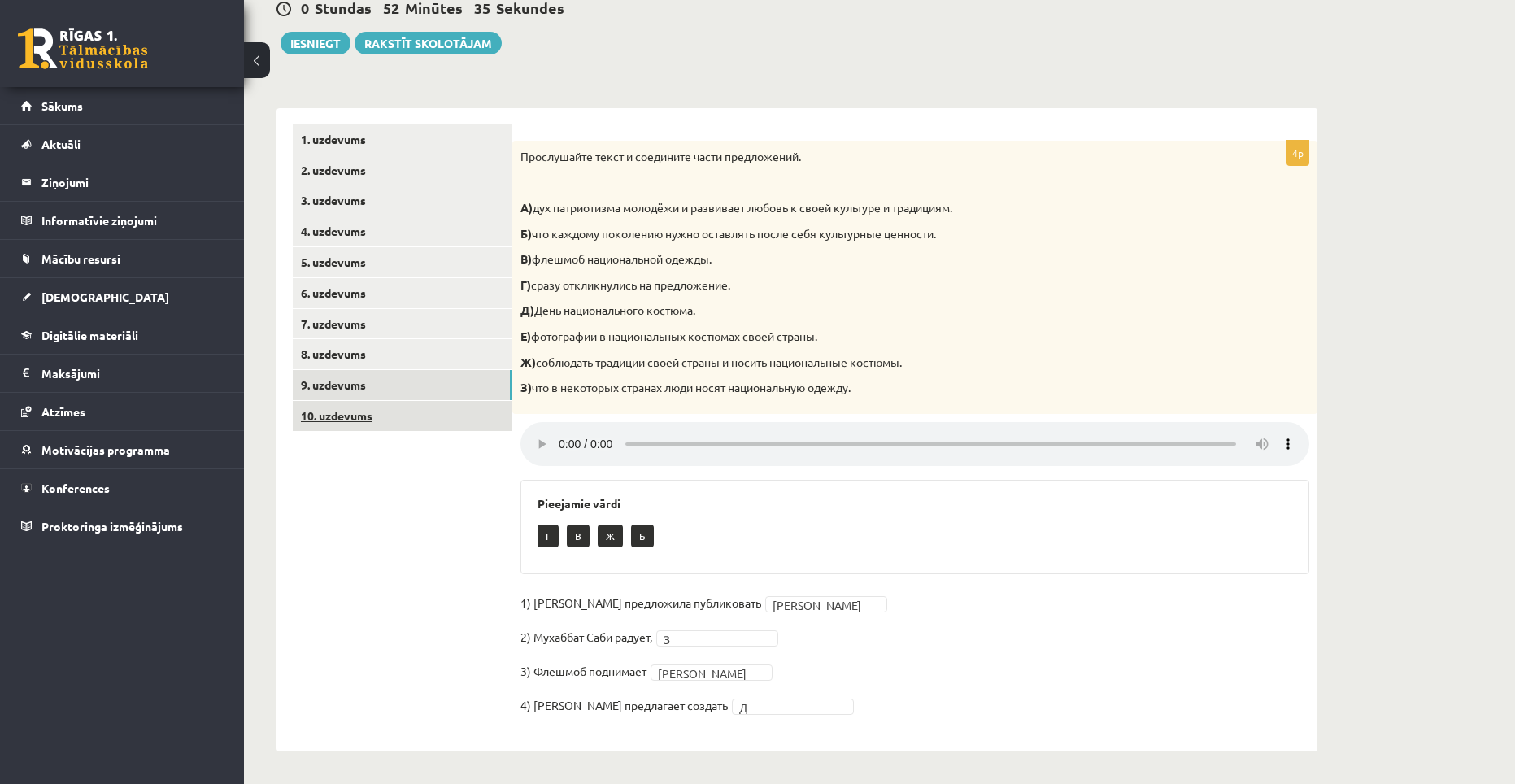
click at [362, 413] on link "10. uzdevums" at bounding box center [402, 415] width 218 height 30
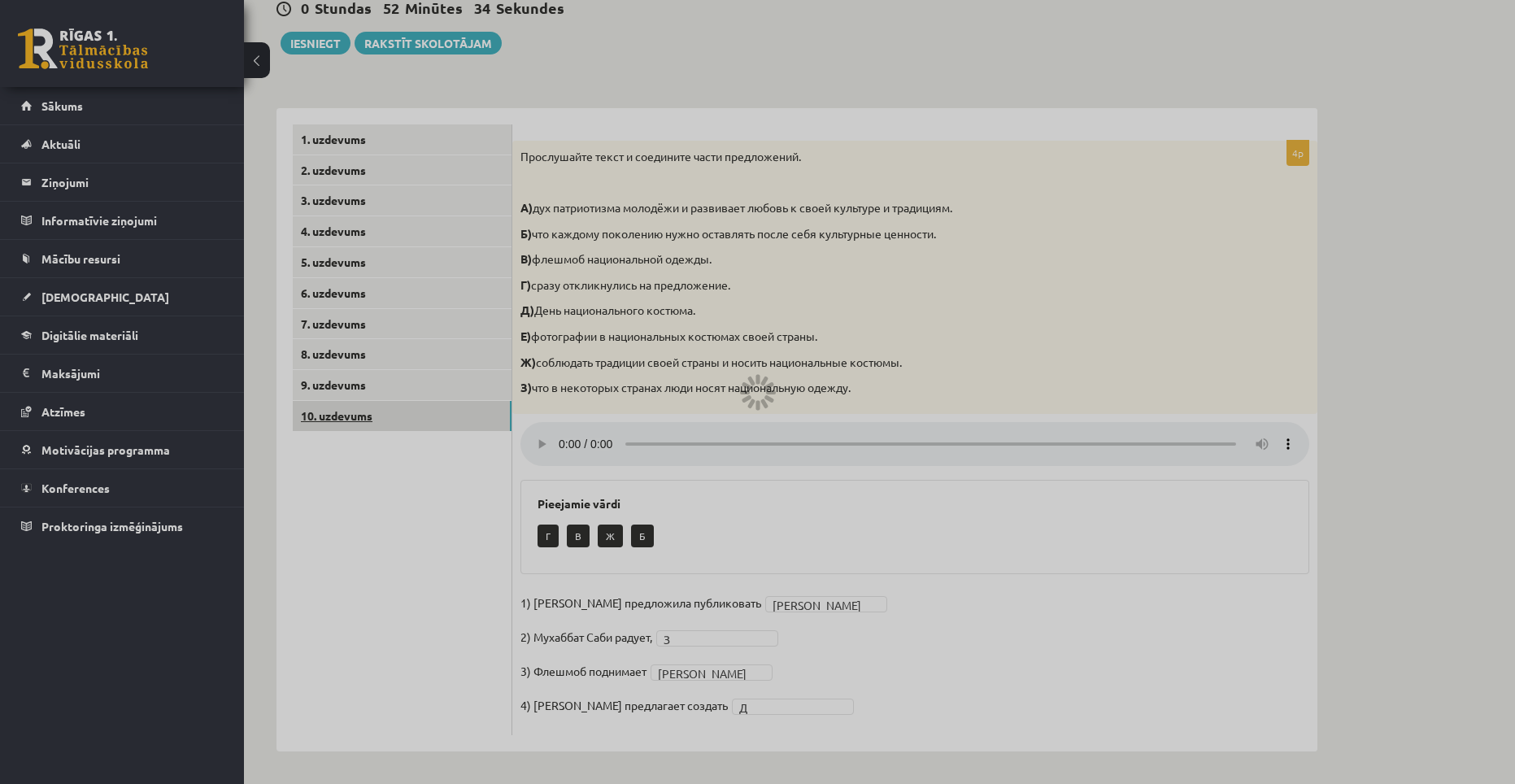
scroll to position [0, 0]
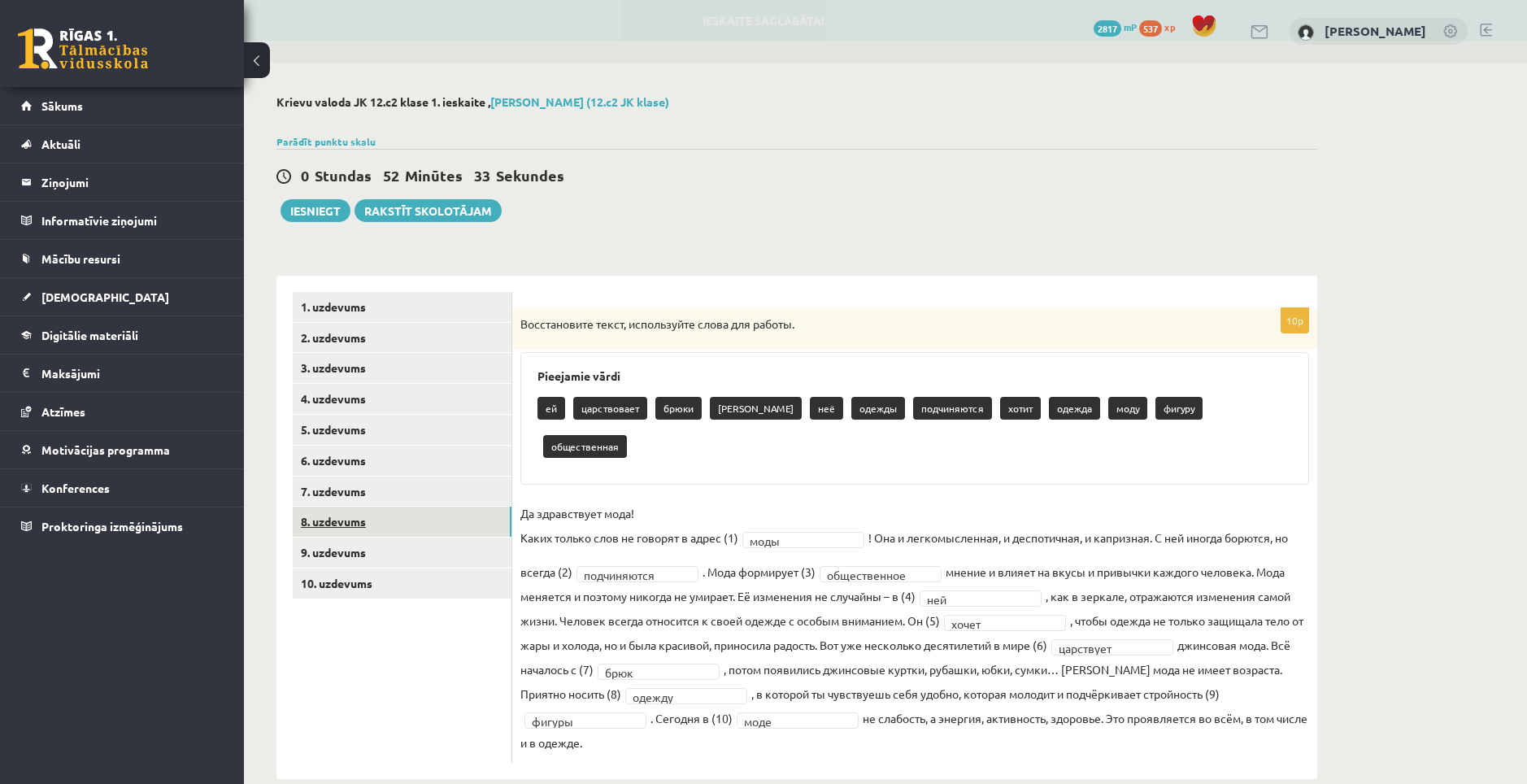
click at [365, 517] on link "8. uzdevums" at bounding box center [402, 522] width 218 height 30
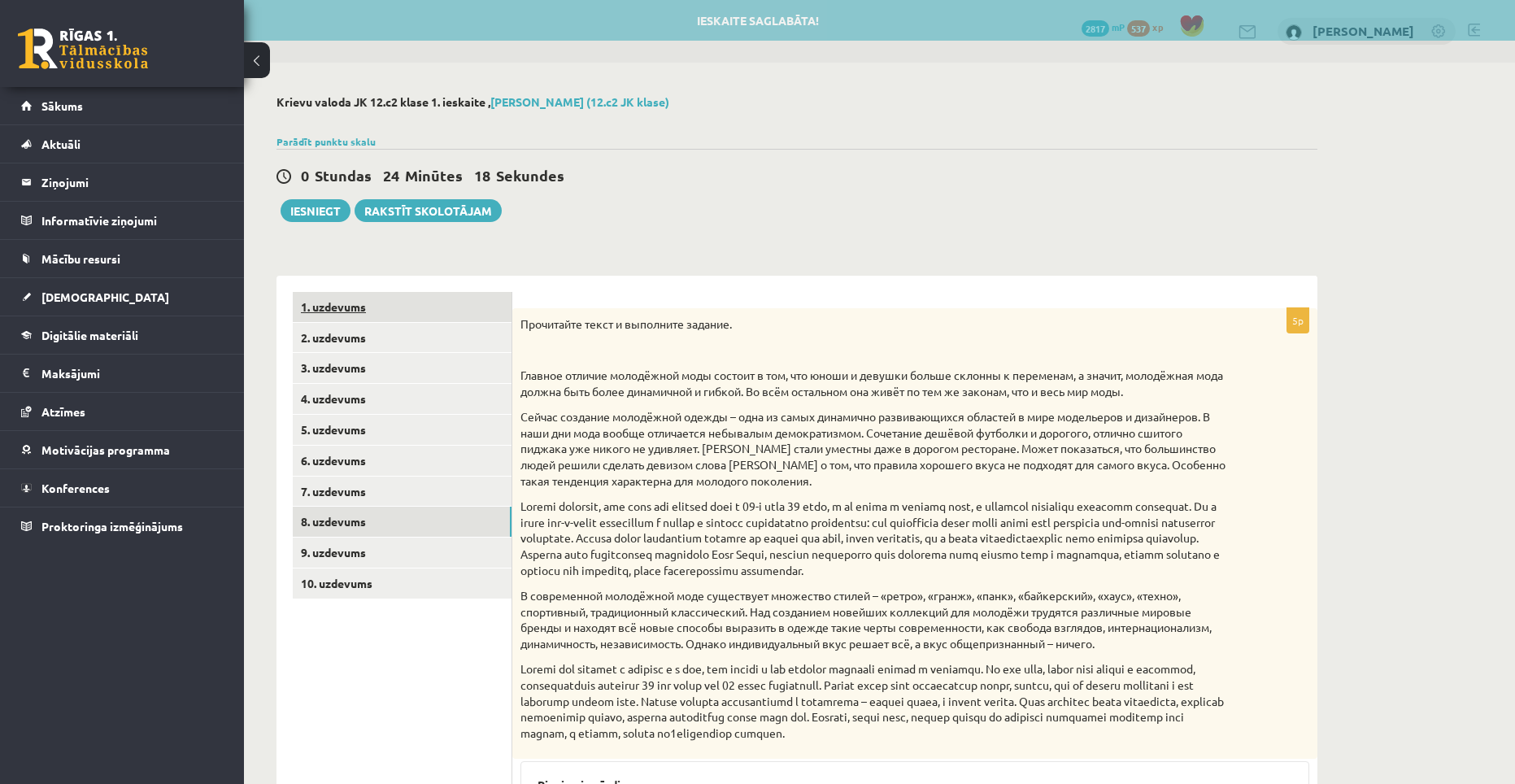
click at [356, 316] on link "1. uzdevums" at bounding box center [402, 307] width 218 height 30
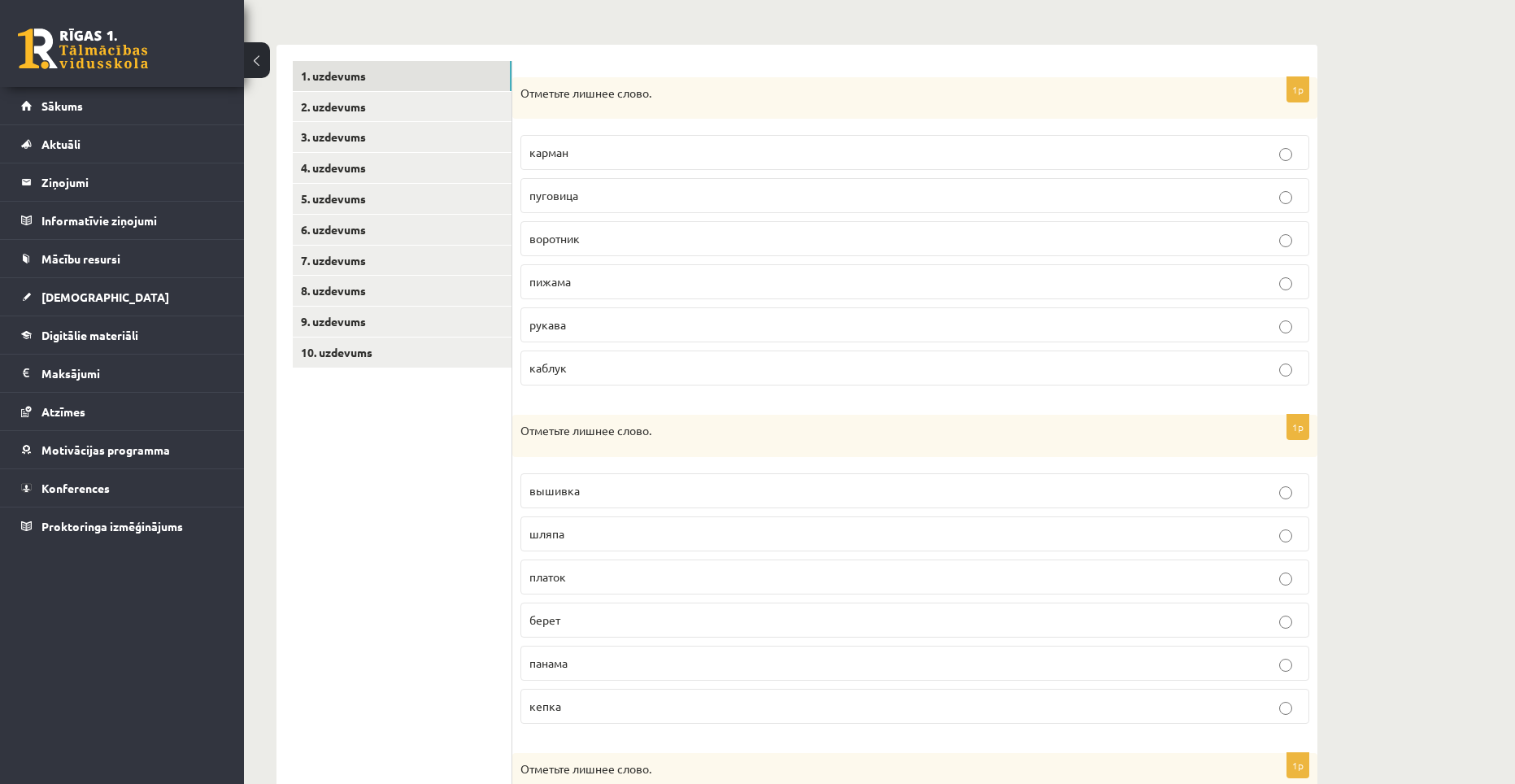
scroll to position [203, 0]
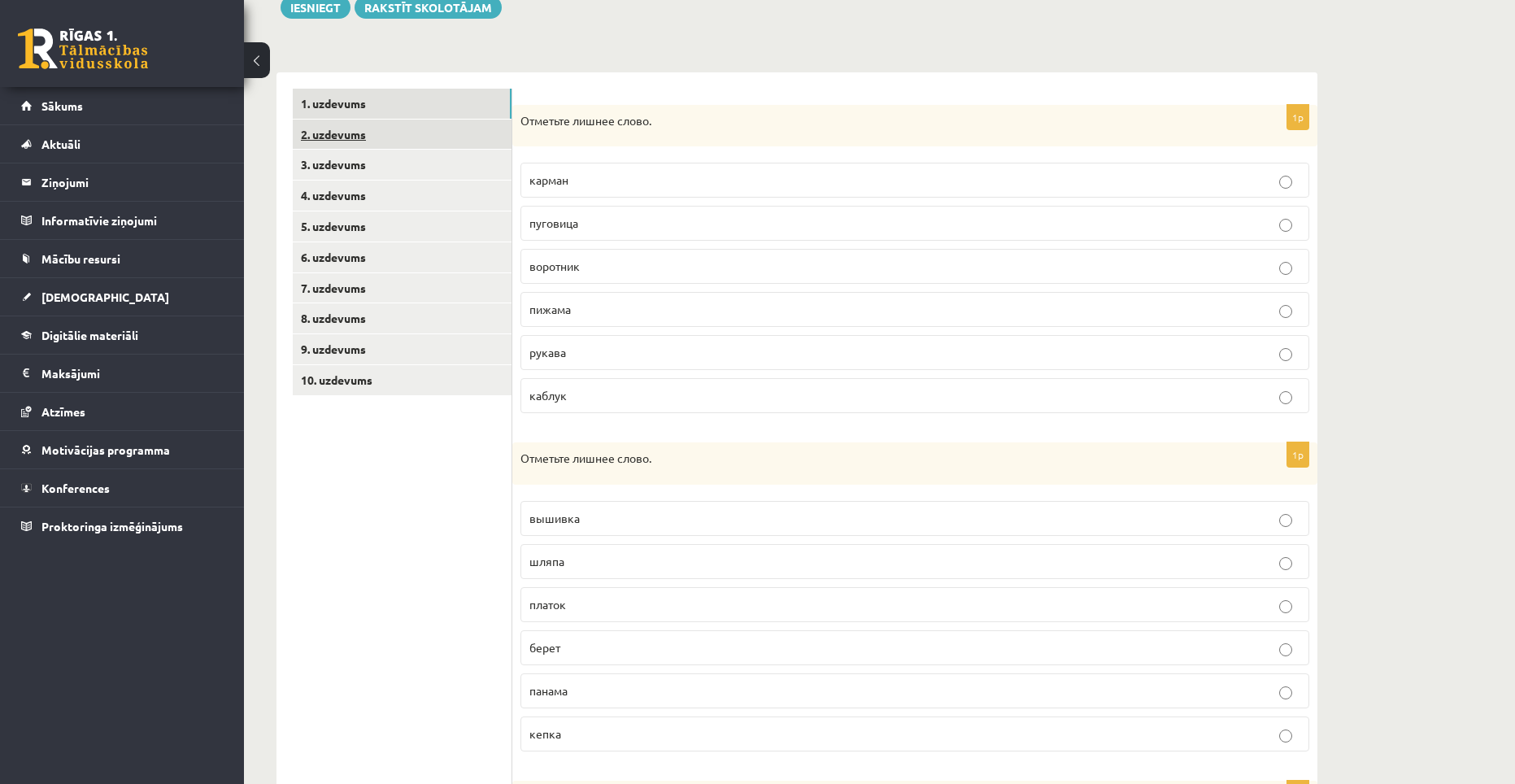
click at [344, 143] on link "2. uzdevums" at bounding box center [402, 134] width 218 height 30
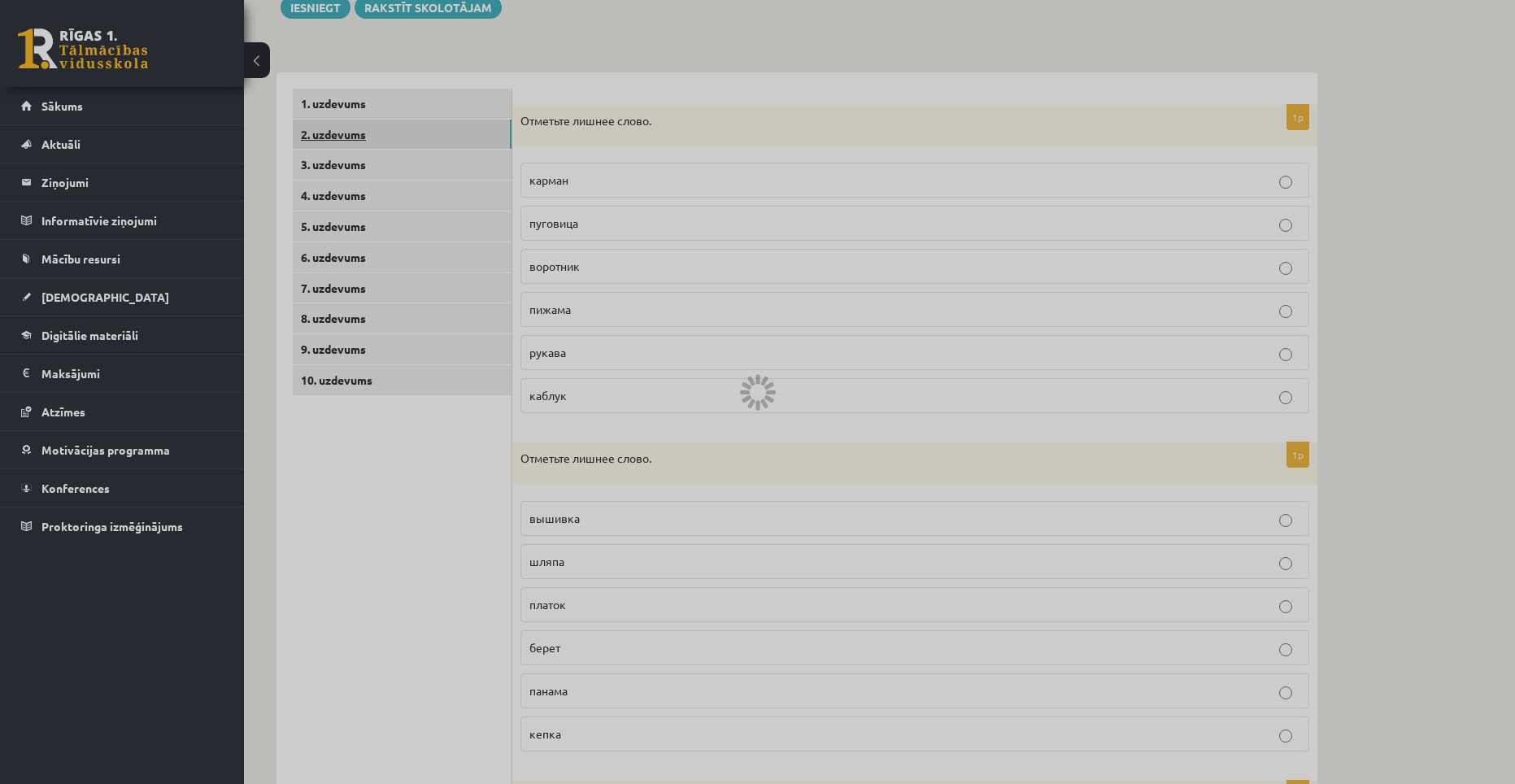
scroll to position [0, 0]
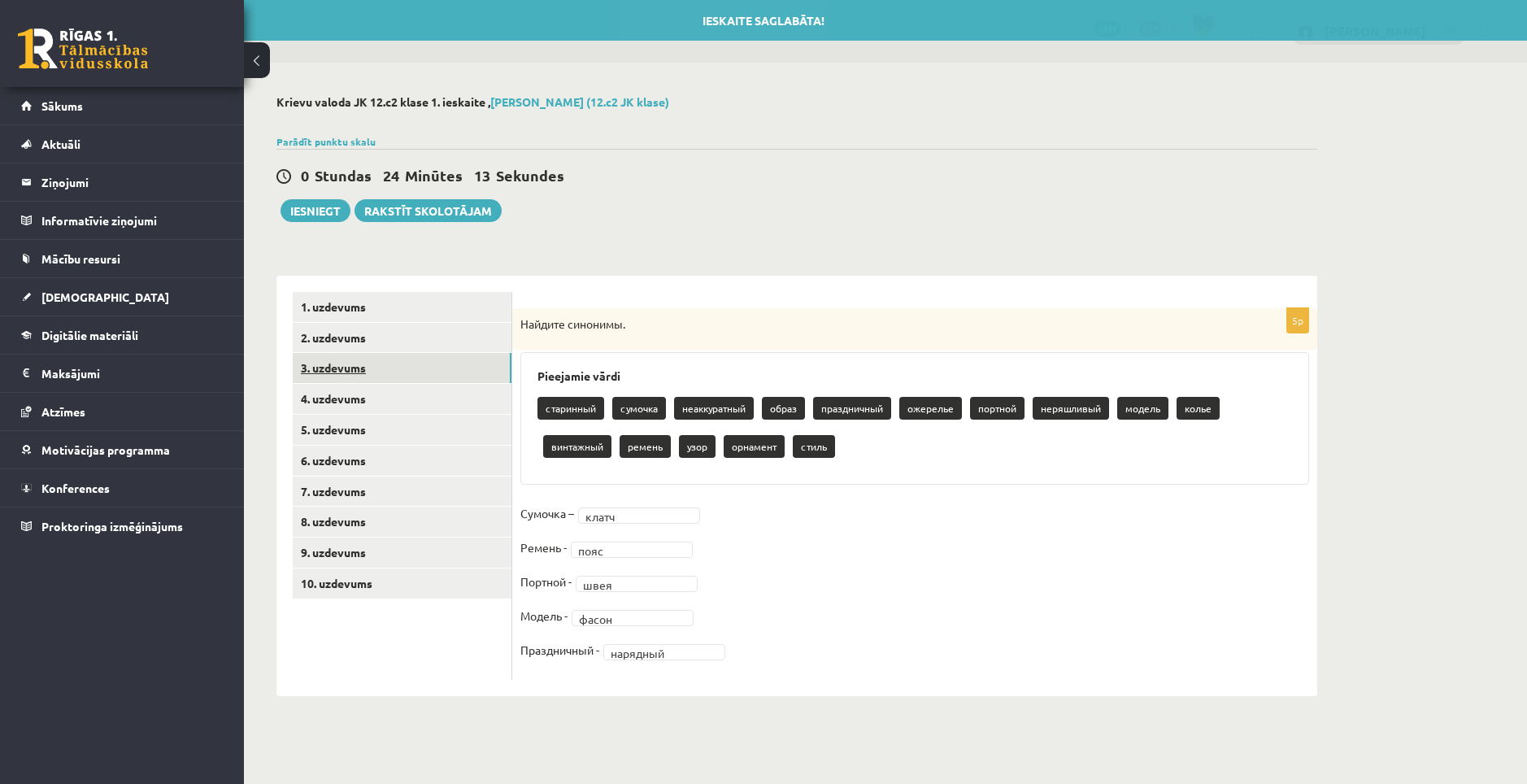
click at [345, 371] on link "3. uzdevums" at bounding box center [402, 368] width 218 height 30
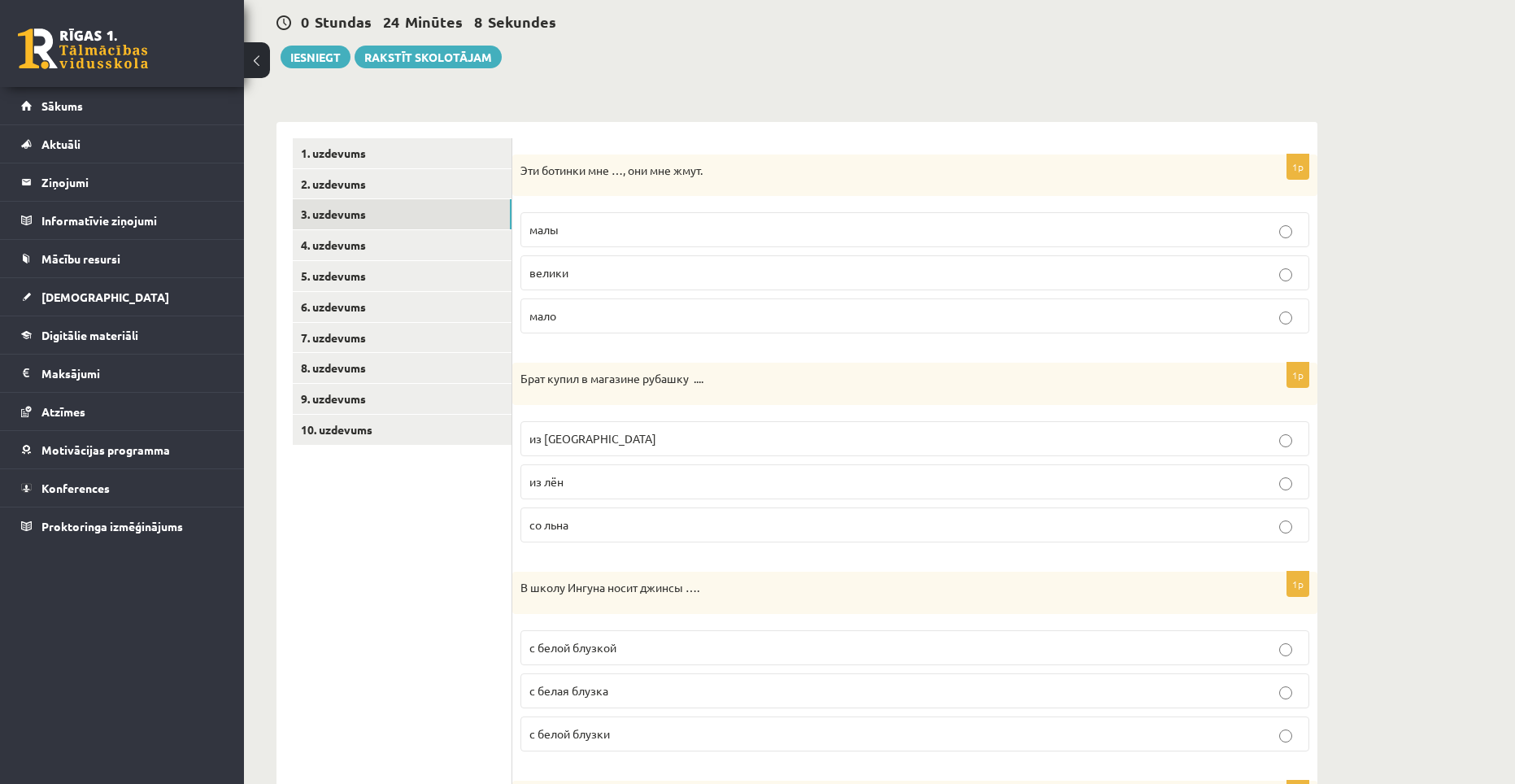
scroll to position [99, 0]
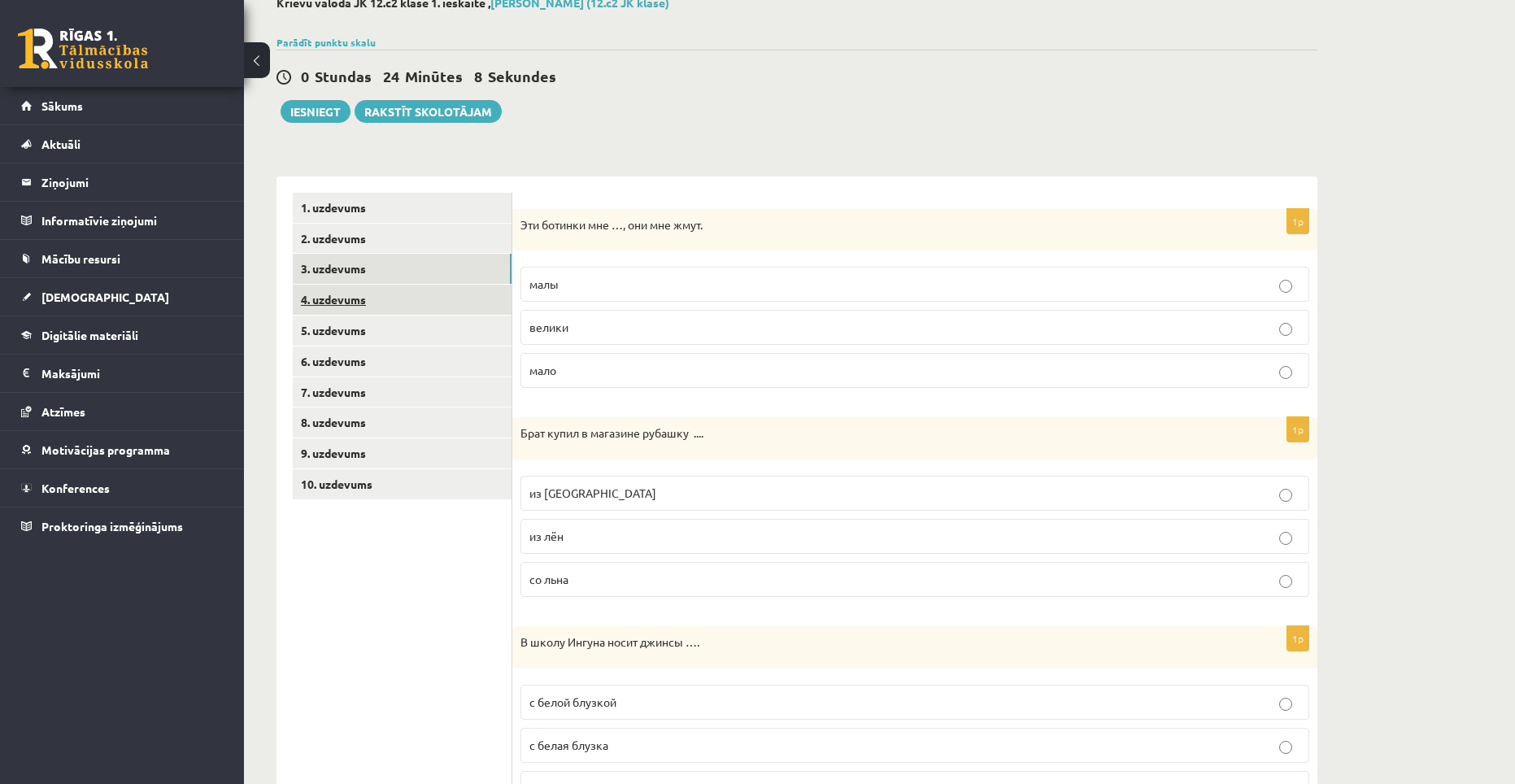
click at [350, 301] on link "4. uzdevums" at bounding box center [402, 300] width 218 height 30
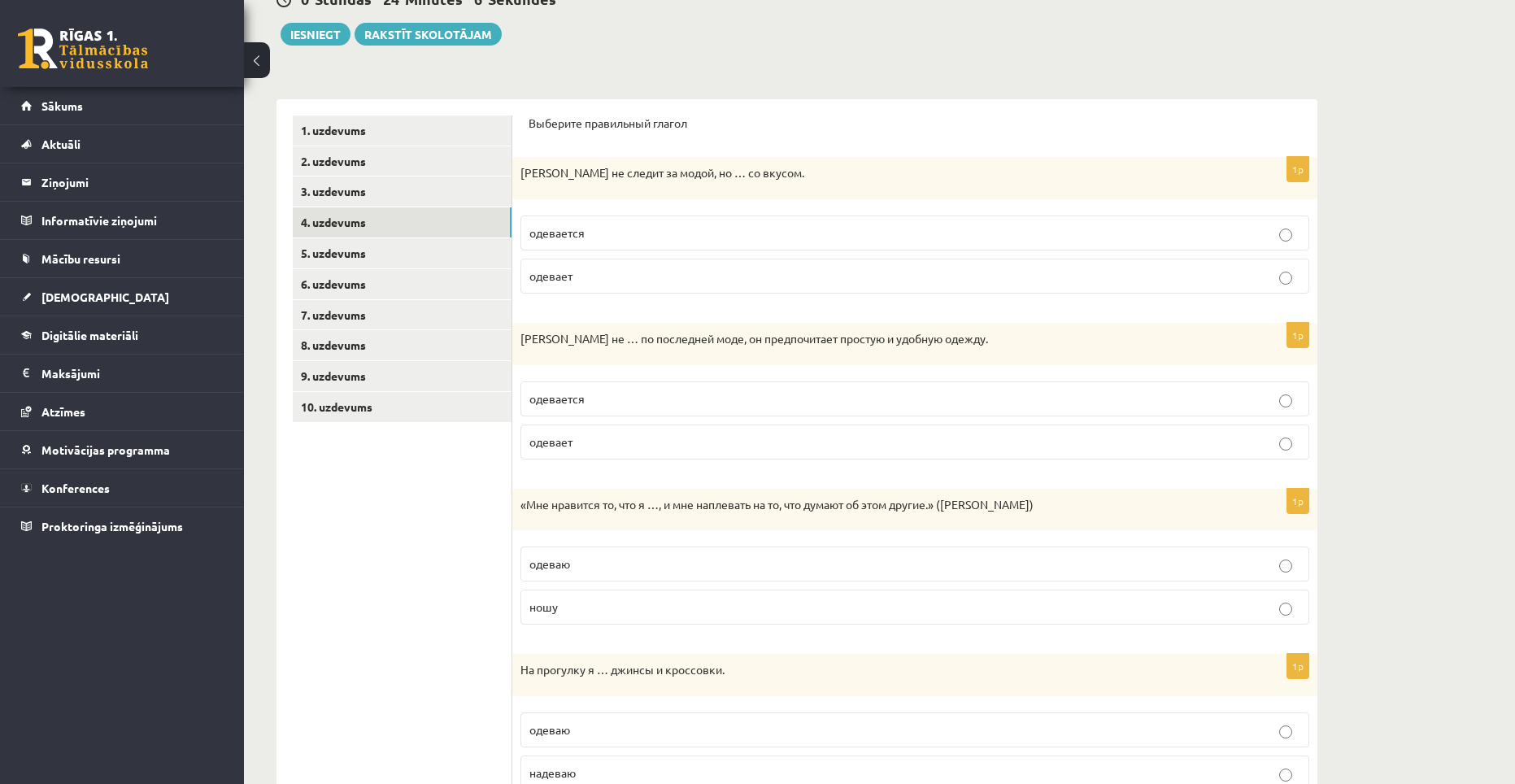
scroll to position [167, 0]
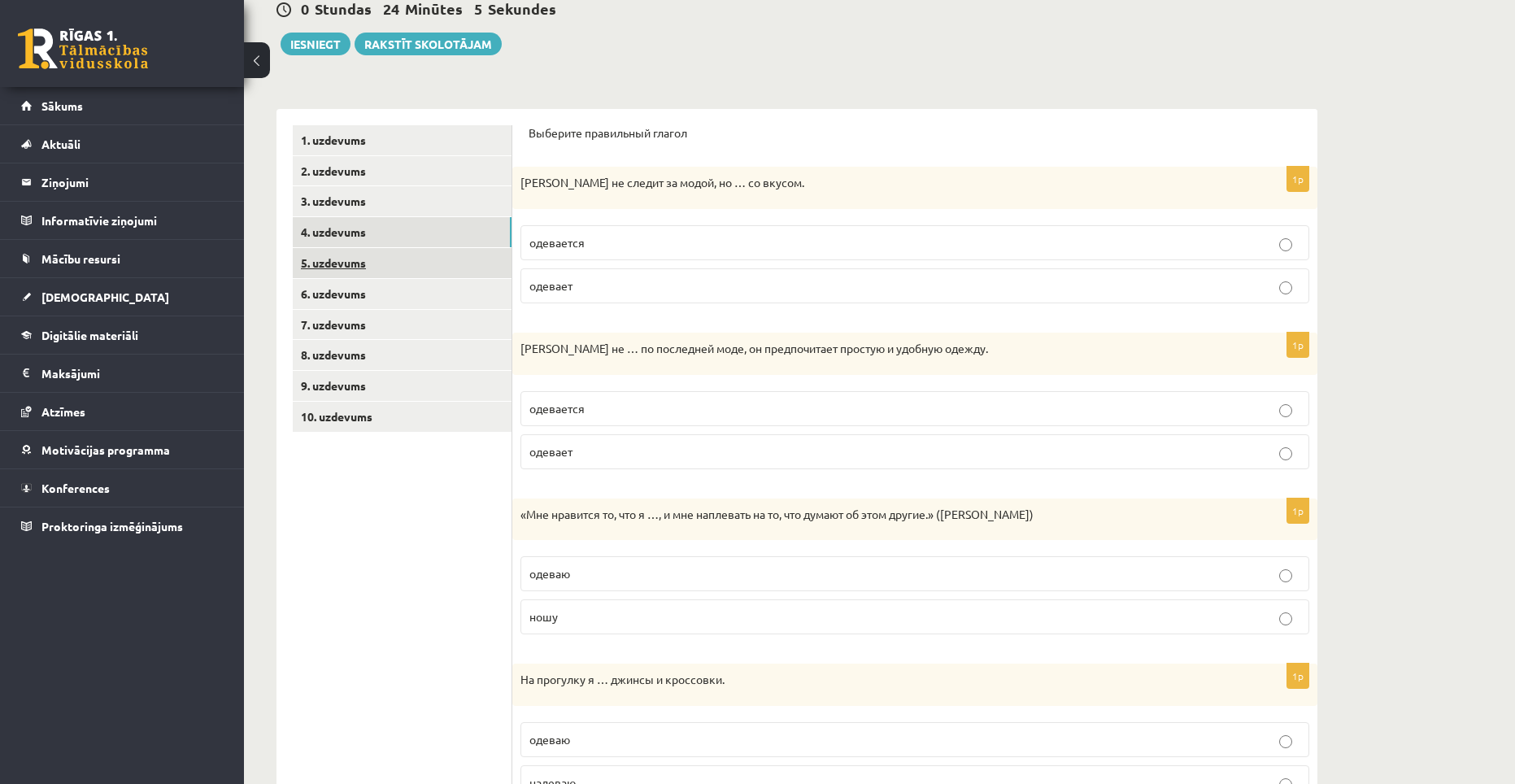
click at [314, 262] on link "5. uzdevums" at bounding box center [402, 263] width 218 height 30
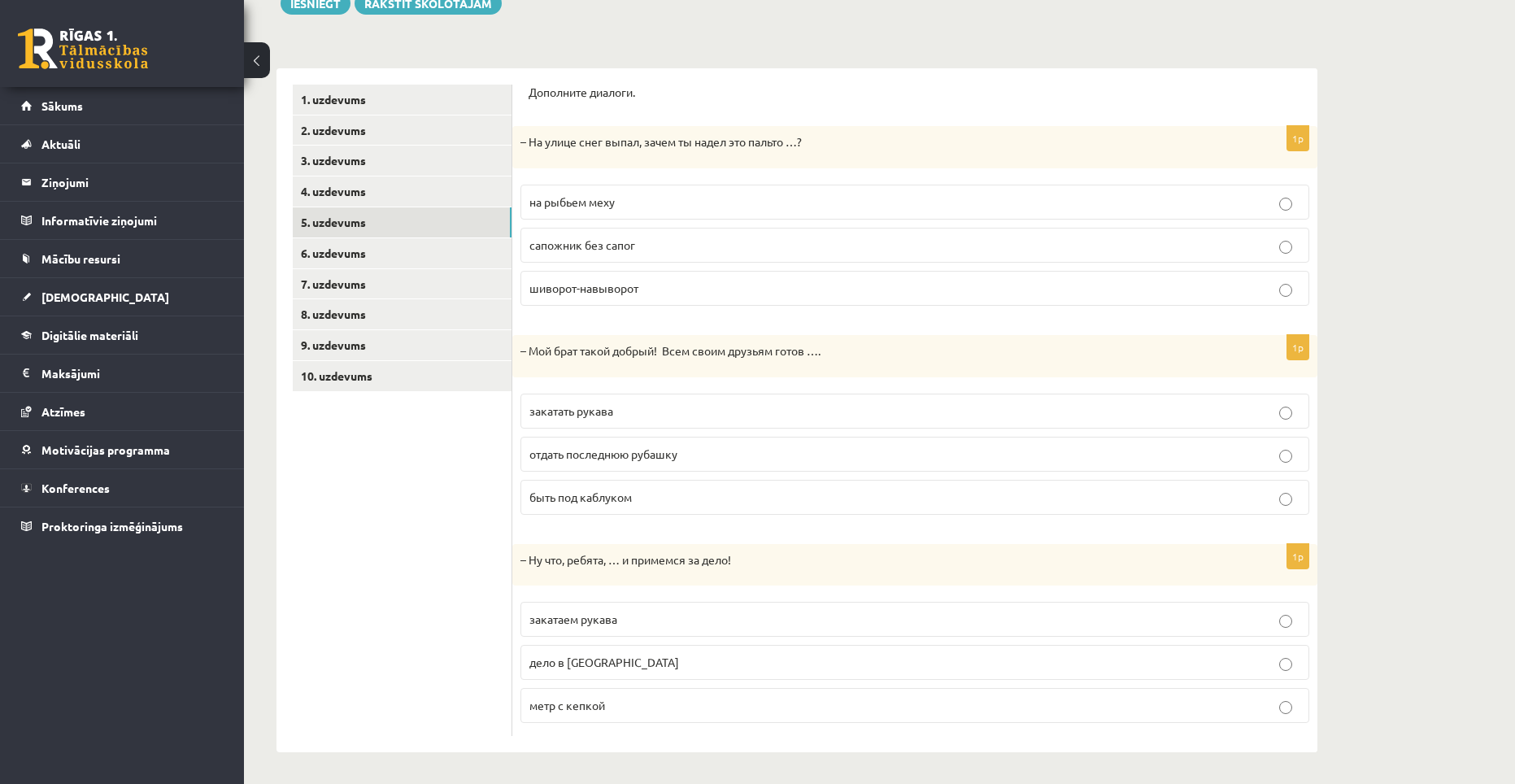
scroll to position [209, 0]
click at [383, 256] on link "6. uzdevums" at bounding box center [402, 252] width 218 height 30
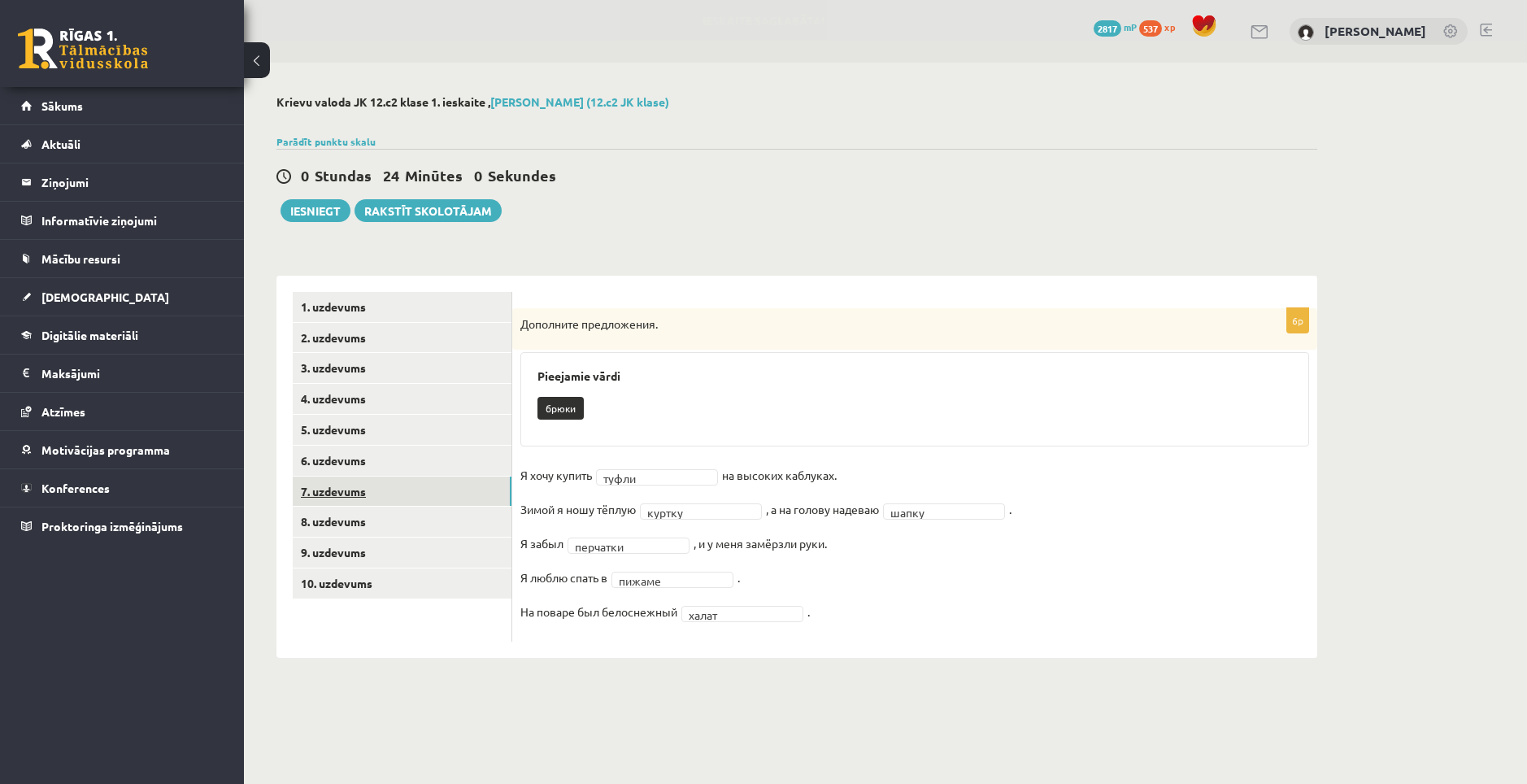
click at [367, 497] on link "7. uzdevums" at bounding box center [402, 491] width 218 height 30
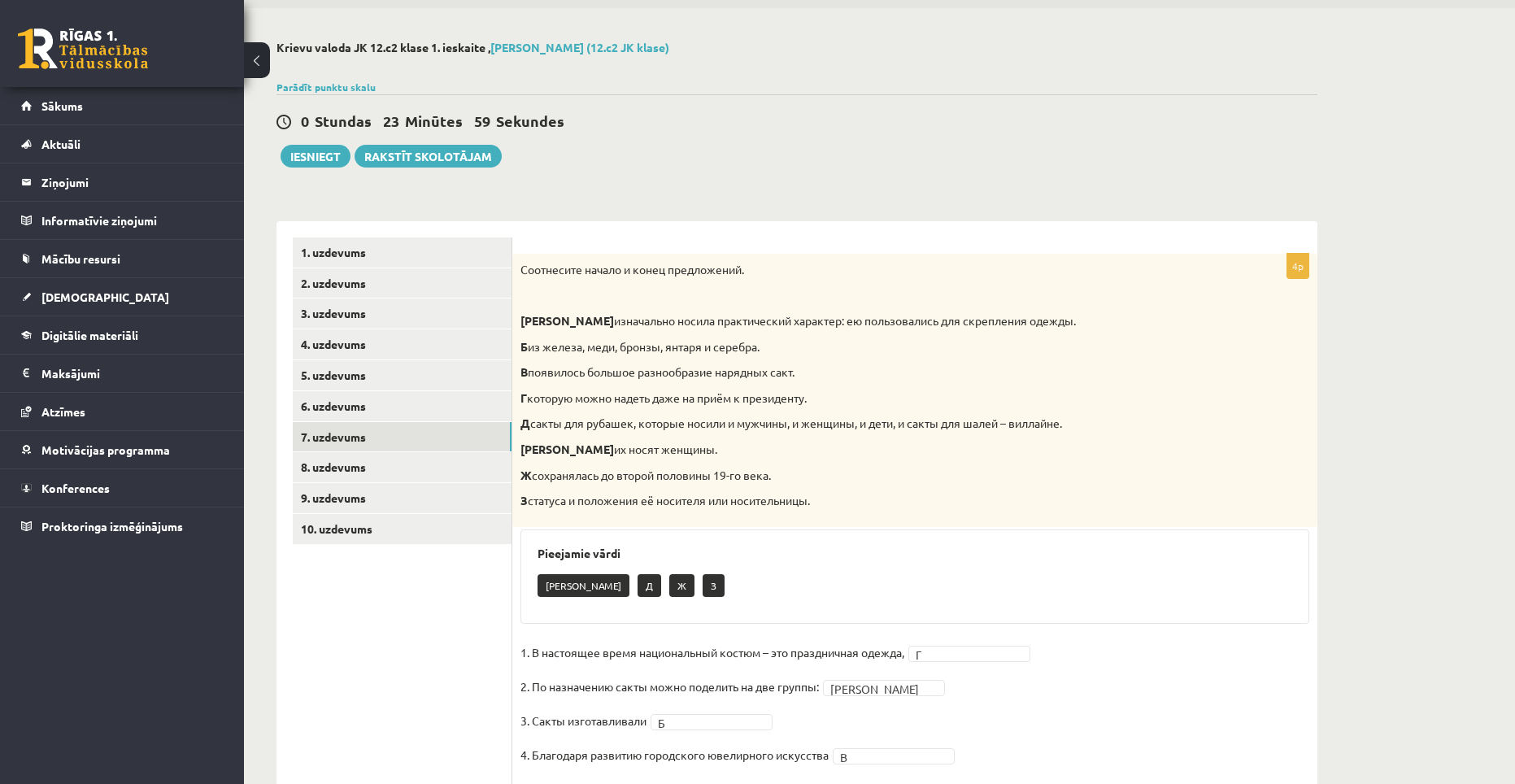
scroll to position [105, 0]
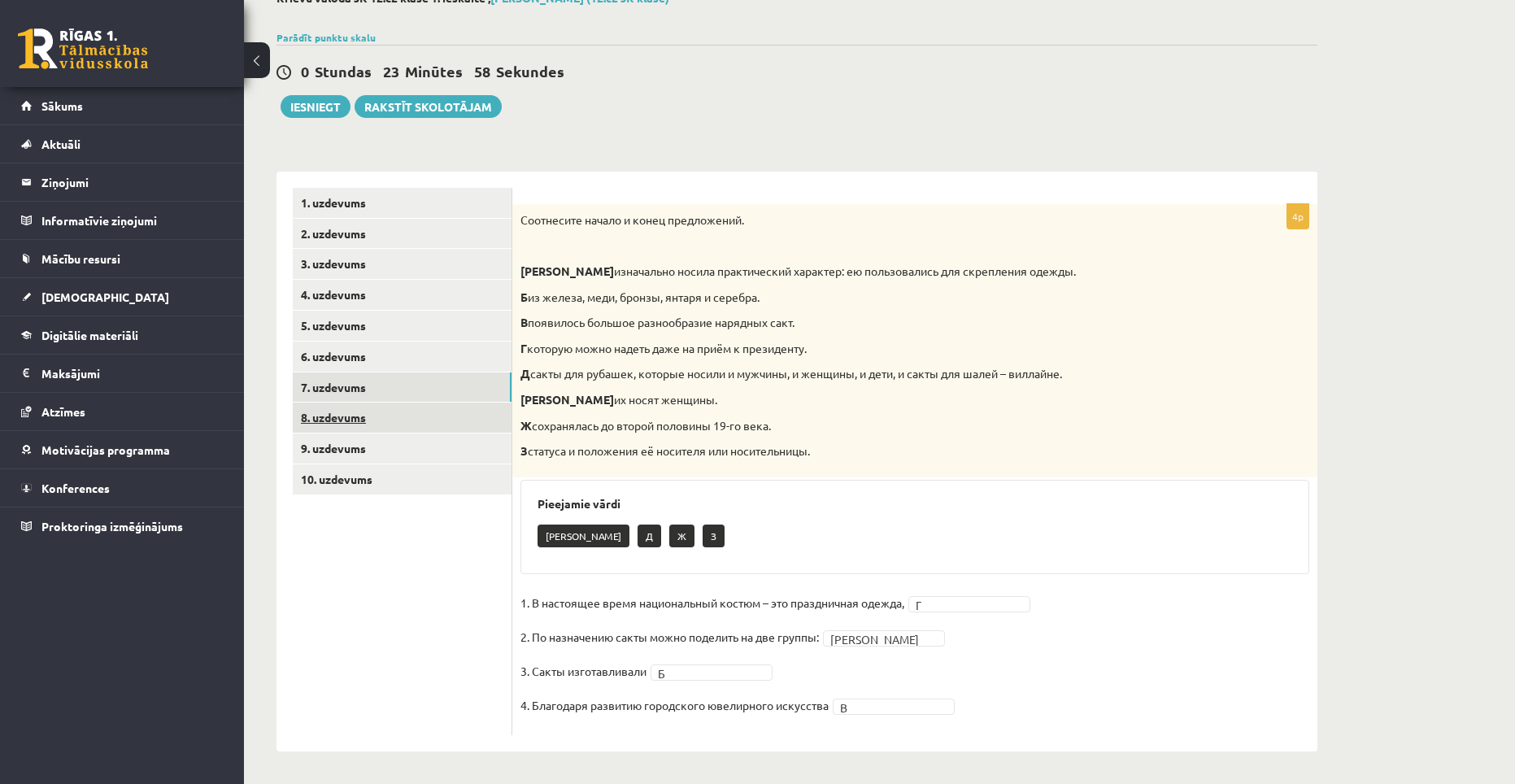
click at [375, 421] on link "8. uzdevums" at bounding box center [402, 417] width 218 height 30
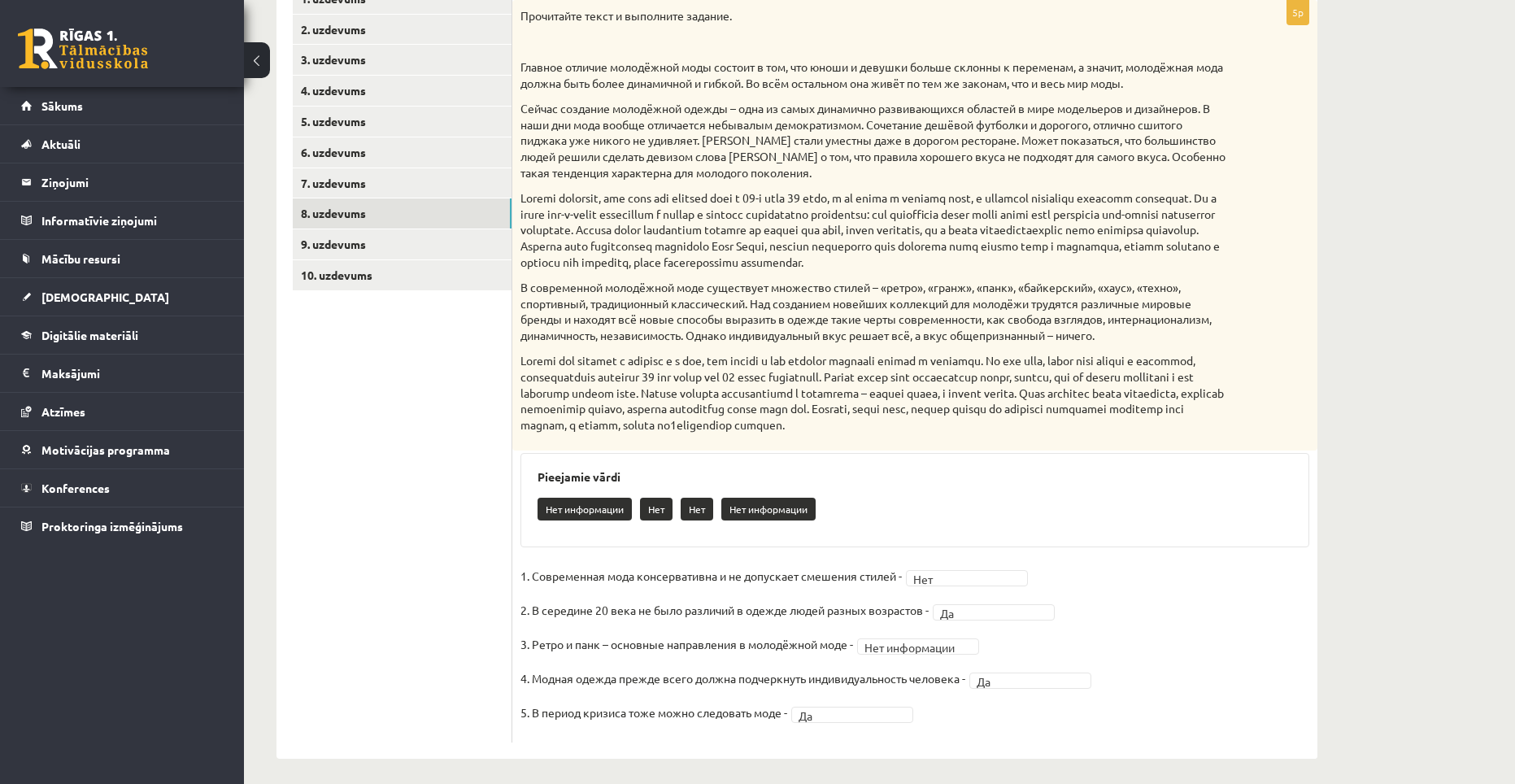
scroll to position [316, 0]
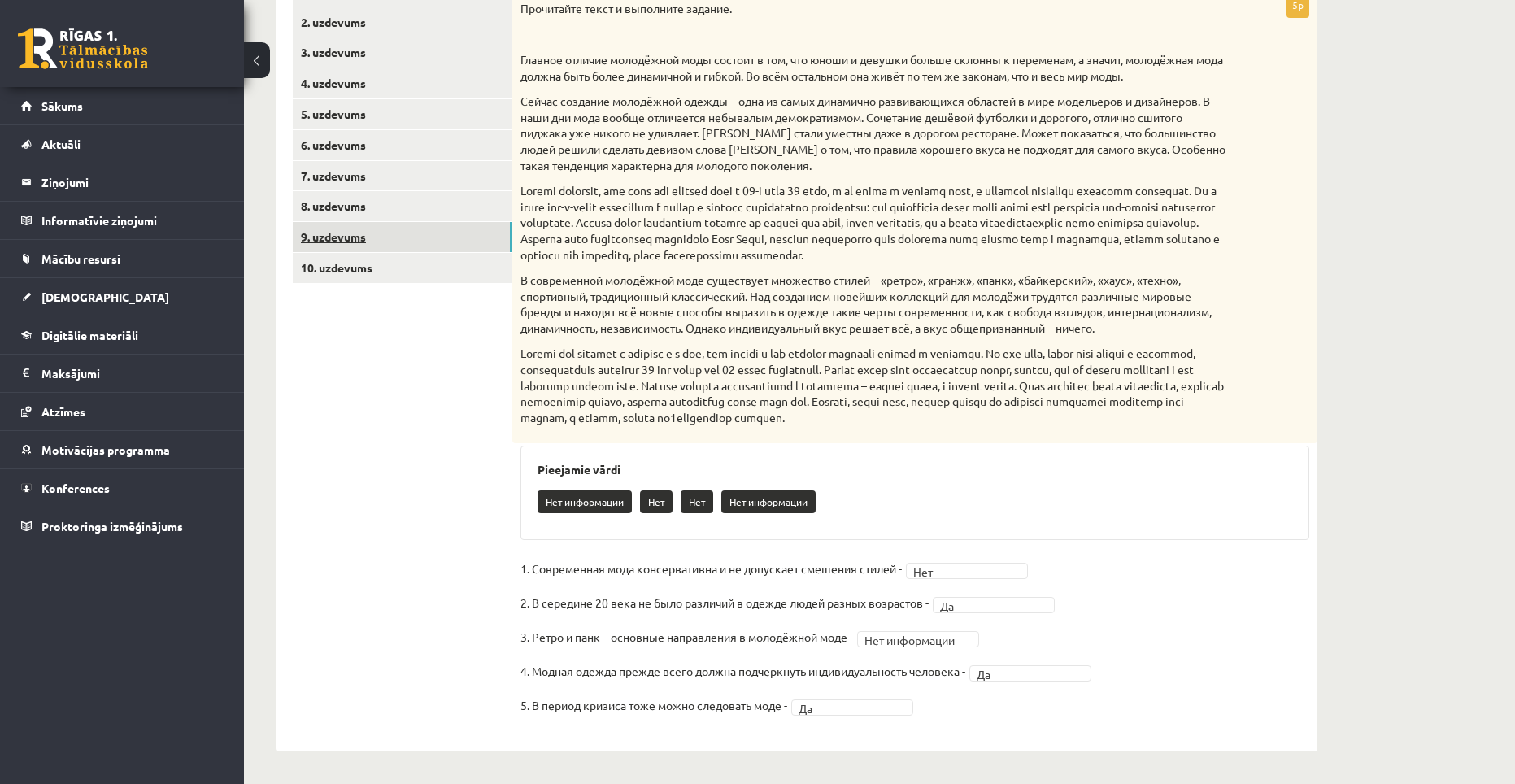
click at [381, 249] on link "9. uzdevums" at bounding box center [402, 237] width 218 height 30
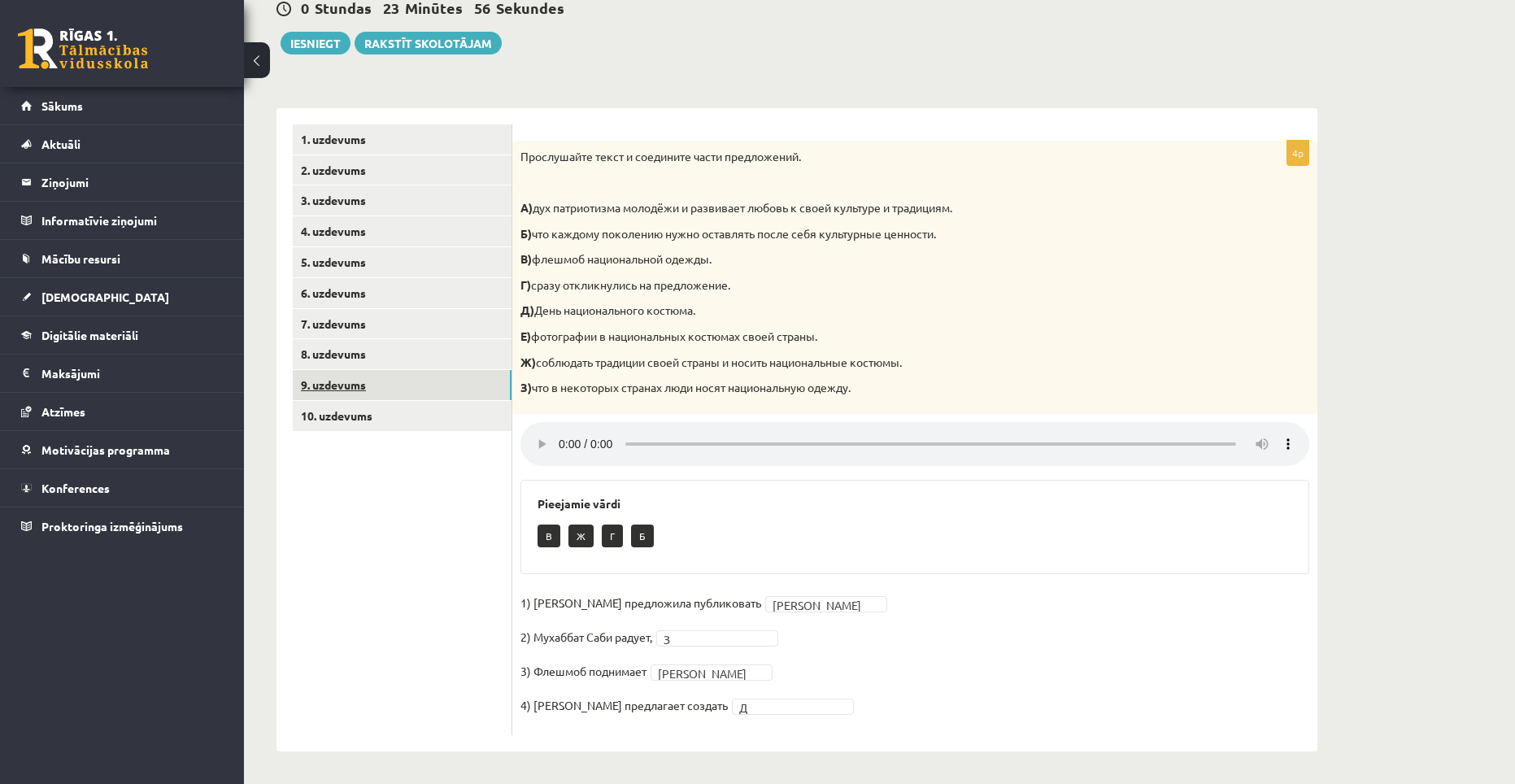
scroll to position [169, 0]
click at [385, 407] on link "10. uzdevums" at bounding box center [402, 415] width 218 height 30
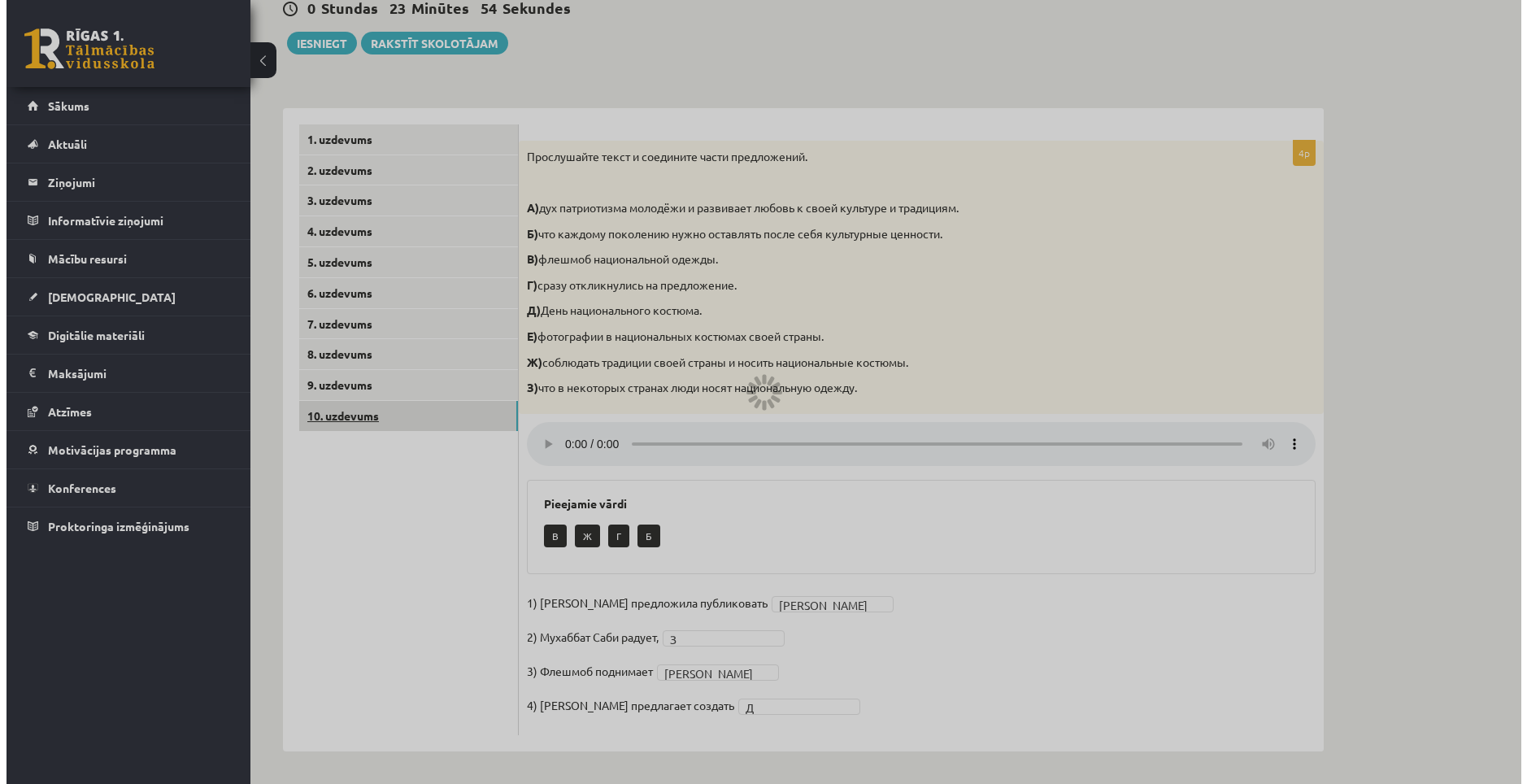
scroll to position [0, 0]
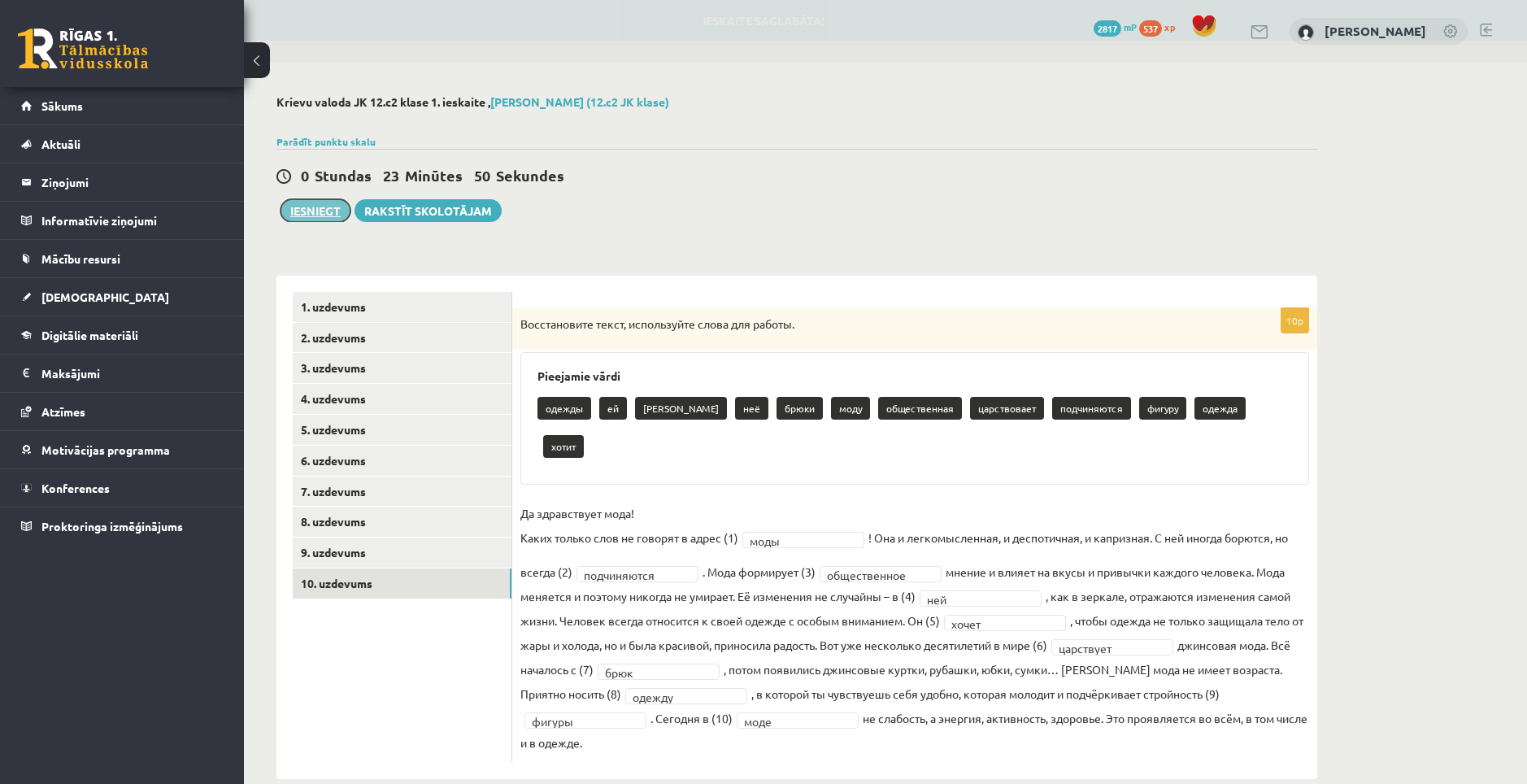
click at [328, 208] on button "Iesniegt" at bounding box center [315, 210] width 70 height 22
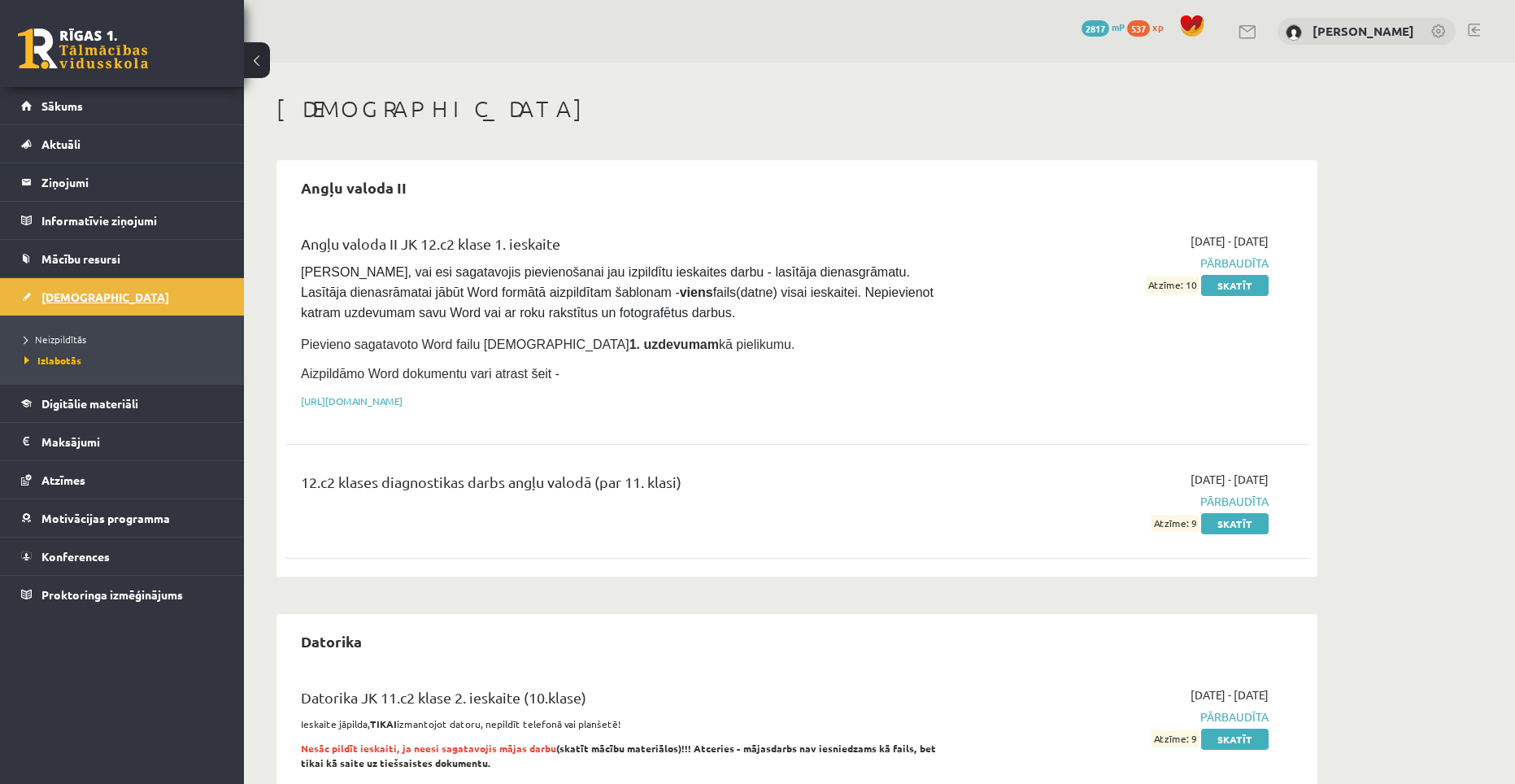
click at [87, 286] on link "[DEMOGRAPHIC_DATA]" at bounding box center [122, 297] width 203 height 37
